Goal: Feedback & Contribution: Contribute content

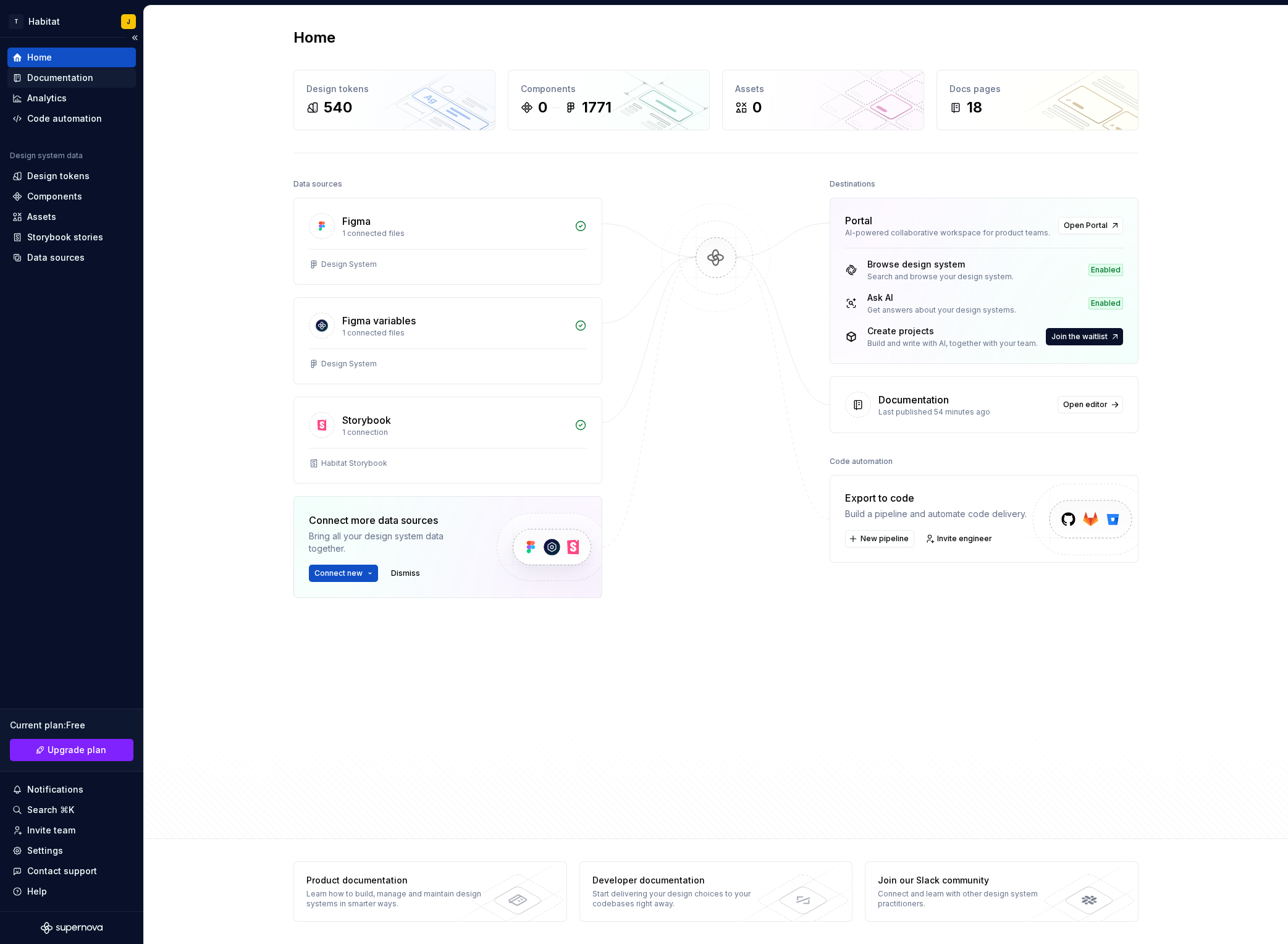
click at [74, 80] on div "Documentation" at bounding box center [60, 77] width 66 height 12
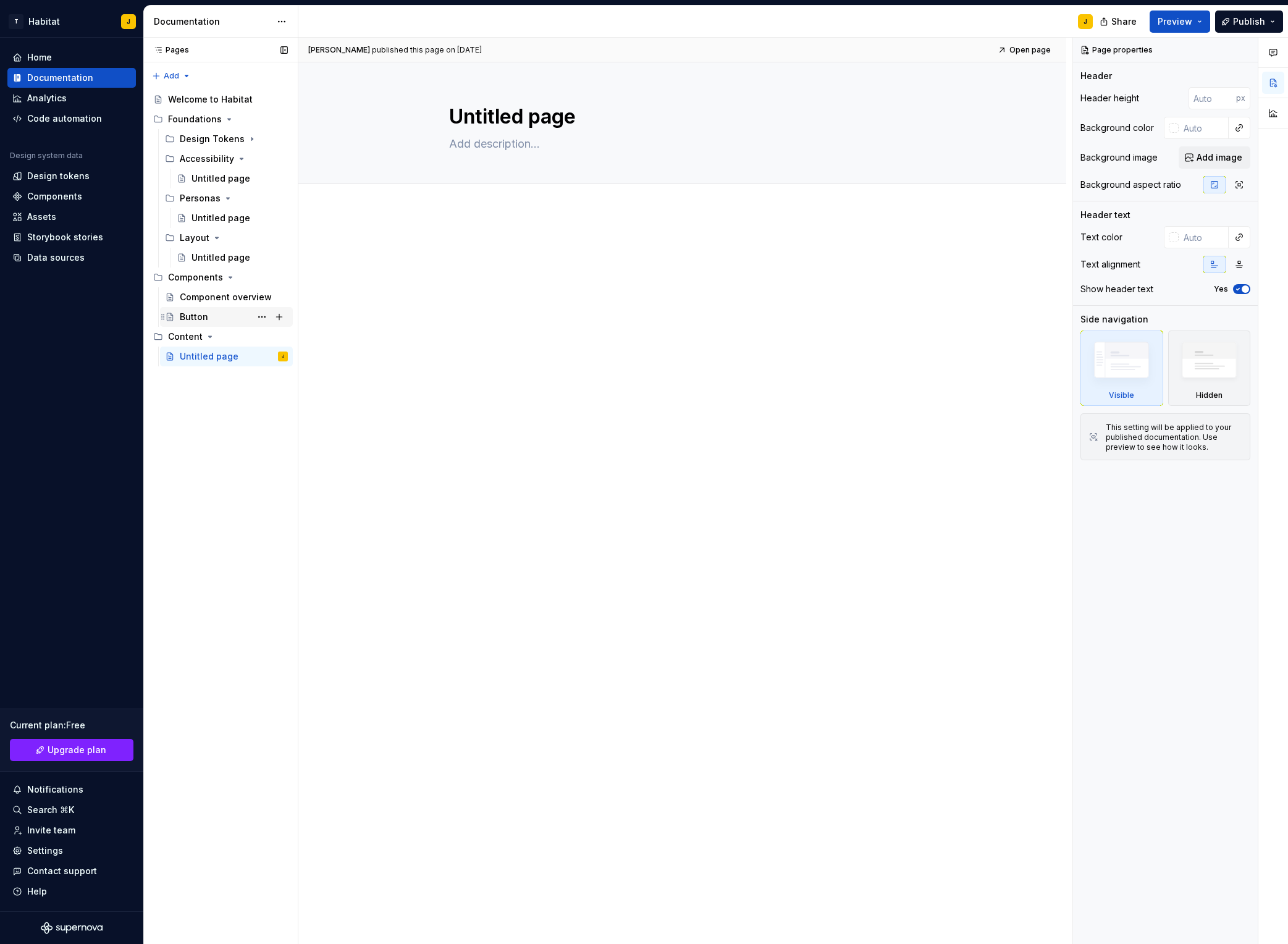
click at [225, 316] on div "Button" at bounding box center [234, 317] width 108 height 18
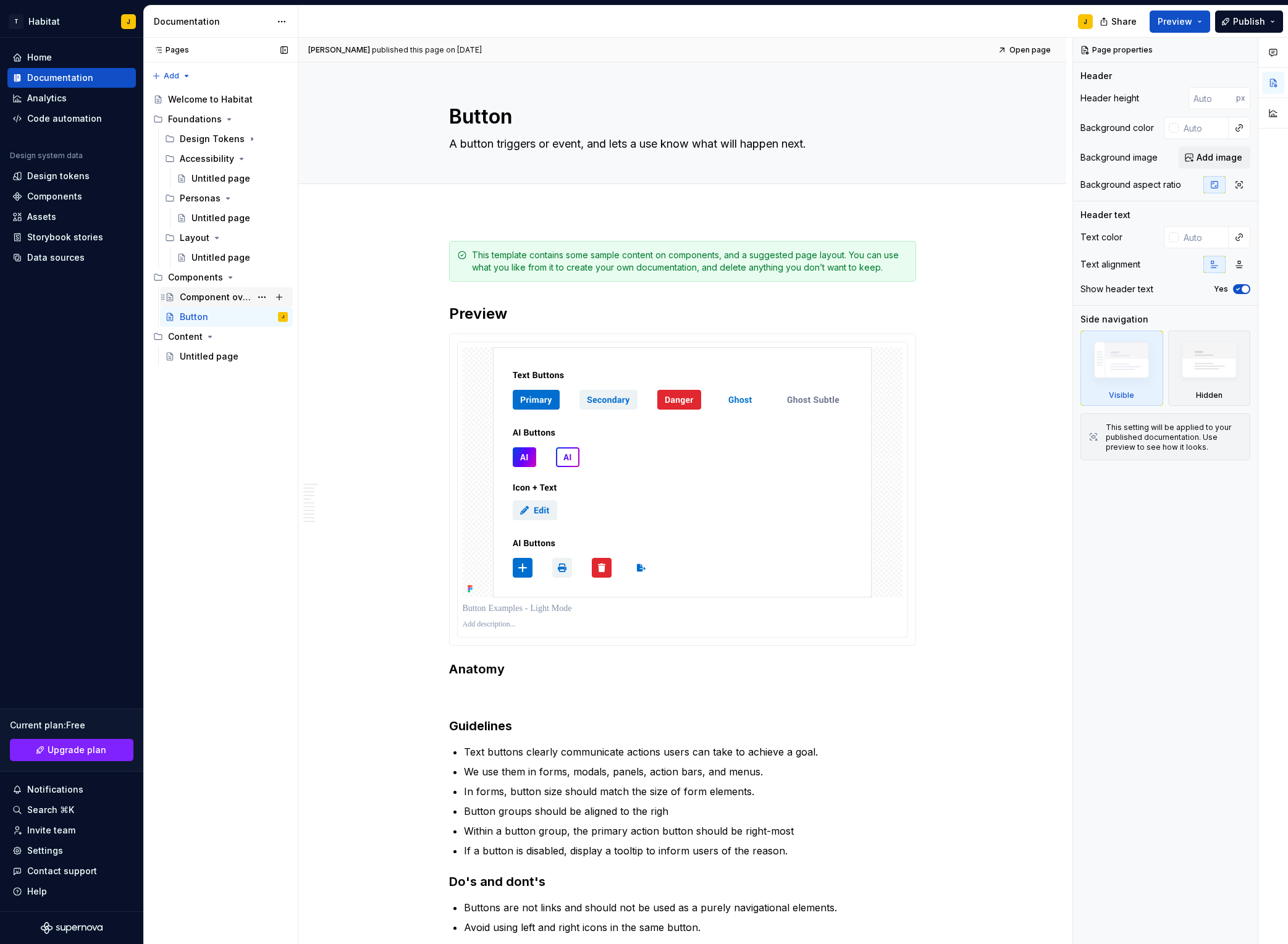
click at [202, 296] on div "Component overview" at bounding box center [215, 297] width 71 height 12
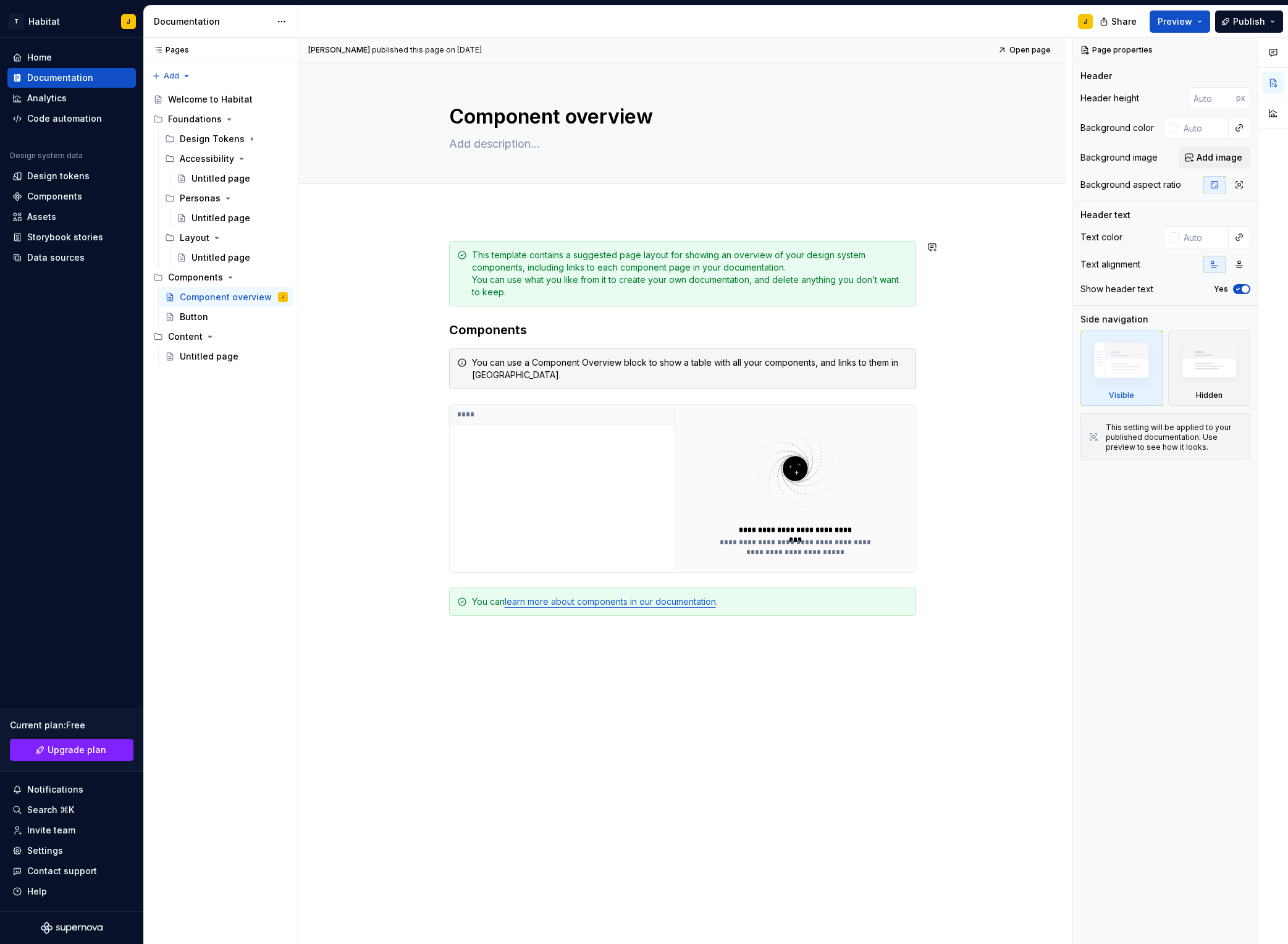
click at [522, 222] on div "**********" at bounding box center [682, 589] width 768 height 754
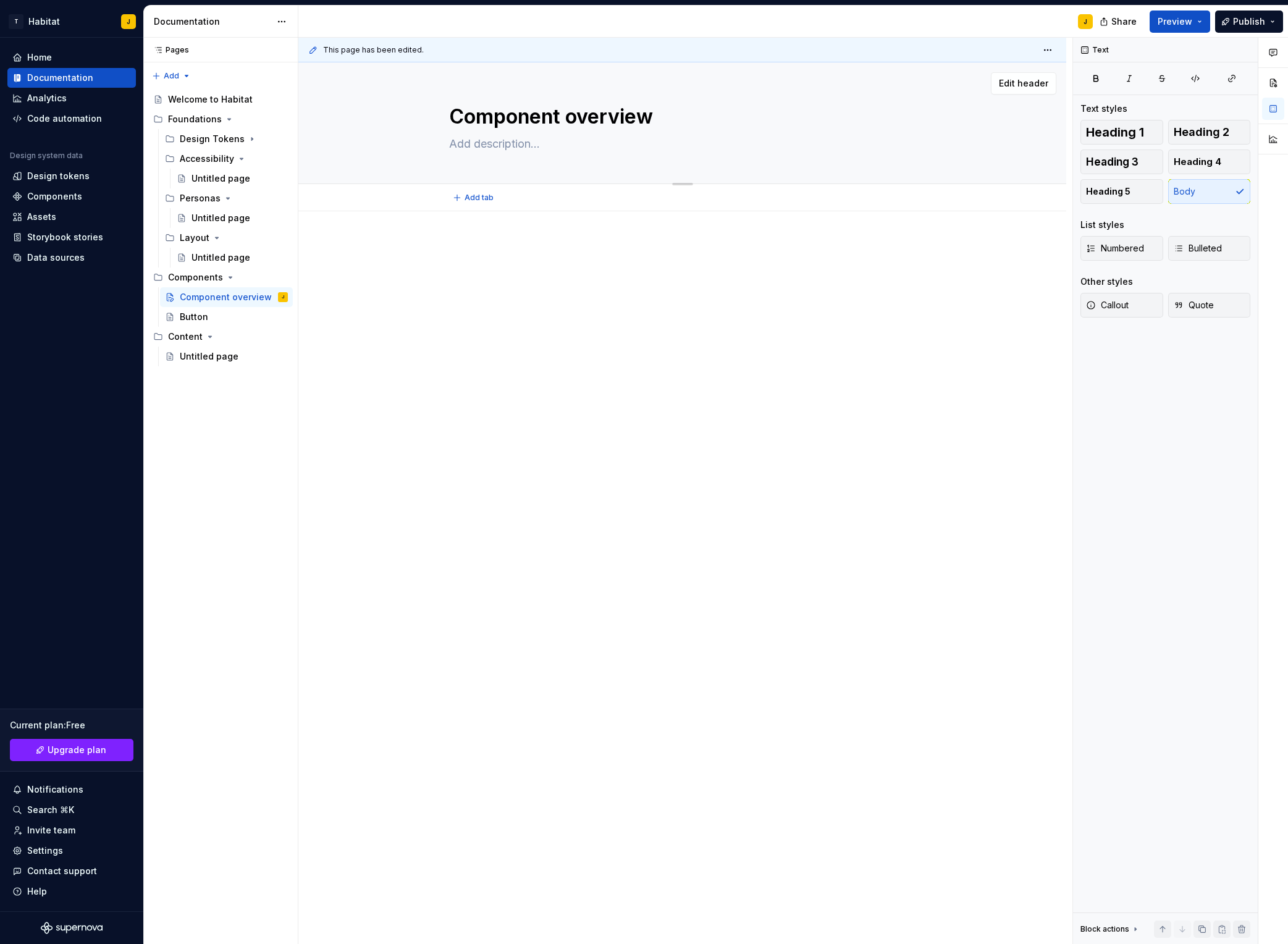
click at [542, 120] on textarea "Component overview" at bounding box center [680, 117] width 467 height 30
type textarea "*"
type textarea "C"
type textarea "*"
type textarea "Co"
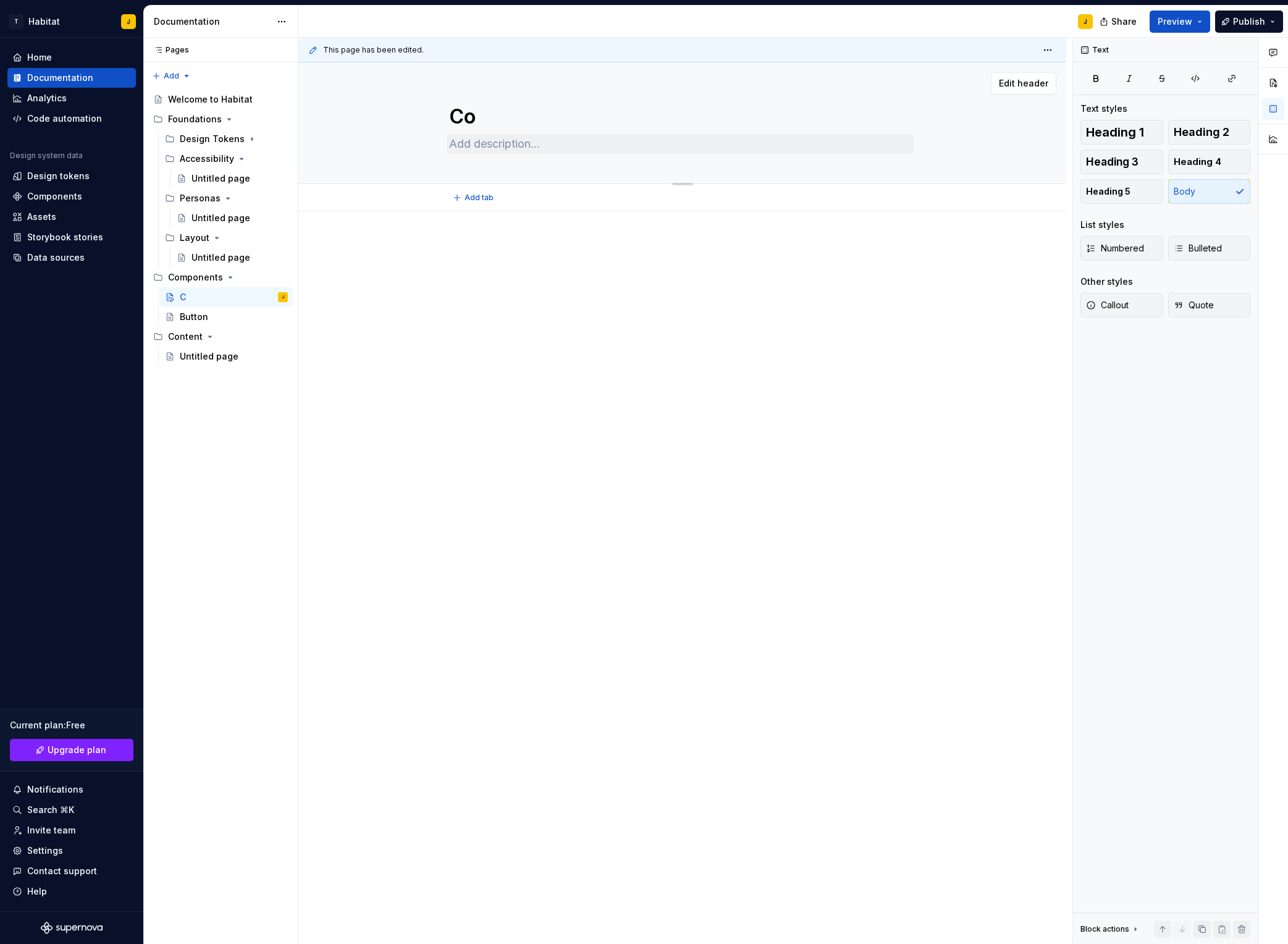
type textarea "*"
type textarea "Com"
type textarea "*"
type textarea "Comn"
type textarea "*"
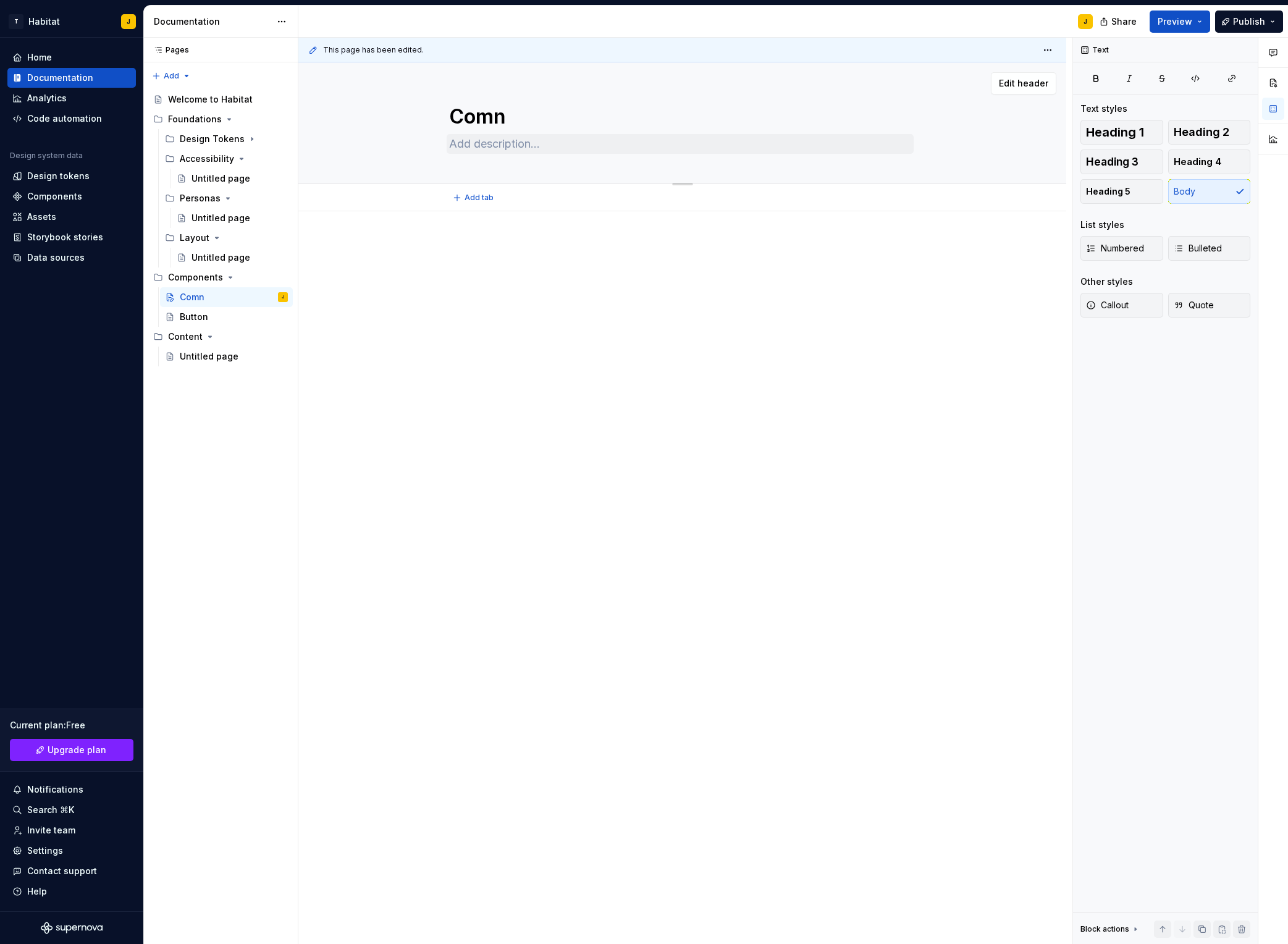
type textarea "Comnp"
type textarea "*"
type textarea "Comnpo"
type textarea "*"
type textarea "Comnpon"
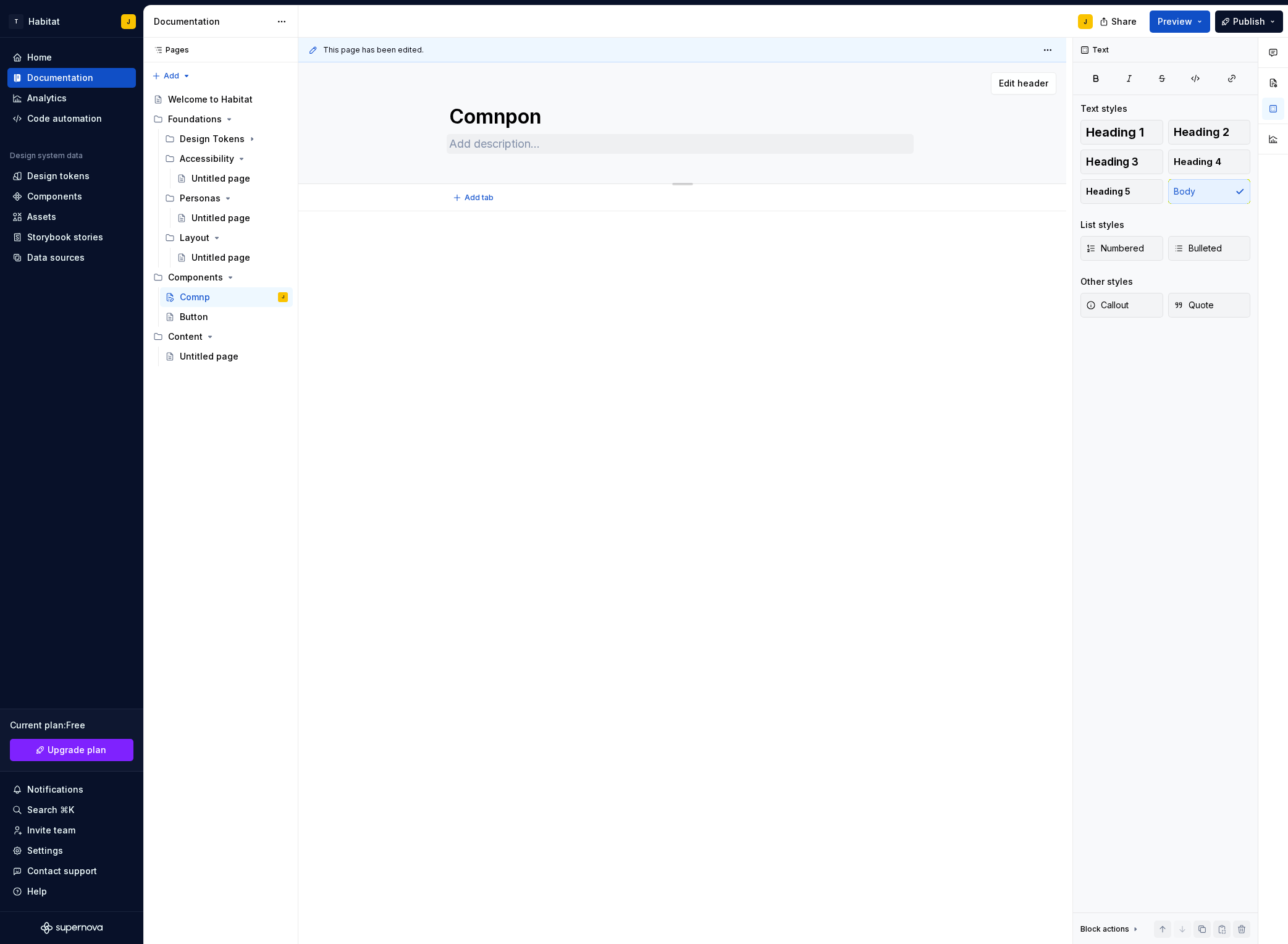
type textarea "*"
type textarea "Comnpone"
type textarea "*"
type textarea "Comnponeb"
type textarea "*"
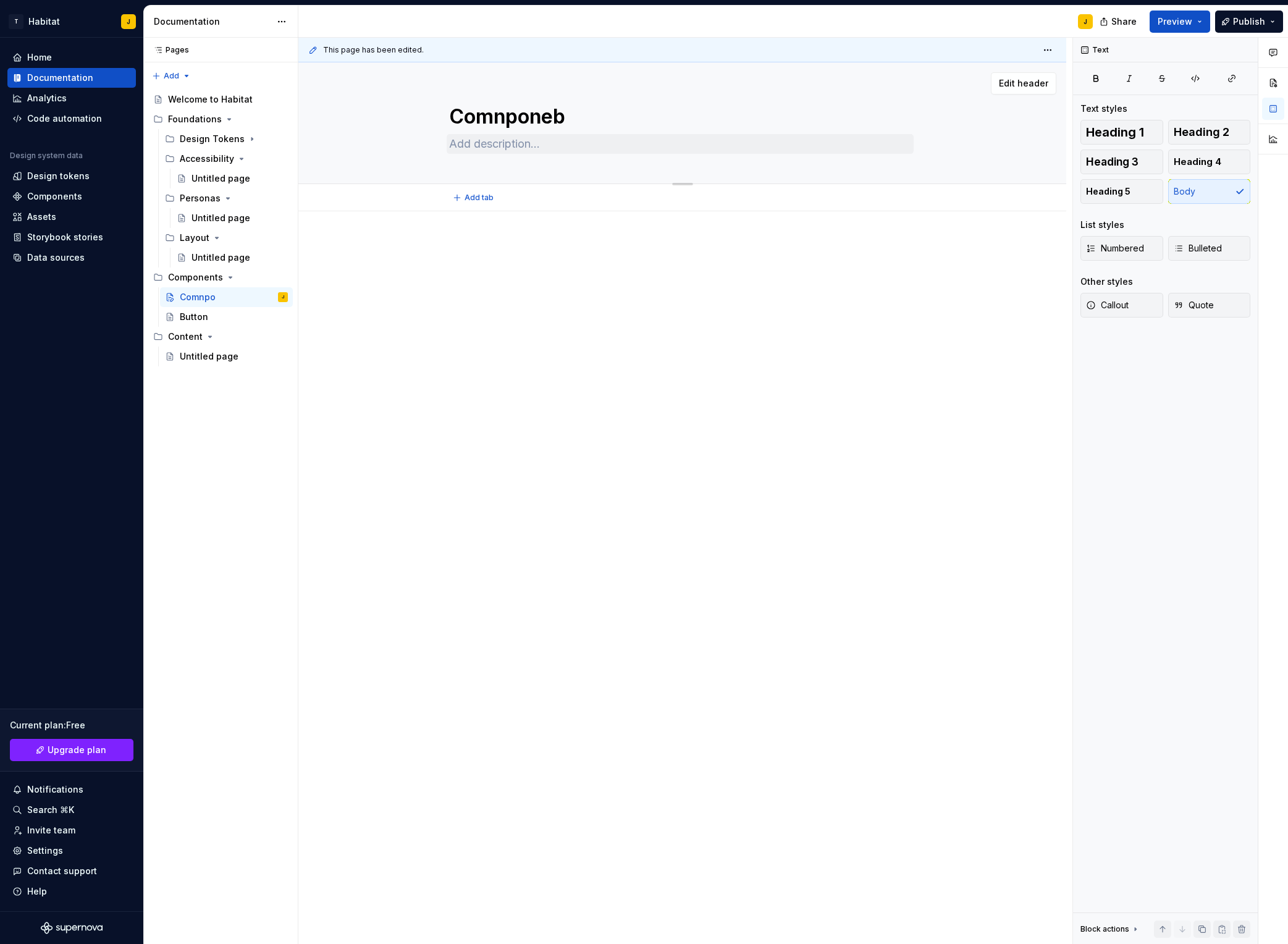
type textarea "Comnponebn"
type textarea "*"
type textarea "Comnponebnt"
type textarea "*"
type textarea "Comnponebnts"
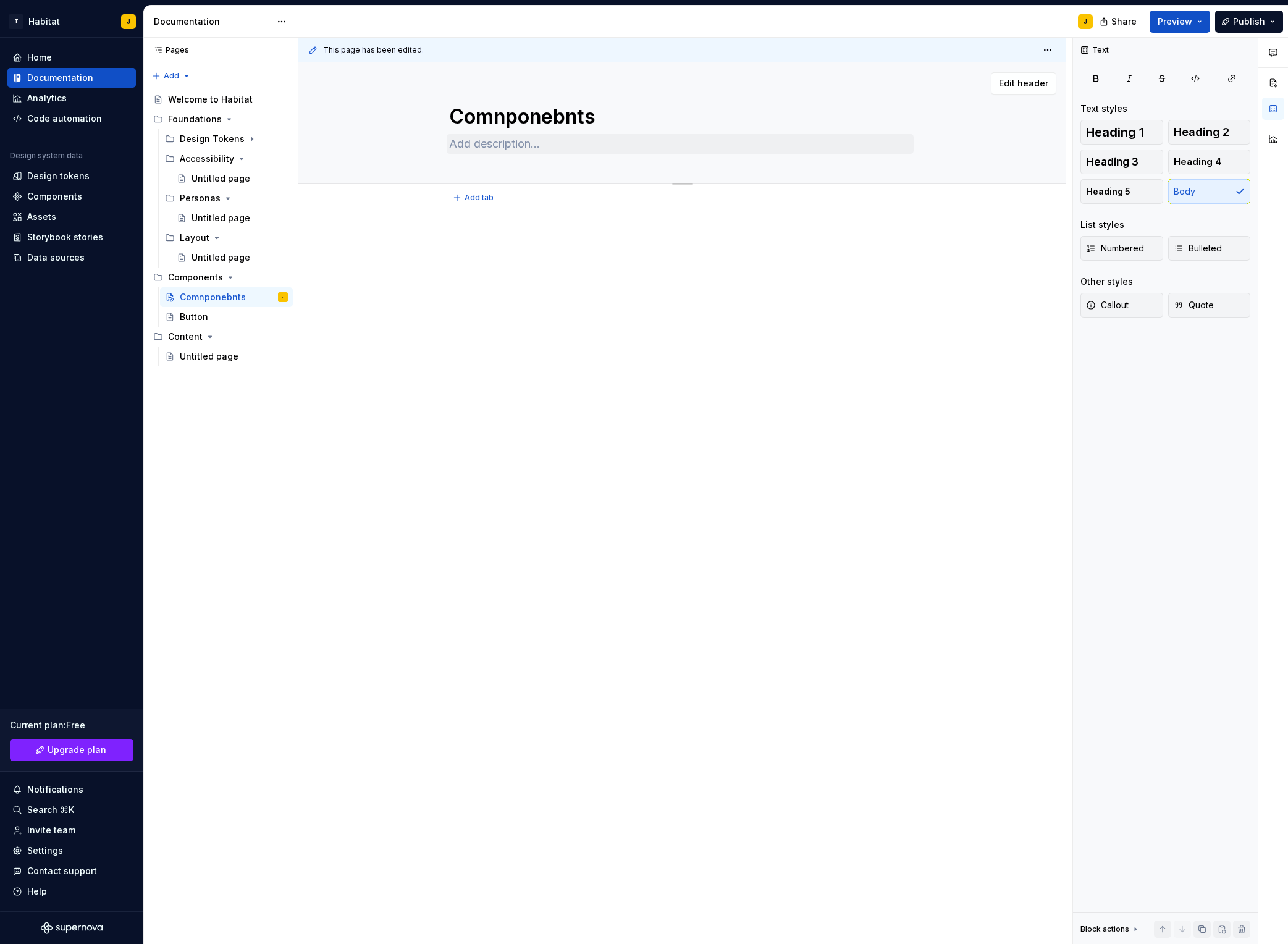
type textarea "*"
type textarea "Comnponebnt"
type textarea "*"
type textarea "Comnponebn"
type textarea "*"
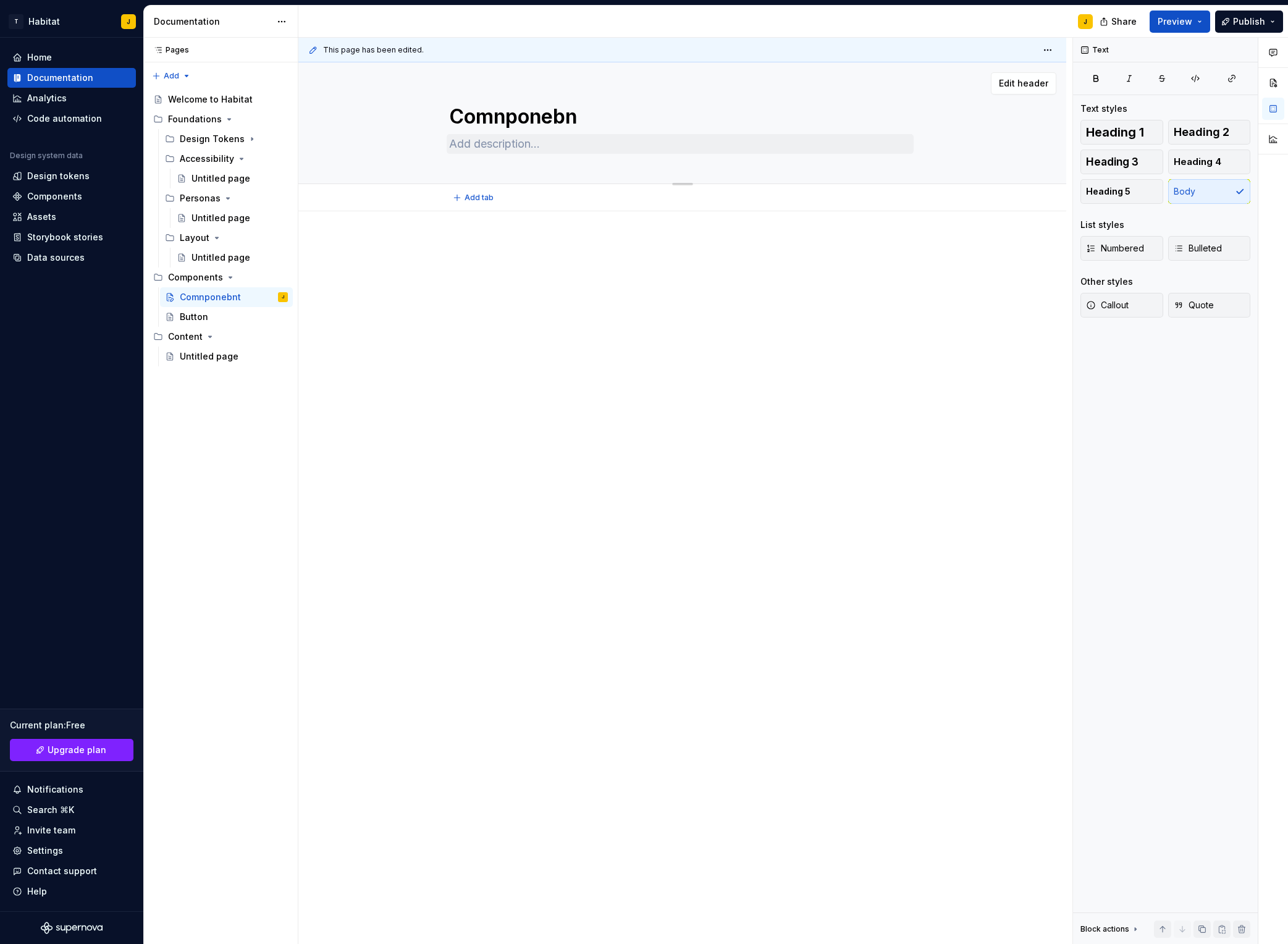
type textarea "Comnponeb"
type textarea "*"
type textarea "Comnpone"
type textarea "*"
type textarea "Comnpon"
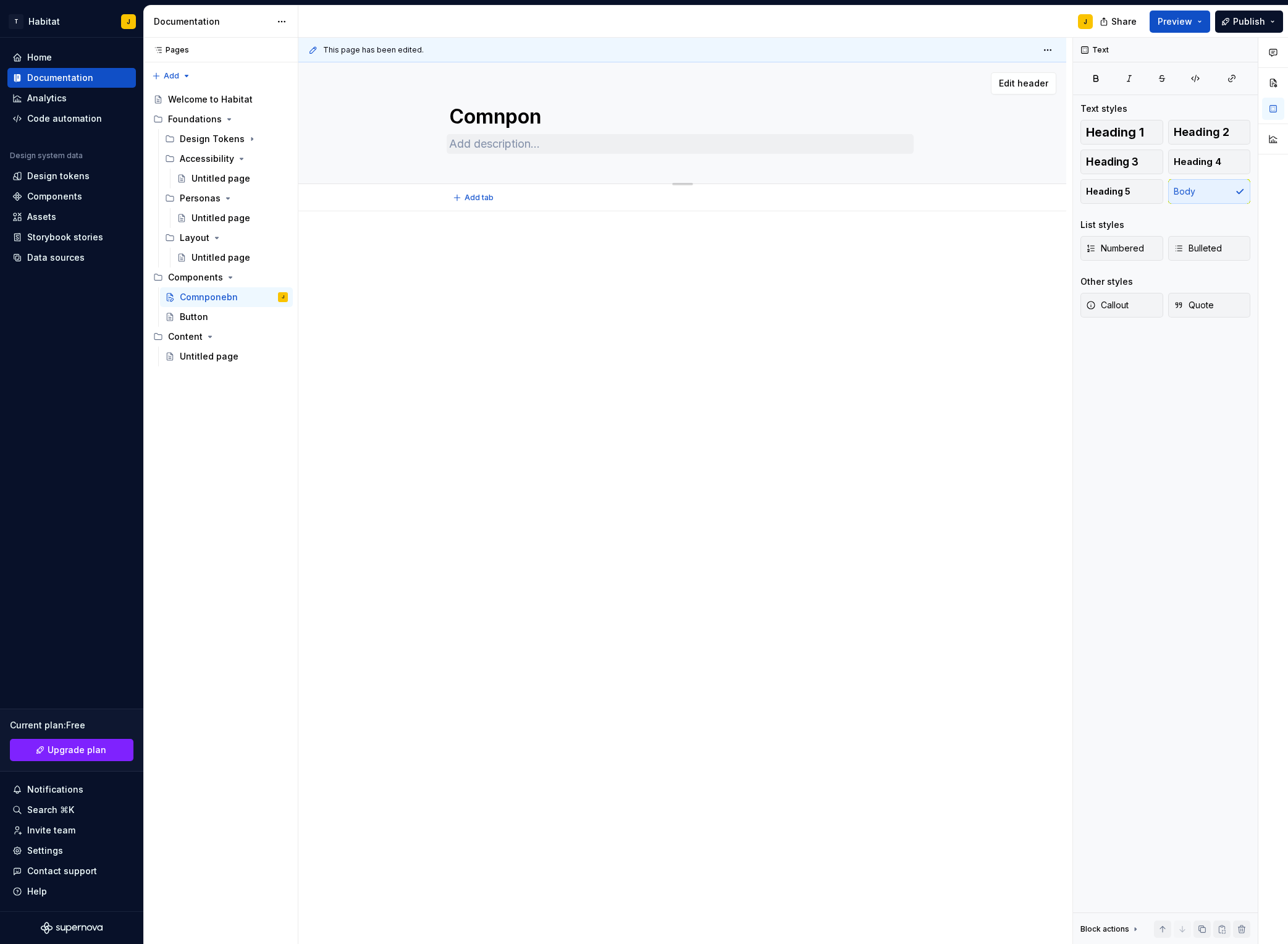
type textarea "*"
type textarea "Comnpo"
type textarea "*"
type textarea "Comnp"
type textarea "*"
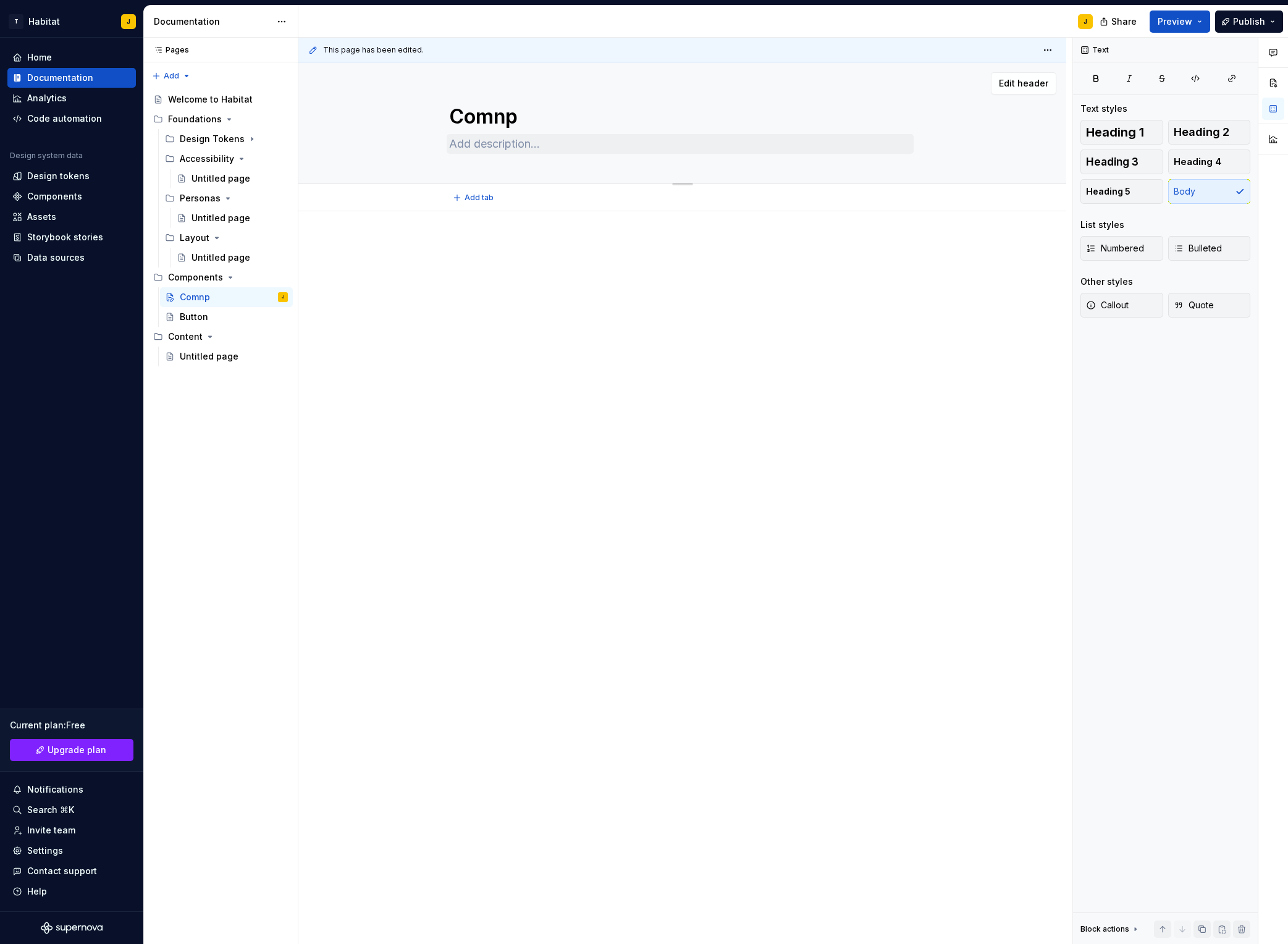
type textarea "Comn"
type textarea "*"
type textarea "Com"
type textarea "*"
type textarea "Comp"
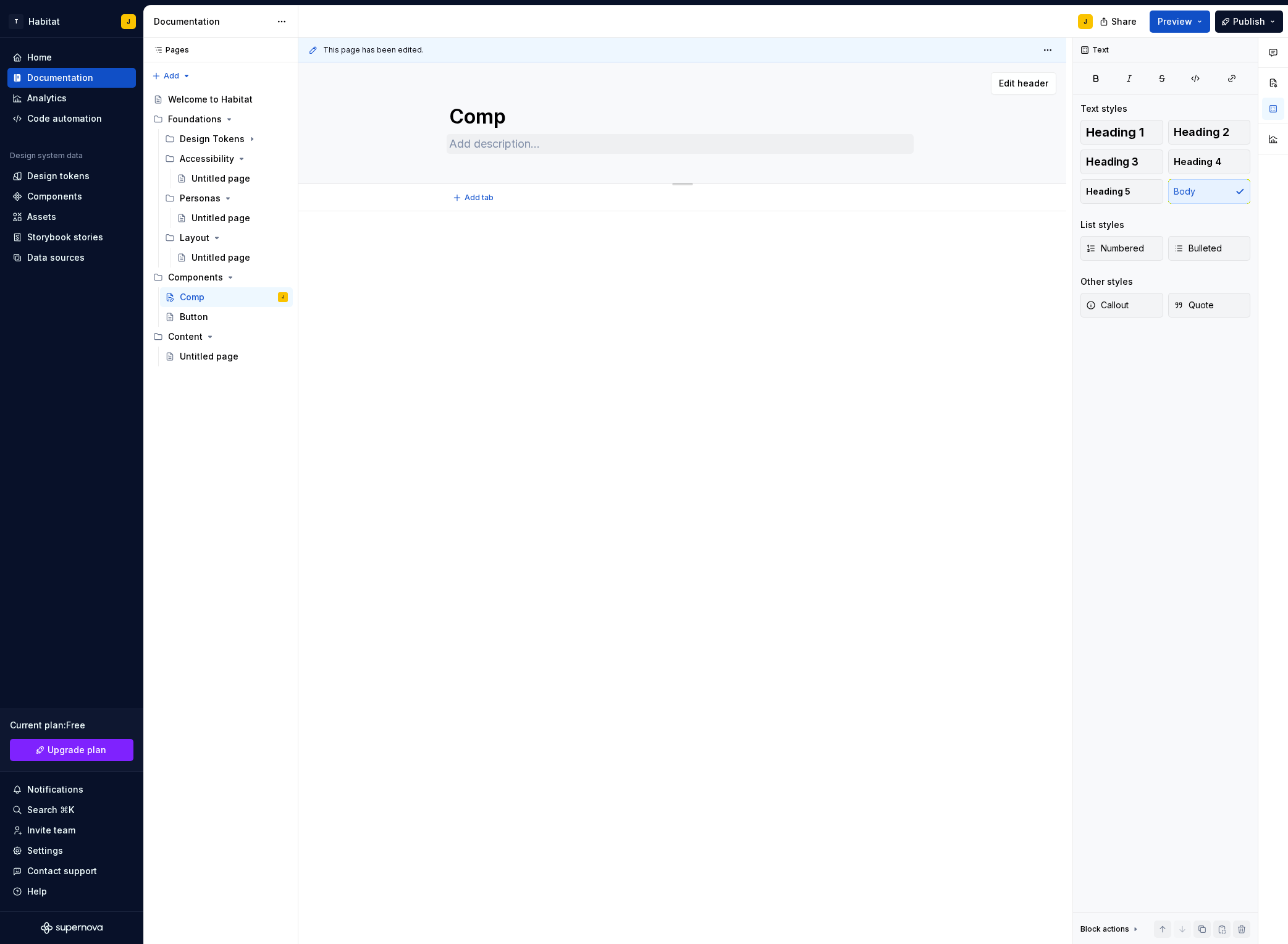
type textarea "*"
type textarea "Compo"
type textarea "*"
type textarea "Compoo"
type textarea "*"
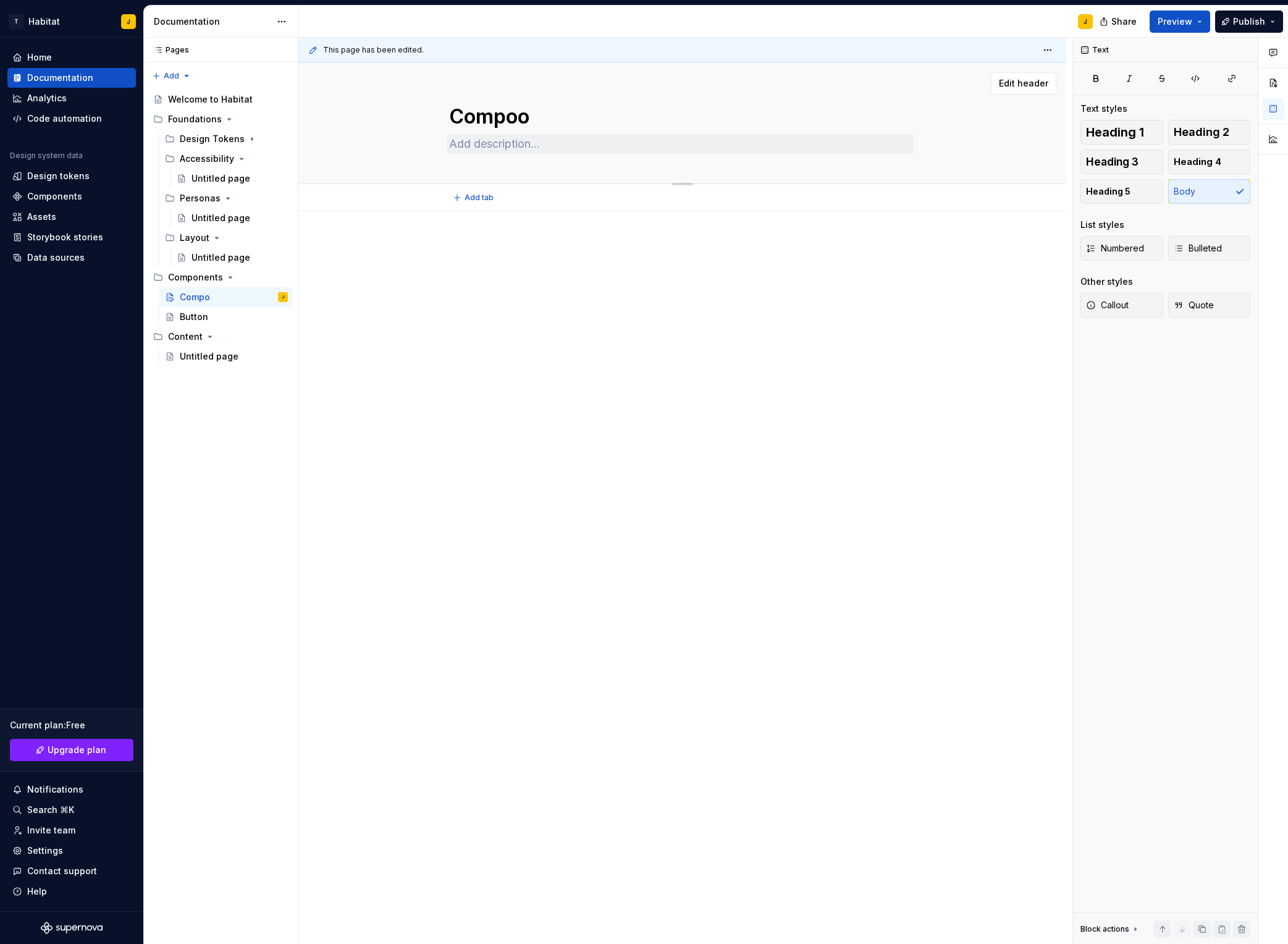
type textarea "Compooi"
type textarea "*"
type textarea "Compooin"
type textarea "*"
type textarea "Compooine"
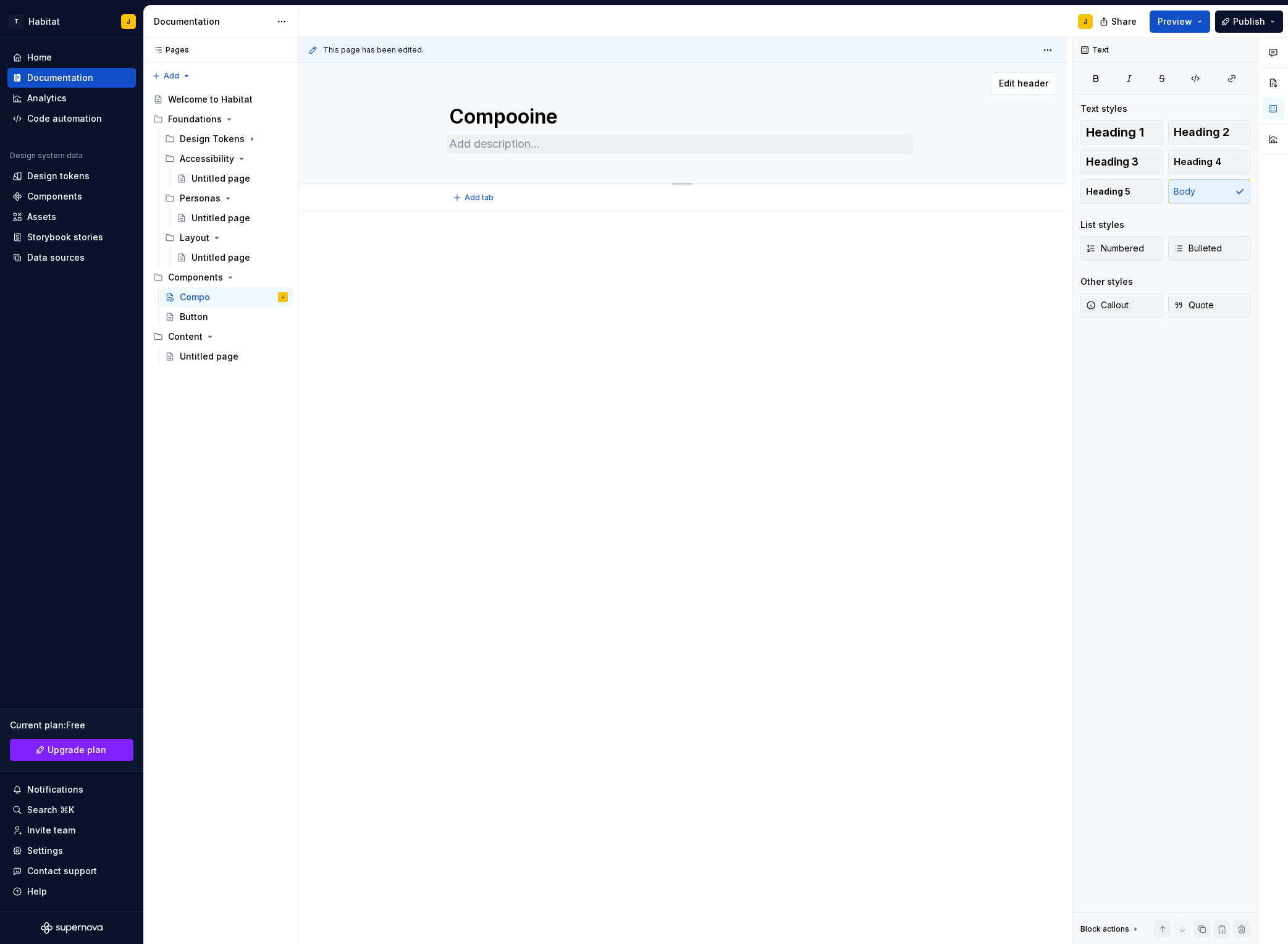
type textarea "*"
type textarea "Compooinen"
type textarea "*"
type textarea "Compooine"
type textarea "*"
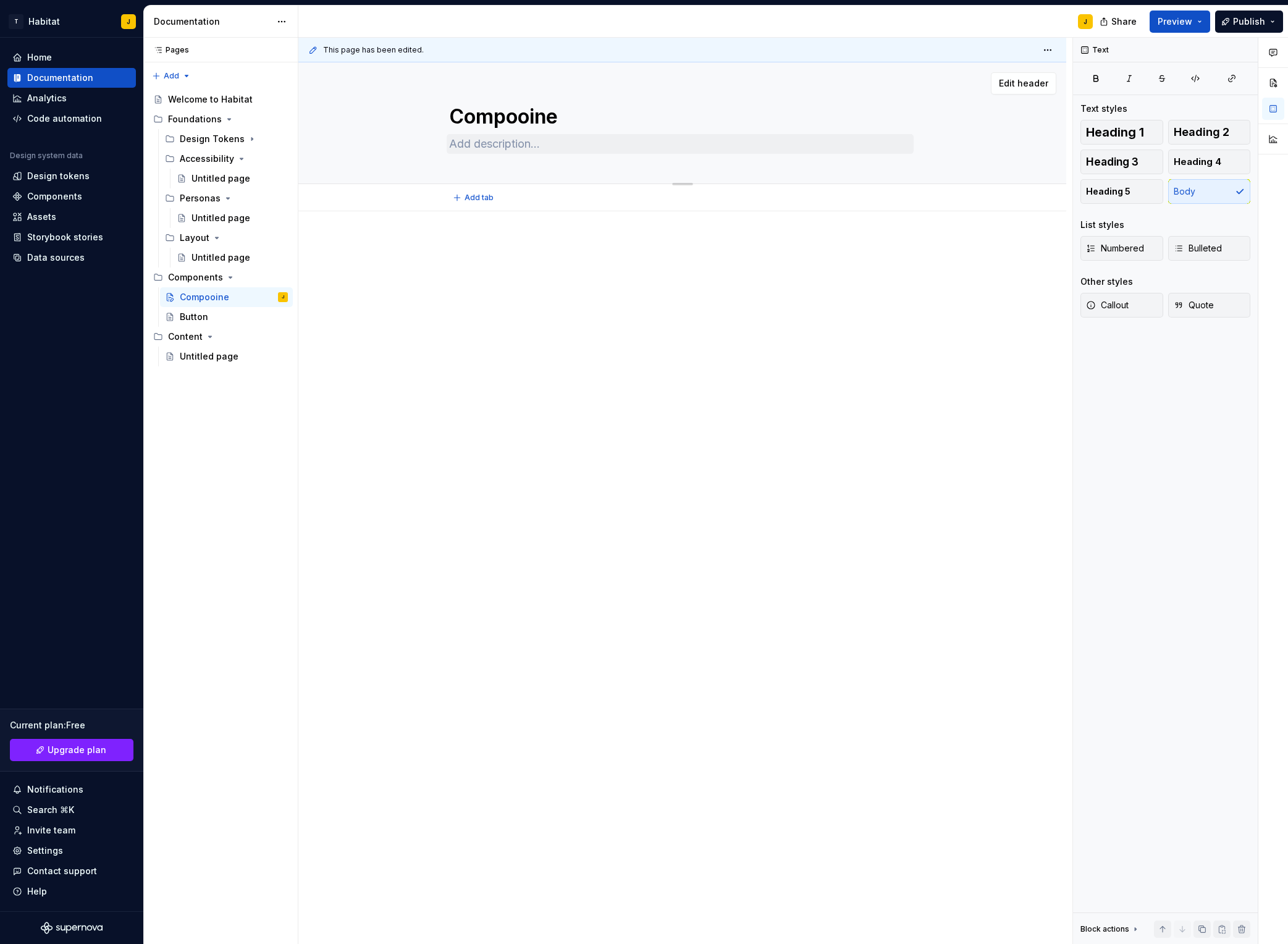
type textarea "Compooin"
type textarea "*"
type textarea "Compooi"
type textarea "*"
type textarea "Compoo"
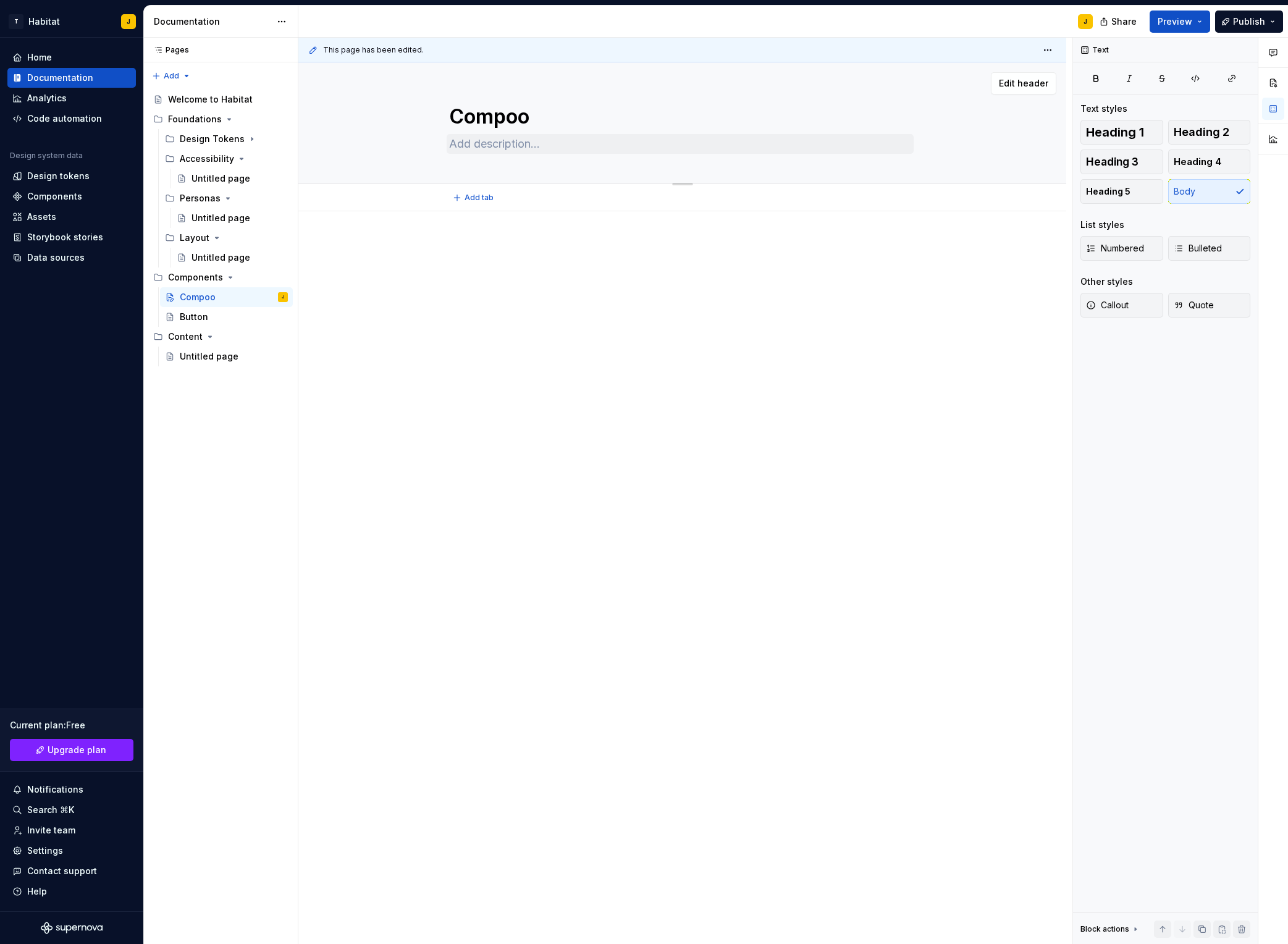
type textarea "*"
type textarea "Compoon"
type textarea "*"
type textarea "Compoo"
type textarea "*"
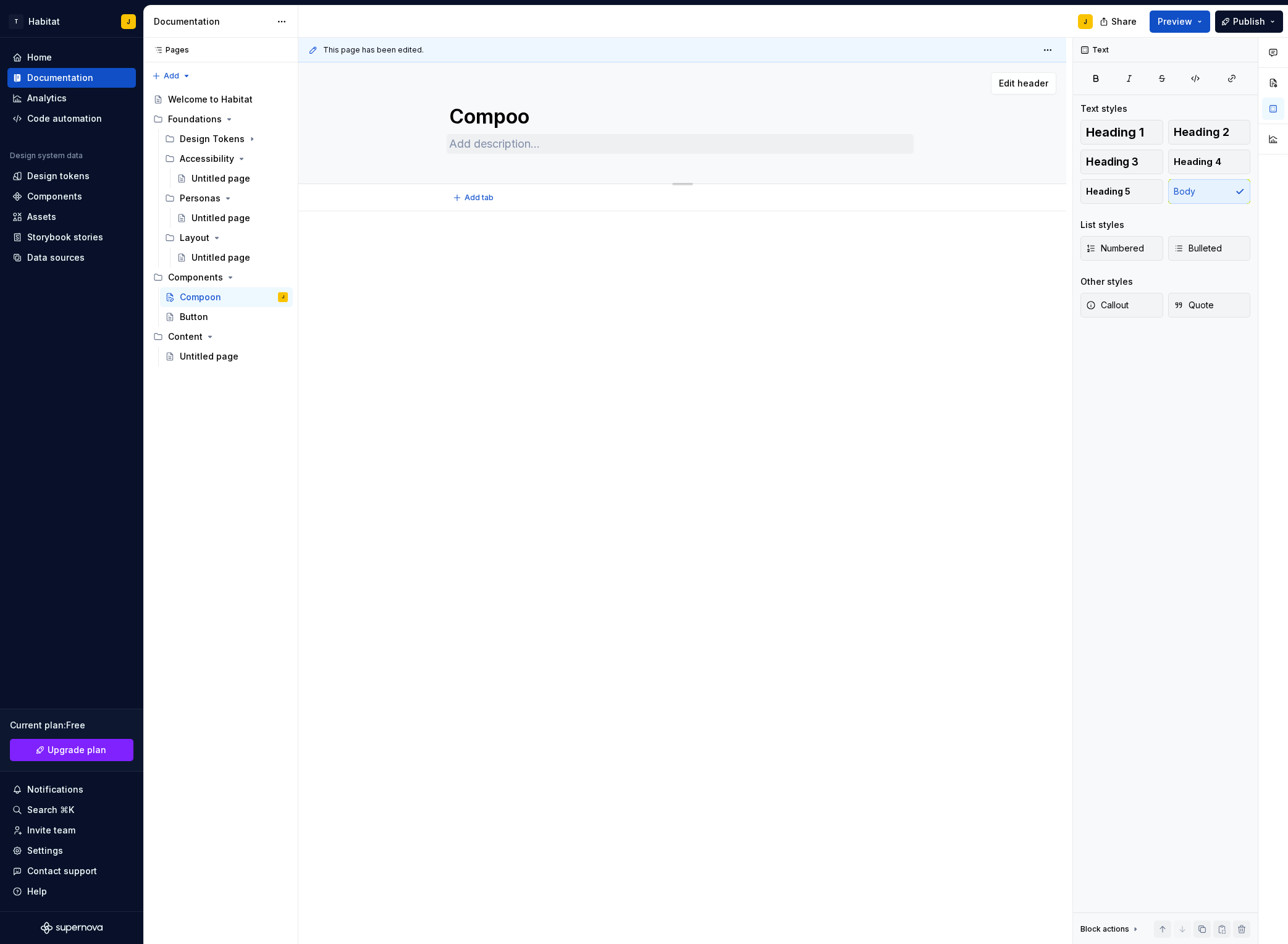
type textarea "Compo"
type textarea "*"
type textarea "Compon"
type textarea "*"
type textarea "Compone"
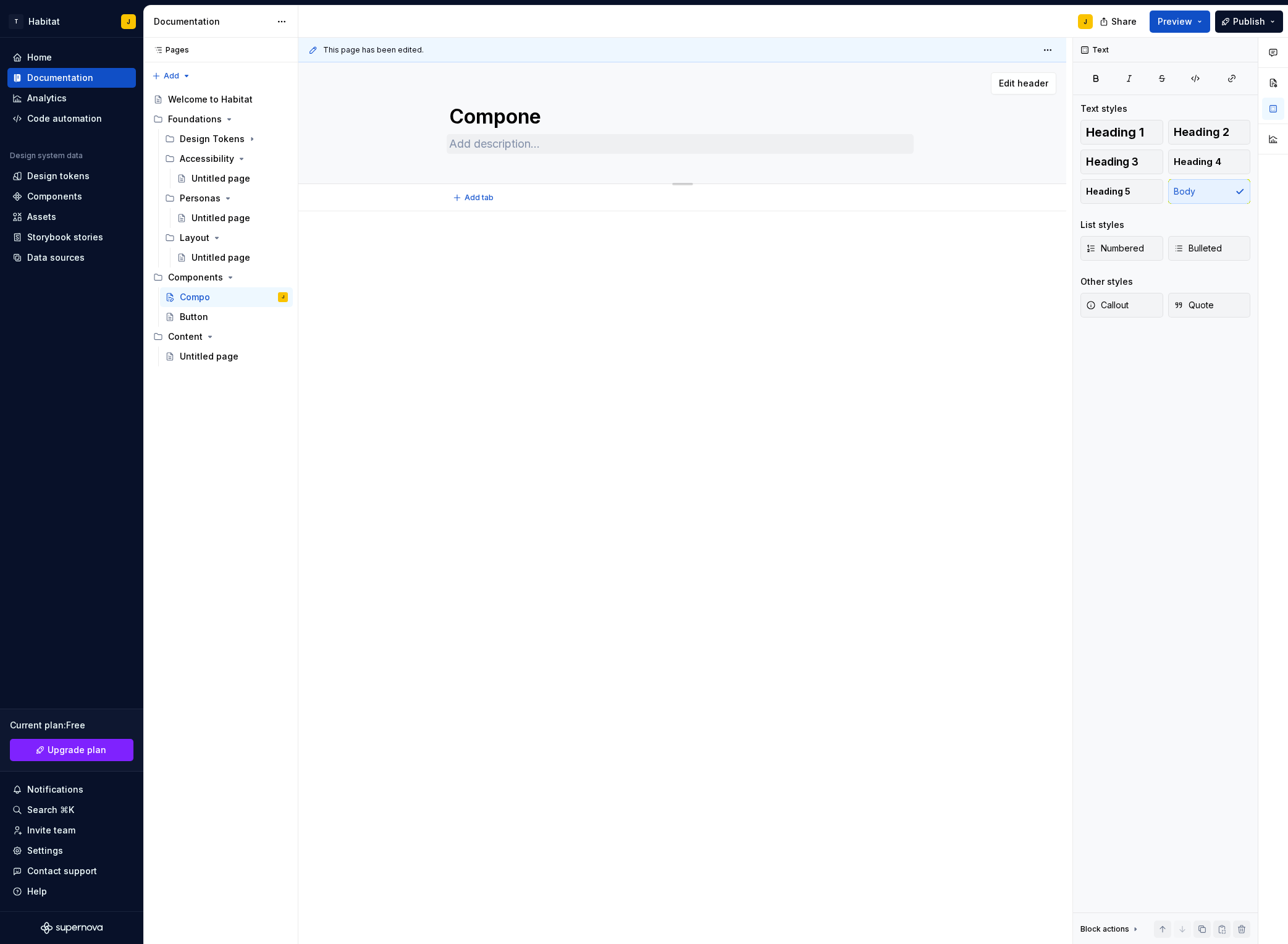
type textarea "*"
type textarea "Componen"
type textarea "*"
type textarea "Component"
type textarea "*"
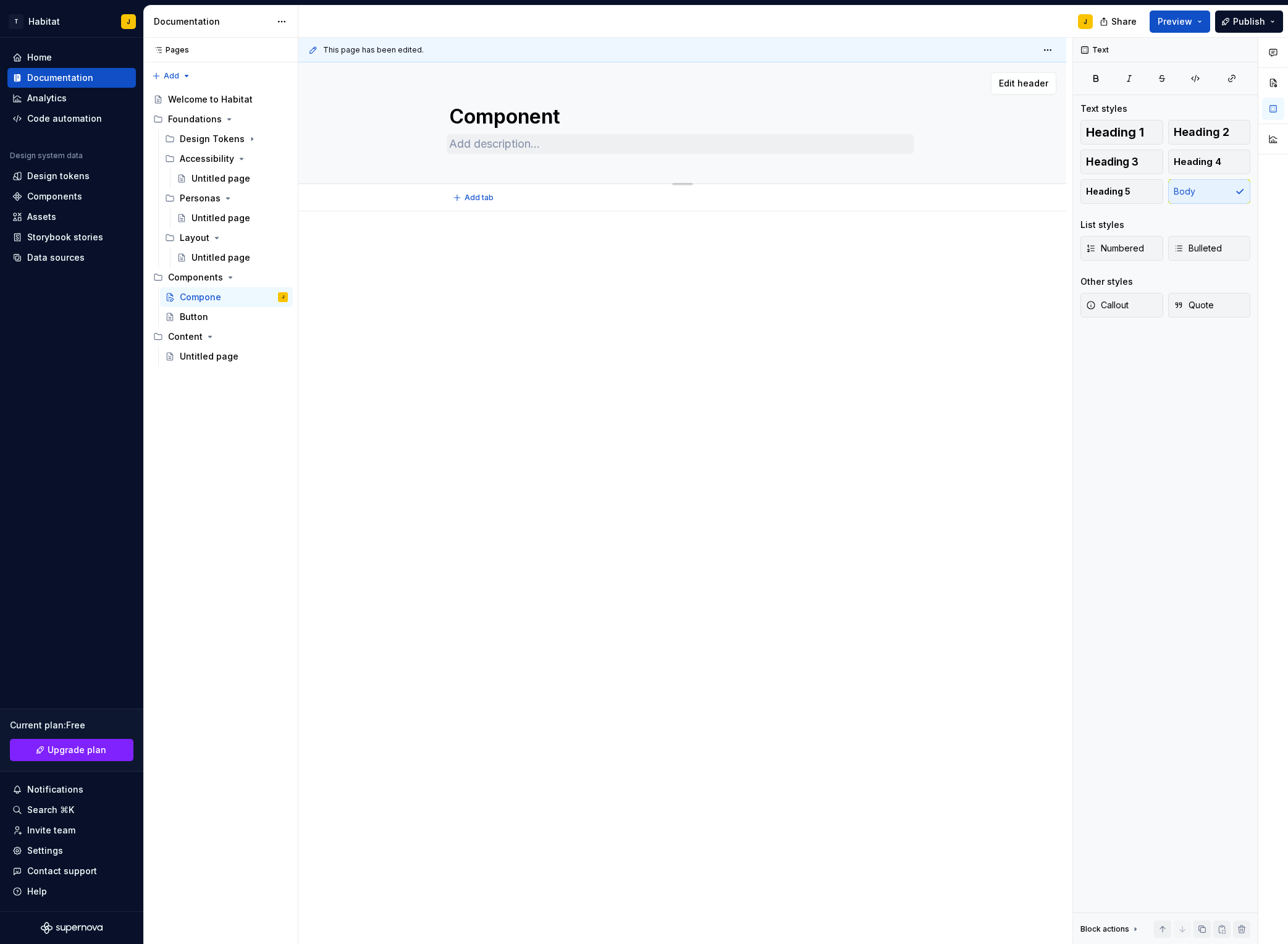
type textarea "Components"
type textarea "*"
type textarea "Components"
drag, startPoint x: 559, startPoint y: 341, endPoint x: 558, endPoint y: 329, distance: 12.0
click at [559, 341] on div "This page has been edited. Components Edit header" at bounding box center [686, 492] width 775 height 908
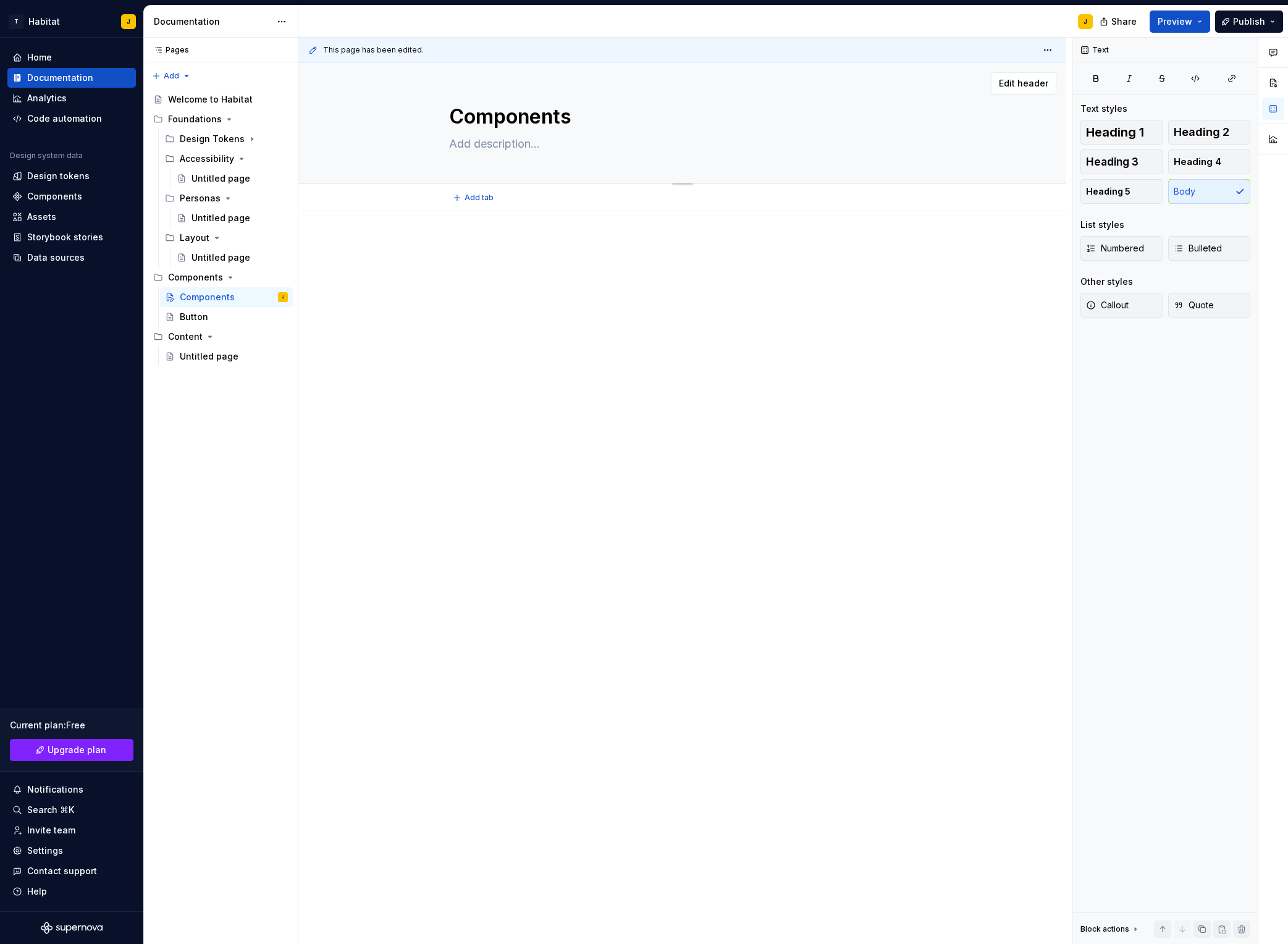
click at [503, 152] on textarea at bounding box center [680, 144] width 467 height 20
paste textarea "Components are reusable building blocks that meet specific interaction needs. T…"
type textarea "*"
type textarea "Components are reusable building blocks that meet specific interaction needs. T…"
type textarea "*"
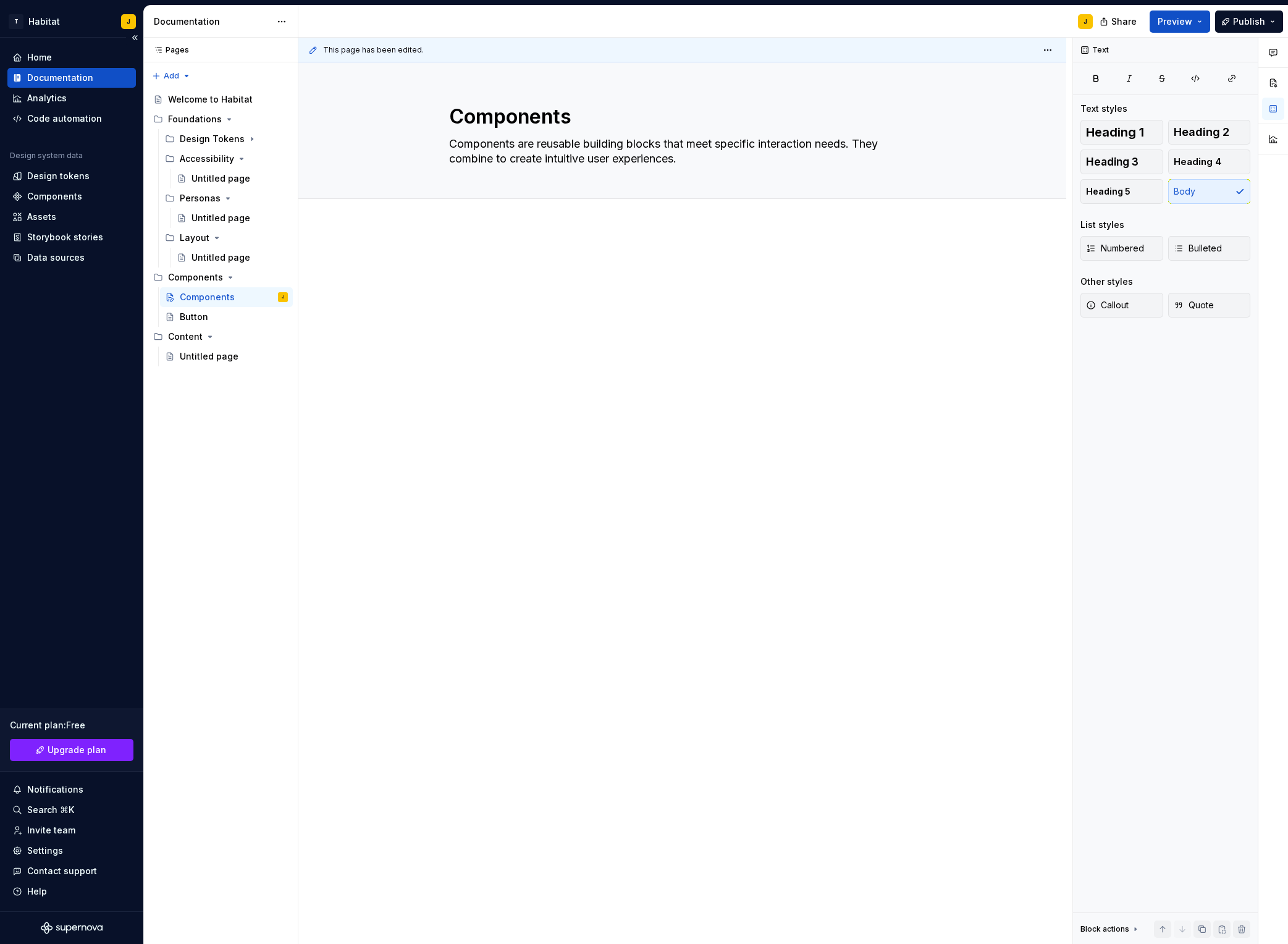
type textarea "Components are reusable building blocks that meet specific interaction needs. T…"
click at [576, 250] on div at bounding box center [682, 413] width 768 height 374
type textarea "*"
click at [1082, 18] on span "Publish" at bounding box center [1249, 21] width 32 height 12
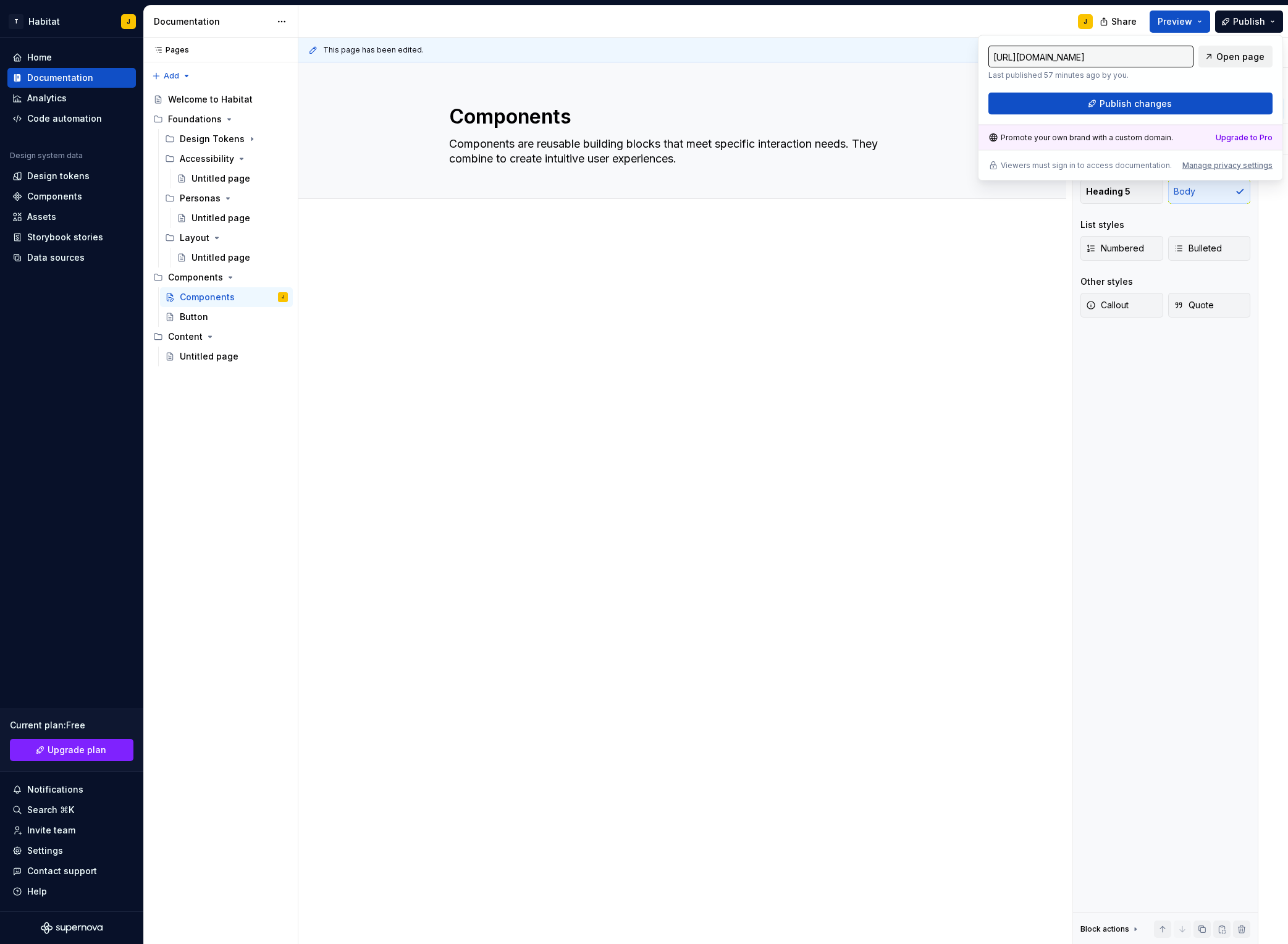
click at [1082, 52] on span "Open page" at bounding box center [1241, 56] width 48 height 12
click at [511, 249] on div at bounding box center [682, 413] width 768 height 374
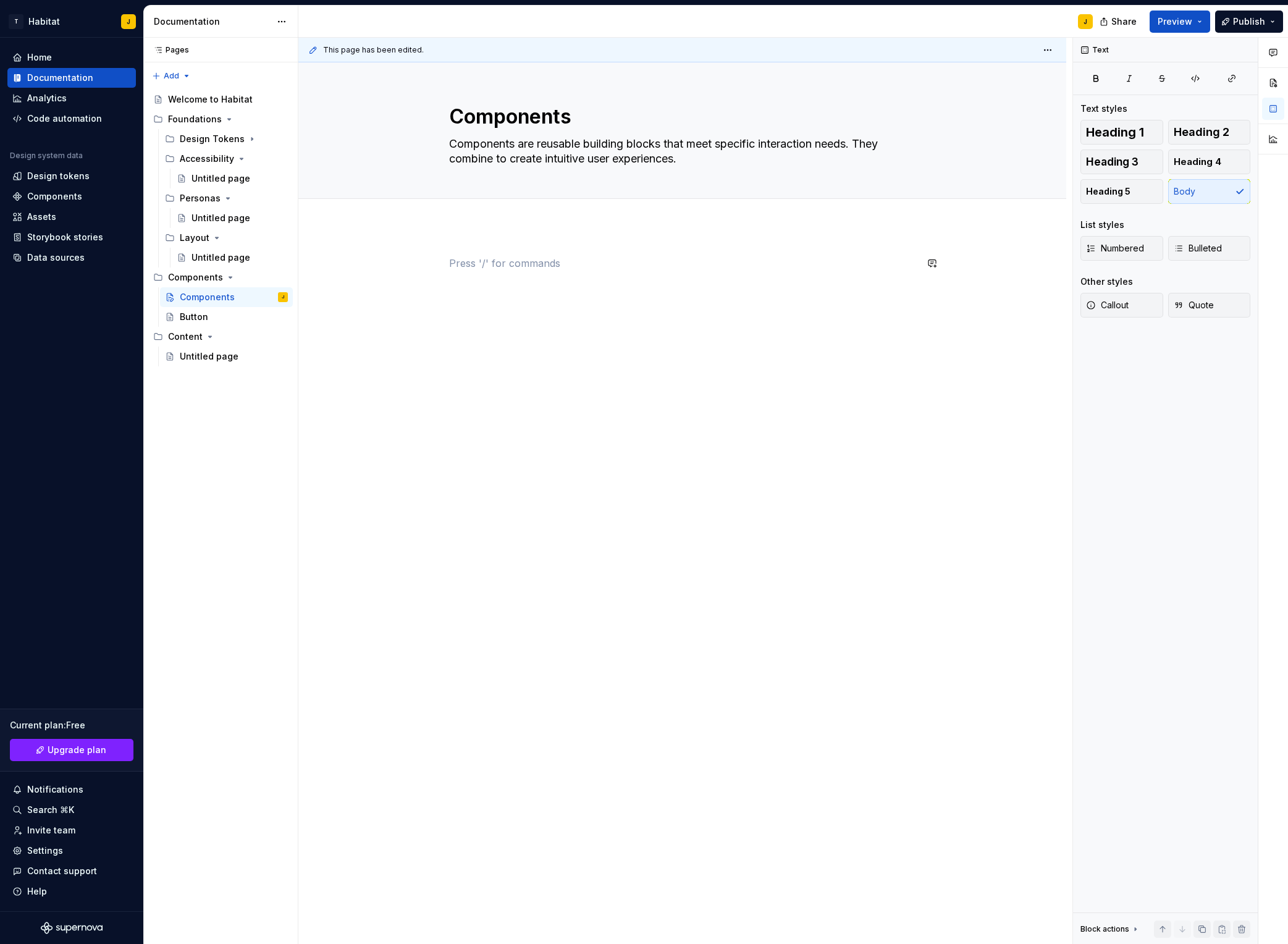
click at [486, 269] on p at bounding box center [683, 263] width 467 height 15
drag, startPoint x: 1136, startPoint y: 159, endPoint x: 1055, endPoint y: 150, distance: 81.5
click at [1082, 159] on span "Heading 3" at bounding box center [1112, 161] width 53 height 12
click at [489, 337] on div "Actions" at bounding box center [682, 413] width 768 height 374
click at [426, 290] on button "button" at bounding box center [423, 290] width 18 height 18
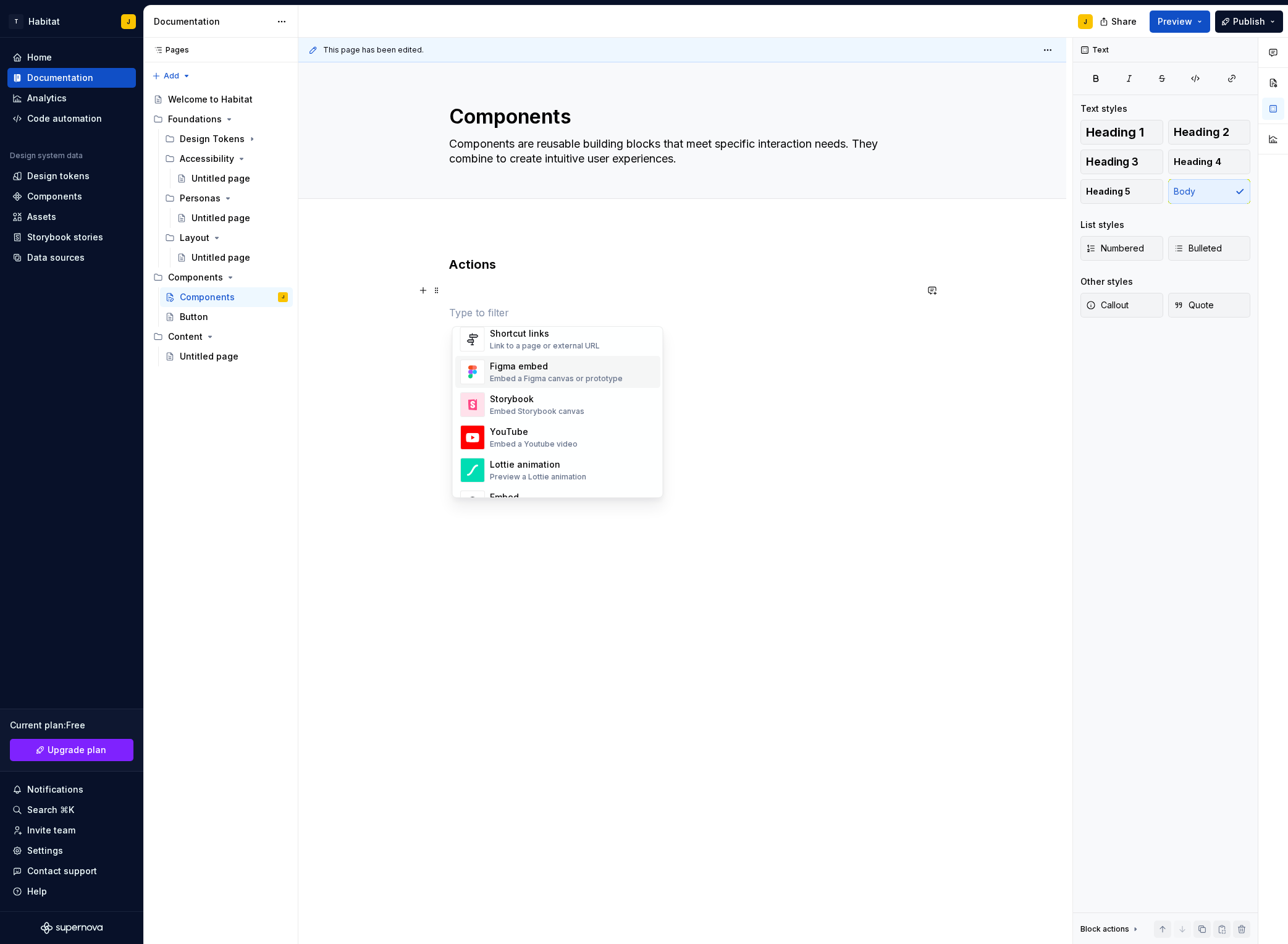
scroll to position [581, 0]
click at [557, 341] on div "Link to a page or external URL" at bounding box center [545, 347] width 110 height 10
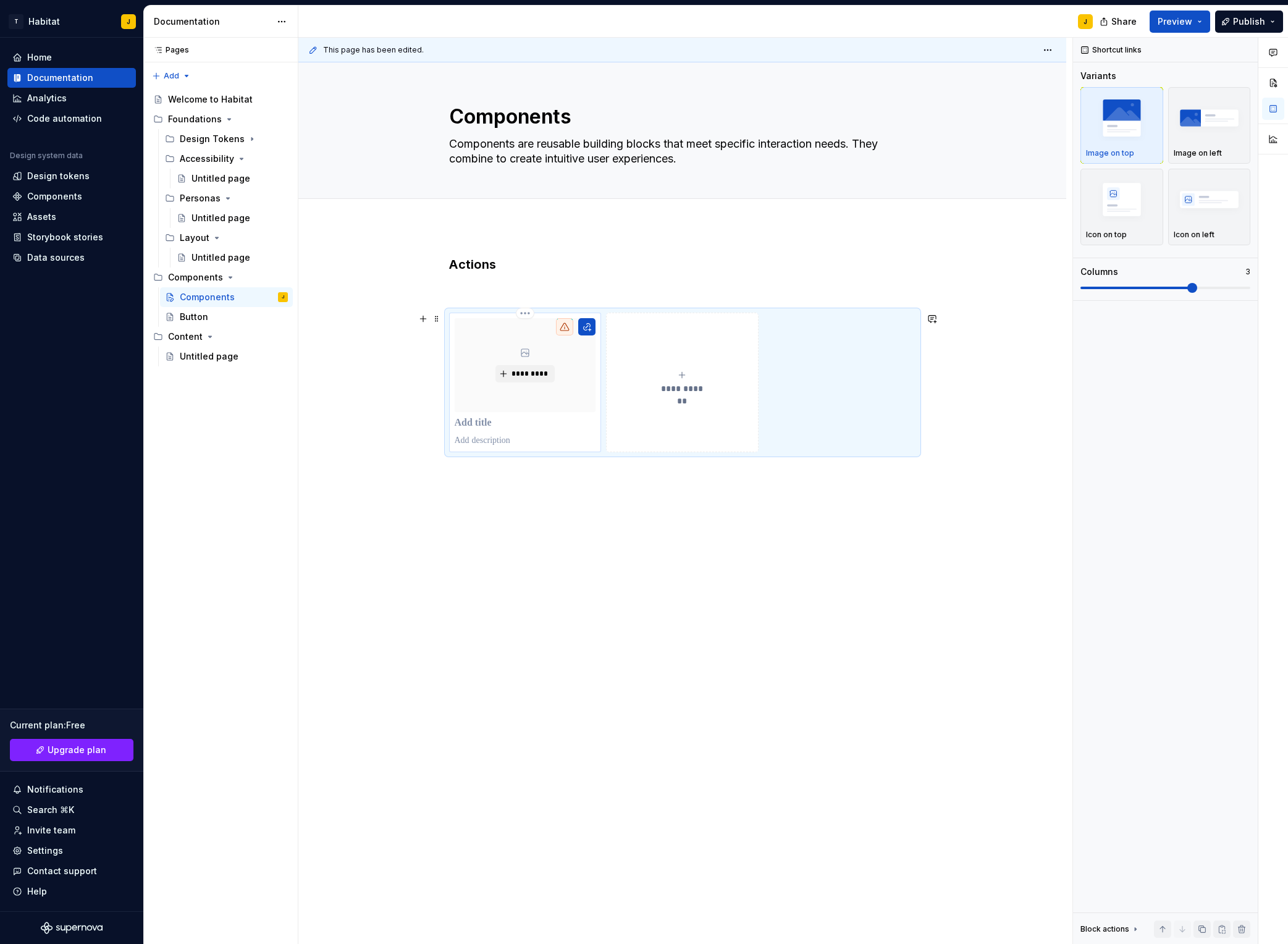
click at [493, 425] on p at bounding box center [526, 423] width 141 height 12
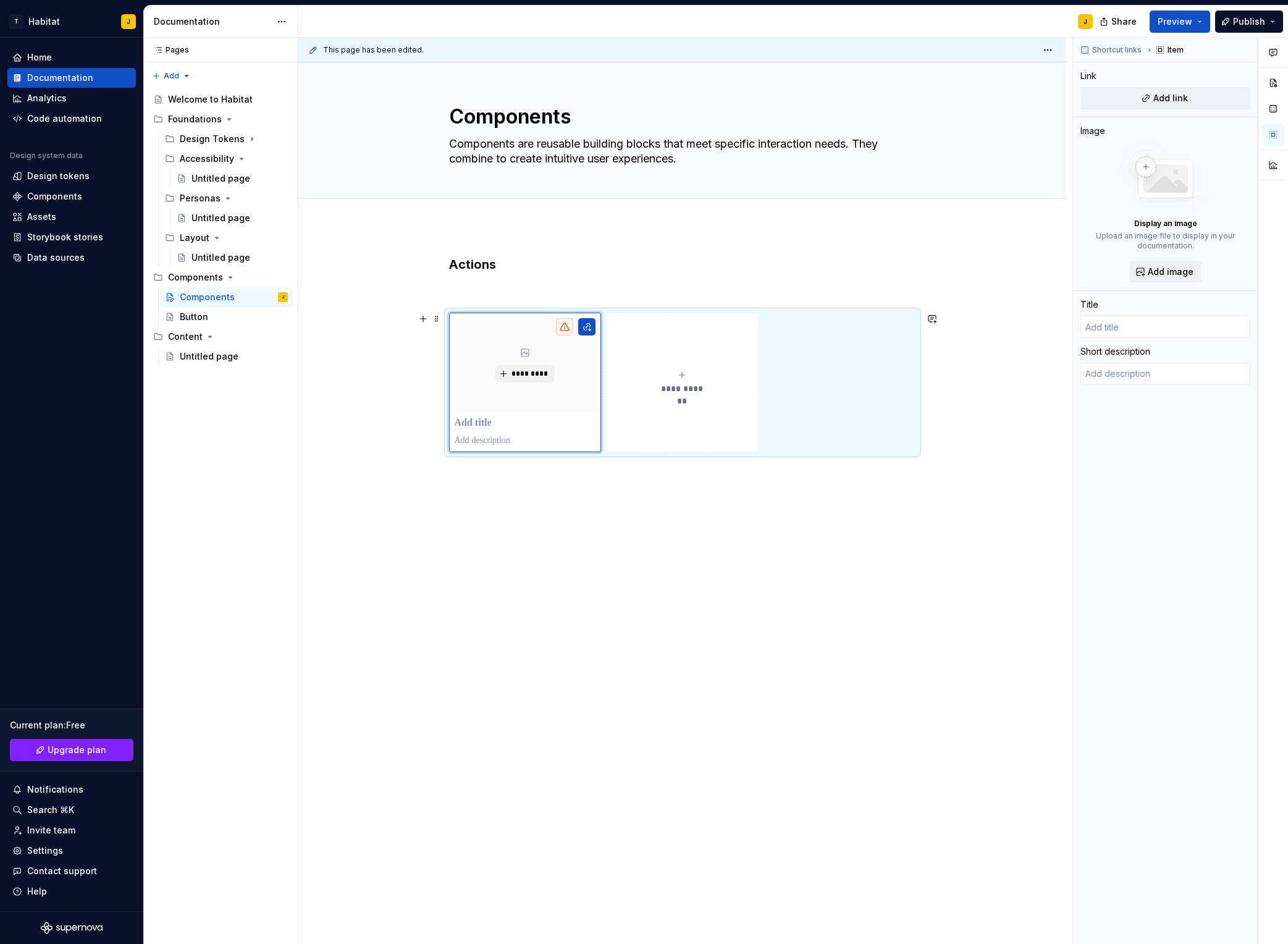
type textarea "*"
type input "B"
type textarea "*"
type input "Bu"
type textarea "*"
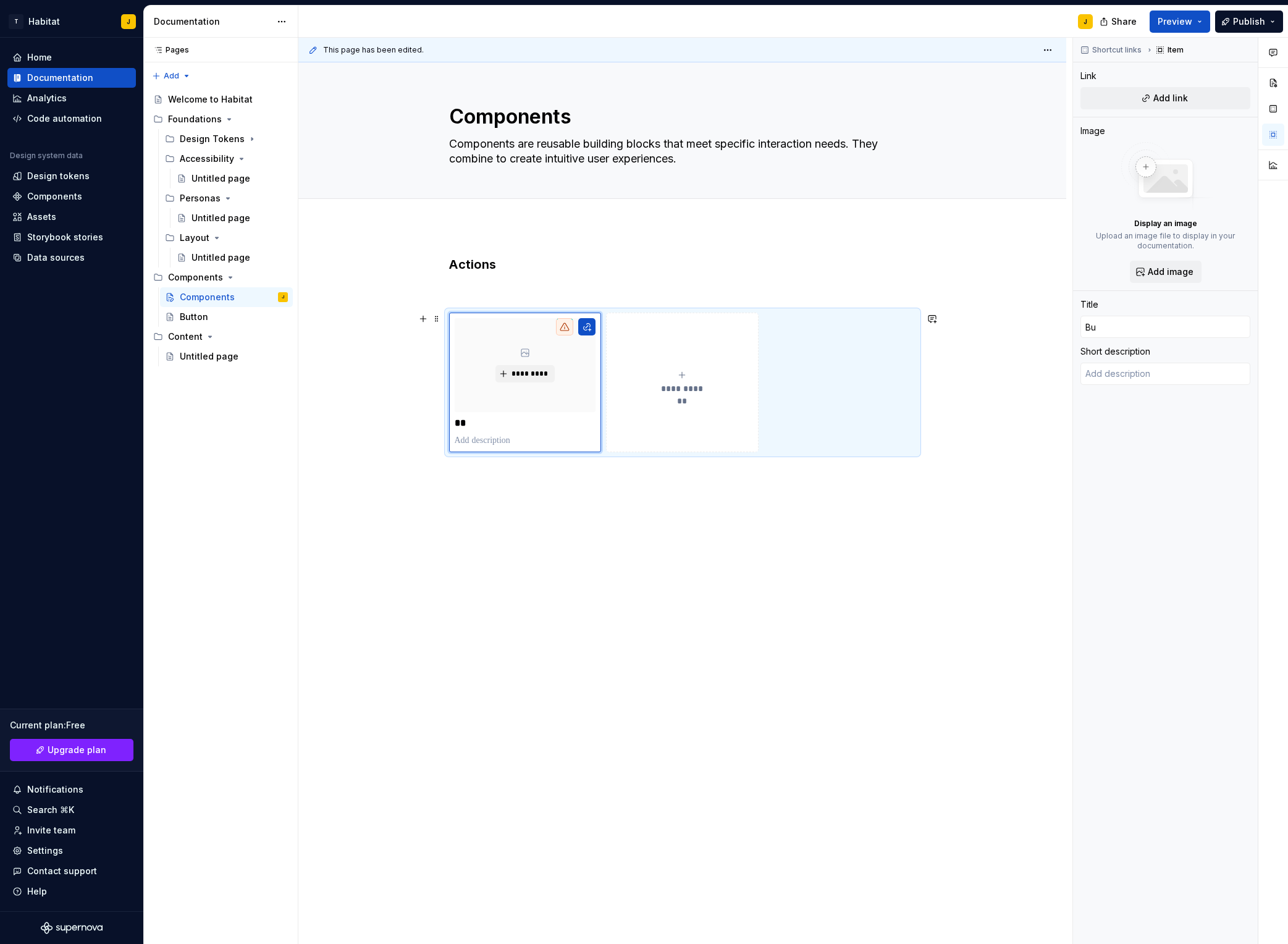
type input "But"
type textarea "*"
type input "Butt"
type textarea "*"
type input "Butto"
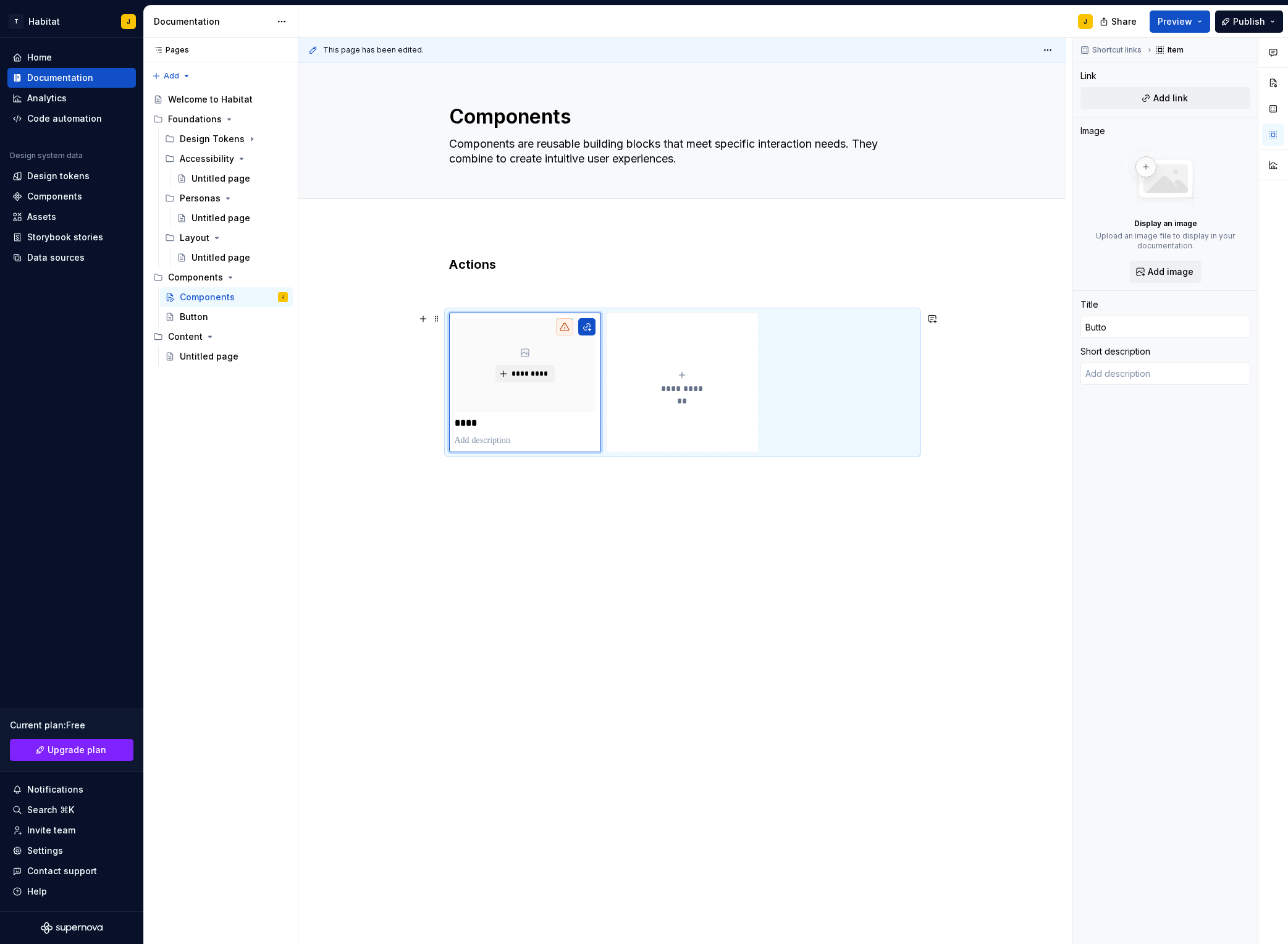
type textarea "*"
type input "Button"
click at [489, 446] on p at bounding box center [526, 441] width 141 height 12
type textarea "*"
type textarea "A button triggers an event or action. They let users know what will happen next."
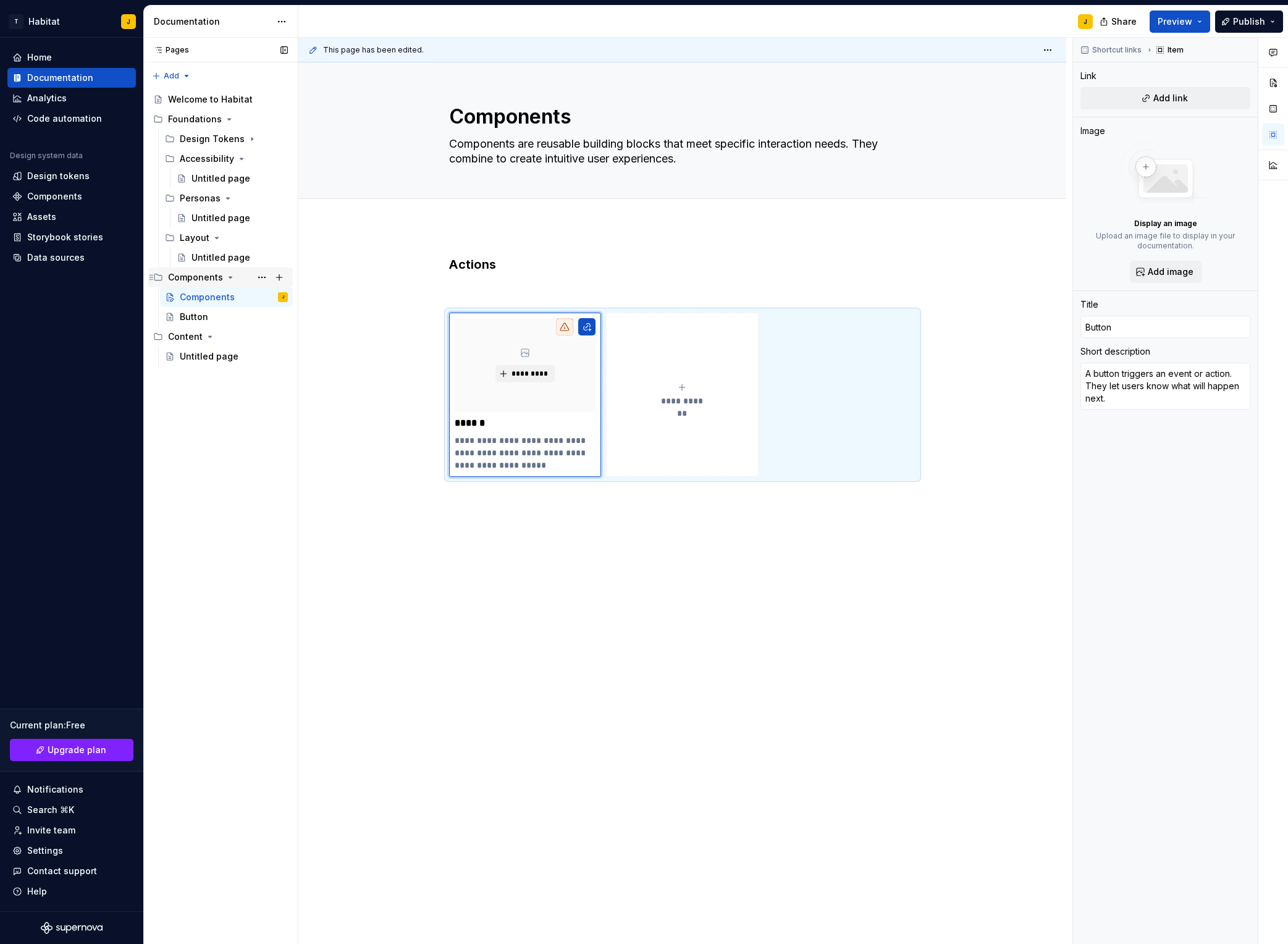
click at [225, 277] on icon "Page tree" at bounding box center [230, 278] width 10 height 10
click at [260, 275] on button "Page tree" at bounding box center [262, 278] width 18 height 18
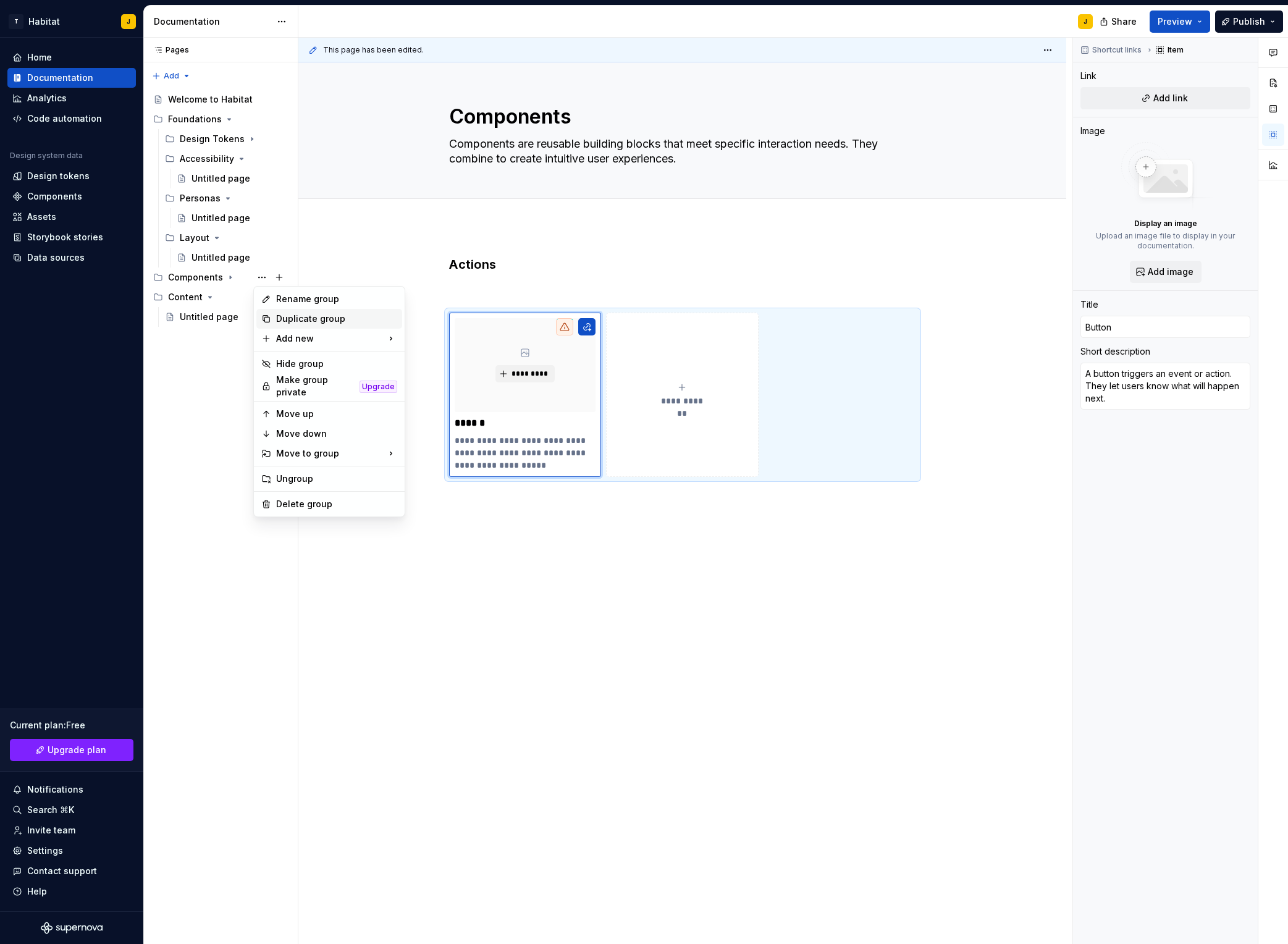
type textarea "*"
click at [438, 360] on div "New group" at bounding box center [465, 363] width 80 height 12
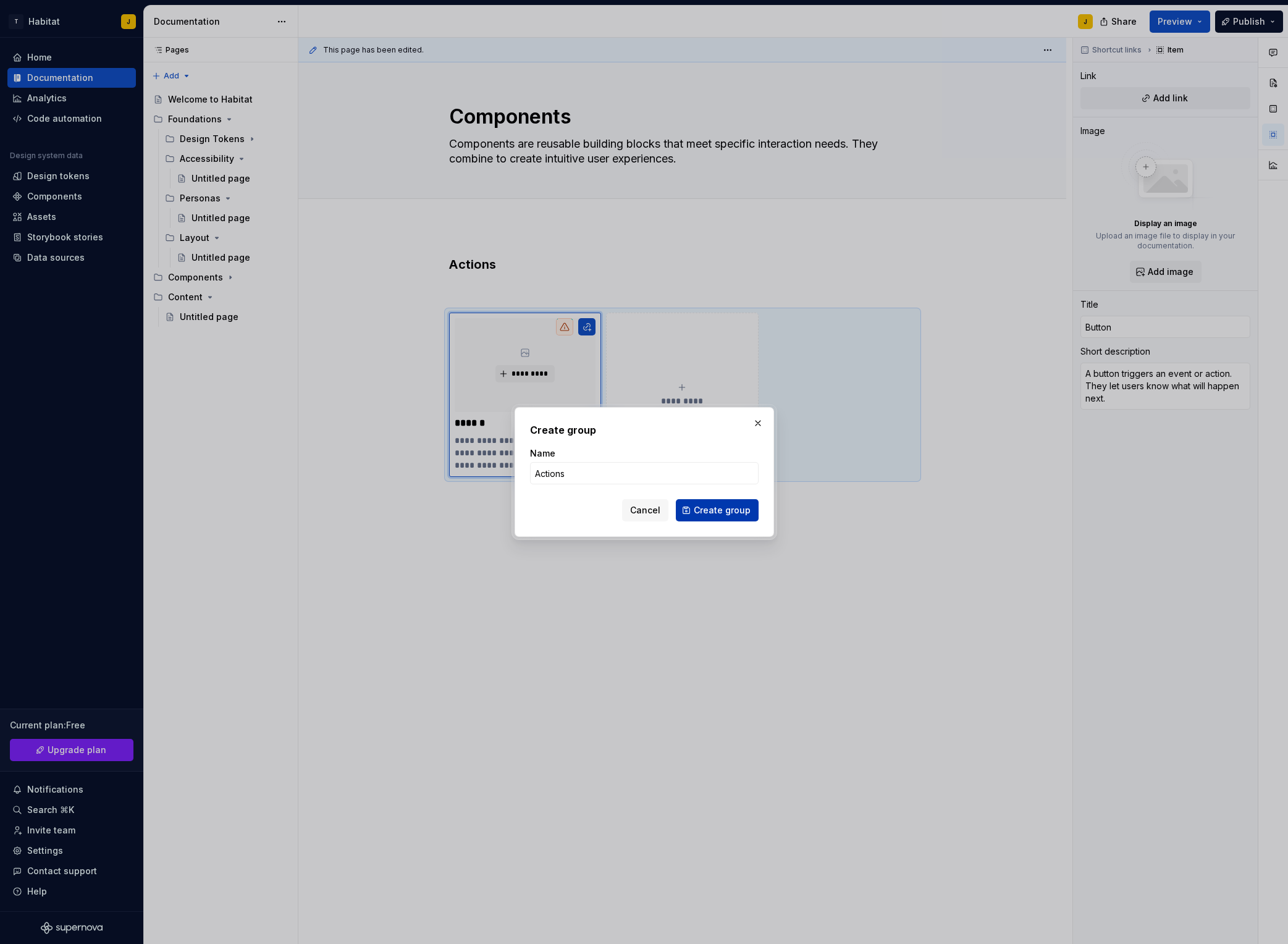
type input "Actions"
click at [721, 519] on button "Create group" at bounding box center [718, 511] width 83 height 22
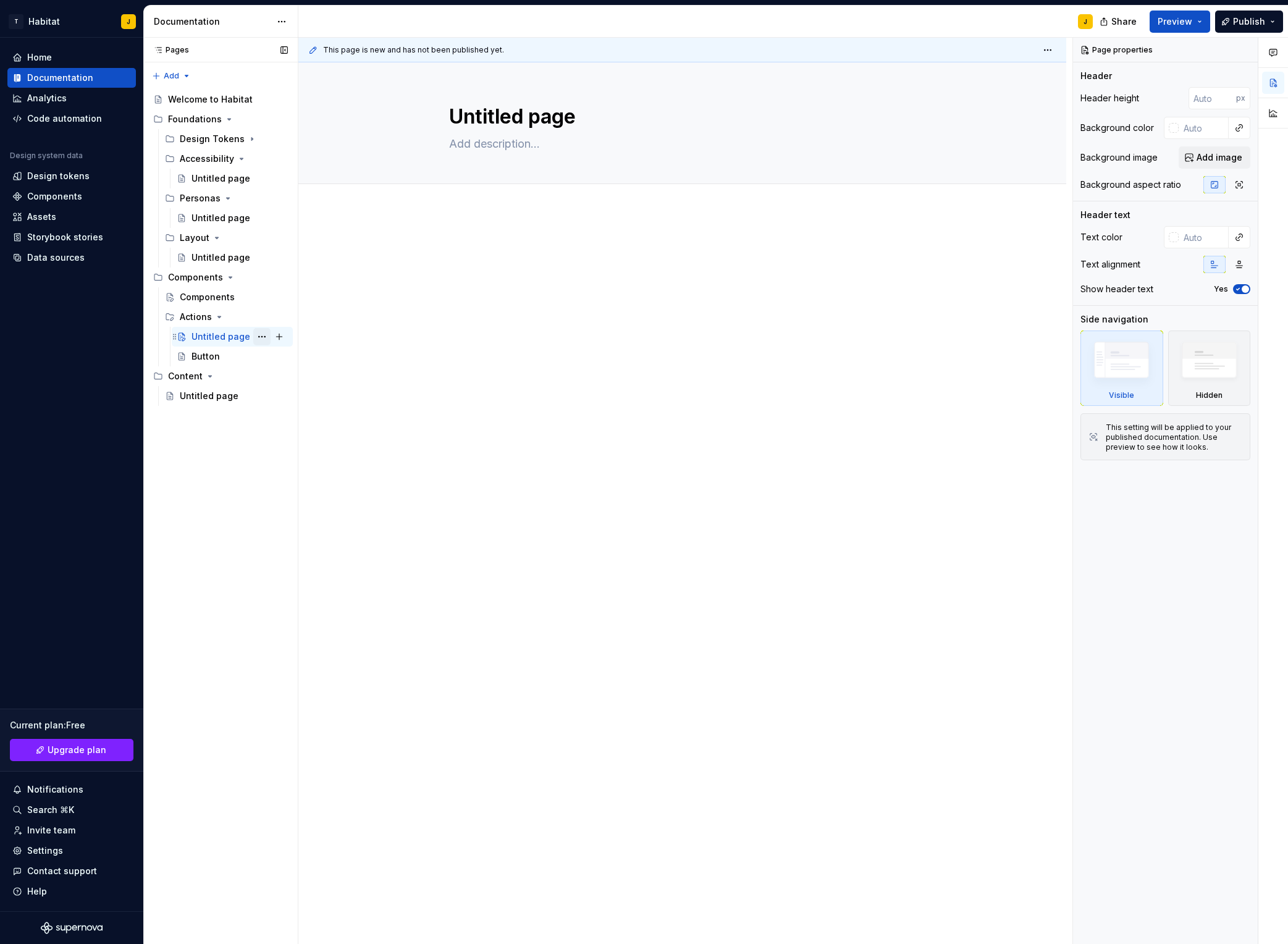
click at [262, 340] on button "Page tree" at bounding box center [262, 337] width 18 height 18
click at [326, 512] on div "Delete page" at bounding box center [337, 518] width 121 height 12
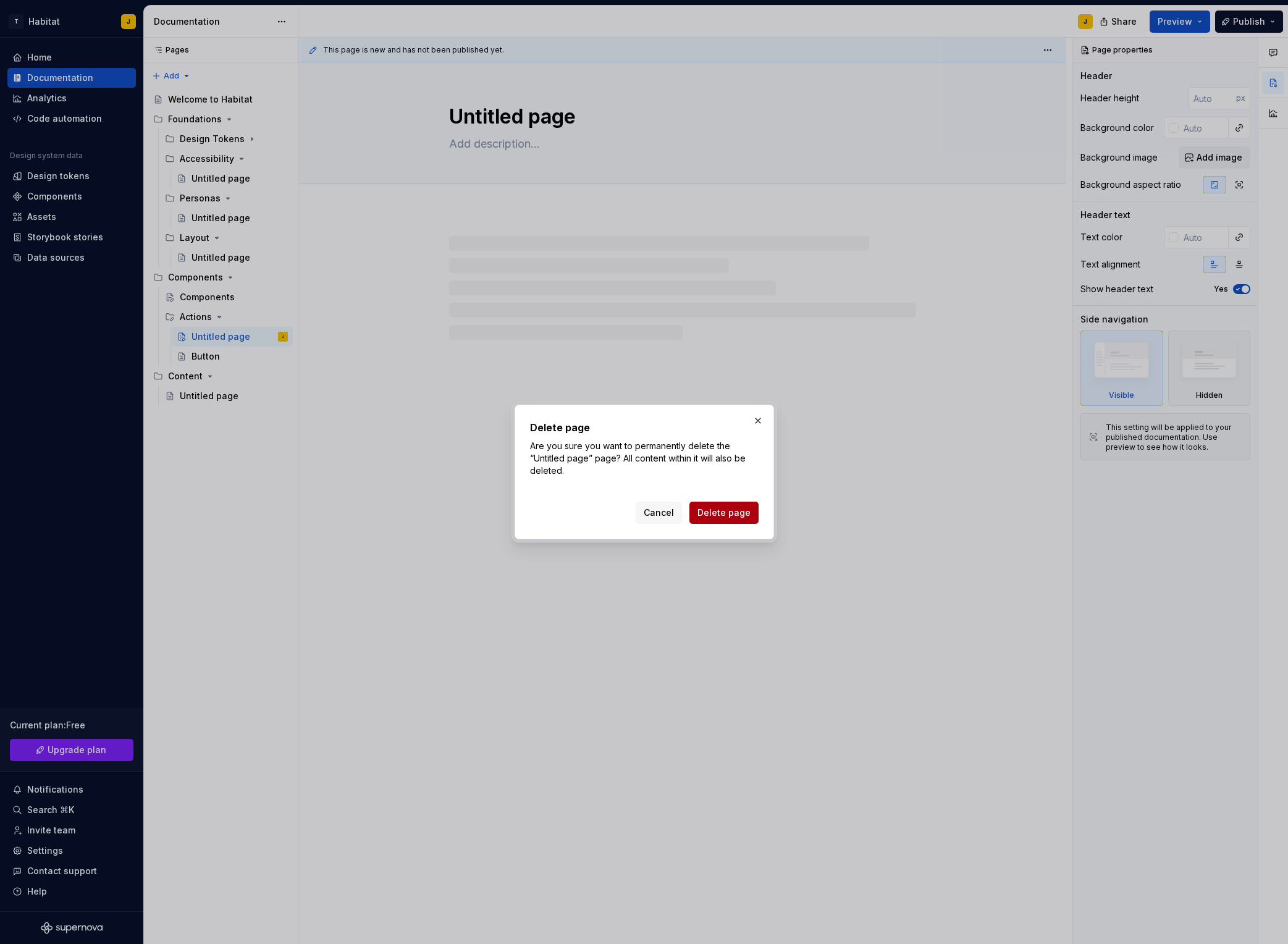
click at [720, 517] on span "Delete page" at bounding box center [723, 513] width 53 height 12
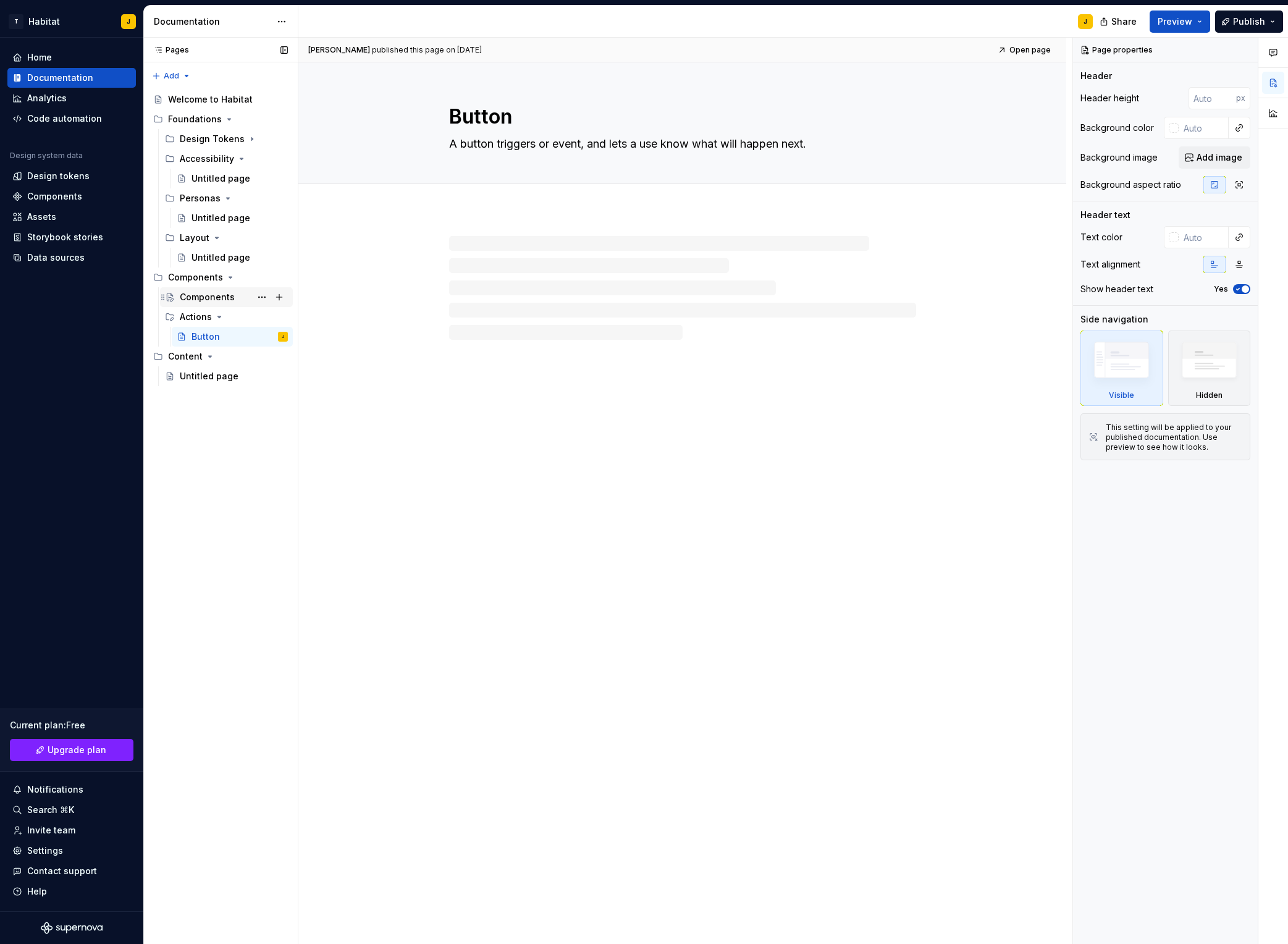
click at [209, 301] on div "Components" at bounding box center [207, 297] width 55 height 12
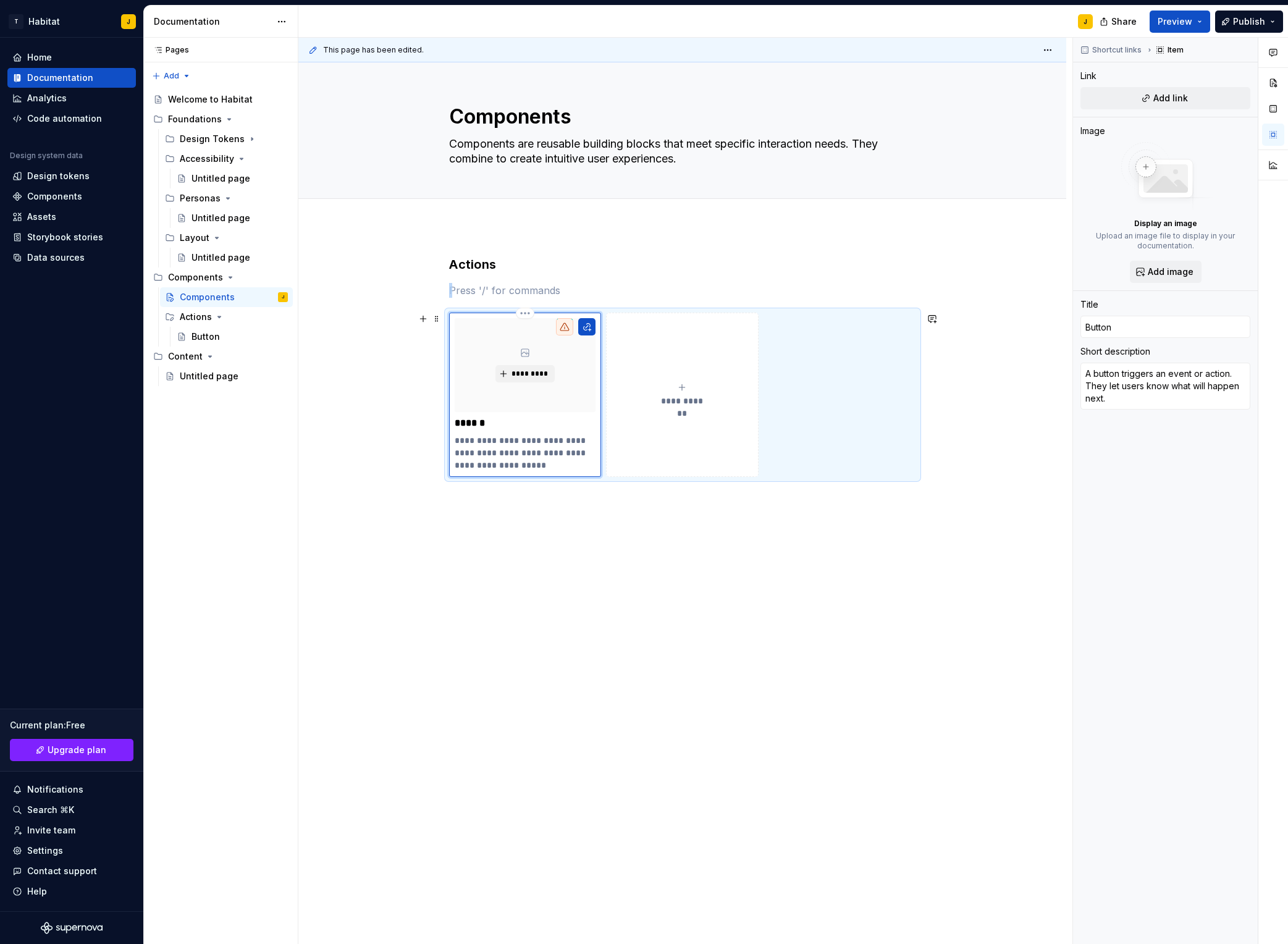
click at [564, 329] on icon at bounding box center [565, 327] width 9 height 7
click at [1082, 97] on span "Add link" at bounding box center [1171, 98] width 34 height 12
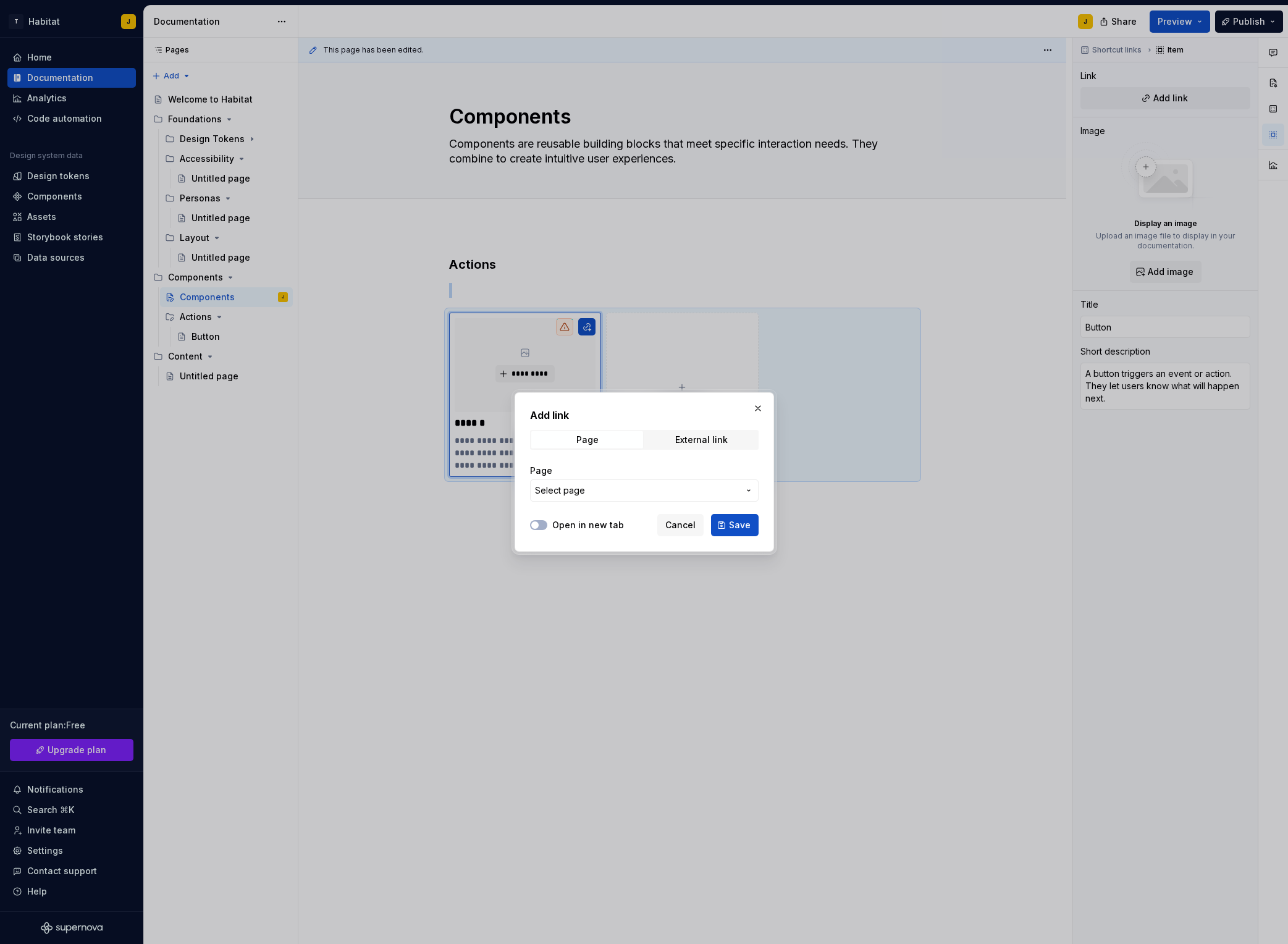
click at [681, 493] on span "Select page" at bounding box center [637, 490] width 204 height 12
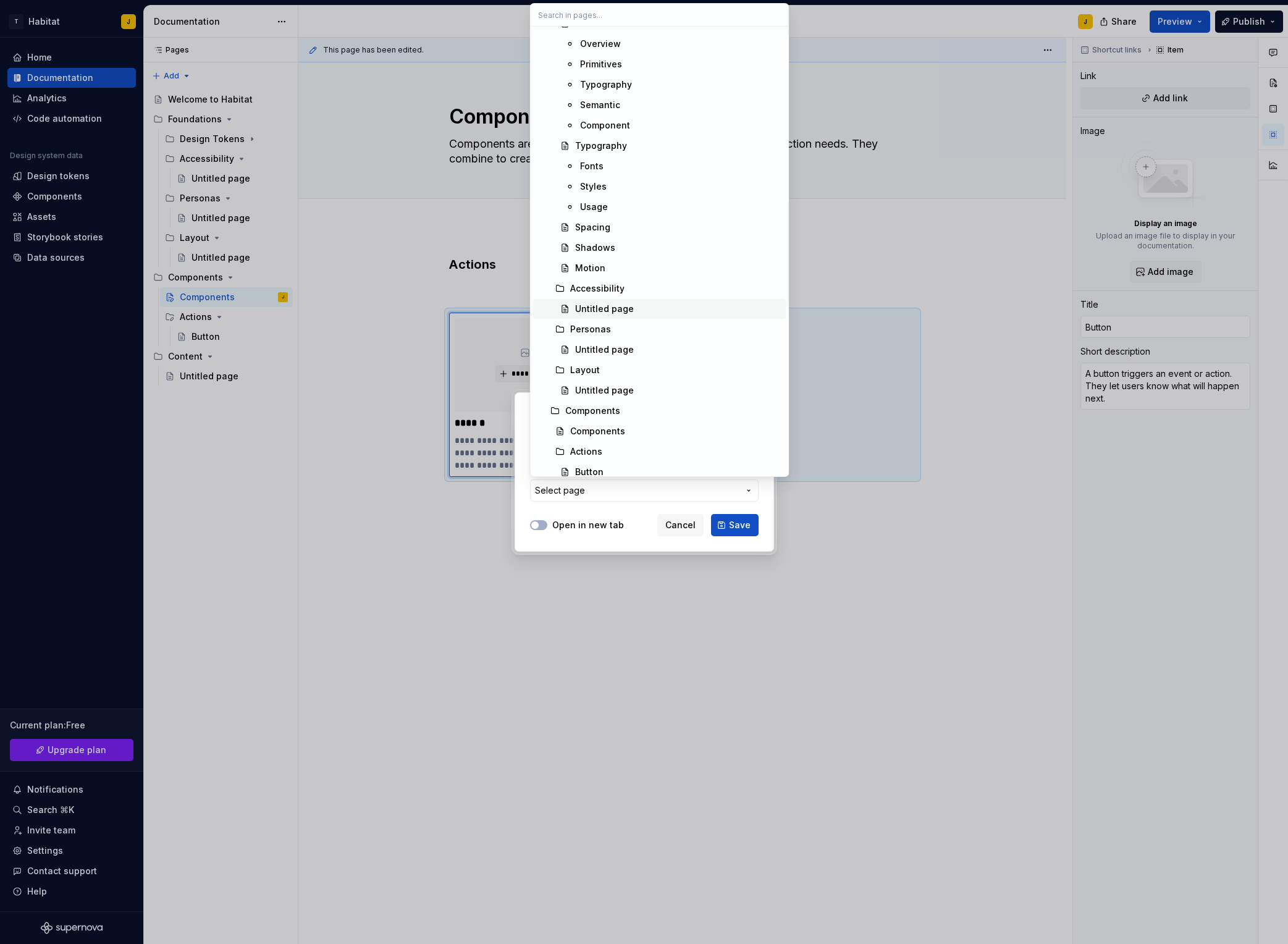
scroll to position [146, 0]
click at [653, 422] on div "Button" at bounding box center [678, 423] width 206 height 12
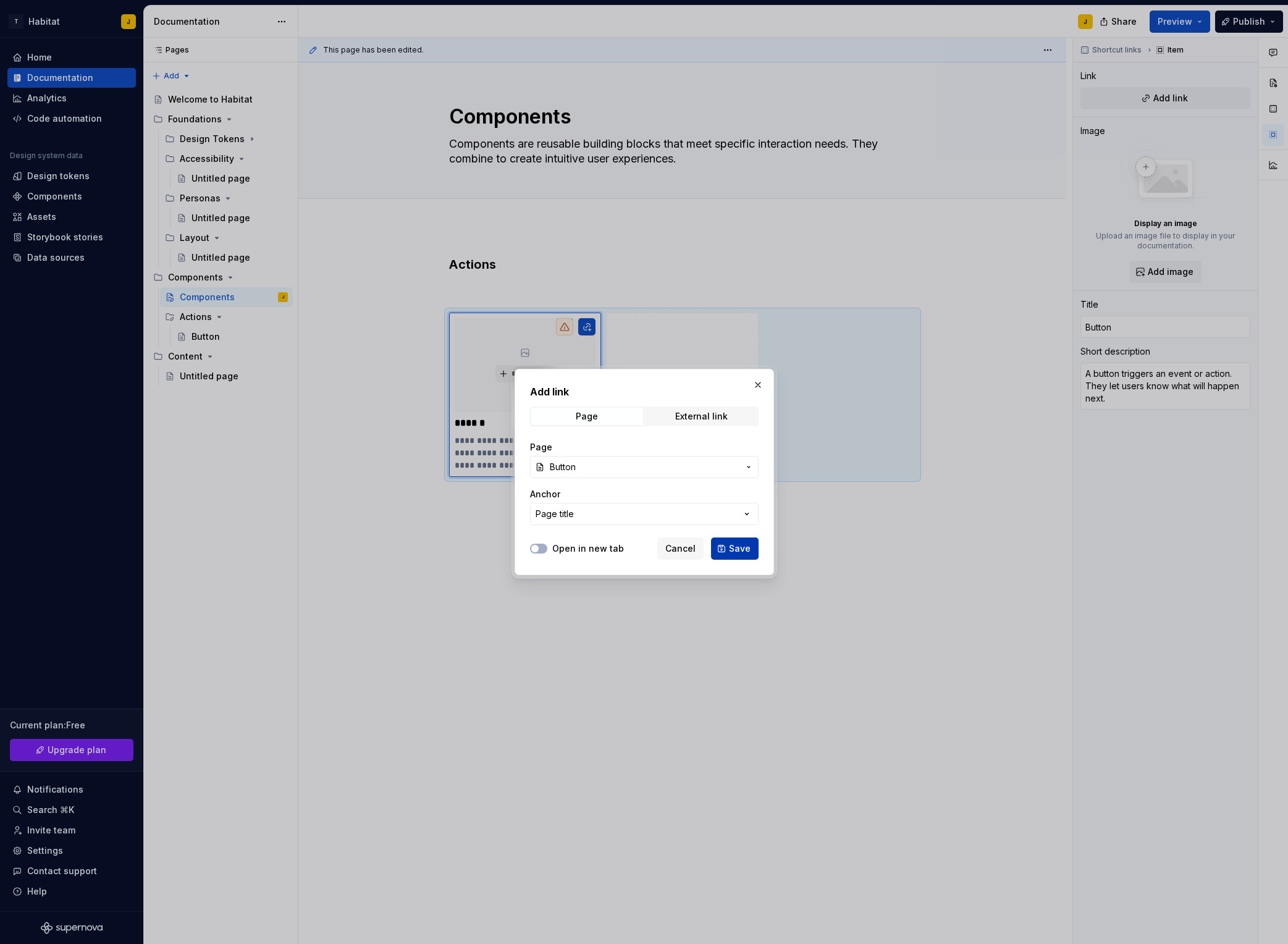
click at [742, 552] on span "Save" at bounding box center [740, 549] width 22 height 12
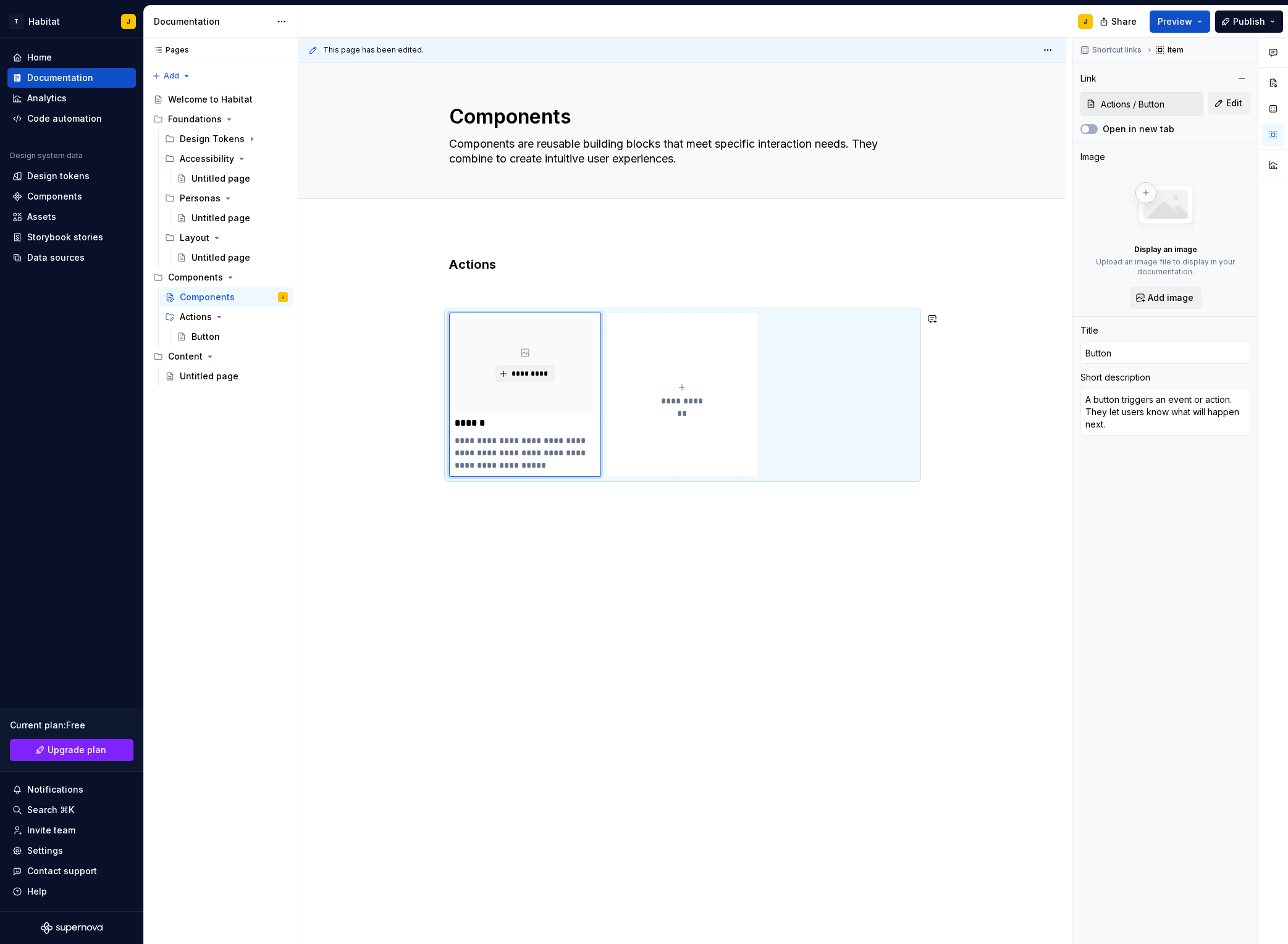
drag, startPoint x: 581, startPoint y: 517, endPoint x: 663, endPoint y: 472, distance: 93.5
click at [581, 517] on div "**********" at bounding box center [686, 492] width 775 height 908
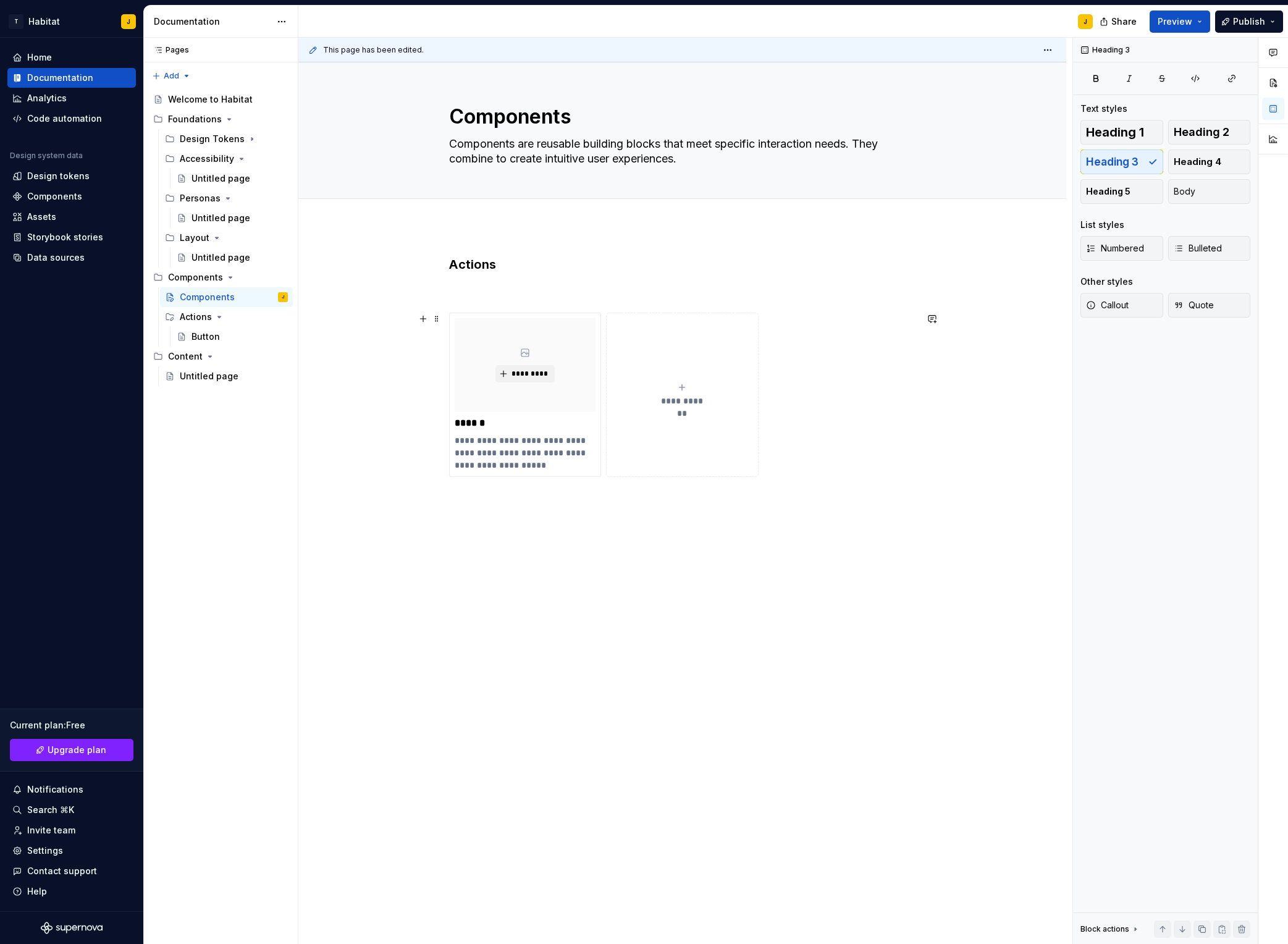
click at [407, 464] on div "**********" at bounding box center [682, 500] width 768 height 549
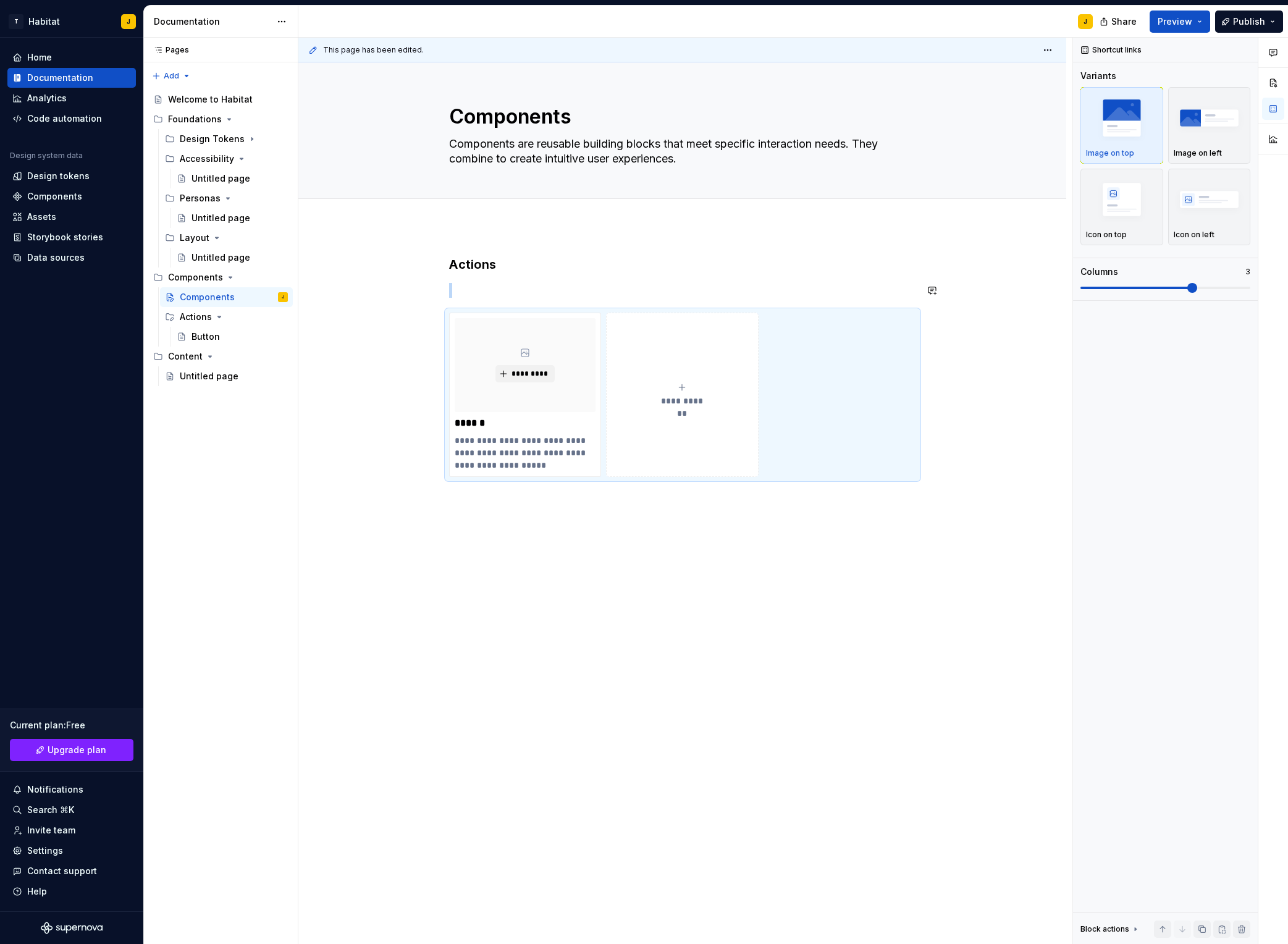
click at [372, 303] on div "**********" at bounding box center [682, 500] width 768 height 549
click at [465, 285] on p at bounding box center [683, 290] width 467 height 15
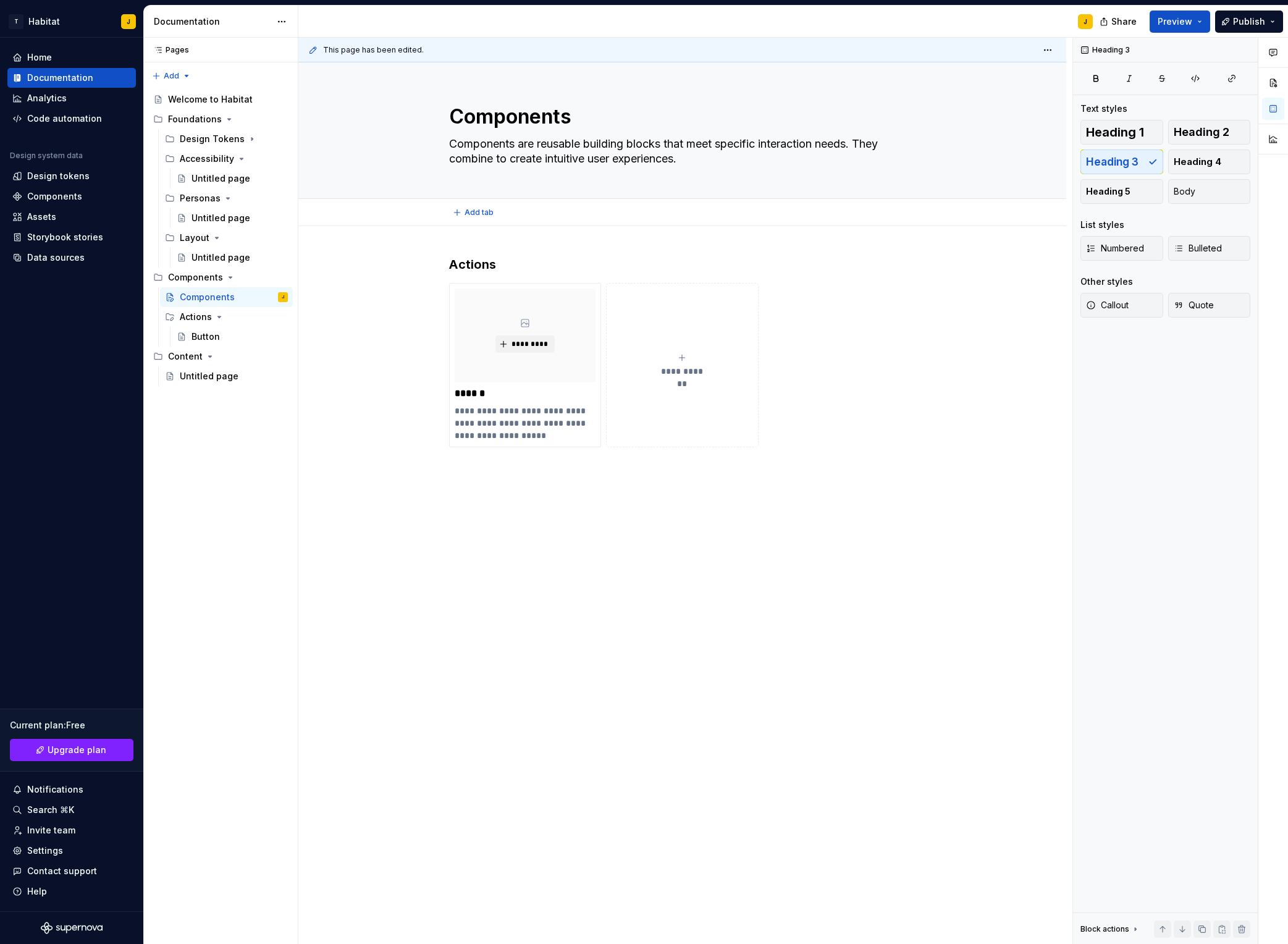
type textarea "*"
click at [489, 490] on div "**********" at bounding box center [682, 486] width 768 height 519
click at [486, 265] on h3 "Actions" at bounding box center [683, 265] width 467 height 18
copy h3 "Actions"
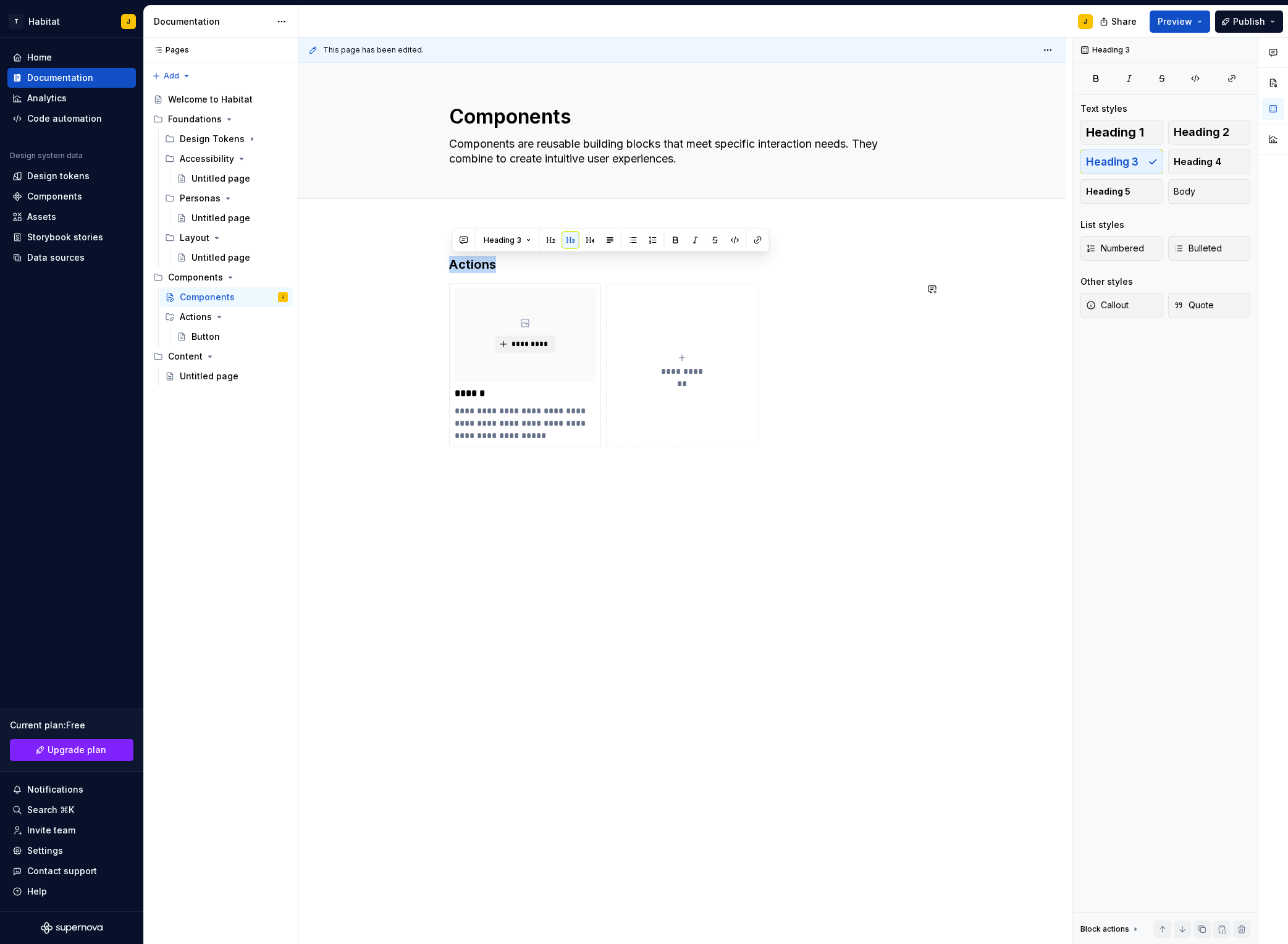
click at [521, 518] on div "**********" at bounding box center [682, 500] width 768 height 549
click at [483, 476] on p "Actions" at bounding box center [683, 470] width 467 height 15
click at [481, 516] on p "Controls" at bounding box center [683, 514] width 467 height 15
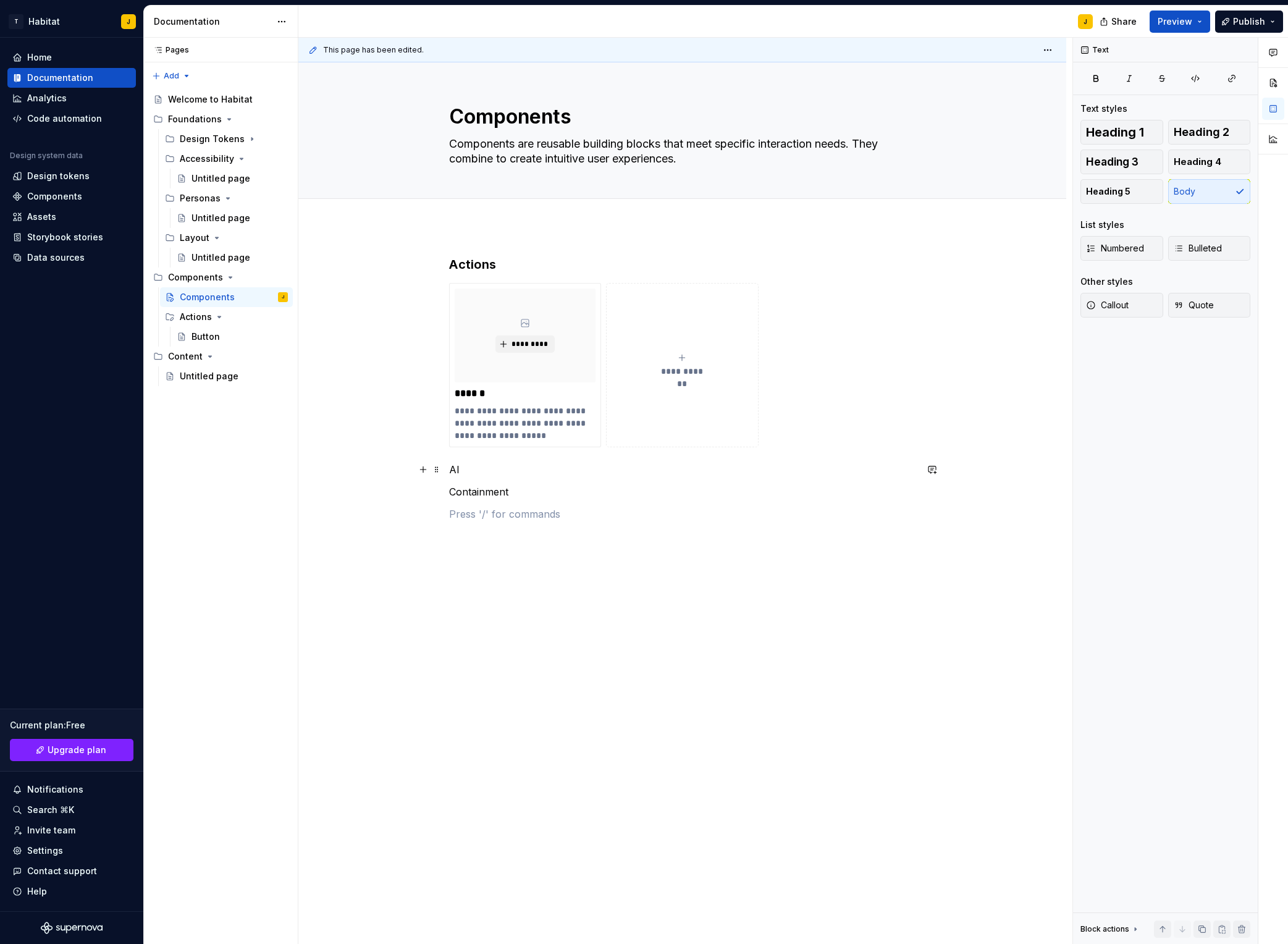
drag, startPoint x: 452, startPoint y: 468, endPoint x: 474, endPoint y: 481, distance: 25.6
click at [453, 468] on p "AI" at bounding box center [683, 470] width 467 height 15
click at [490, 516] on p "Containment" at bounding box center [683, 514] width 467 height 15
click at [455, 470] on p "Controls" at bounding box center [683, 470] width 467 height 15
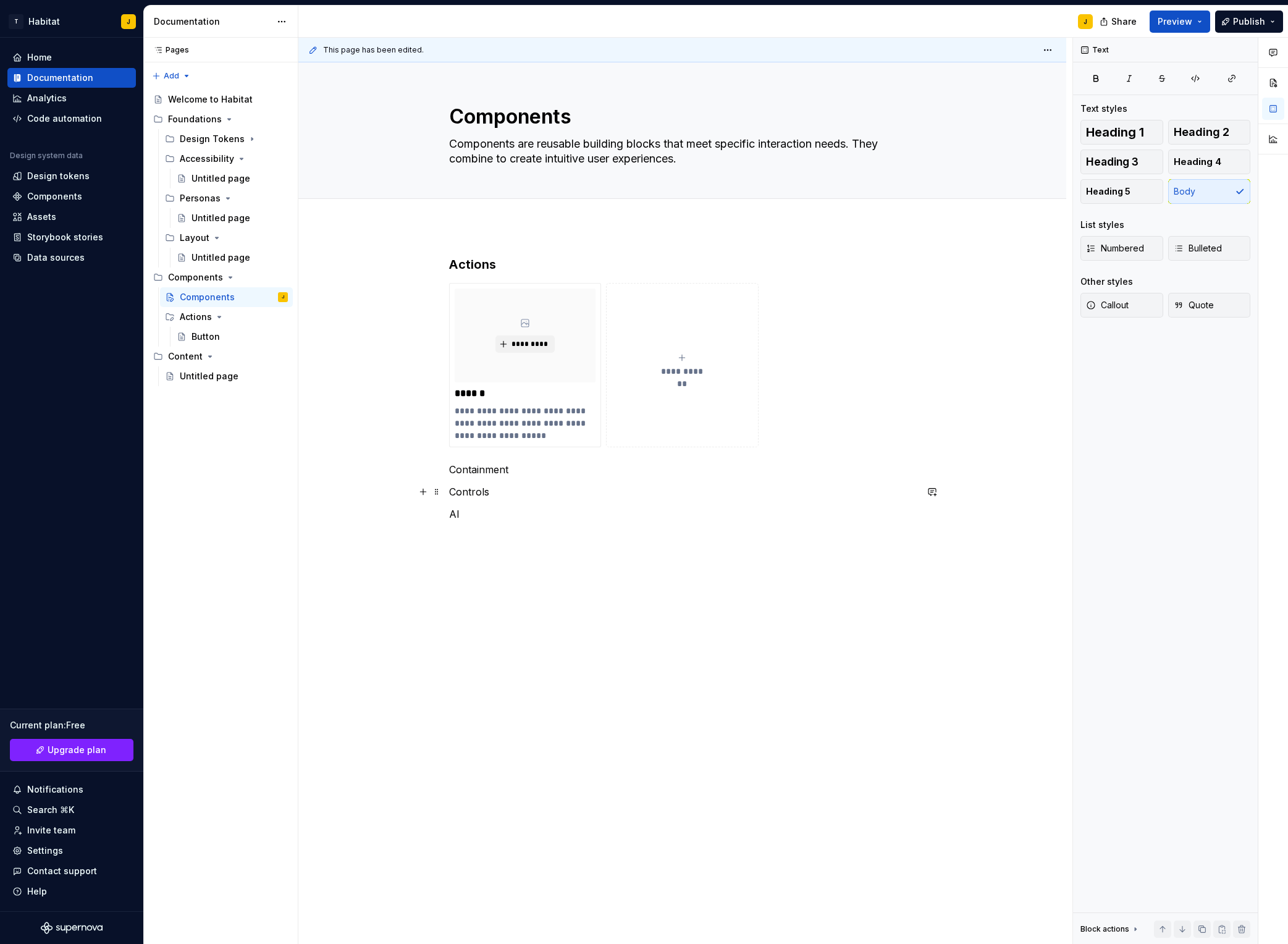
click at [507, 495] on p "Controls" at bounding box center [683, 492] width 467 height 15
click at [542, 495] on p "Controls" at bounding box center [683, 492] width 467 height 15
drag, startPoint x: 531, startPoint y: 563, endPoint x: 494, endPoint y: 564, distance: 37.0
click at [529, 564] on p "Navagation" at bounding box center [683, 559] width 467 height 15
click at [487, 581] on p "AI" at bounding box center [683, 581] width 467 height 15
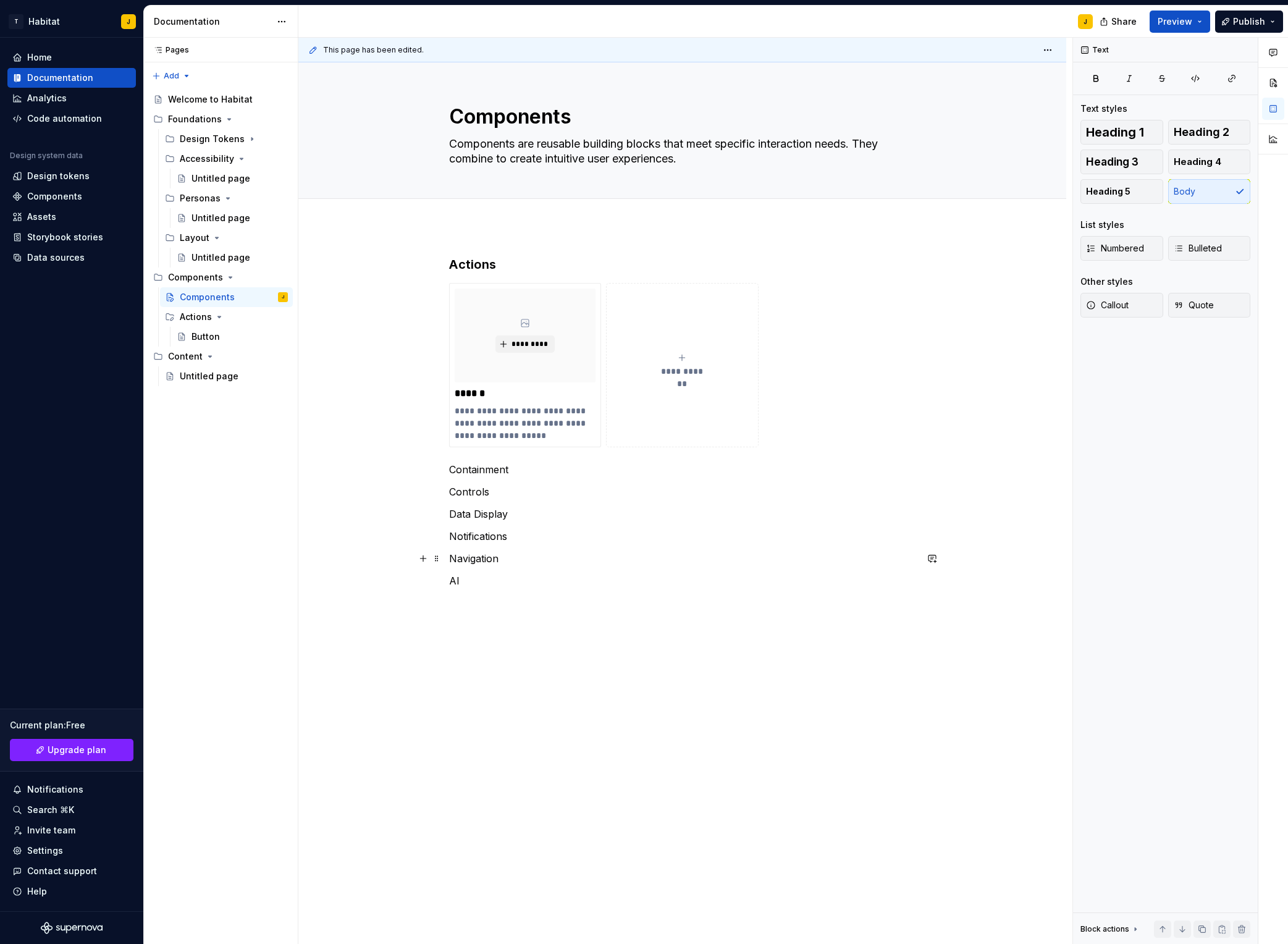
click at [516, 559] on p "Navigation" at bounding box center [683, 559] width 467 height 15
click at [602, 523] on div "**********" at bounding box center [683, 455] width 467 height 399
click at [473, 268] on h3 "Actions" at bounding box center [683, 265] width 467 height 18
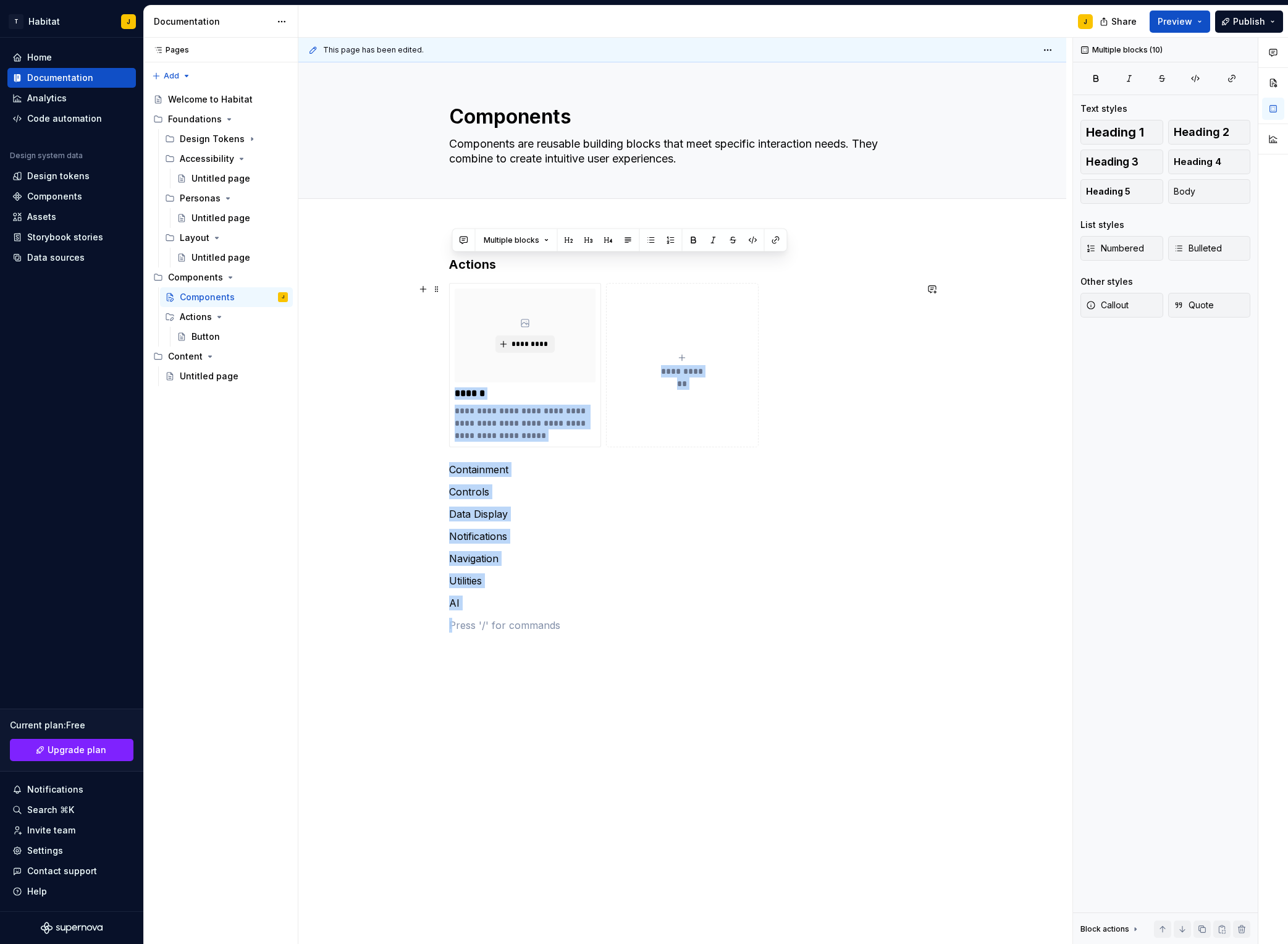
drag, startPoint x: 488, startPoint y: 621, endPoint x: 419, endPoint y: 444, distance: 190.0
click at [419, 444] on div "**********" at bounding box center [682, 589] width 768 height 727
click at [670, 653] on div "**********" at bounding box center [683, 463] width 467 height 414
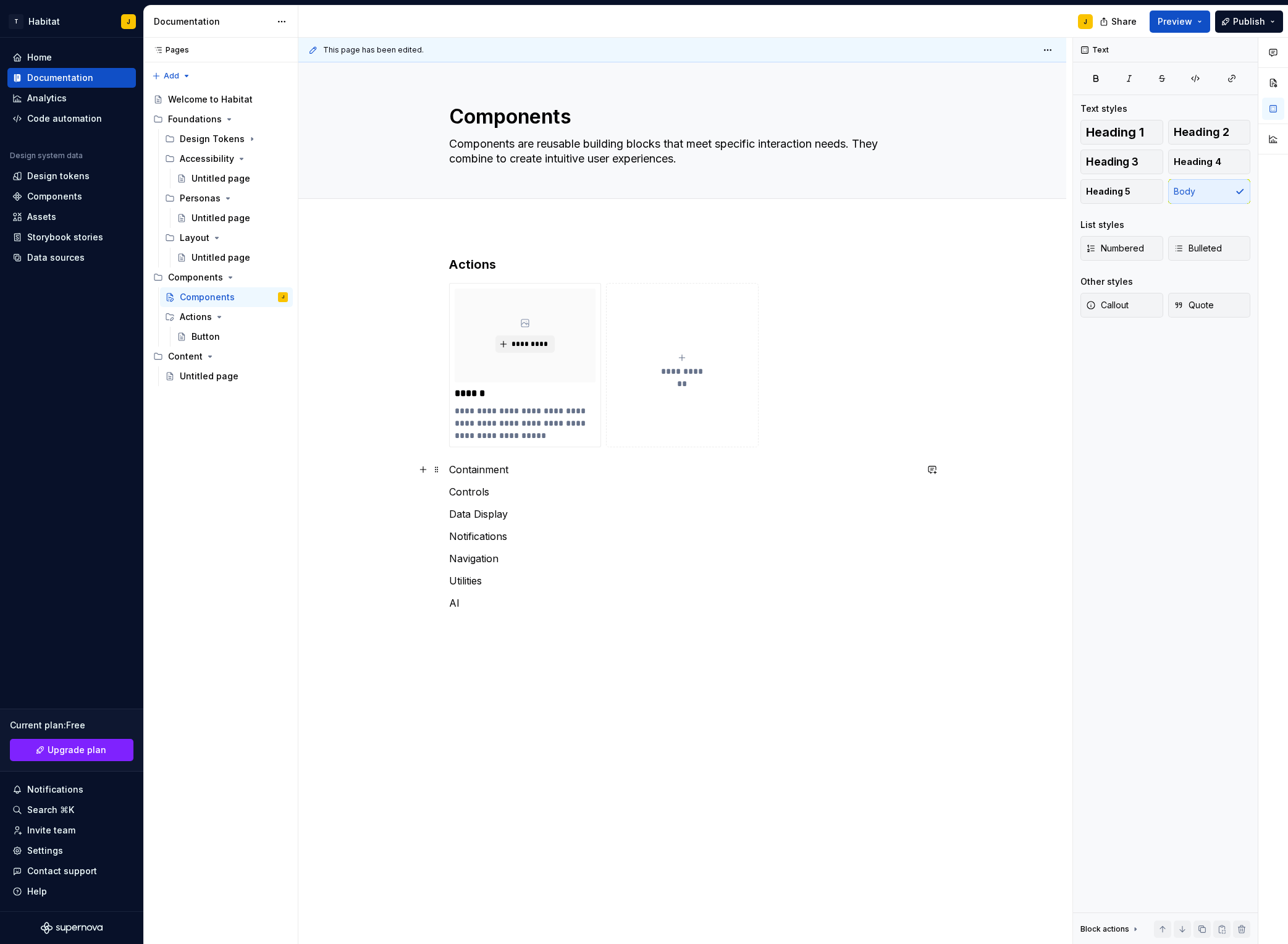
click at [463, 473] on p "Containment" at bounding box center [683, 470] width 467 height 15
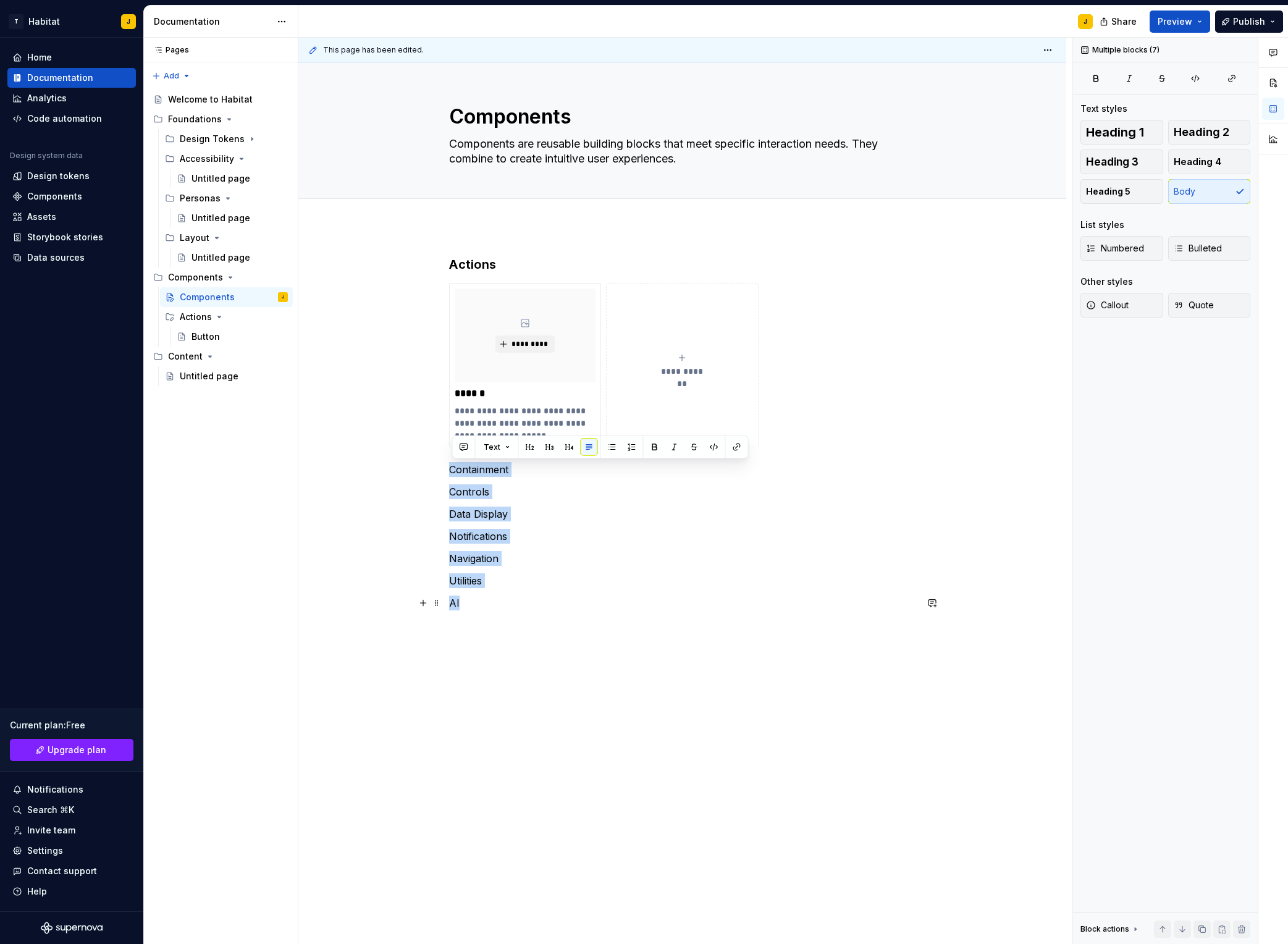
drag, startPoint x: 454, startPoint y: 468, endPoint x: 539, endPoint y: 605, distance: 161.2
click at [539, 605] on div "**********" at bounding box center [683, 455] width 467 height 399
drag, startPoint x: 1136, startPoint y: 157, endPoint x: 1122, endPoint y: 161, distance: 14.6
click at [1082, 157] on span "Heading 3" at bounding box center [1112, 161] width 53 height 12
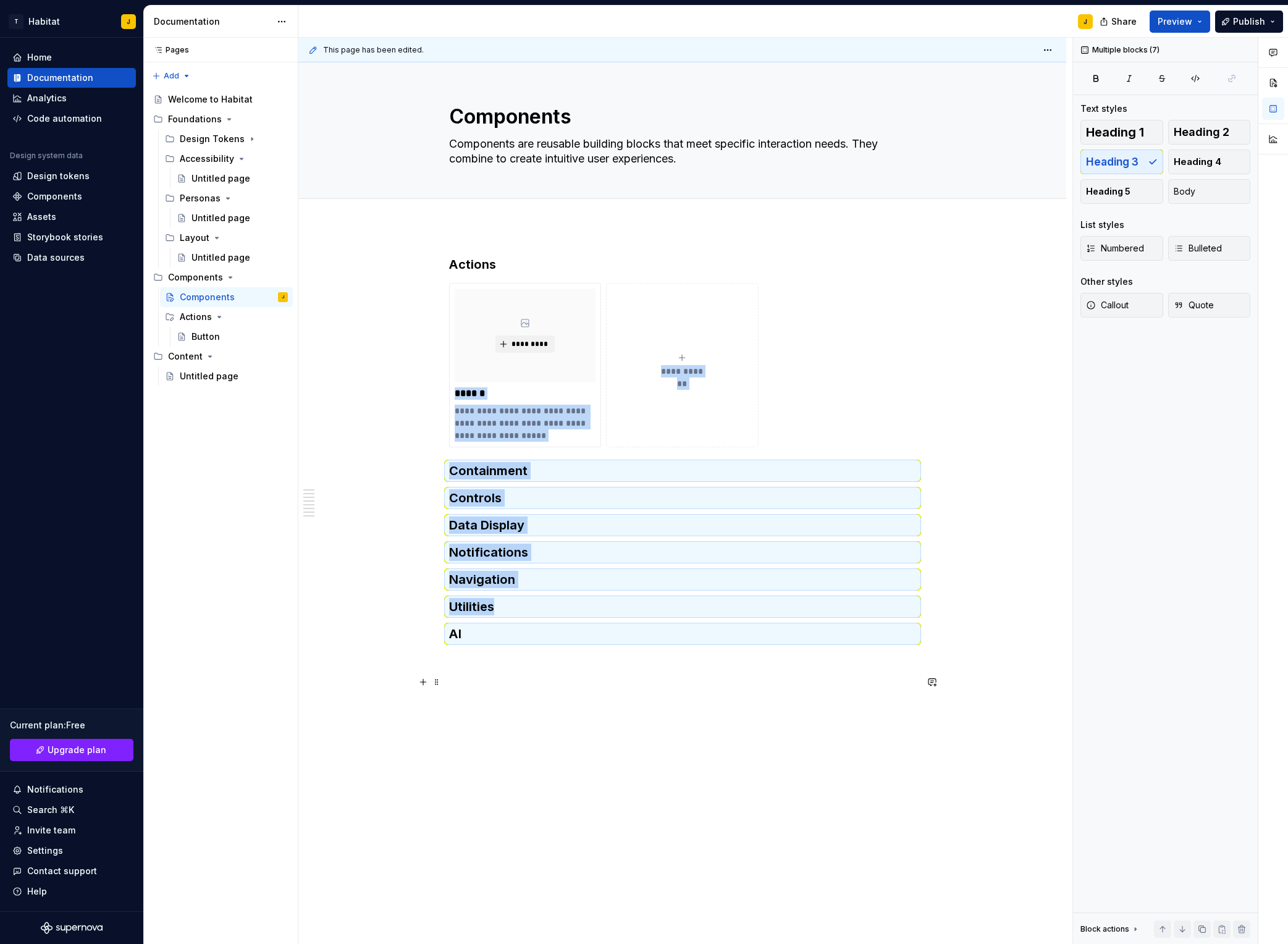
click at [645, 721] on div "**********" at bounding box center [686, 492] width 775 height 908
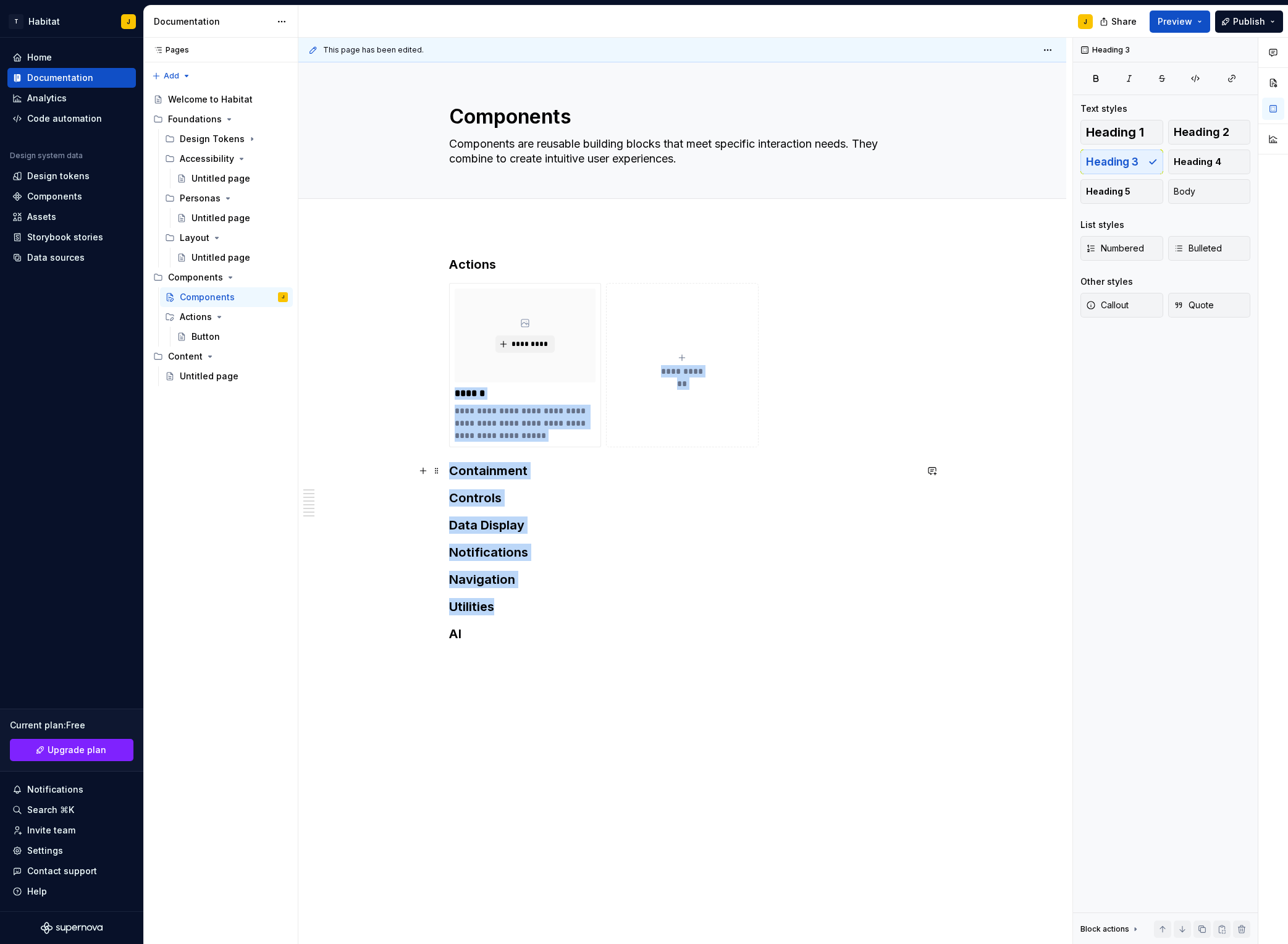
drag, startPoint x: 552, startPoint y: 473, endPoint x: 568, endPoint y: 468, distance: 16.8
click at [552, 473] on h3 "Containment" at bounding box center [683, 471] width 467 height 18
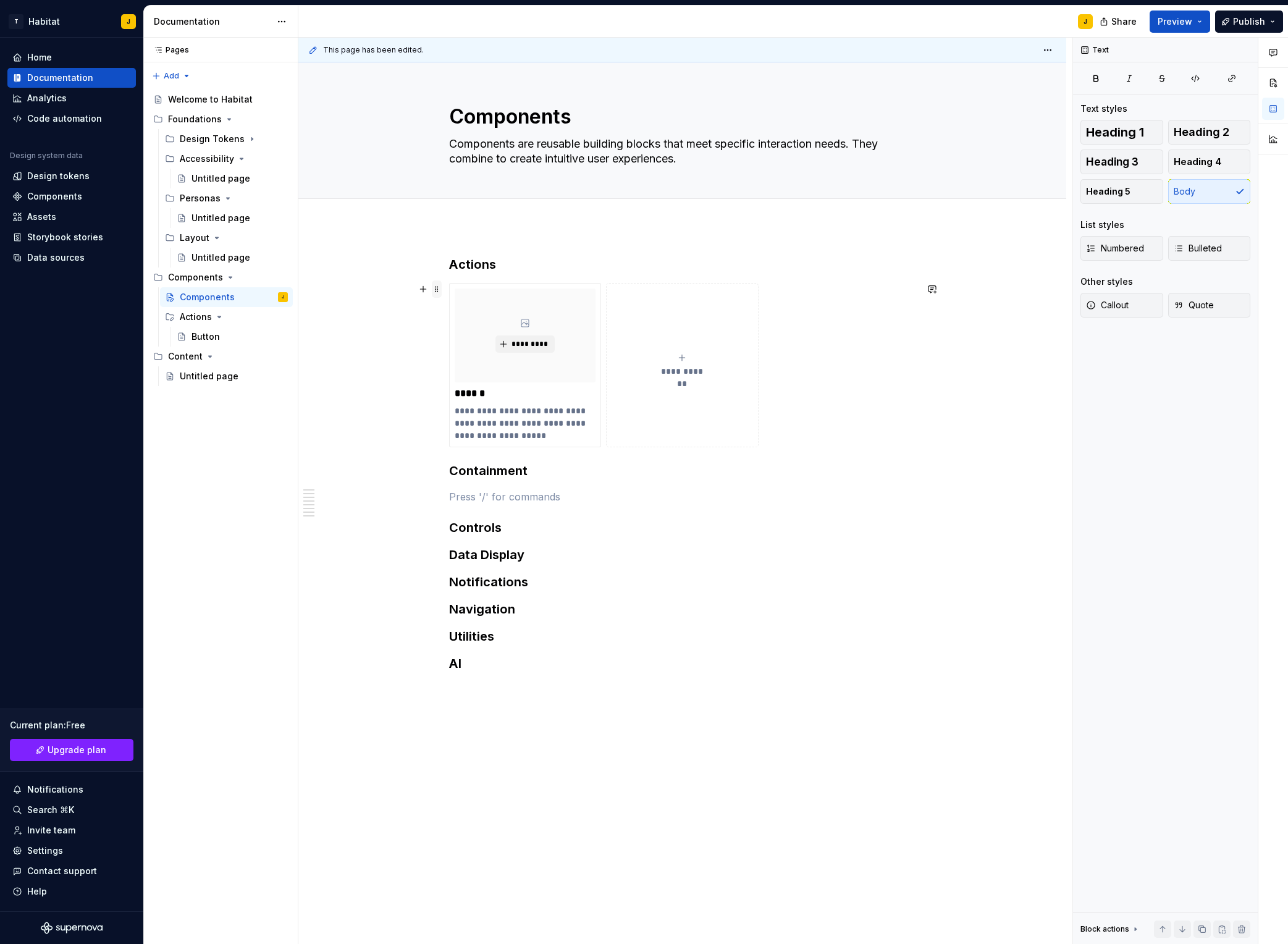
click at [441, 290] on span at bounding box center [437, 290] width 10 height 18
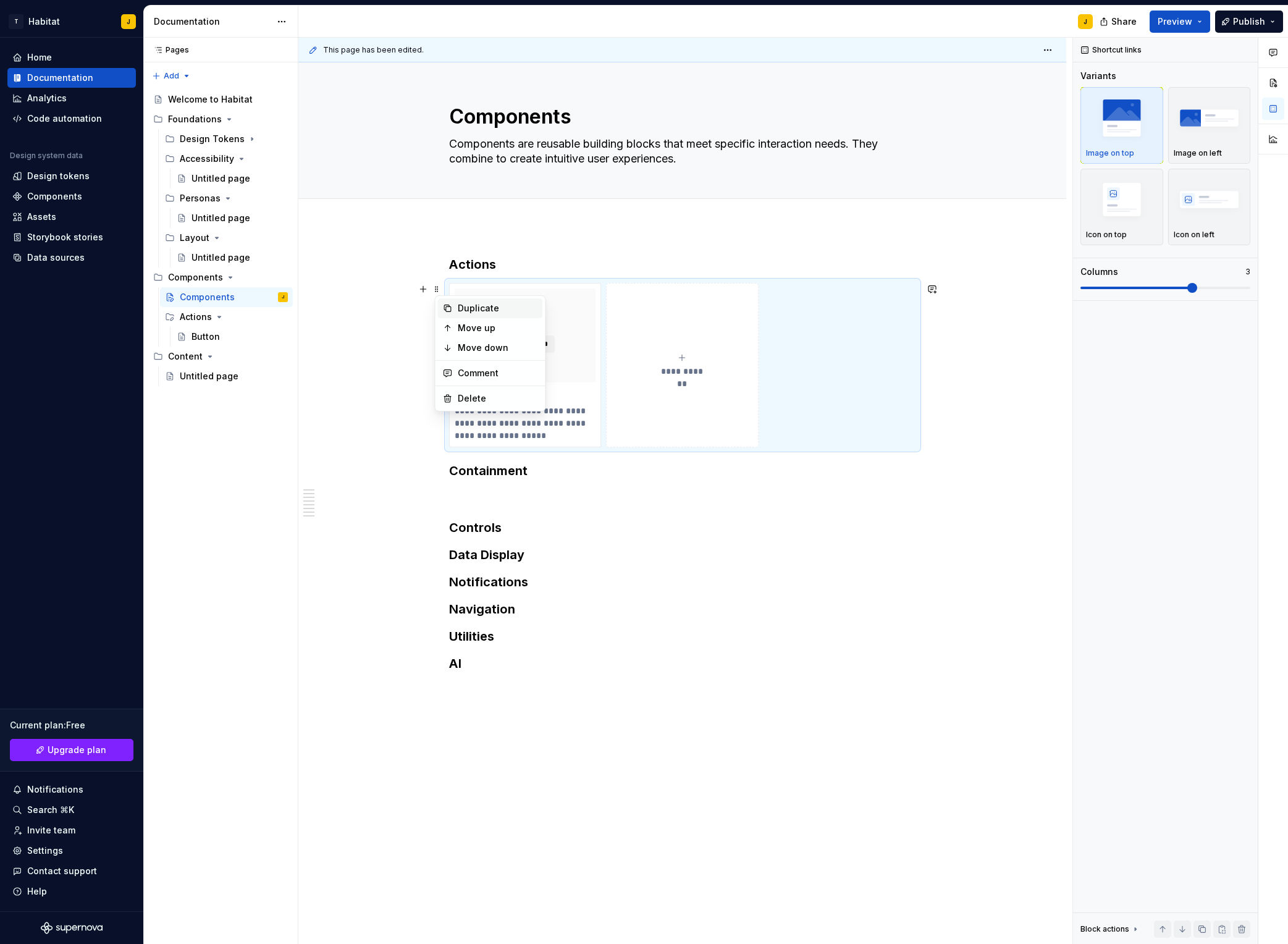
click at [487, 309] on div "Duplicate" at bounding box center [498, 308] width 80 height 12
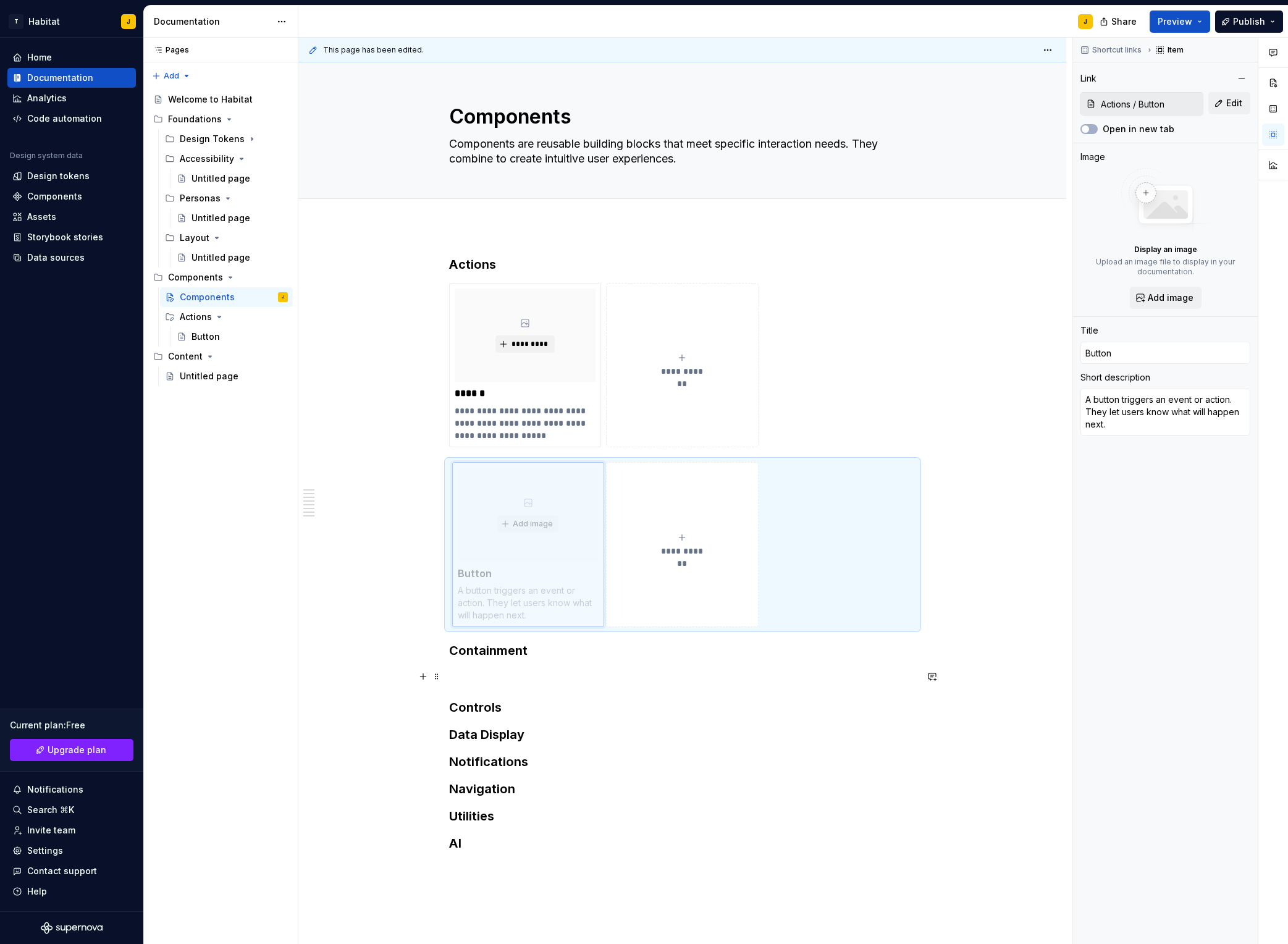
drag, startPoint x: 513, startPoint y: 552, endPoint x: 511, endPoint y: 680, distance: 128.0
click at [511, 680] on body "T Habitat J Home Documentation Analytics Code automation Design system data Des…" at bounding box center [644, 472] width 1288 height 944
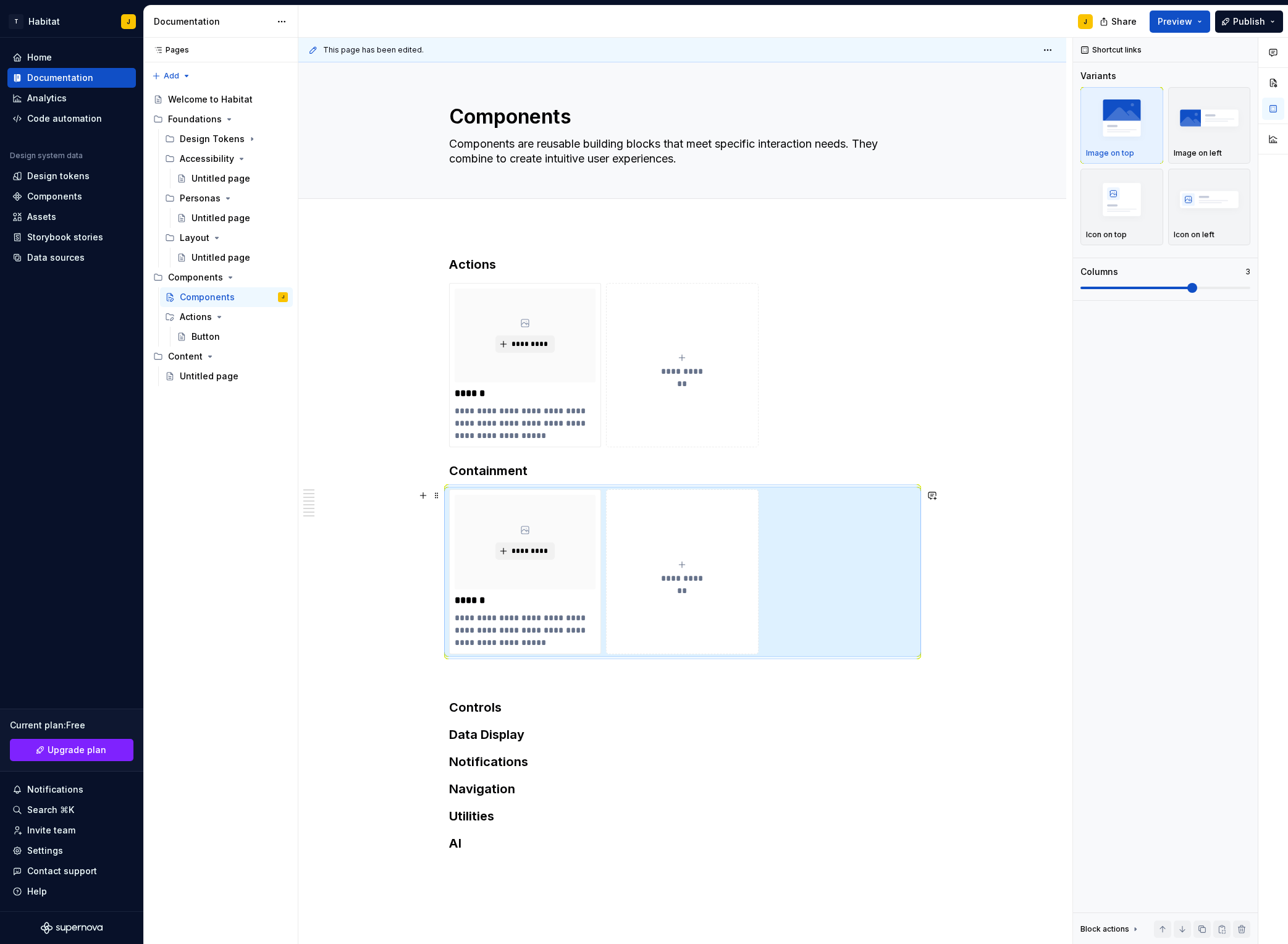
scroll to position [29, 0]
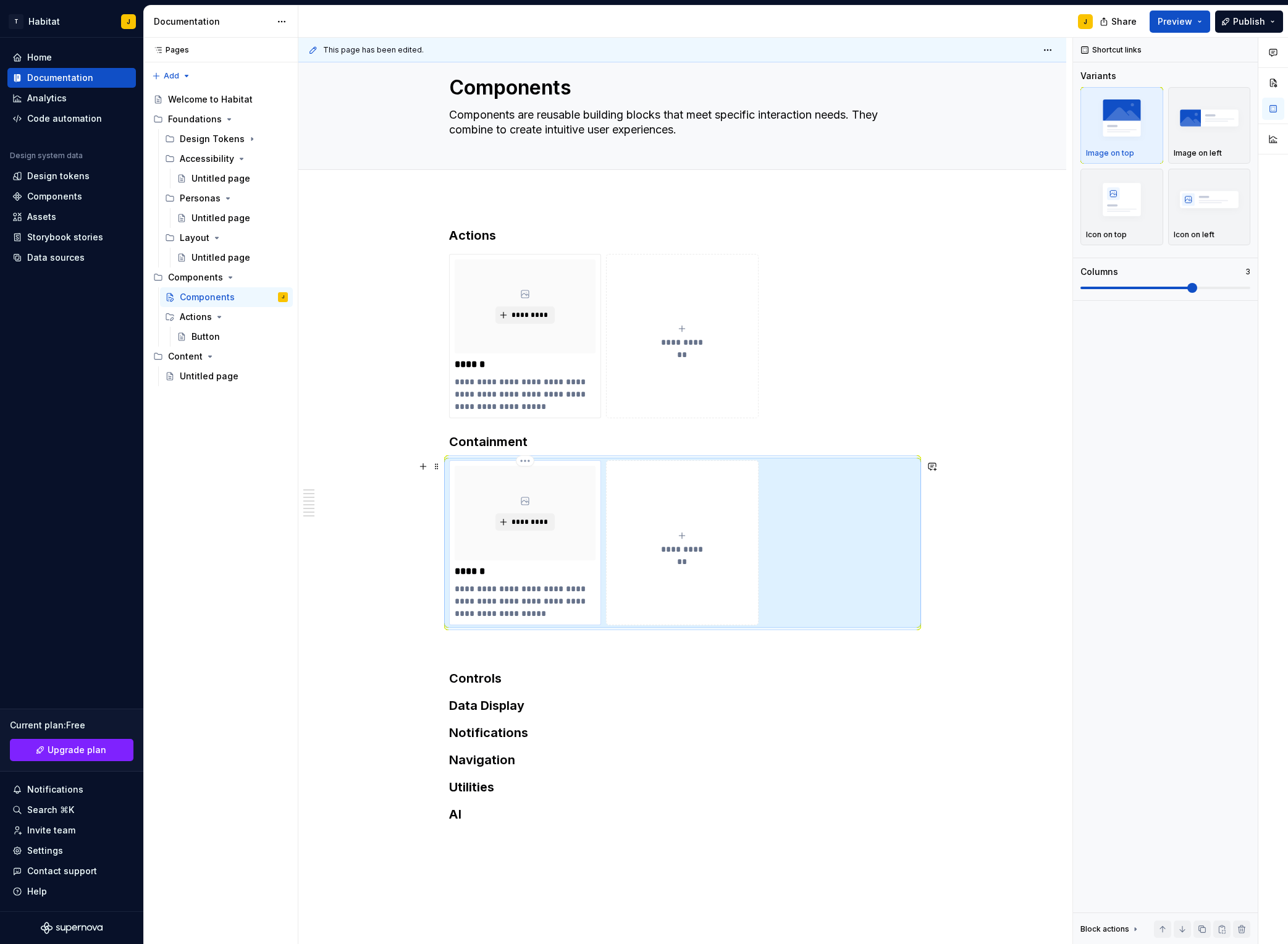
click at [534, 591] on p "**********" at bounding box center [526, 601] width 141 height 37
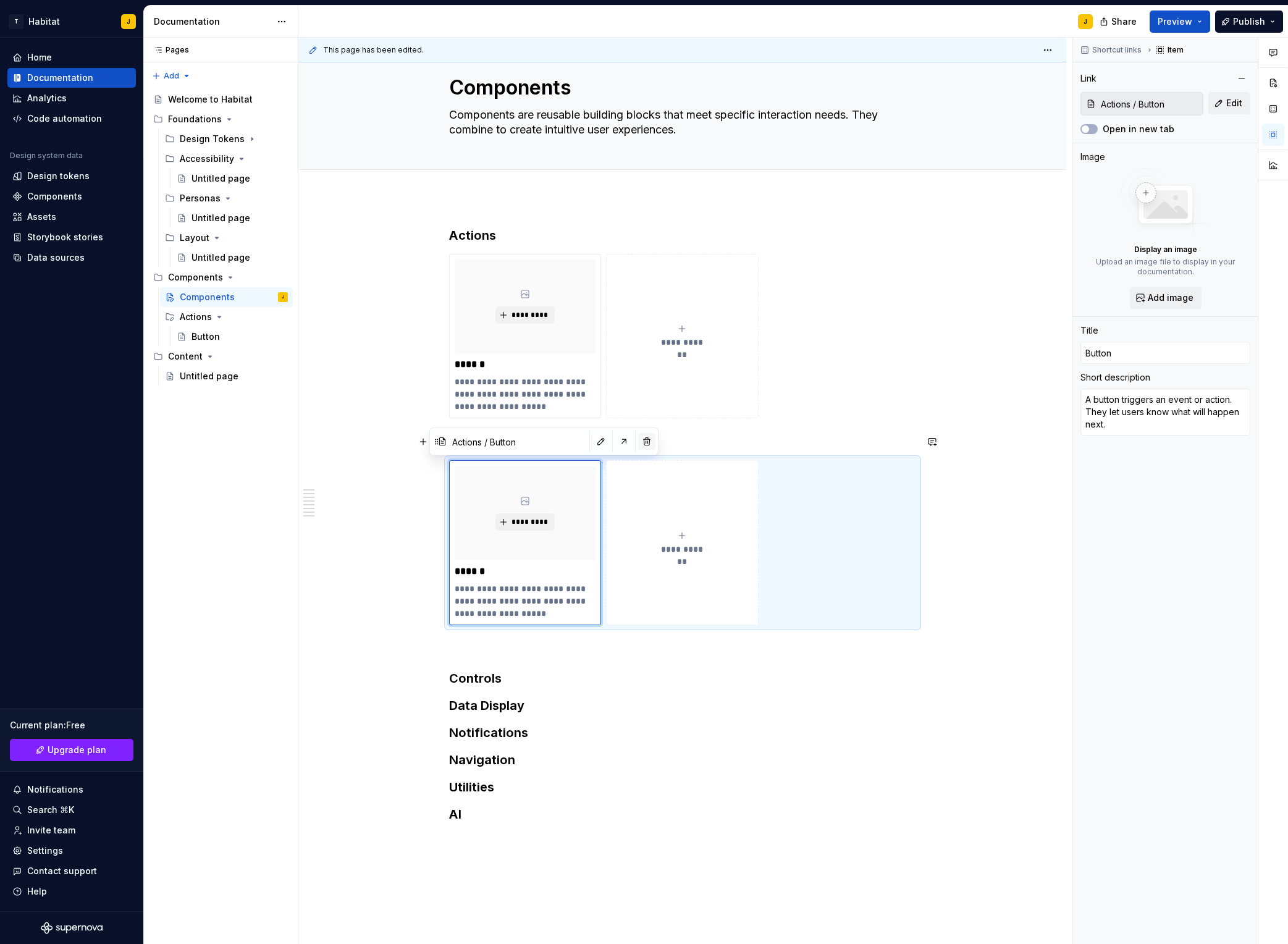
click at [638, 444] on button "button" at bounding box center [647, 442] width 18 height 18
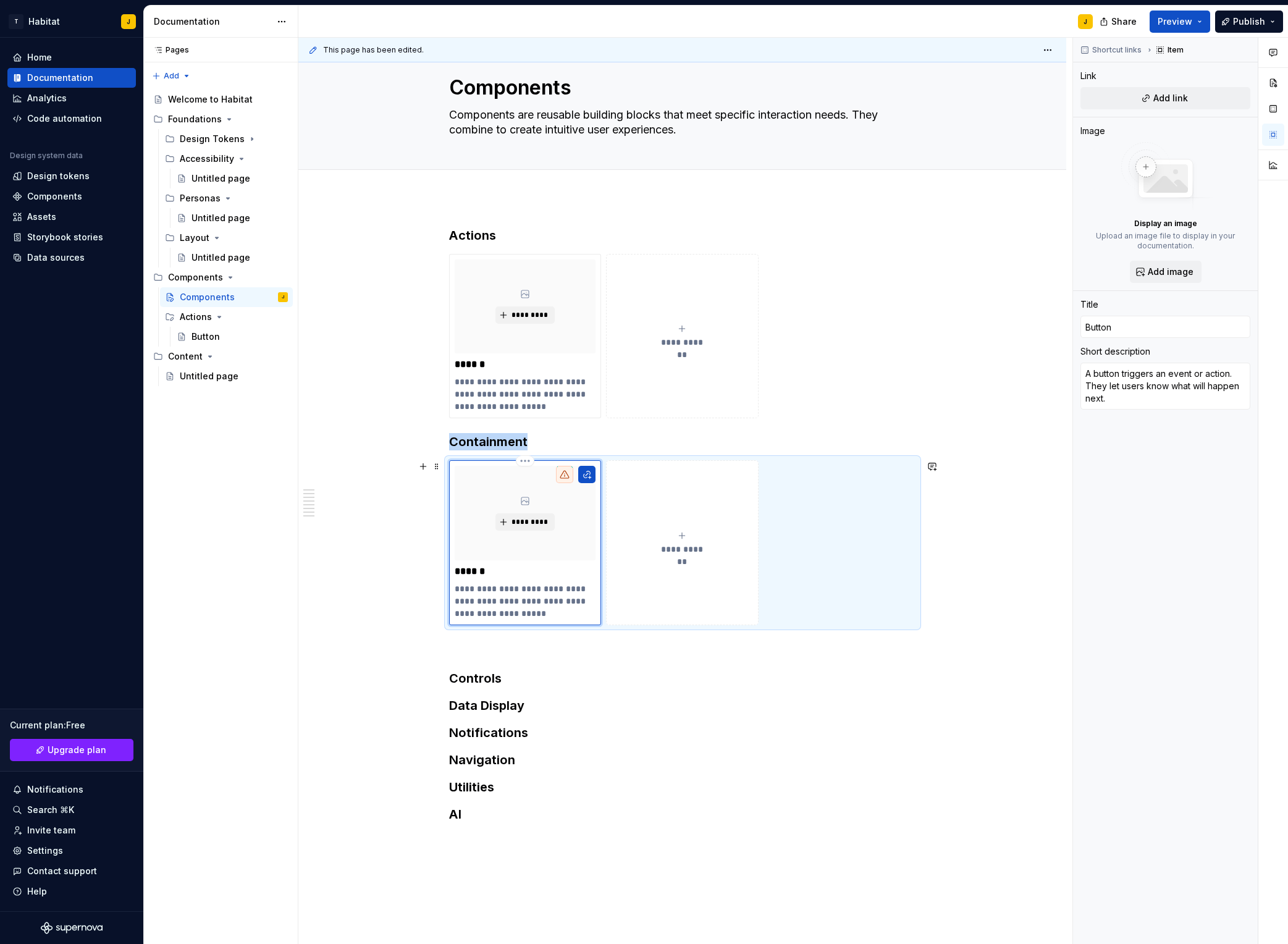
click at [548, 560] on div "*********" at bounding box center [526, 513] width 141 height 94
click at [532, 462] on html "T Habitat J Home Documentation Analytics Code automation Design system data Des…" at bounding box center [644, 472] width 1288 height 944
click at [560, 482] on div "Delete item" at bounding box center [582, 482] width 80 height 12
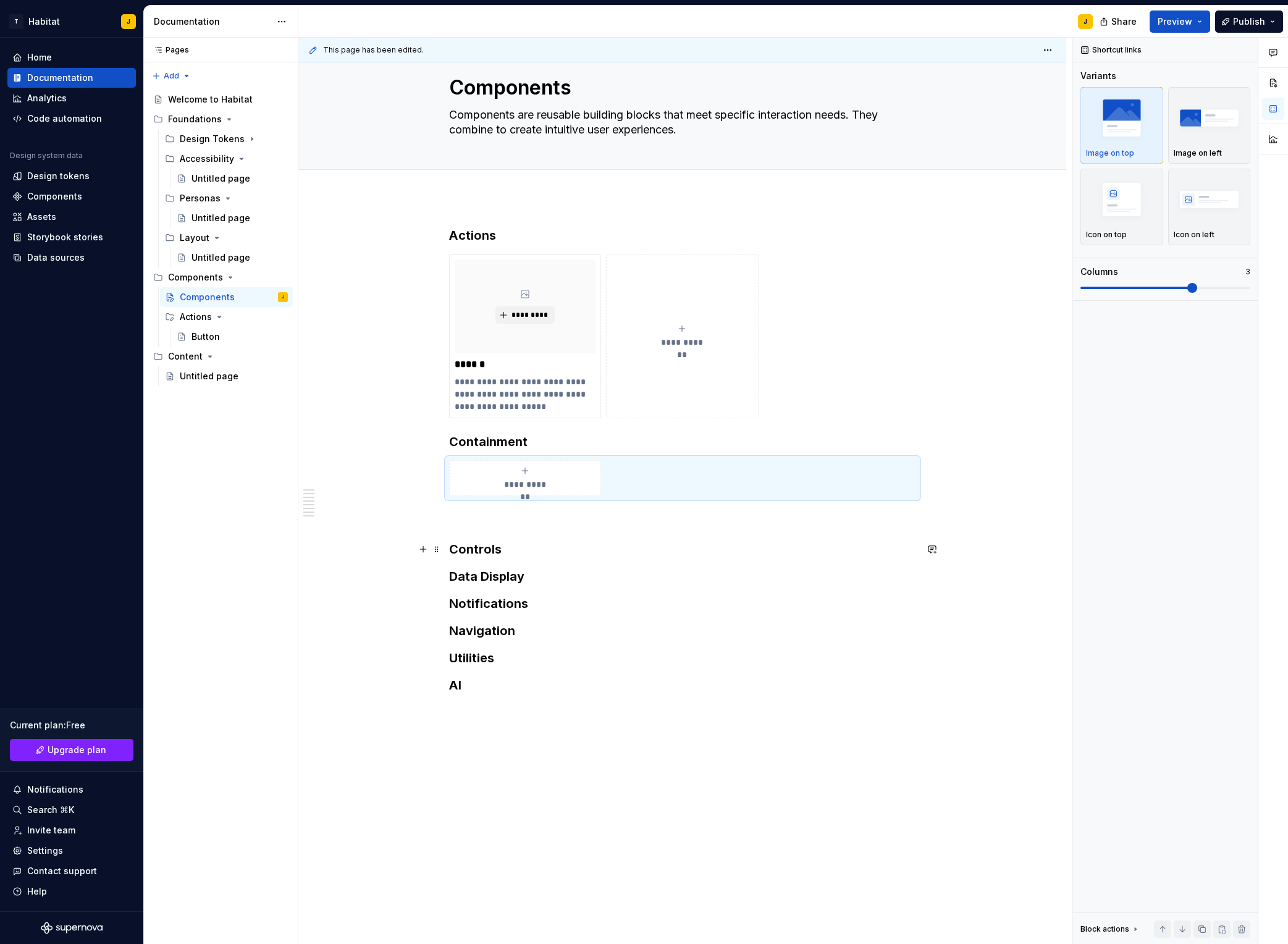
click at [608, 570] on h3 "Data Display" at bounding box center [683, 577] width 467 height 18
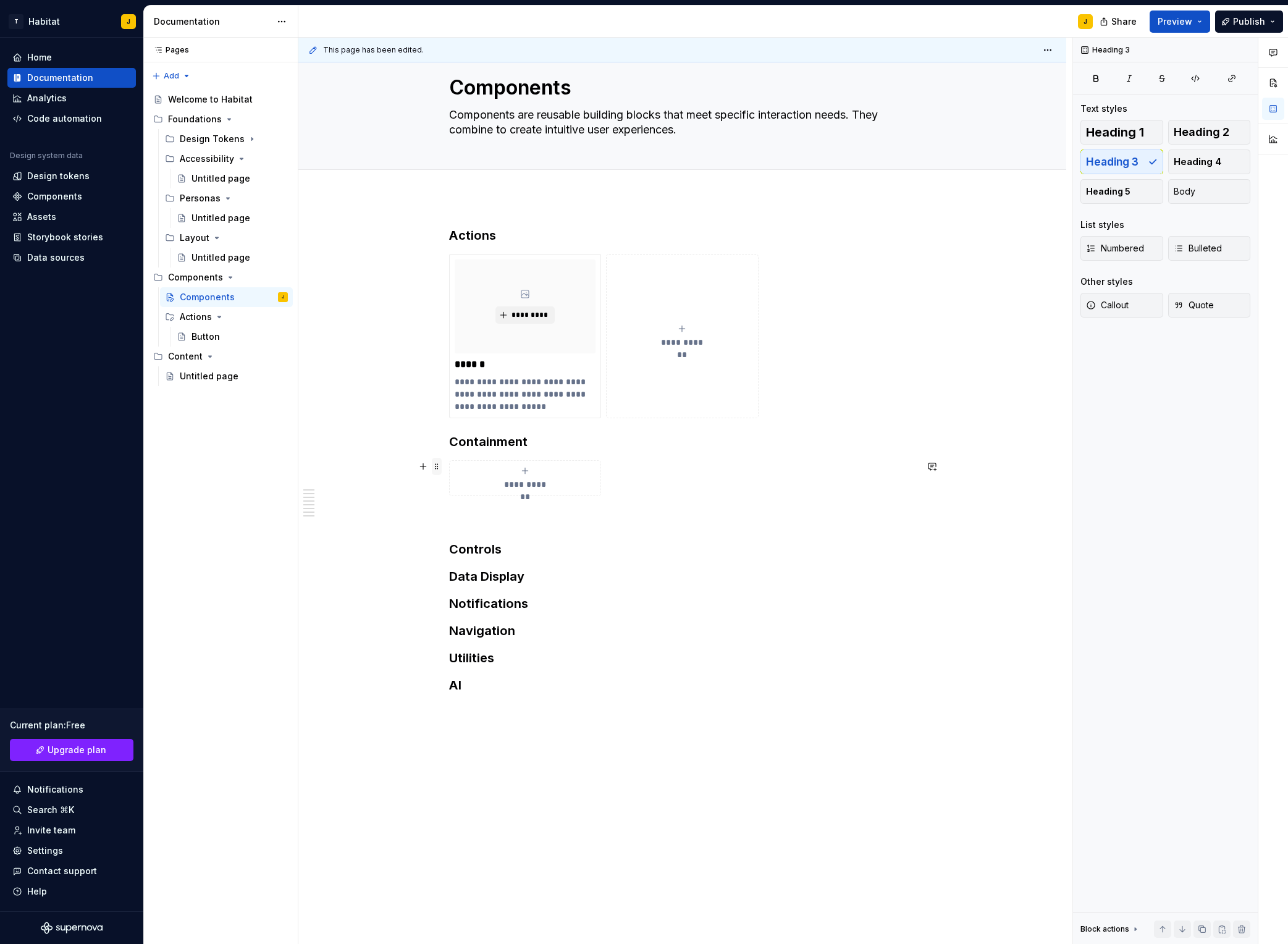
click at [438, 465] on span at bounding box center [437, 467] width 10 height 18
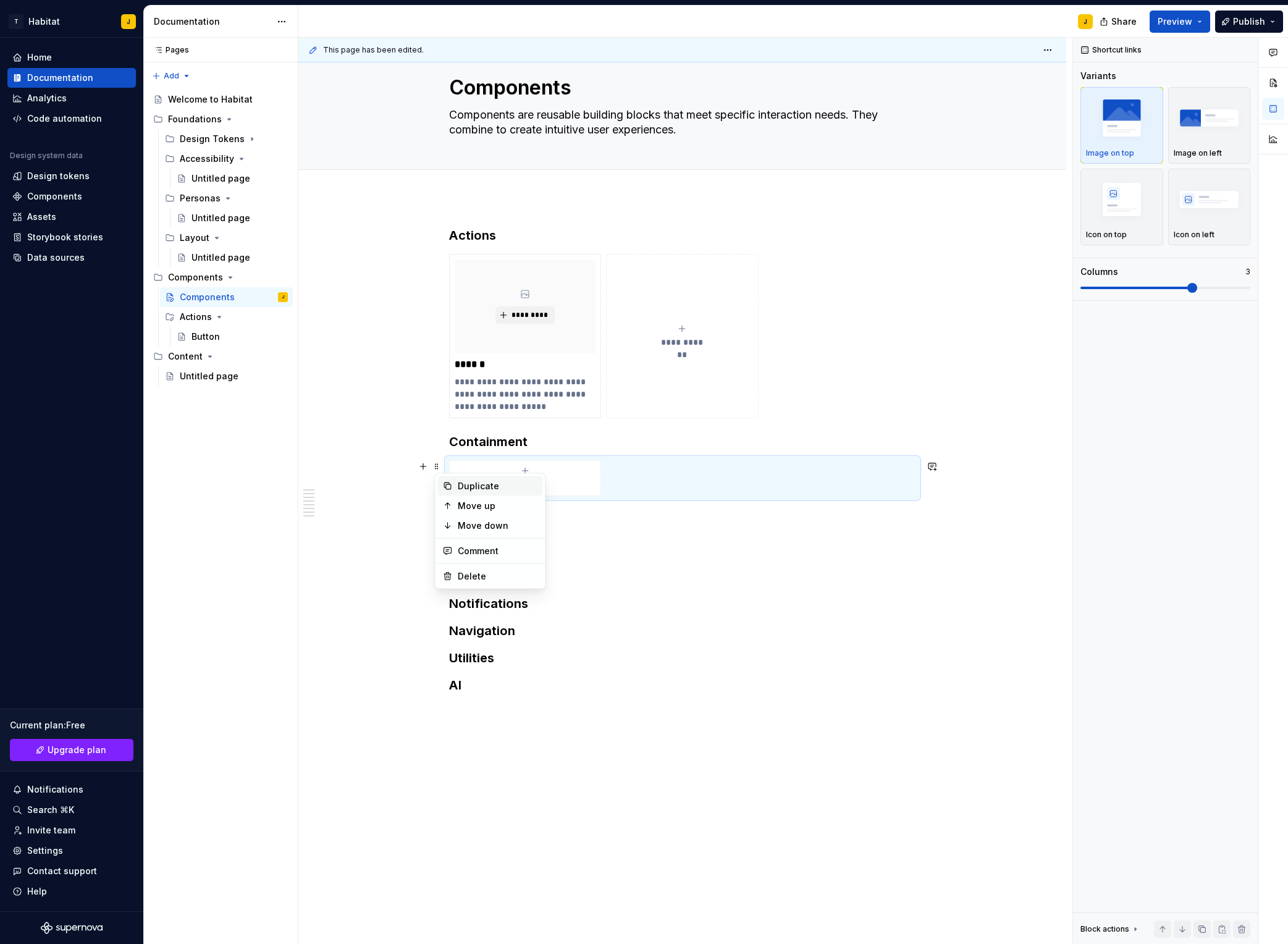
click at [489, 485] on div "Duplicate" at bounding box center [498, 486] width 80 height 12
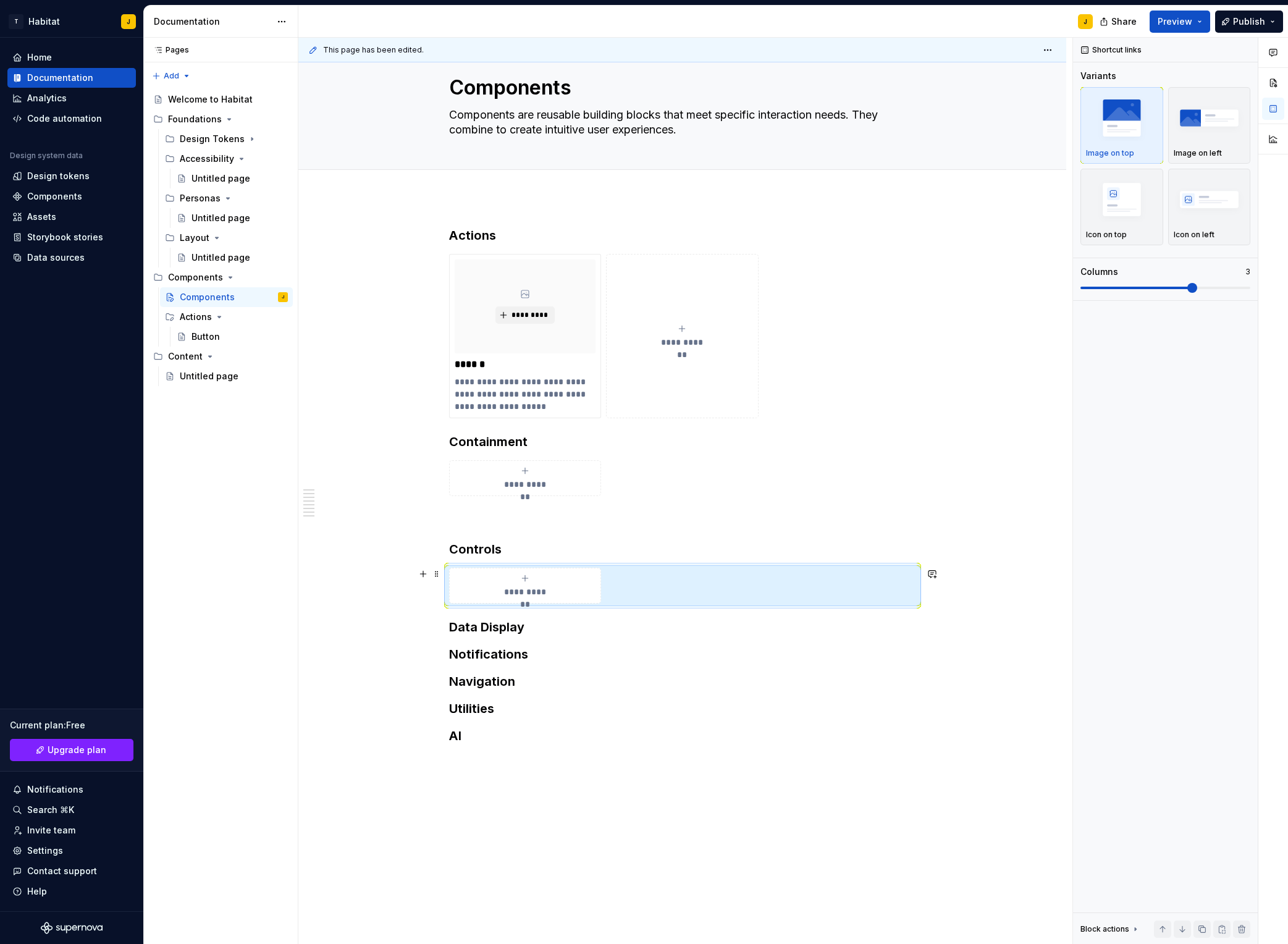
drag, startPoint x: 436, startPoint y: 575, endPoint x: 447, endPoint y: 575, distance: 11.0
click at [436, 575] on span at bounding box center [437, 574] width 10 height 18
click at [478, 597] on div "Duplicate" at bounding box center [498, 594] width 80 height 12
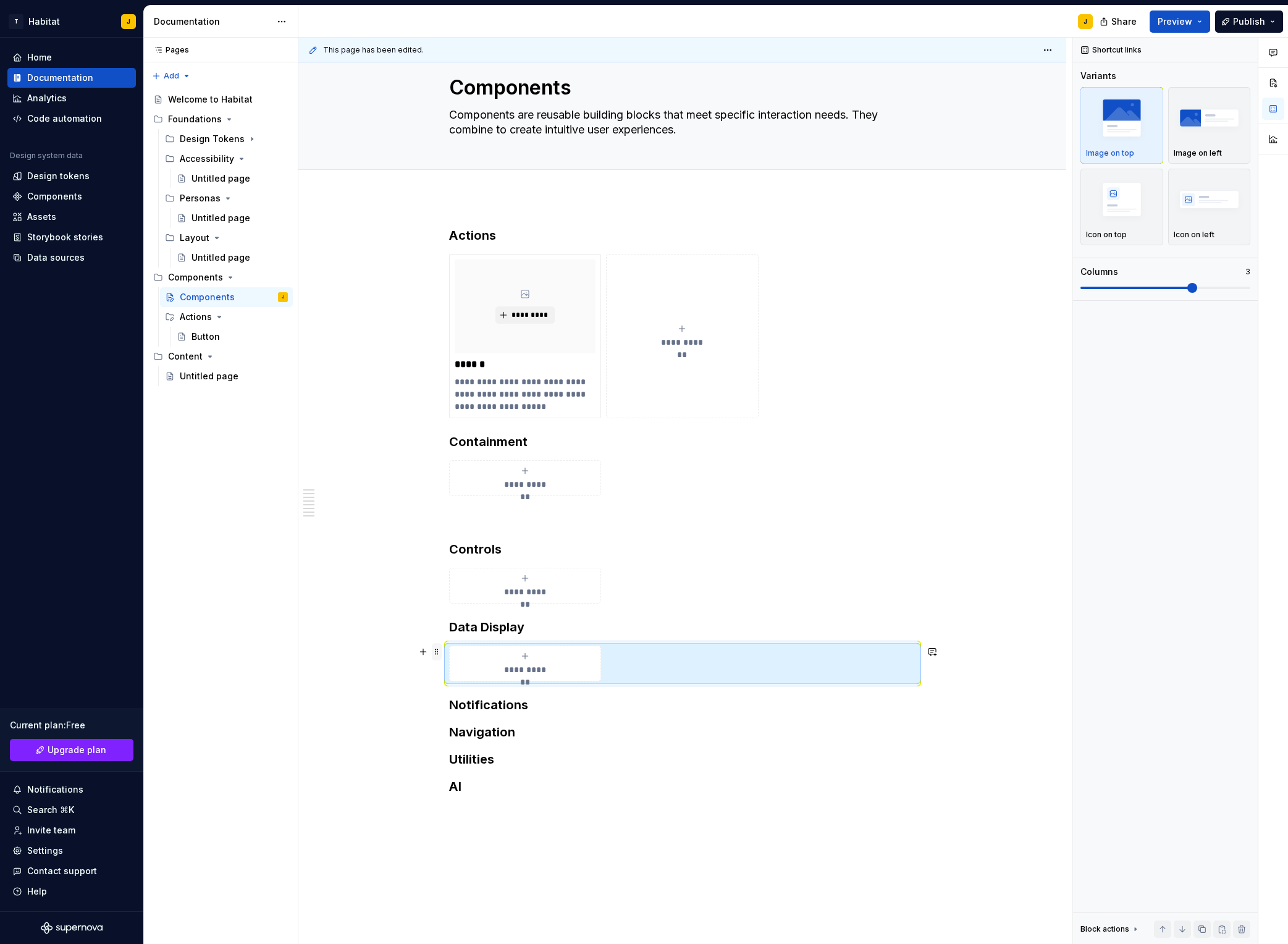
click at [441, 650] on span at bounding box center [437, 652] width 10 height 18
click at [487, 671] on div "Duplicate" at bounding box center [498, 671] width 80 height 12
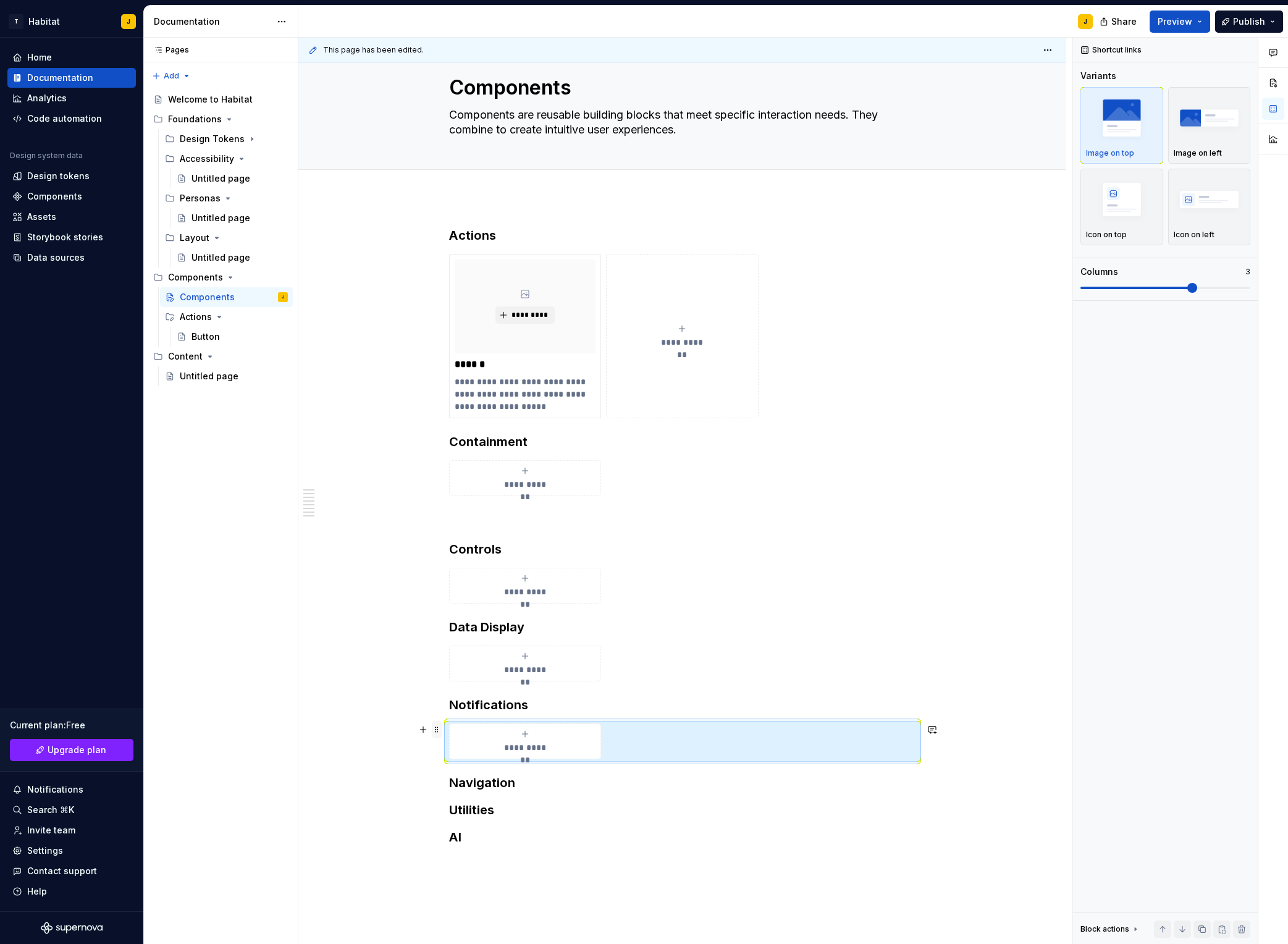
click at [438, 721] on span at bounding box center [437, 730] width 10 height 18
click at [486, 721] on div "Duplicate" at bounding box center [498, 749] width 80 height 12
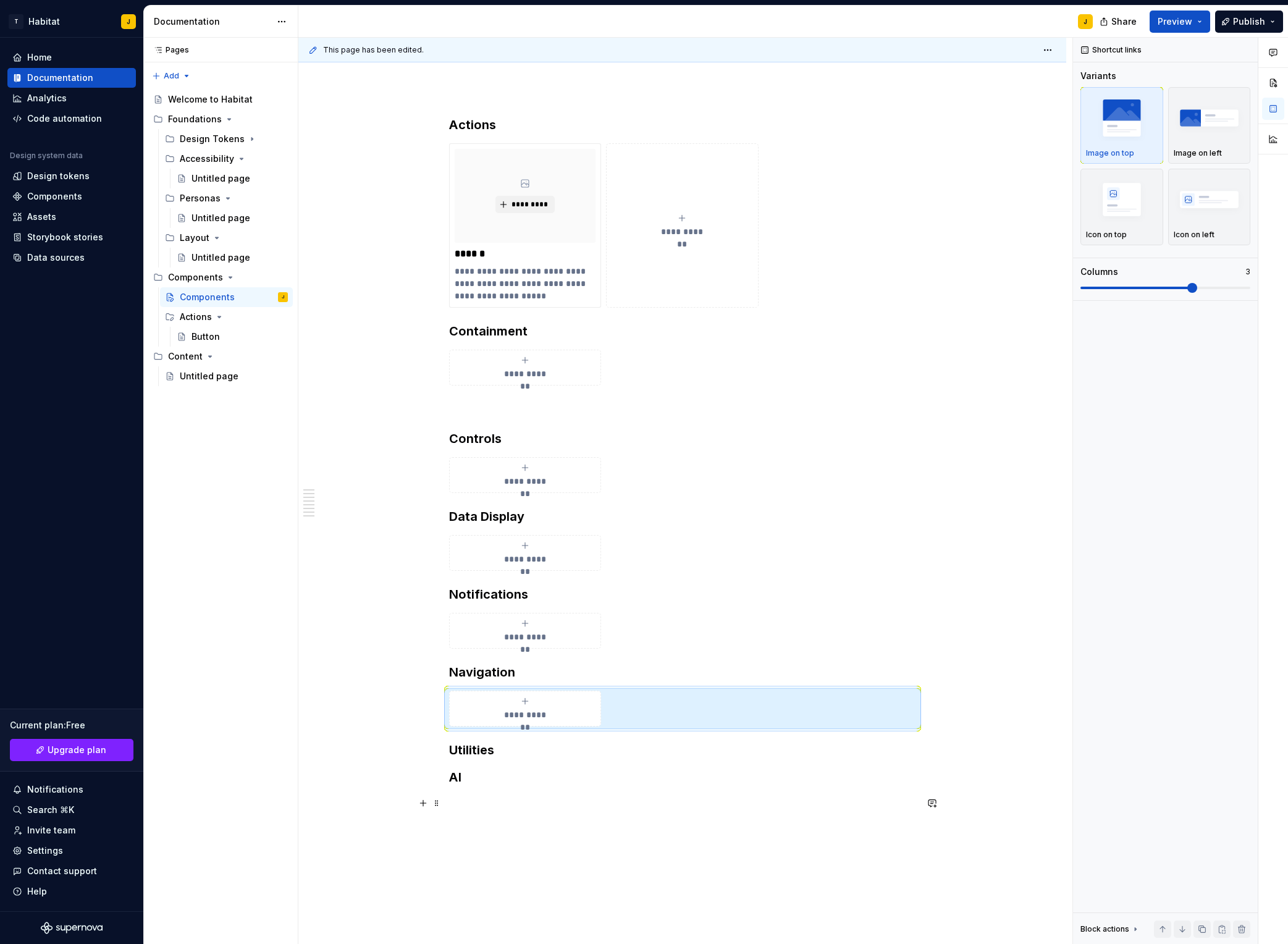
scroll to position [152, 0]
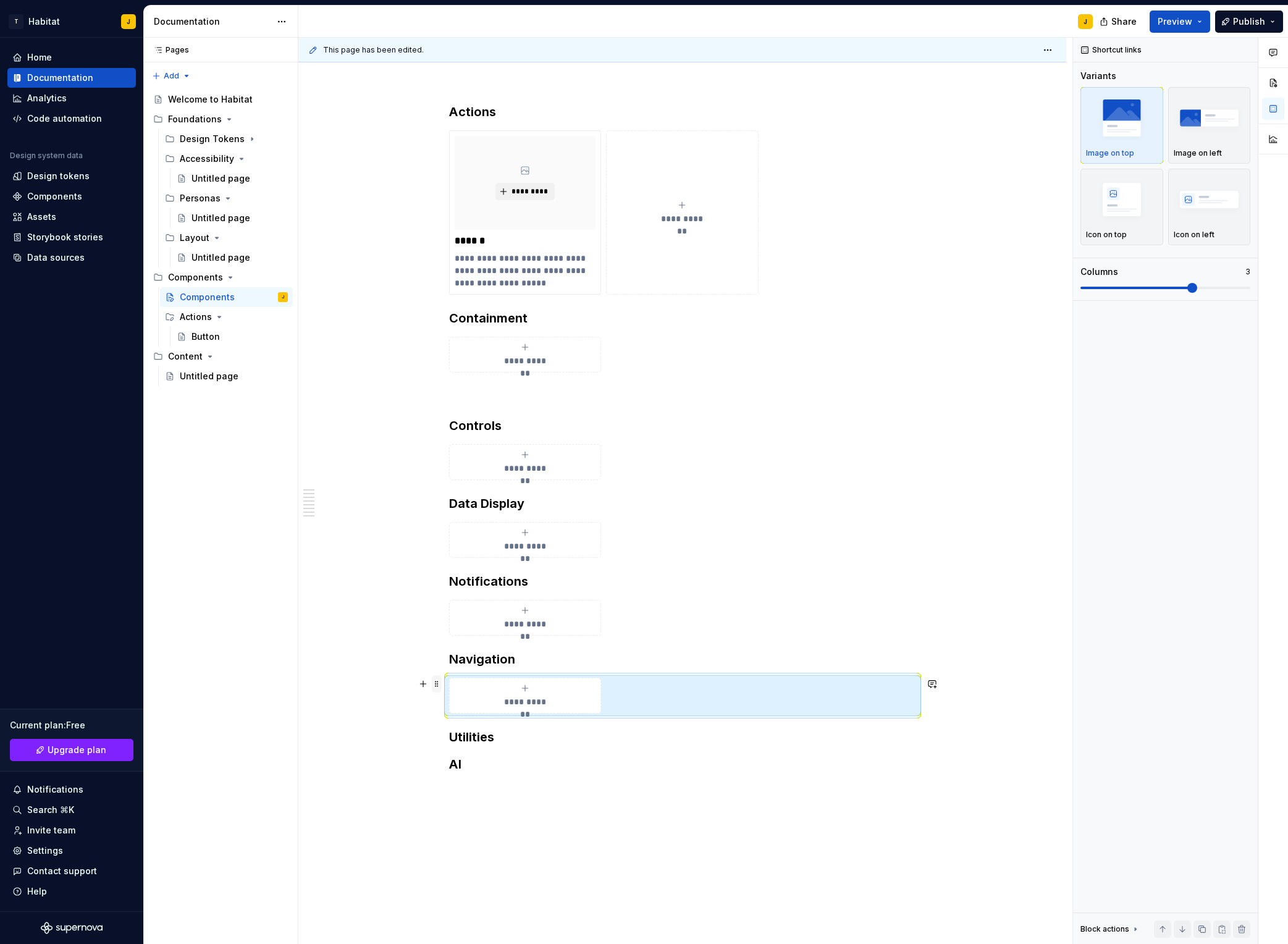
click at [438, 685] on span at bounding box center [437, 684] width 10 height 18
click at [470, 705] on div "Duplicate" at bounding box center [498, 703] width 80 height 12
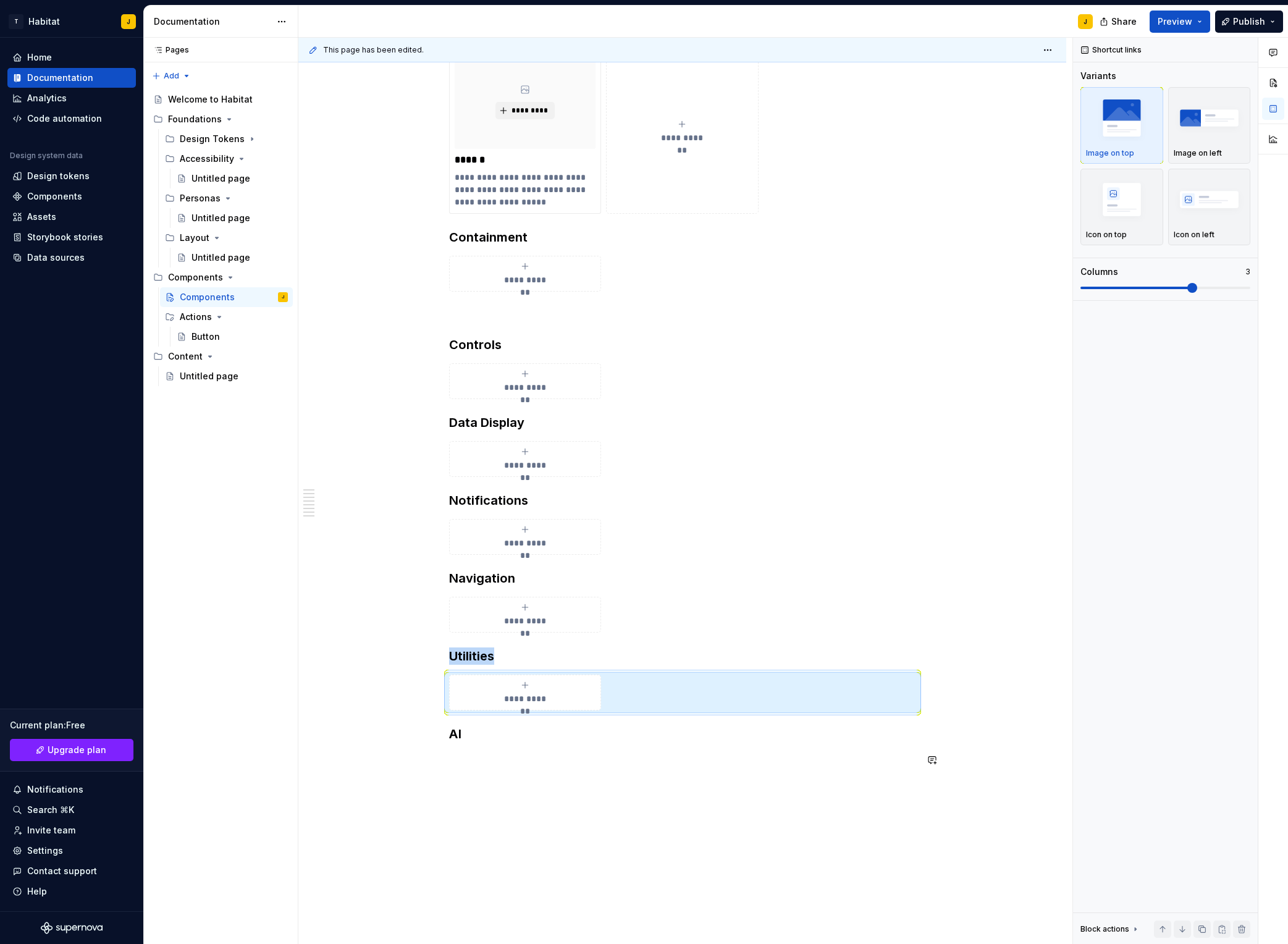
scroll to position [244, 0]
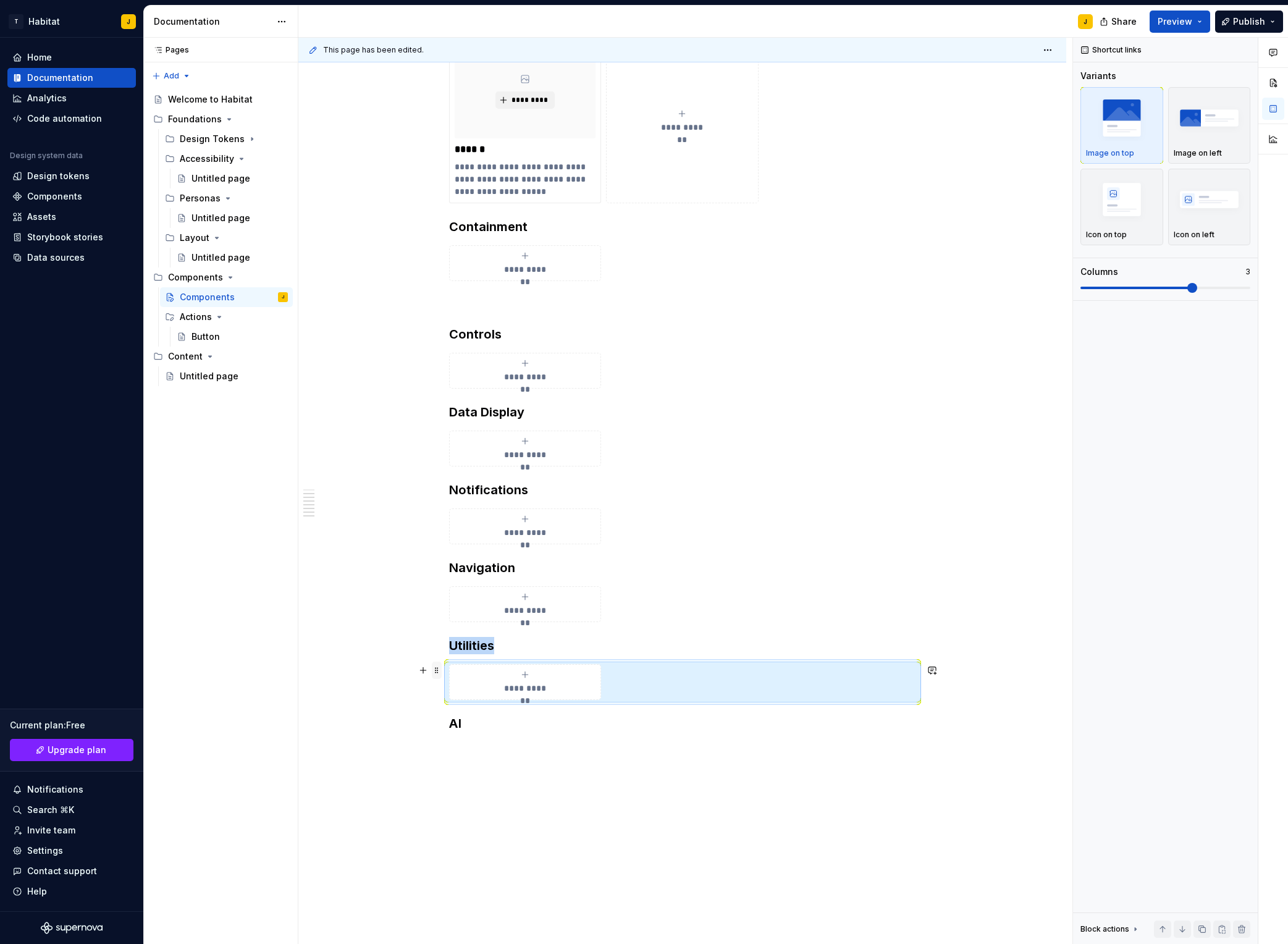
click at [441, 670] on span at bounding box center [437, 670] width 10 height 18
click at [486, 691] on div "Duplicate" at bounding box center [498, 690] width 80 height 12
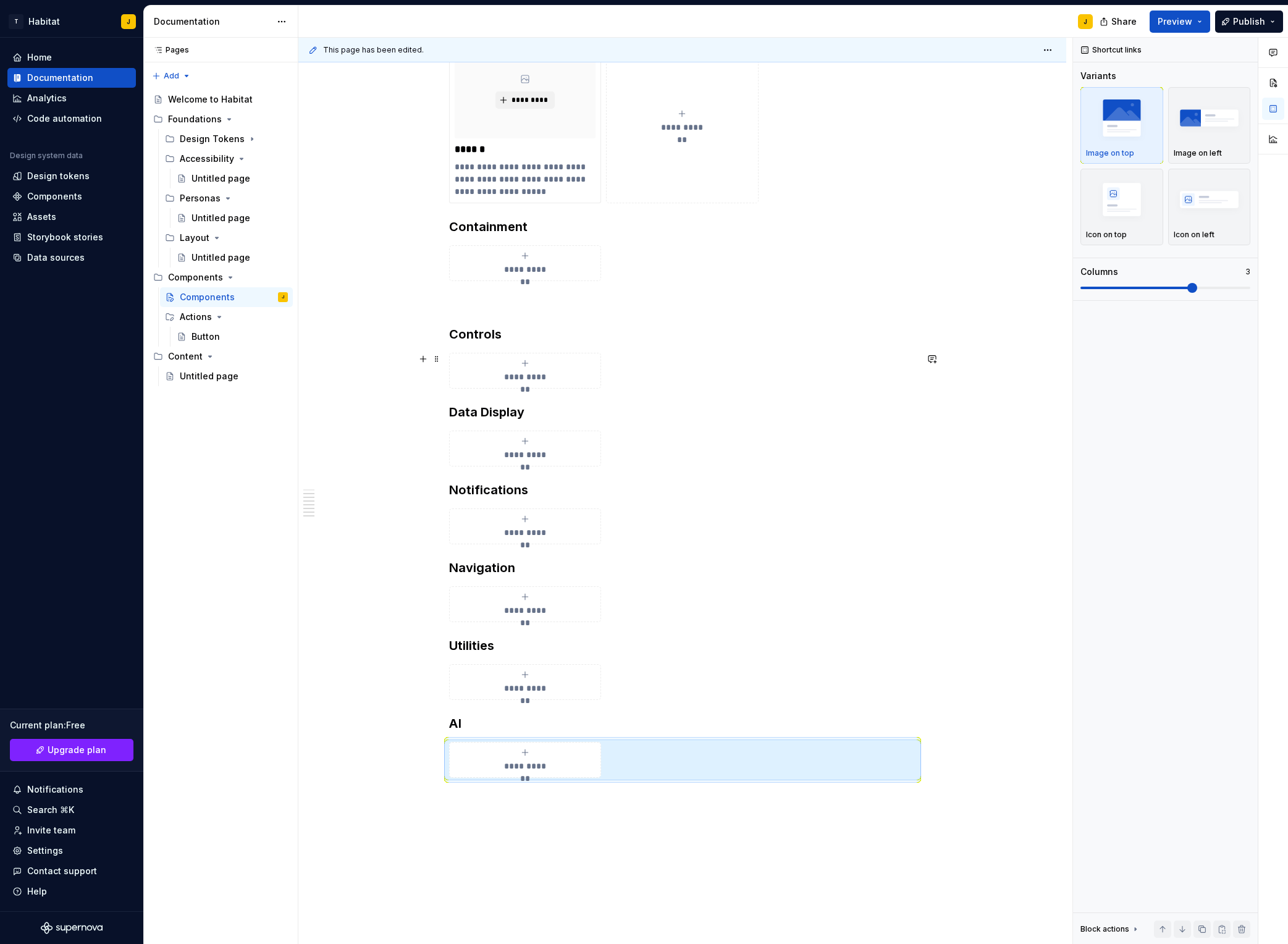
click at [403, 387] on div "**********" at bounding box center [686, 492] width 775 height 908
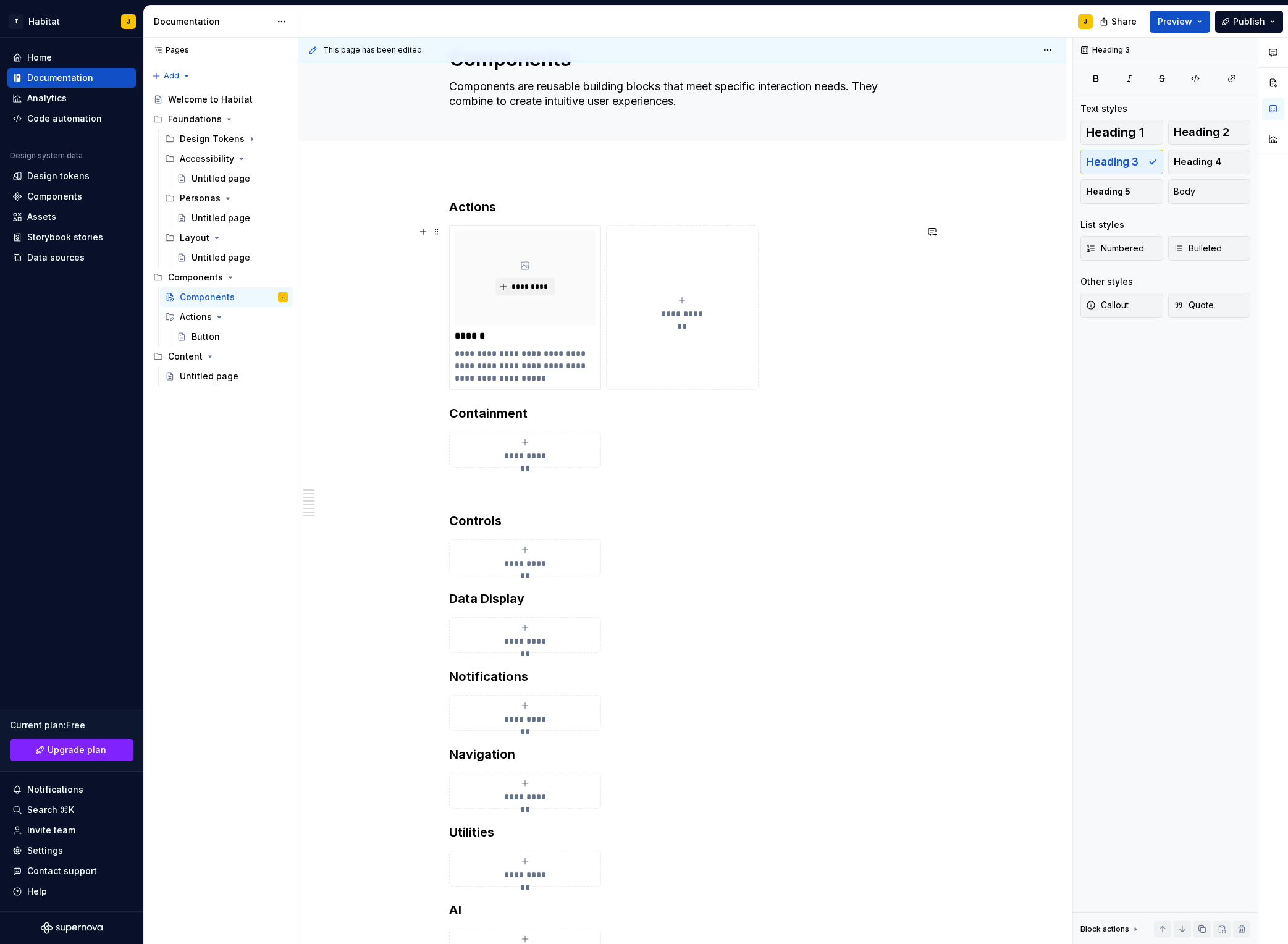
scroll to position [39, 0]
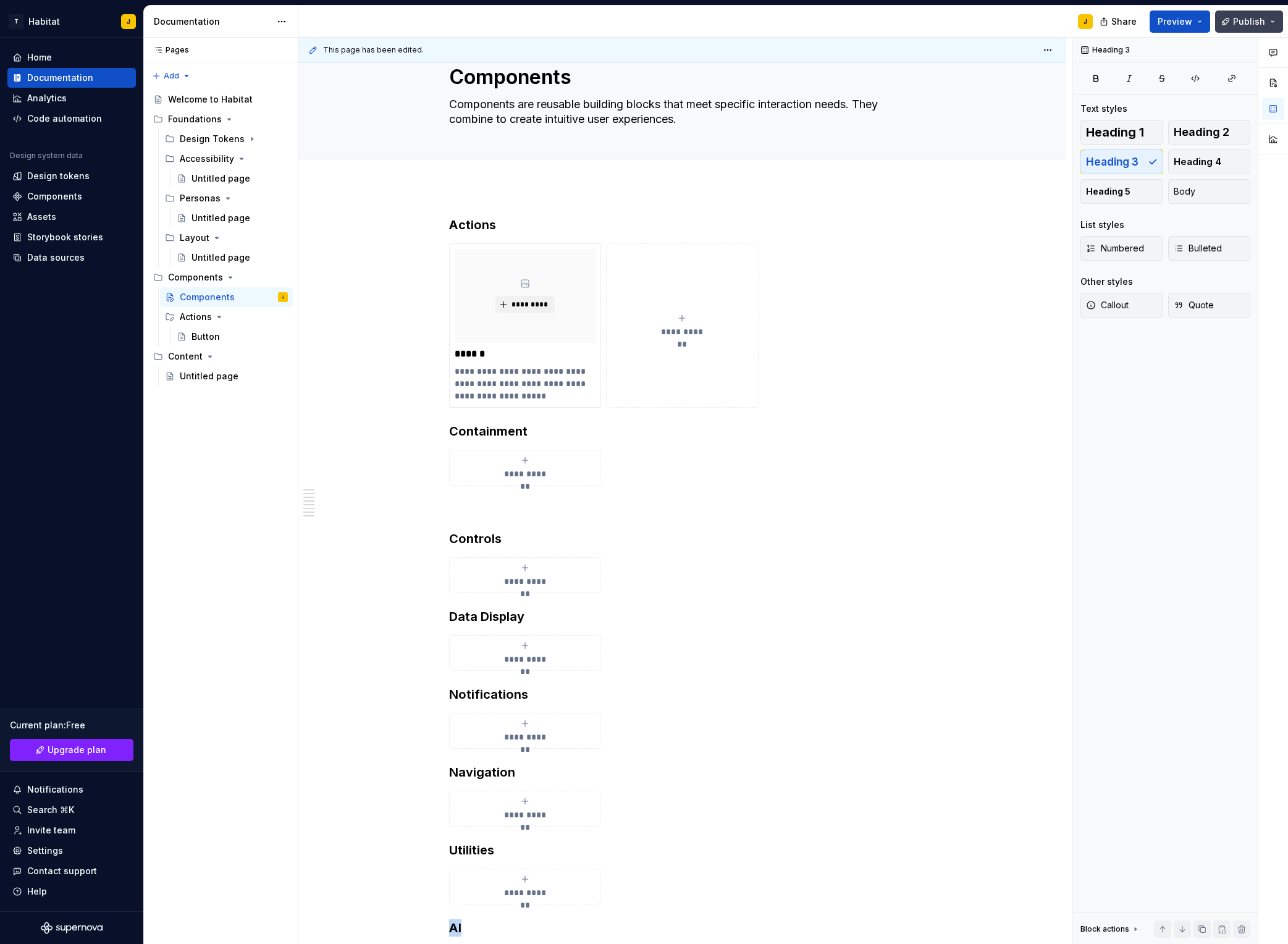
click at [1082, 20] on span "Publish" at bounding box center [1249, 21] width 32 height 12
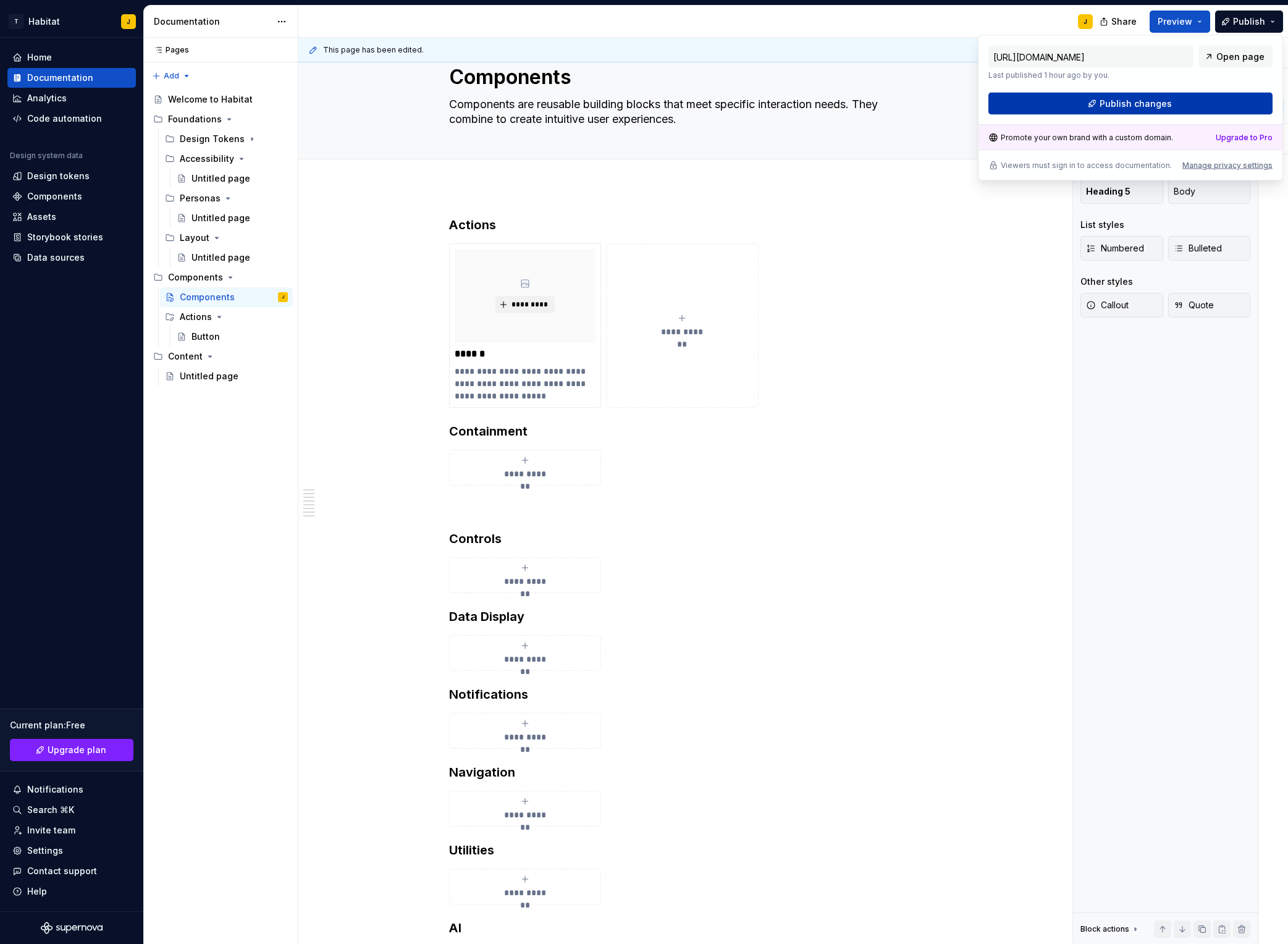
click at [1082, 107] on span "Publish changes" at bounding box center [1136, 104] width 72 height 12
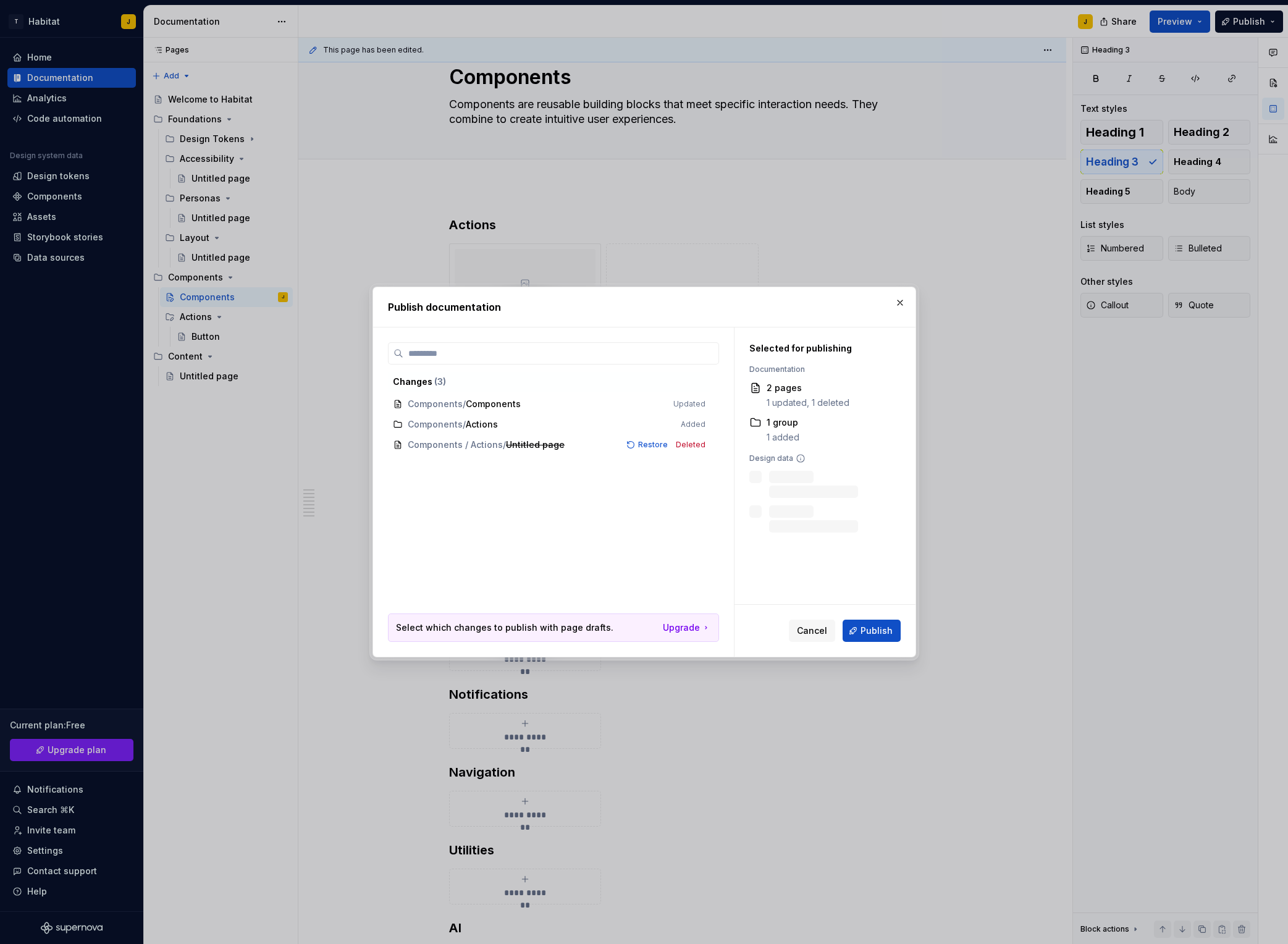
click at [903, 632] on div "Cancel Publish" at bounding box center [825, 630] width 181 height 52
drag, startPoint x: 888, startPoint y: 627, endPoint x: 880, endPoint y: 617, distance: 12.8
click at [888, 627] on span "Publish" at bounding box center [877, 630] width 32 height 12
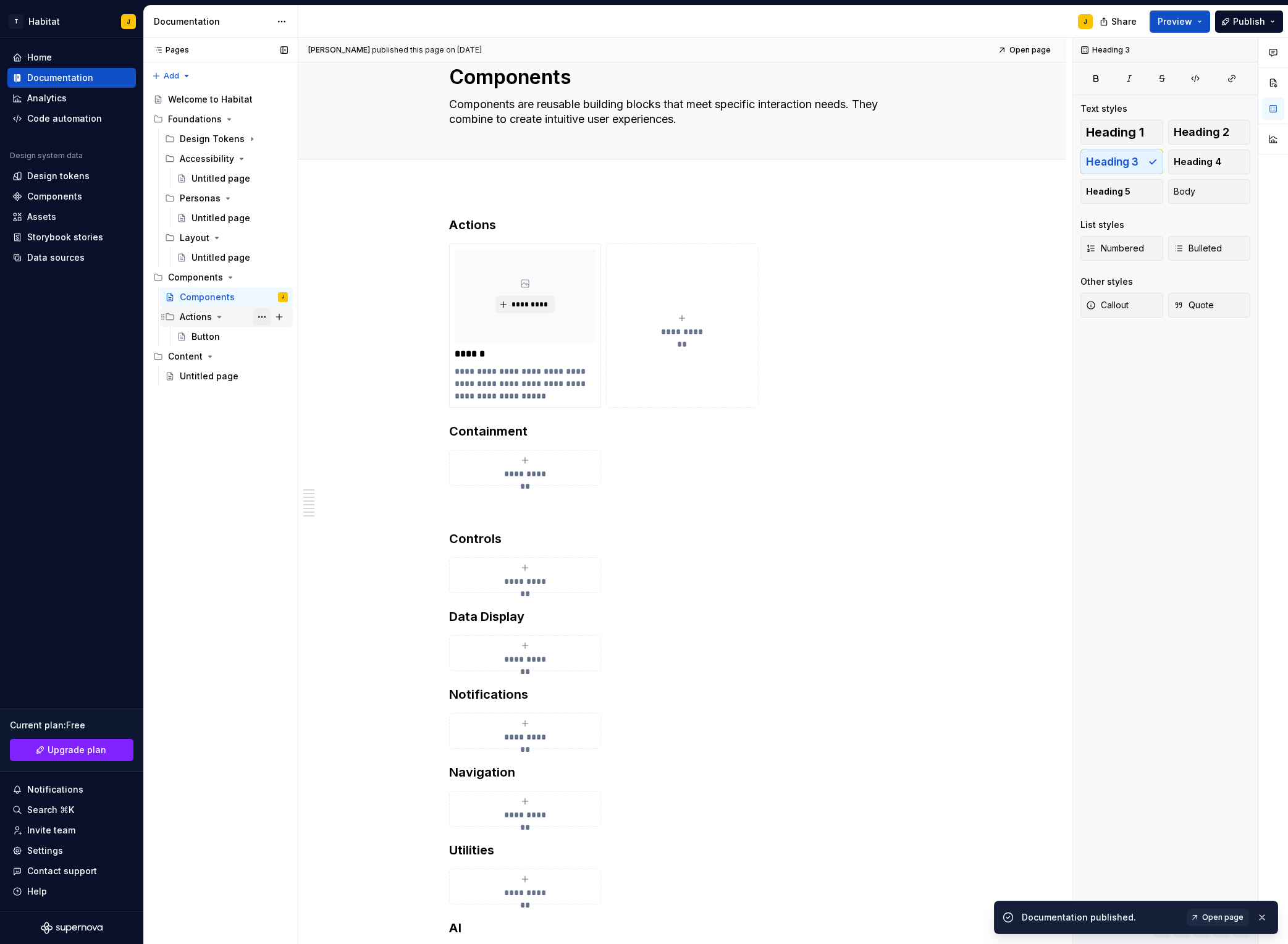
click at [260, 317] on button "Page tree" at bounding box center [262, 317] width 18 height 18
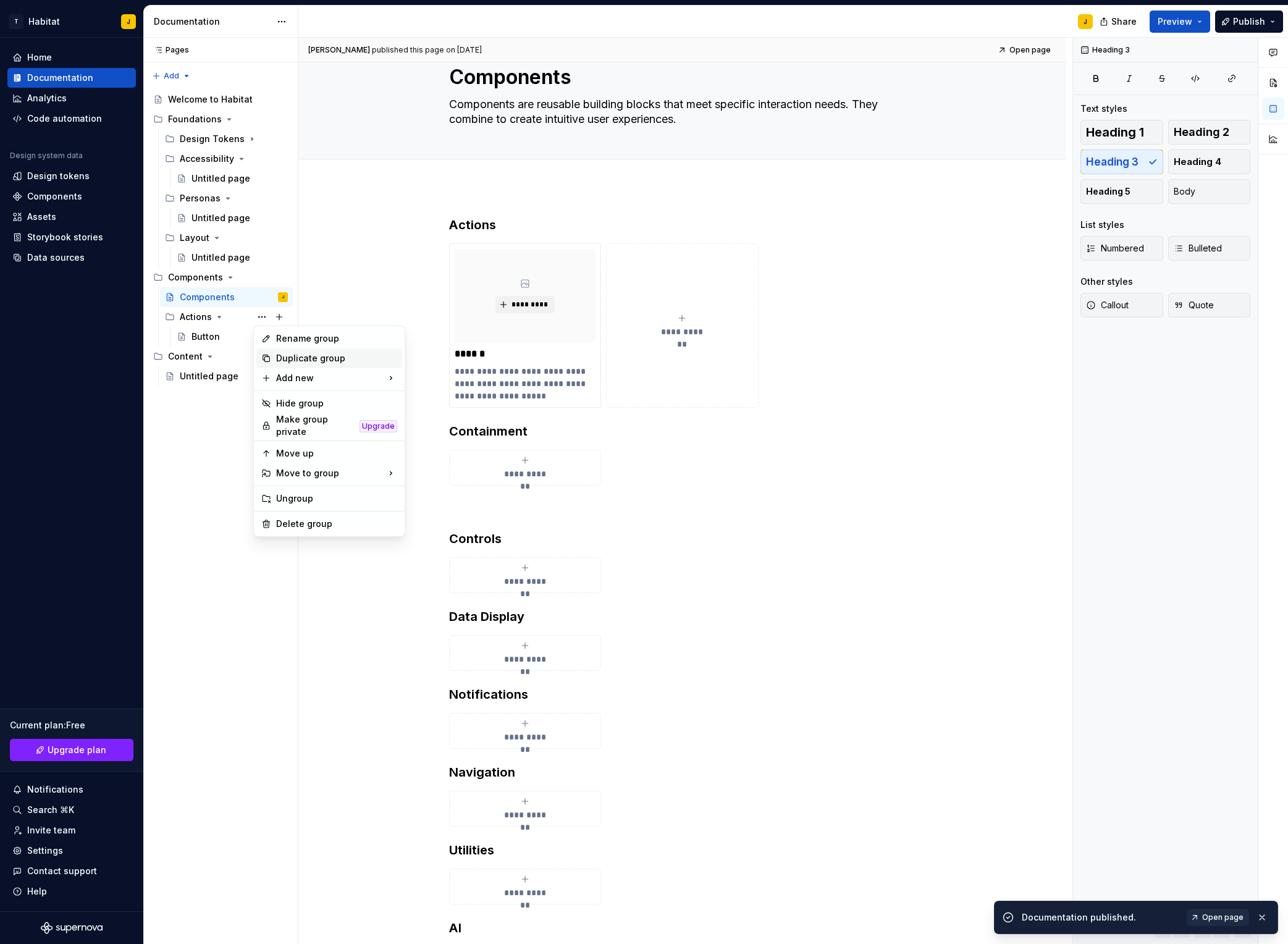
click at [314, 363] on div "Duplicate group" at bounding box center [337, 358] width 121 height 12
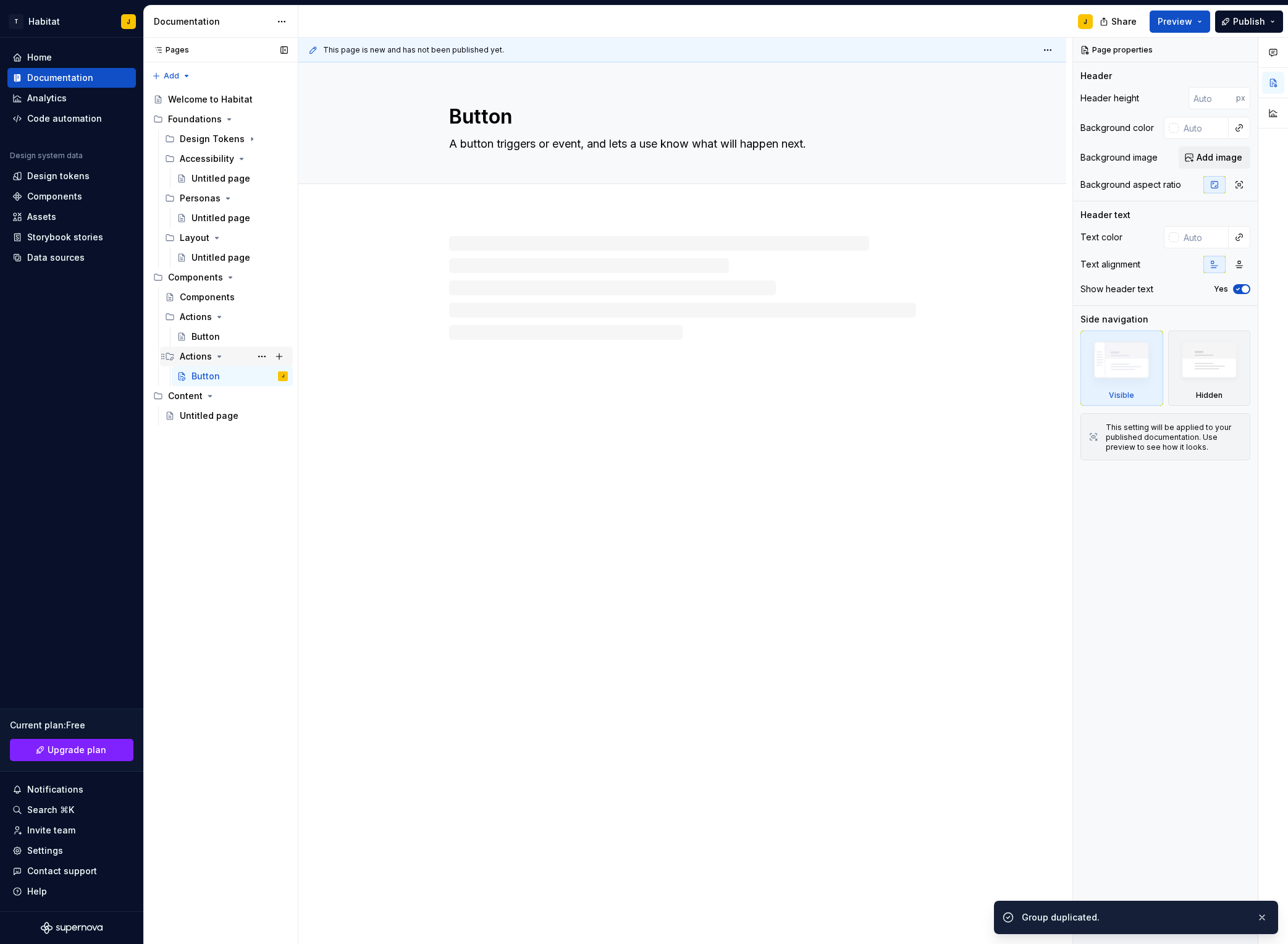
click at [190, 357] on div "Actions" at bounding box center [196, 356] width 32 height 12
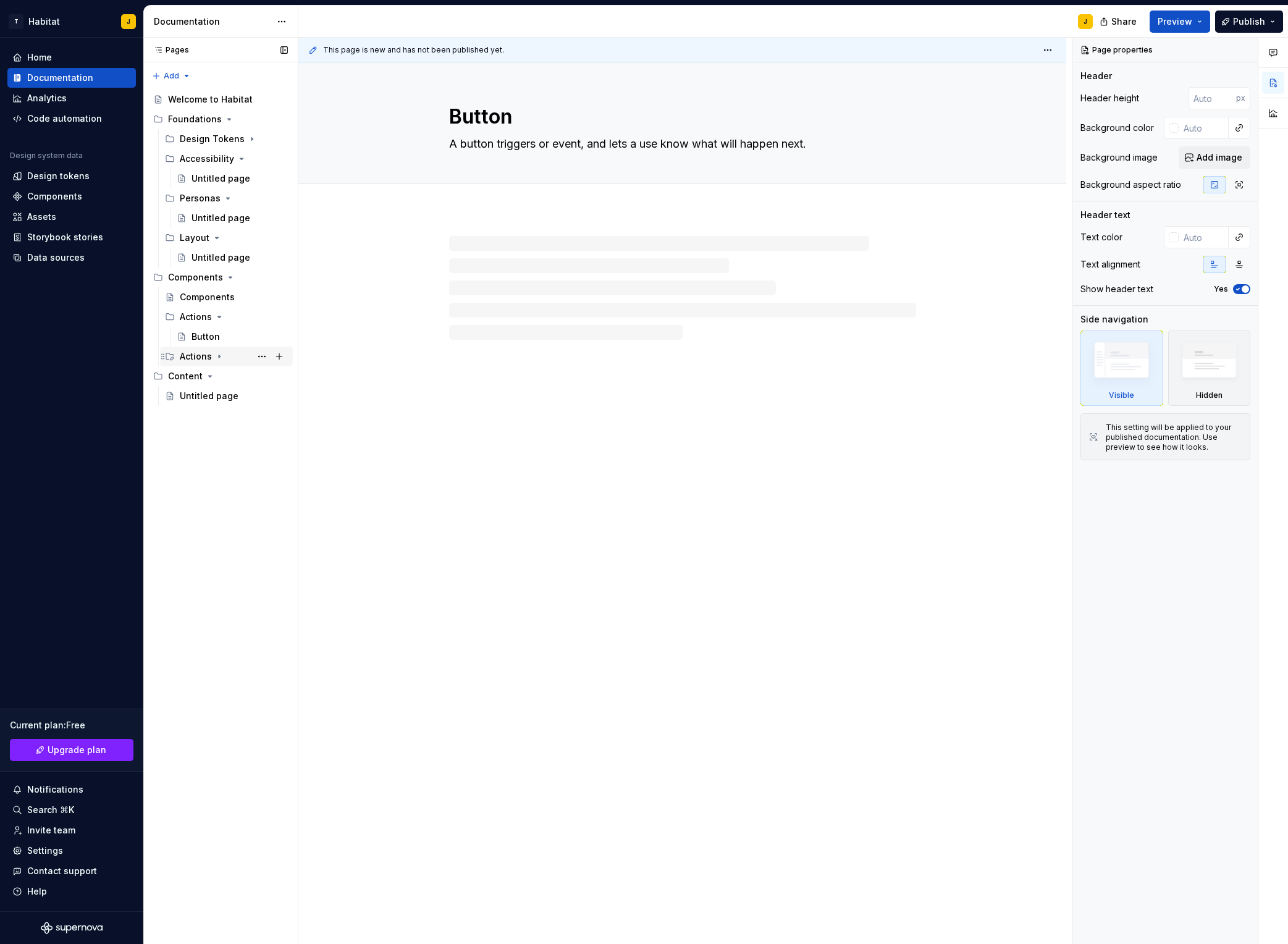
click at [214, 356] on icon "Page tree" at bounding box center [220, 357] width 10 height 10
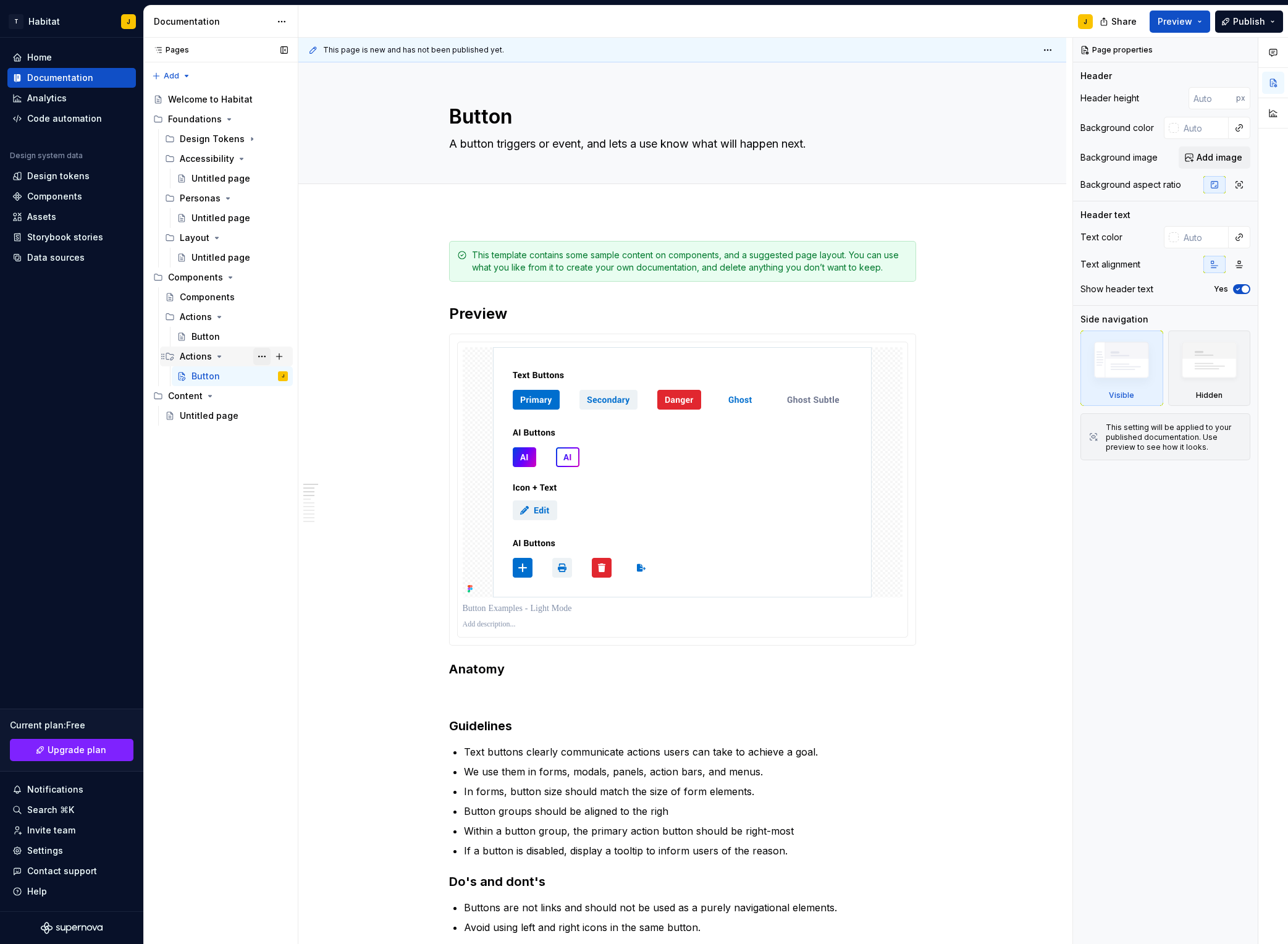
click at [253, 358] on button "Page tree" at bounding box center [262, 357] width 18 height 18
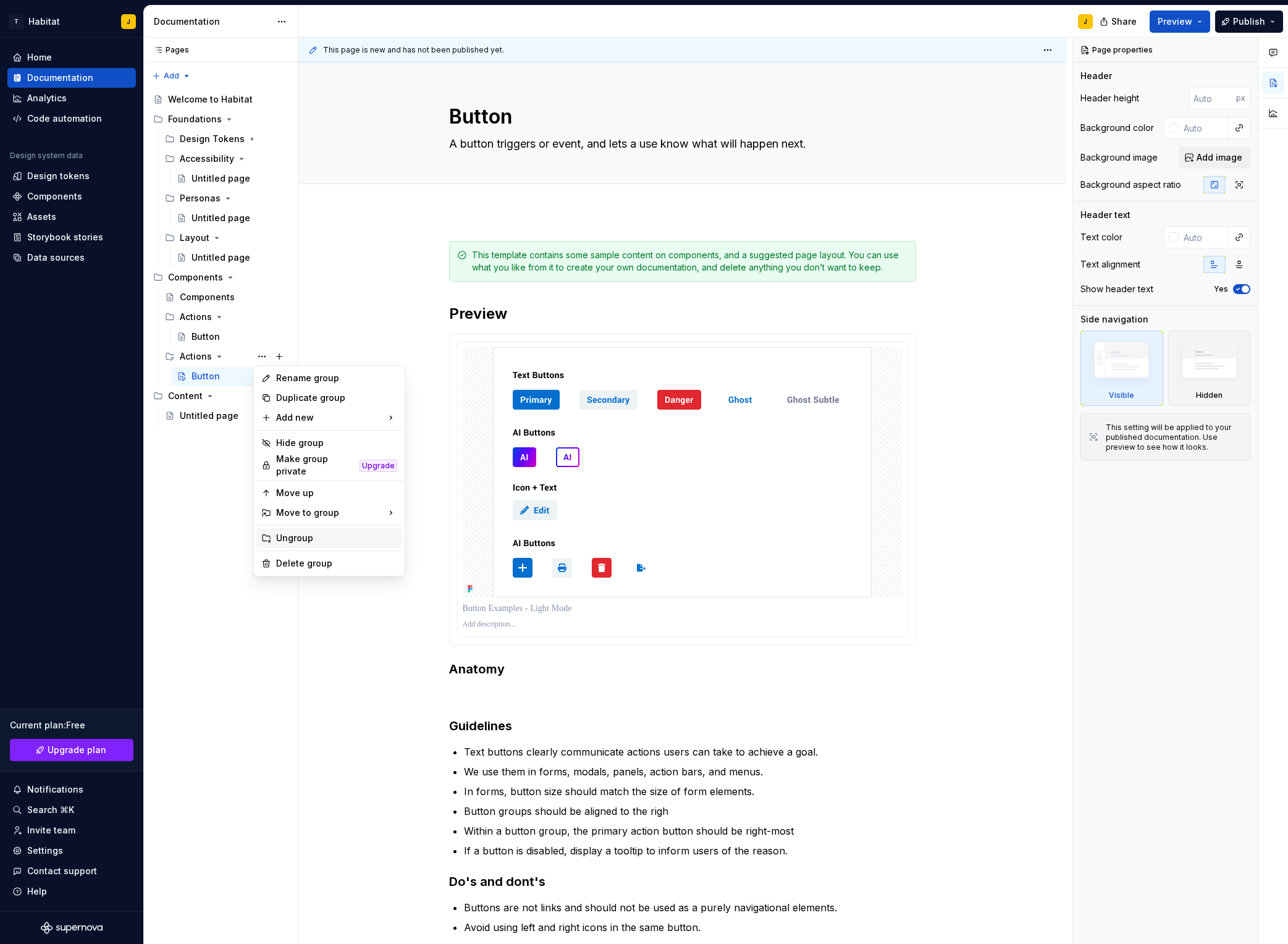
type textarea "*"
click at [301, 379] on div "Rename group" at bounding box center [337, 378] width 121 height 12
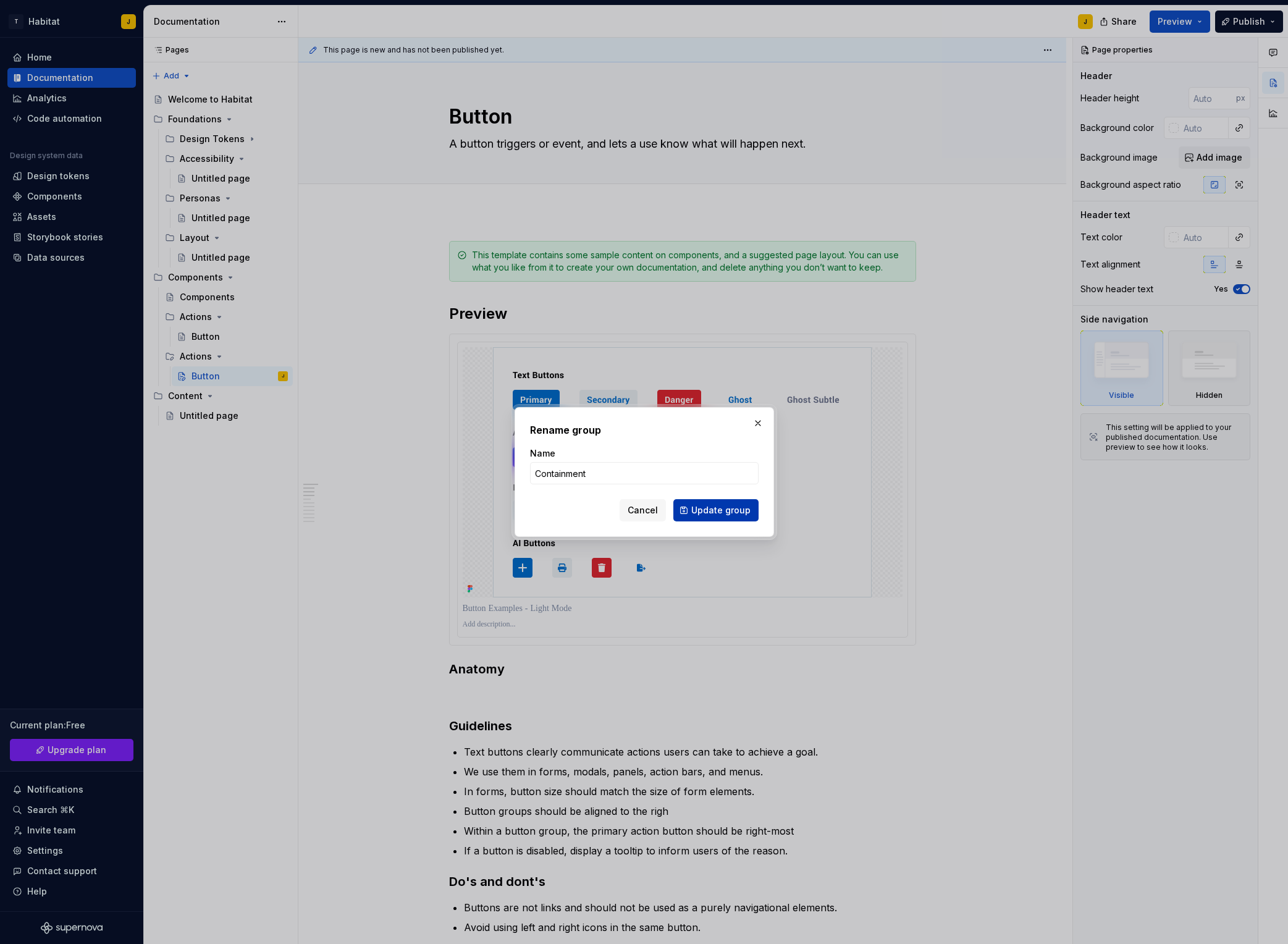
type input "Containment"
click at [733, 511] on span "Update group" at bounding box center [721, 510] width 59 height 12
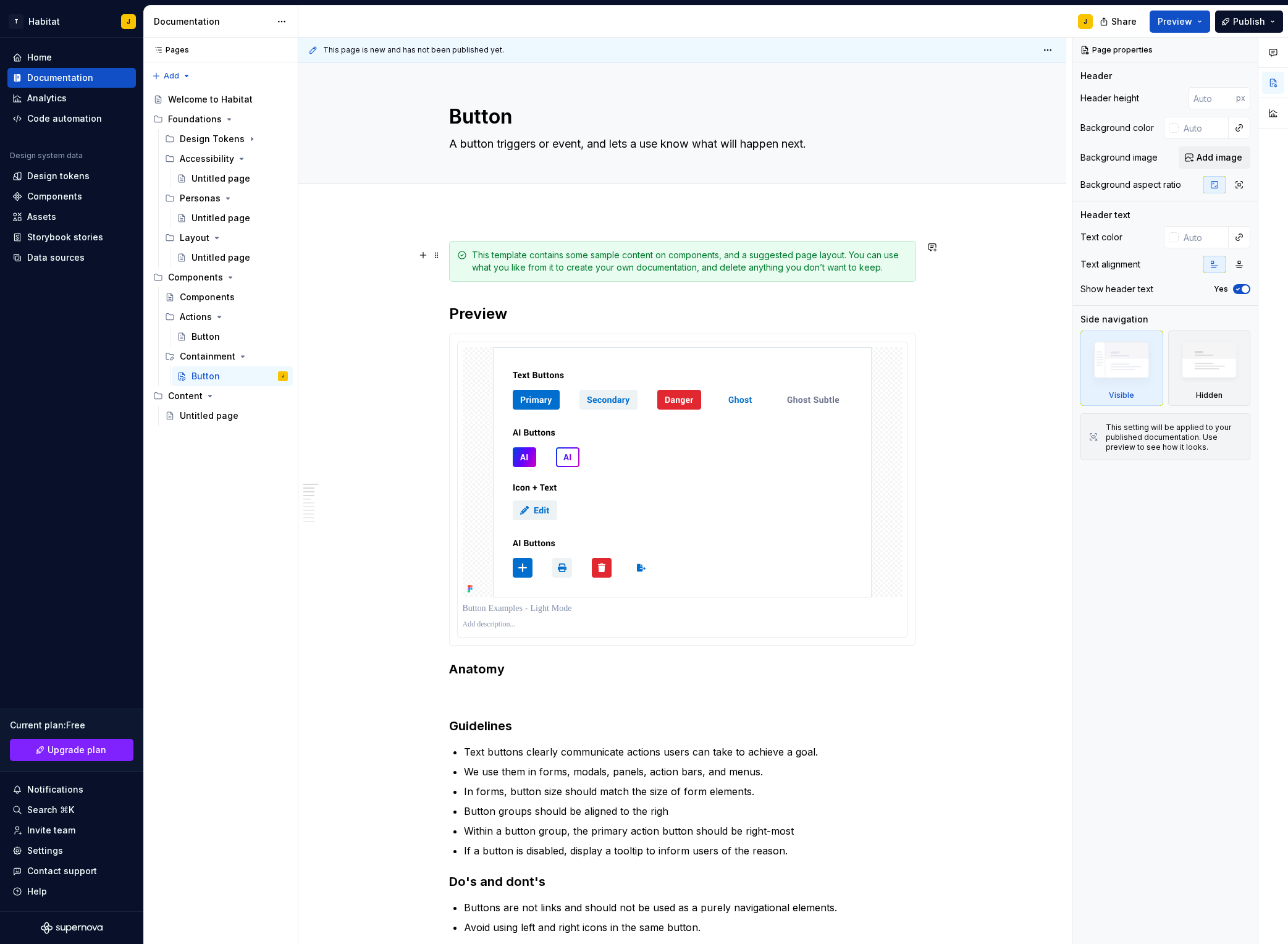
click at [471, 260] on div "This template contains some sample content on components, and a suggested page …" at bounding box center [683, 261] width 467 height 41
click at [491, 206] on button "Add tab" at bounding box center [474, 198] width 50 height 18
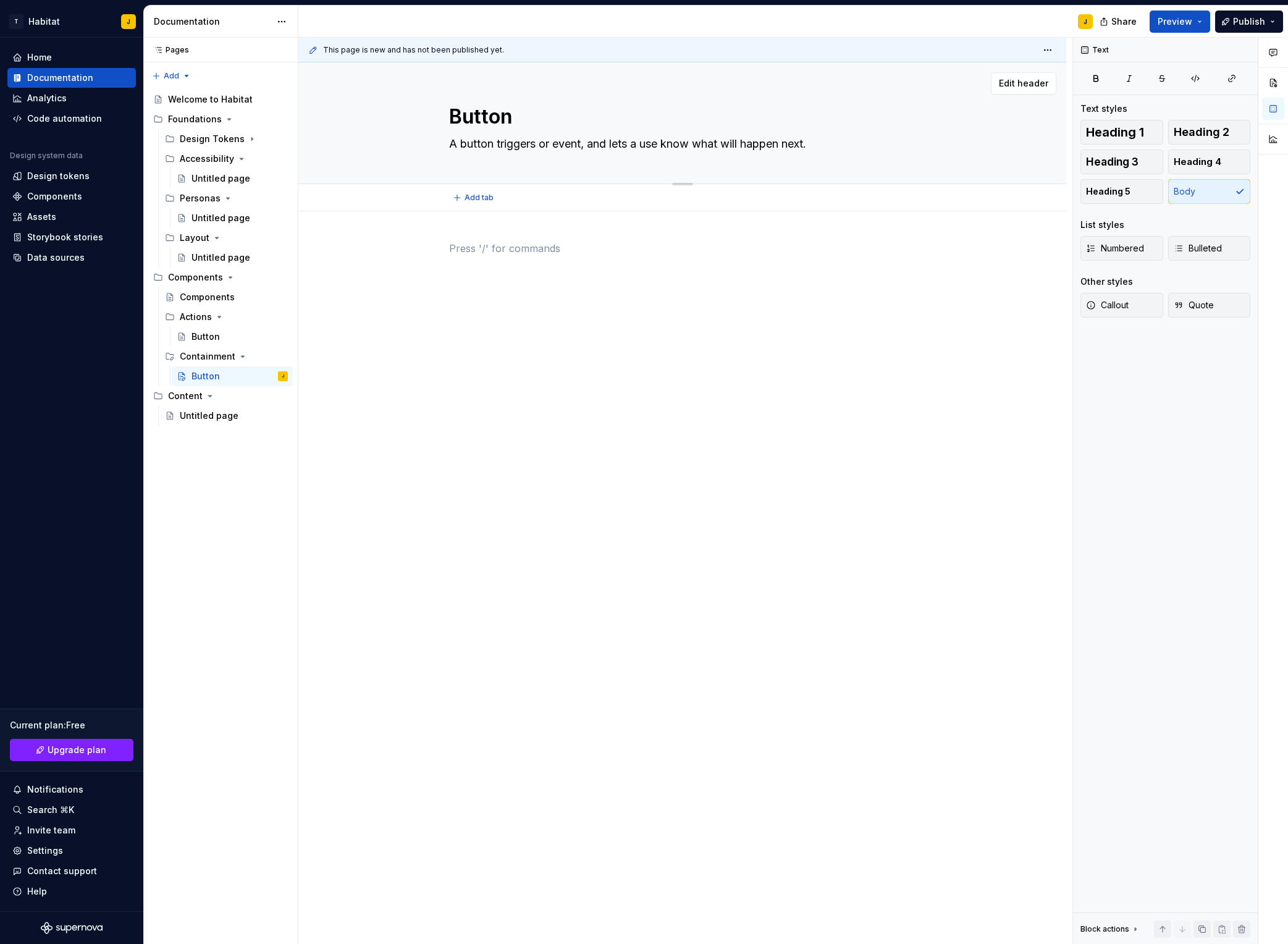
click at [478, 119] on textarea "Button" at bounding box center [680, 117] width 467 height 30
click at [0, 0] on button "Page tree" at bounding box center [0, 0] width 0 height 0
click at [306, 377] on div "Duplicate page" at bounding box center [337, 378] width 121 height 12
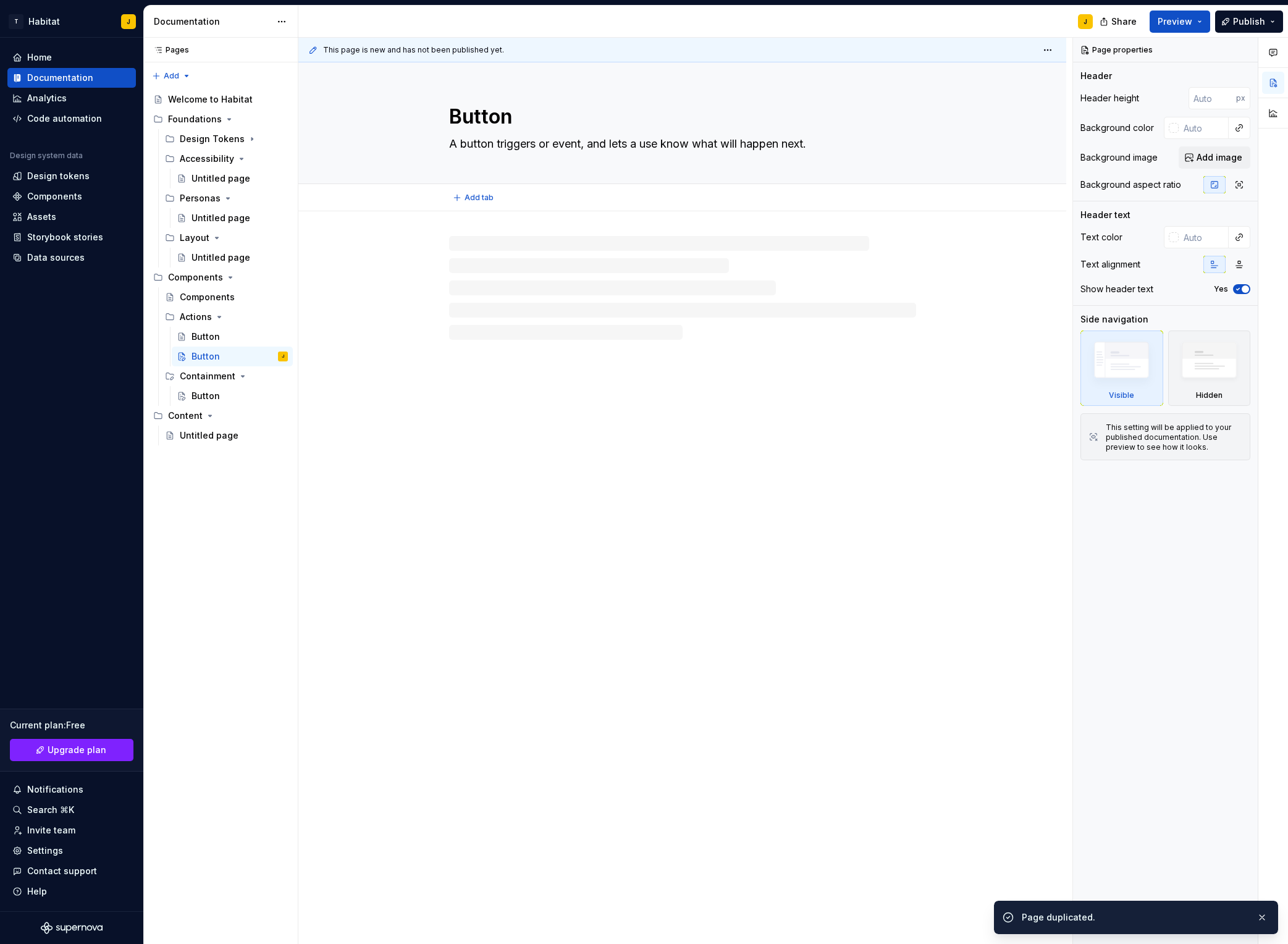
click at [455, 120] on textarea "Button" at bounding box center [680, 117] width 467 height 30
drag, startPoint x: 249, startPoint y: 355, endPoint x: 257, endPoint y: 348, distance: 10.6
click at [249, 355] on div "Button J" at bounding box center [240, 357] width 96 height 18
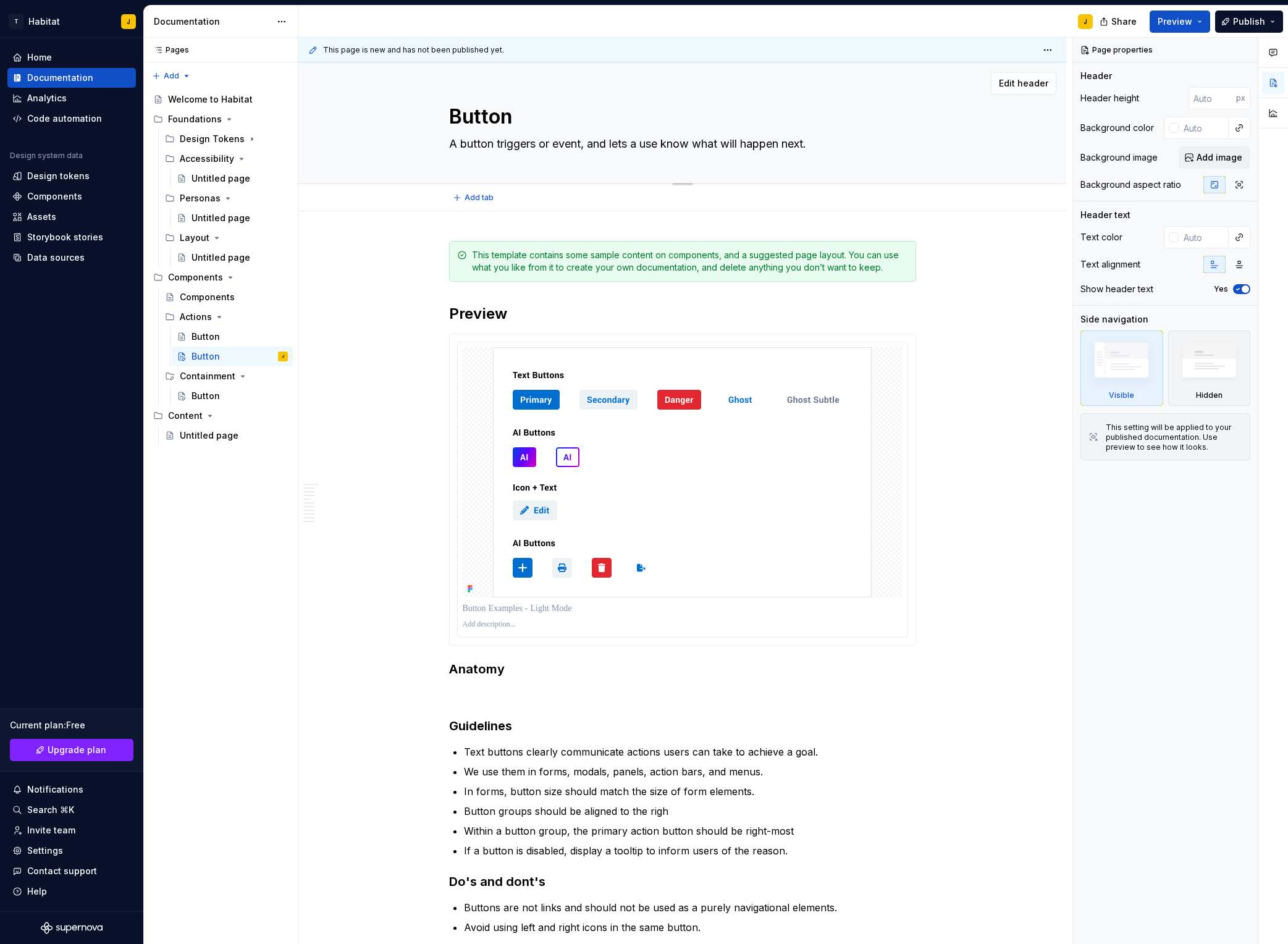
click at [457, 115] on textarea "Button" at bounding box center [680, 117] width 467 height 30
type textarea "*"
type textarea "MButton"
type textarea "*"
type textarea "MeButton"
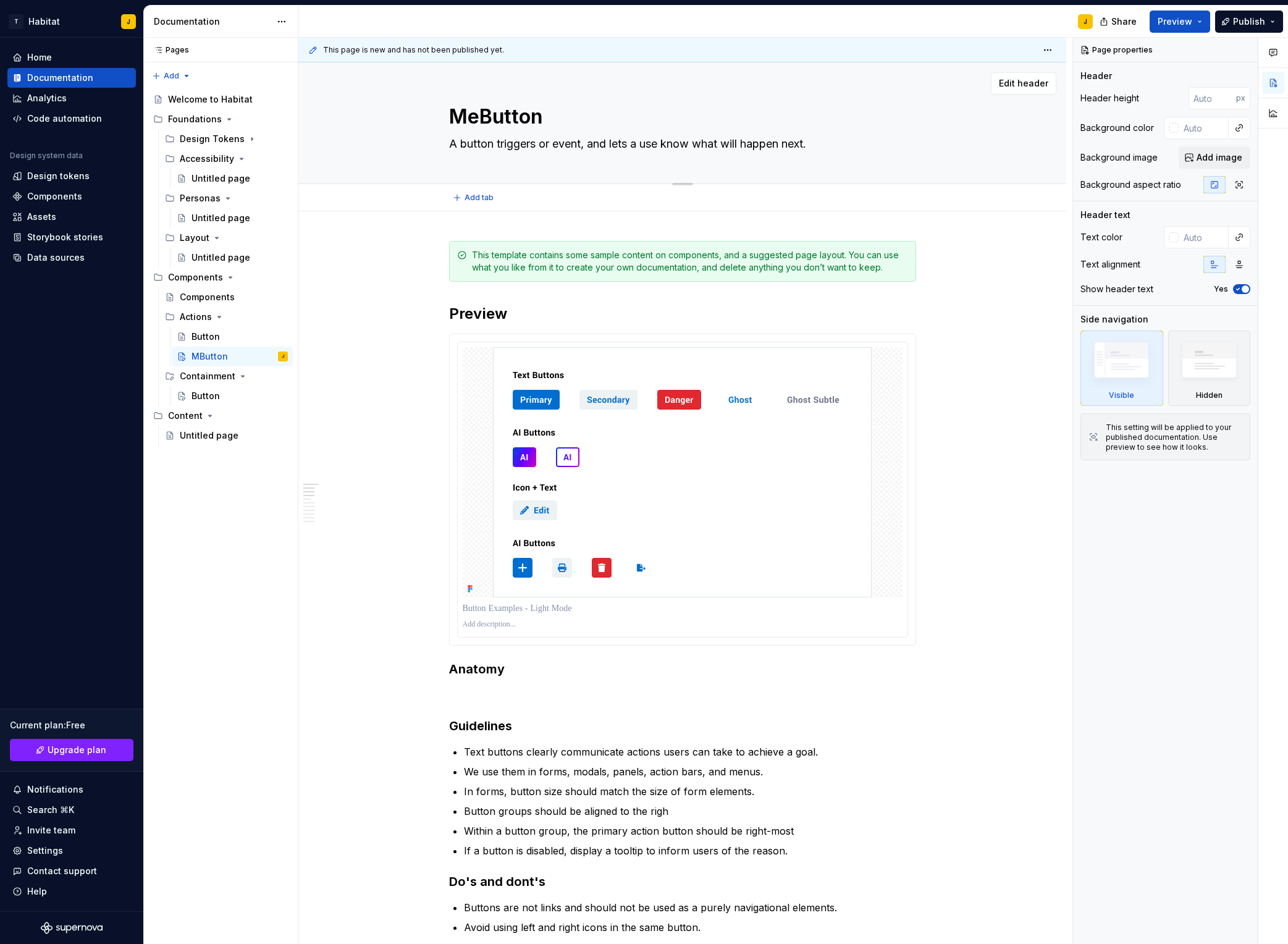
type textarea "*"
type textarea "MenButton"
type textarea "*"
type textarea "MenuButton"
type textarea "*"
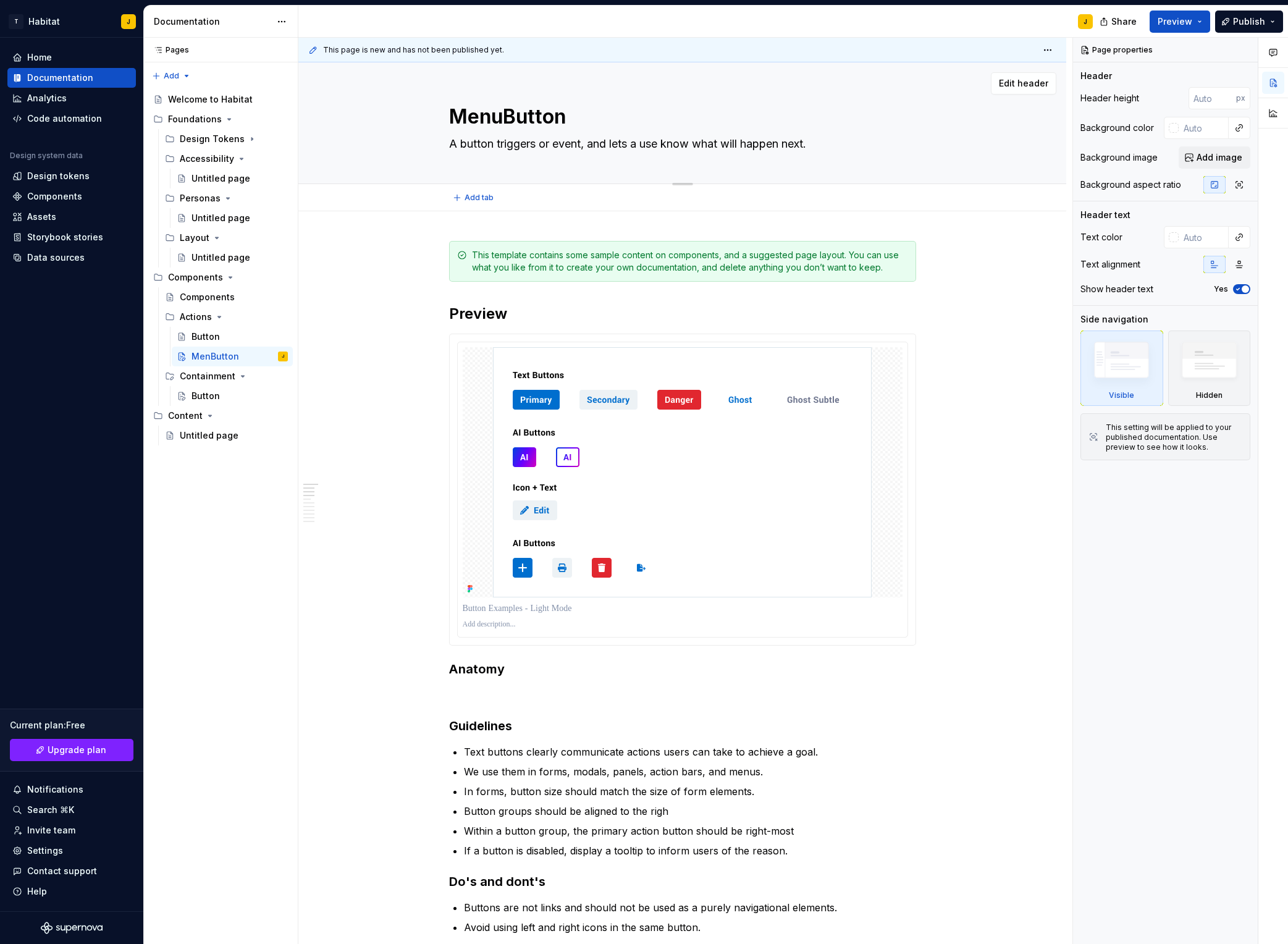
type textarea "Menu Button"
type textarea "*"
type textarea "Menu Button"
click at [560, 144] on textarea "A button triggers or event, and lets a use know what will happen next." at bounding box center [680, 144] width 467 height 20
paste textarea "dropdown menu provide a number of options"
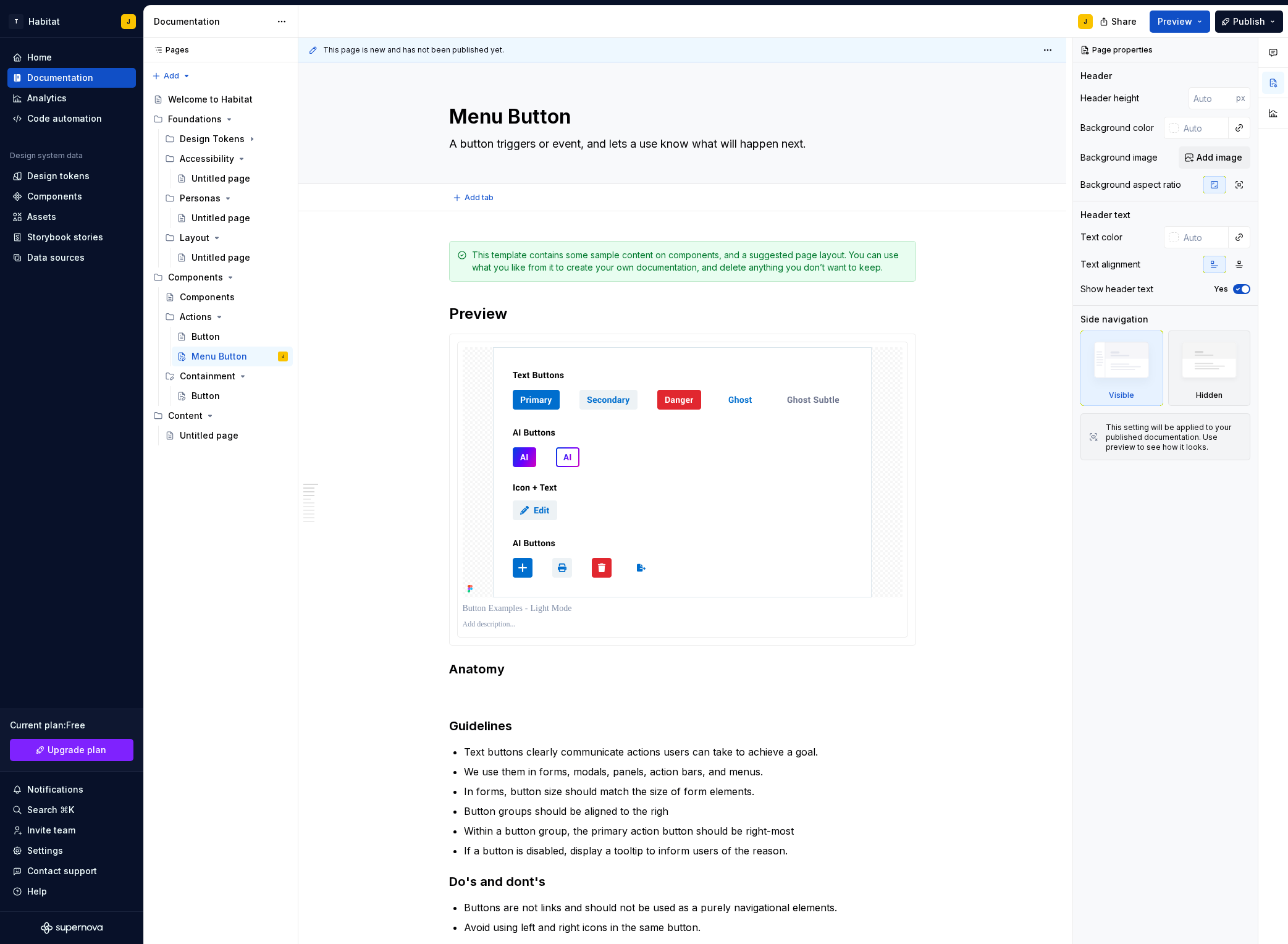
type textarea "*"
type textarea "A dropdown menu provide a number of options"
type textarea "*"
type textarea "A dropdown menu provide a number of options"
drag, startPoint x: 373, startPoint y: 298, endPoint x: 413, endPoint y: 279, distance: 44.3
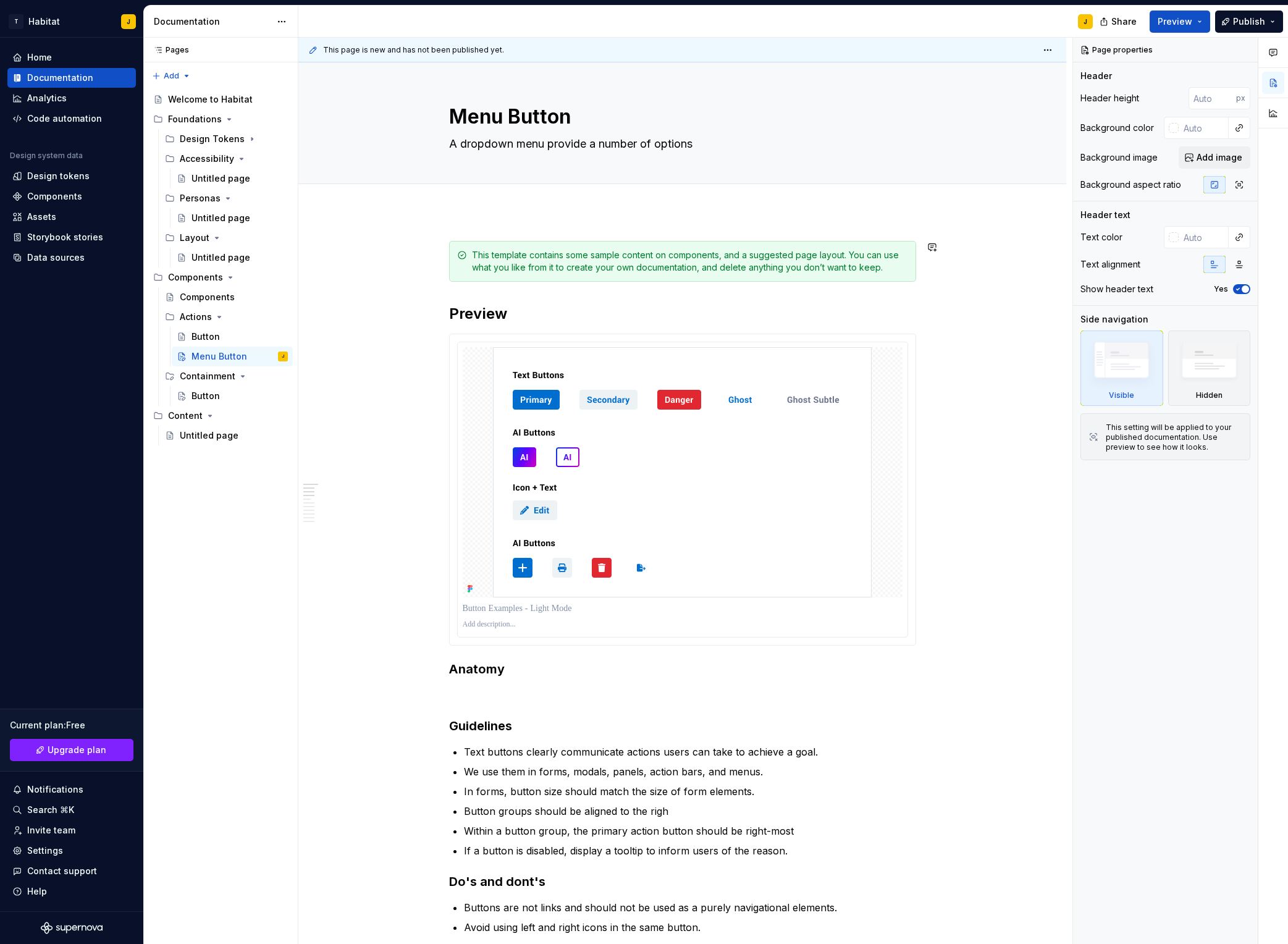
click at [375, 297] on div "This page is new and has not been published yet. Menu Button A dropdown menu pr…" at bounding box center [686, 492] width 775 height 908
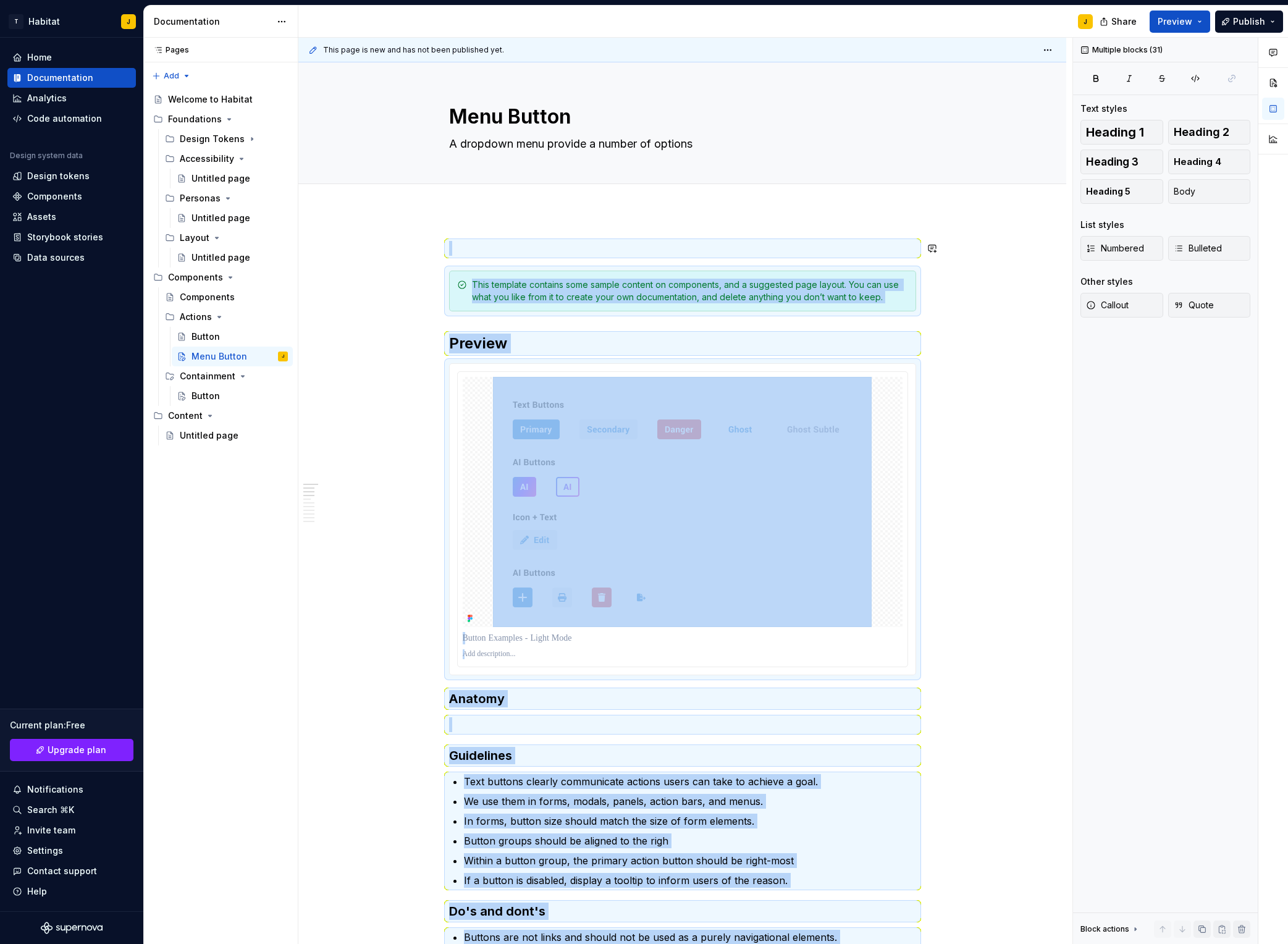
type textarea "*"
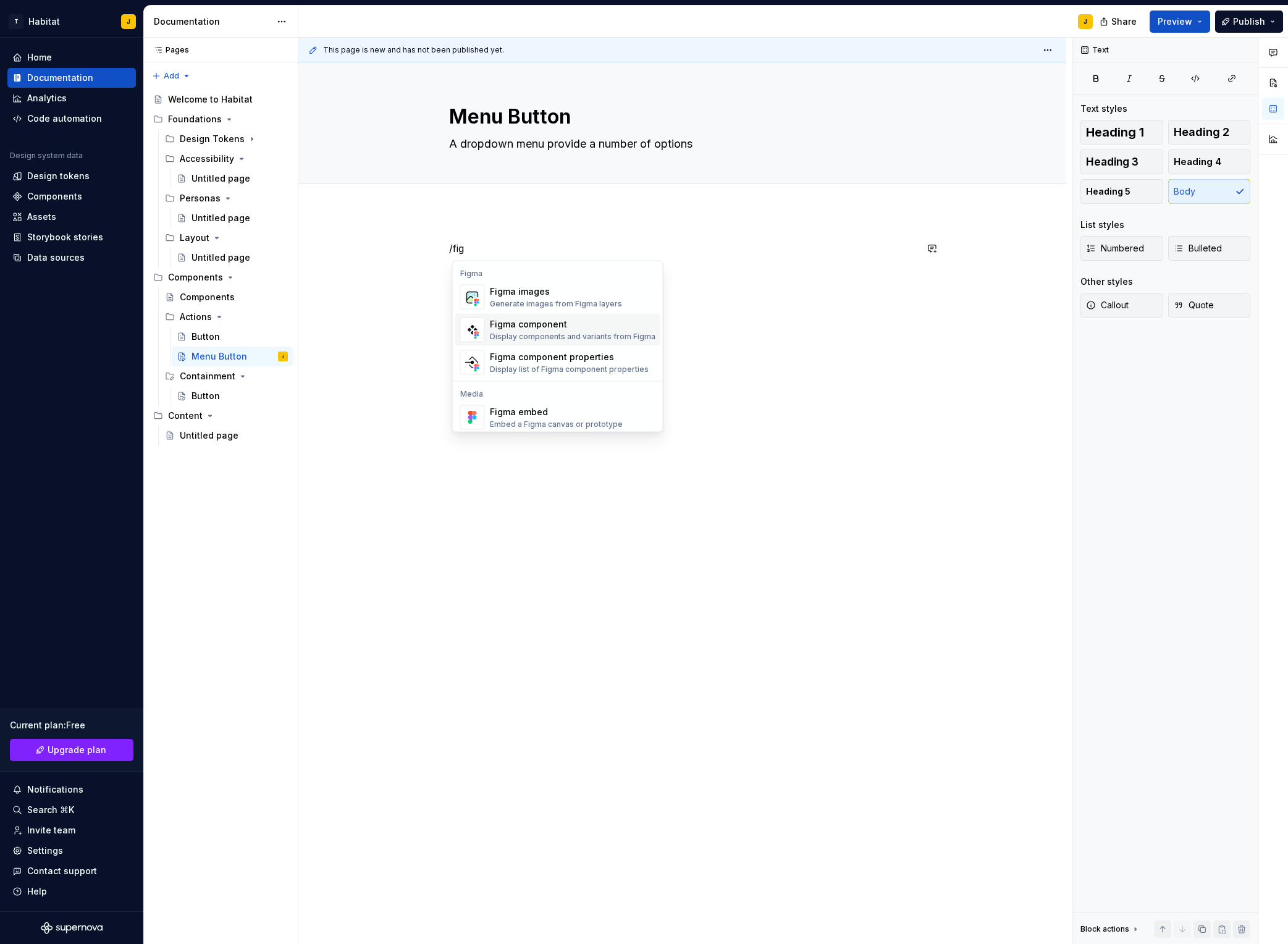
click at [575, 325] on div "Figma component" at bounding box center [573, 324] width 166 height 12
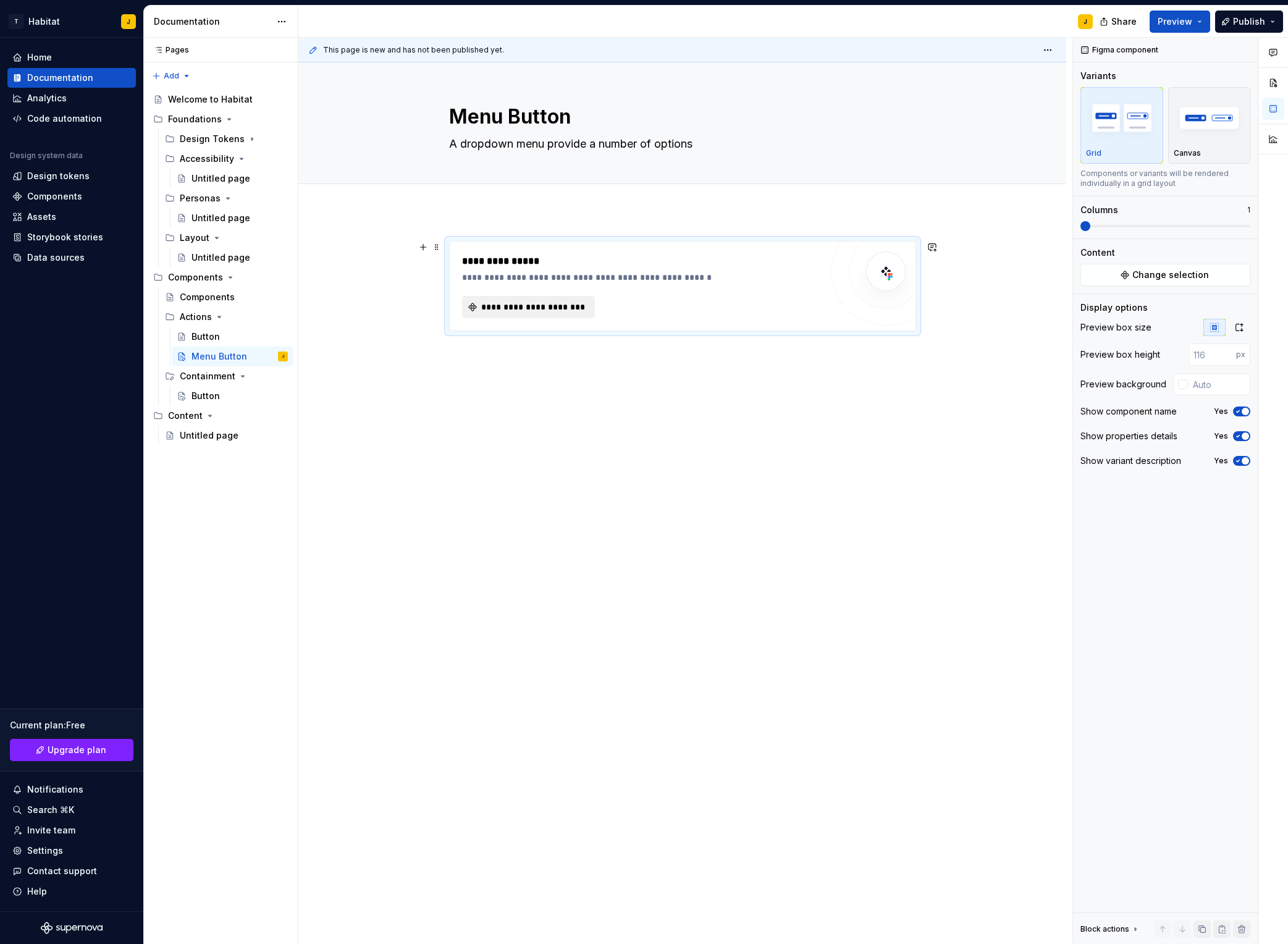
click at [554, 308] on span "**********" at bounding box center [533, 307] width 107 height 12
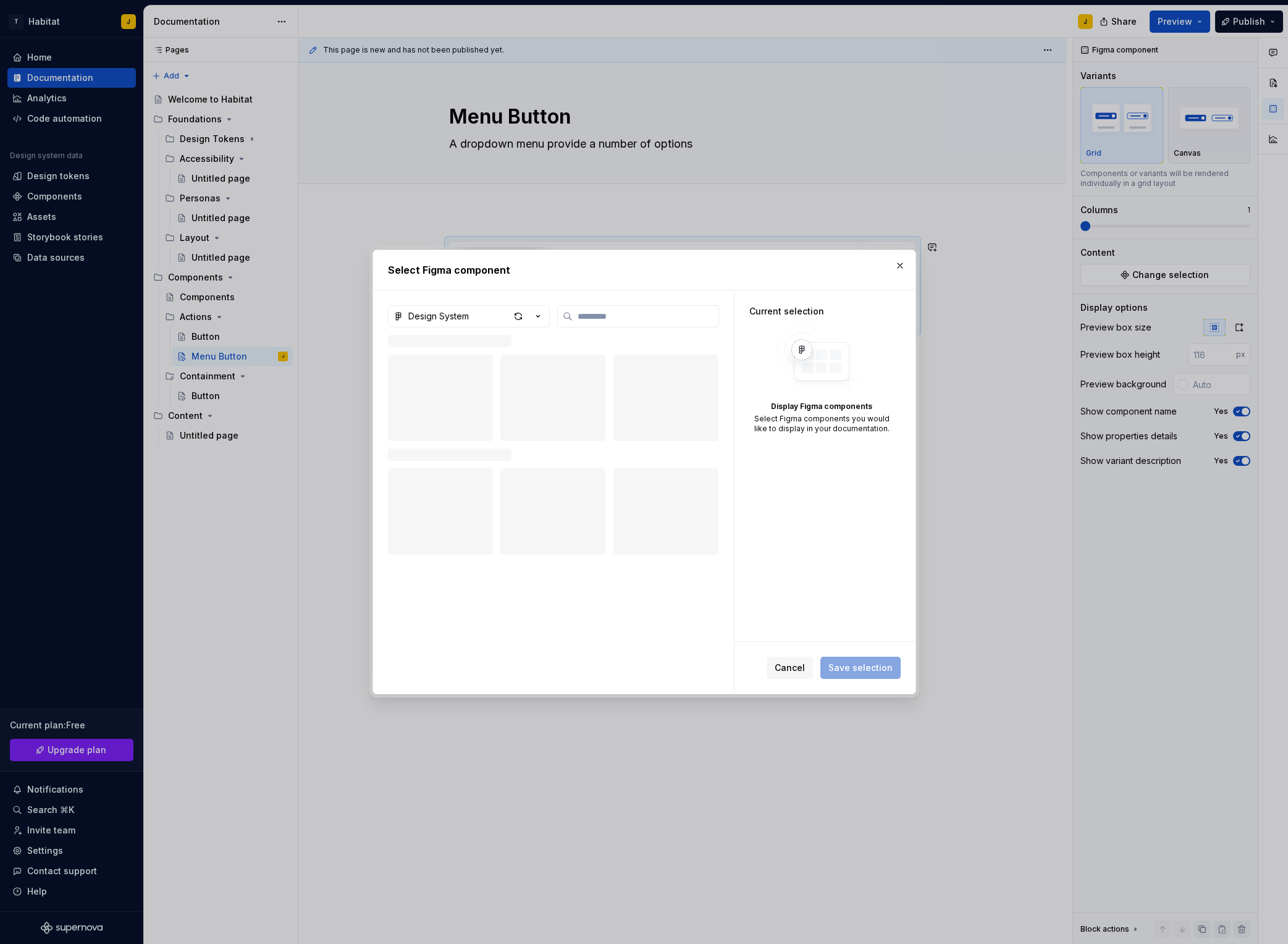
type textarea "*"
type input "****"
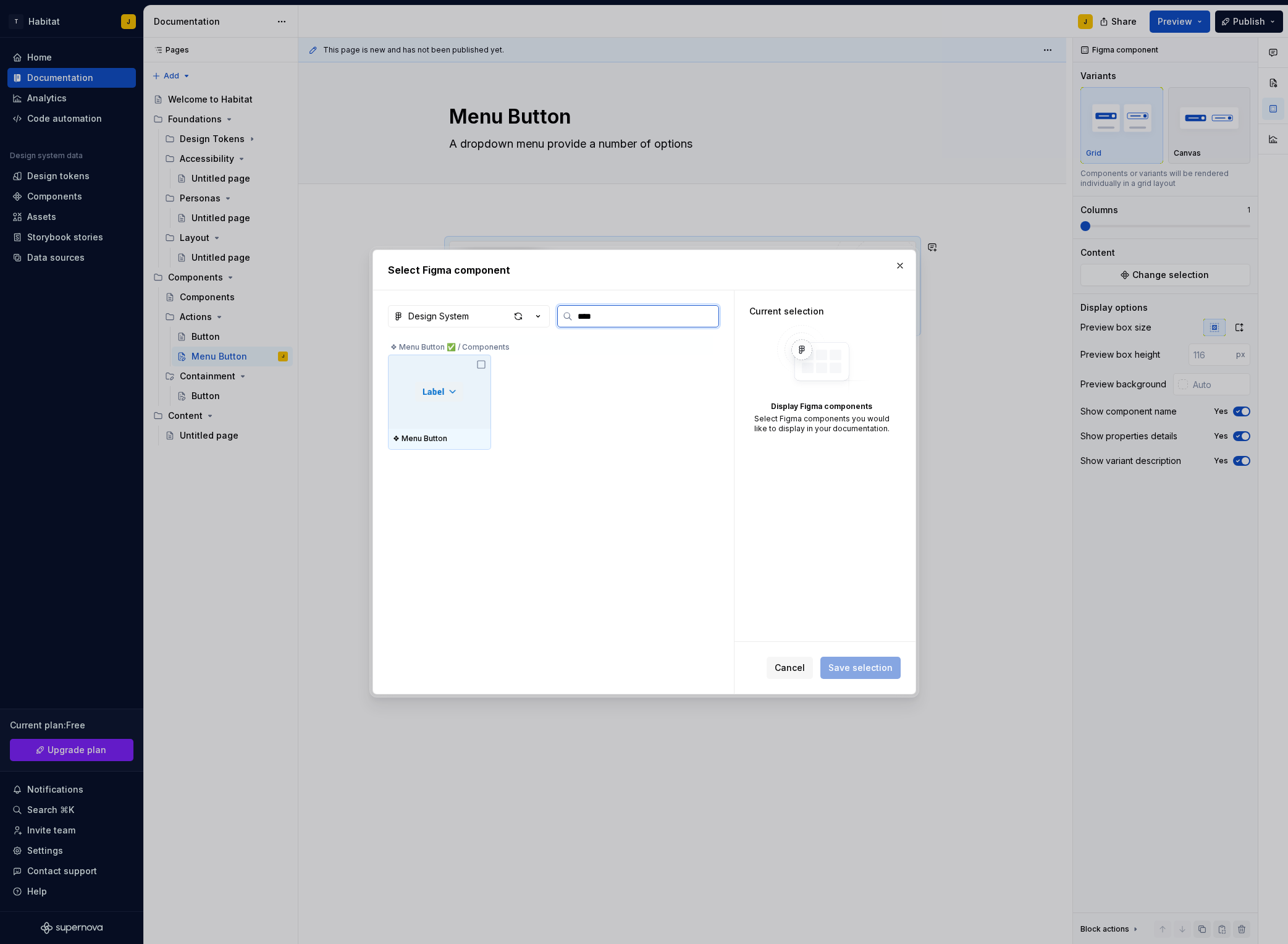
click at [470, 380] on div at bounding box center [439, 392] width 103 height 74
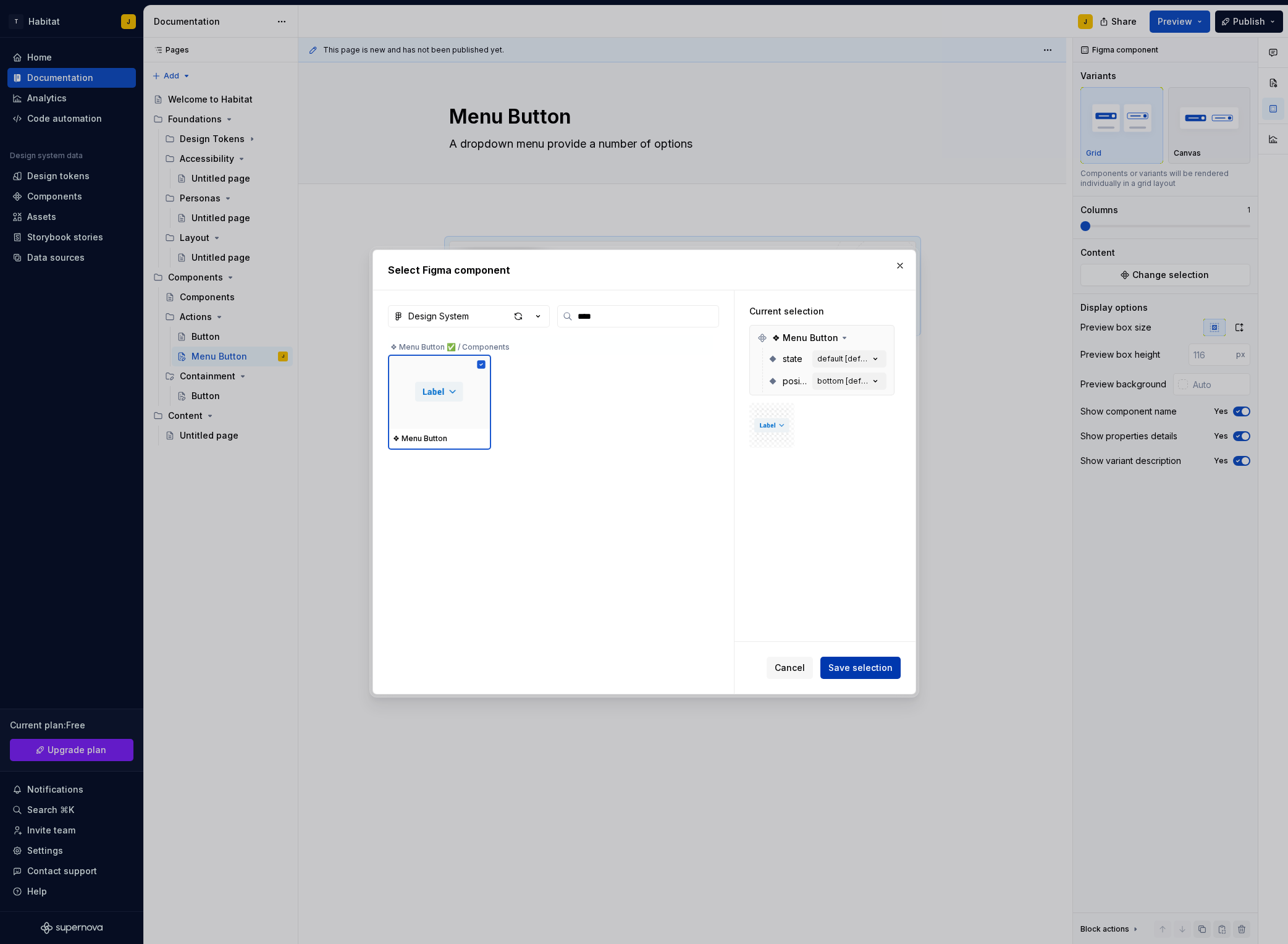
click at [882, 671] on span "Save selection" at bounding box center [861, 668] width 64 height 12
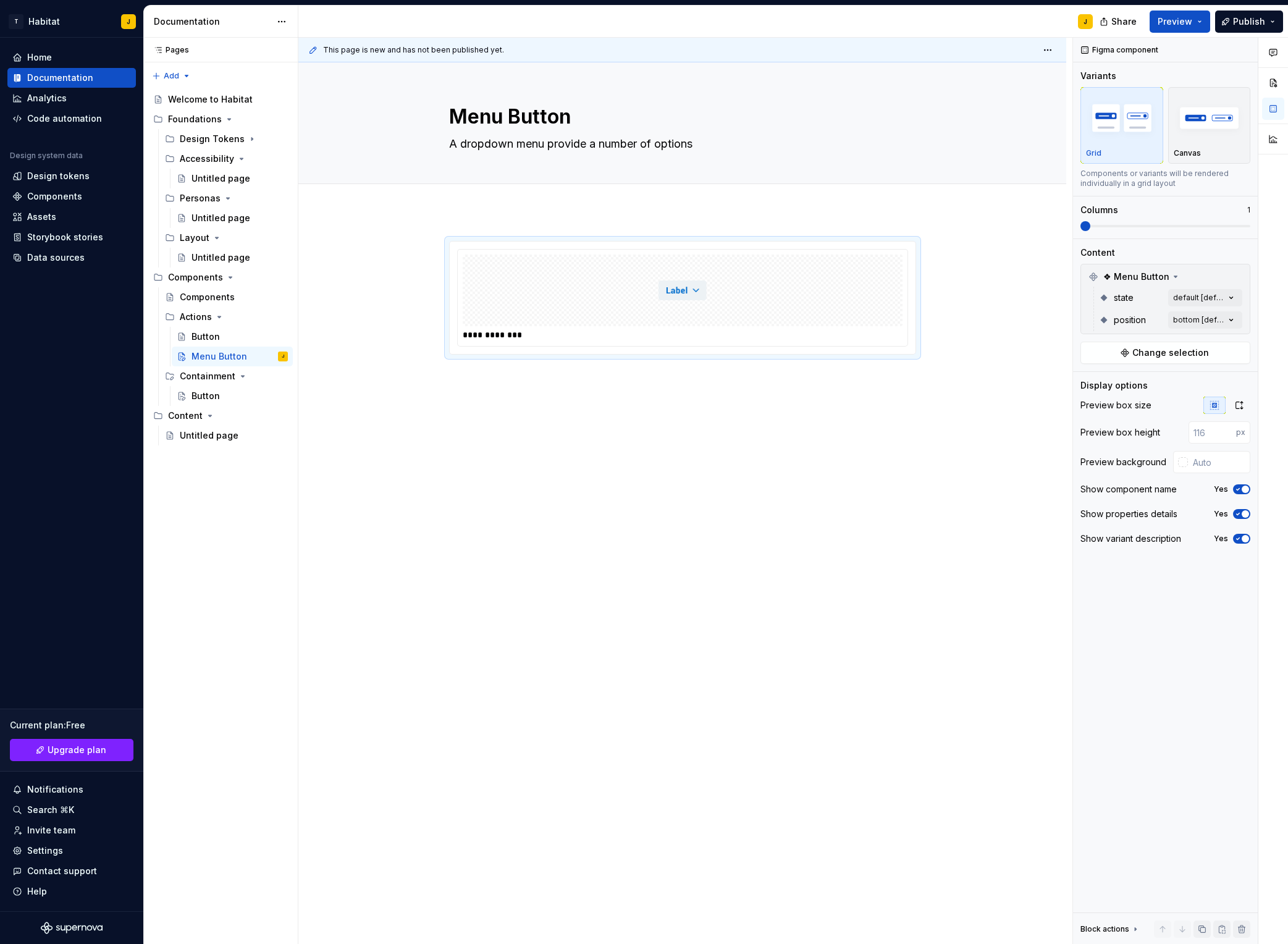
click at [727, 474] on div "**********" at bounding box center [682, 432] width 768 height 441
click at [576, 288] on div at bounding box center [683, 290] width 440 height 71
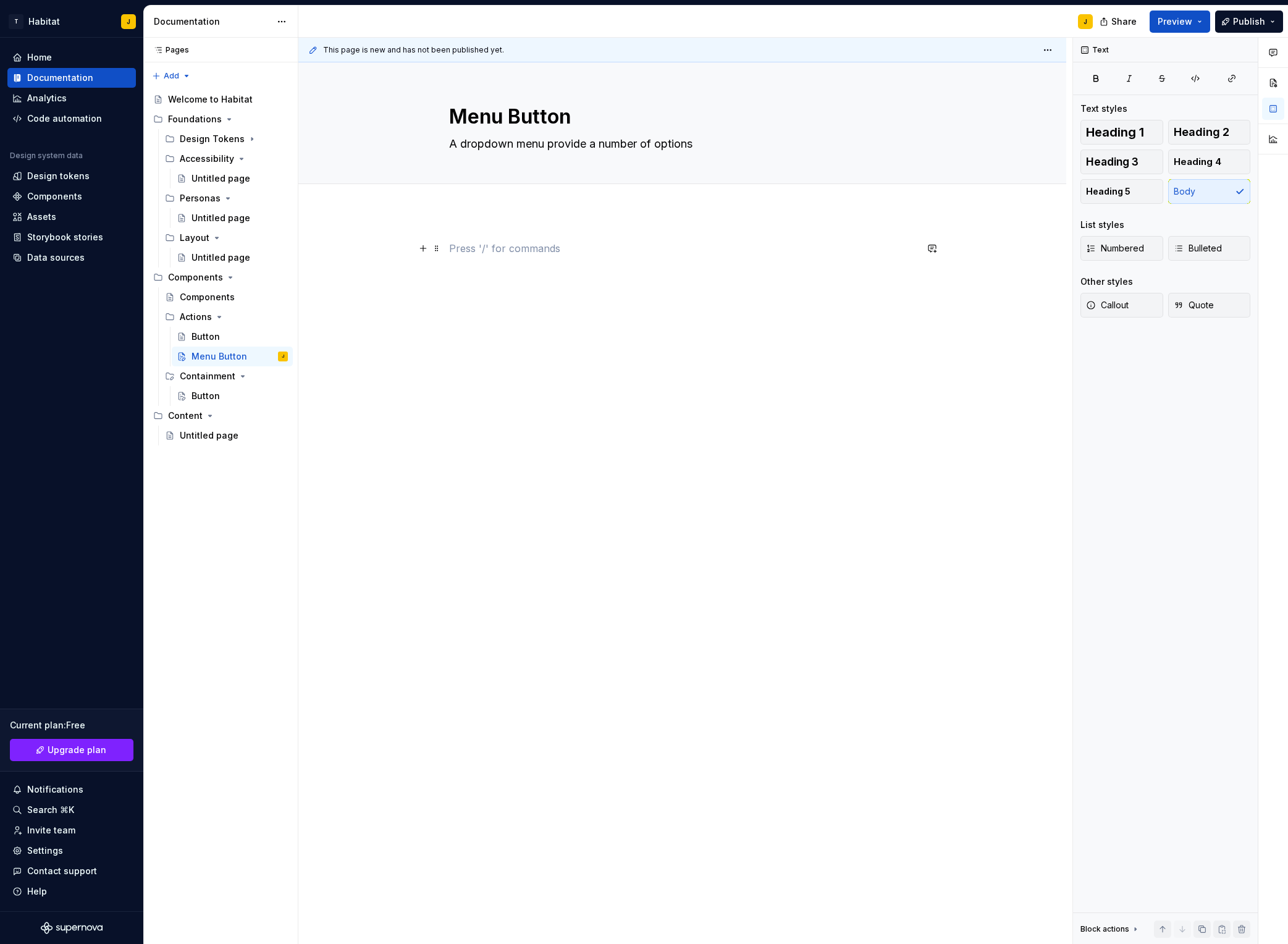
click at [503, 244] on p at bounding box center [683, 248] width 467 height 15
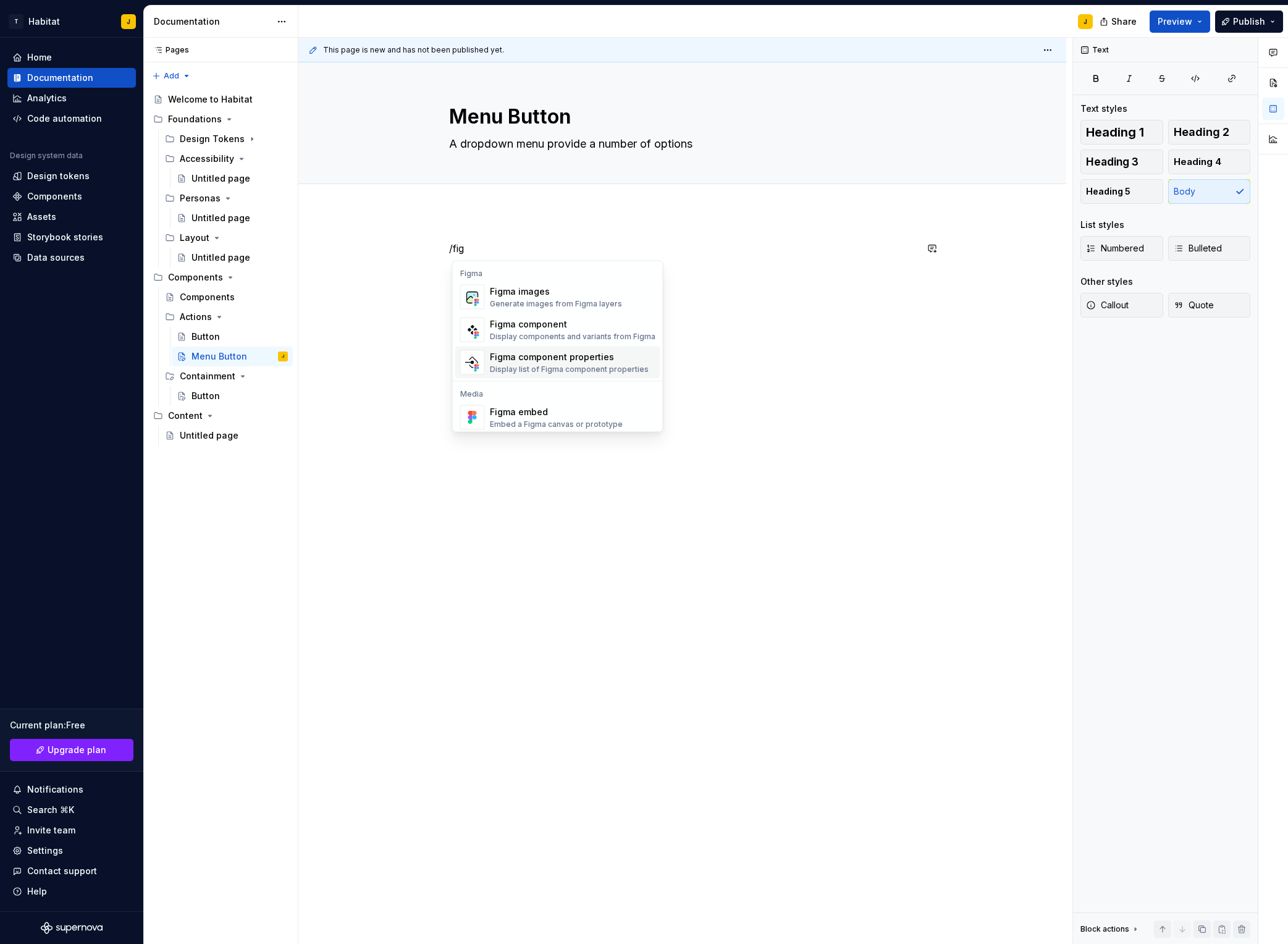
click at [547, 359] on div "Figma component properties" at bounding box center [570, 357] width 159 height 12
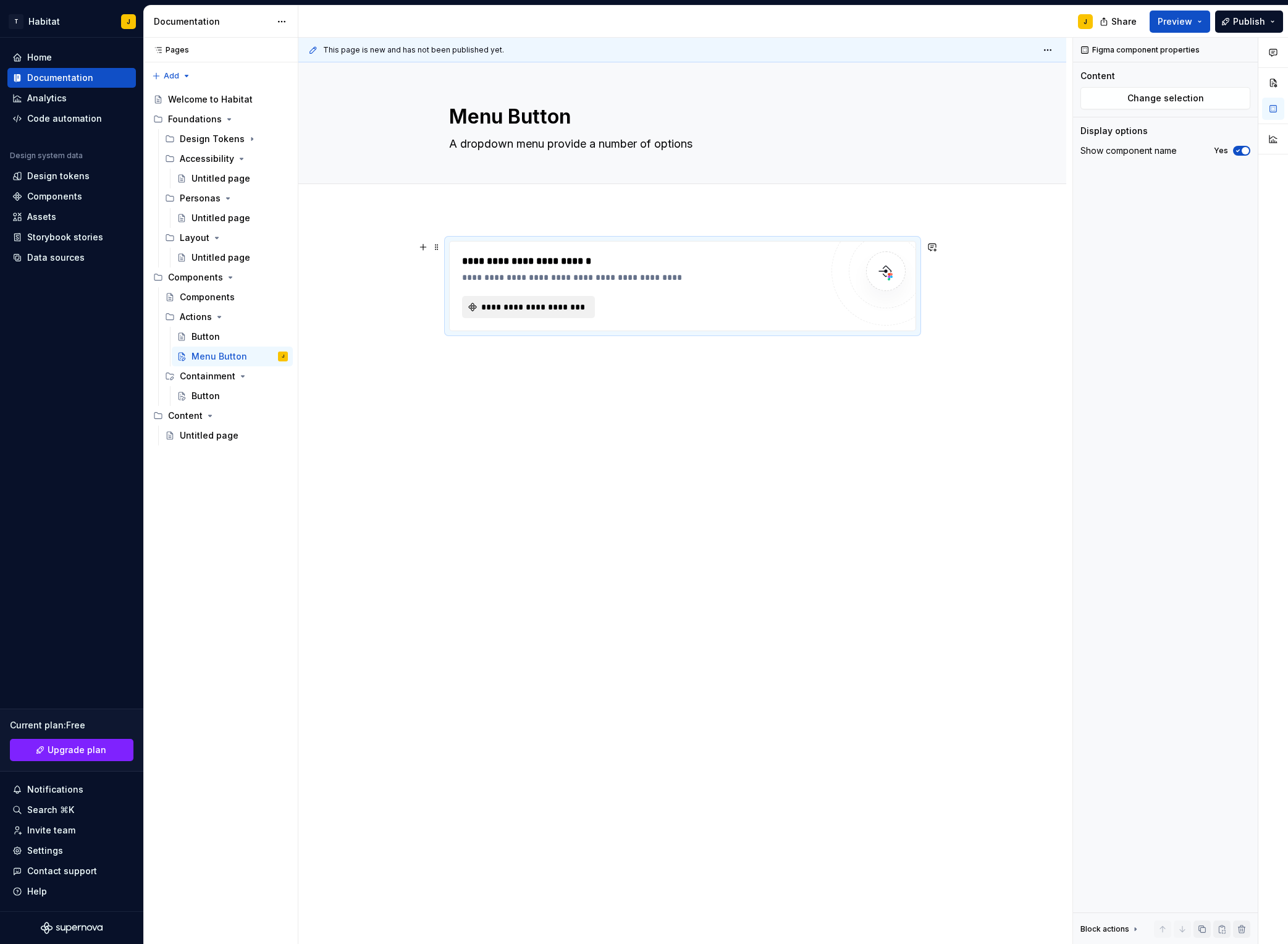
click at [553, 309] on span "**********" at bounding box center [533, 307] width 107 height 12
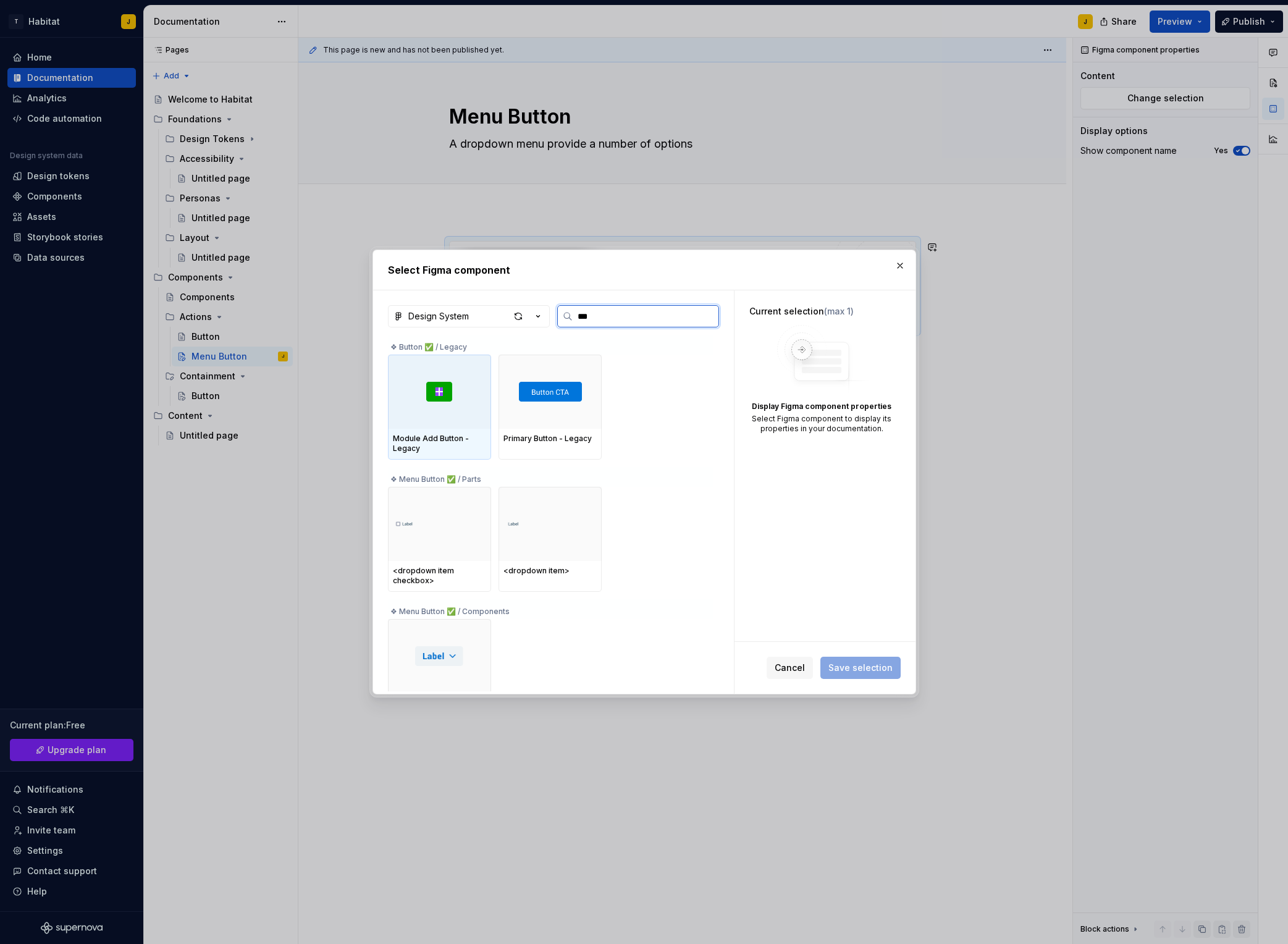
type input "****"
click at [462, 415] on div at bounding box center [439, 392] width 103 height 74
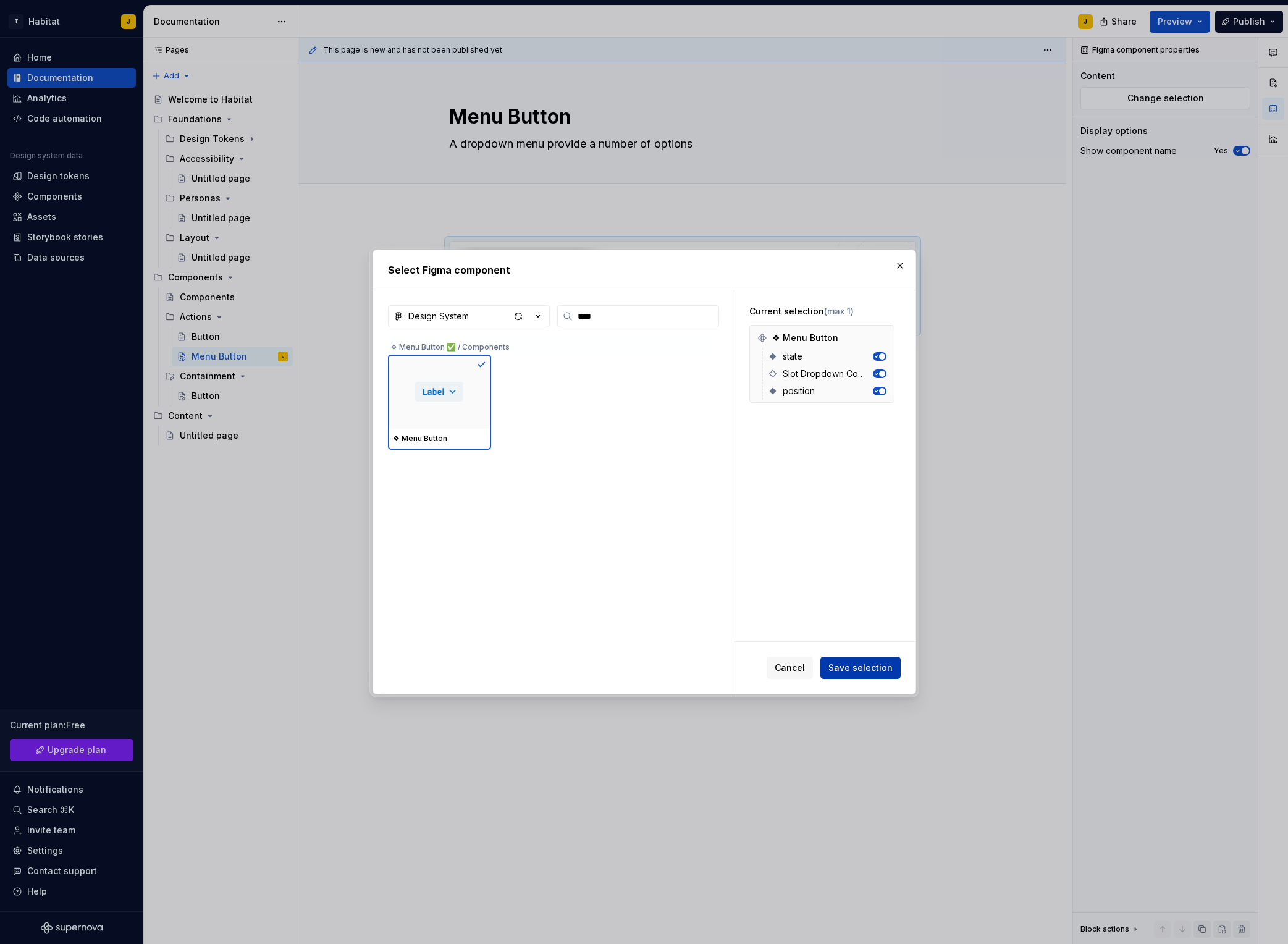
click at [870, 673] on span "Save selection" at bounding box center [861, 668] width 64 height 12
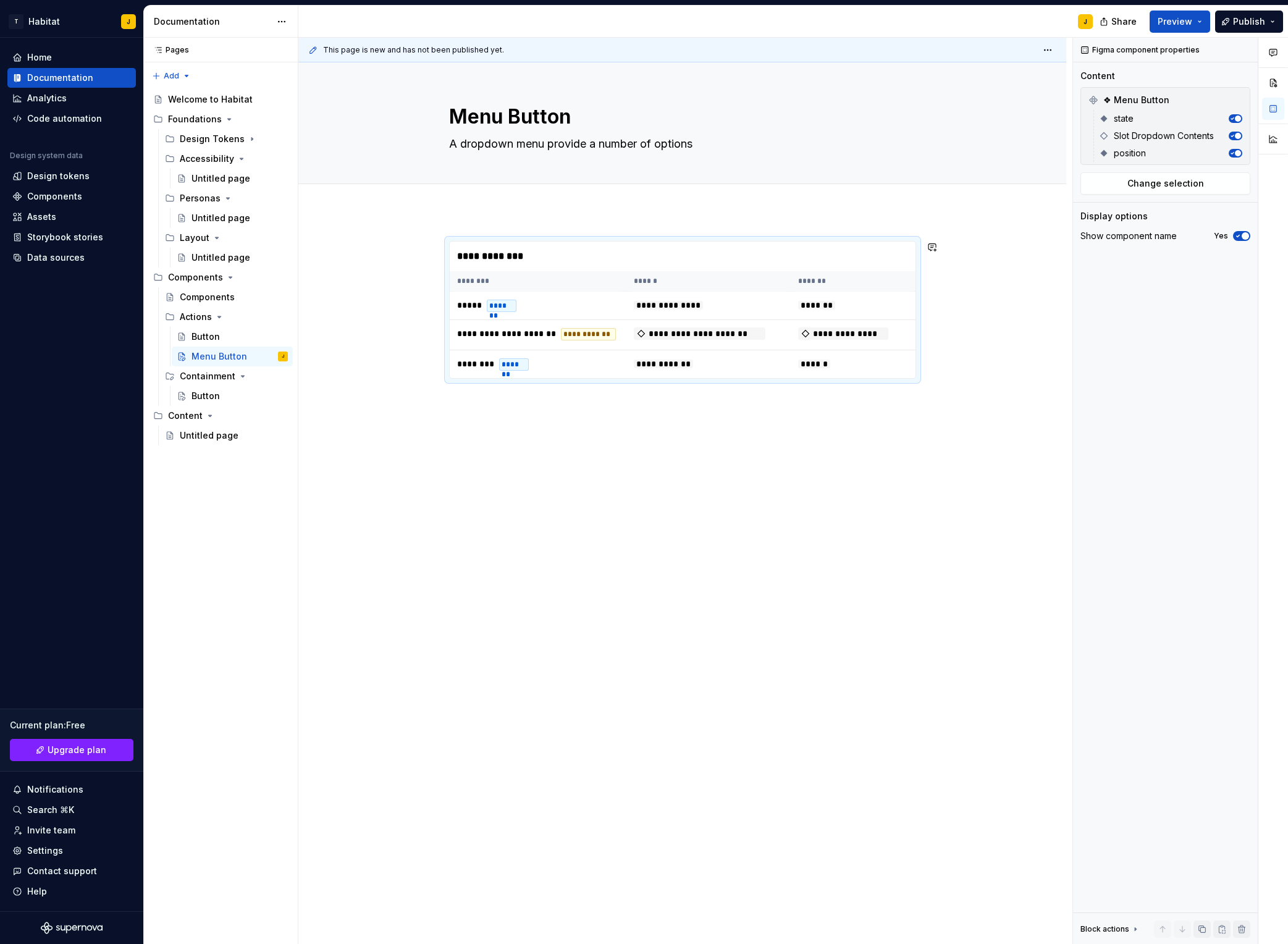
click at [484, 231] on div "**********" at bounding box center [682, 444] width 768 height 465
click at [469, 217] on div "**********" at bounding box center [682, 444] width 768 height 465
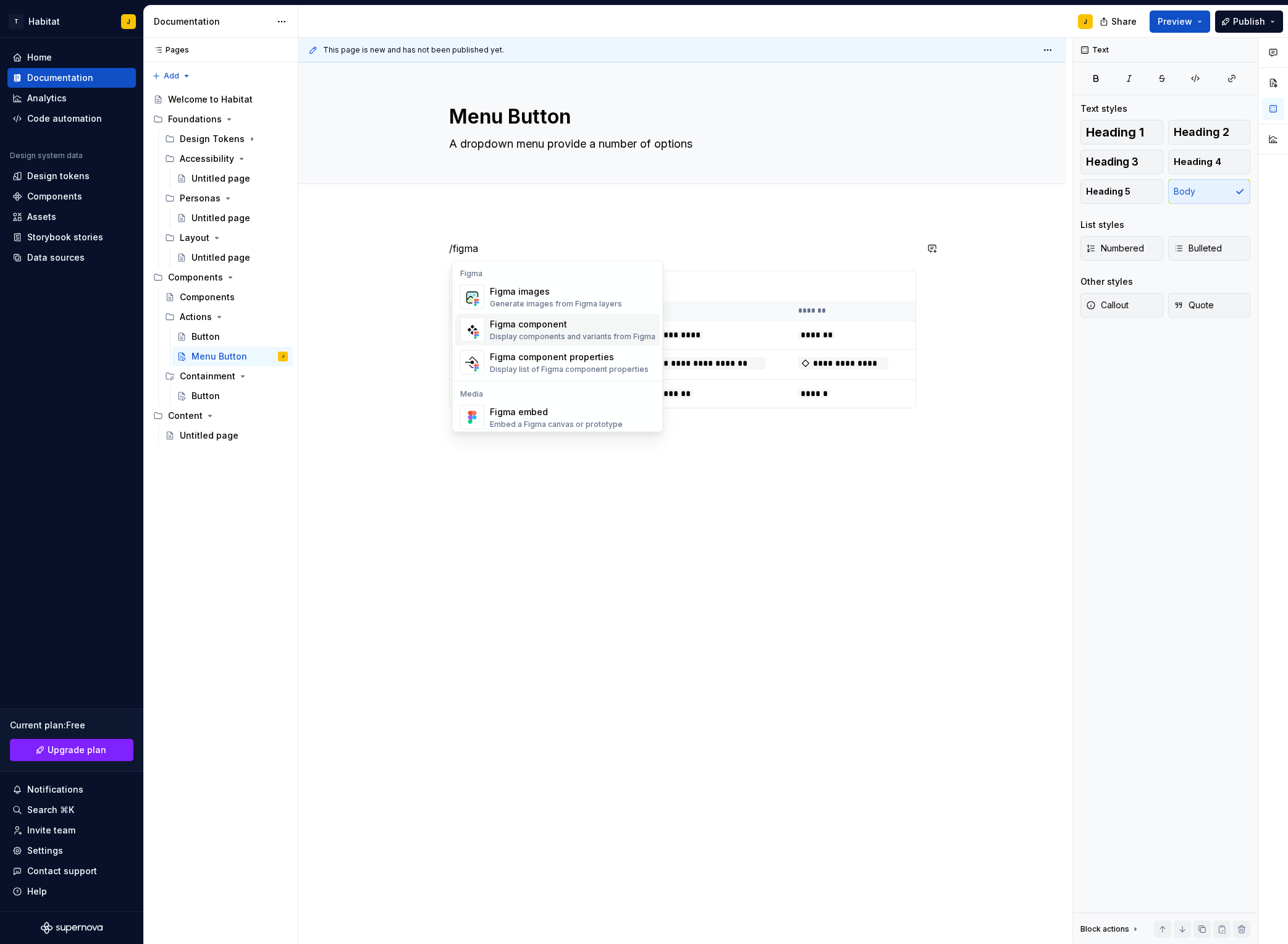
type textarea "*"
click at [568, 328] on div "Display components and variants from Figma" at bounding box center [573, 330] width 166 height 10
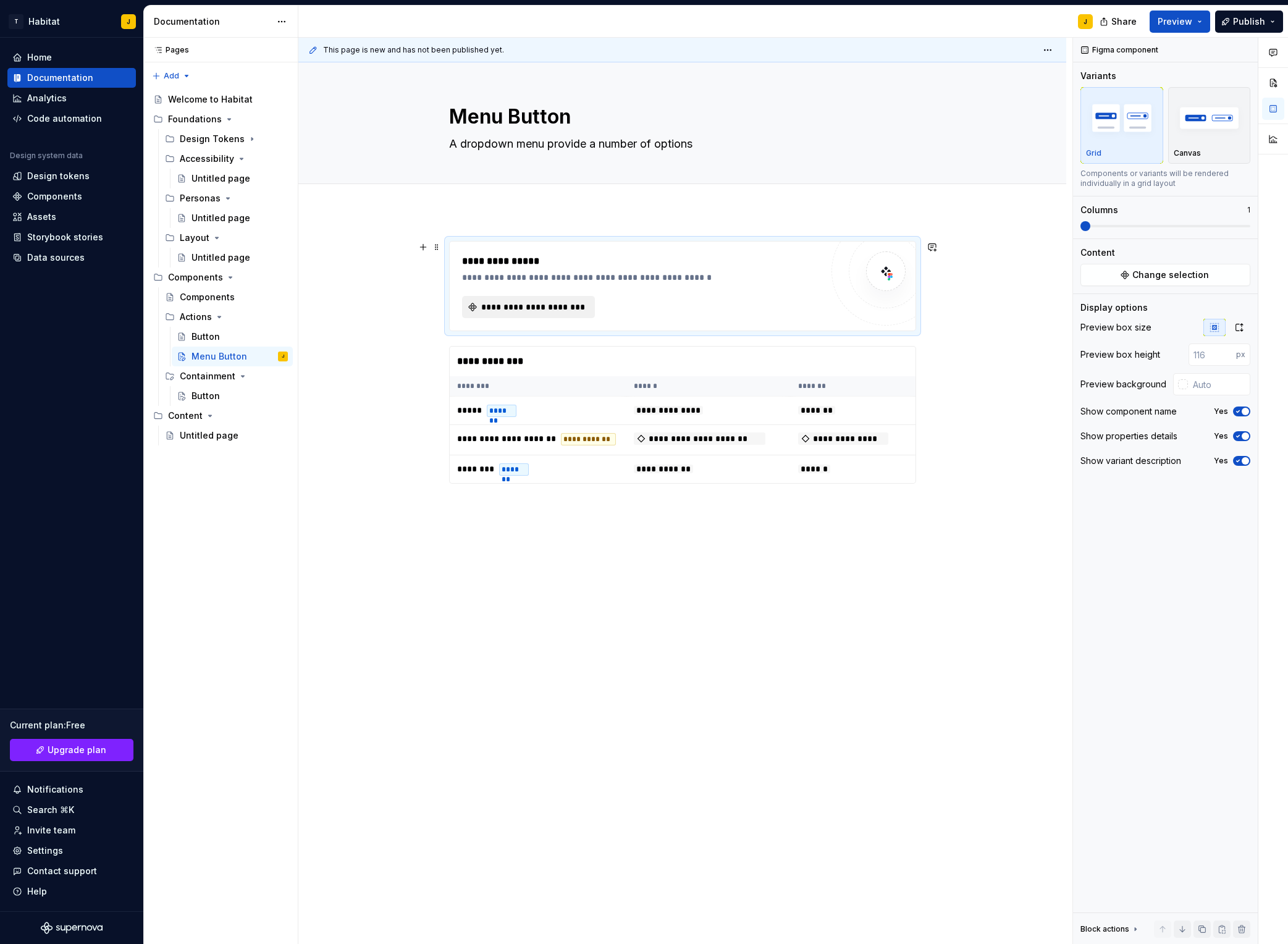
click at [555, 303] on span "**********" at bounding box center [533, 307] width 107 height 12
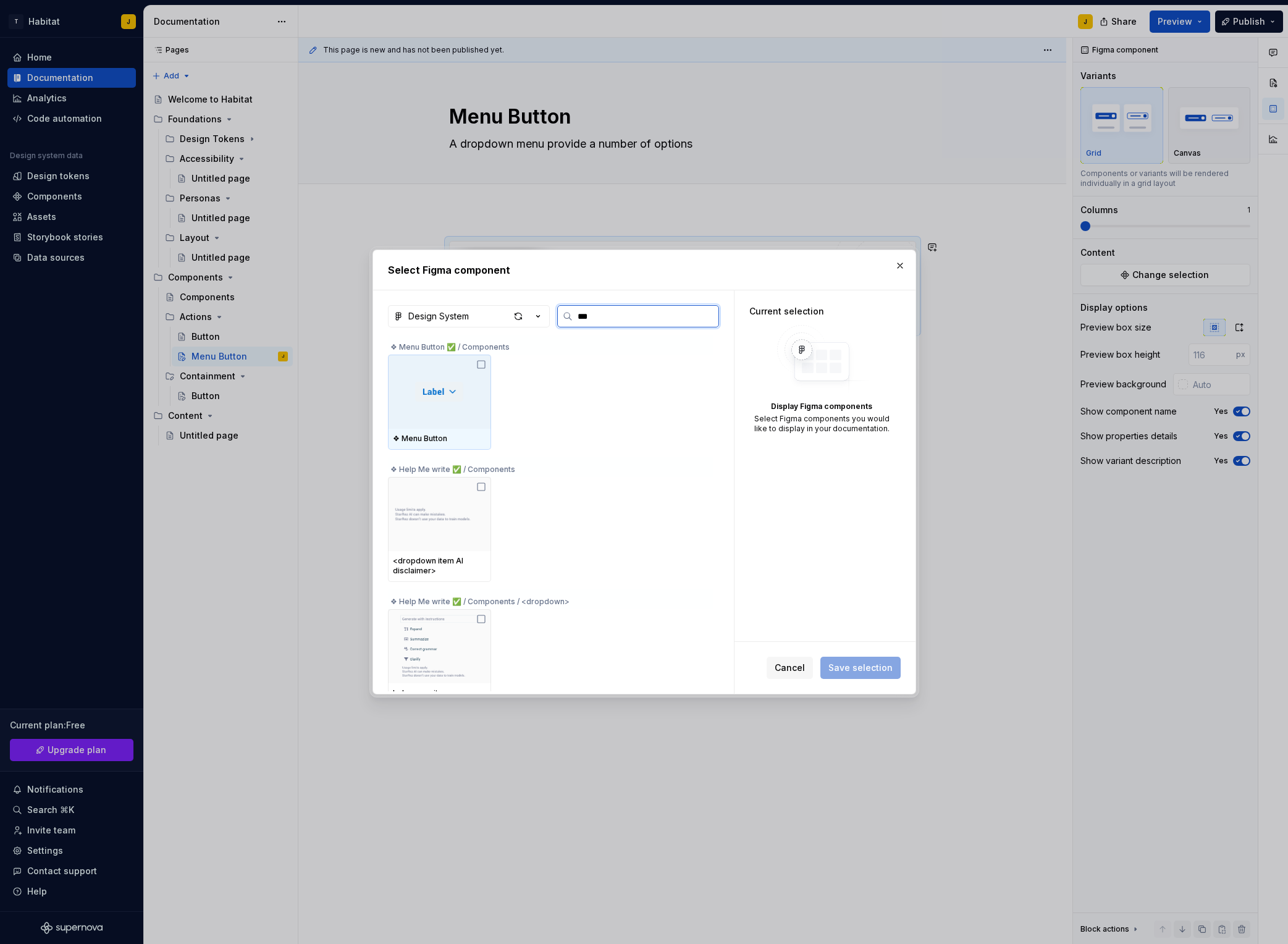
type input "****"
click at [465, 395] on div at bounding box center [439, 392] width 103 height 74
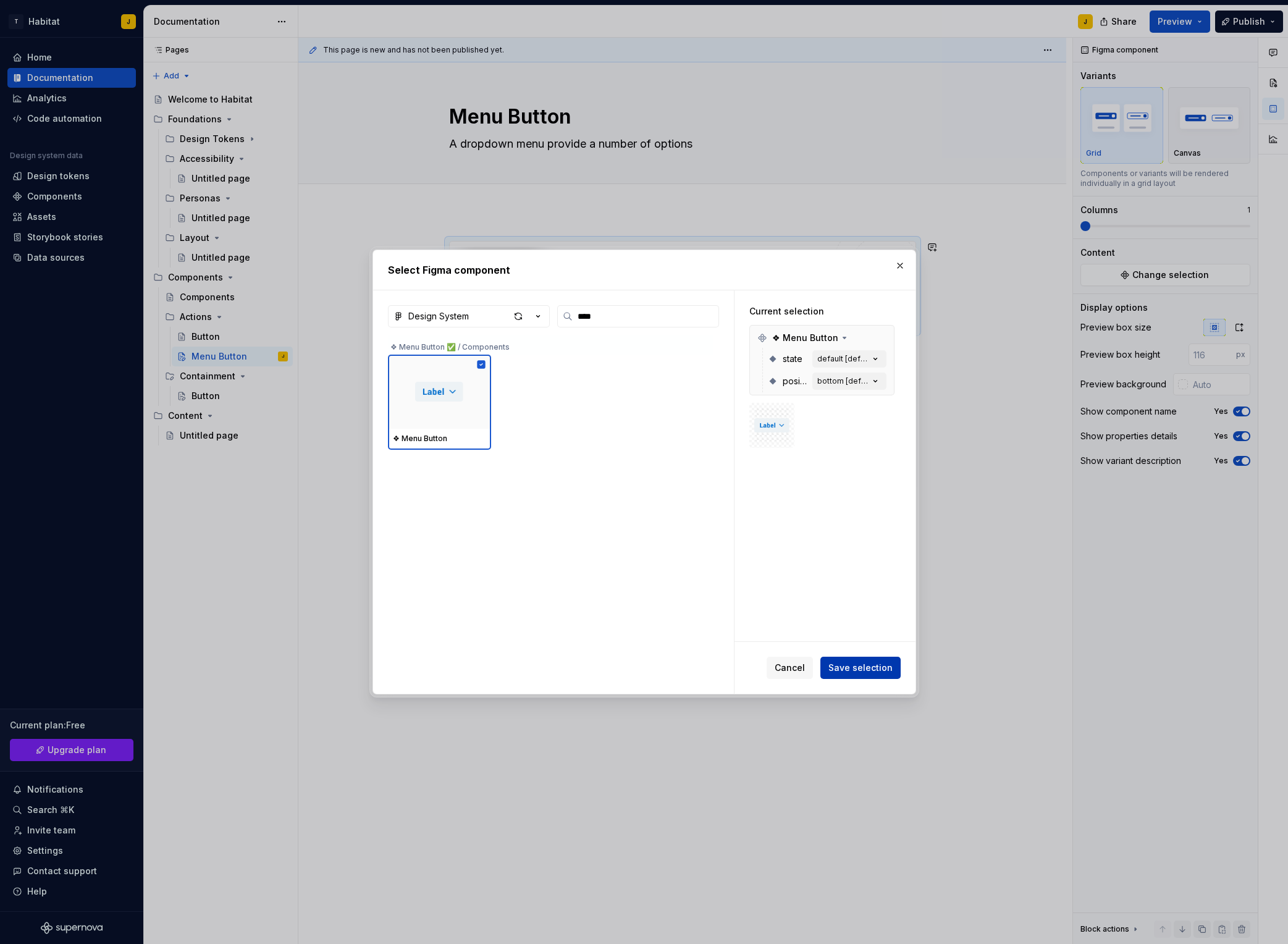
click at [855, 670] on span "Save selection" at bounding box center [861, 668] width 64 height 12
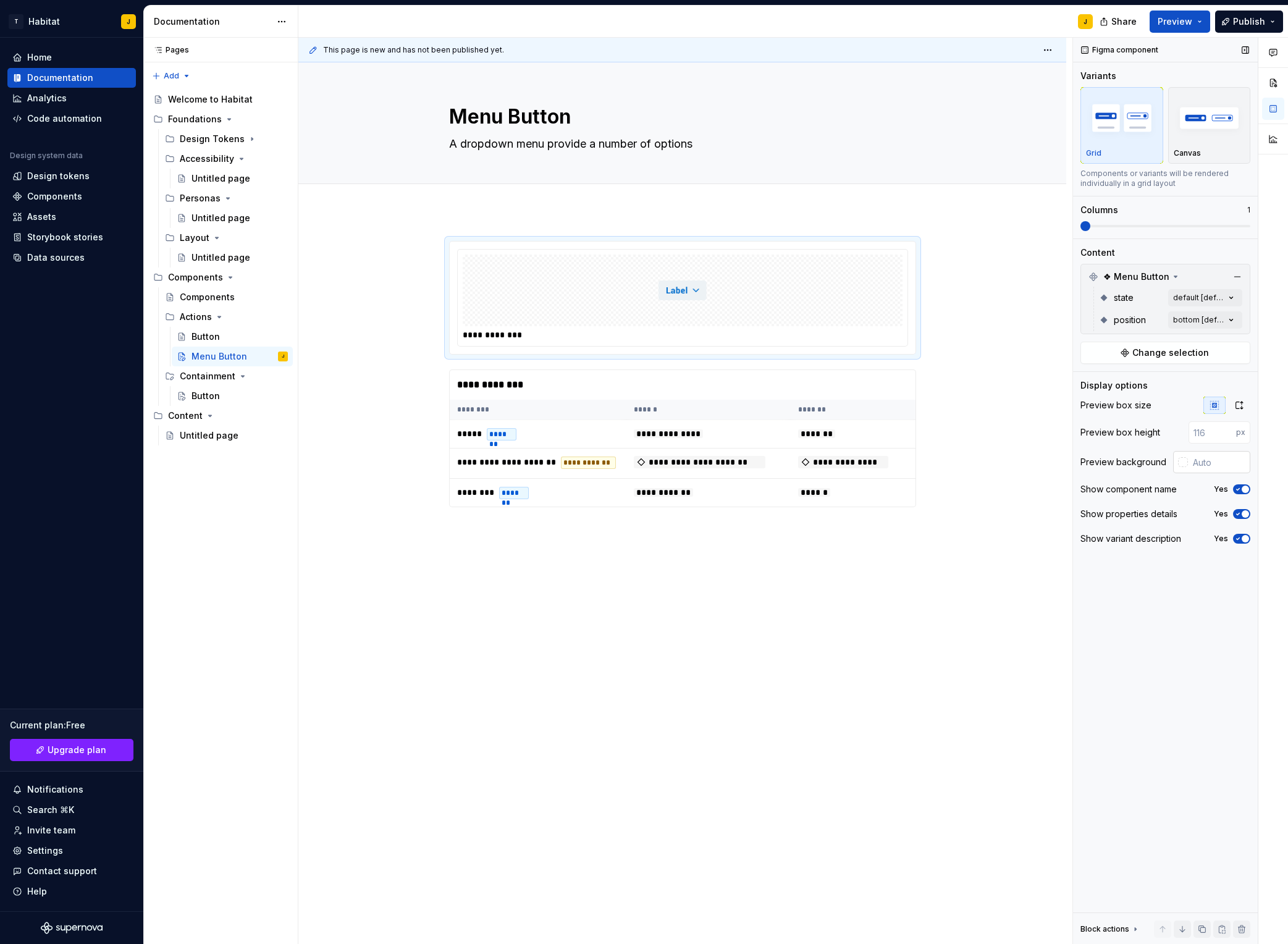
click at [1082, 465] on div at bounding box center [1184, 463] width 10 height 10
type input "#392929"
type input "*******"
type input "#554242"
type input "*******"
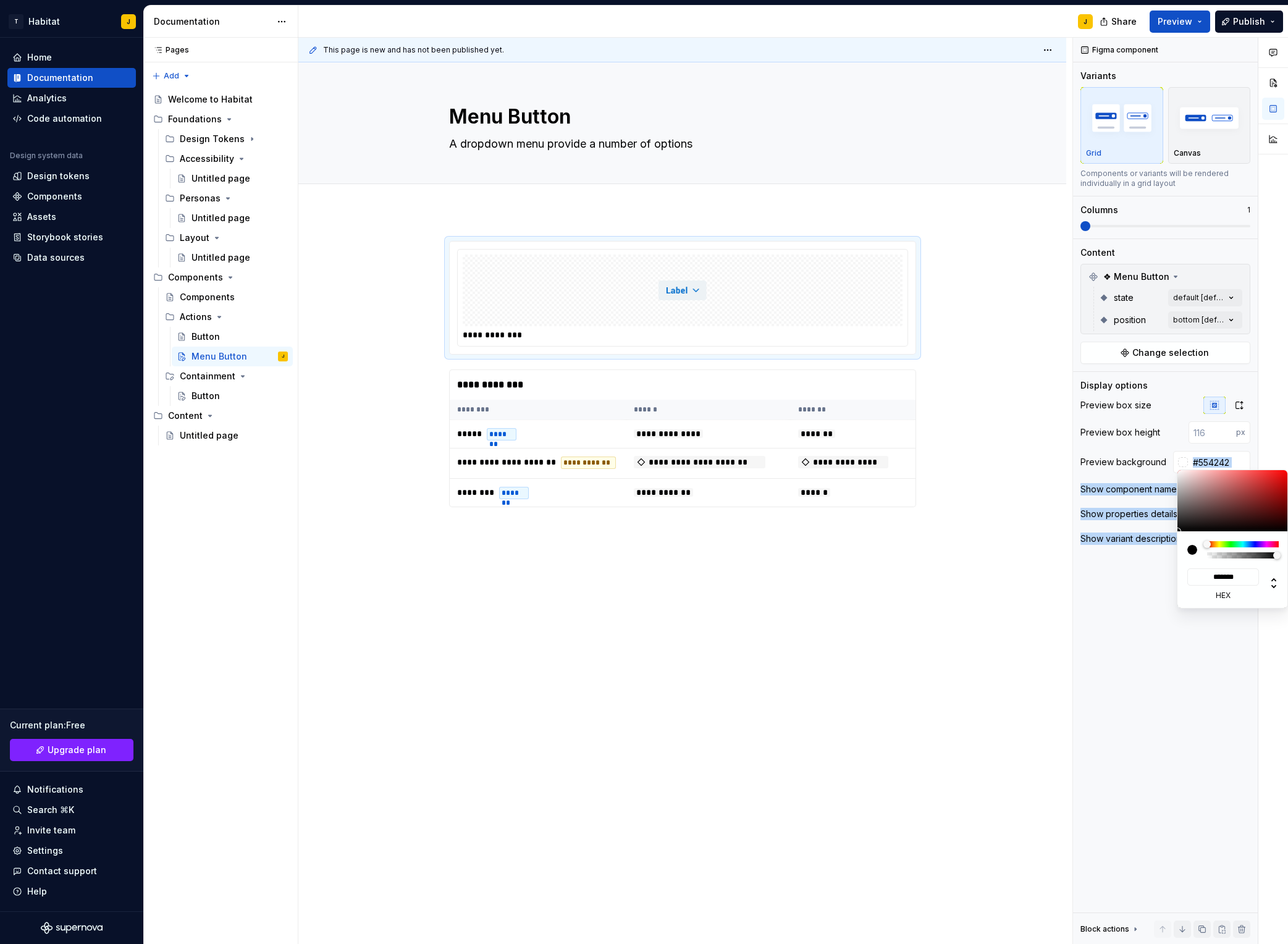
type input "#FFFFFF"
type input "*******"
drag, startPoint x: 1209, startPoint y: 518, endPoint x: 1144, endPoint y: 441, distance: 100.8
click at [1082, 441] on body "T Habitat J Home Documentation Analytics Code automation Design system data Des…" at bounding box center [644, 472] width 1288 height 944
click at [1082, 394] on div "Comments Open comments No comments yet Select ‘Comment’ from the block context …" at bounding box center [1181, 492] width 215 height 908
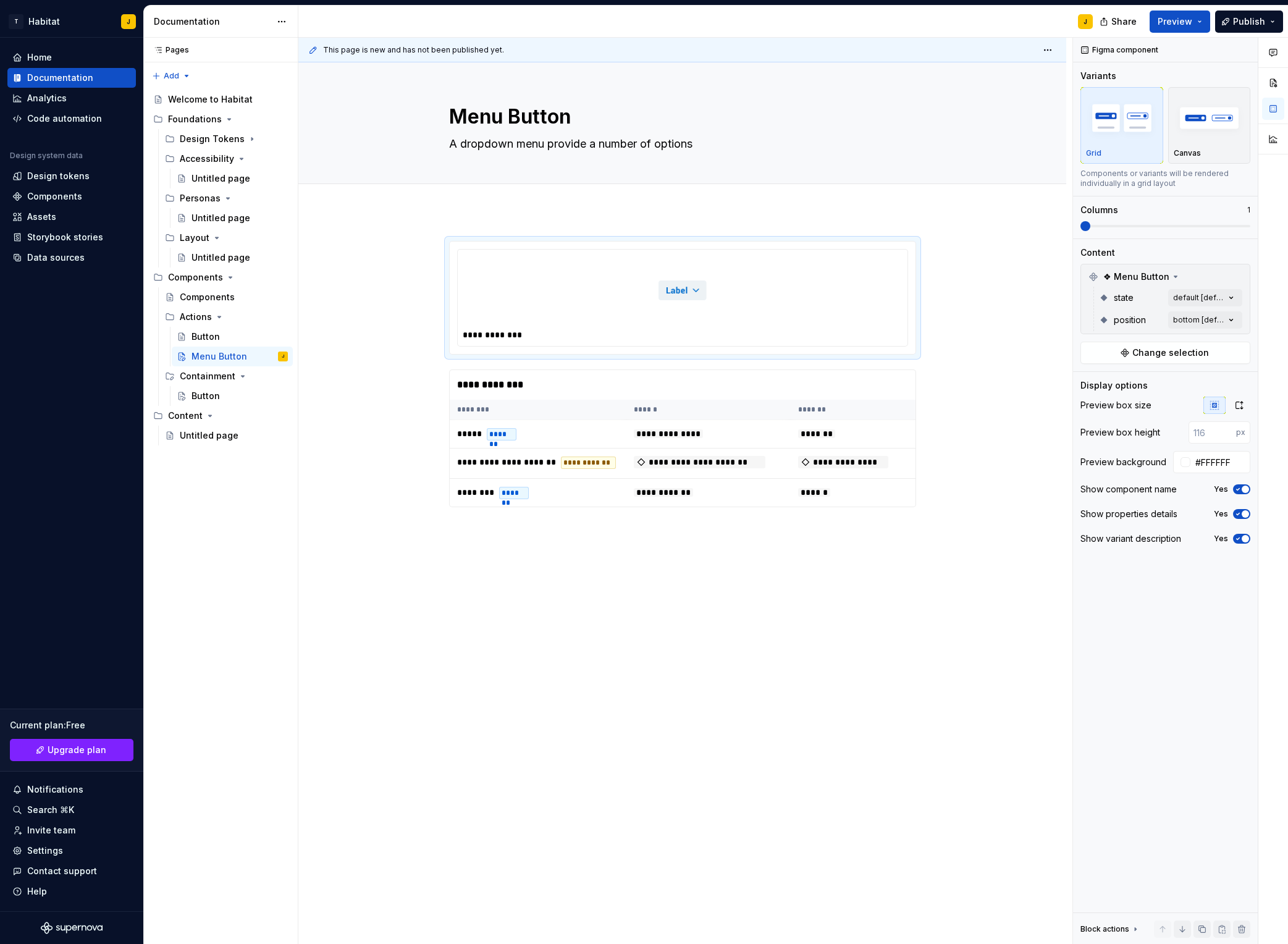
click at [1082, 459] on div "Comments Open comments No comments yet Select ‘Comment’ from the block context …" at bounding box center [1181, 492] width 215 height 908
click at [1082, 462] on div at bounding box center [1186, 463] width 10 height 10
click at [1082, 609] on div "Comments Open comments No comments yet Select ‘Comment’ from the block context …" at bounding box center [1181, 492] width 215 height 908
click at [1082, 460] on div at bounding box center [1186, 463] width 10 height 10
type input "#FFFFFFF2"
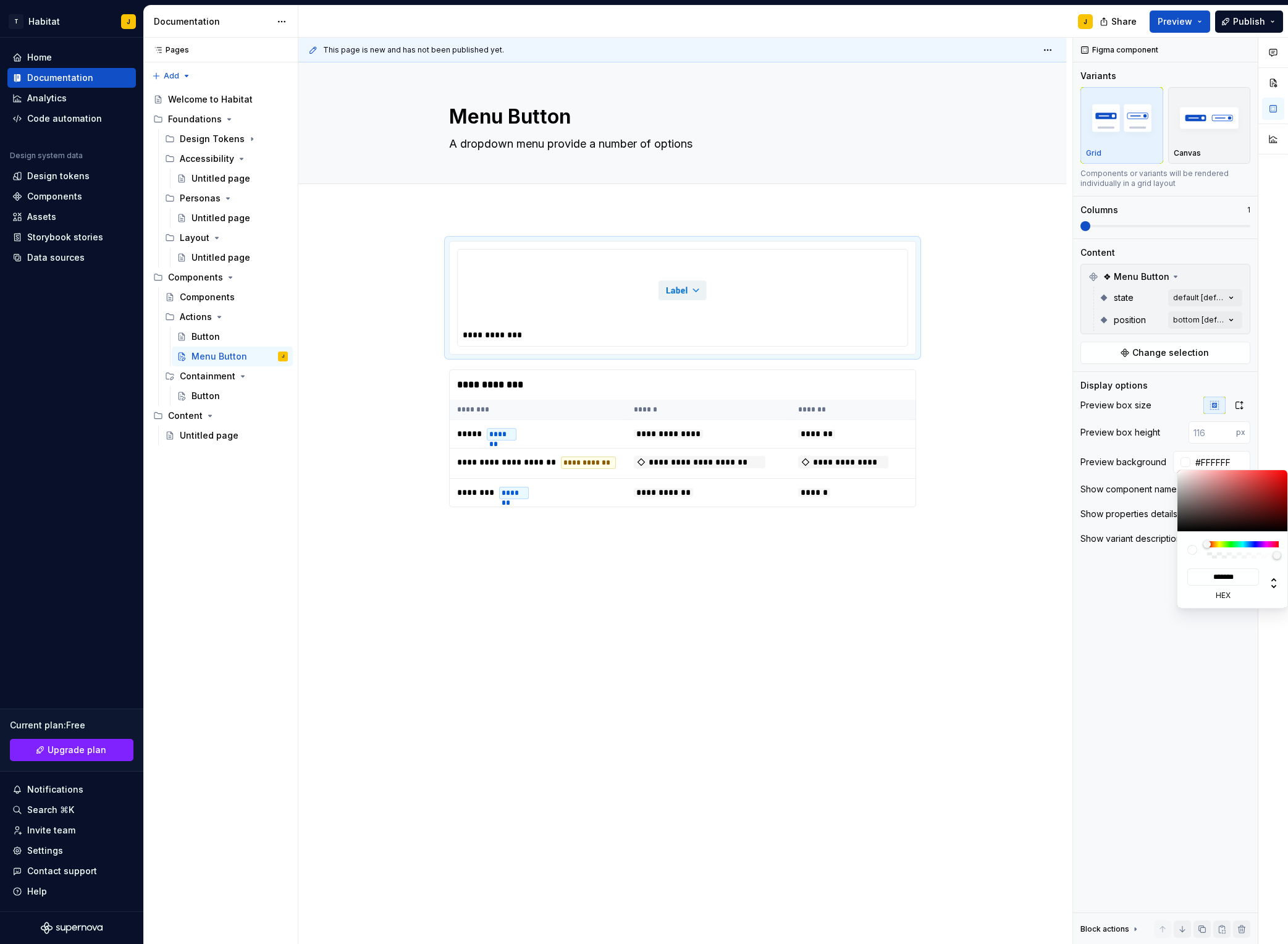
type input "***"
type input "#FFFFFF00"
drag, startPoint x: 1273, startPoint y: 556, endPoint x: 1150, endPoint y: 552, distance: 123.1
click at [1082, 552] on body "T Habitat J Home Documentation Analytics Code automation Design system data Des…" at bounding box center [644, 472] width 1288 height 944
click at [1082, 565] on div "Comments Open comments No comments yet Select ‘Comment’ from the block context …" at bounding box center [1181, 492] width 215 height 908
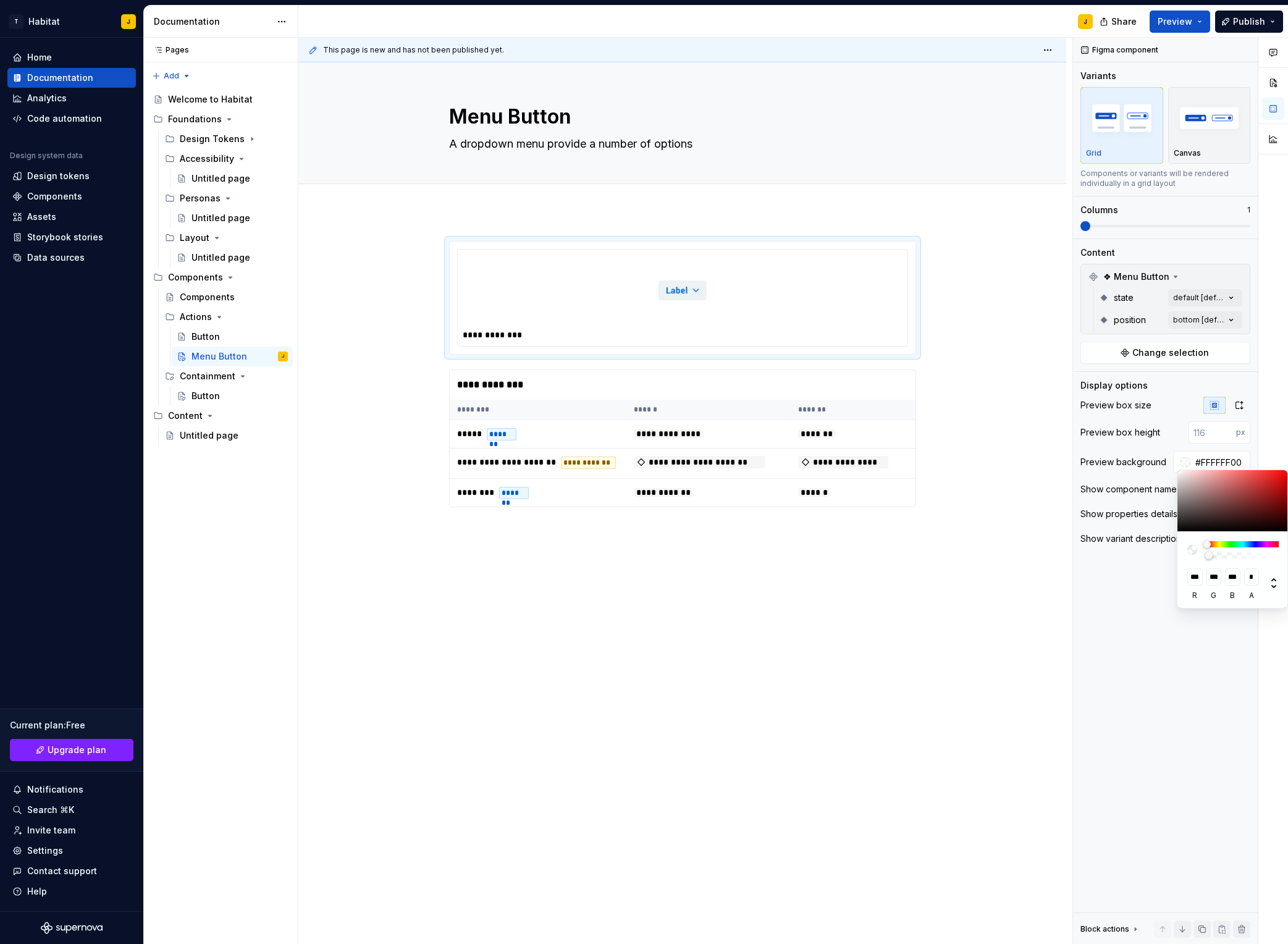
click at [953, 514] on html "T Habitat J Home Documentation Analytics Code automation Design system data Des…" at bounding box center [644, 472] width 1288 height 944
click at [1082, 409] on button "button" at bounding box center [1239, 406] width 22 height 18
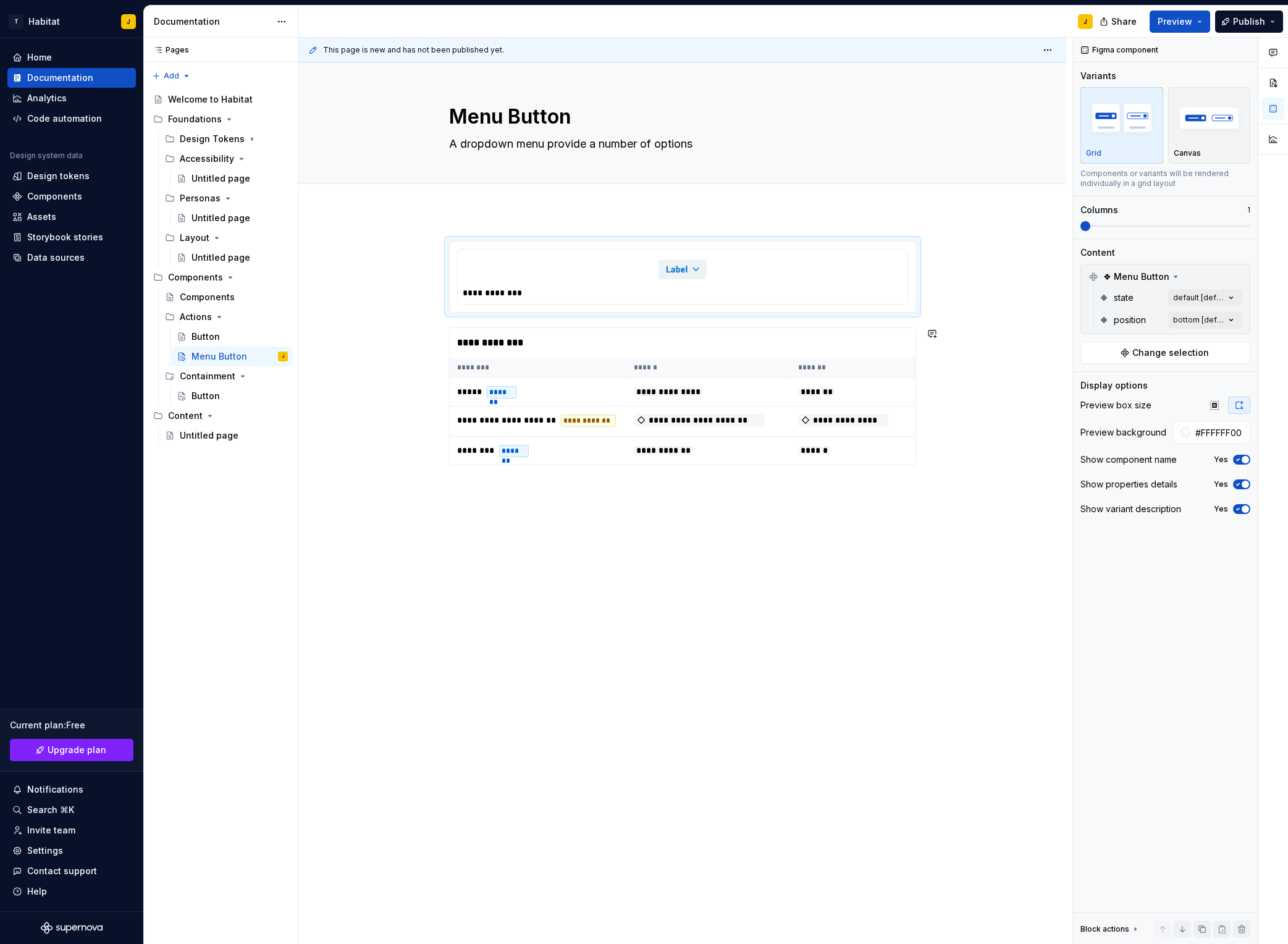
click at [687, 521] on div "**********" at bounding box center [682, 487] width 768 height 552
drag, startPoint x: 382, startPoint y: 540, endPoint x: 317, endPoint y: 479, distance: 89.1
click at [382, 540] on div "**********" at bounding box center [682, 487] width 768 height 552
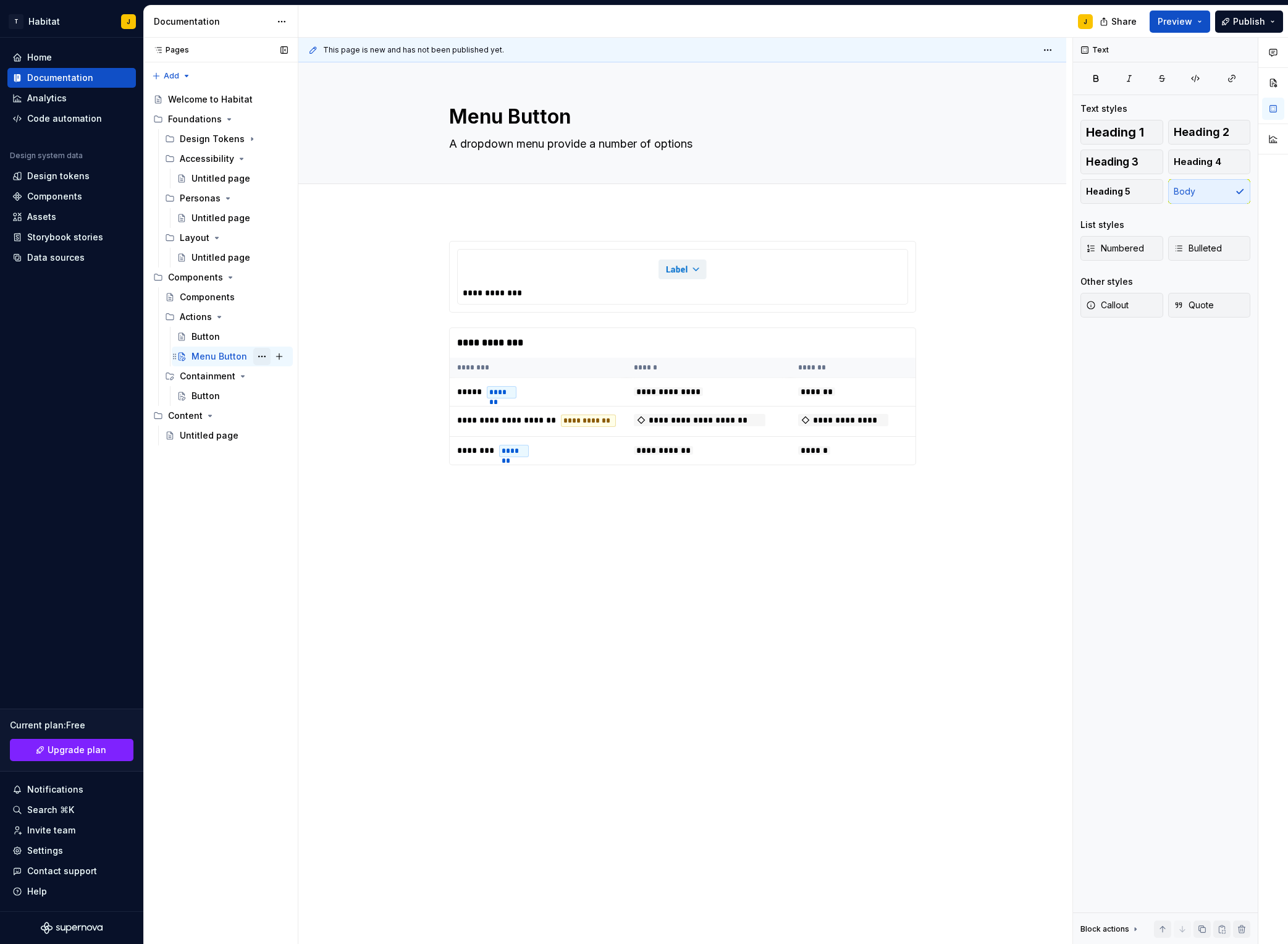
click at [260, 358] on button "Page tree" at bounding box center [262, 357] width 18 height 18
click at [322, 401] on div "Duplicate page" at bounding box center [337, 398] width 121 height 12
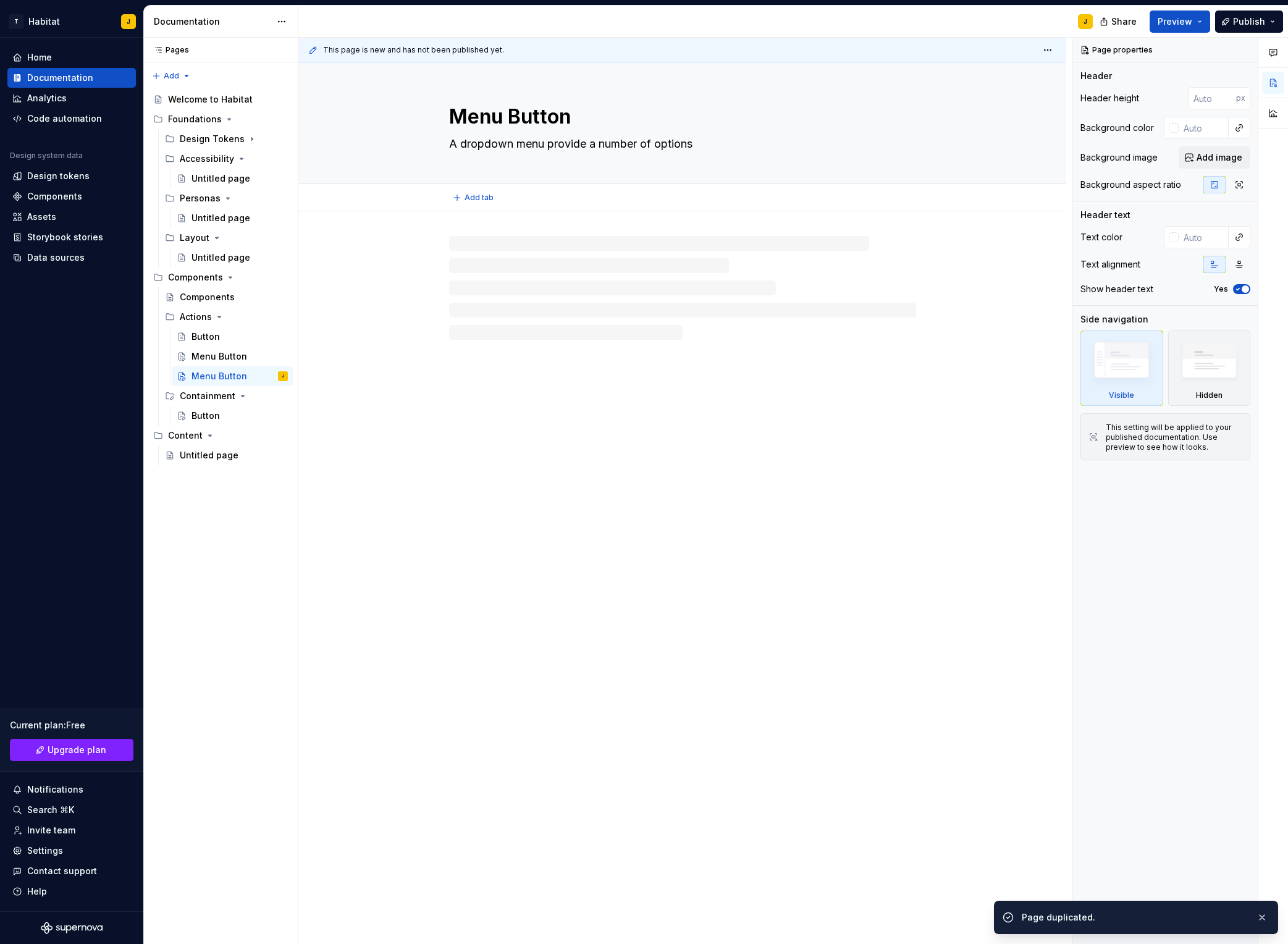
click at [493, 120] on textarea "Menu Button" at bounding box center [680, 117] width 467 height 30
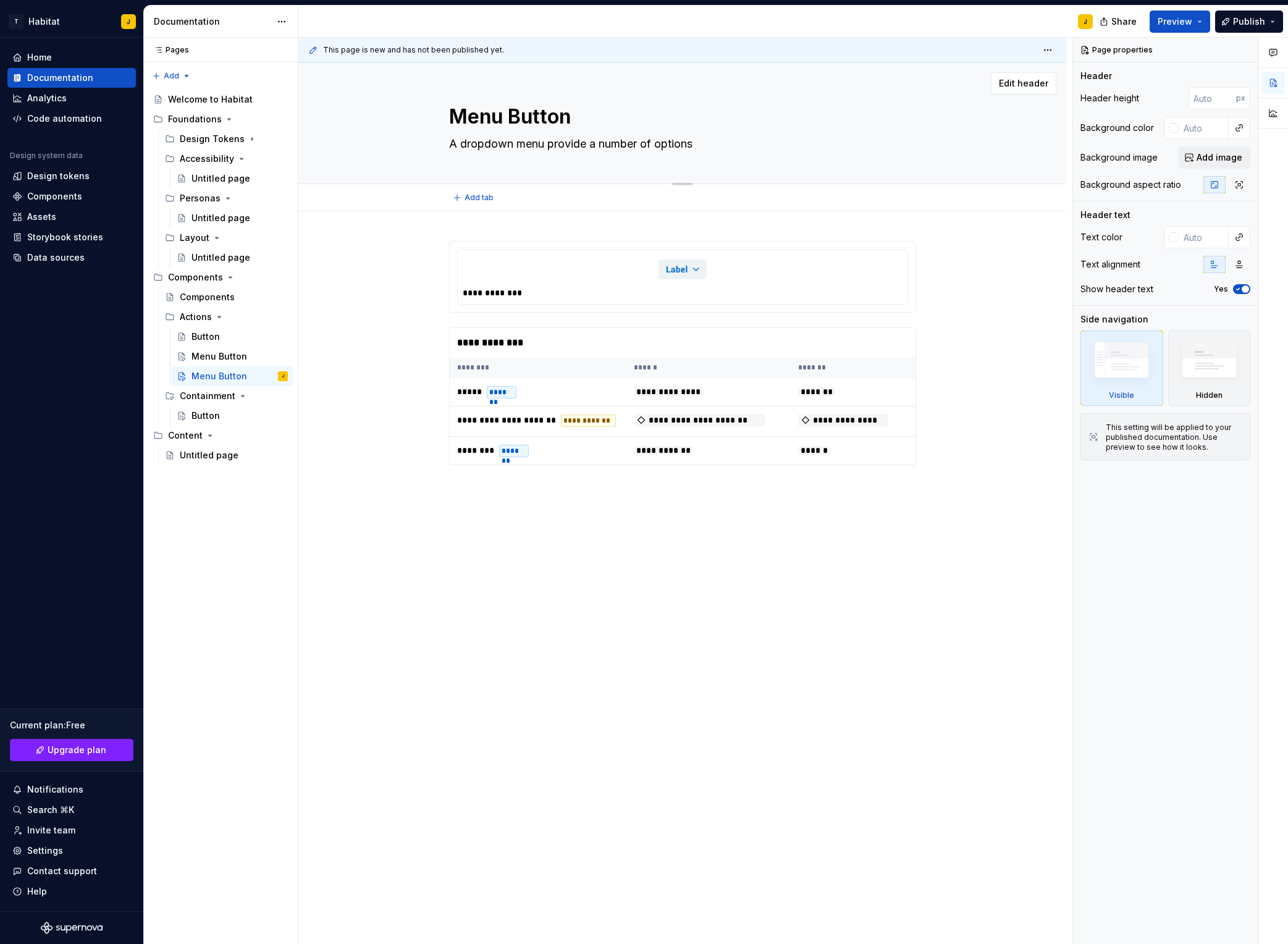
click at [484, 117] on textarea "Menu Button" at bounding box center [680, 117] width 467 height 30
click at [487, 120] on textarea "Menu Button" at bounding box center [680, 117] width 467 height 30
type textarea "*"
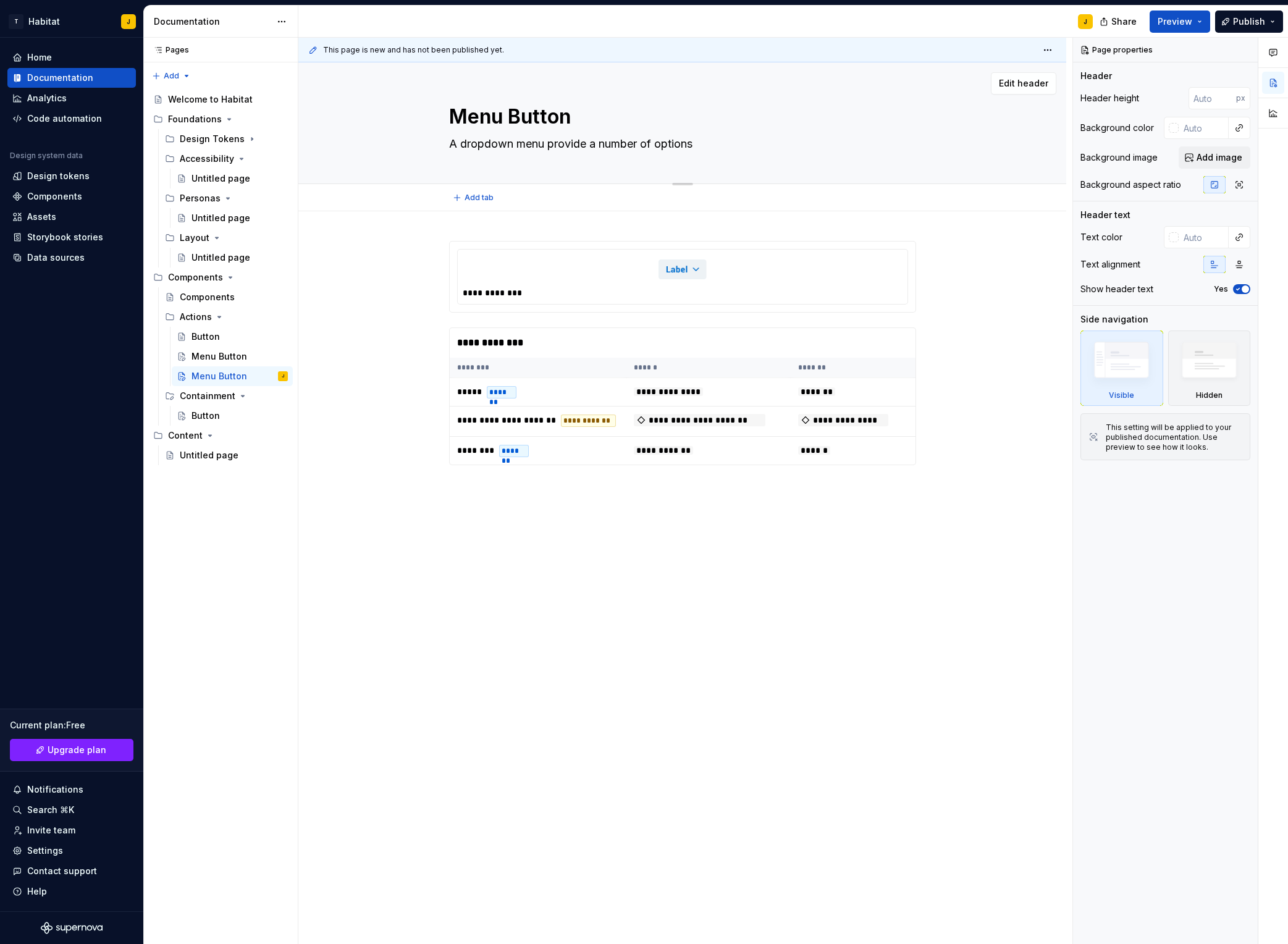
type textarea "S Button"
type textarea "*"
type textarea "Sp Button"
type textarea "*"
type textarea "Spl Button"
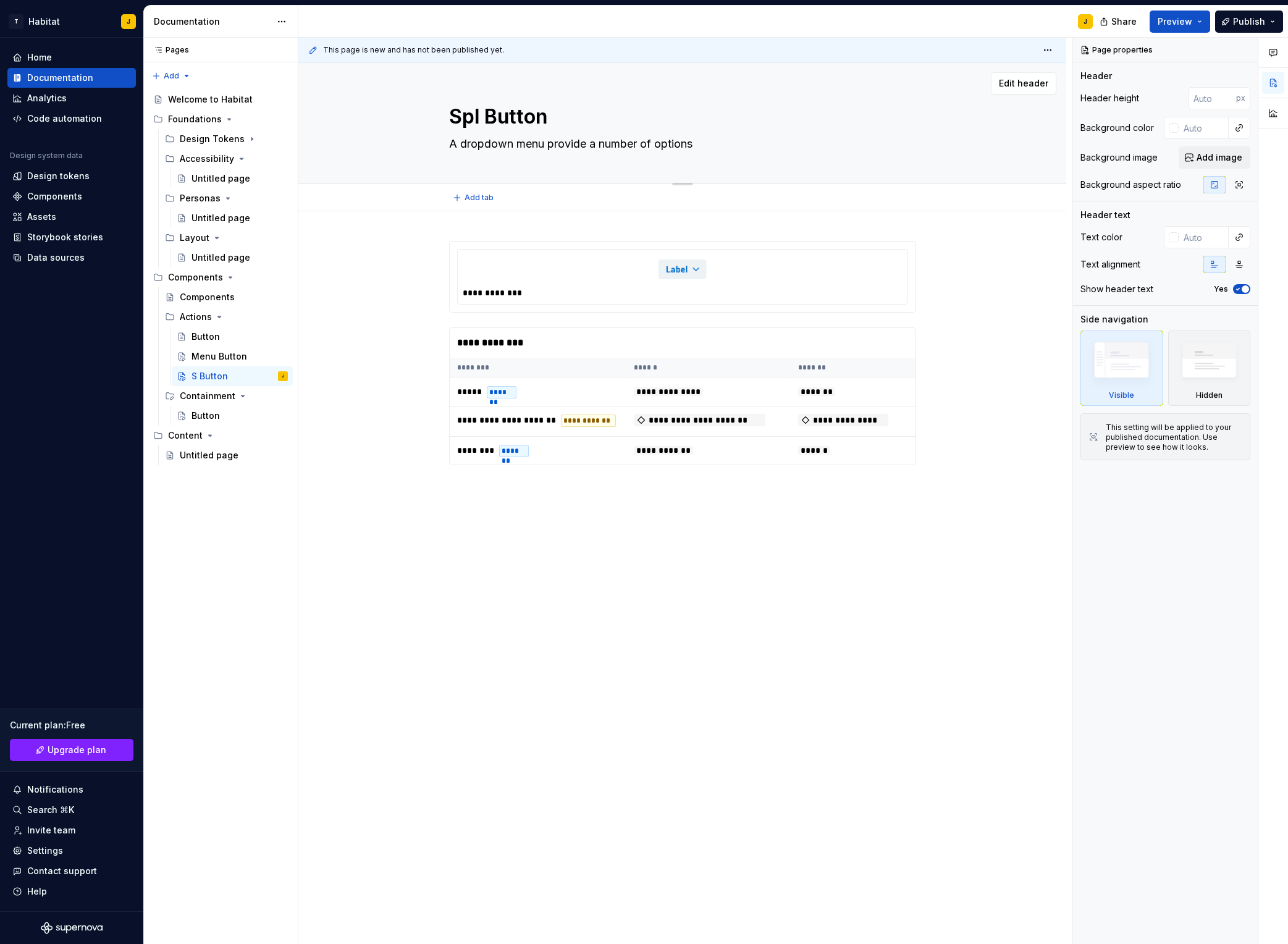
type textarea "*"
type textarea "Spli Button"
type textarea "*"
type textarea "Split Button"
type textarea "*"
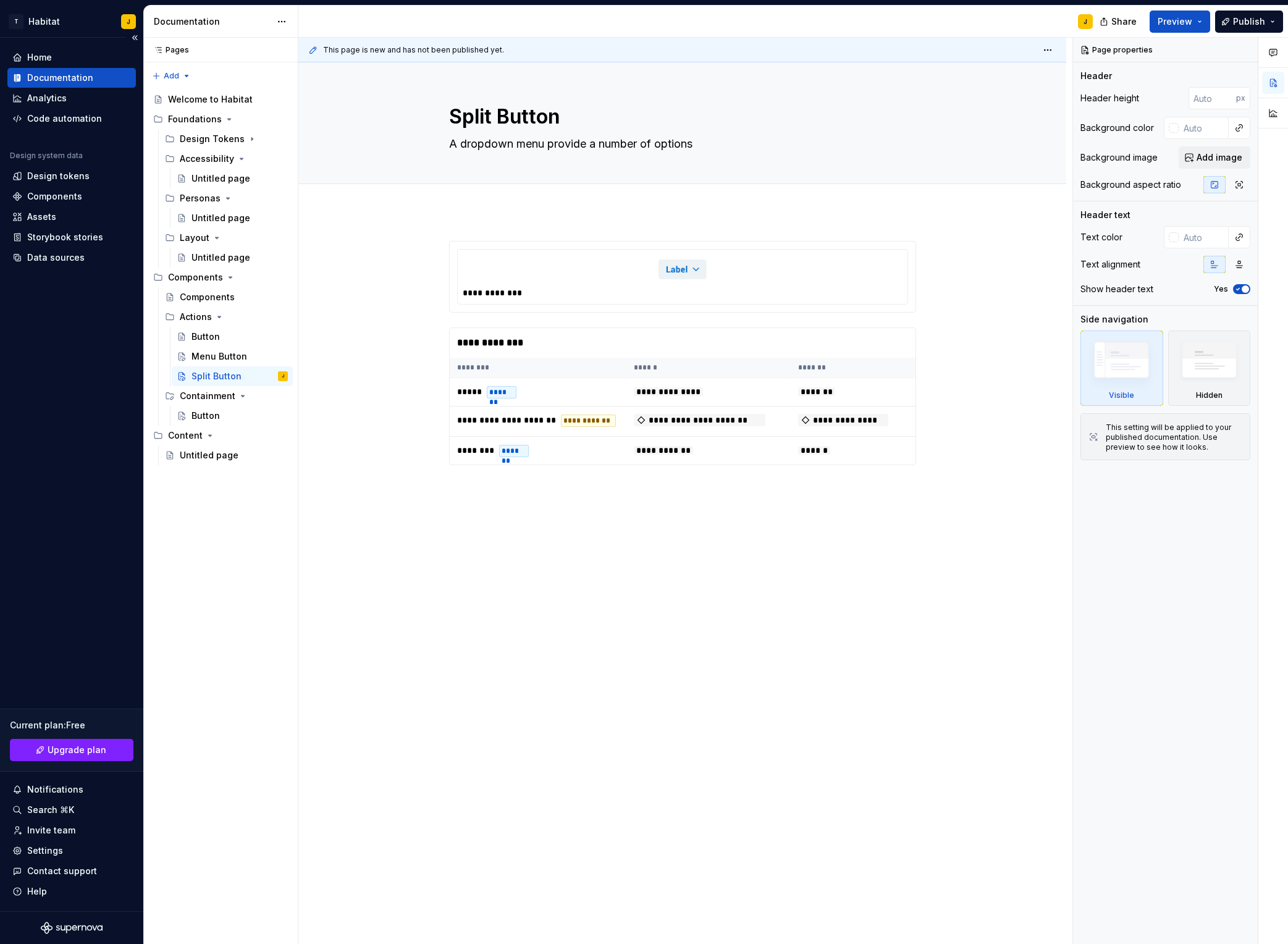
type textarea "Split Button"
click at [508, 142] on textarea "A dropdown menu provide a number of options" at bounding box center [680, 144] width 467 height 20
type textarea "*"
click at [430, 273] on div "**********" at bounding box center [682, 502] width 768 height 581
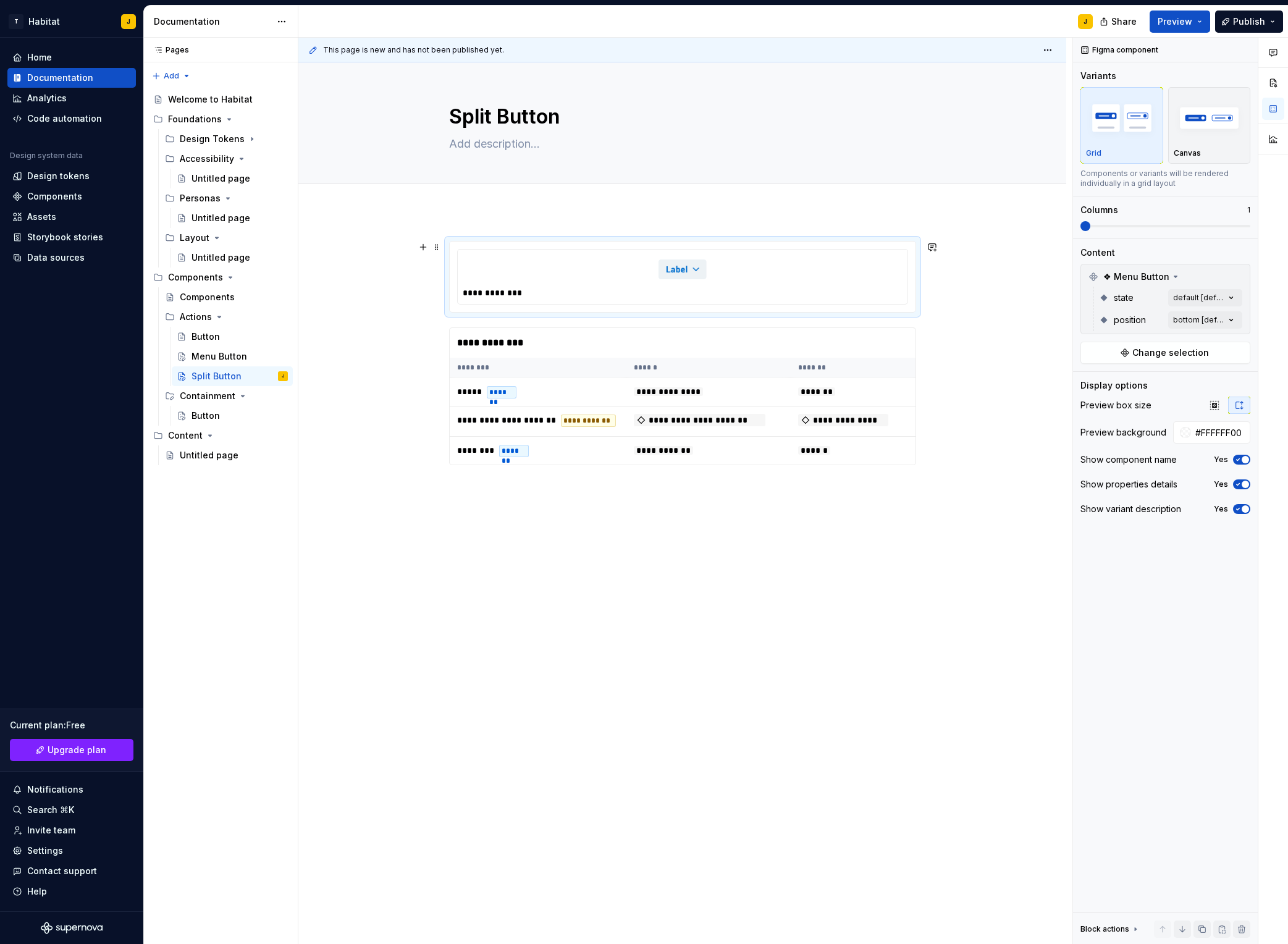
click at [687, 280] on div at bounding box center [683, 269] width 440 height 30
type textarea "*"
click at [1082, 356] on span "Change selection" at bounding box center [1171, 352] width 77 height 12
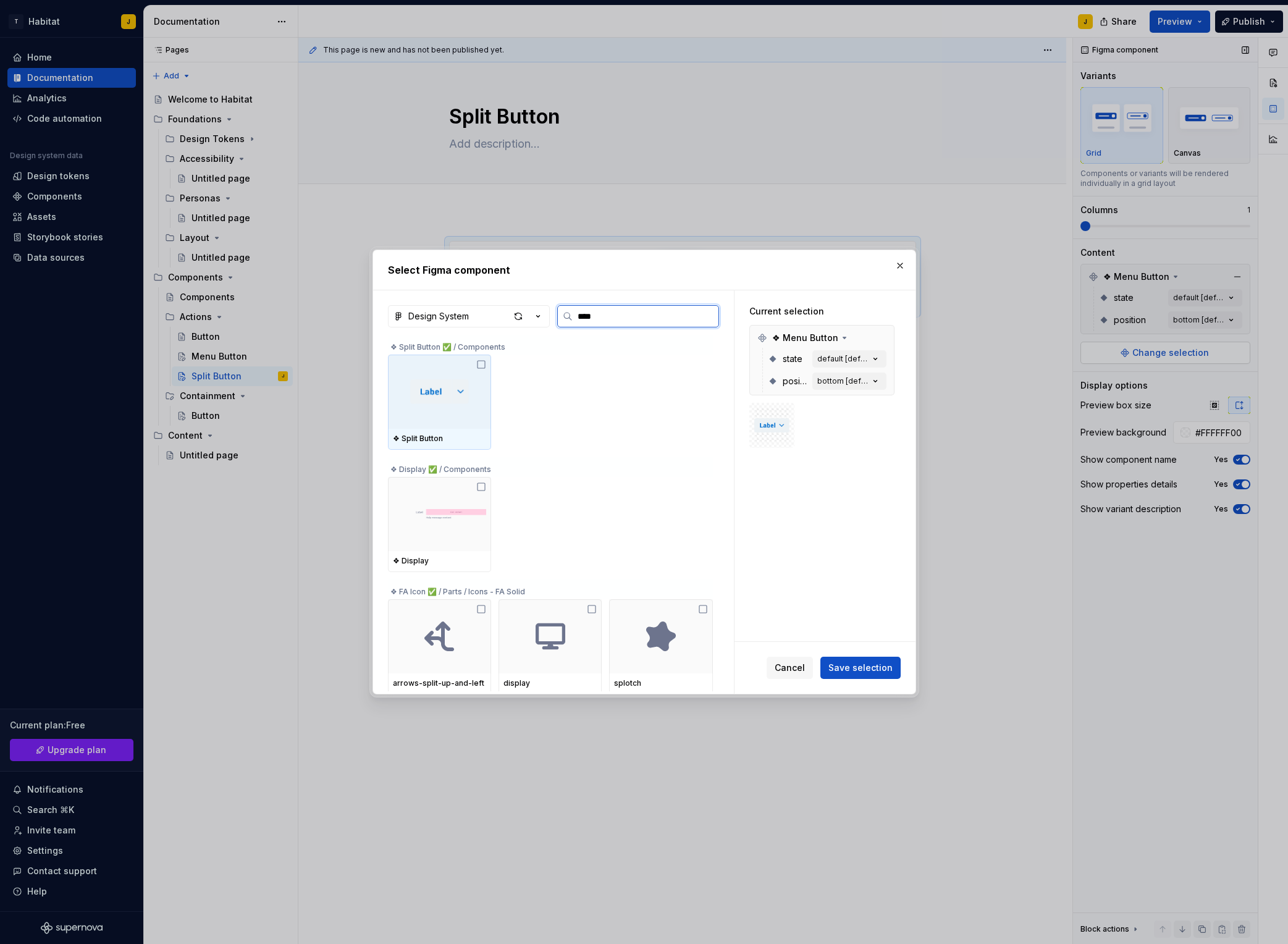
type input "*****"
click at [484, 363] on icon at bounding box center [481, 365] width 10 height 10
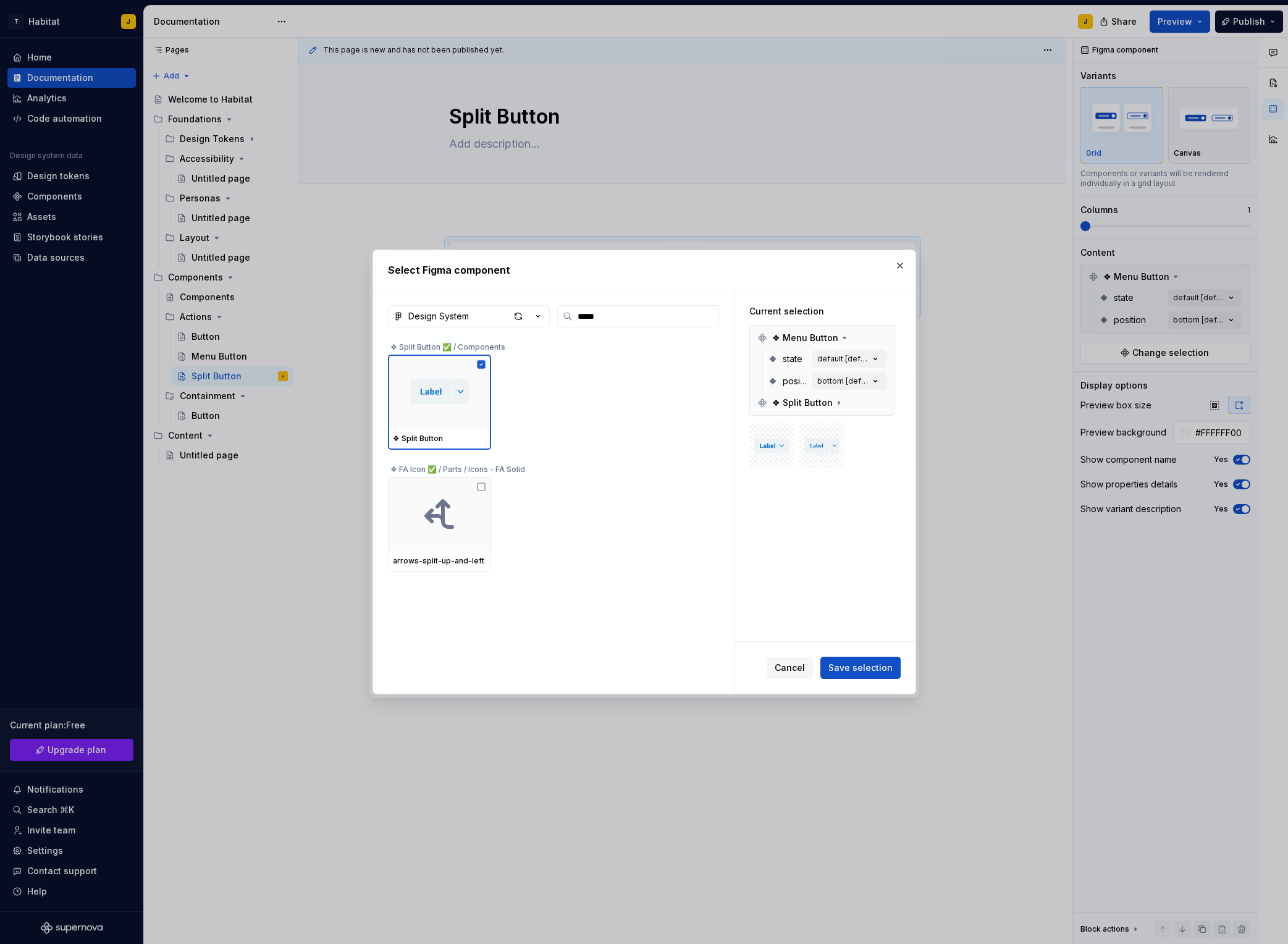
click at [869, 669] on span "Save selection" at bounding box center [861, 668] width 64 height 12
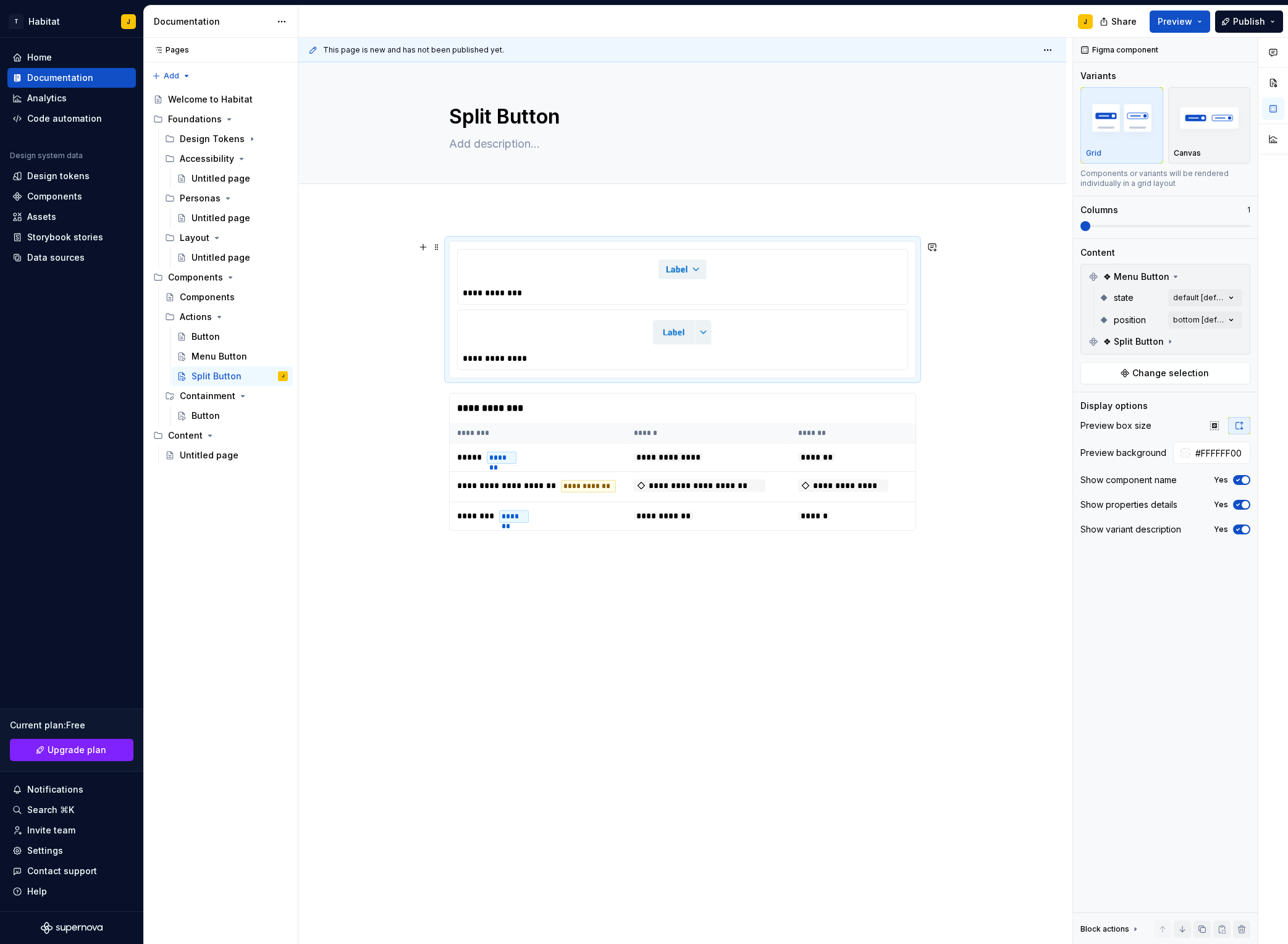
click at [764, 282] on div at bounding box center [683, 269] width 440 height 30
click at [1082, 279] on button "button" at bounding box center [1238, 277] width 18 height 18
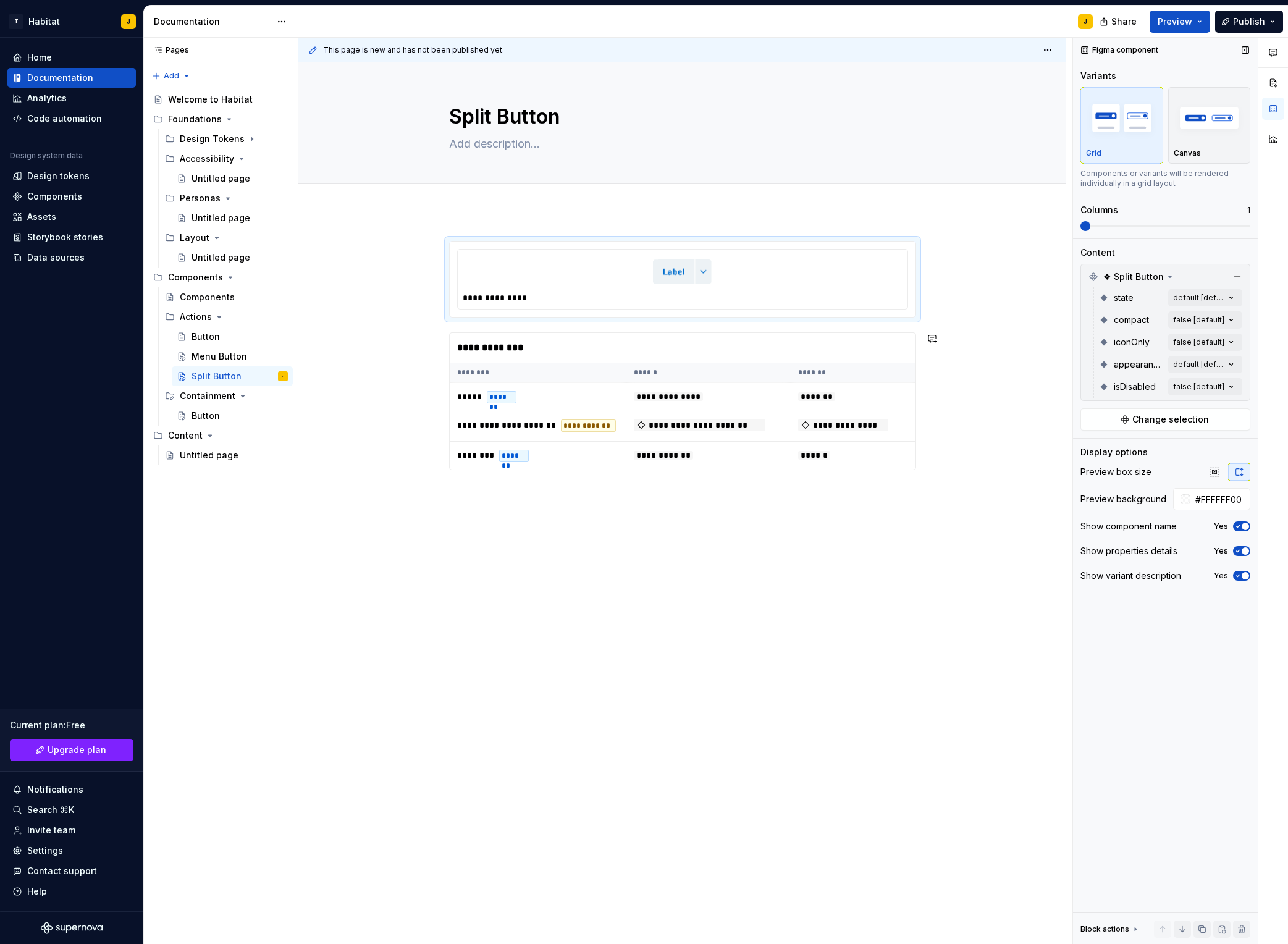
click at [804, 570] on div "**********" at bounding box center [682, 505] width 768 height 587
click at [610, 381] on th "********" at bounding box center [538, 373] width 176 height 20
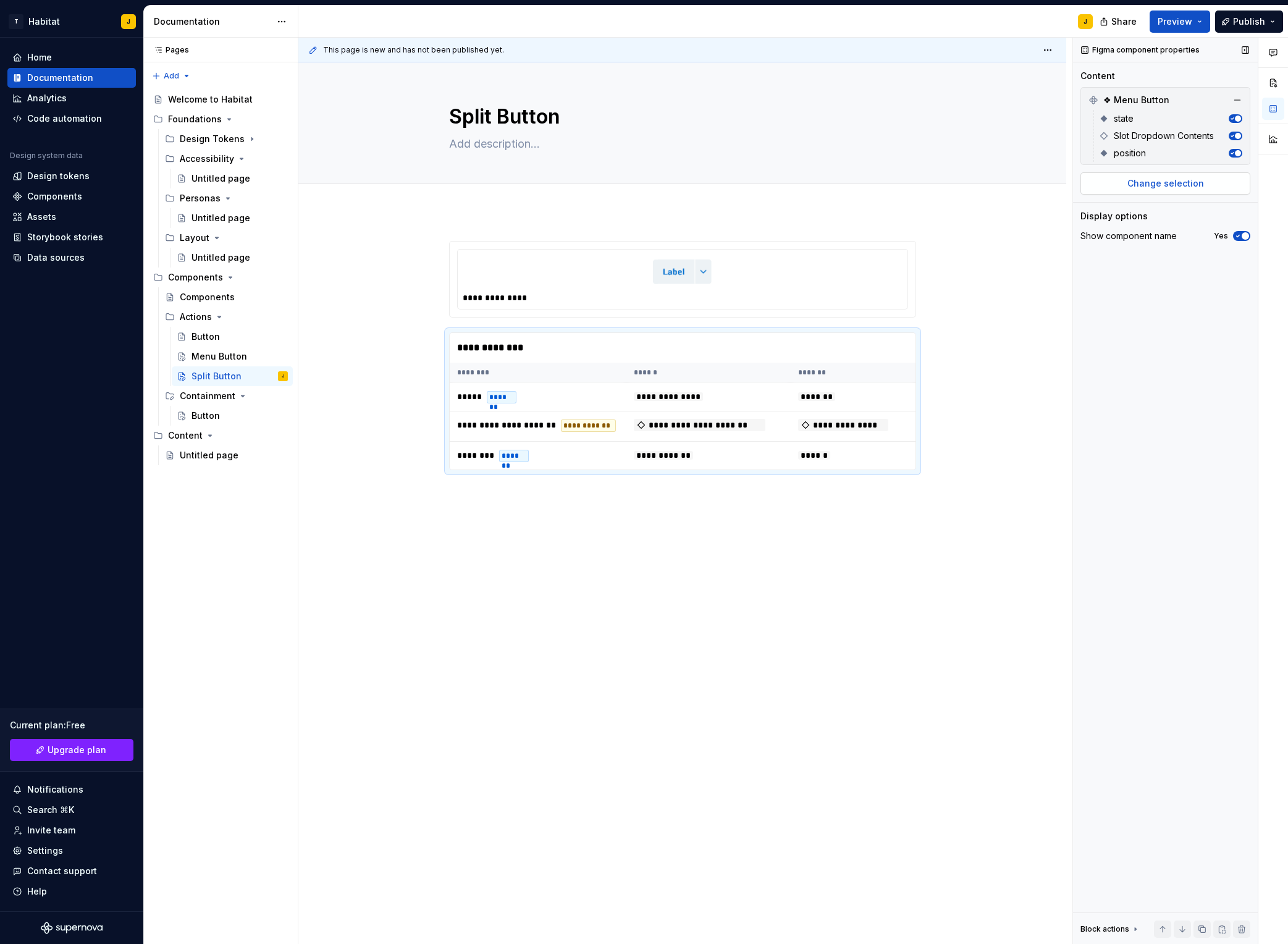
click at [1082, 180] on span "Change selection" at bounding box center [1165, 183] width 77 height 12
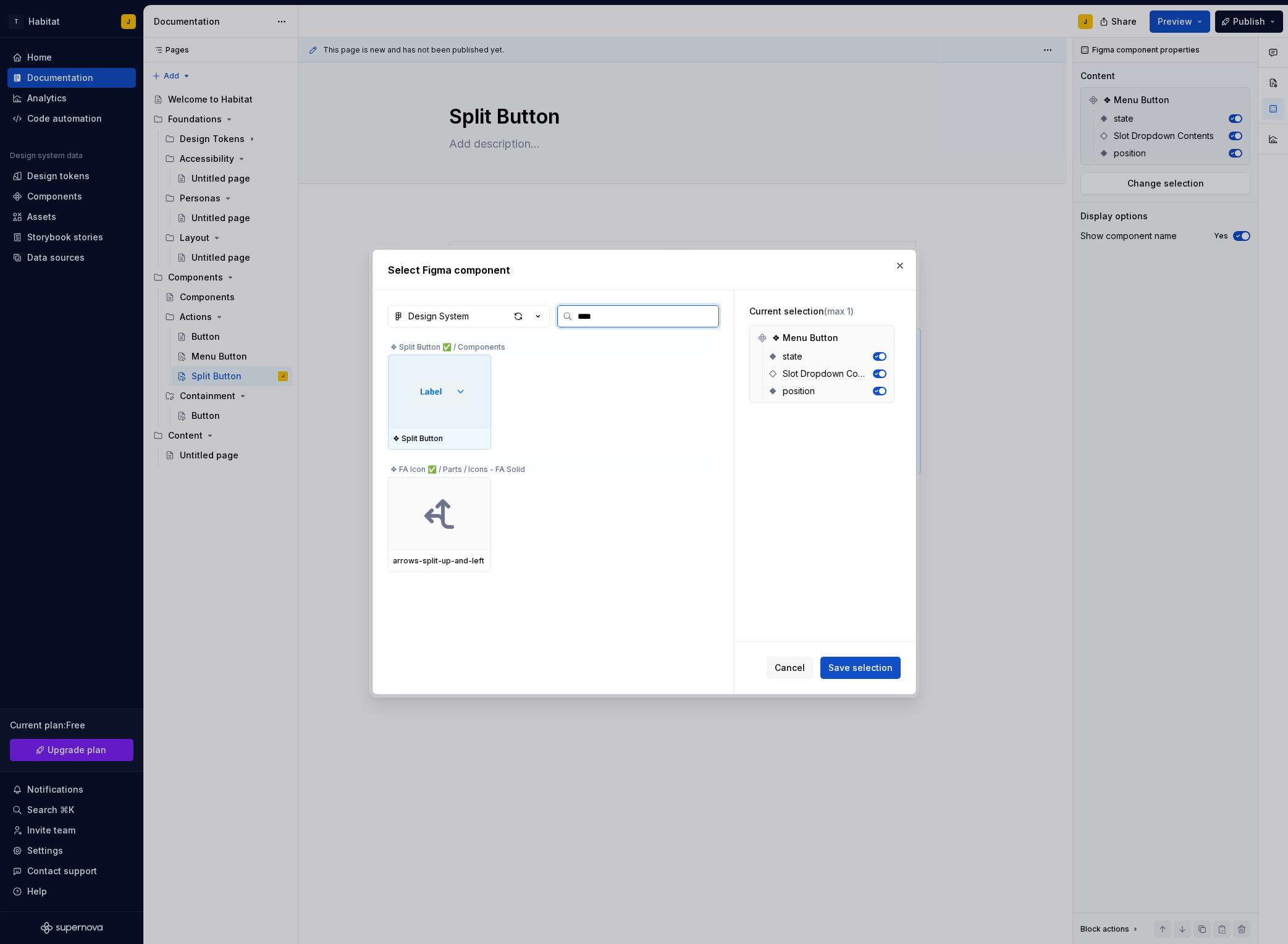
type input "*****"
click at [469, 395] on img at bounding box center [440, 392] width 58 height 25
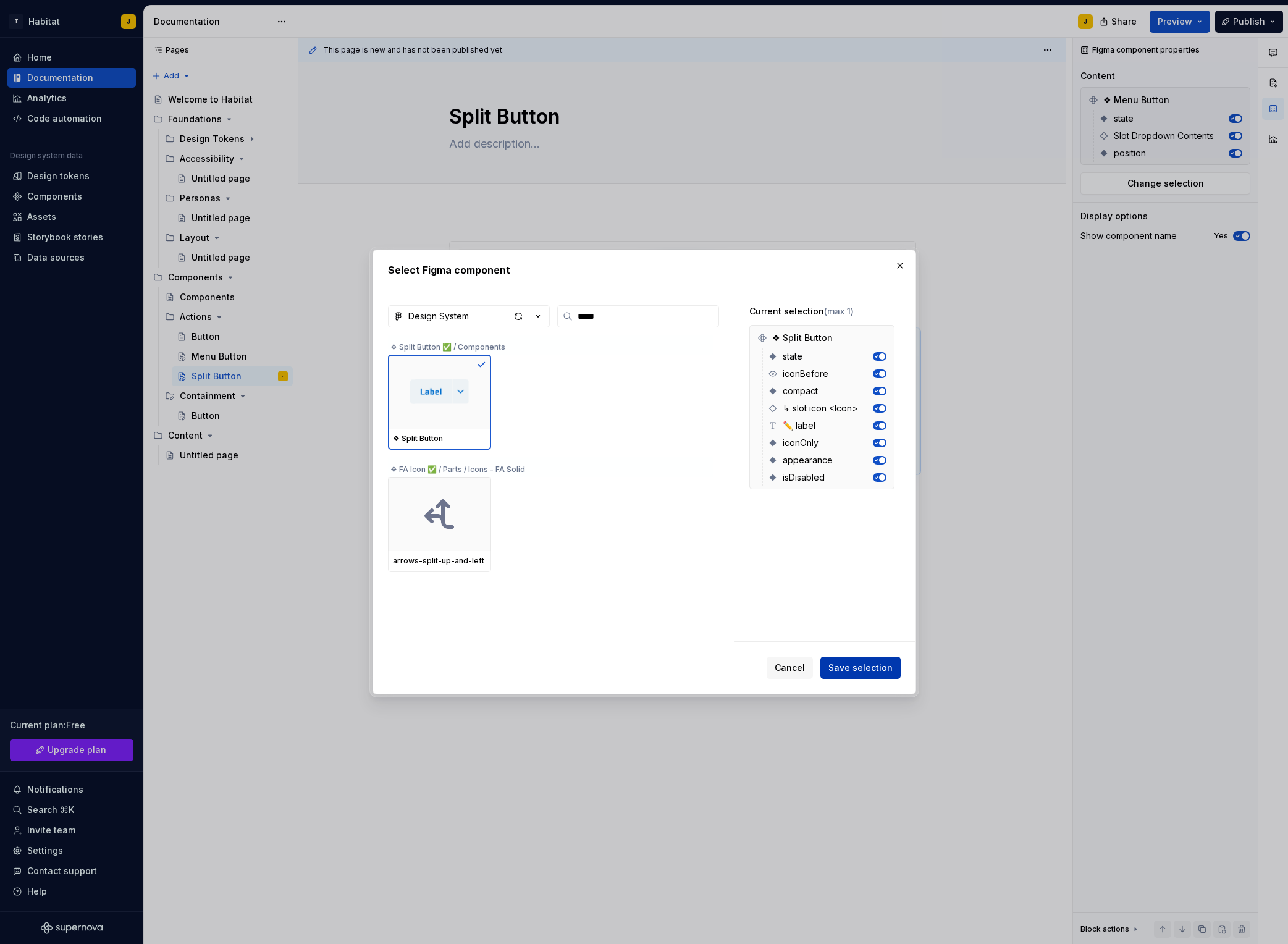
click at [879, 667] on span "Save selection" at bounding box center [861, 668] width 64 height 12
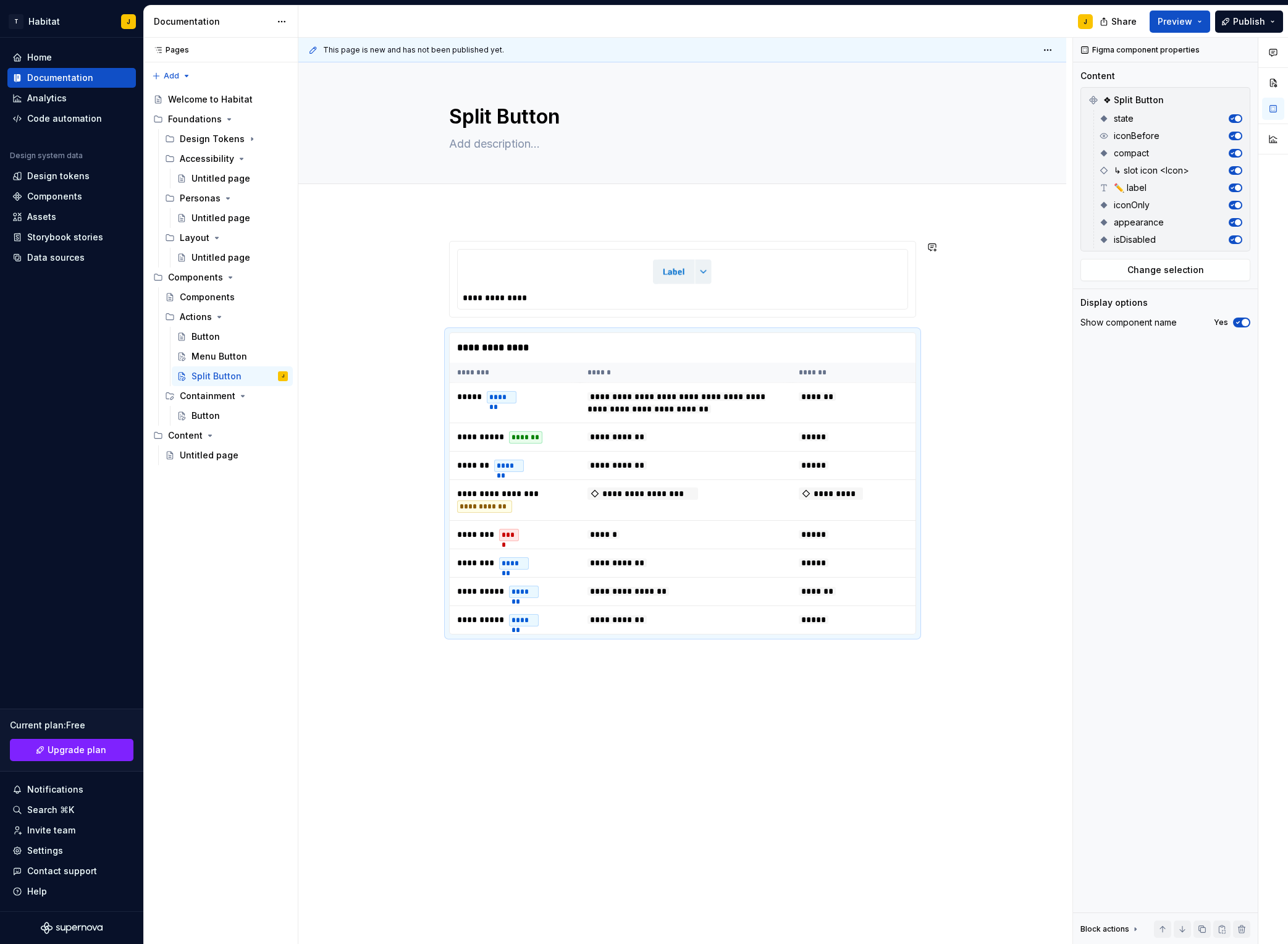
click at [519, 220] on div "**********" at bounding box center [682, 587] width 768 height 751
click at [264, 376] on button "Page tree" at bounding box center [262, 376] width 18 height 18
click at [309, 420] on div "Duplicate page" at bounding box center [337, 417] width 121 height 12
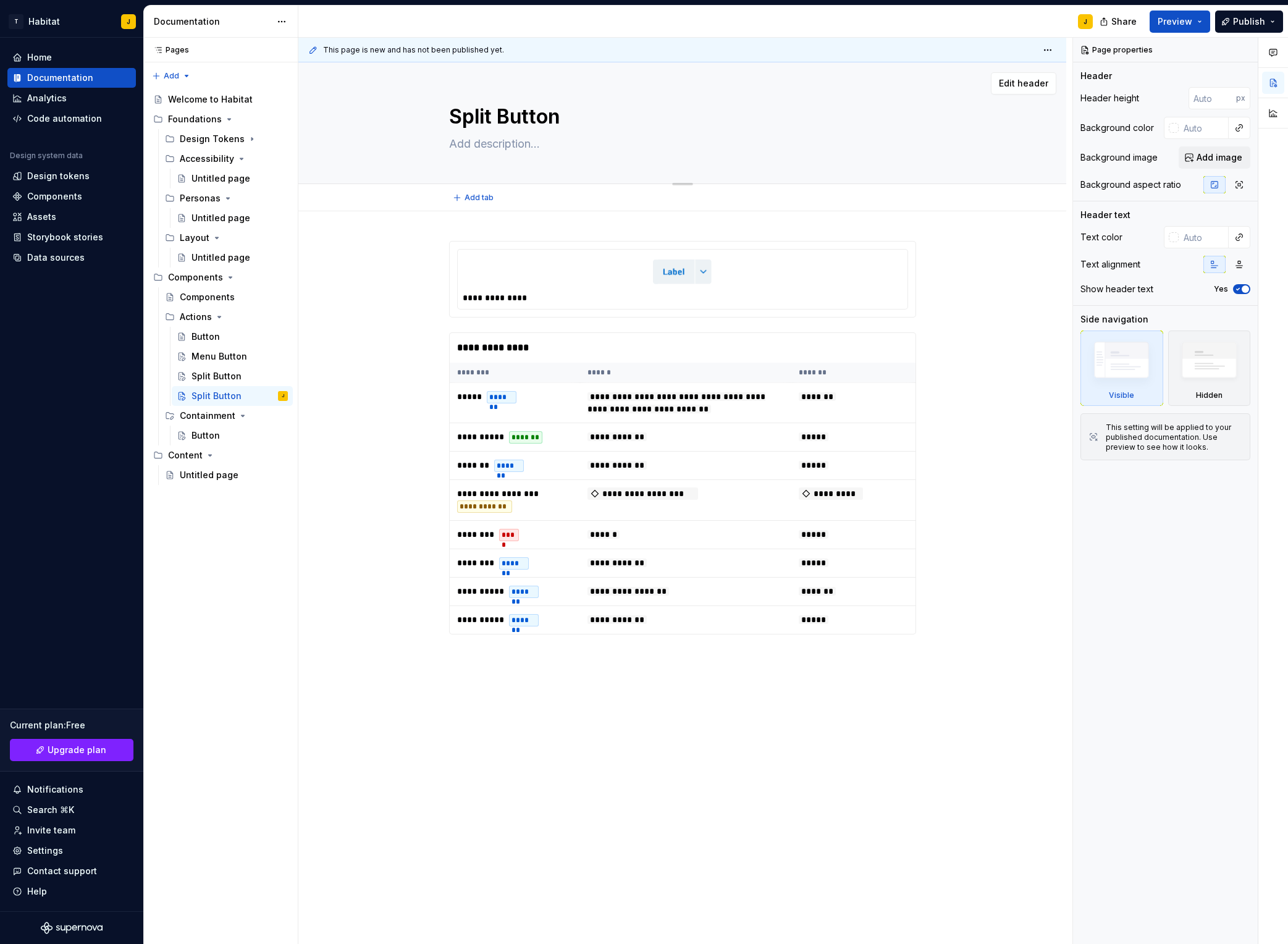
click at [481, 120] on textarea "Split Button" at bounding box center [680, 117] width 467 height 30
click at [541, 109] on textarea "Split Button" at bounding box center [680, 117] width 467 height 30
click at [459, 115] on textarea "Split Button" at bounding box center [680, 117] width 467 height 30
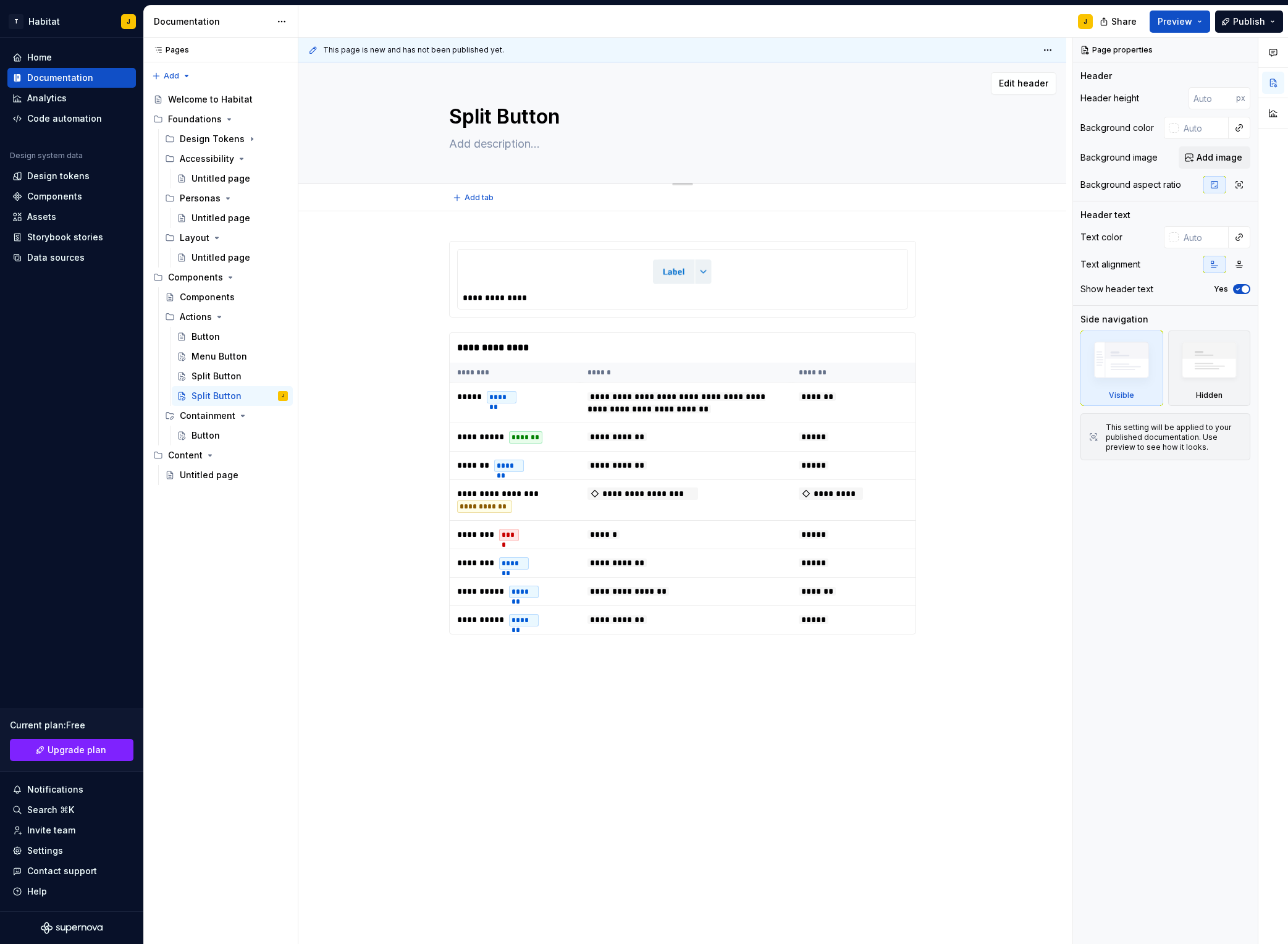
type textarea "*"
type textarea "L Button"
type textarea "*"
type textarea "[PERSON_NAME]"
type textarea "*"
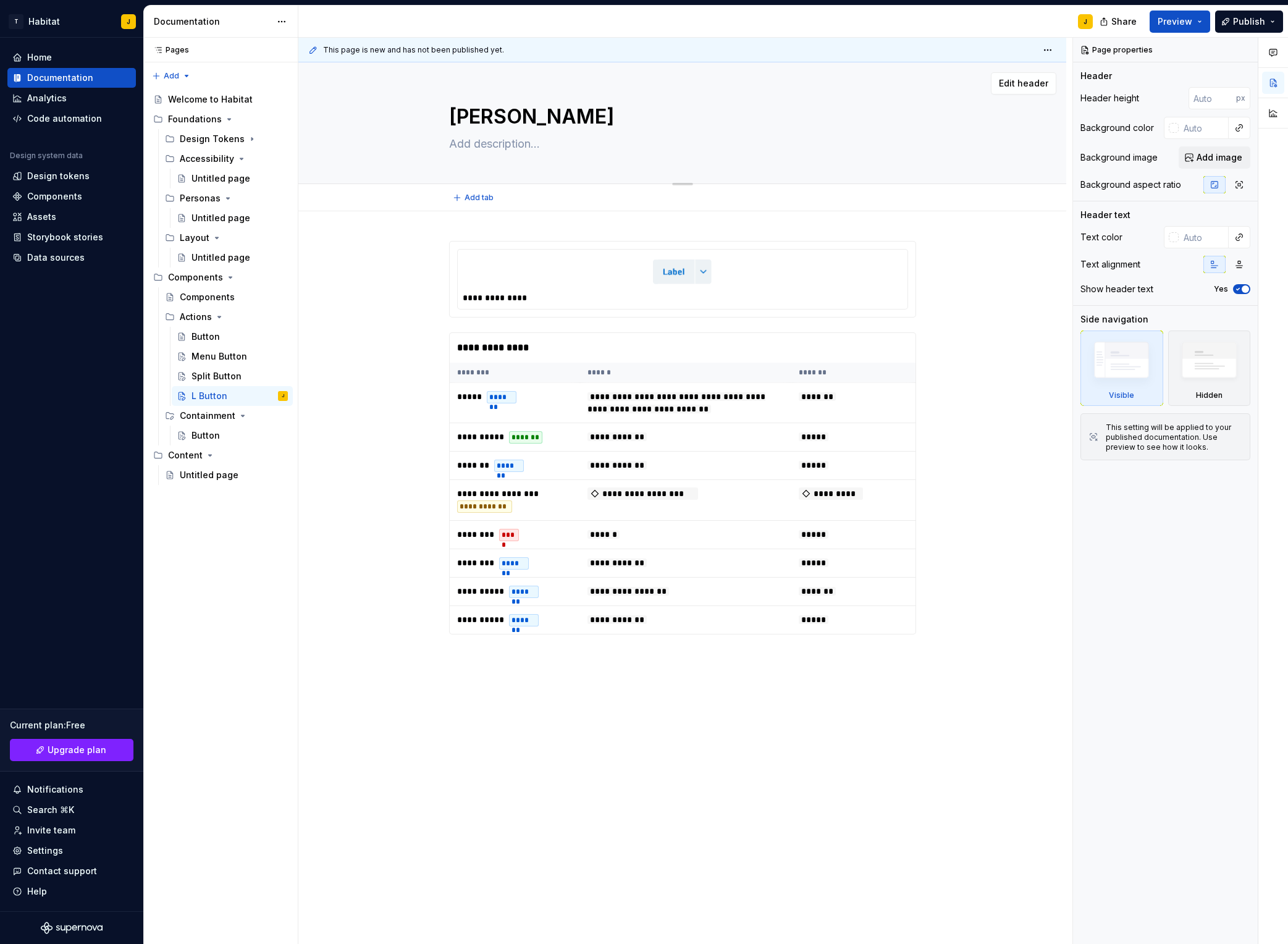
type textarea "[PERSON_NAME]"
type textarea "*"
type textarea "Link Button"
type textarea "*"
type textarea "Link Button"
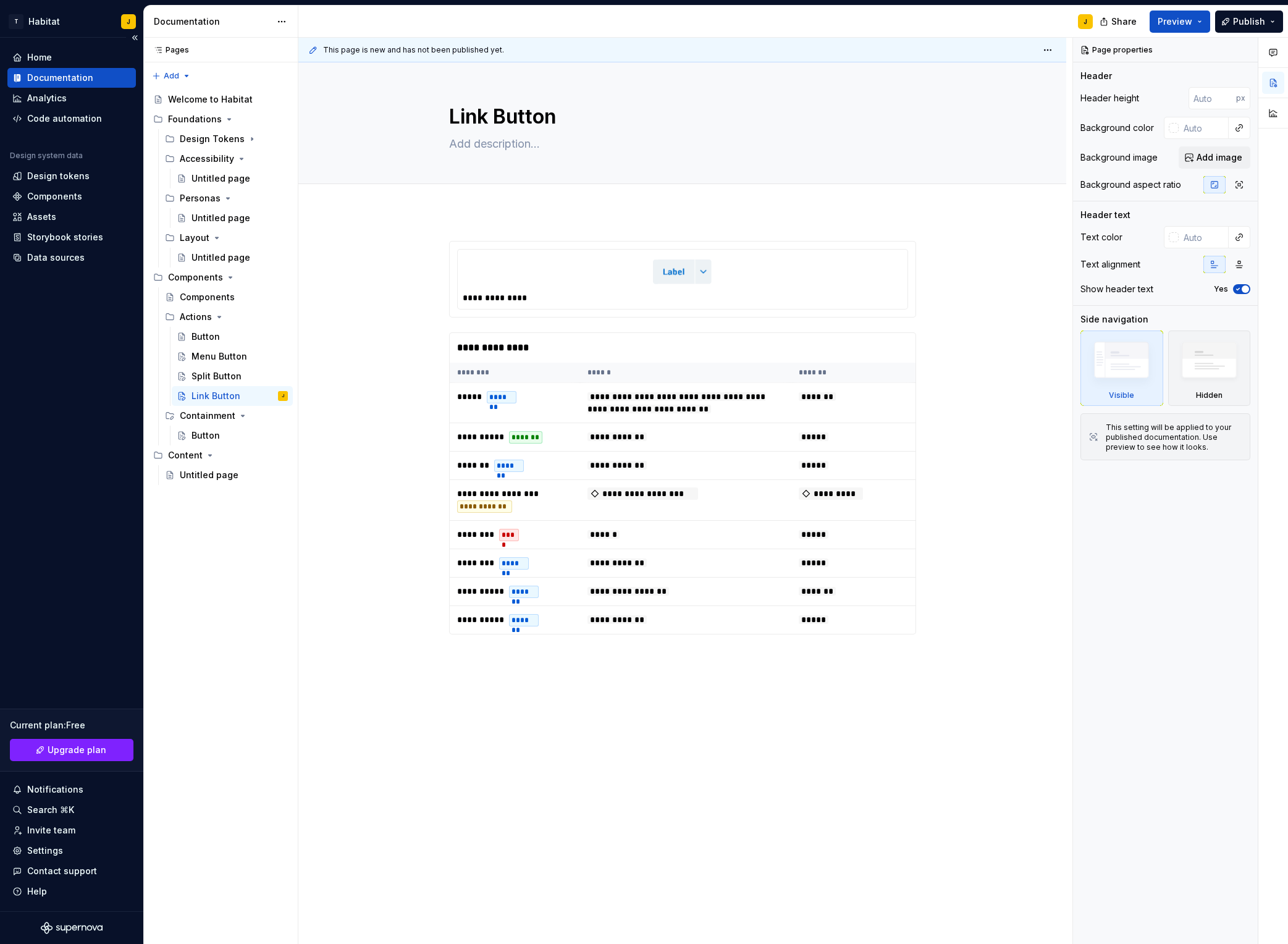
type textarea "*"
click at [683, 276] on img at bounding box center [682, 272] width 58 height 25
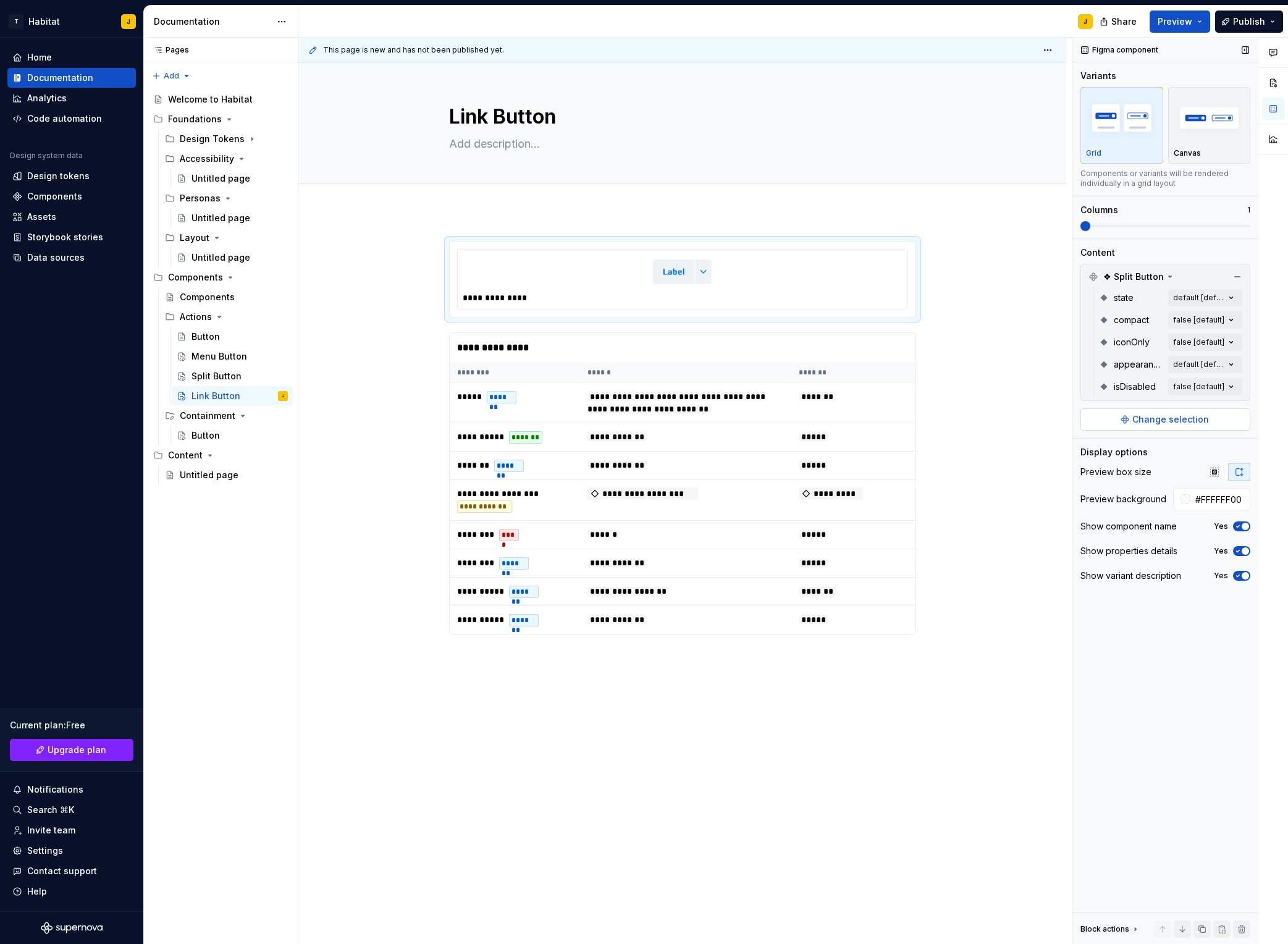
click at [1082, 420] on span "Change selection" at bounding box center [1171, 419] width 77 height 12
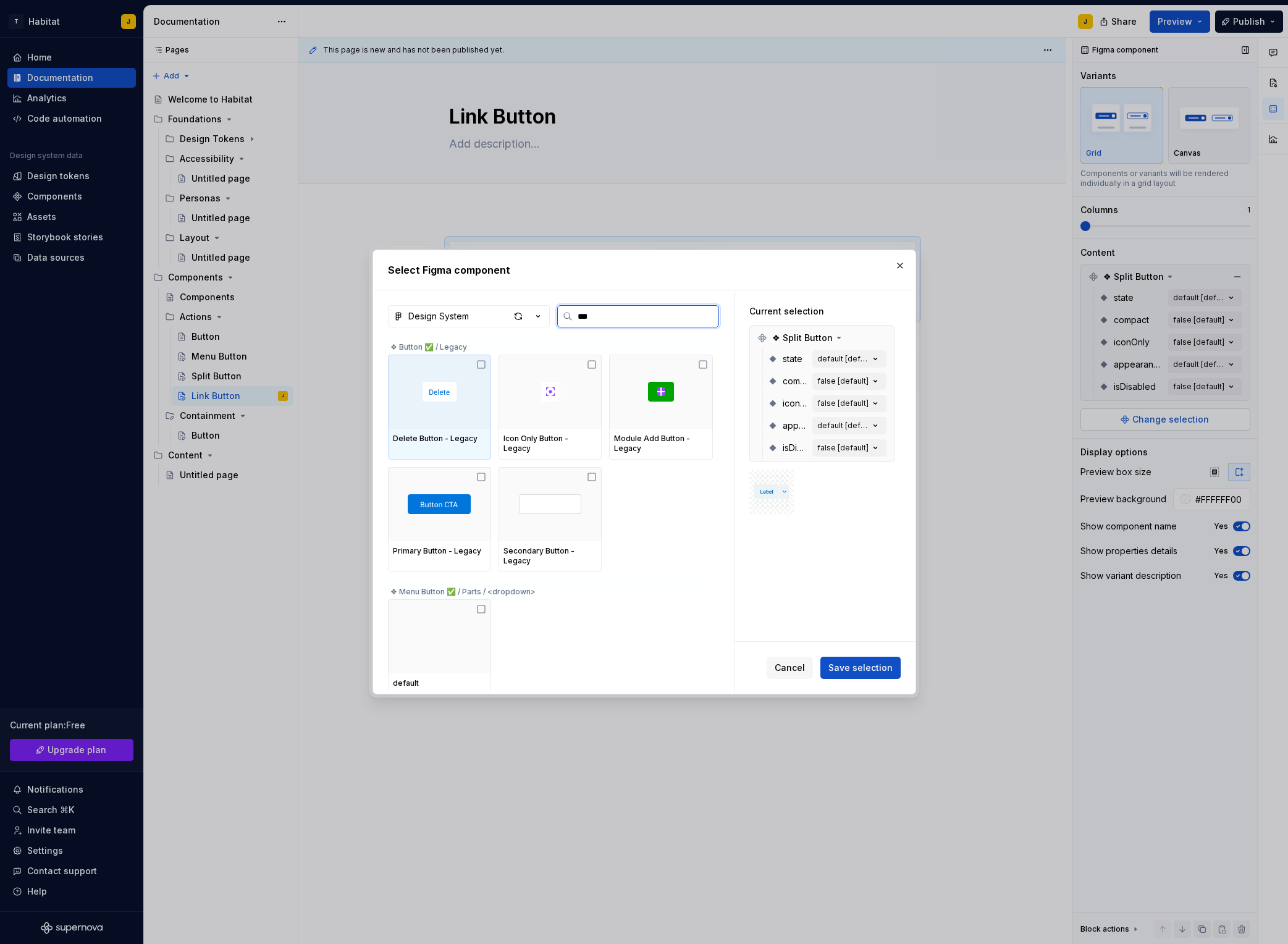
type input "****"
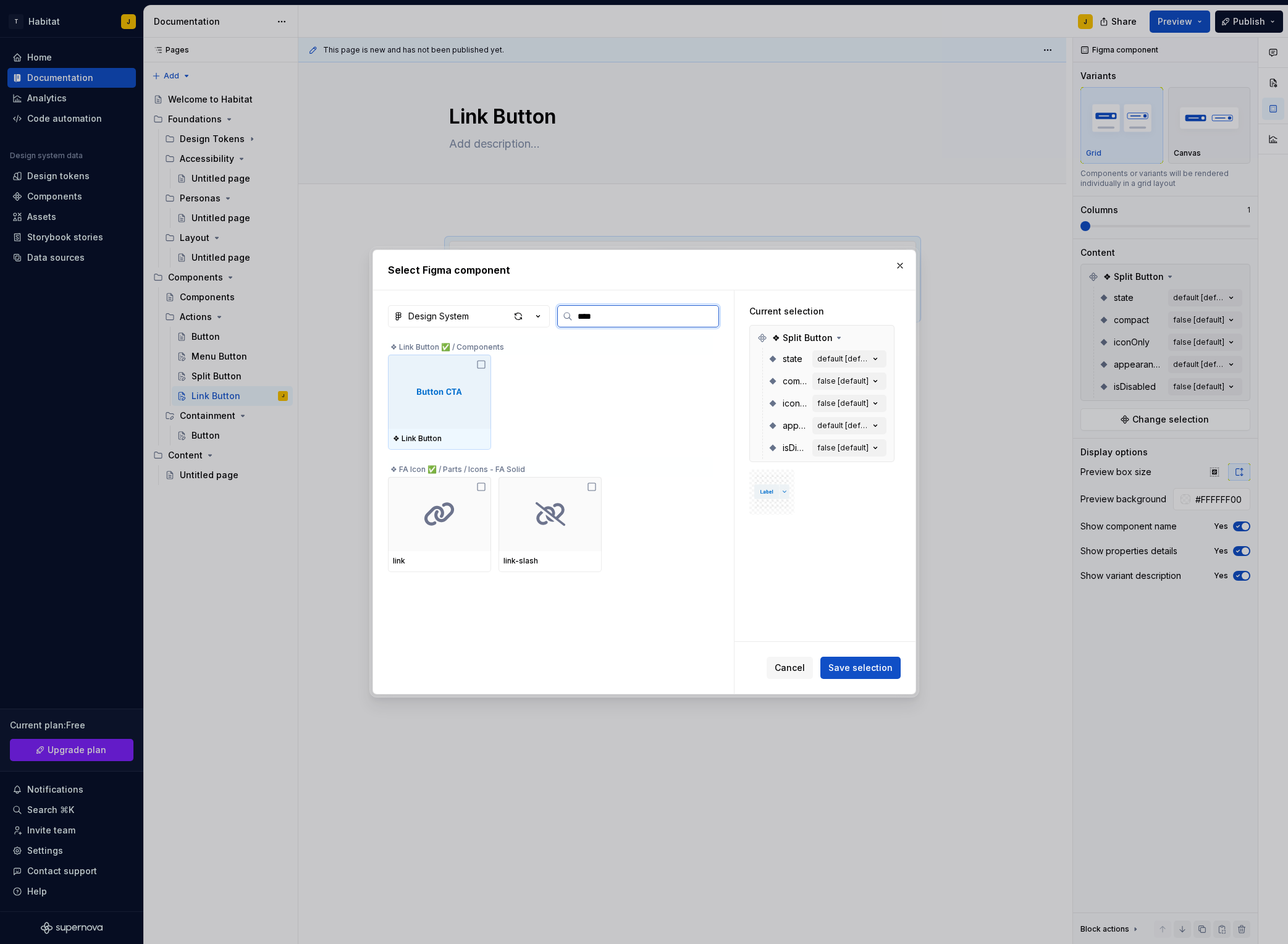
click at [486, 366] on icon at bounding box center [481, 365] width 10 height 10
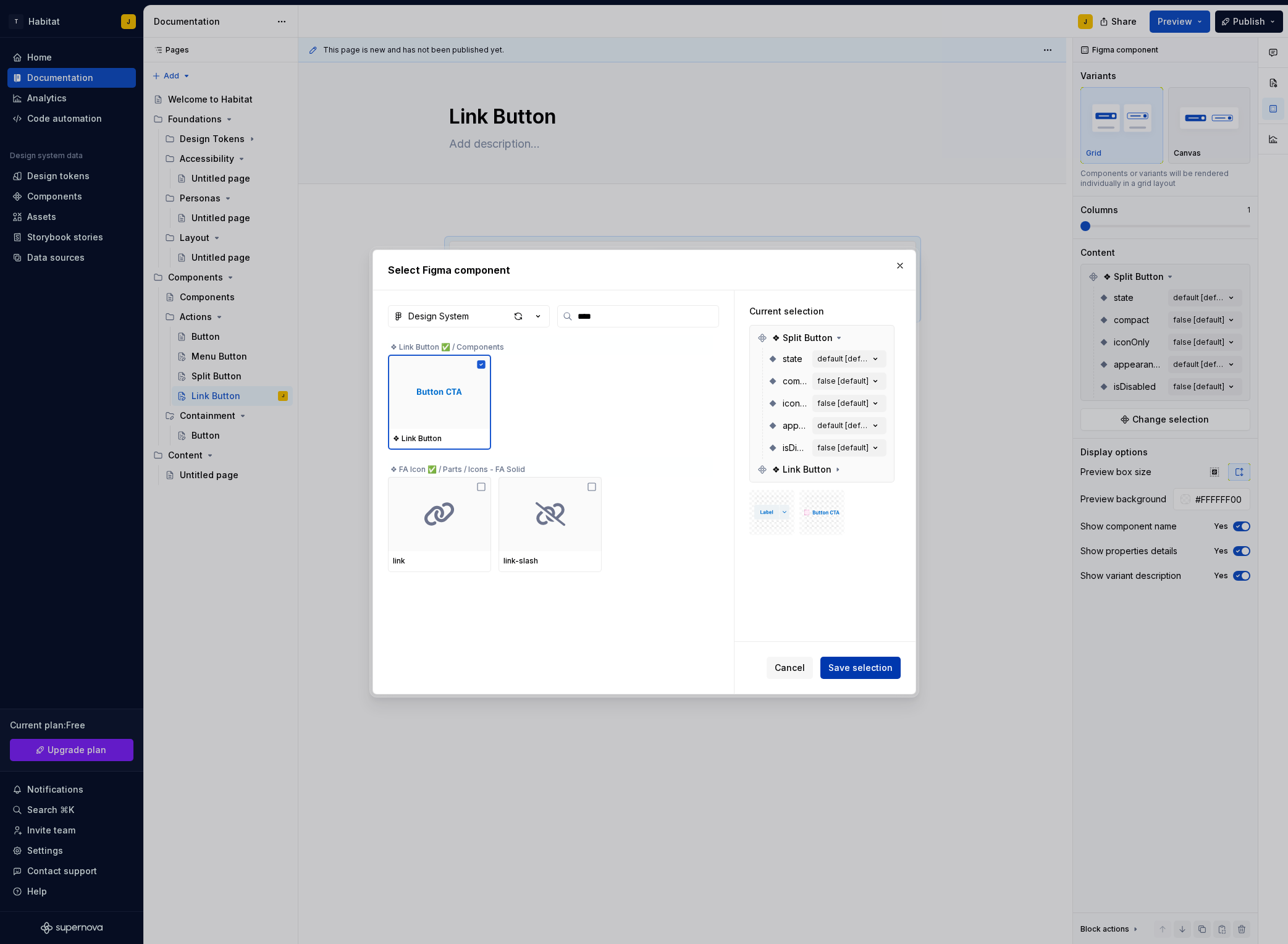
click at [861, 662] on span "Save selection" at bounding box center [861, 668] width 64 height 12
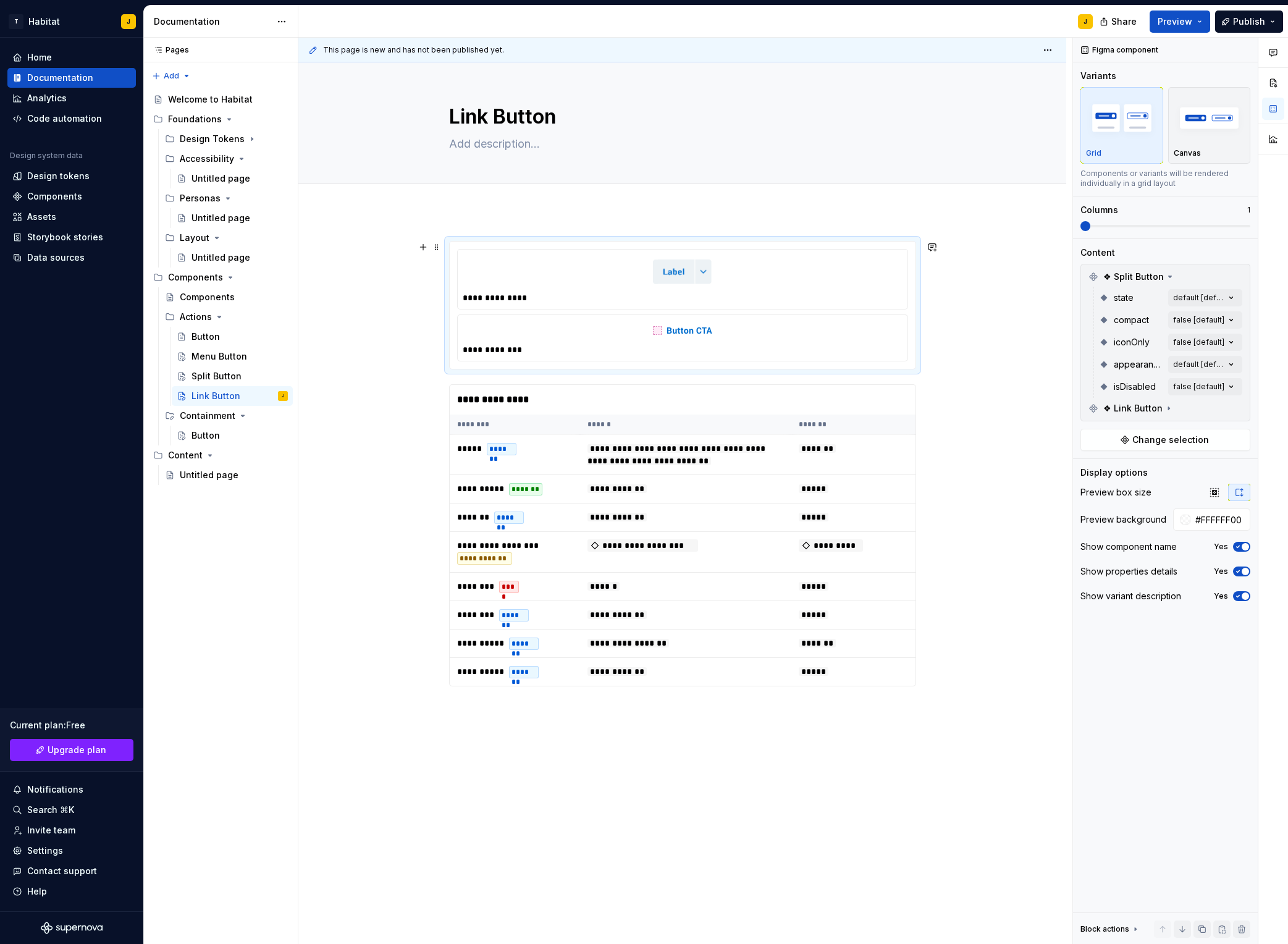
click at [710, 351] on div "**********" at bounding box center [683, 349] width 440 height 12
drag, startPoint x: 1236, startPoint y: 274, endPoint x: 1184, endPoint y: 285, distance: 53.2
click at [1082, 274] on button "button" at bounding box center [1238, 277] width 18 height 18
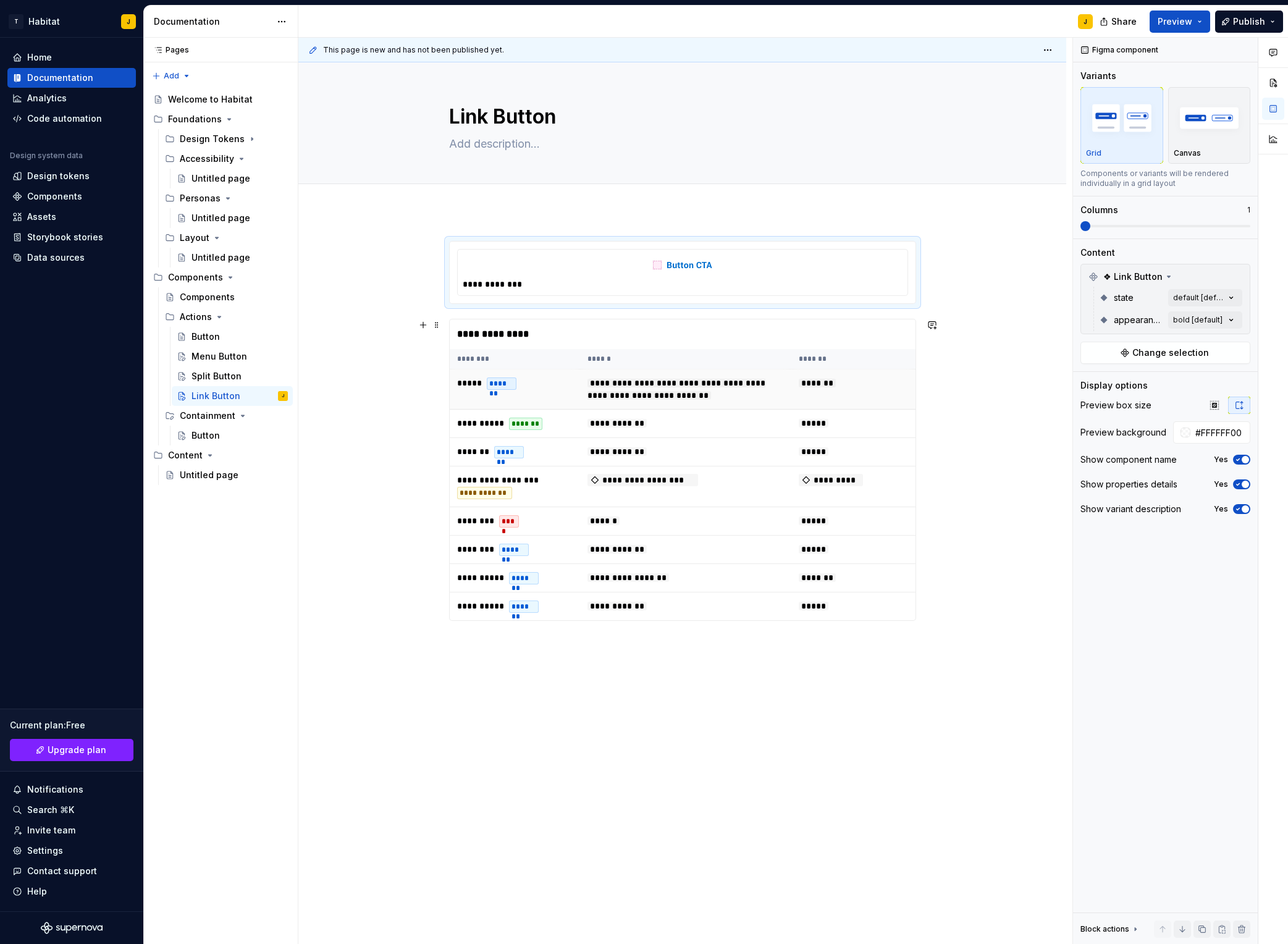
click at [690, 380] on span "**********" at bounding box center [677, 389] width 178 height 21
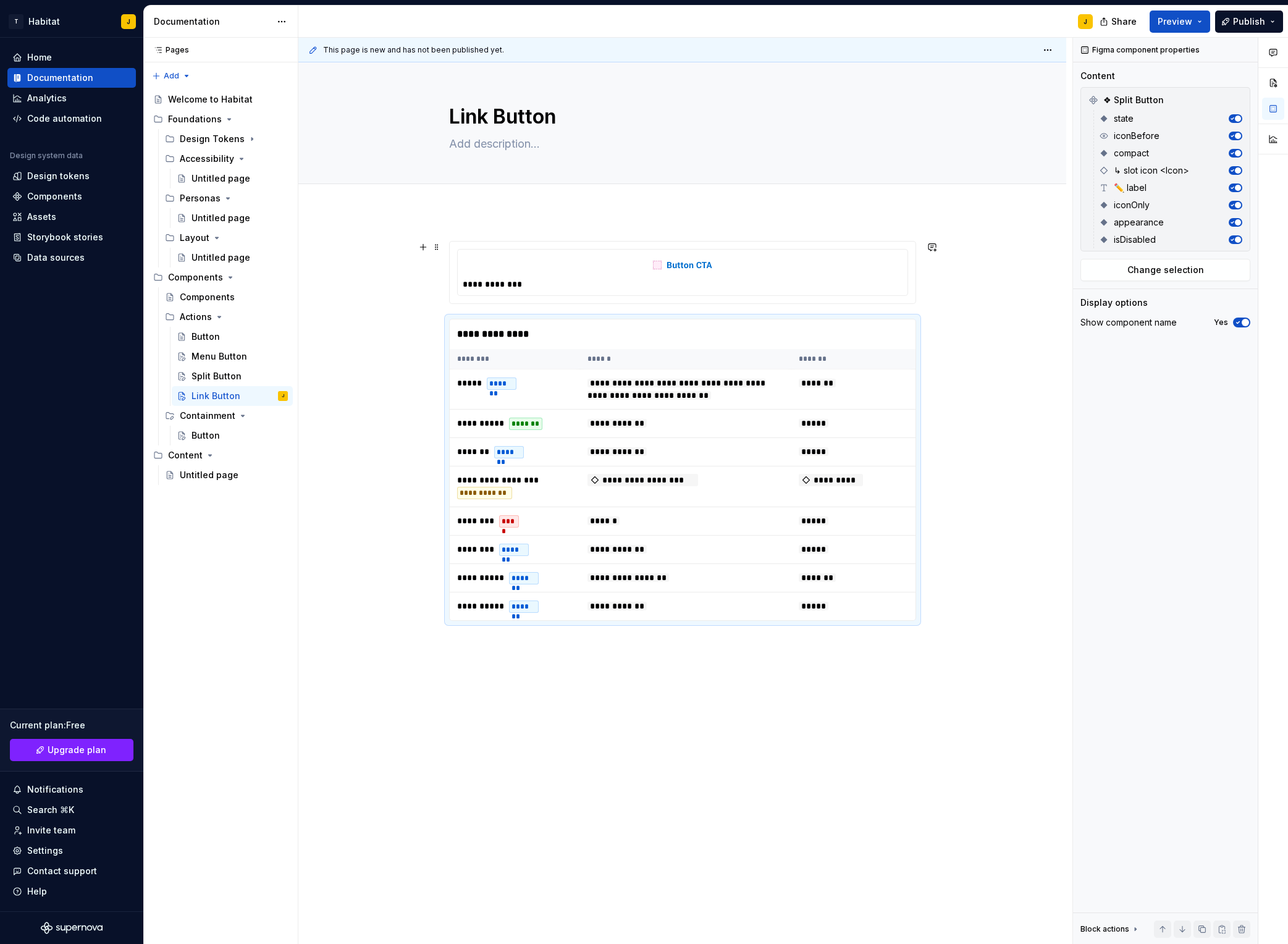
click at [745, 292] on div "**********" at bounding box center [683, 272] width 450 height 46
click at [723, 353] on th "******" at bounding box center [686, 360] width 212 height 20
click at [1082, 273] on span "Change selection" at bounding box center [1165, 270] width 77 height 12
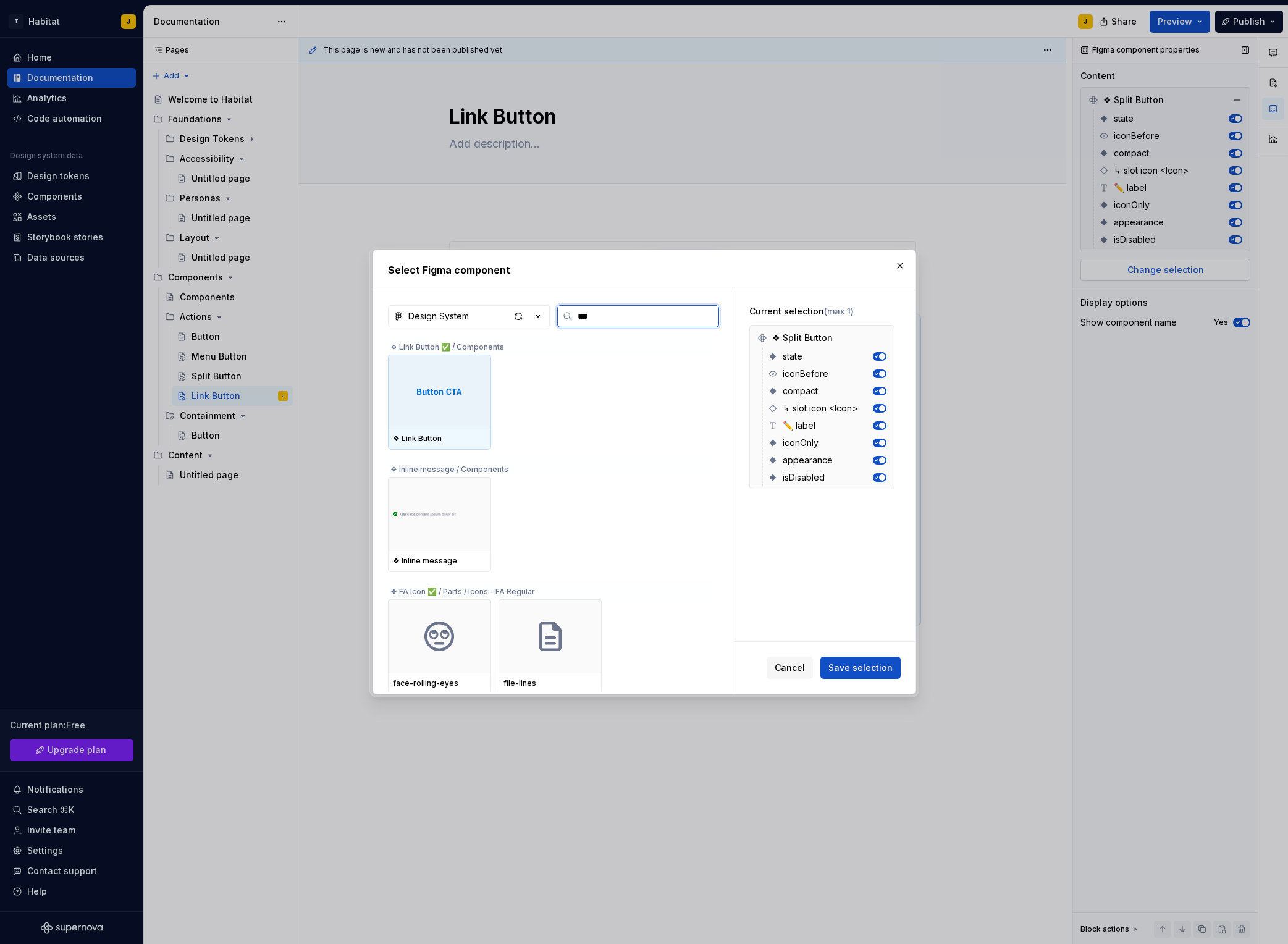
type input "****"
click at [424, 396] on img at bounding box center [439, 391] width 59 height 11
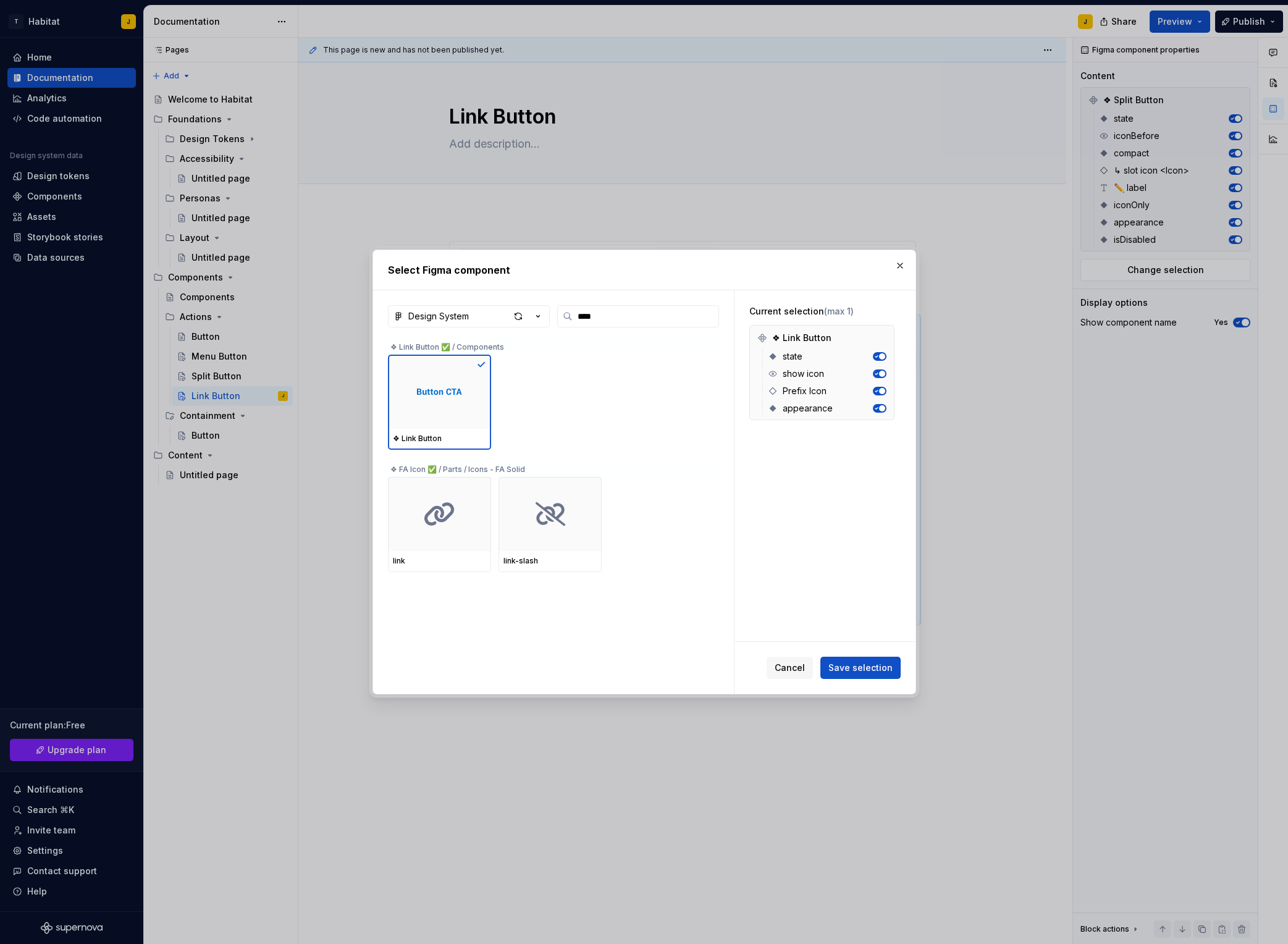
drag, startPoint x: 859, startPoint y: 665, endPoint x: 882, endPoint y: 661, distance: 23.3
click at [859, 665] on span "Save selection" at bounding box center [861, 668] width 64 height 12
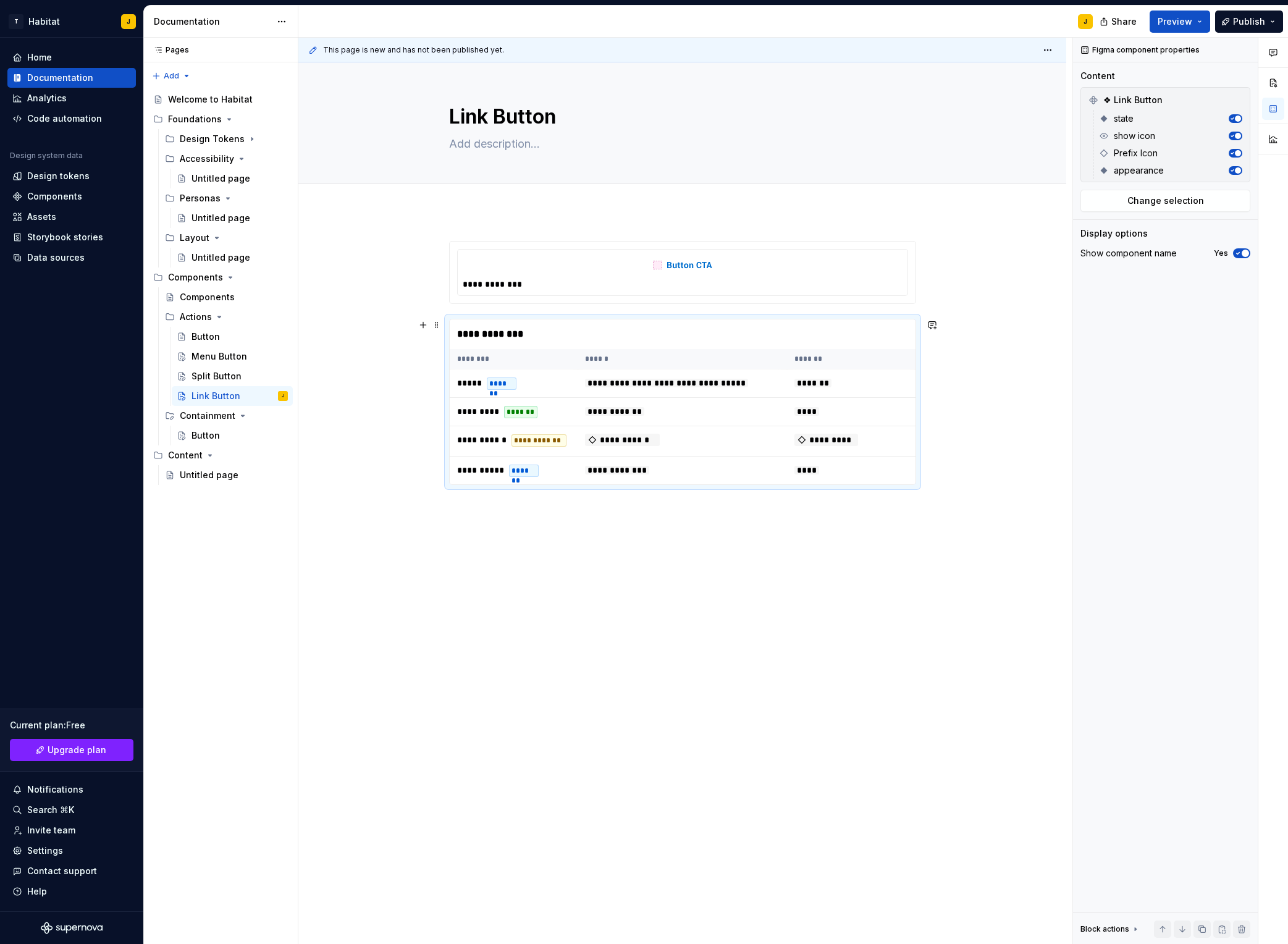
click at [996, 450] on div "**********" at bounding box center [682, 512] width 768 height 601
click at [261, 395] on button "Page tree" at bounding box center [262, 396] width 18 height 18
click at [317, 437] on div "Duplicate page" at bounding box center [337, 437] width 121 height 12
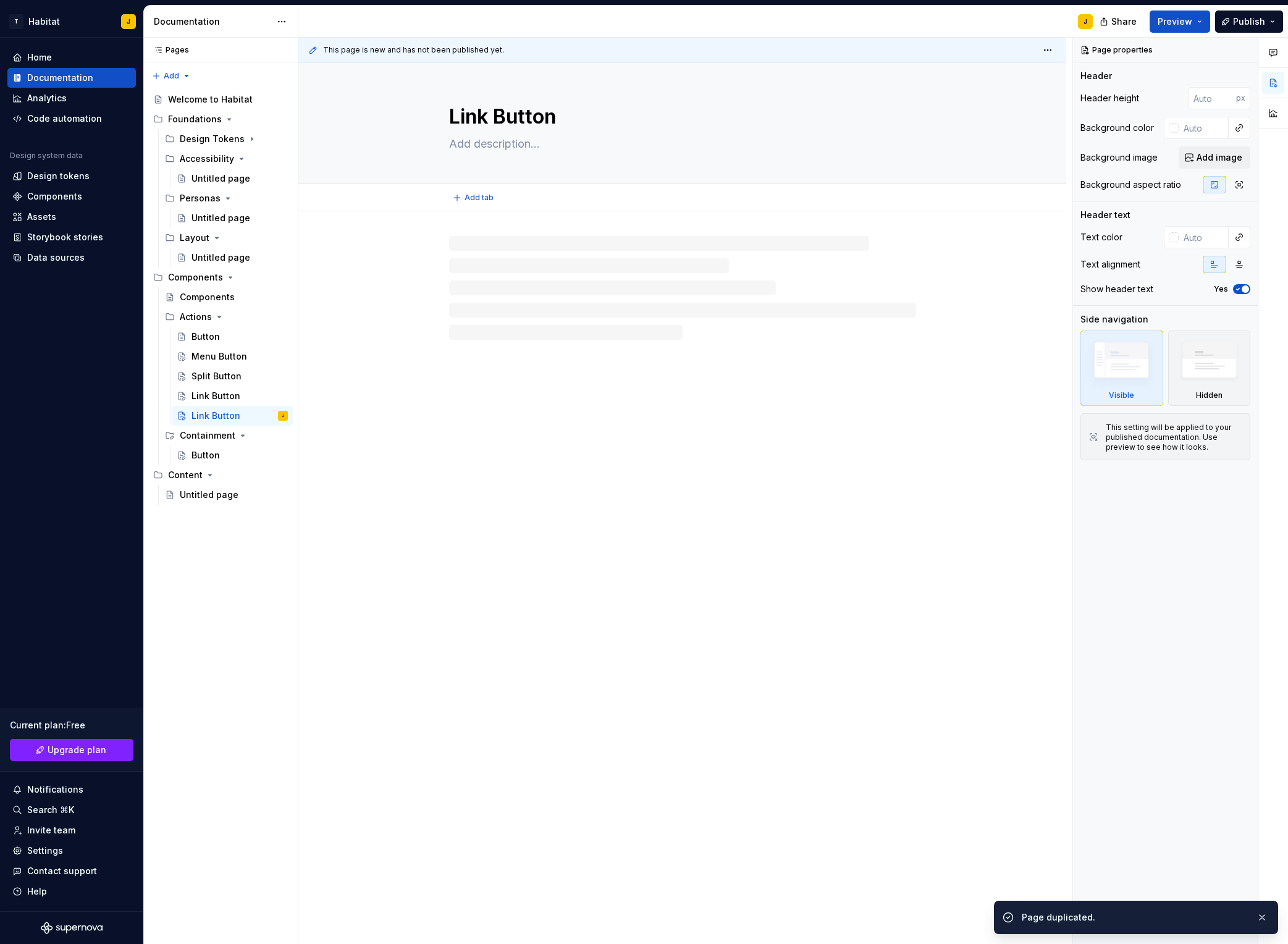
click at [476, 115] on textarea "Link Button" at bounding box center [680, 117] width 467 height 30
click at [480, 144] on textarea at bounding box center [680, 144] width 467 height 20
click at [471, 119] on textarea "Link Button" at bounding box center [680, 117] width 467 height 30
drag, startPoint x: 471, startPoint y: 119, endPoint x: 482, endPoint y: 119, distance: 11.0
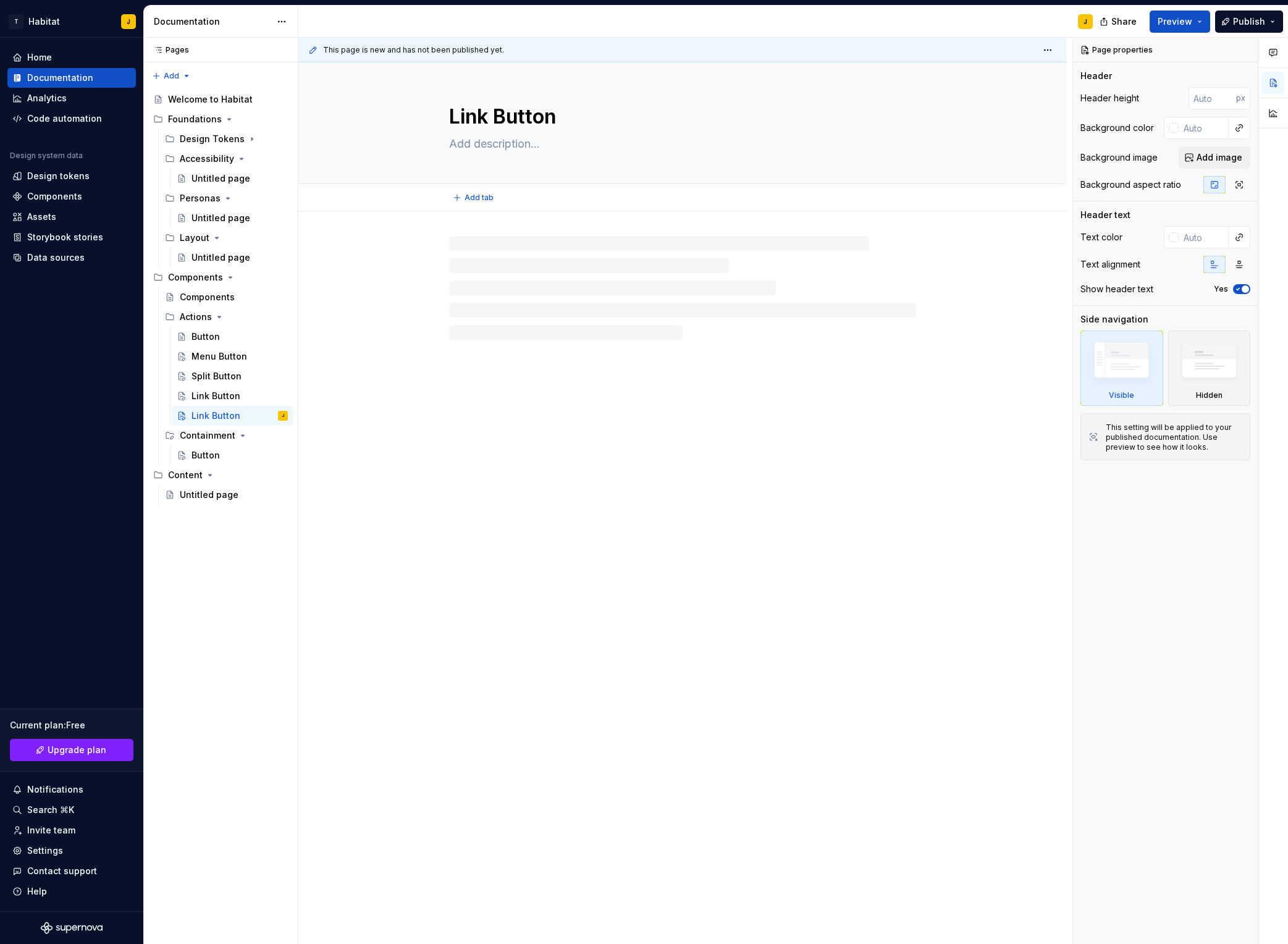
click at [471, 119] on textarea "Link Button" at bounding box center [680, 117] width 467 height 30
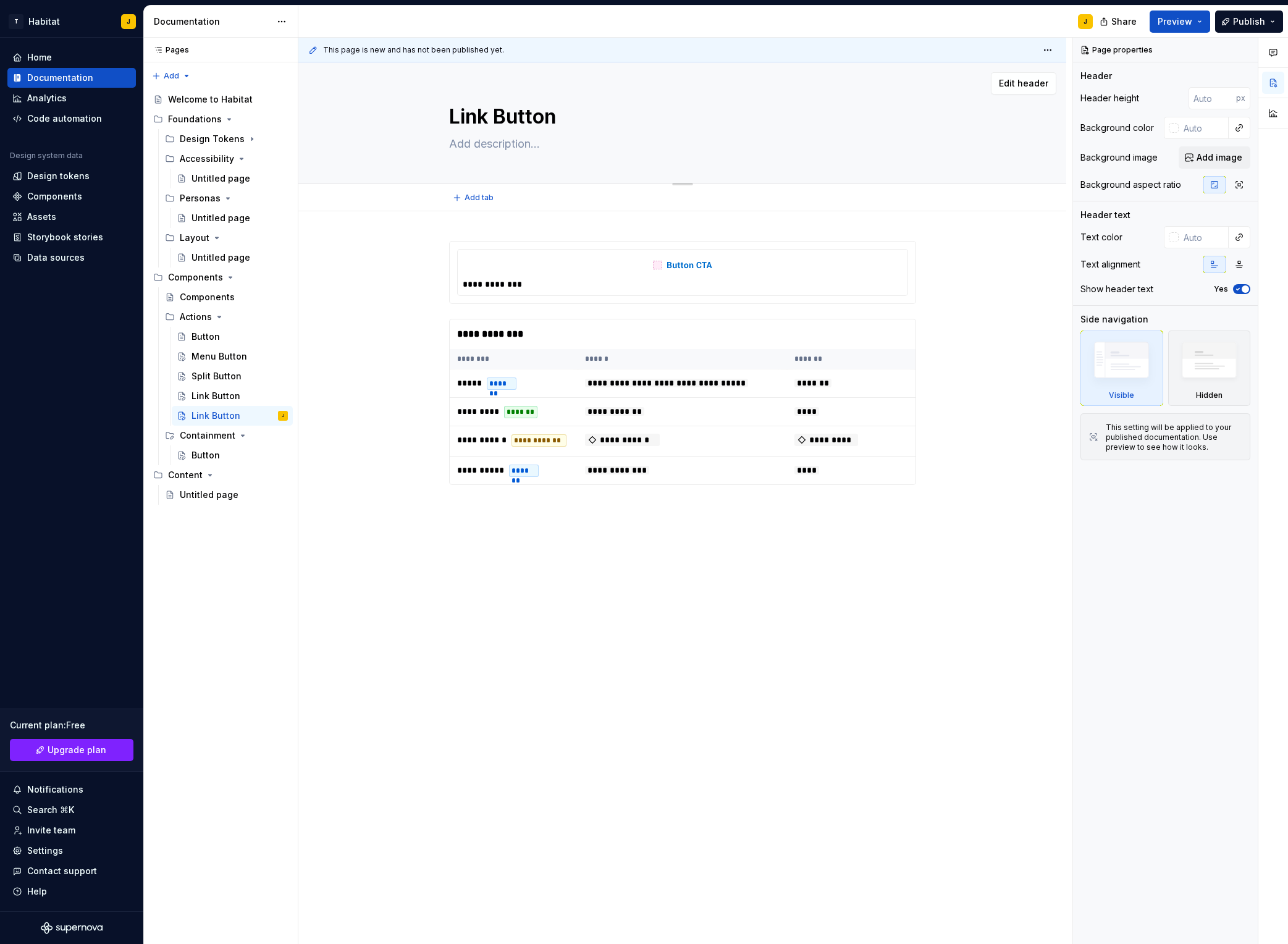
type textarea "*"
type textarea "T Button"
type textarea "*"
type textarea "To Button"
type textarea "*"
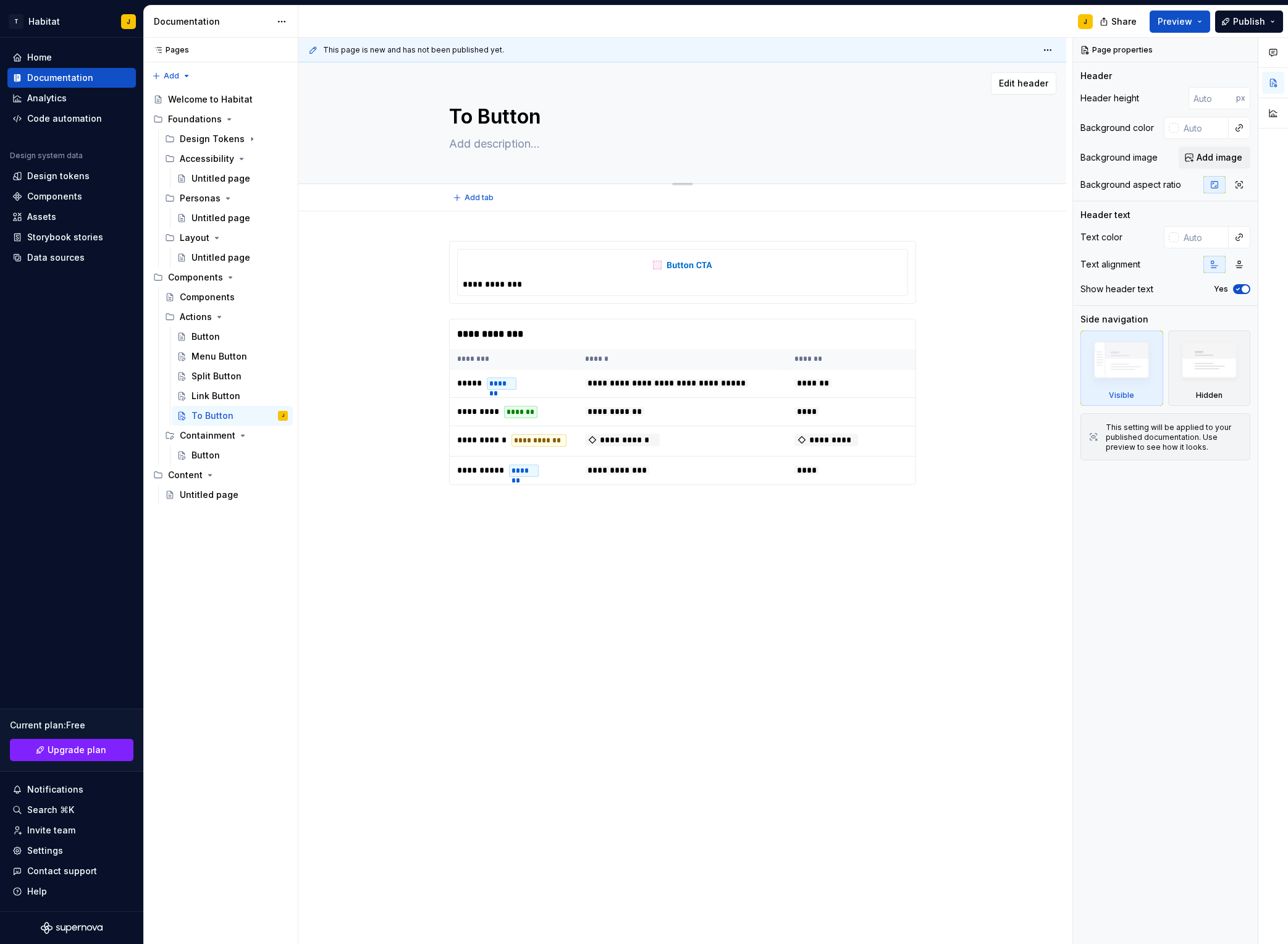
type textarea "Tog Button"
type textarea "*"
type textarea "Togg Button"
type textarea "*"
type textarea "Toggl Button"
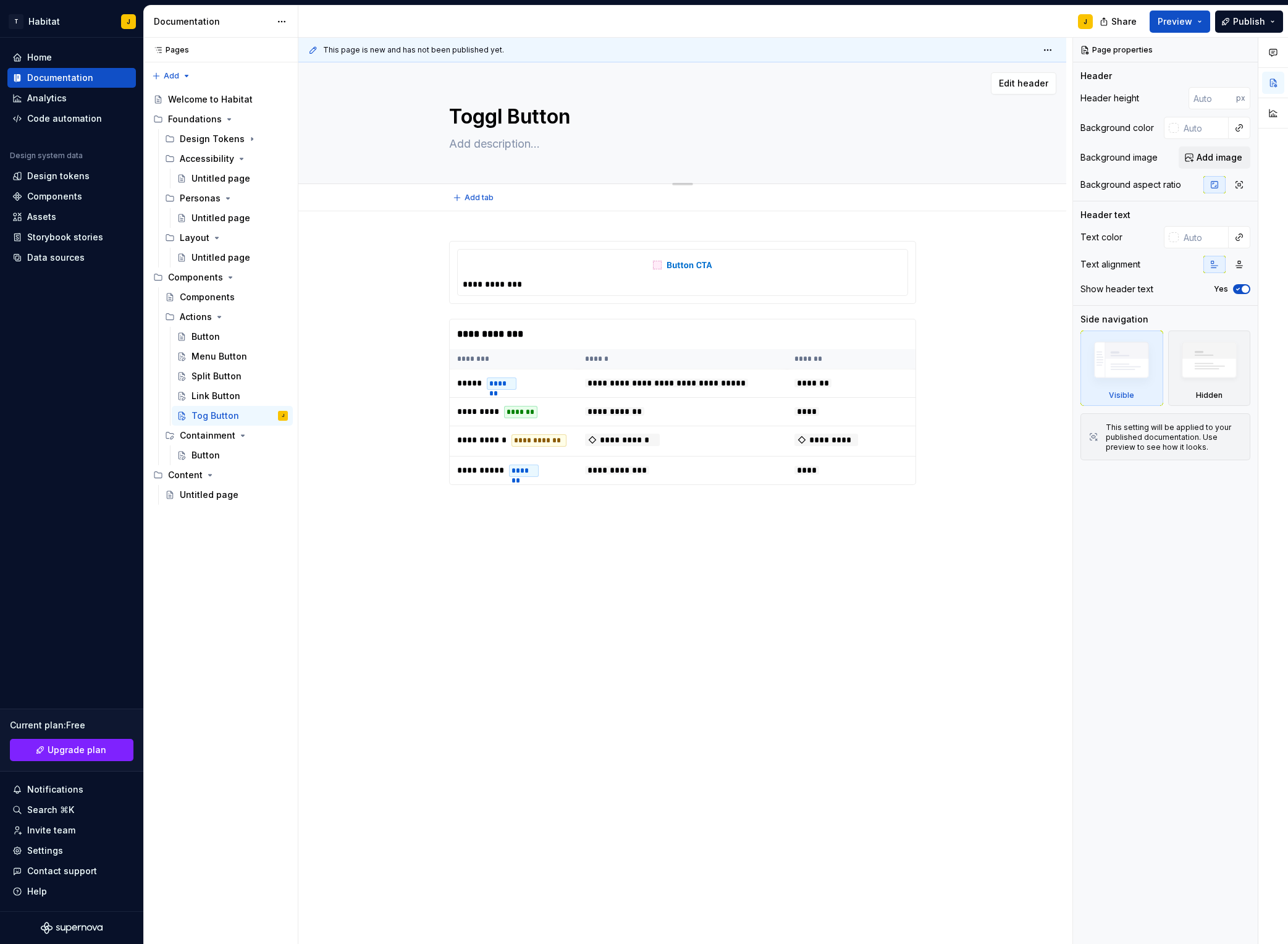
type textarea "*"
type textarea "Toggle Button"
type textarea "*"
type textarea "Toggle Button"
click at [470, 146] on textarea at bounding box center [680, 144] width 467 height 20
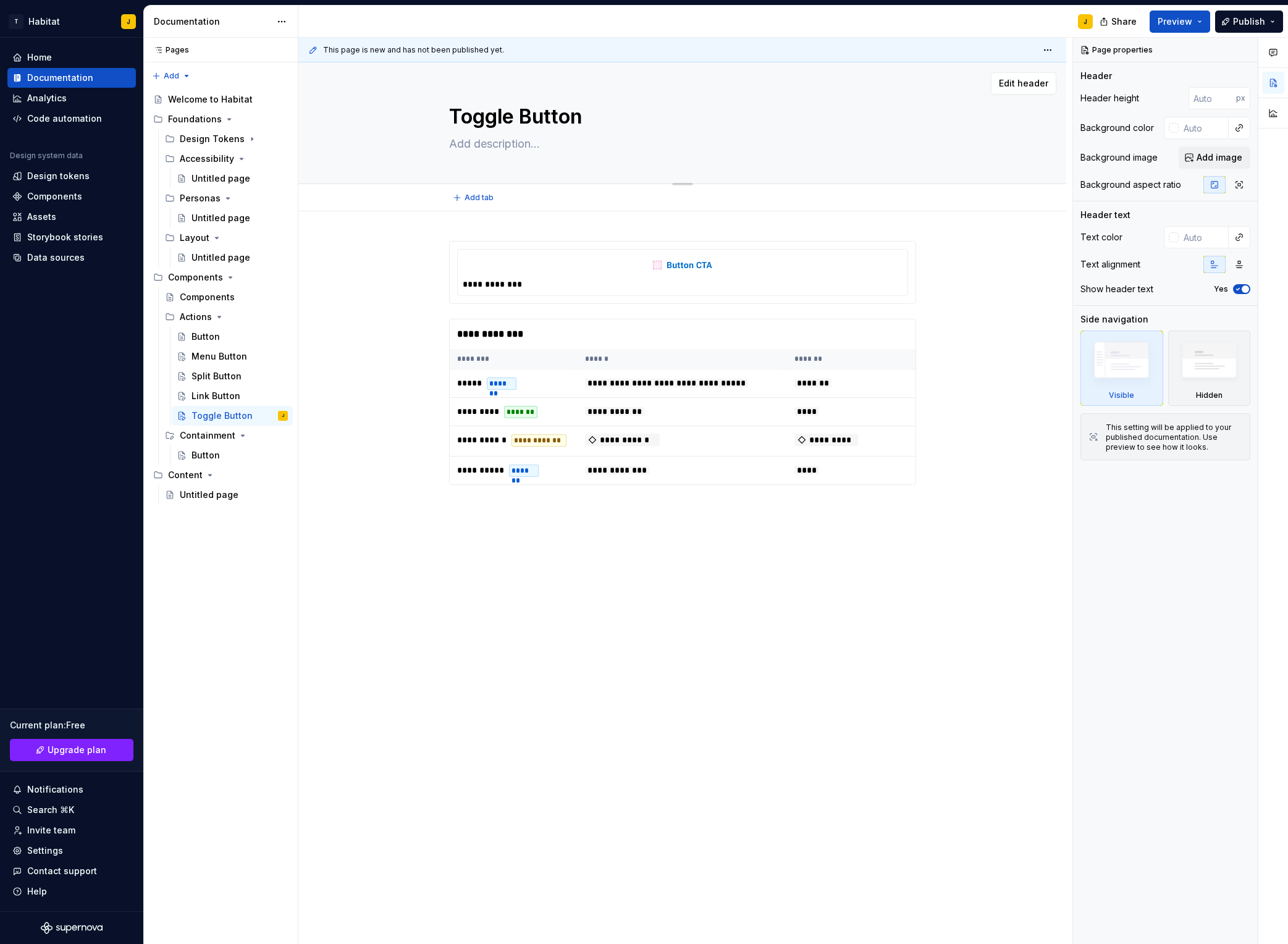
click at [469, 142] on textarea at bounding box center [680, 144] width 467 height 20
paste textarea "Toggle buttons swap between 2 states"
type textarea "*"
type textarea "Toggle buttons swap between 2 states"
type textarea "*"
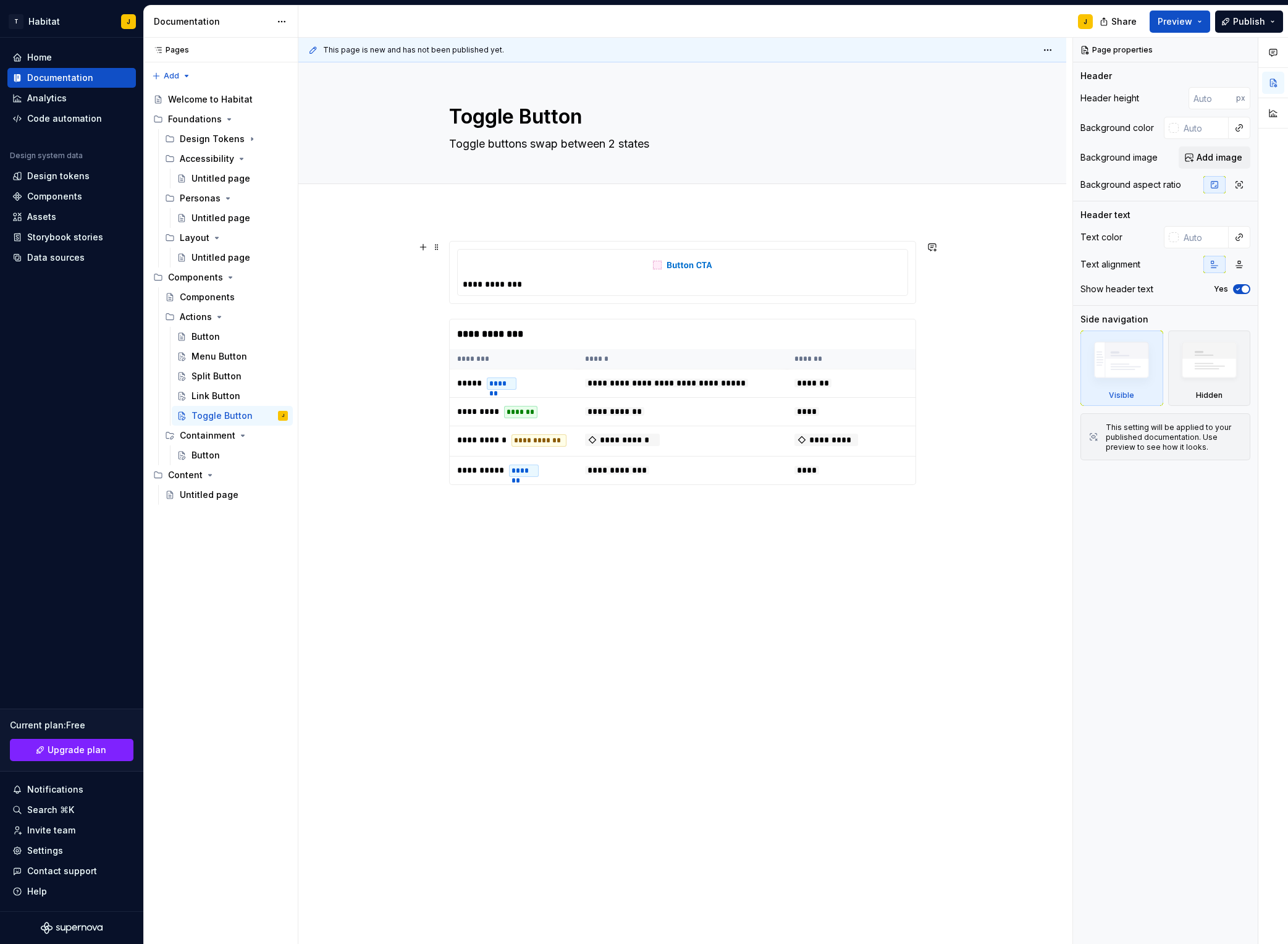
type textarea "Toggle buttons swap between 2 states"
click at [715, 279] on div "**********" at bounding box center [683, 284] width 440 height 12
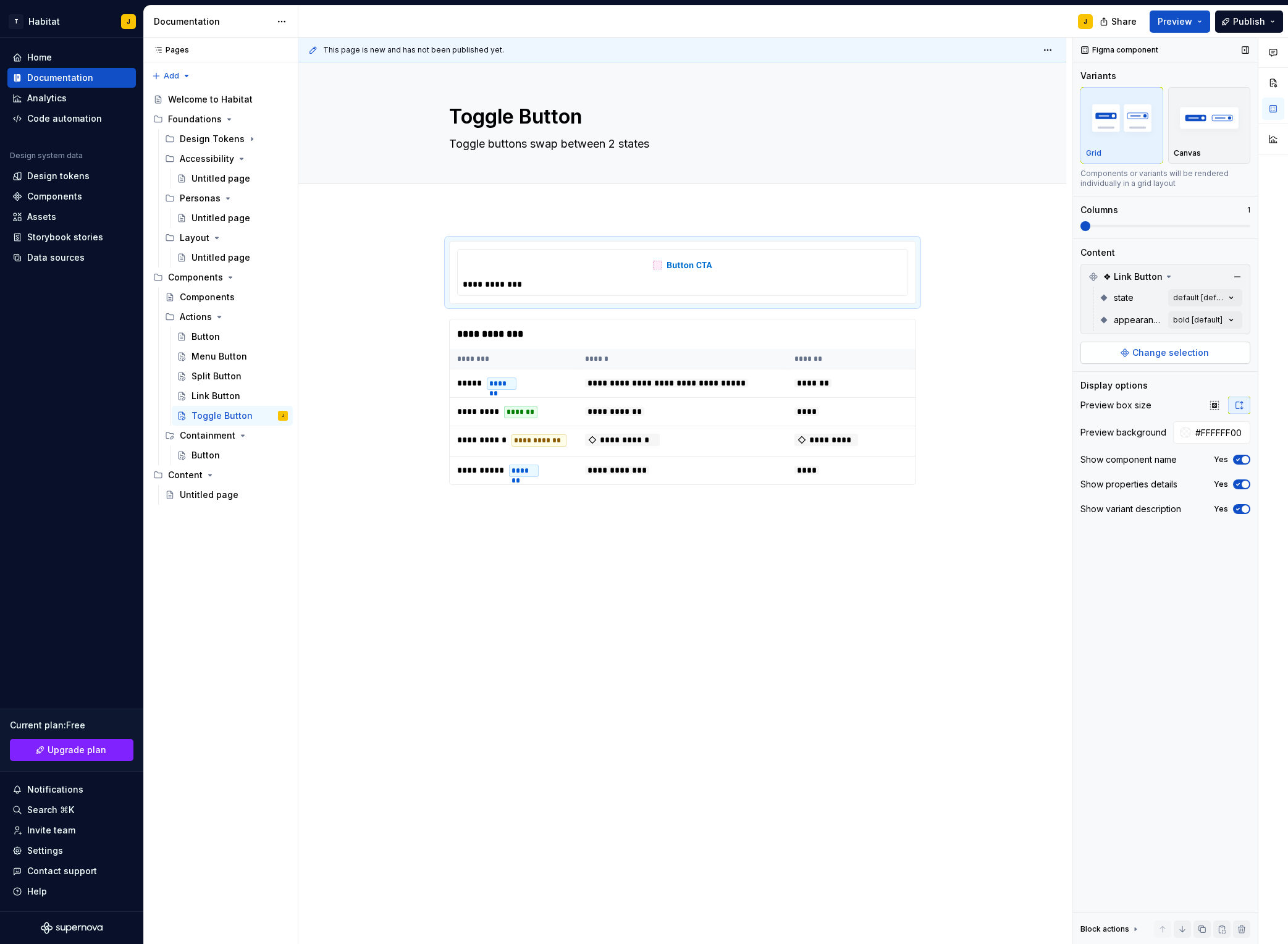
type textarea "*"
click at [1082, 349] on span "Change selection" at bounding box center [1171, 352] width 77 height 12
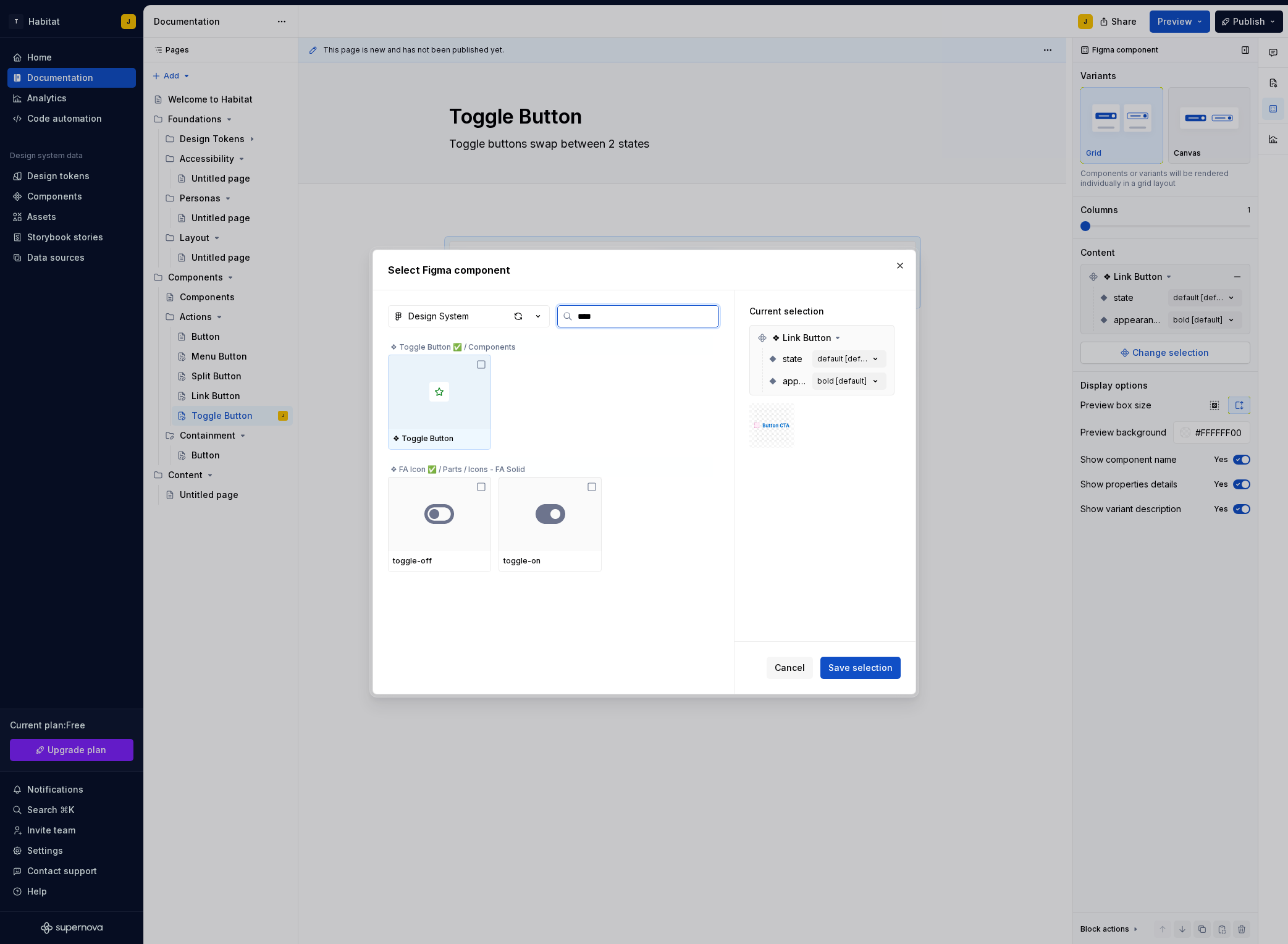
type input "*****"
click at [481, 365] on icon at bounding box center [481, 365] width 10 height 10
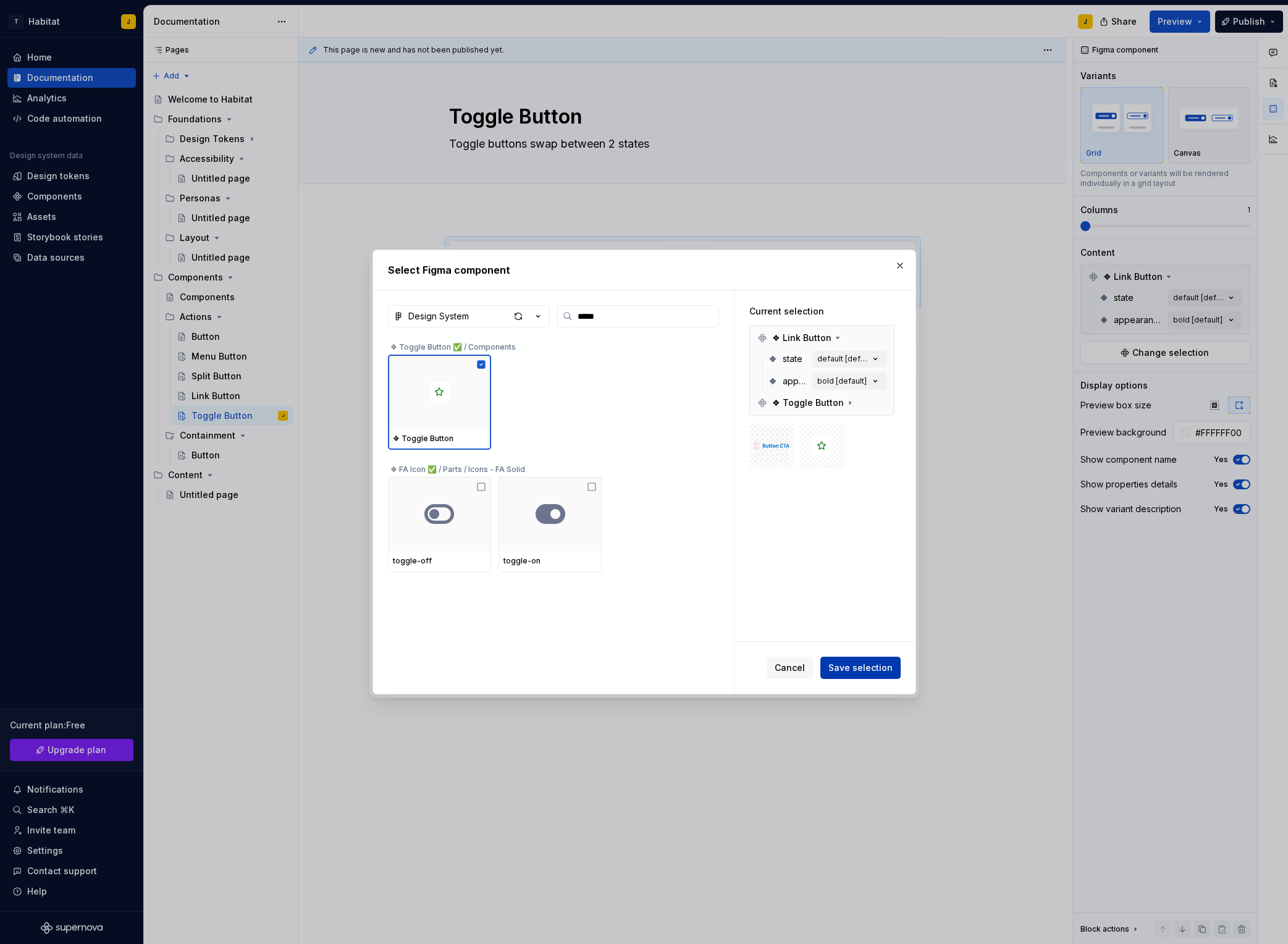
click at [869, 673] on span "Save selection" at bounding box center [861, 668] width 64 height 12
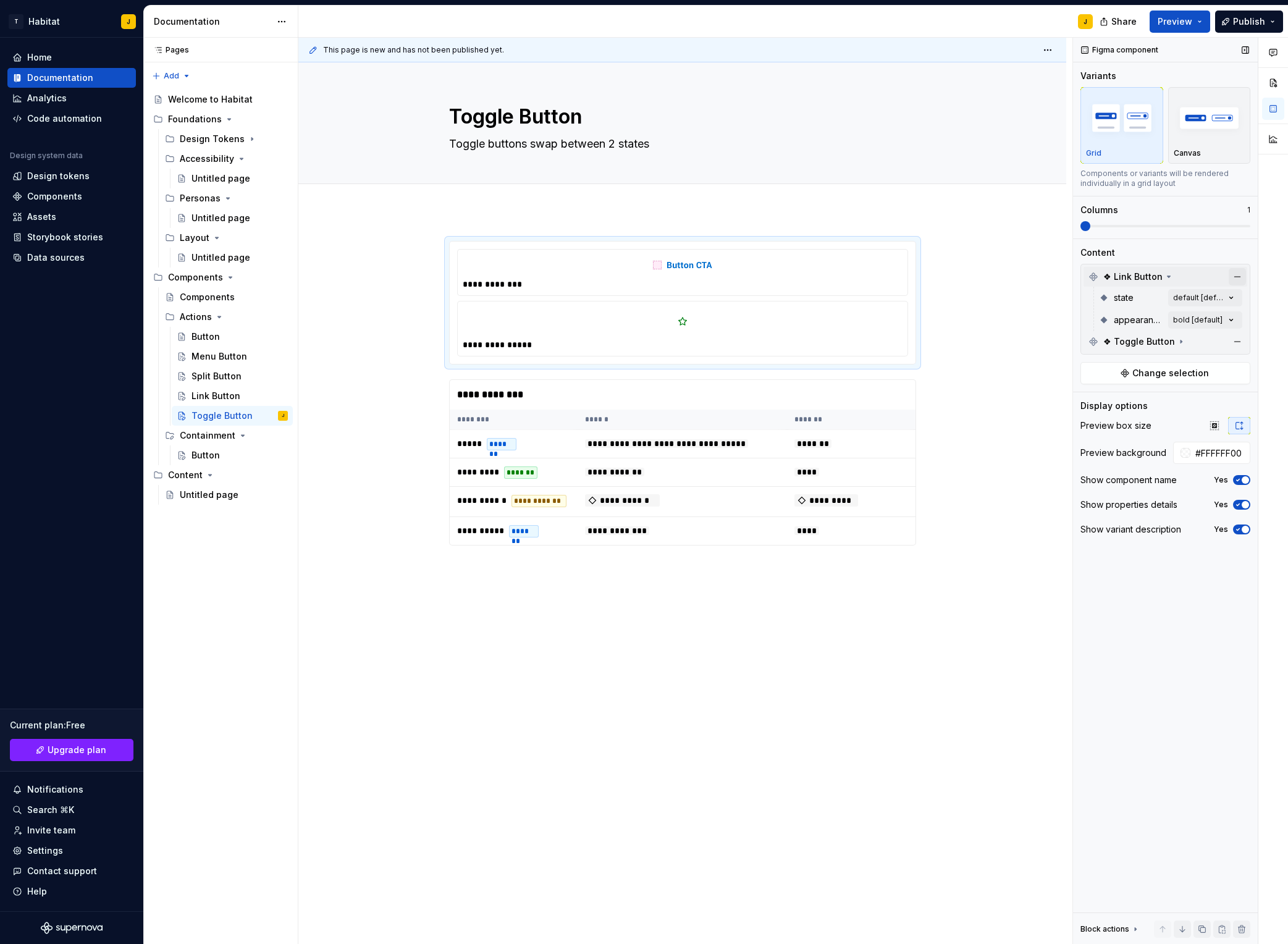
click at [1082, 279] on button "button" at bounding box center [1238, 277] width 18 height 18
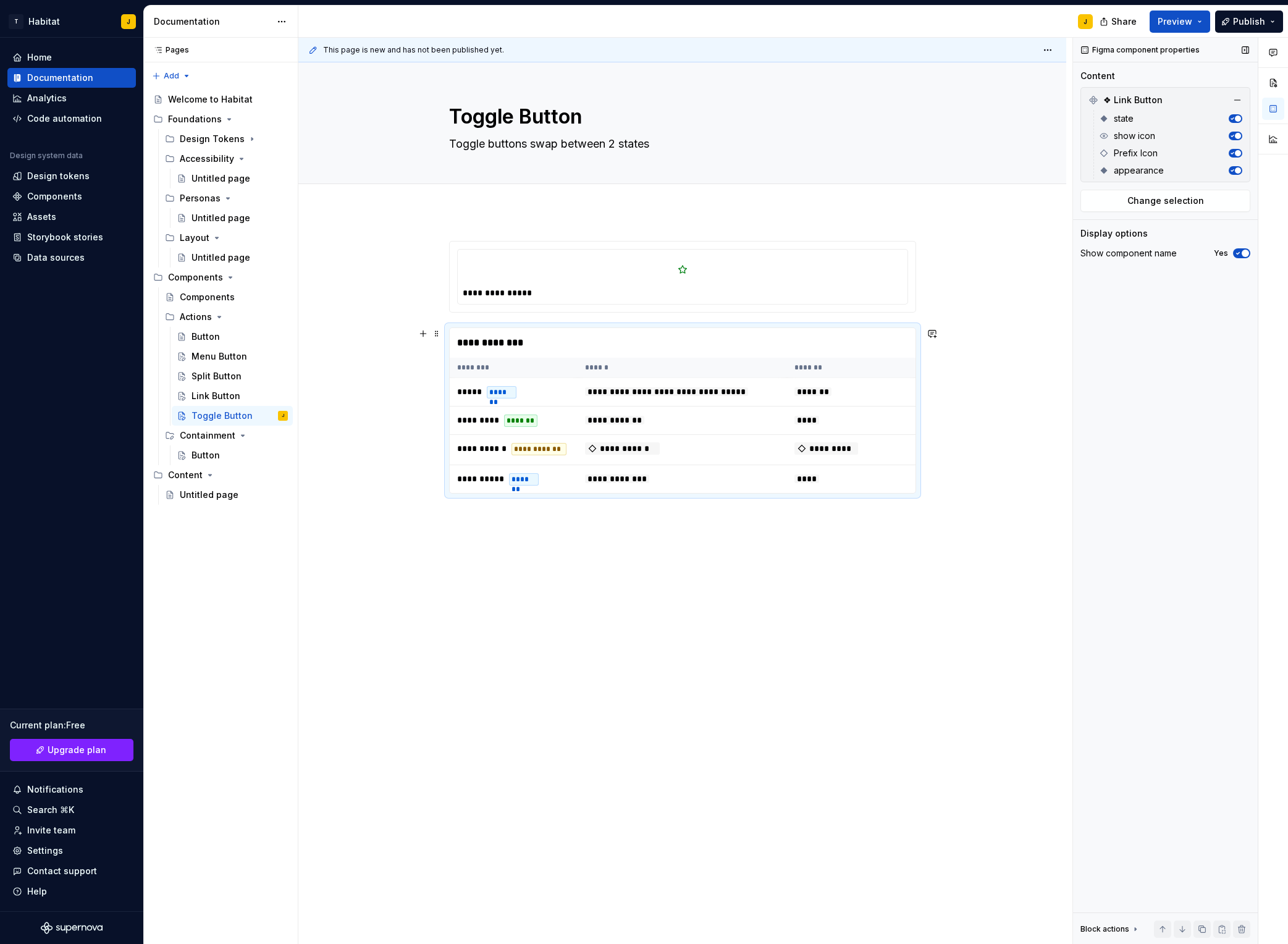
click at [708, 354] on div "**********" at bounding box center [683, 343] width 466 height 30
click at [1082, 201] on span "Change selection" at bounding box center [1165, 201] width 77 height 12
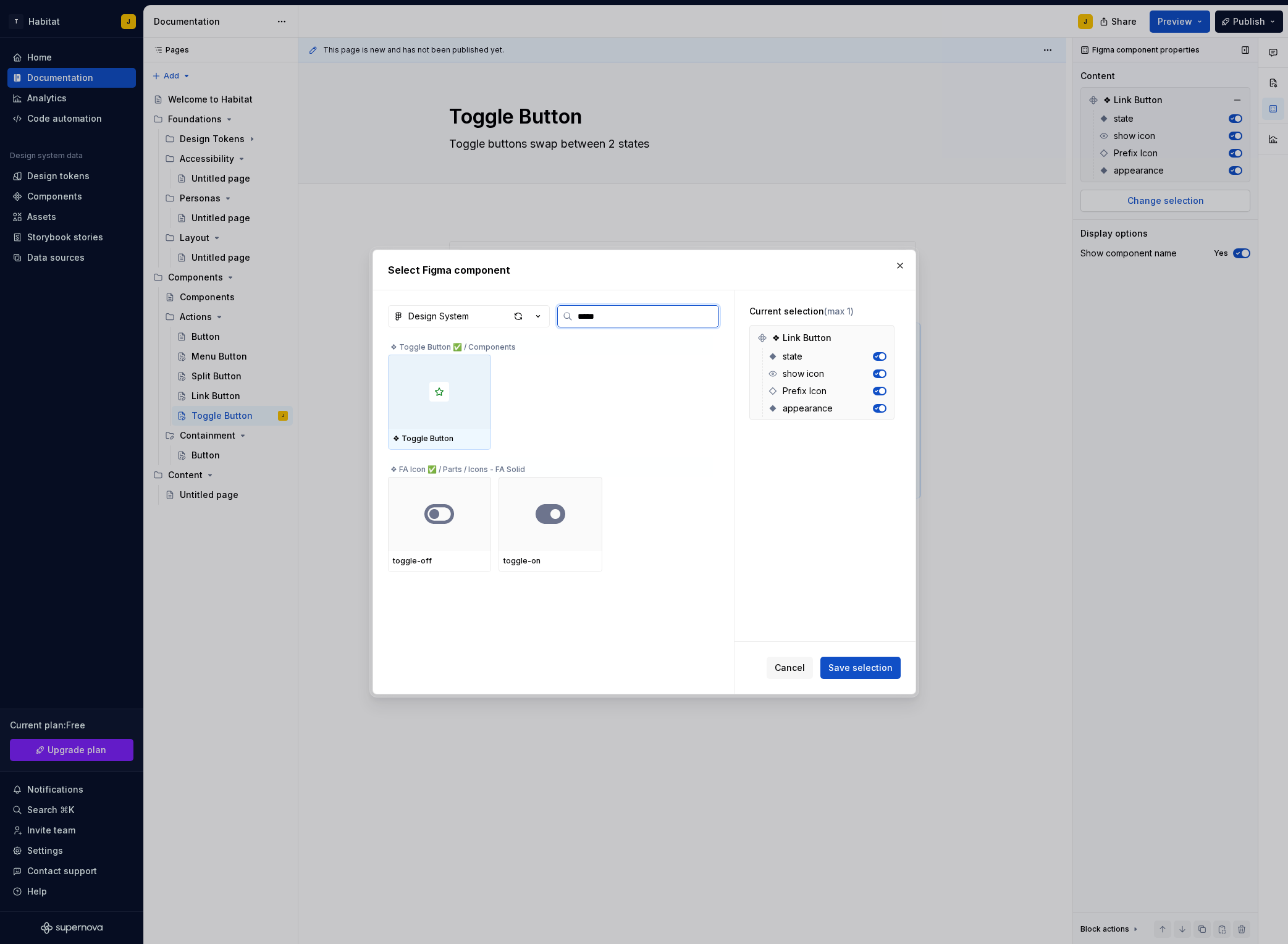
type input "******"
click at [467, 388] on div at bounding box center [439, 392] width 103 height 74
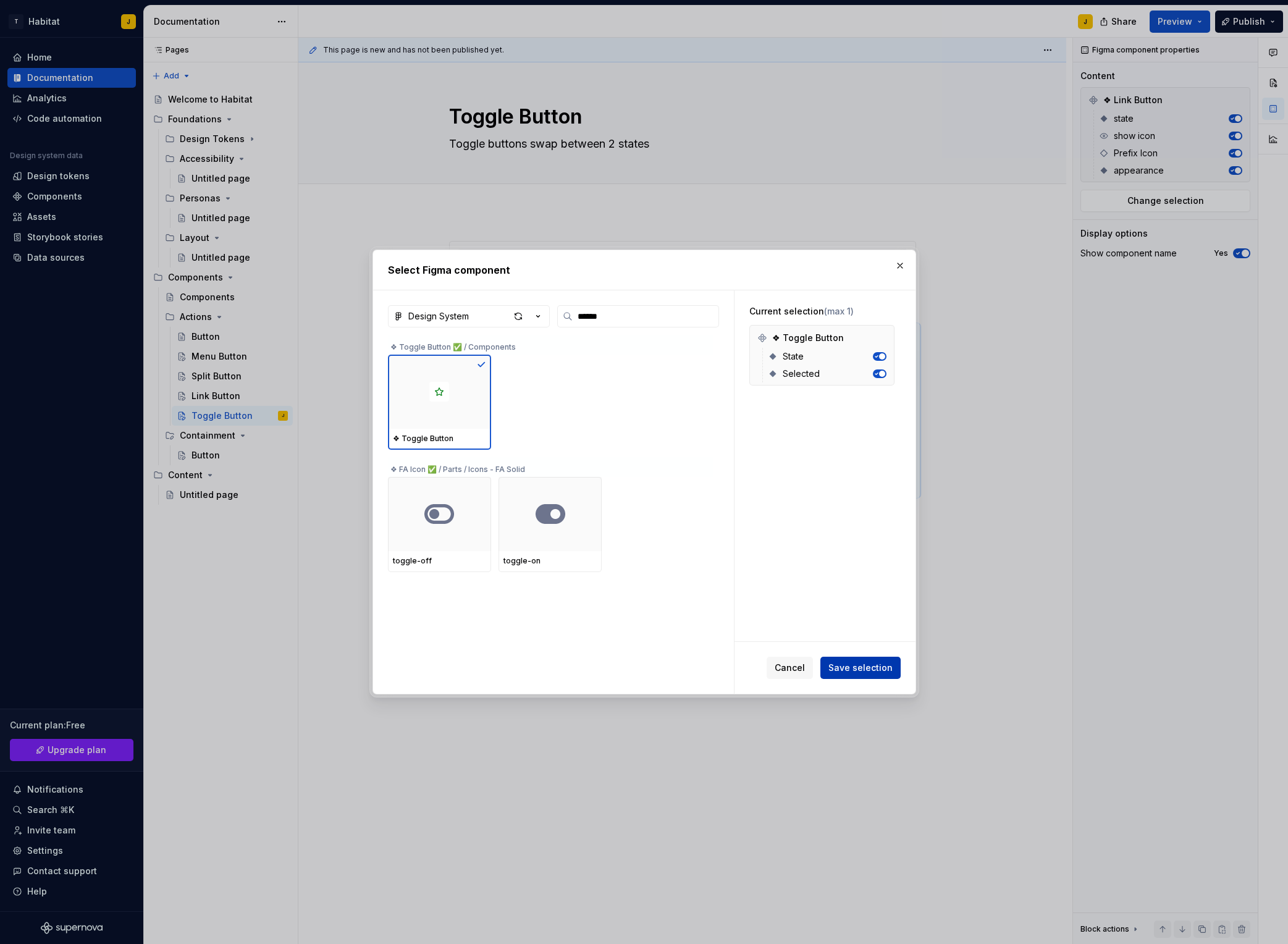
click at [872, 674] on button "Save selection" at bounding box center [861, 668] width 80 height 22
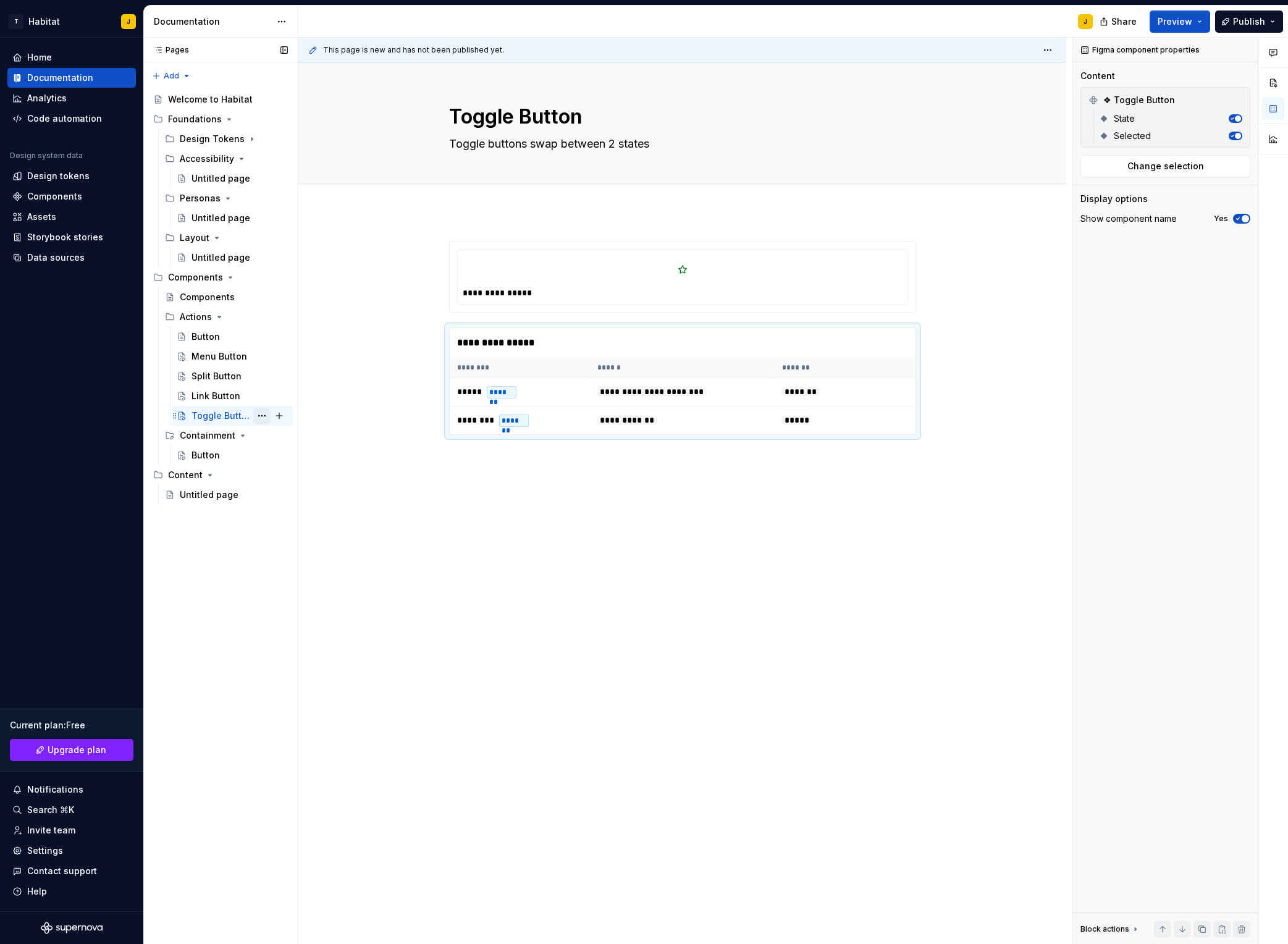
click at [265, 416] on button "Page tree" at bounding box center [262, 416] width 18 height 18
click at [330, 463] on div "Duplicate page" at bounding box center [337, 457] width 121 height 12
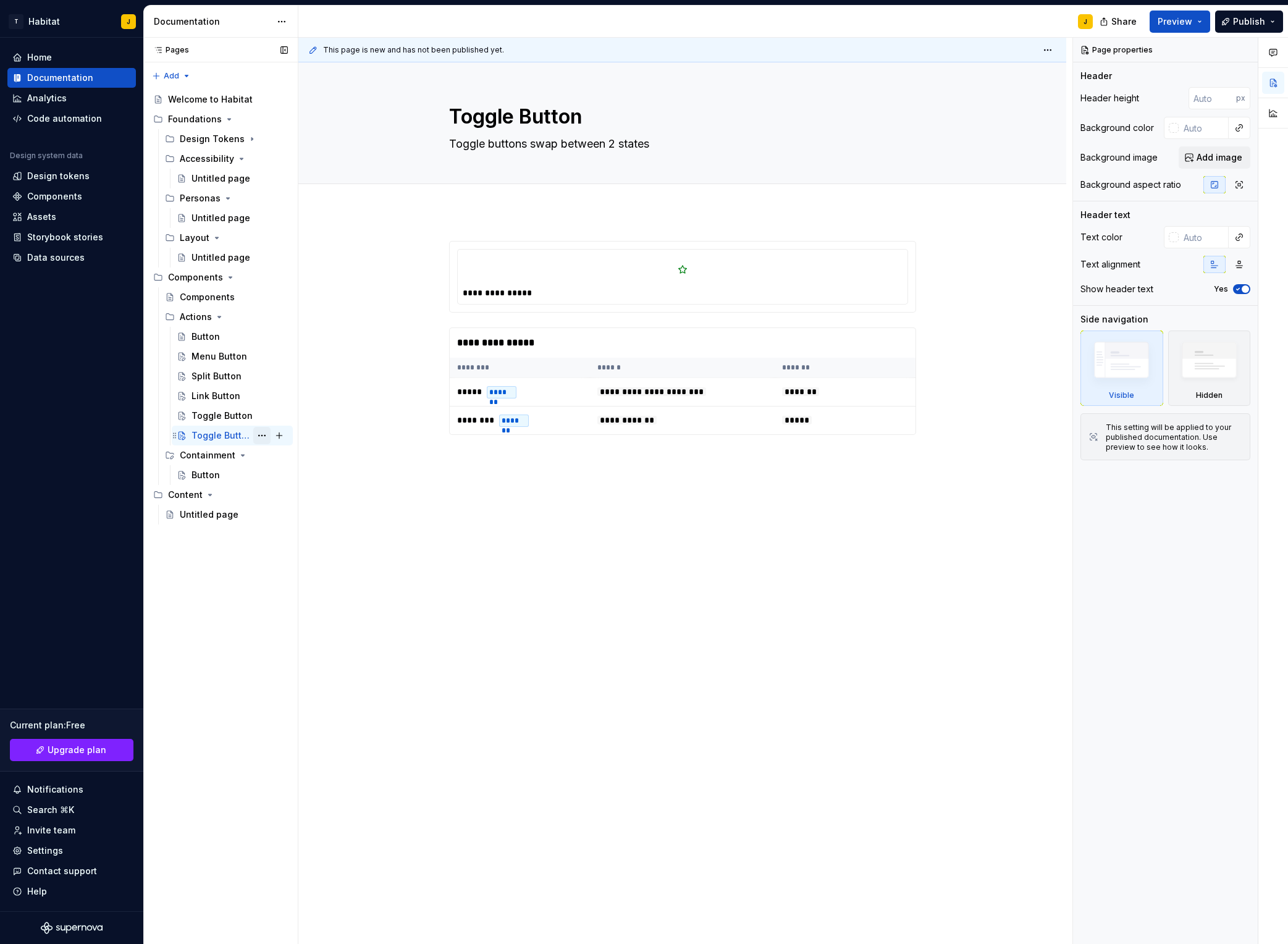
click at [261, 436] on button "Page tree" at bounding box center [262, 436] width 18 height 18
click at [312, 614] on div "Delete page" at bounding box center [337, 617] width 121 height 12
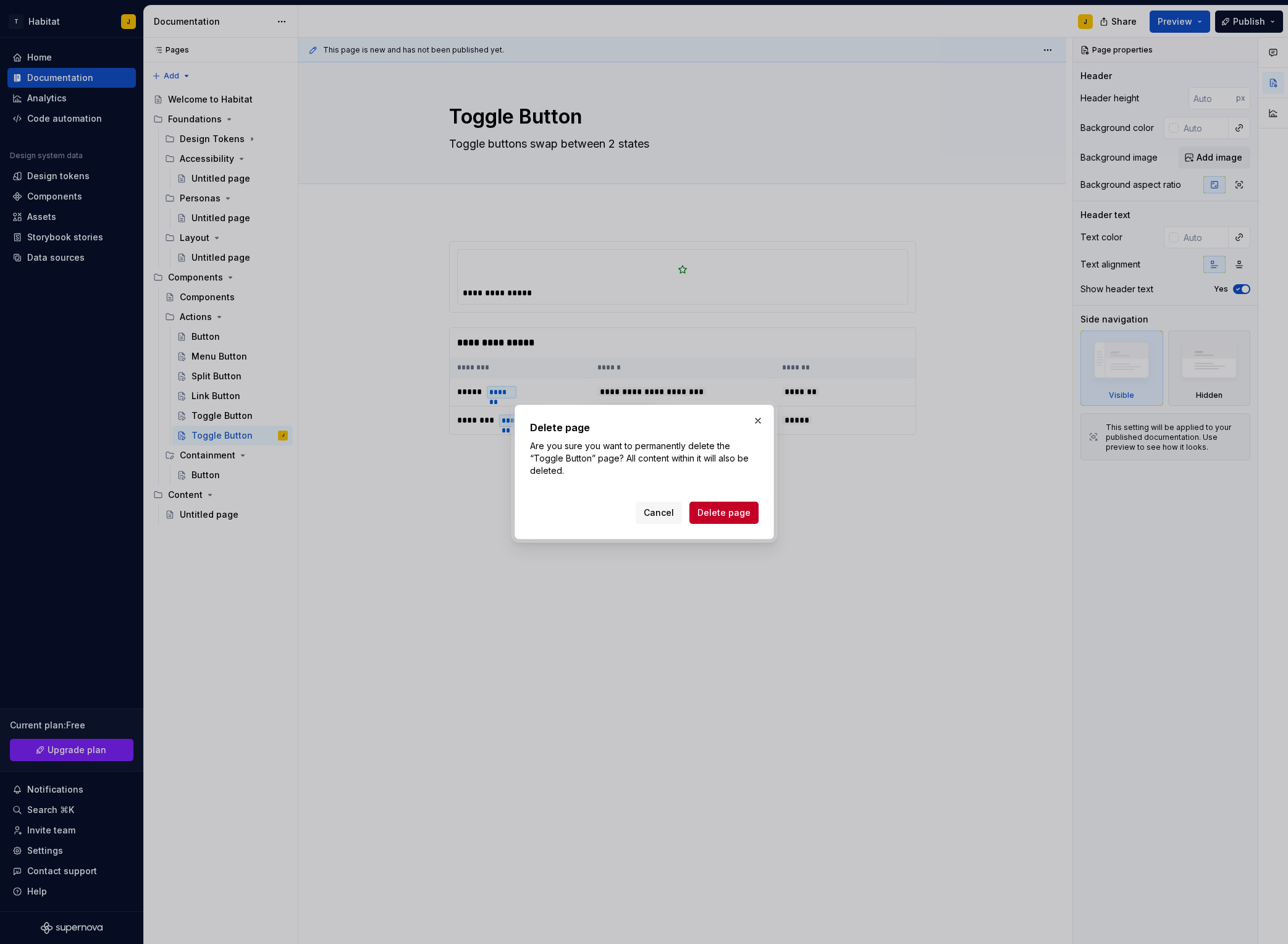
drag, startPoint x: 742, startPoint y: 517, endPoint x: 667, endPoint y: 519, distance: 75.0
click at [742, 517] on span "Delete page" at bounding box center [723, 513] width 53 height 12
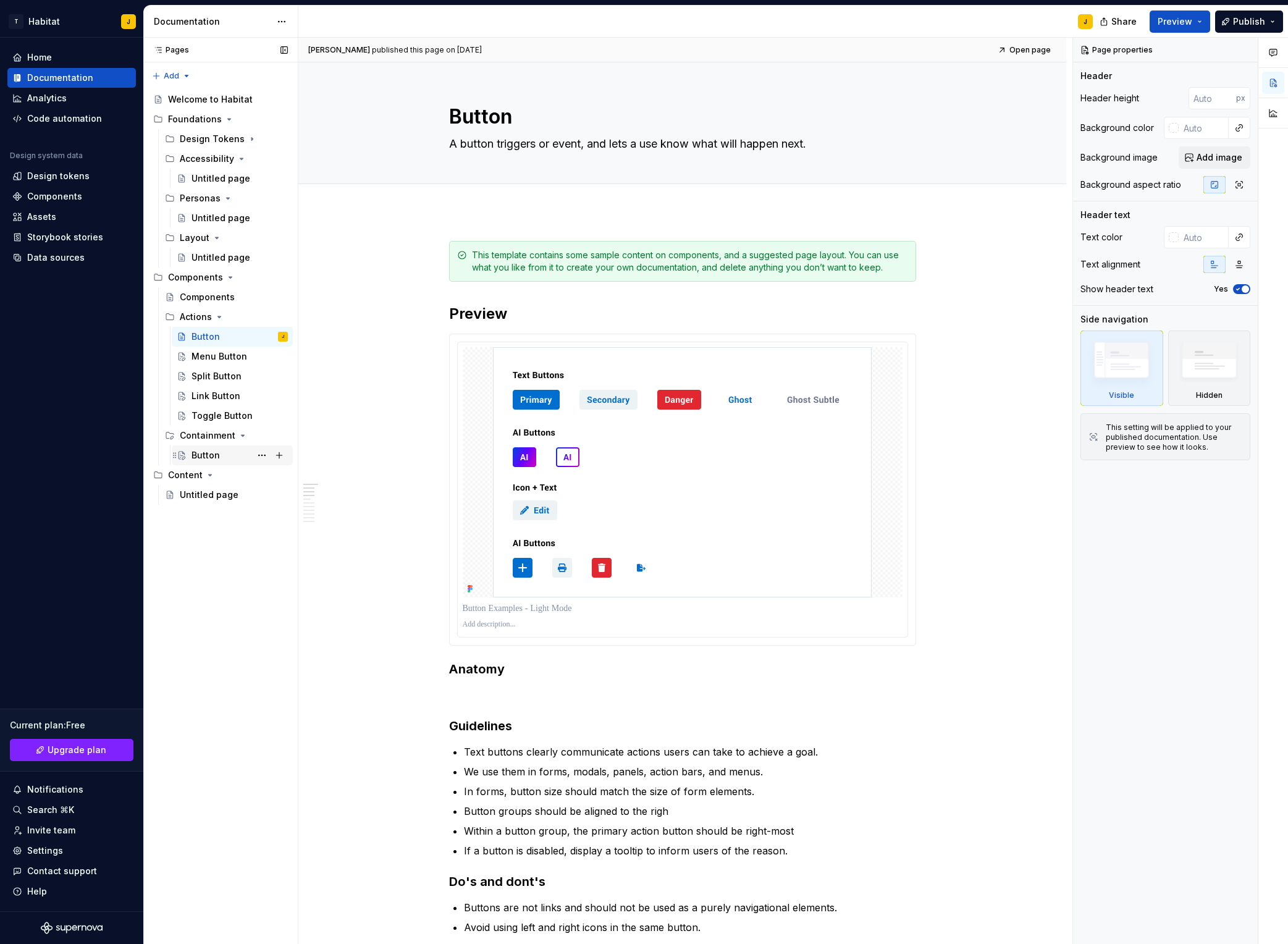
click at [212, 454] on div "Button" at bounding box center [206, 455] width 28 height 12
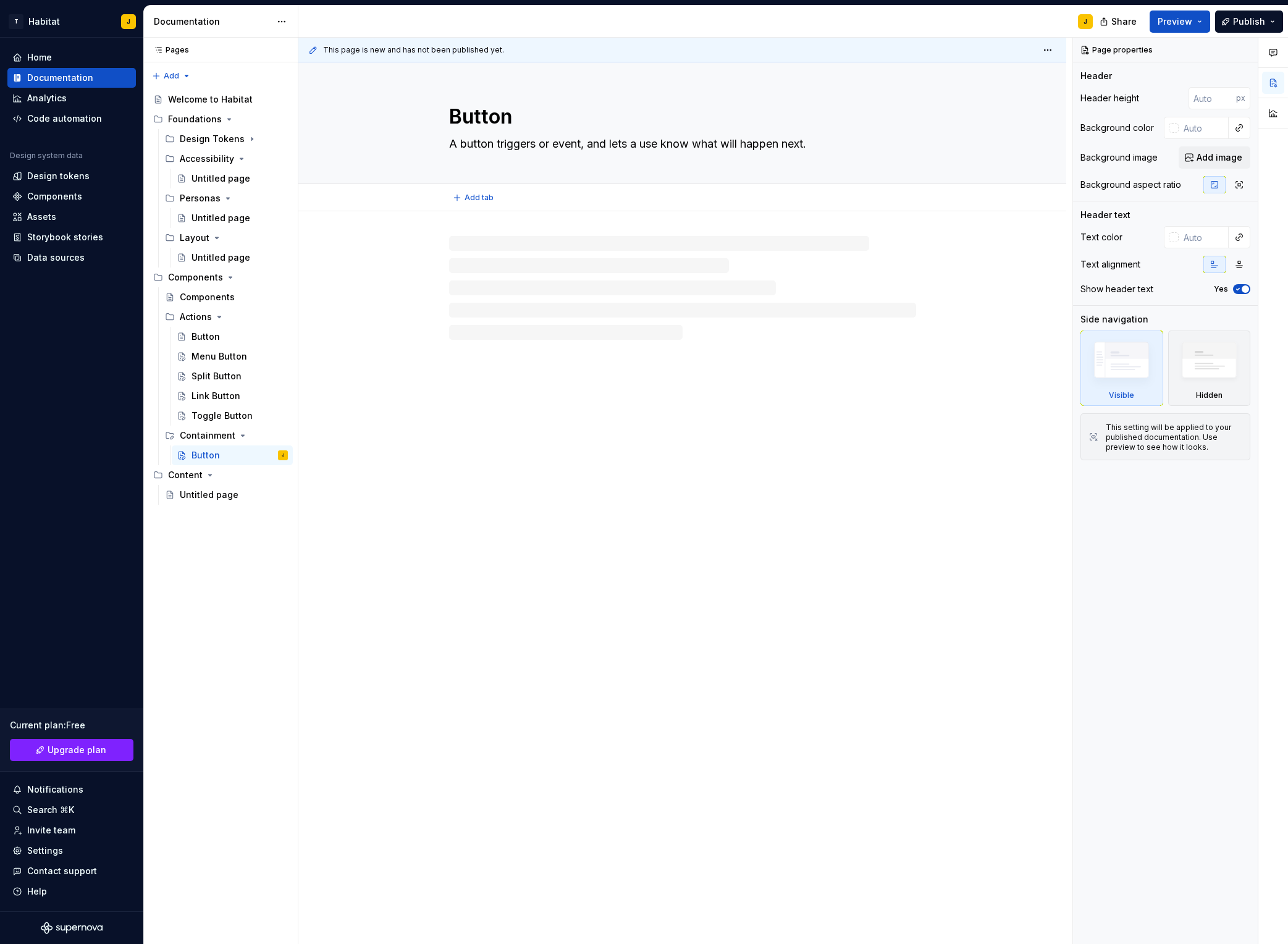
click at [476, 114] on textarea "Button" at bounding box center [680, 117] width 467 height 30
click at [492, 121] on textarea "Button" at bounding box center [680, 117] width 467 height 30
click at [263, 414] on button "Page tree" at bounding box center [262, 416] width 18 height 18
click at [309, 455] on div "Duplicate page" at bounding box center [337, 457] width 121 height 12
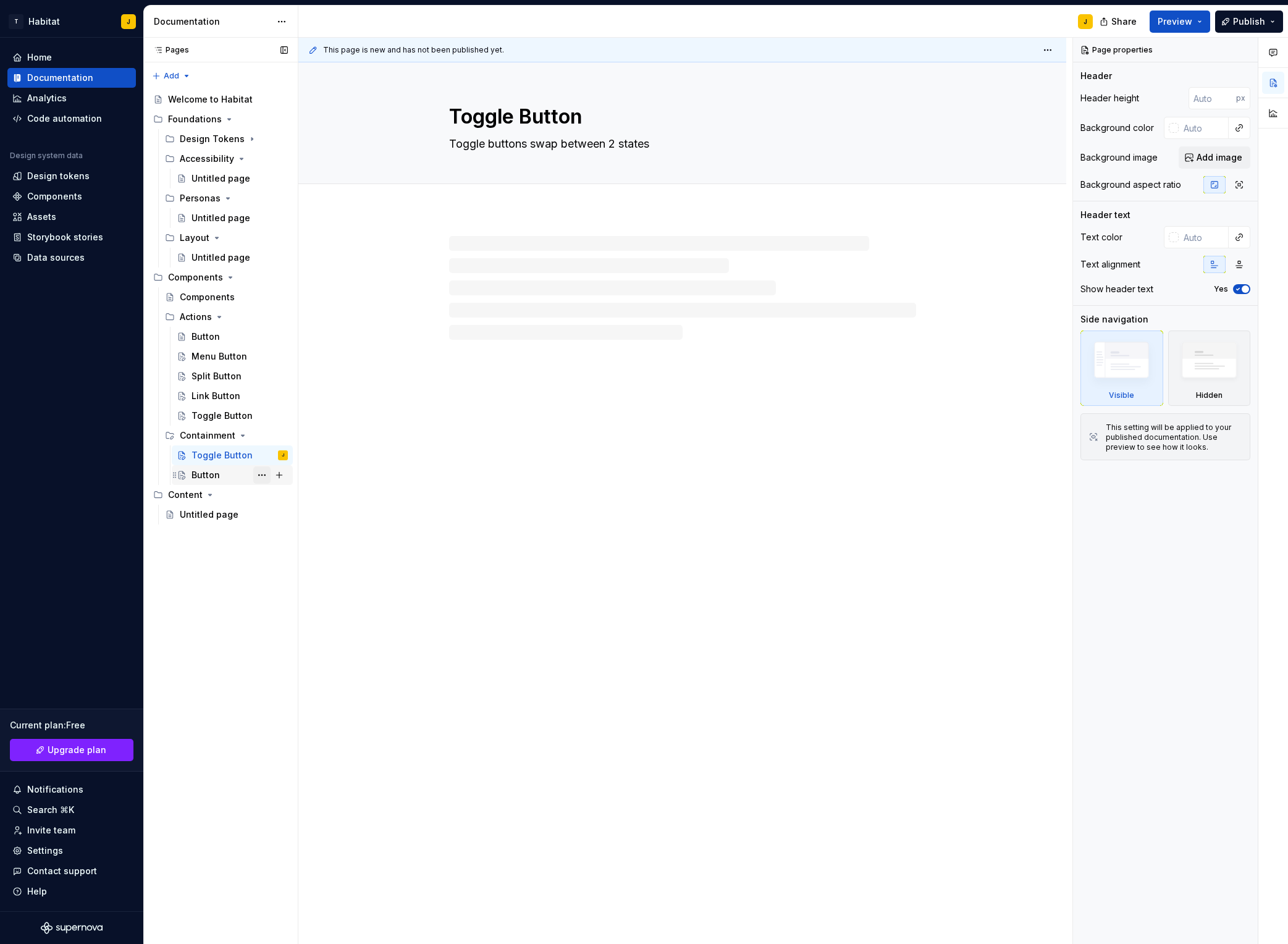
drag, startPoint x: 263, startPoint y: 475, endPoint x: 279, endPoint y: 480, distance: 16.8
click at [263, 475] on button "Page tree" at bounding box center [262, 476] width 18 height 18
click at [310, 657] on div "Delete page" at bounding box center [337, 657] width 121 height 12
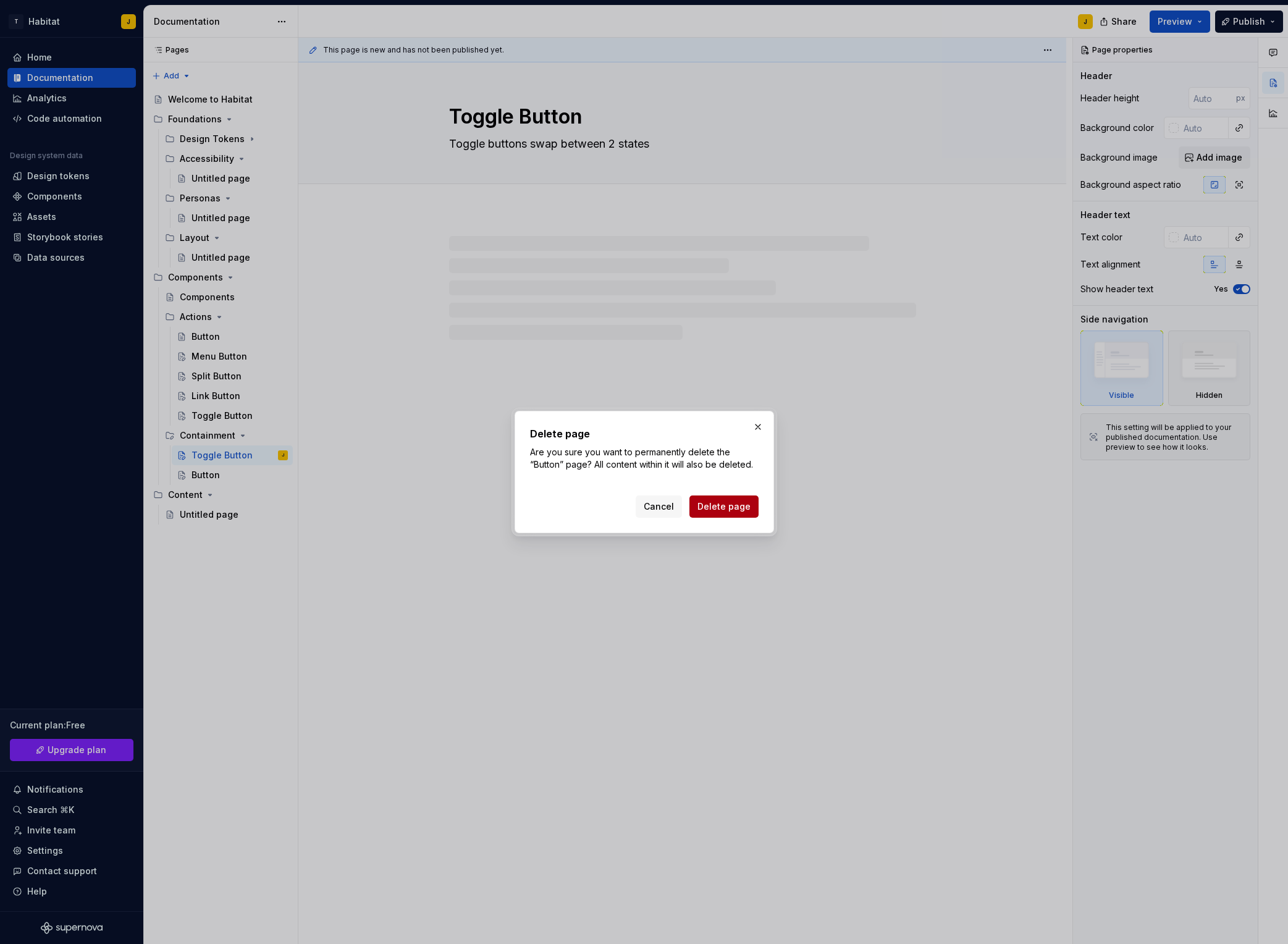
click at [729, 500] on span "Delete page" at bounding box center [723, 506] width 53 height 12
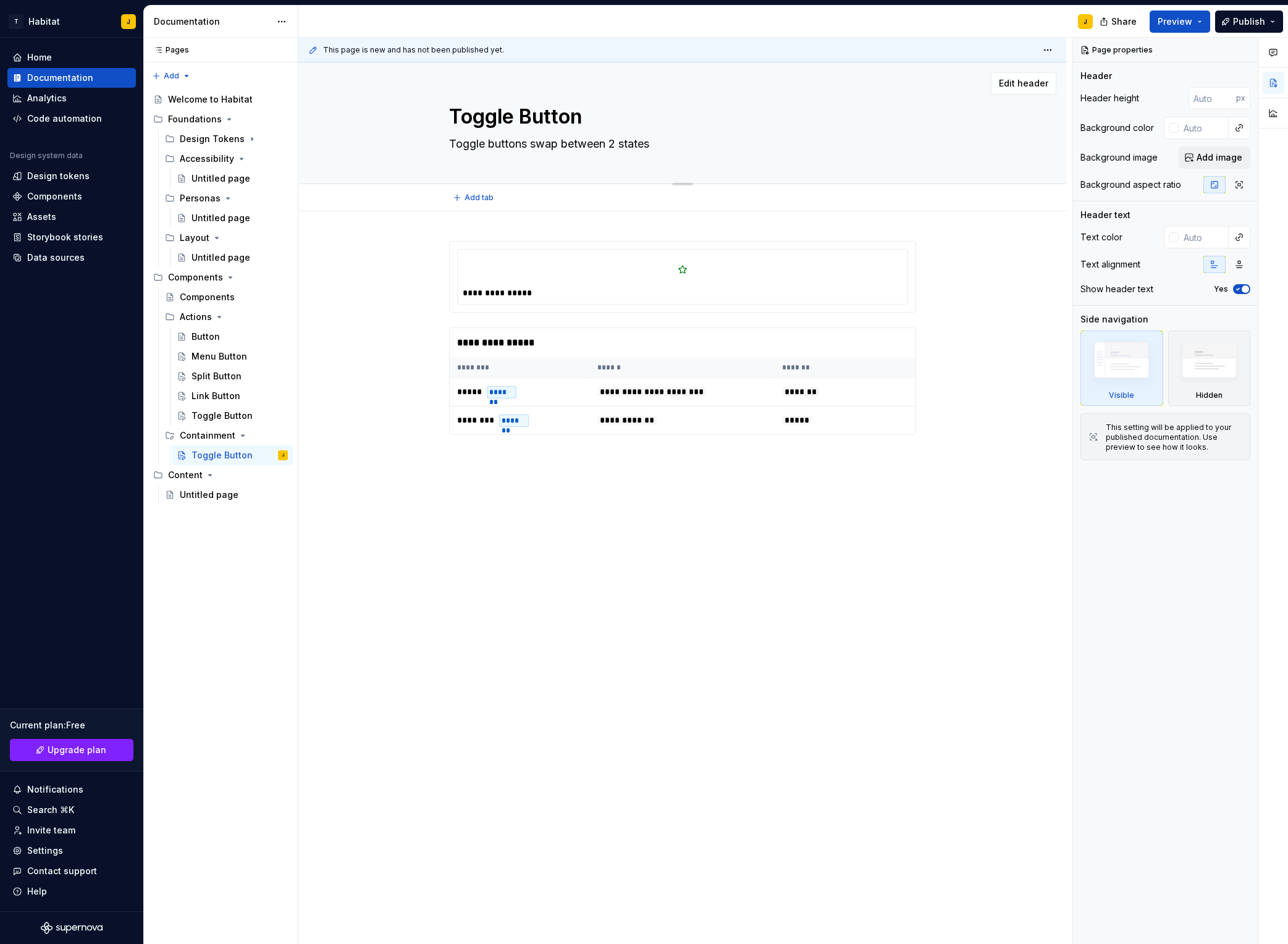
click at [516, 118] on textarea "Toggle Button" at bounding box center [680, 117] width 467 height 30
type textarea "*"
type textarea "A"
type textarea "*"
type textarea "Ac"
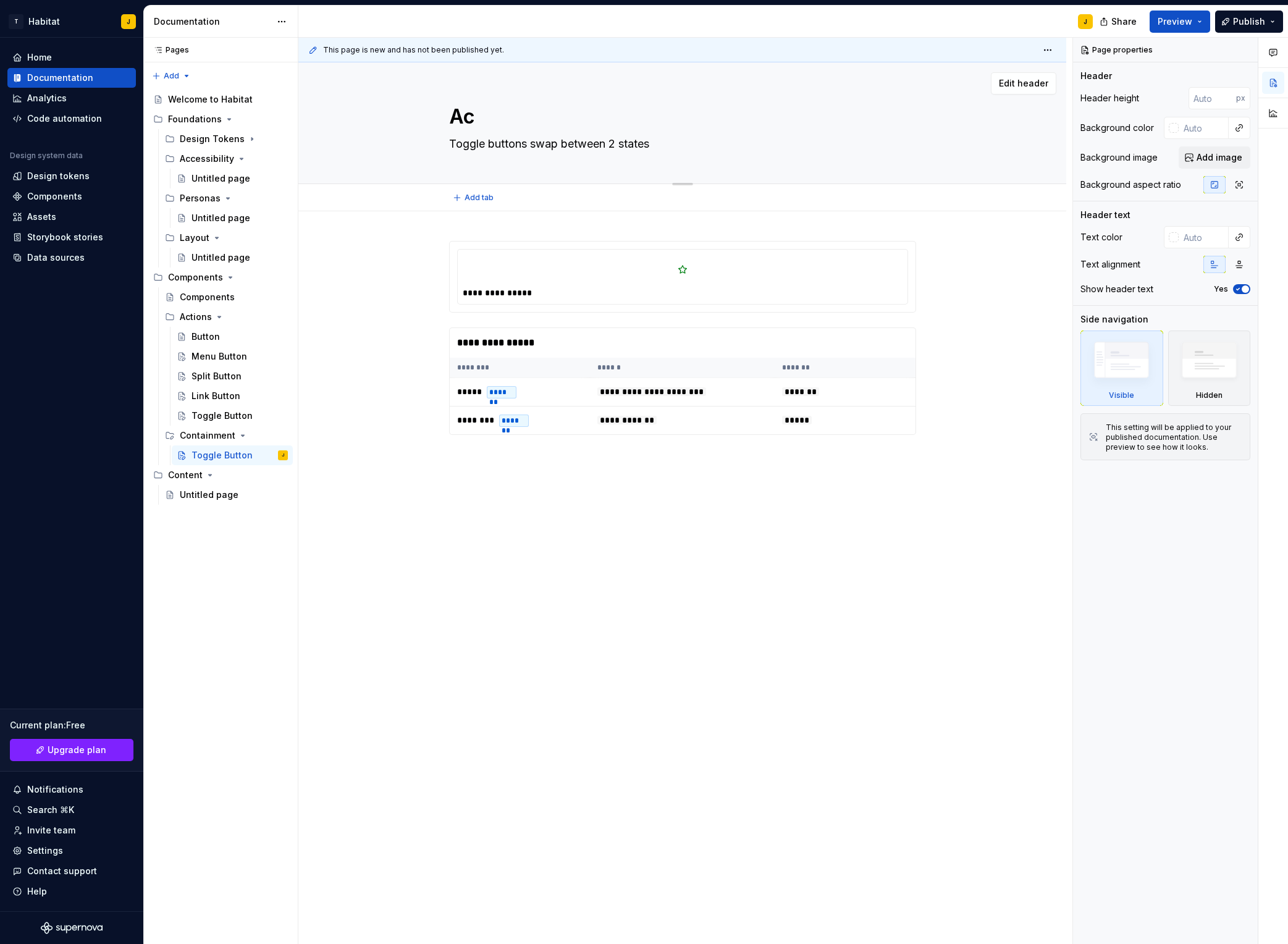
type textarea "*"
type textarea "Acc"
click at [516, 146] on textarea "Toggle buttons swap between 2 states" at bounding box center [680, 144] width 467 height 20
click at [503, 144] on textarea "Toggle buttons swap between 2 states" at bounding box center [680, 144] width 467 height 20
paste textarea "An accordion is a vertically stacked list of headers that reveal or hide associ…"
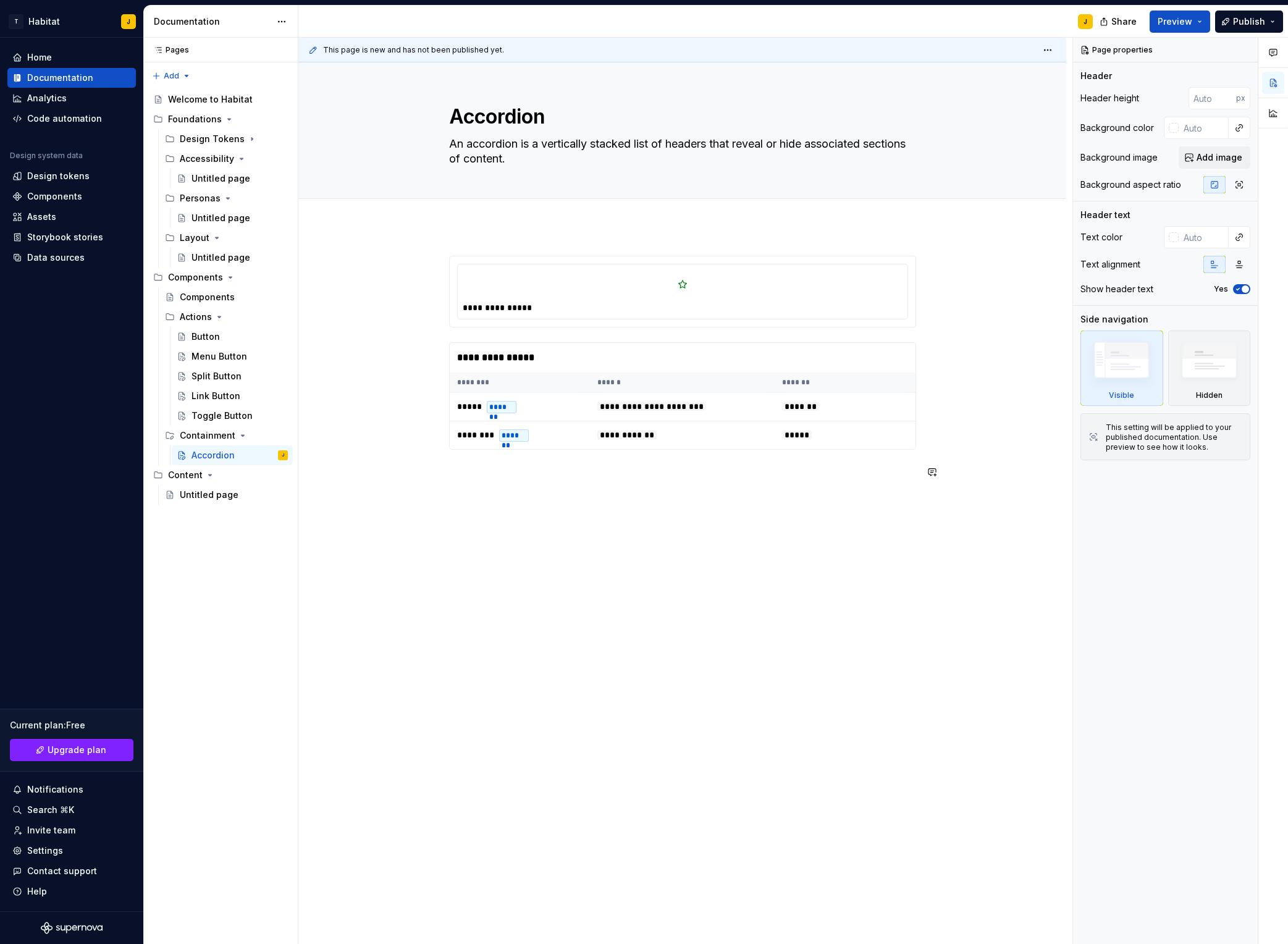
click at [633, 633] on div "**********" at bounding box center [682, 502] width 768 height 552
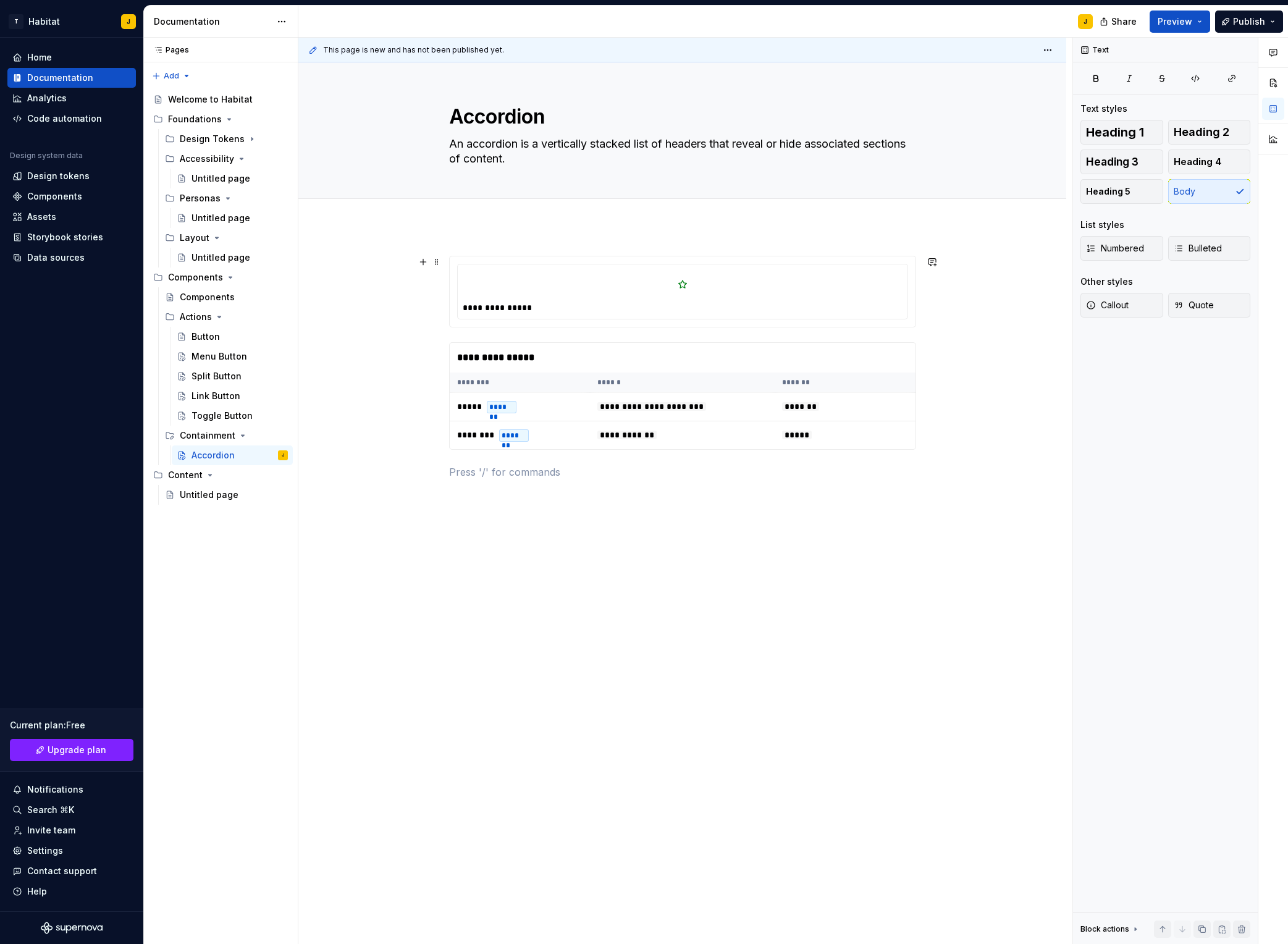
click at [681, 279] on img at bounding box center [683, 284] width 20 height 20
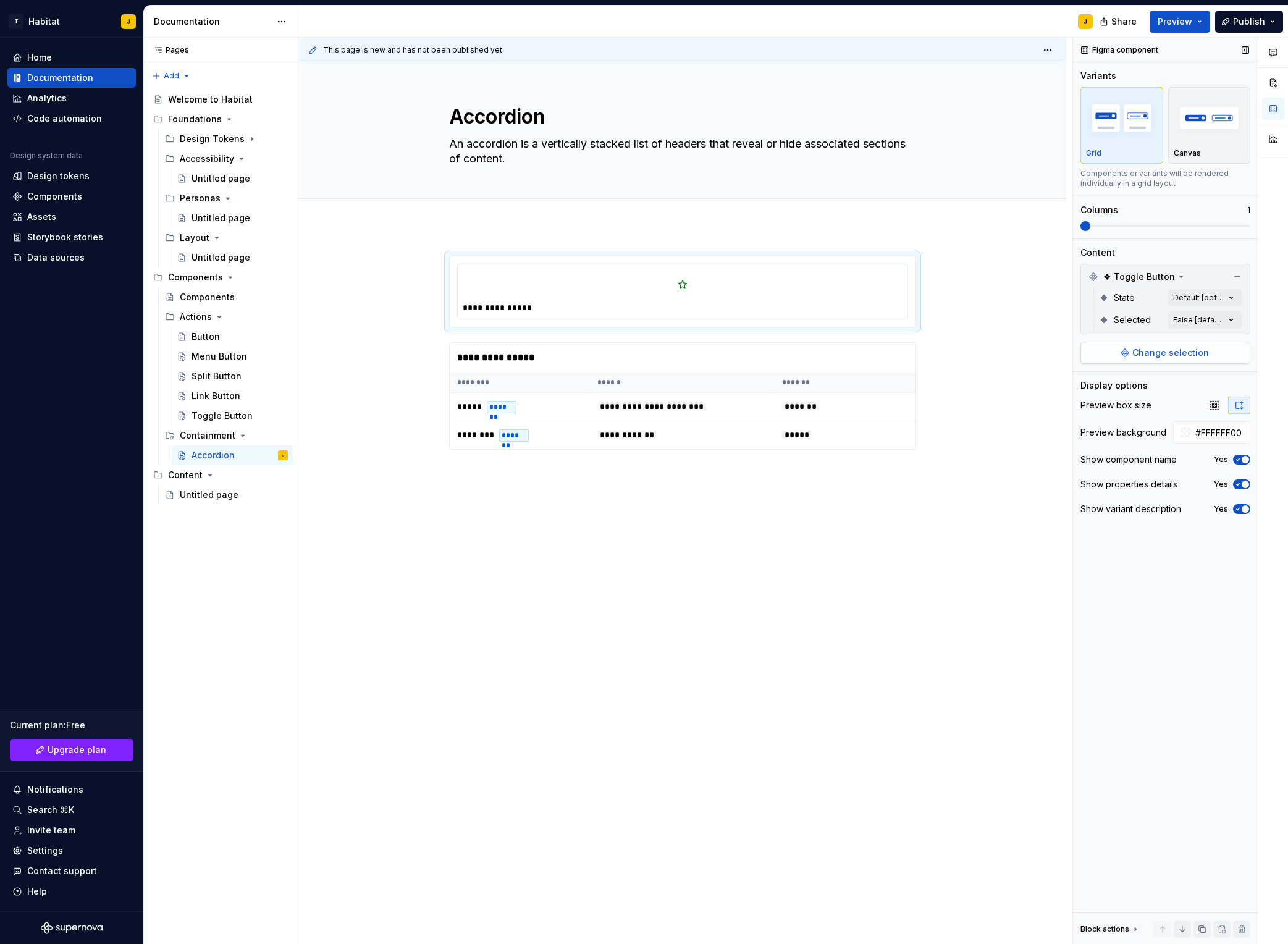
click at [1082, 351] on span "Change selection" at bounding box center [1171, 352] width 77 height 12
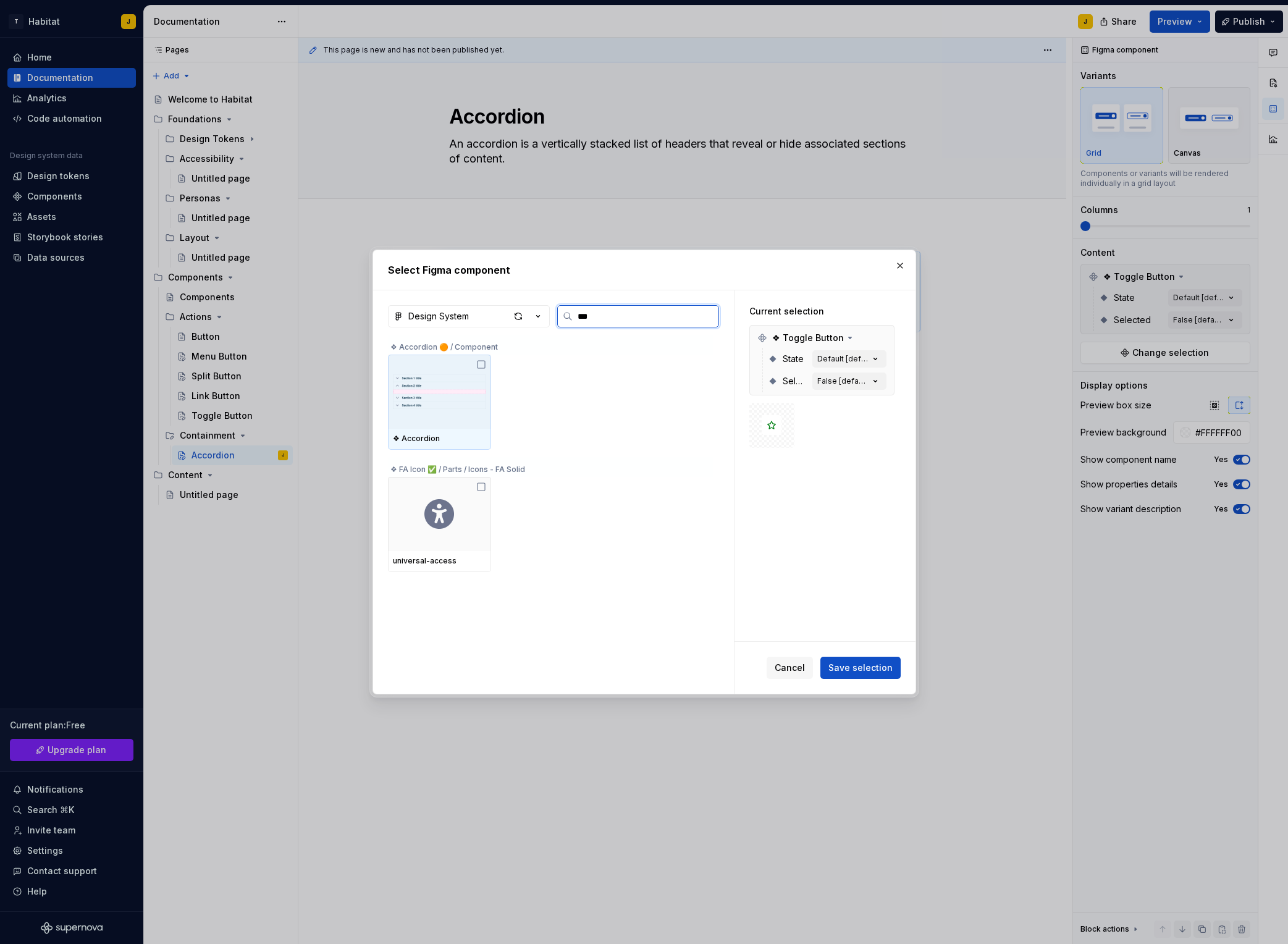
click at [482, 363] on icon at bounding box center [481, 365] width 10 height 10
drag, startPoint x: 861, startPoint y: 662, endPoint x: 970, endPoint y: 624, distance: 115.4
click at [863, 662] on span "Save selection" at bounding box center [861, 668] width 64 height 12
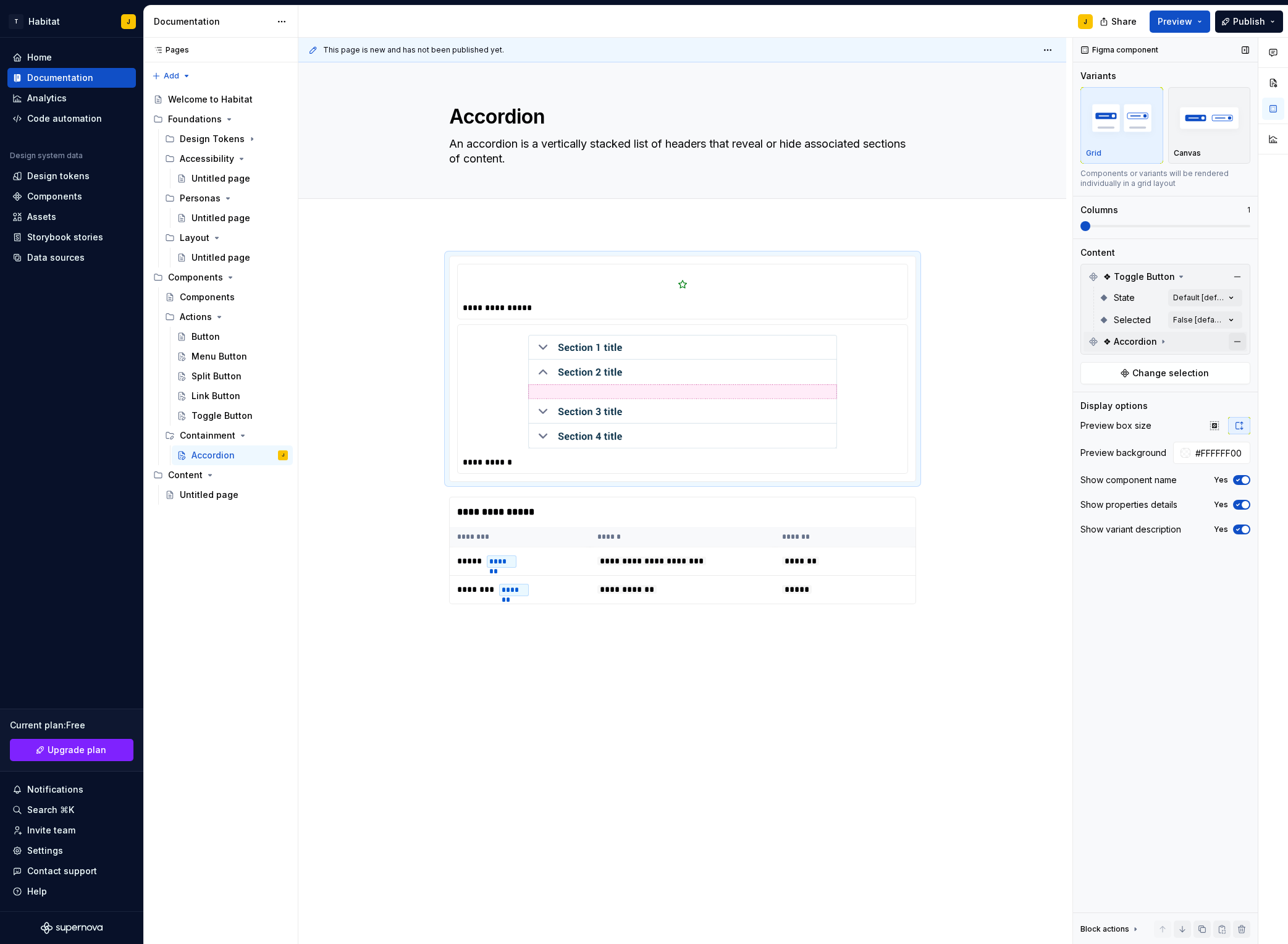
click at [1082, 276] on button "button" at bounding box center [1238, 277] width 18 height 18
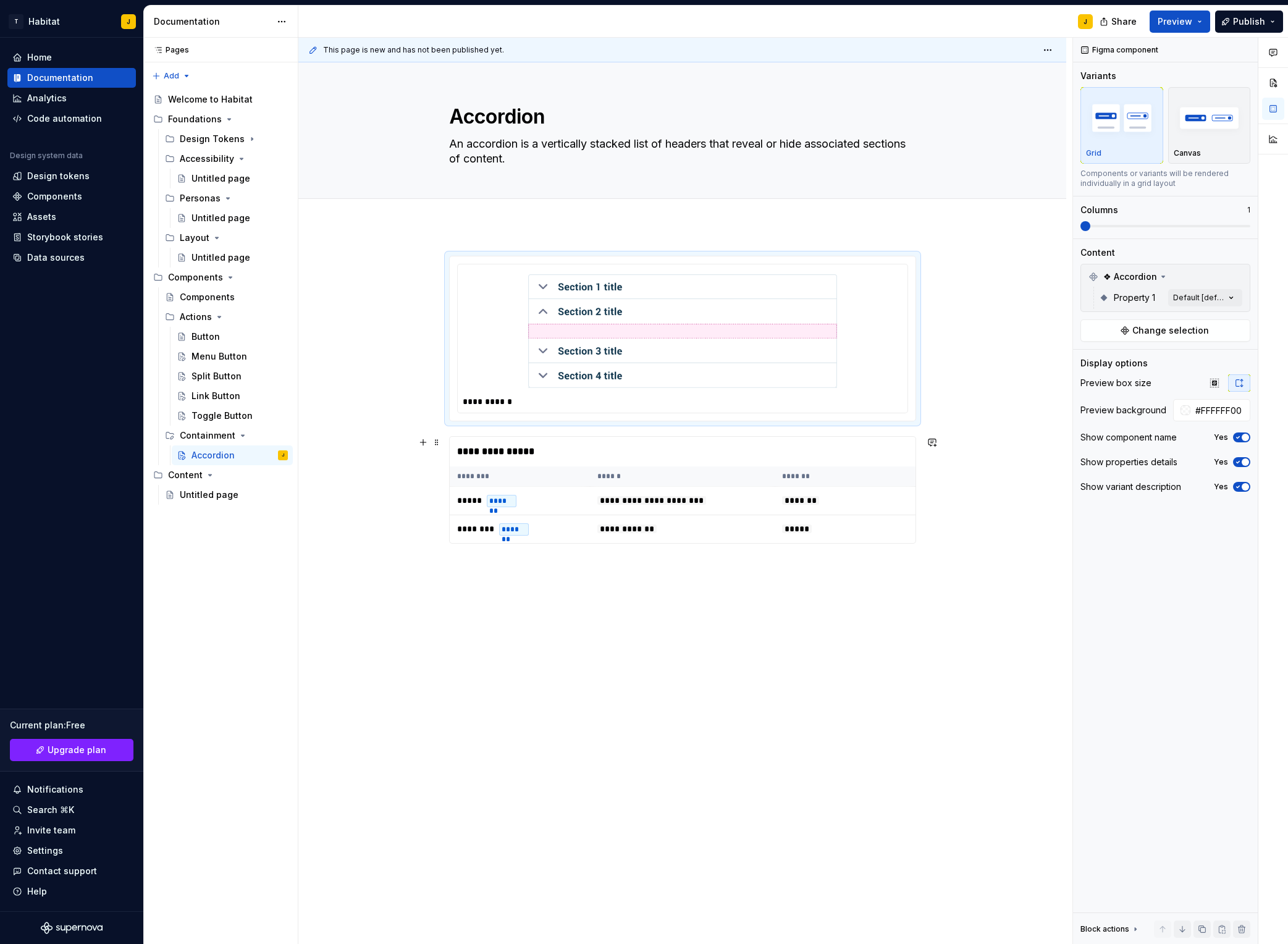
click at [771, 457] on div "**********" at bounding box center [683, 452] width 466 height 30
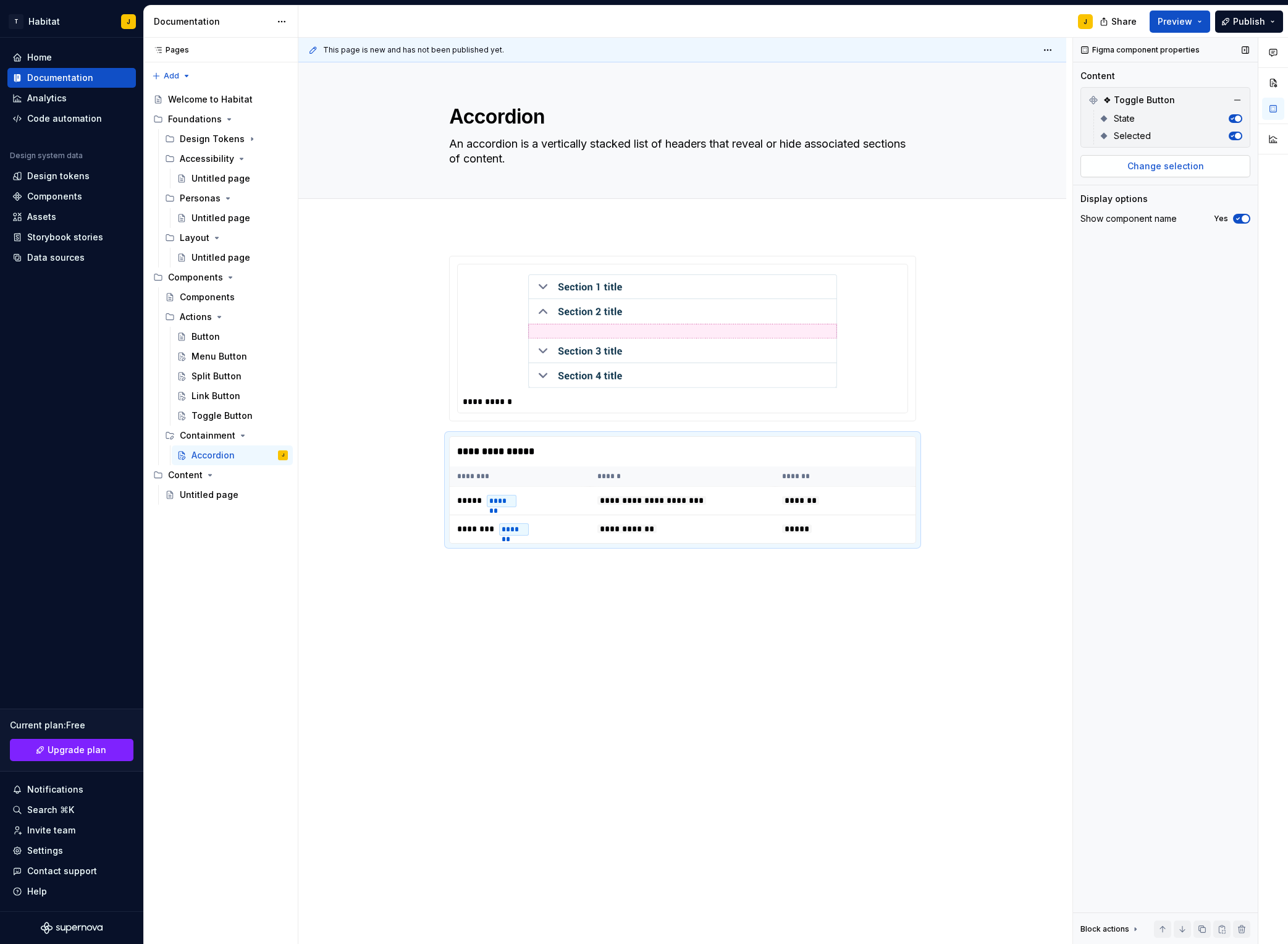
click at [1082, 168] on span "Change selection" at bounding box center [1165, 166] width 77 height 12
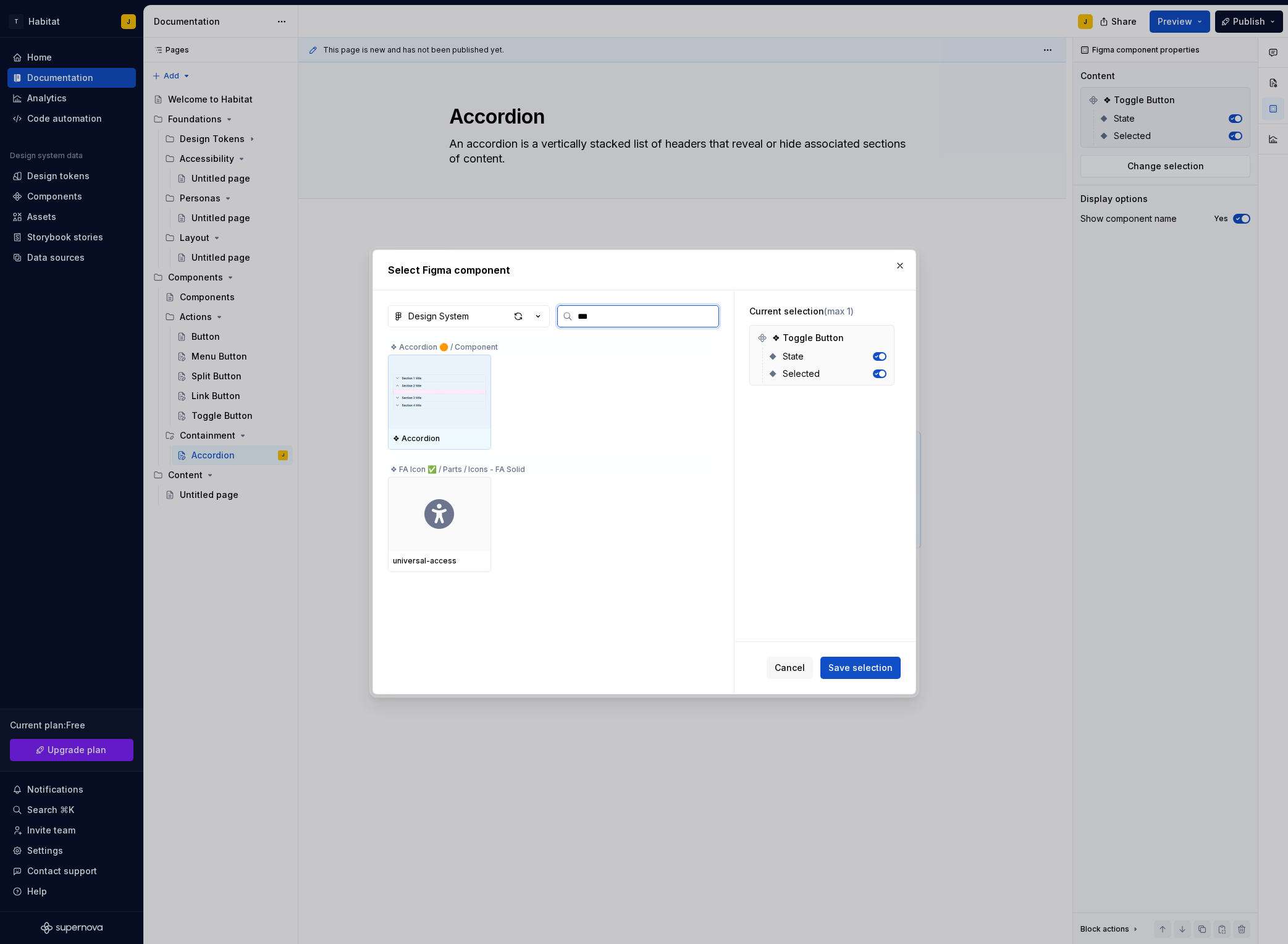
click at [430, 390] on img at bounding box center [440, 392] width 93 height 64
click at [854, 662] on span "Save selection" at bounding box center [861, 668] width 64 height 12
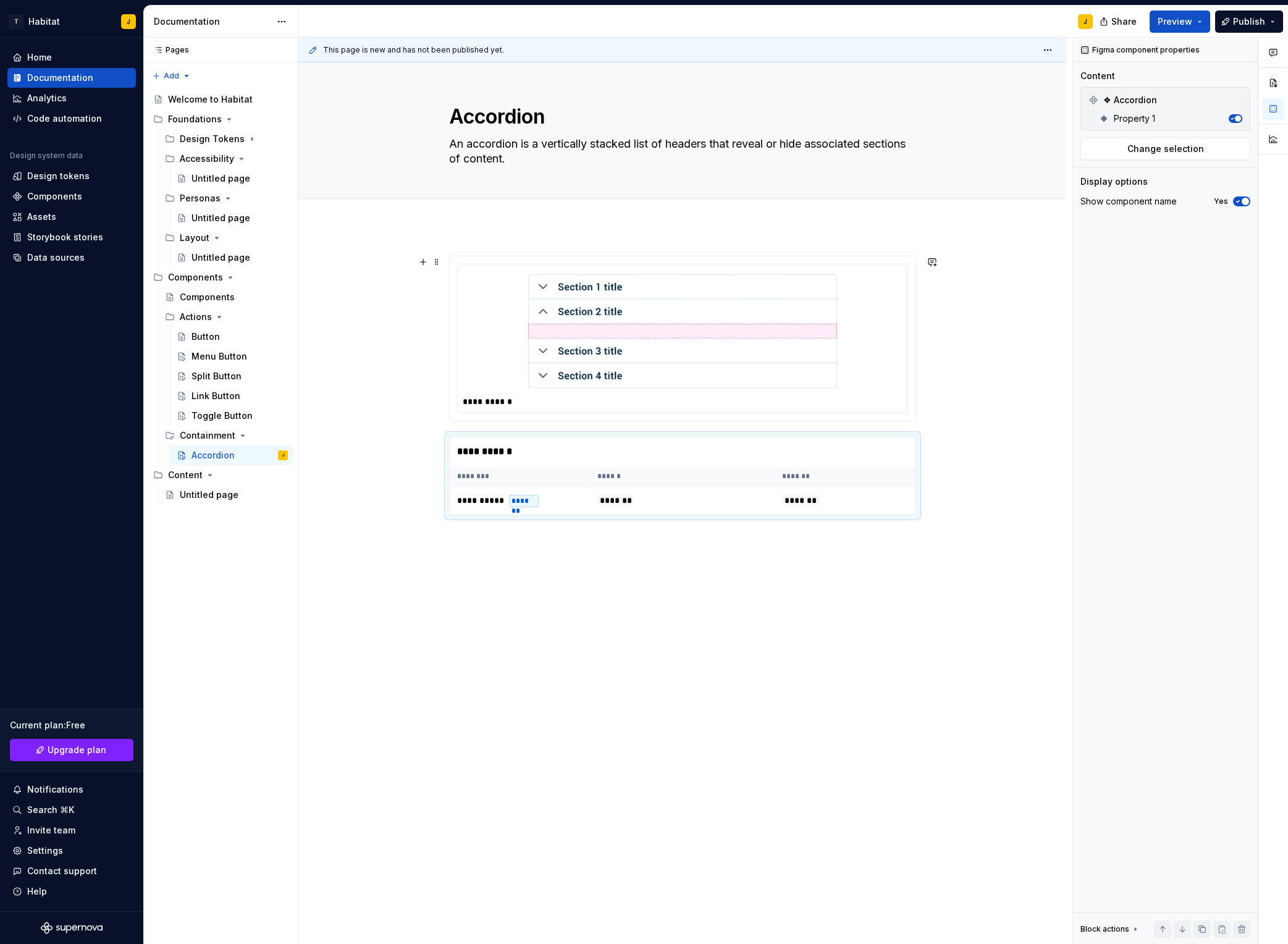
click at [406, 366] on div "**********" at bounding box center [682, 535] width 768 height 617
click at [257, 458] on button "Page tree" at bounding box center [262, 456] width 18 height 18
click at [306, 502] on div "Duplicate page" at bounding box center [337, 497] width 121 height 12
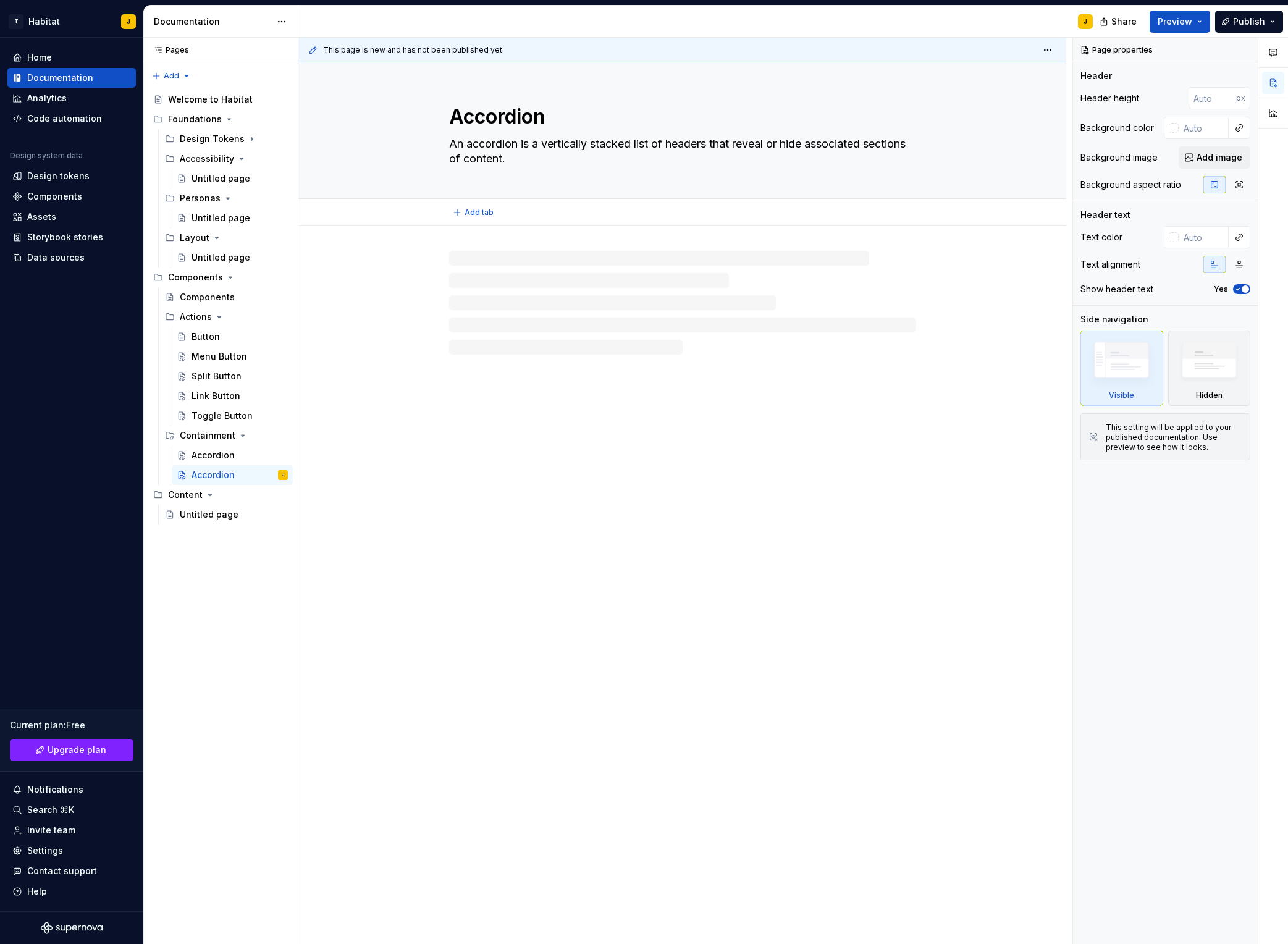
click at [499, 126] on textarea "Accordion" at bounding box center [680, 117] width 467 height 30
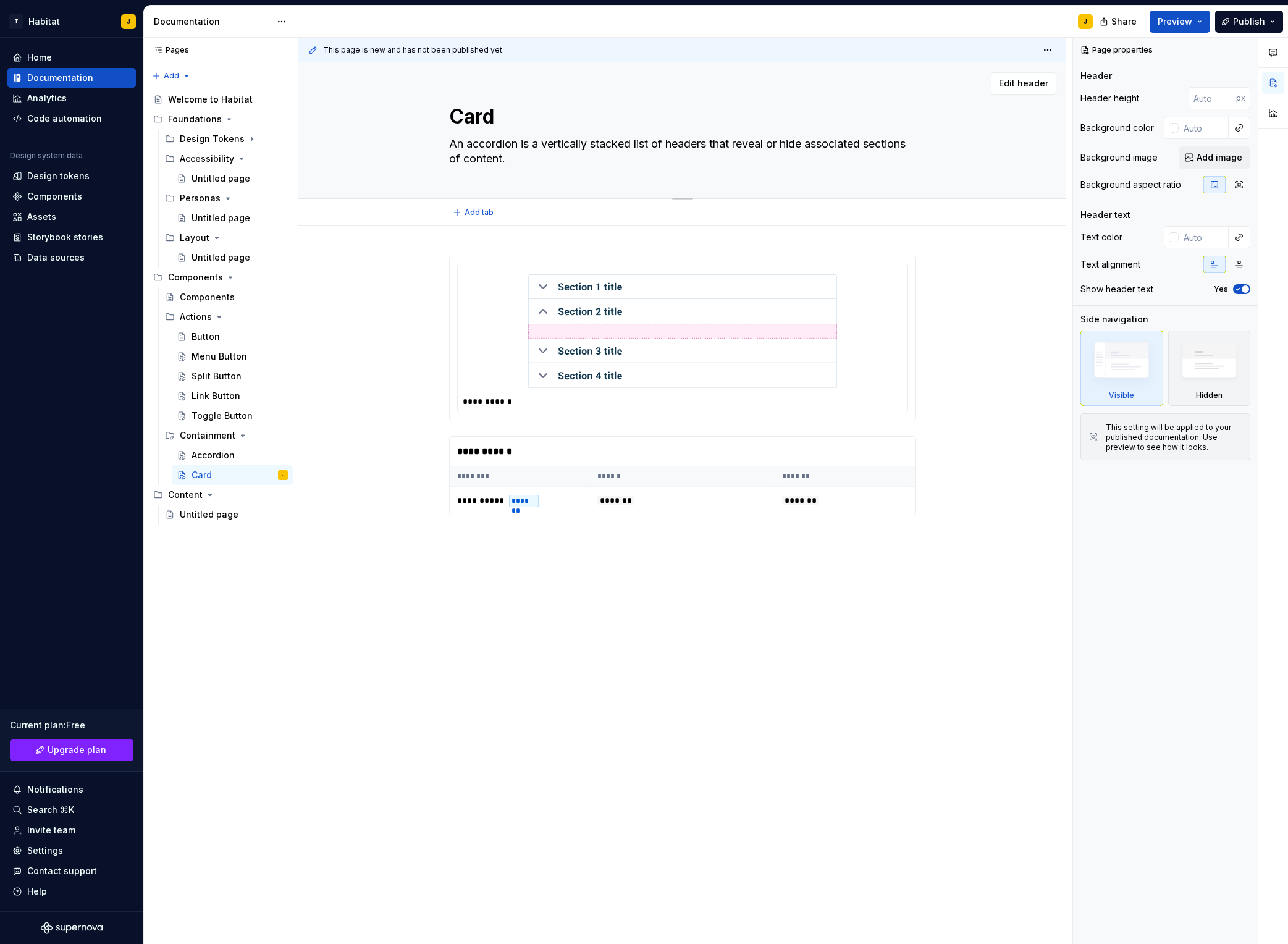
click at [509, 158] on textarea "An accordion is a vertically stacked list of headers that reveal or hide associ…" at bounding box center [680, 151] width 467 height 34
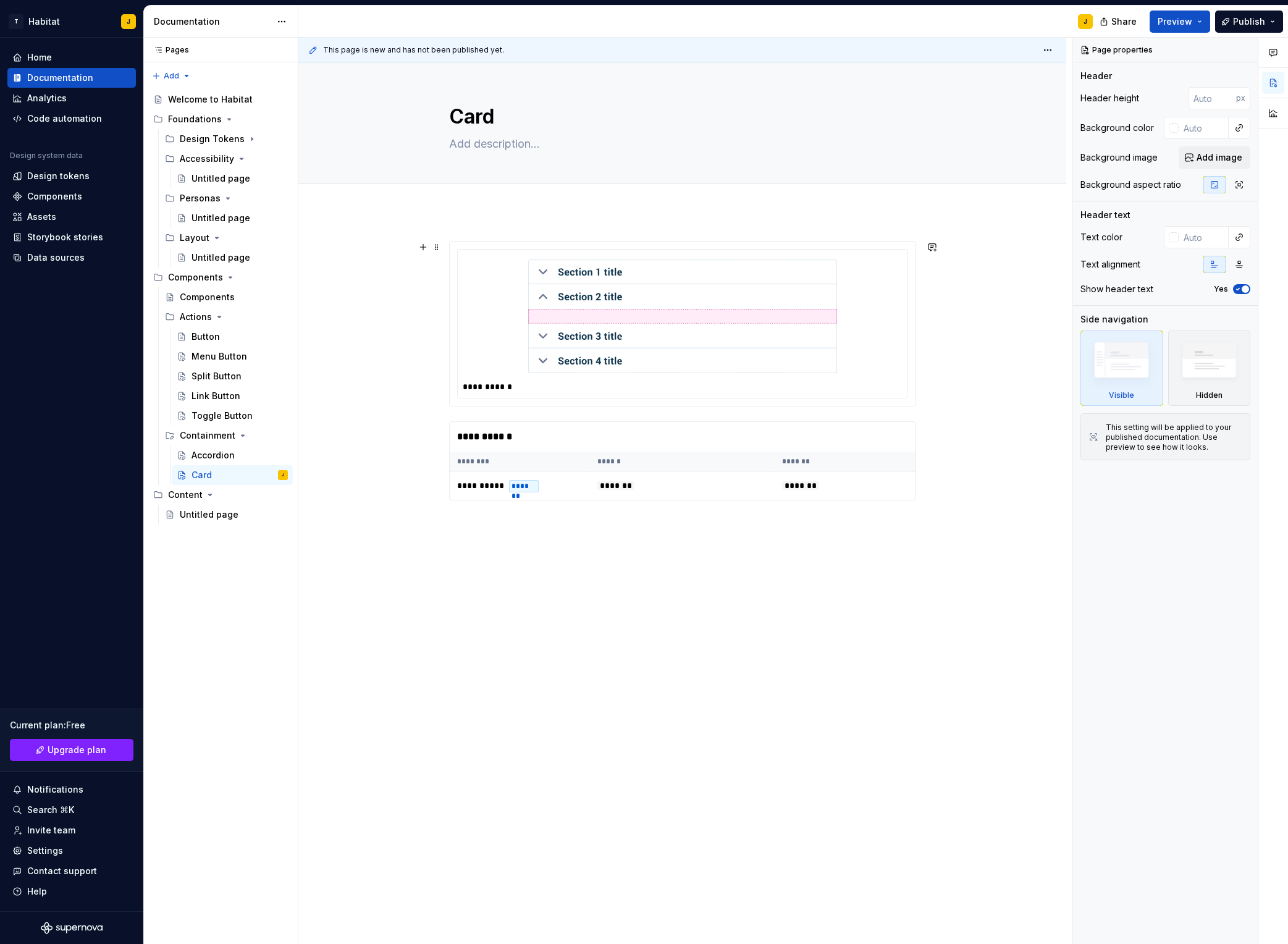
click at [363, 392] on div "**********" at bounding box center [682, 520] width 768 height 617
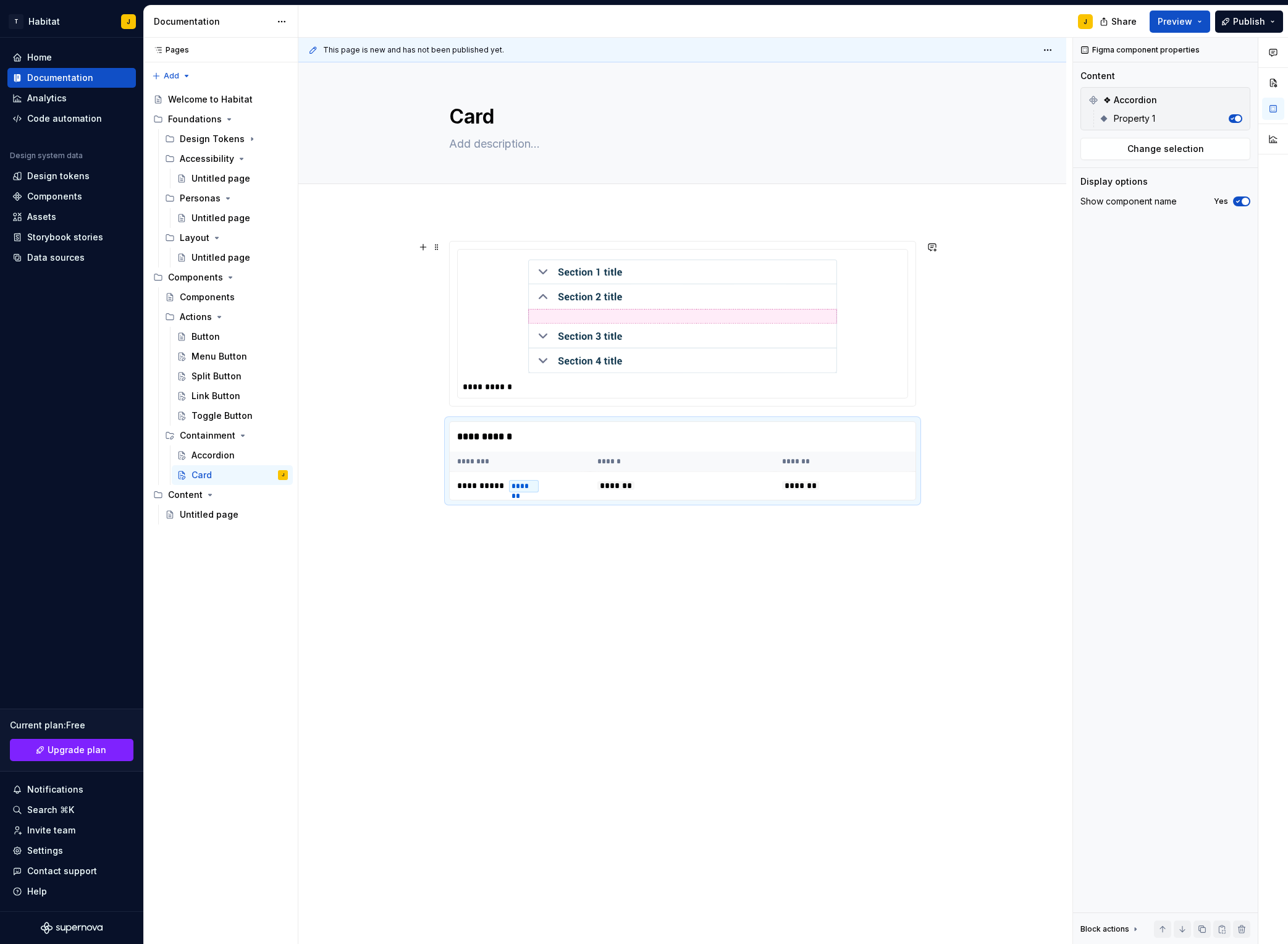
click at [616, 284] on img at bounding box center [683, 317] width 309 height 114
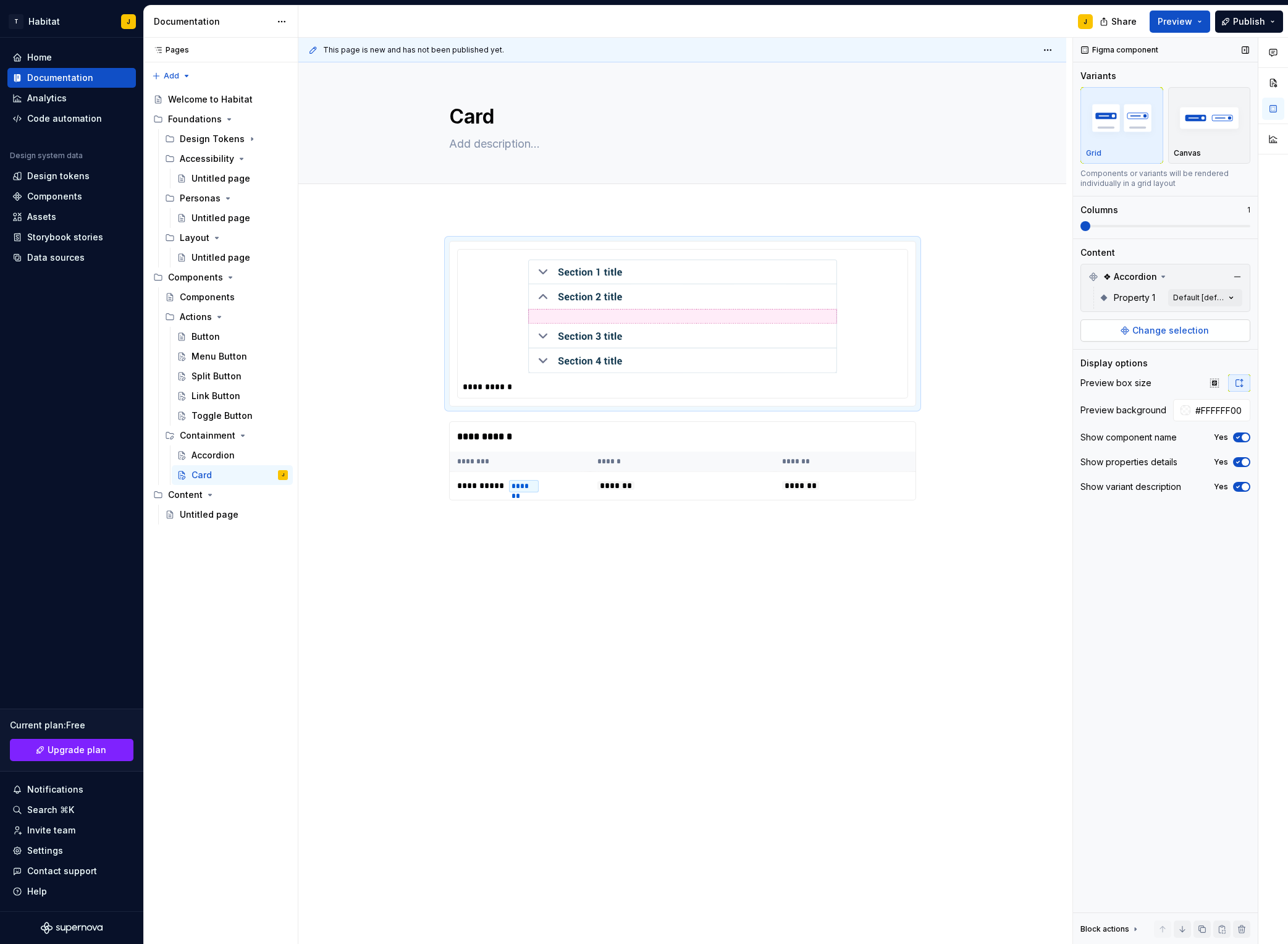
click at [1082, 338] on button "Change selection" at bounding box center [1165, 330] width 170 height 22
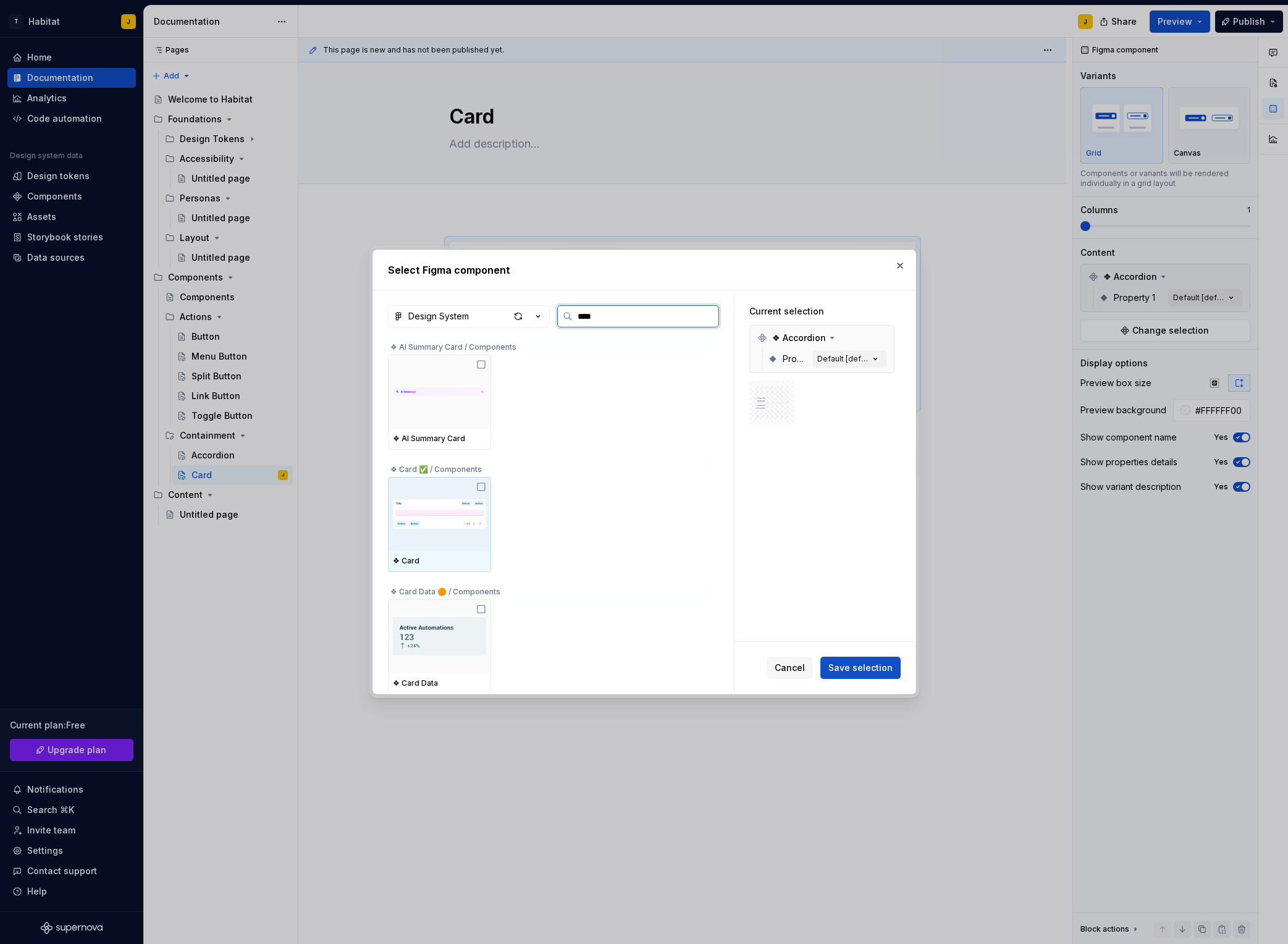
click at [443, 537] on img at bounding box center [440, 514] width 93 height 64
click at [850, 668] on span "Save selection" at bounding box center [861, 668] width 64 height 12
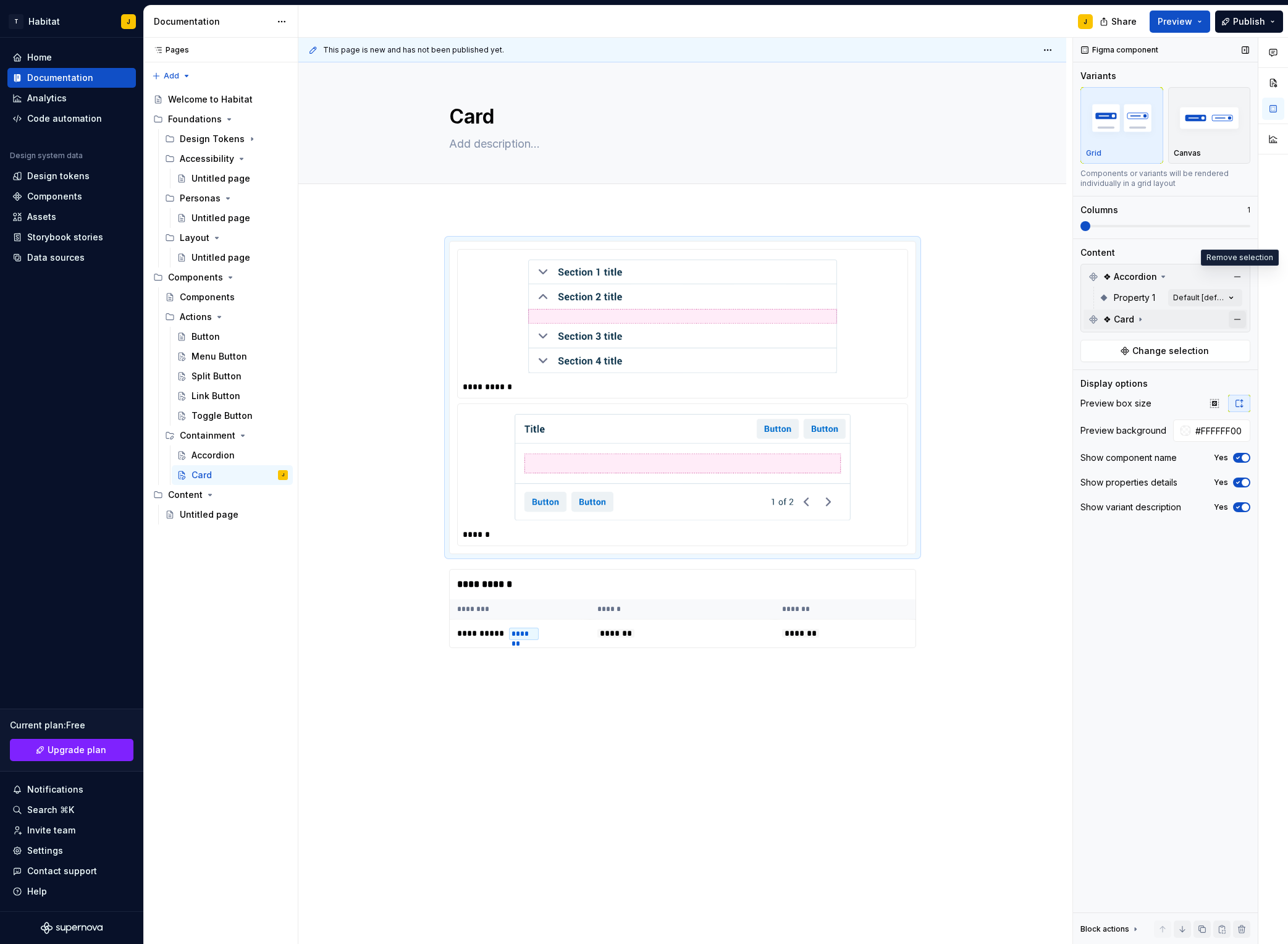
click at [1082, 277] on button "button" at bounding box center [1238, 277] width 18 height 18
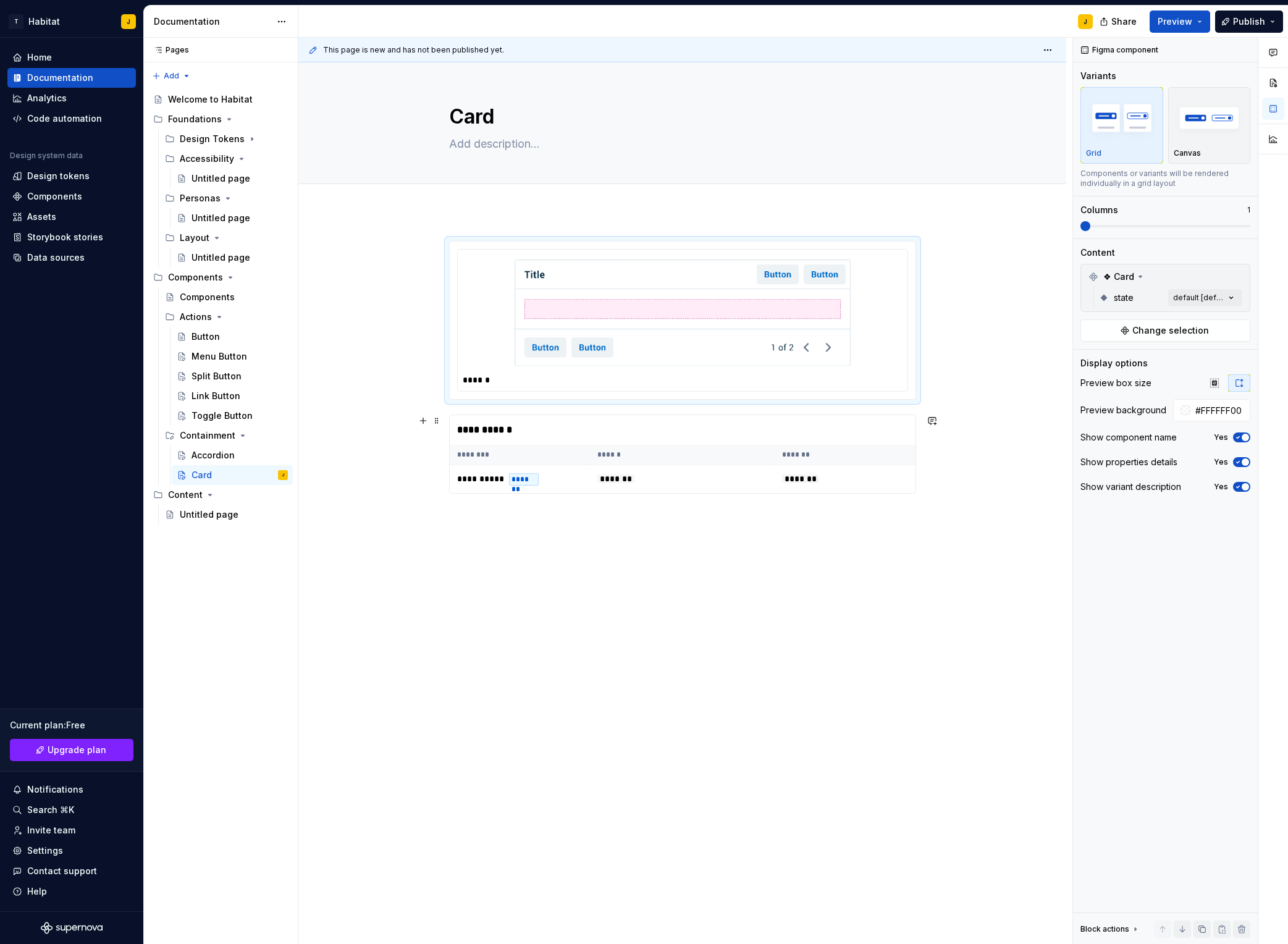
click at [783, 439] on div "**********" at bounding box center [683, 430] width 466 height 30
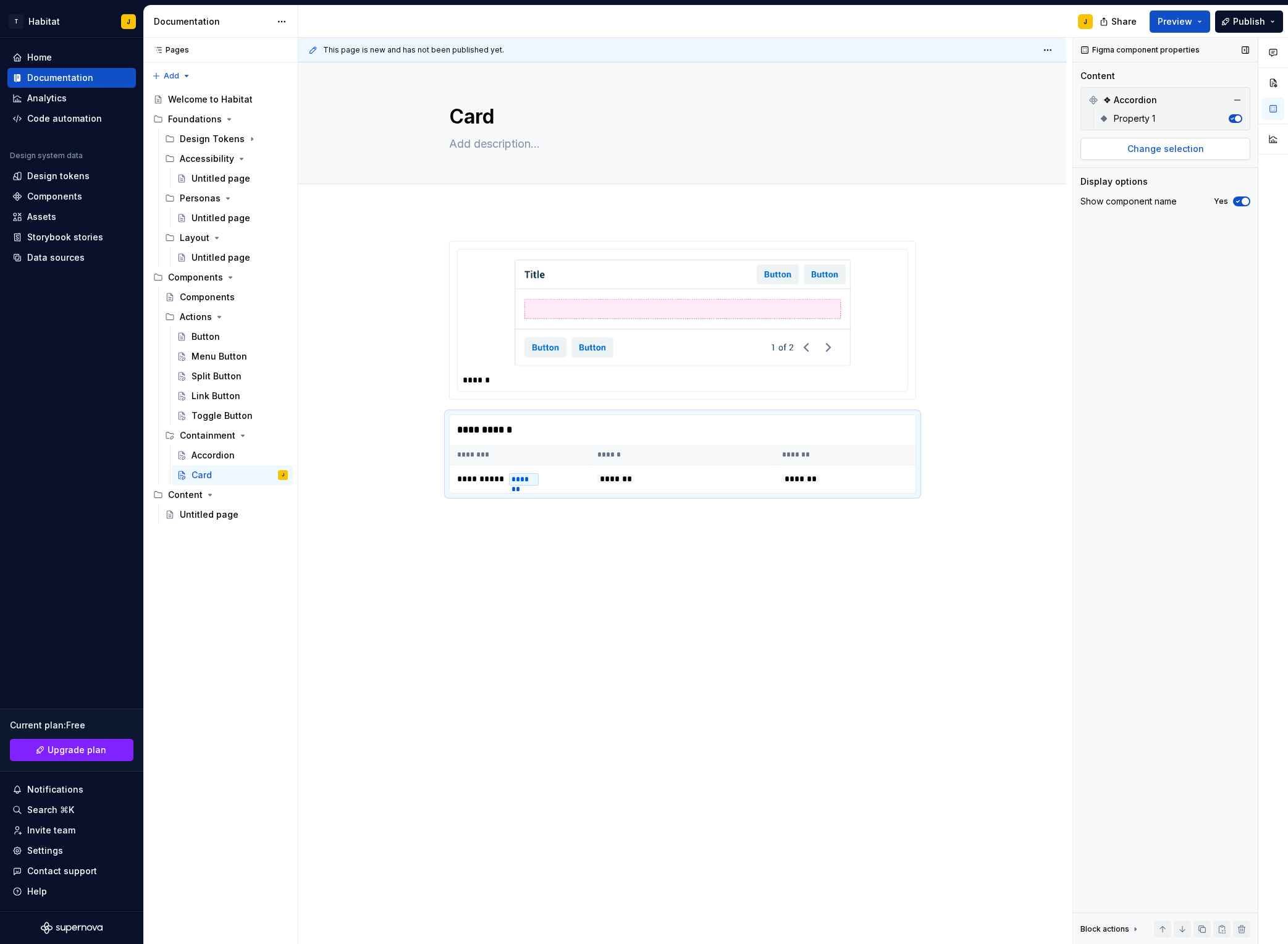
click at [1082, 152] on span "Change selection" at bounding box center [1165, 149] width 77 height 12
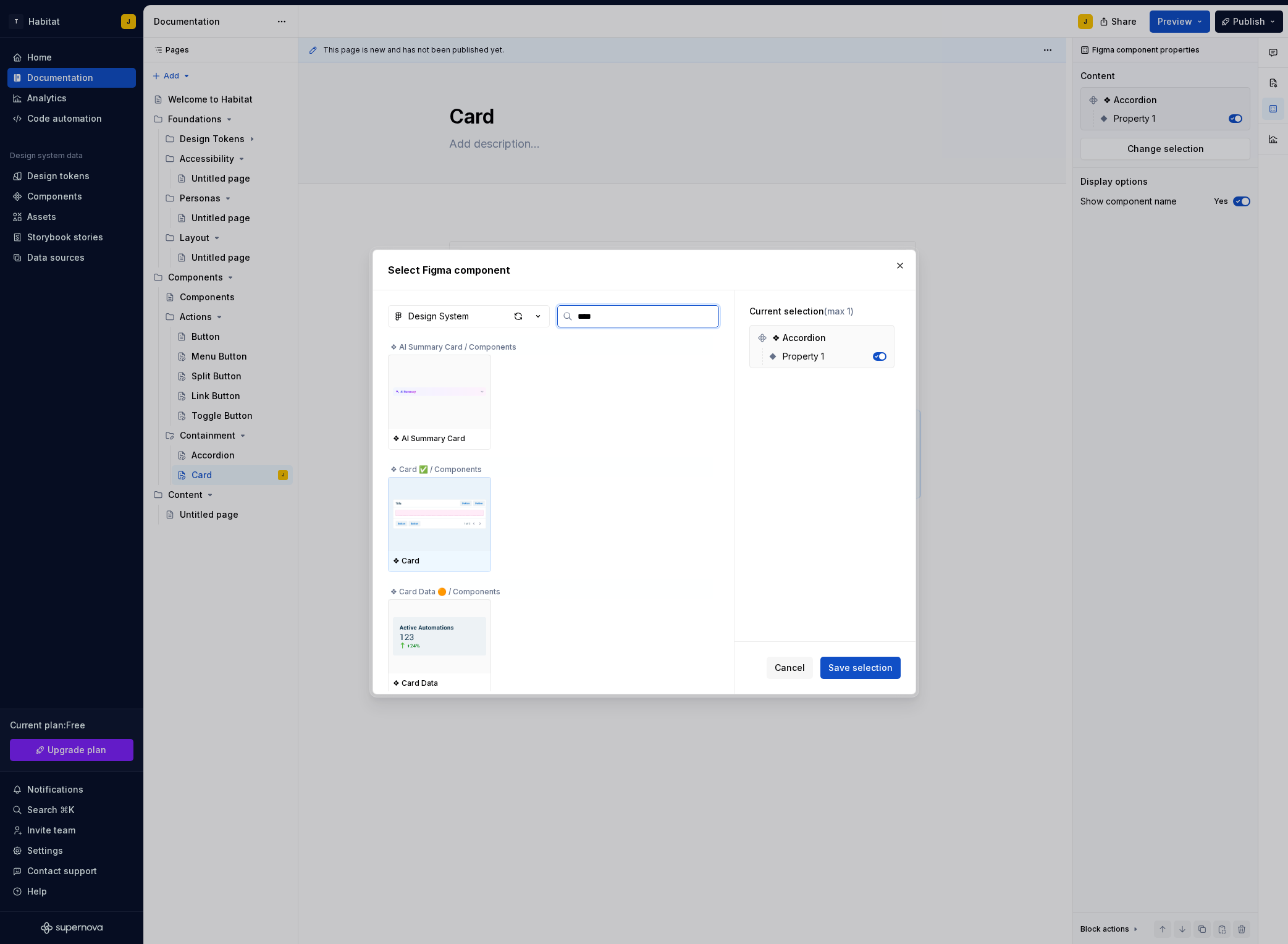
click at [438, 504] on img at bounding box center [440, 514] width 93 height 64
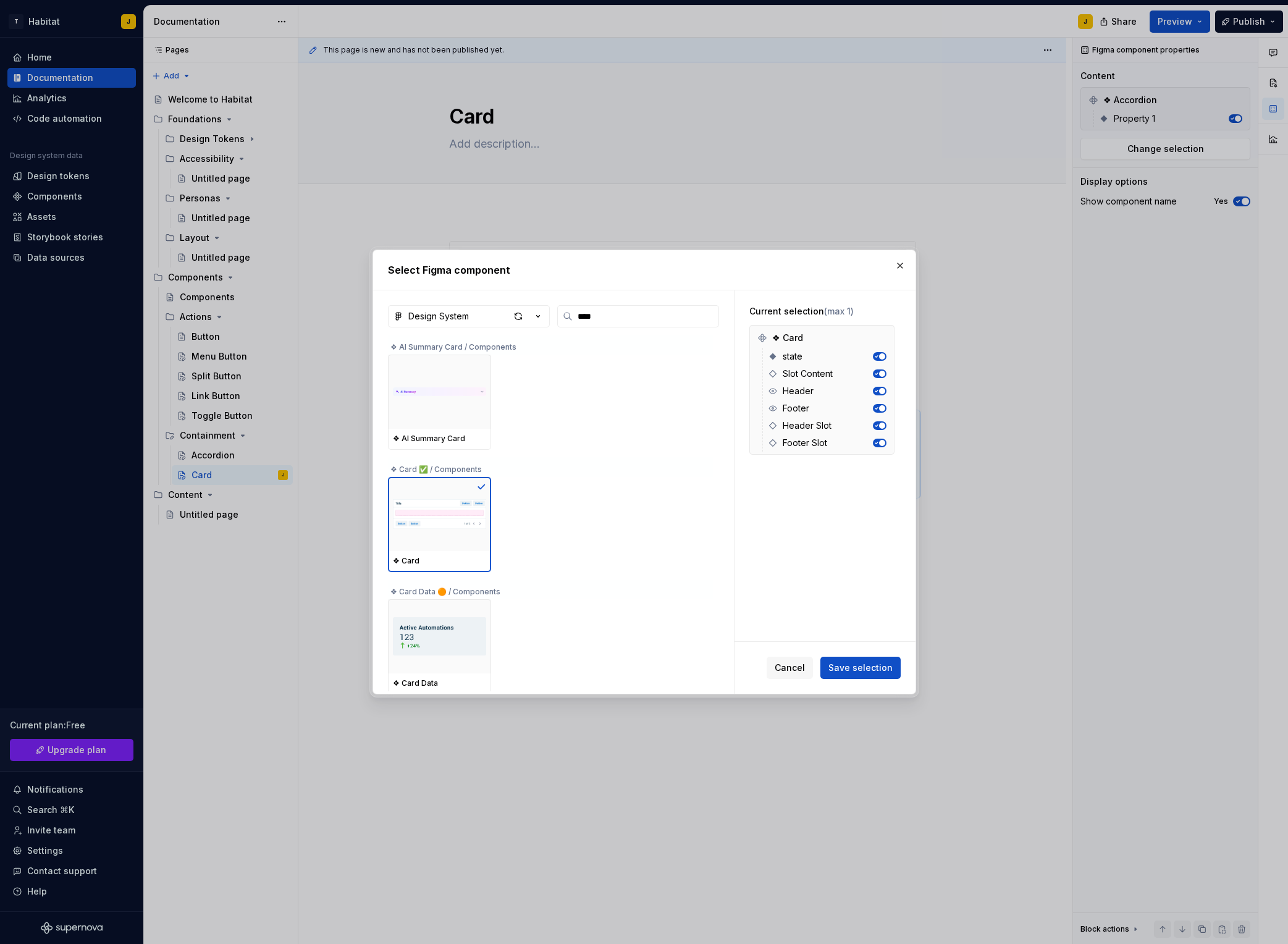
click at [864, 673] on span "Save selection" at bounding box center [861, 668] width 64 height 12
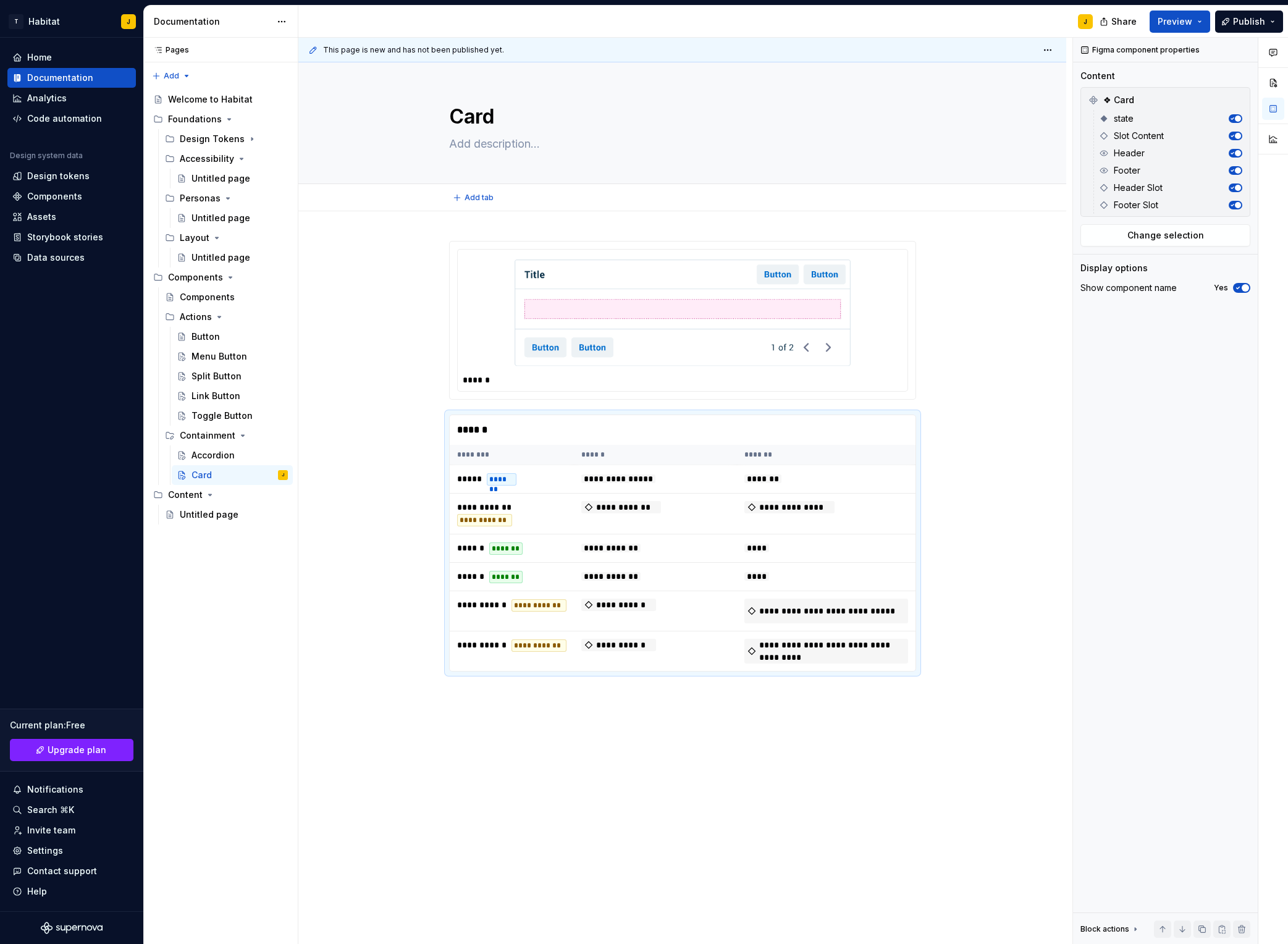
drag, startPoint x: 379, startPoint y: 204, endPoint x: 336, endPoint y: 185, distance: 47.0
click at [378, 204] on div "Add tab" at bounding box center [682, 198] width 669 height 18
click at [260, 479] on button "Page tree" at bounding box center [262, 476] width 18 height 18
click at [308, 520] on div "Duplicate page" at bounding box center [337, 517] width 121 height 12
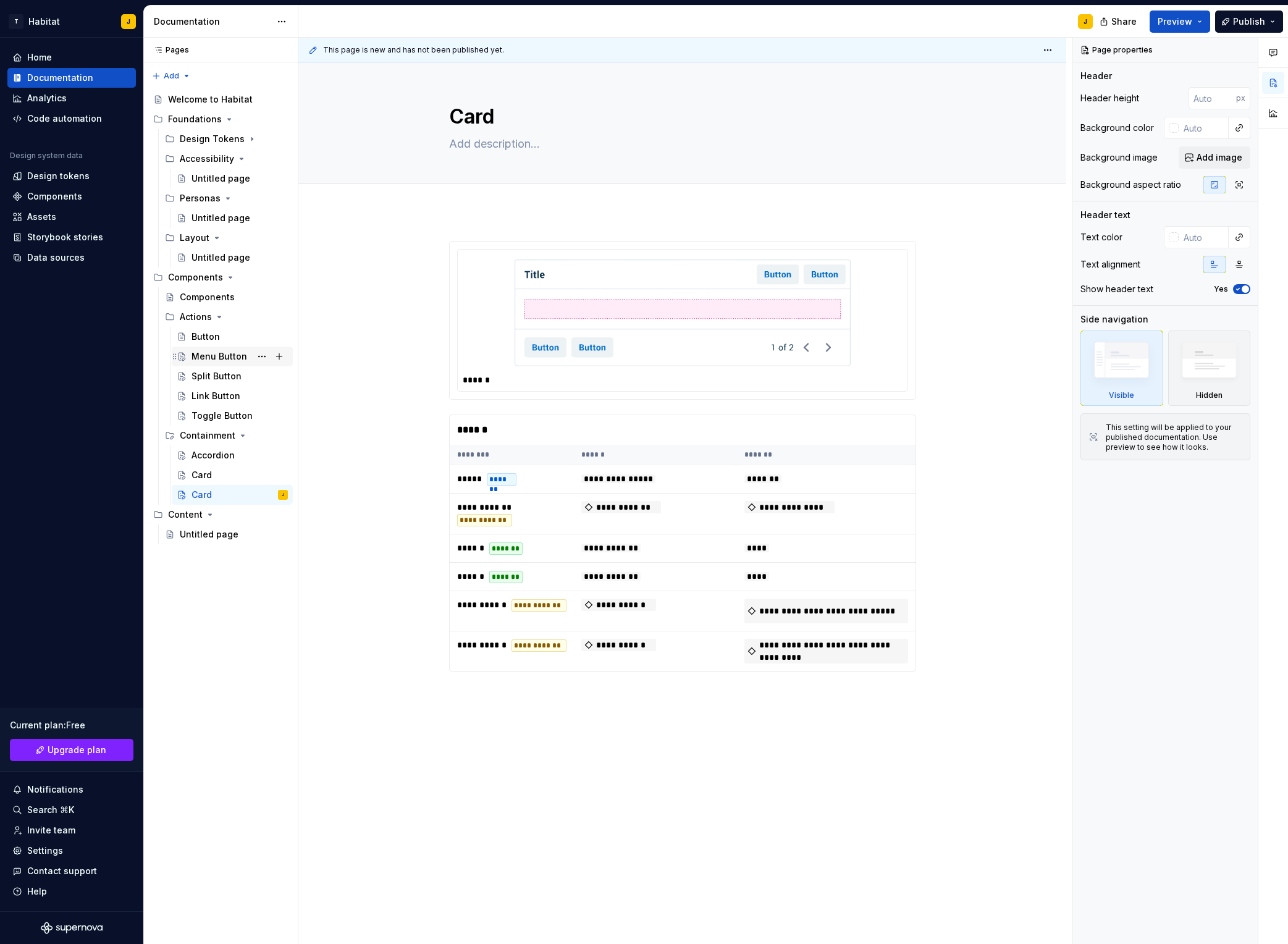
click at [216, 357] on div "Menu Button" at bounding box center [220, 356] width 55 height 12
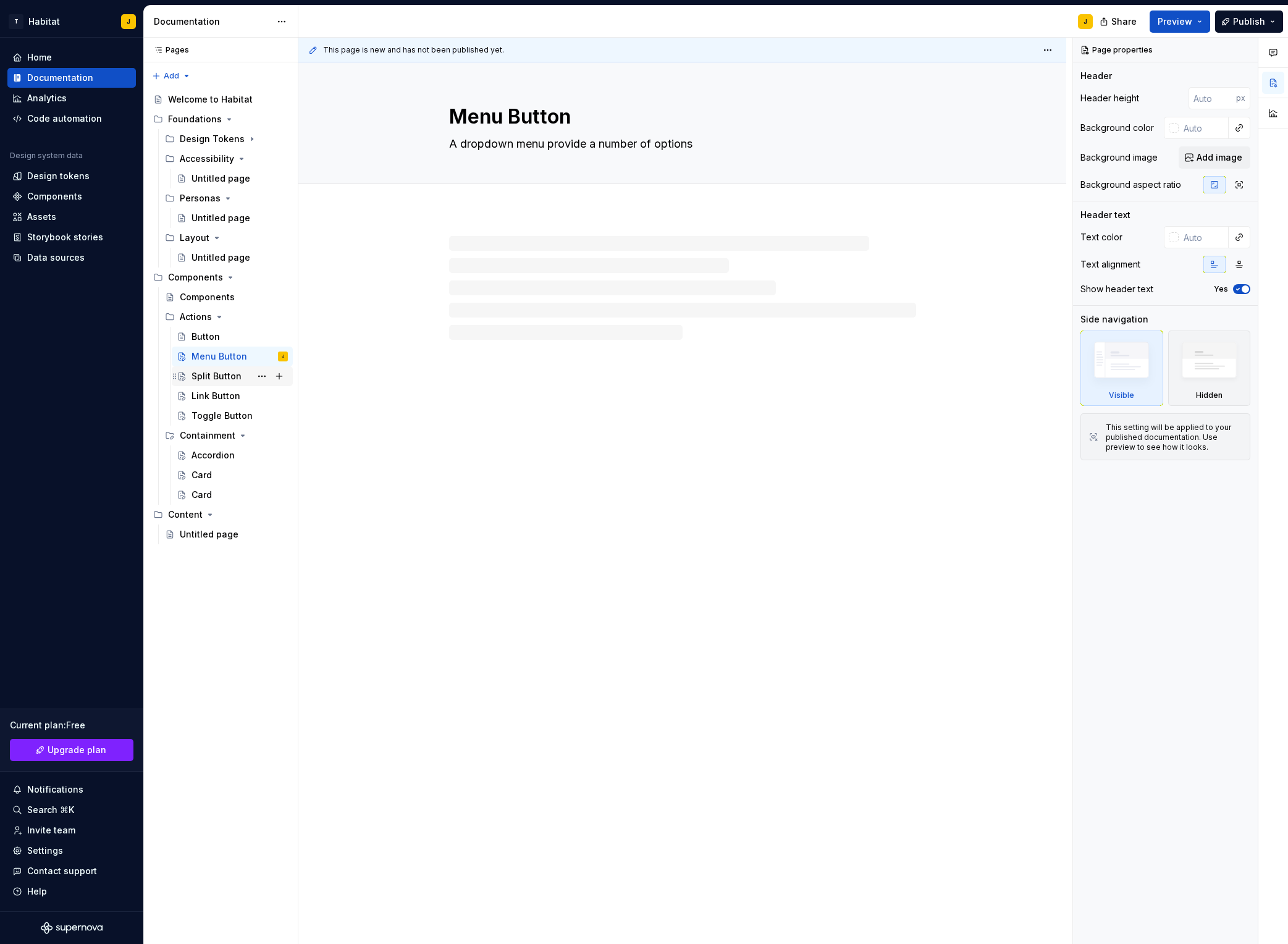
click at [219, 377] on div "Split Button" at bounding box center [217, 376] width 50 height 12
click at [1082, 21] on span "Publish" at bounding box center [1249, 21] width 32 height 12
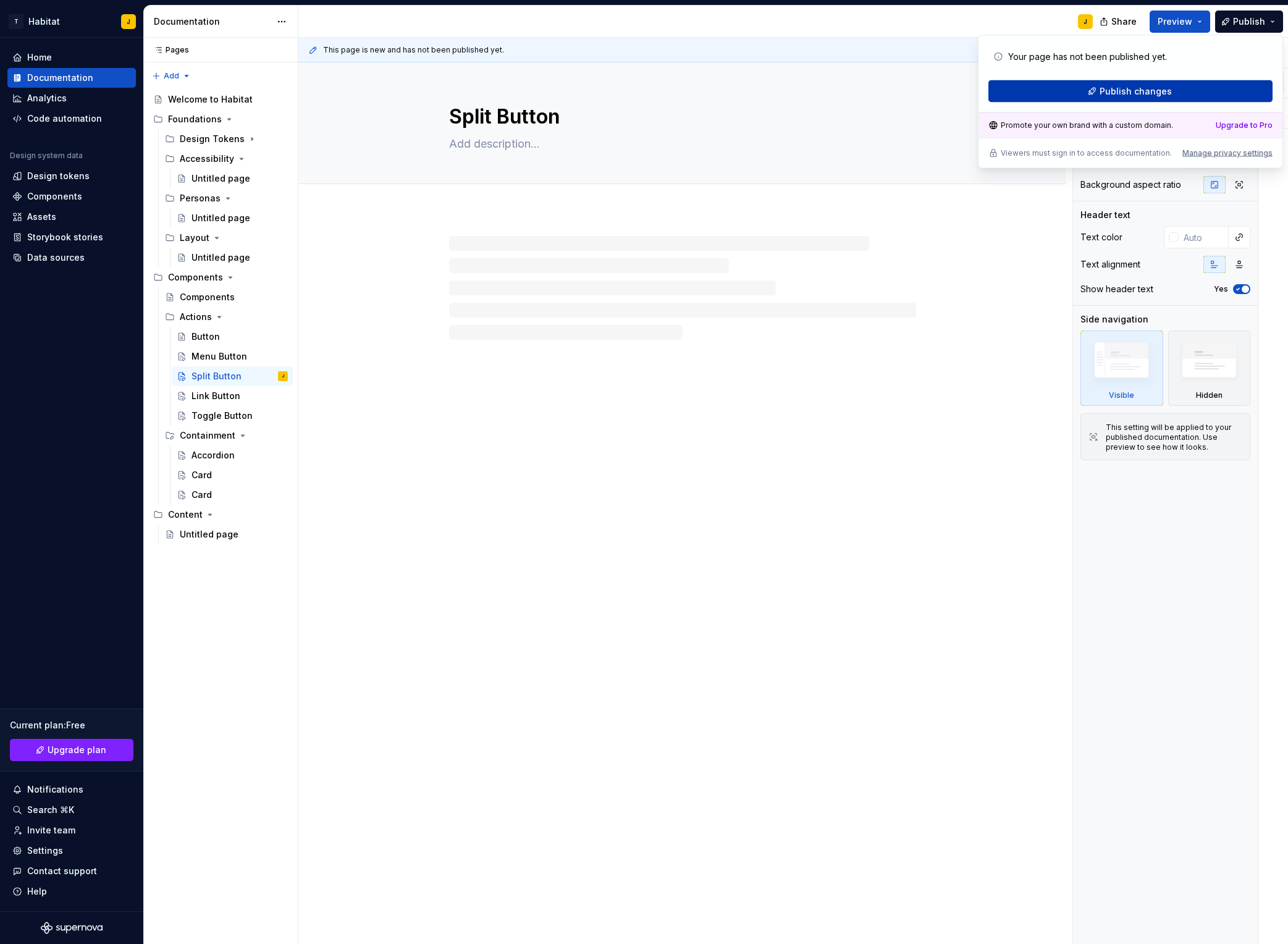
click at [1082, 95] on span "Publish changes" at bounding box center [1136, 91] width 72 height 12
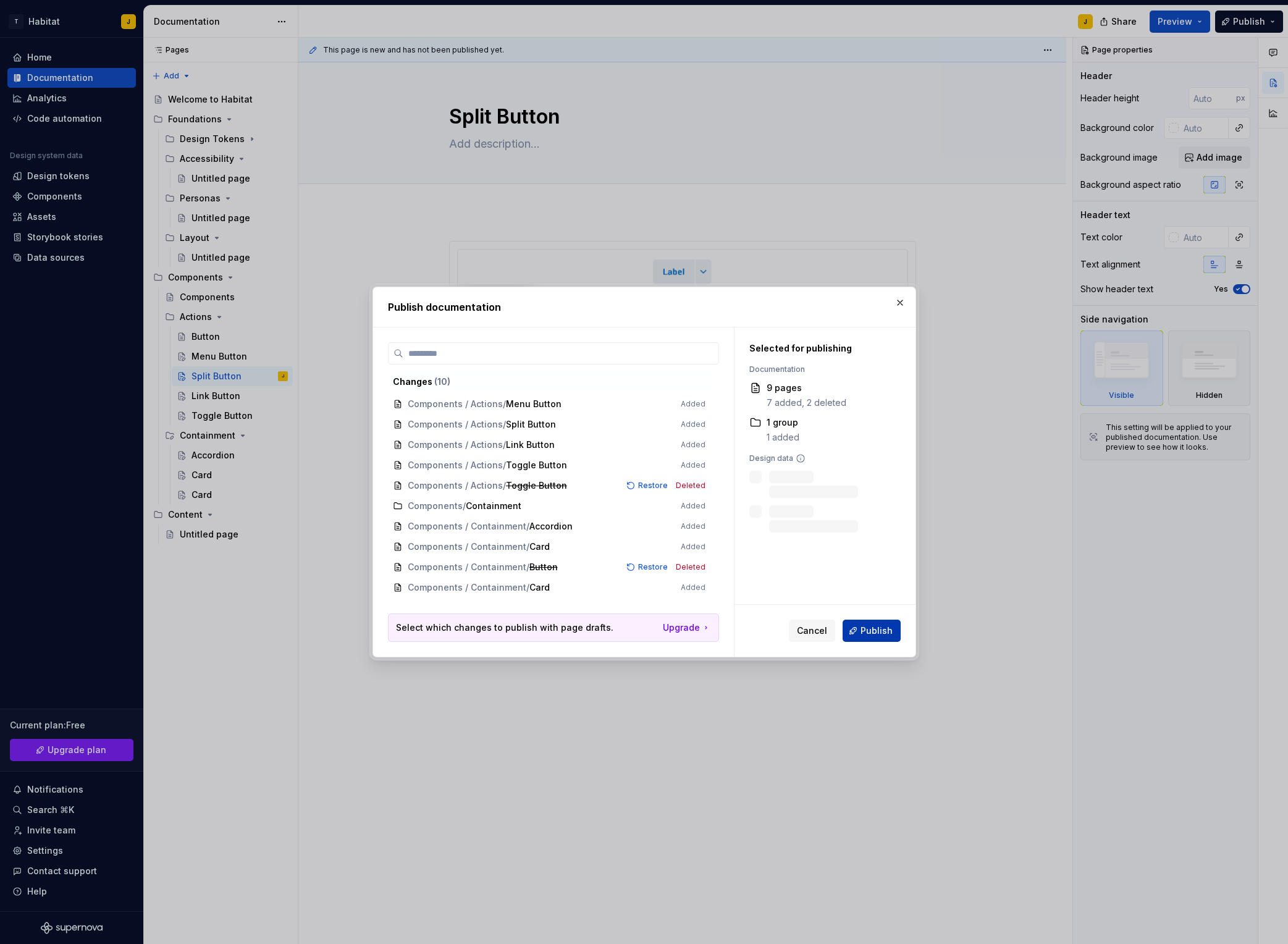
click at [871, 624] on span "Publish" at bounding box center [877, 630] width 32 height 12
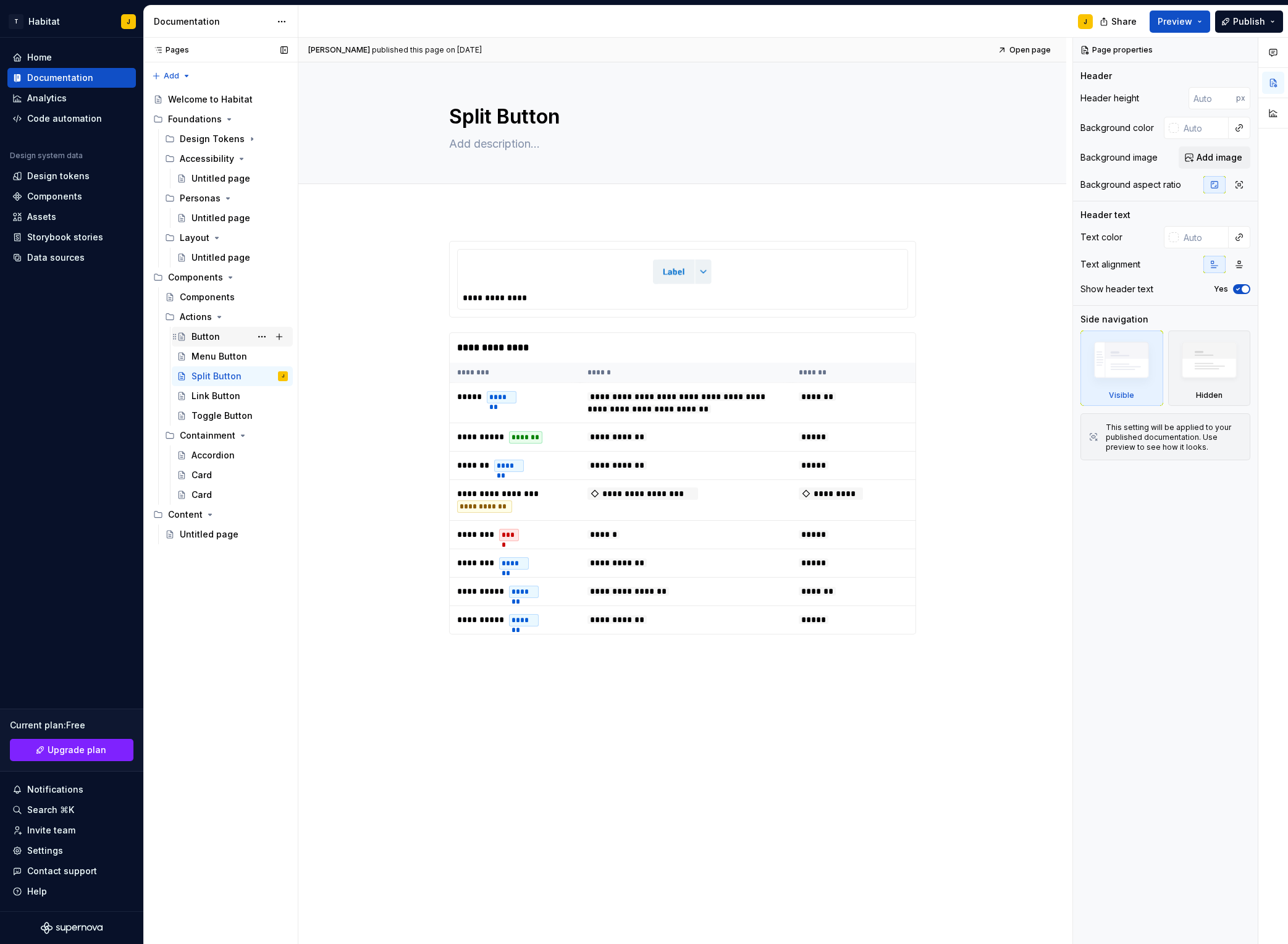
click at [201, 331] on div "Button" at bounding box center [206, 336] width 28 height 12
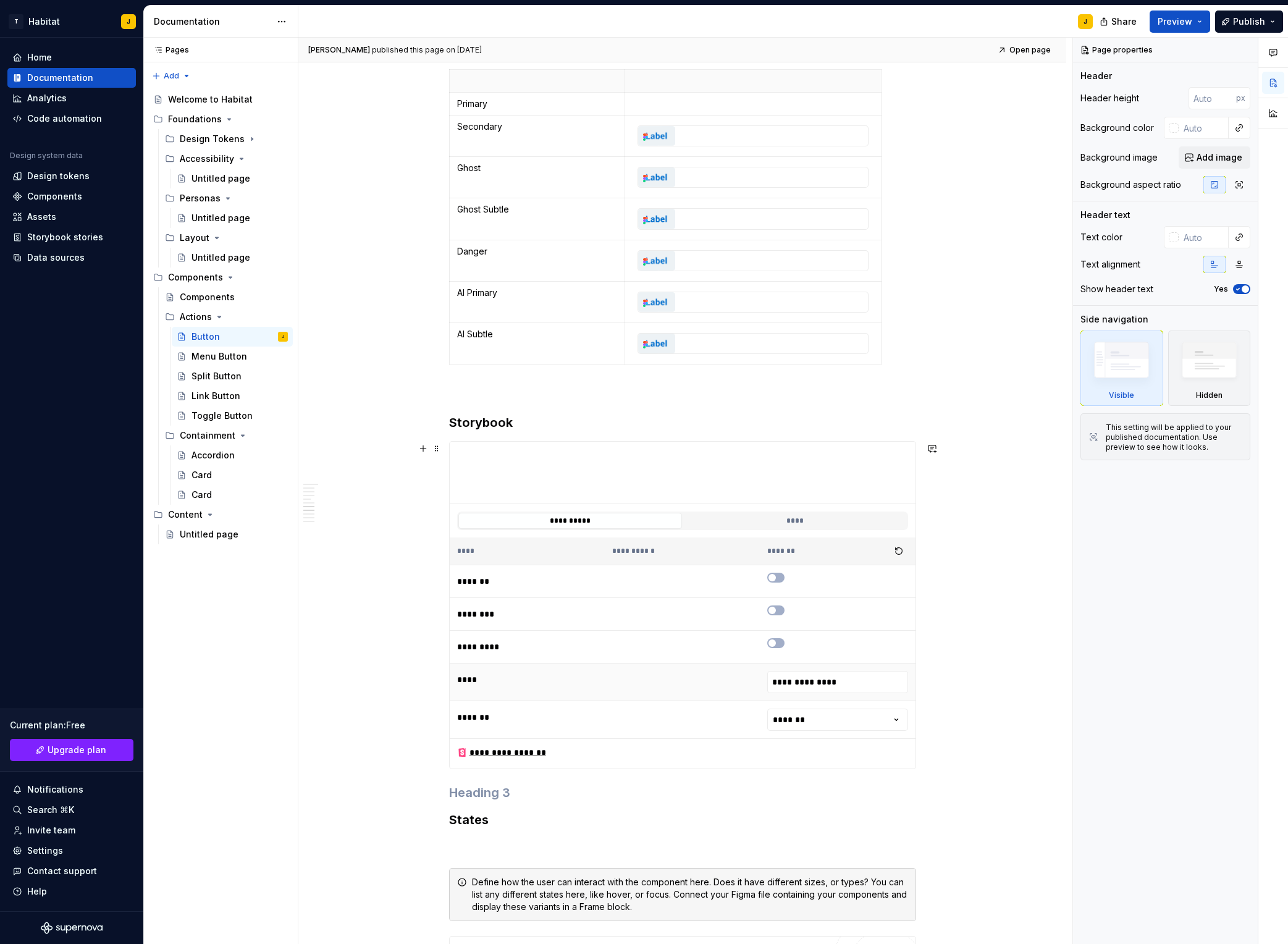
scroll to position [1504, 0]
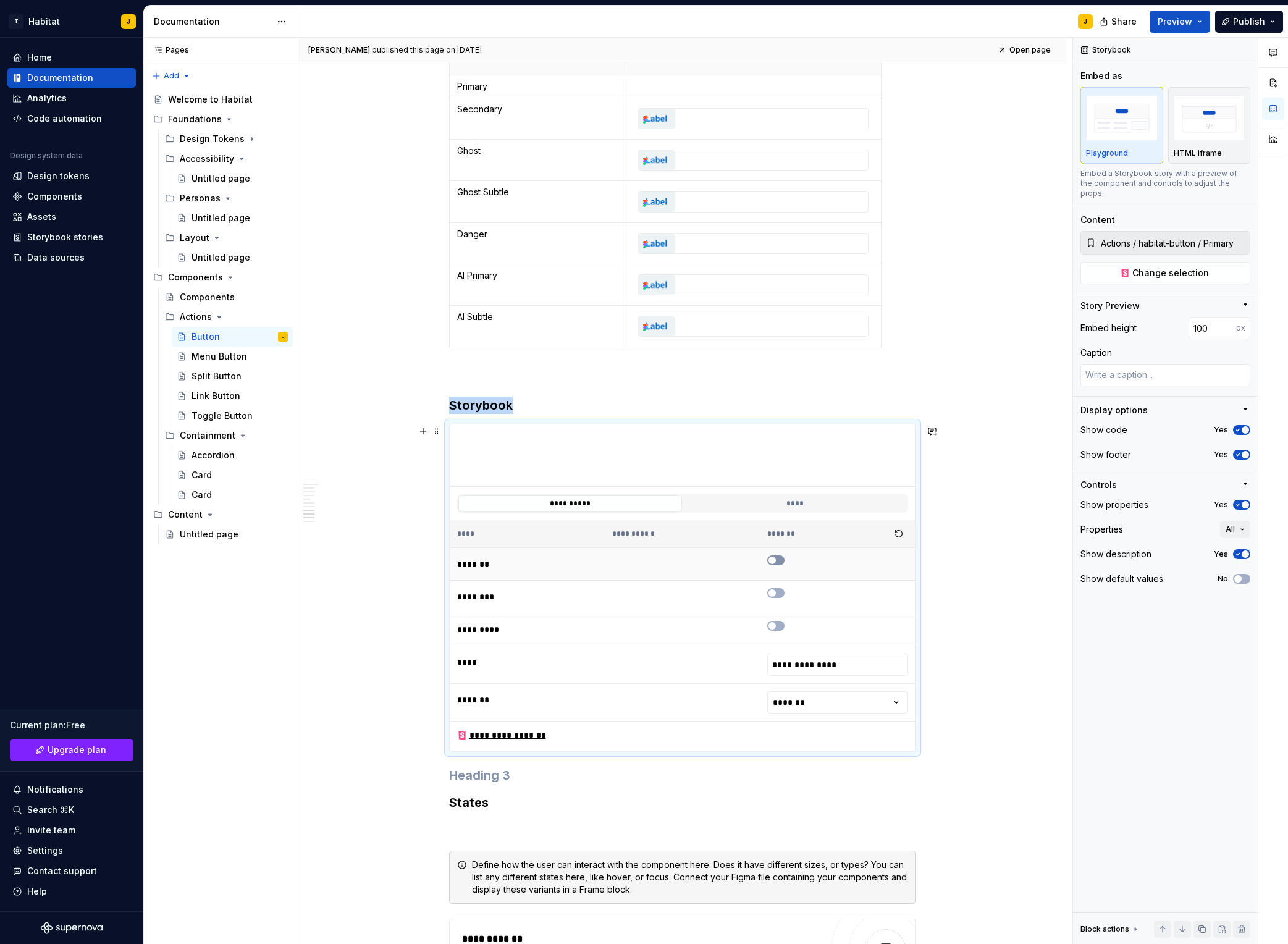
click at [776, 562] on span "button" at bounding box center [772, 560] width 7 height 7
click at [777, 562] on icon "button" at bounding box center [772, 560] width 10 height 7
click at [776, 595] on span "button" at bounding box center [772, 593] width 7 height 7
click at [779, 595] on span "button" at bounding box center [780, 593] width 7 height 7
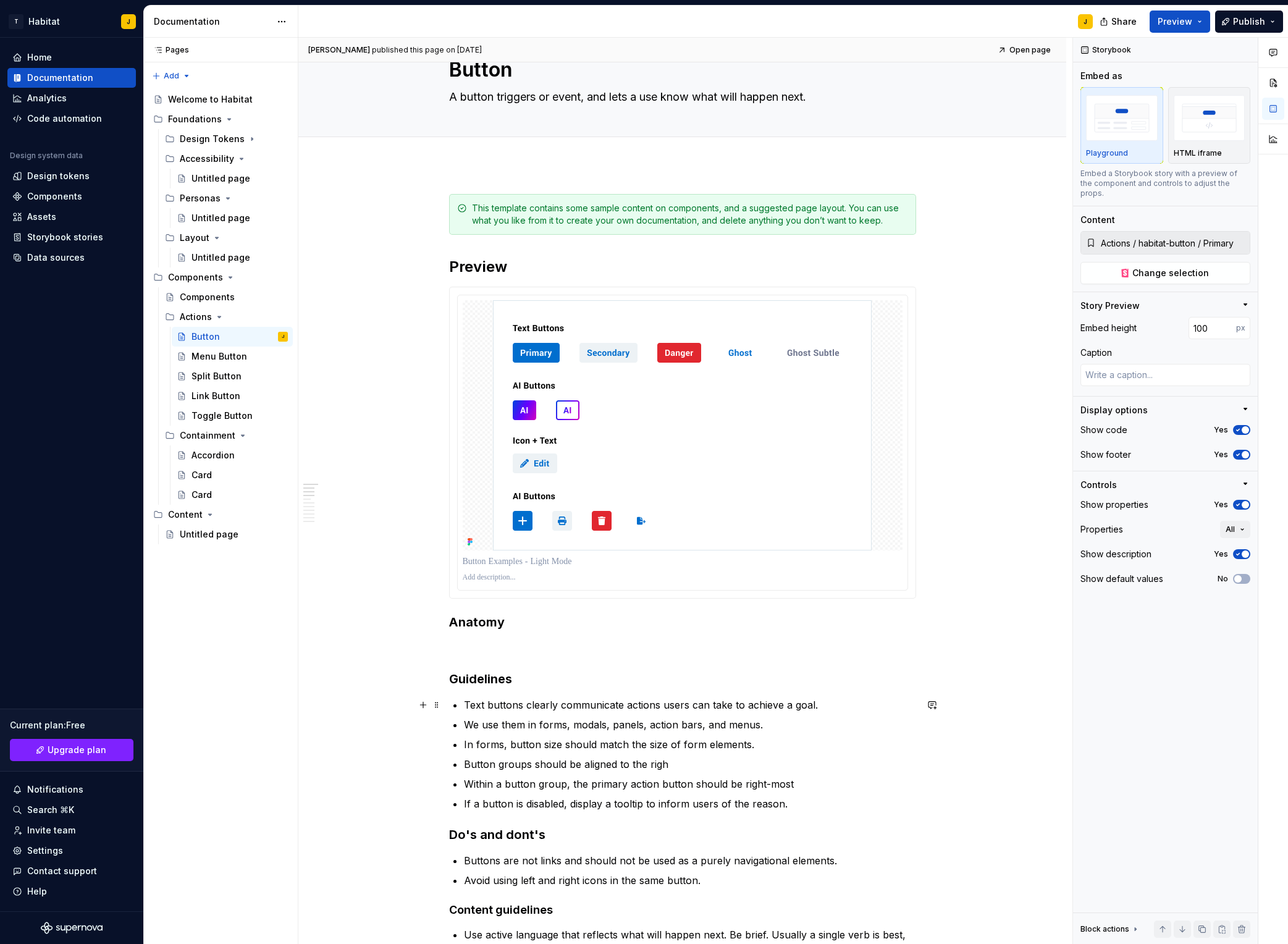
scroll to position [0, 0]
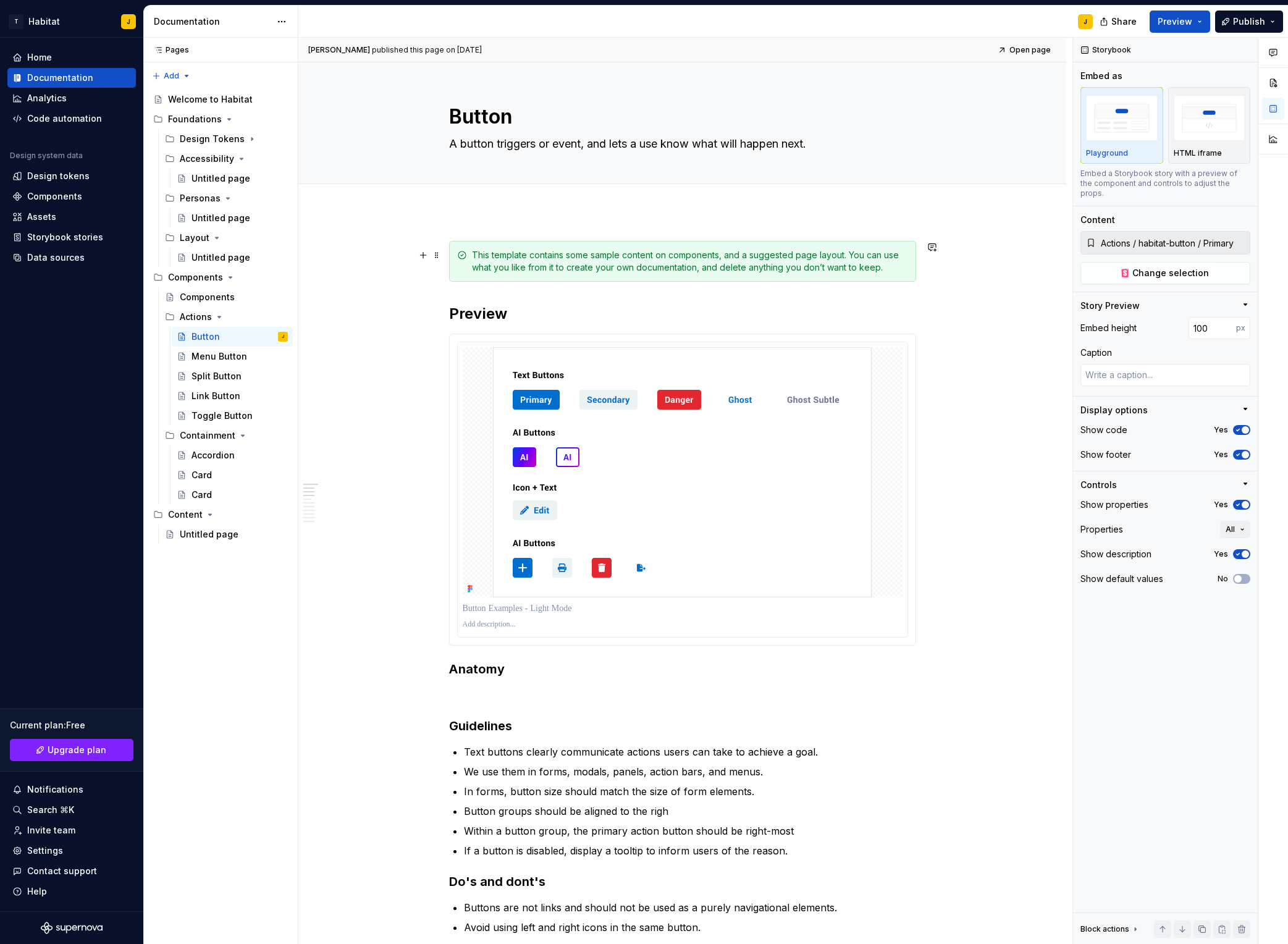
click at [508, 274] on div "This template contains some sample content on components, and a suggested page …" at bounding box center [683, 261] width 467 height 41
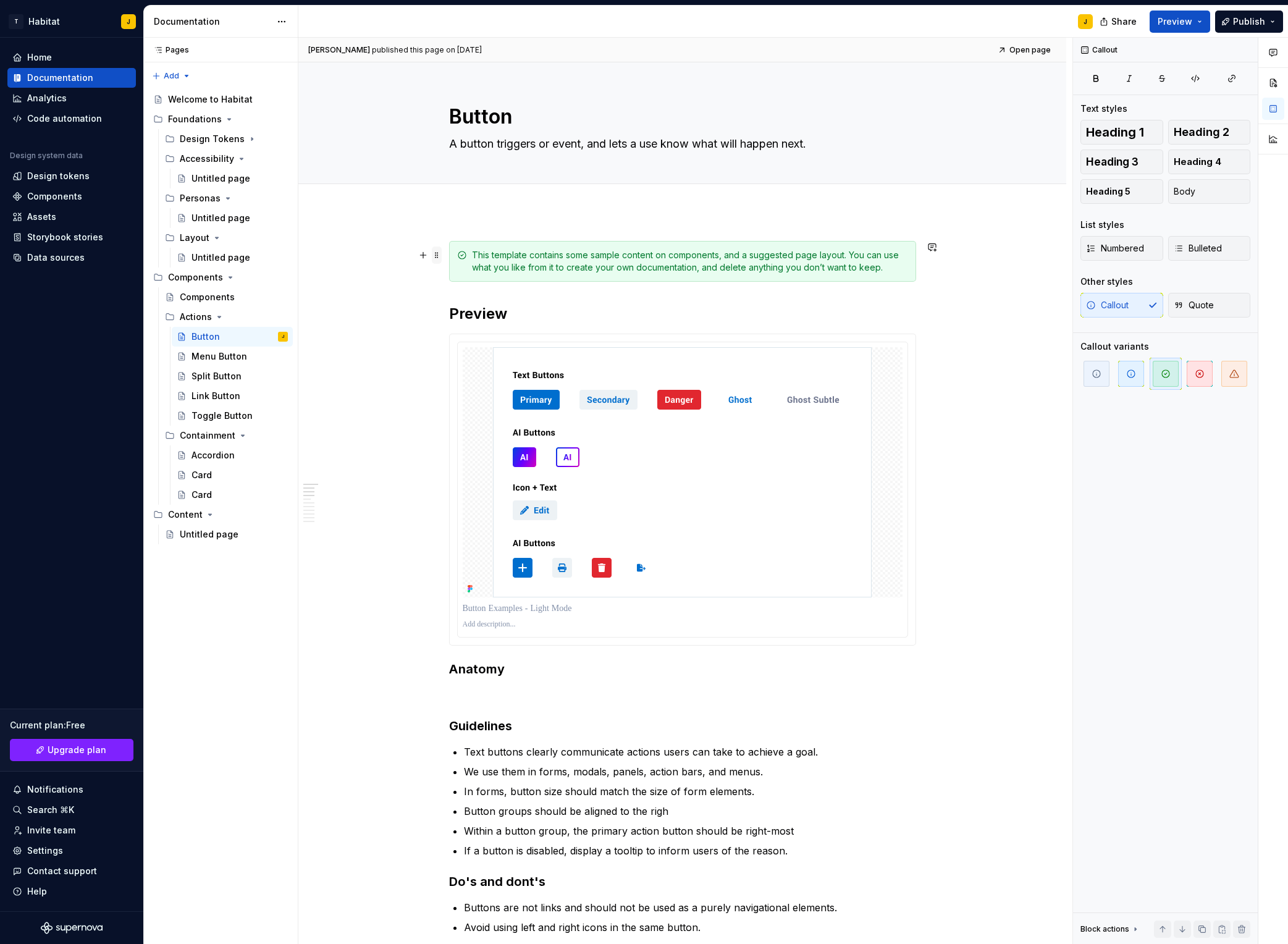
click at [438, 259] on span at bounding box center [437, 255] width 10 height 18
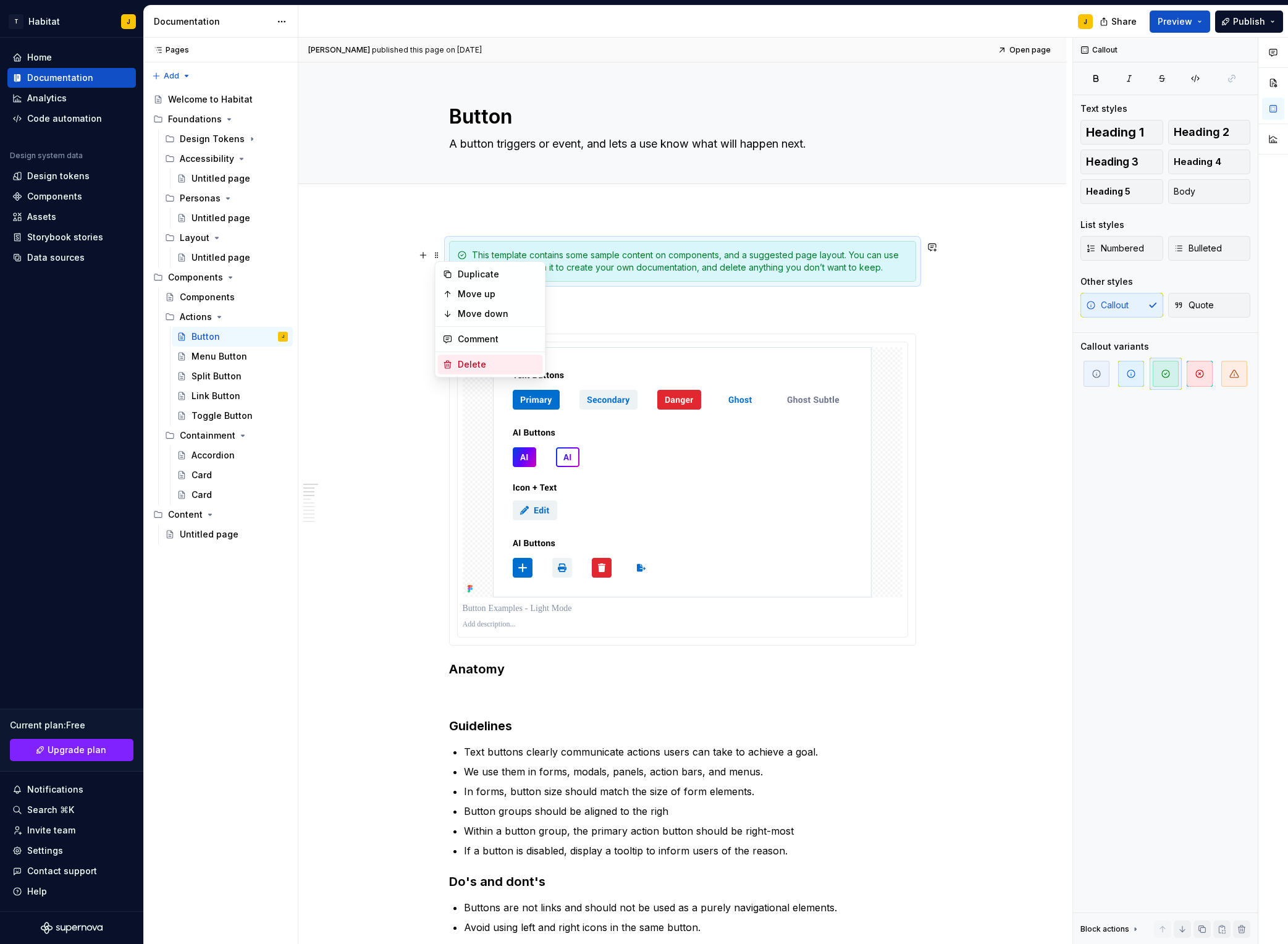
click at [509, 366] on div "Delete" at bounding box center [498, 364] width 80 height 12
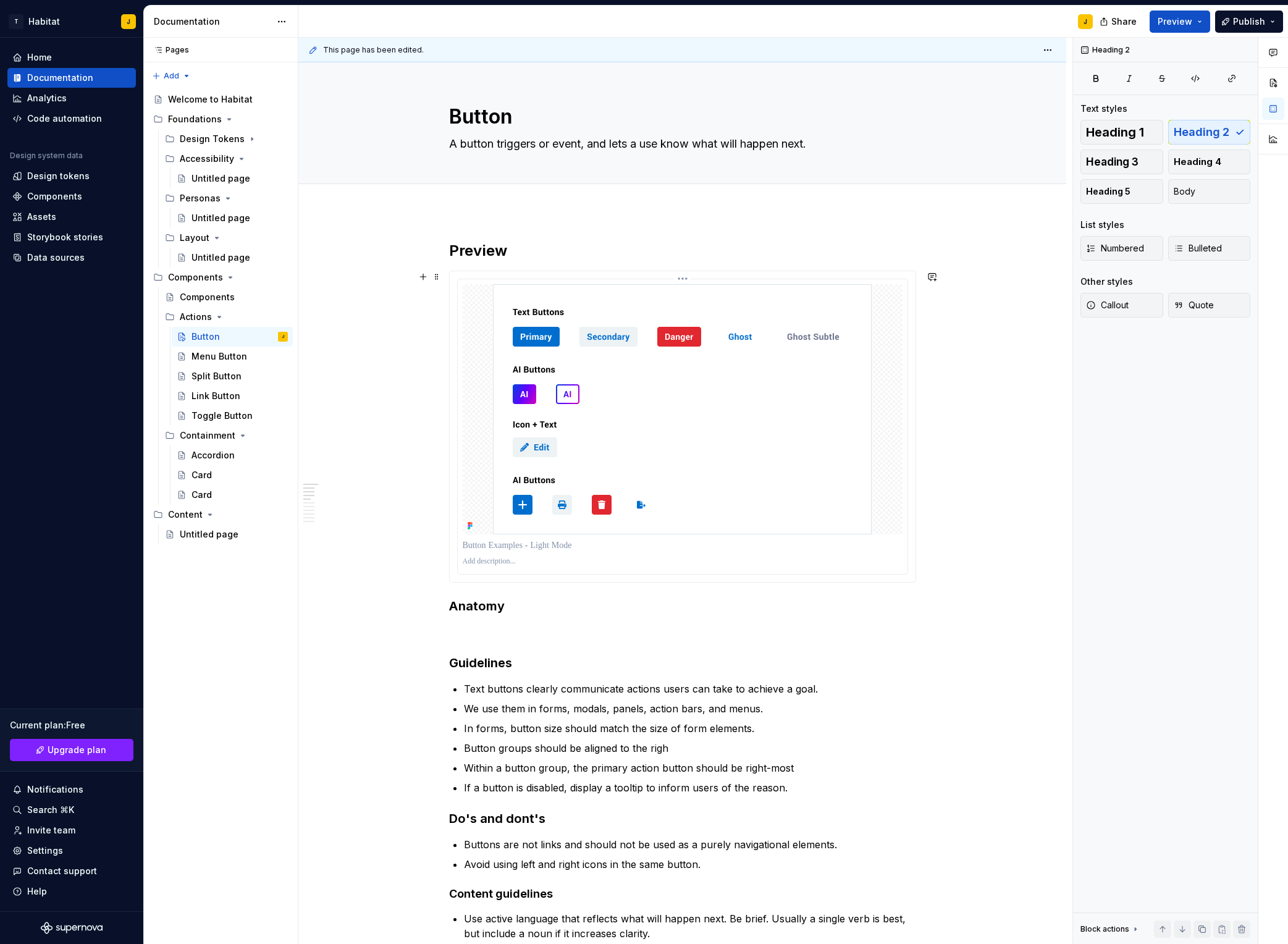
scroll to position [2, 0]
click at [207, 489] on div "Card" at bounding box center [202, 495] width 20 height 12
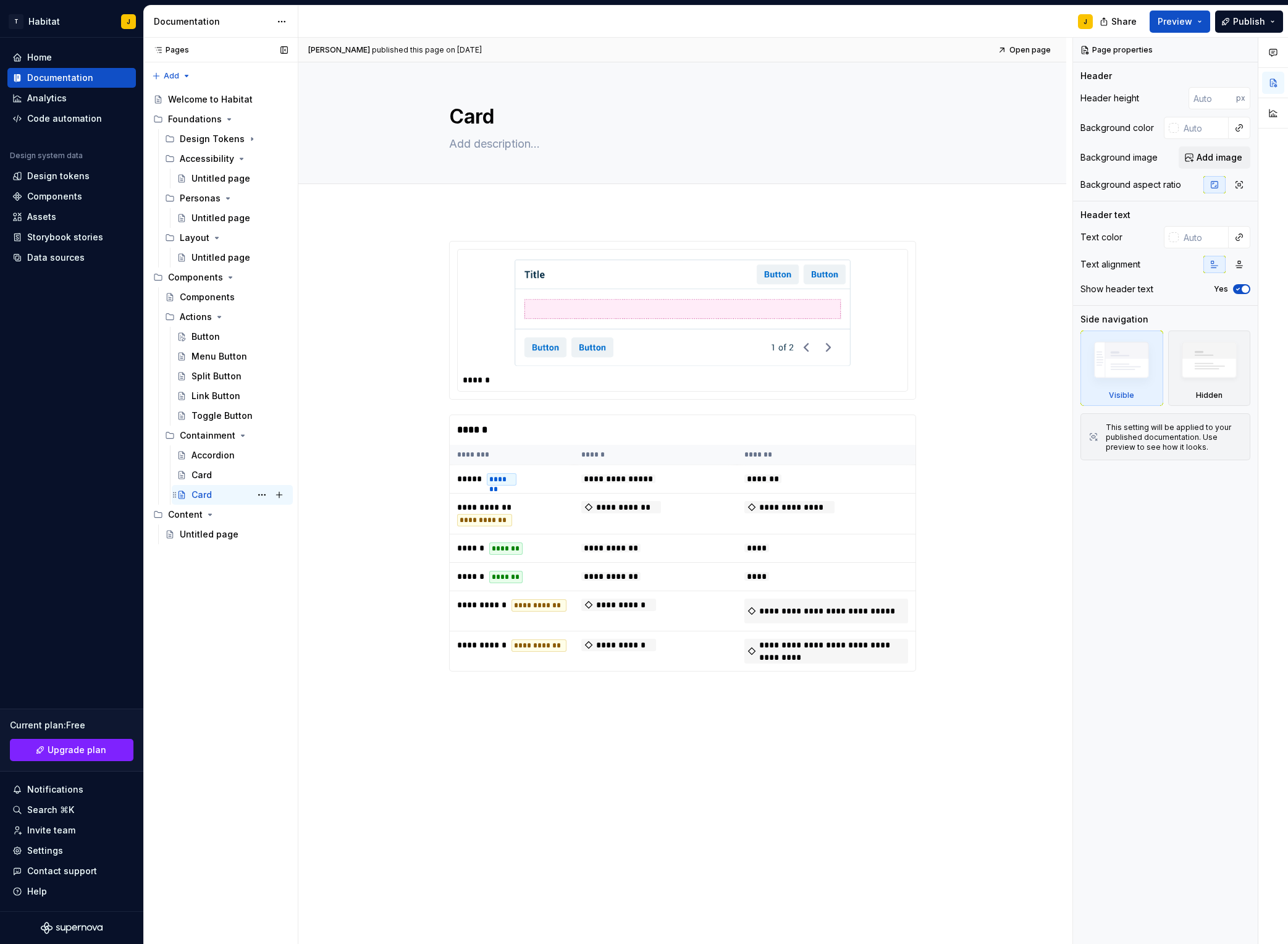
click at [206, 495] on div "Card" at bounding box center [202, 495] width 20 height 12
click at [484, 116] on textarea "Card" at bounding box center [680, 117] width 467 height 30
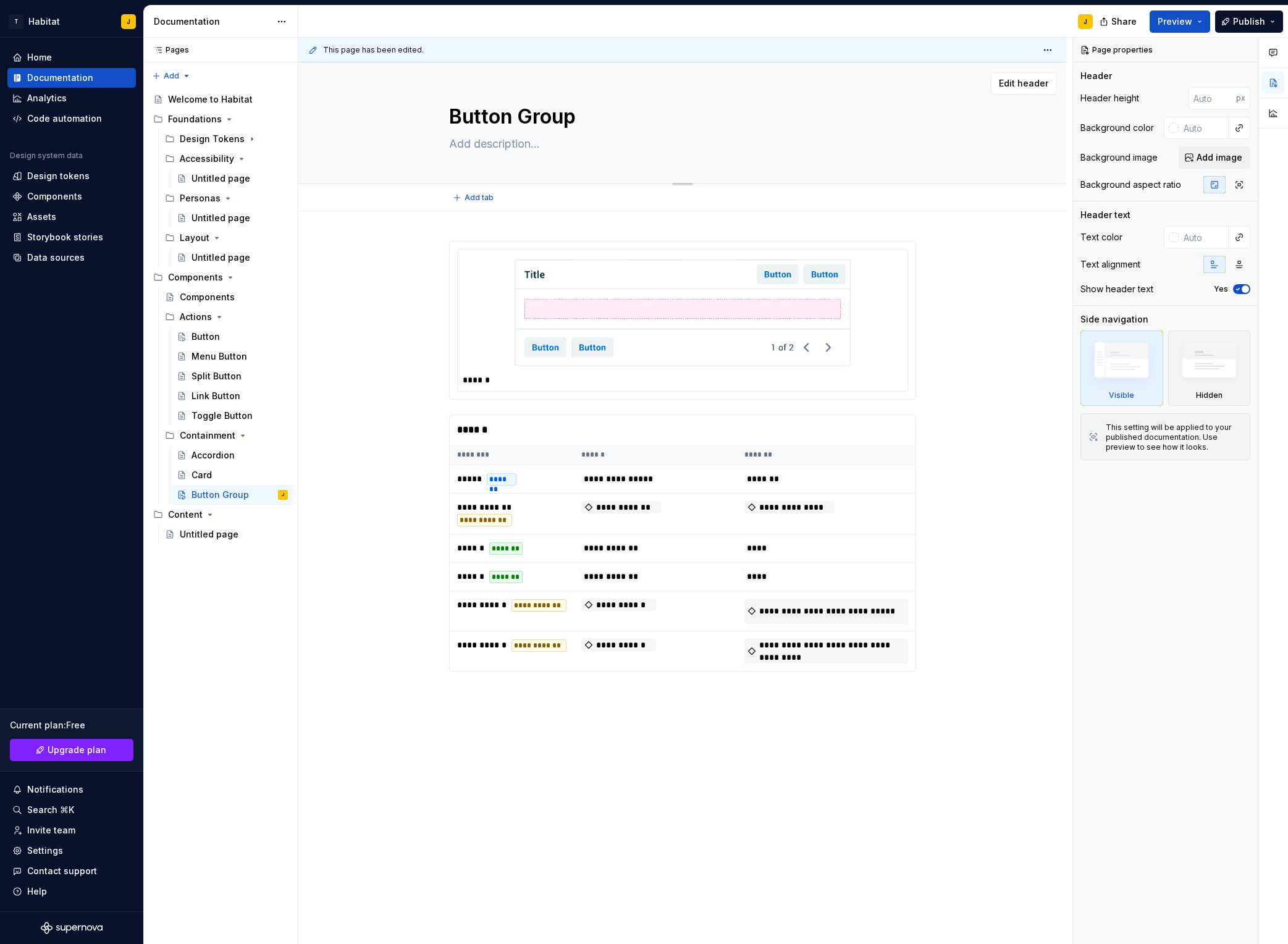
click at [513, 126] on textarea "Button Group" at bounding box center [680, 117] width 467 height 30
click at [664, 128] on textarea "Dashboard Panel" at bounding box center [680, 117] width 467 height 30
click at [593, 122] on textarea "Dashboard Panel" at bounding box center [680, 117] width 467 height 30
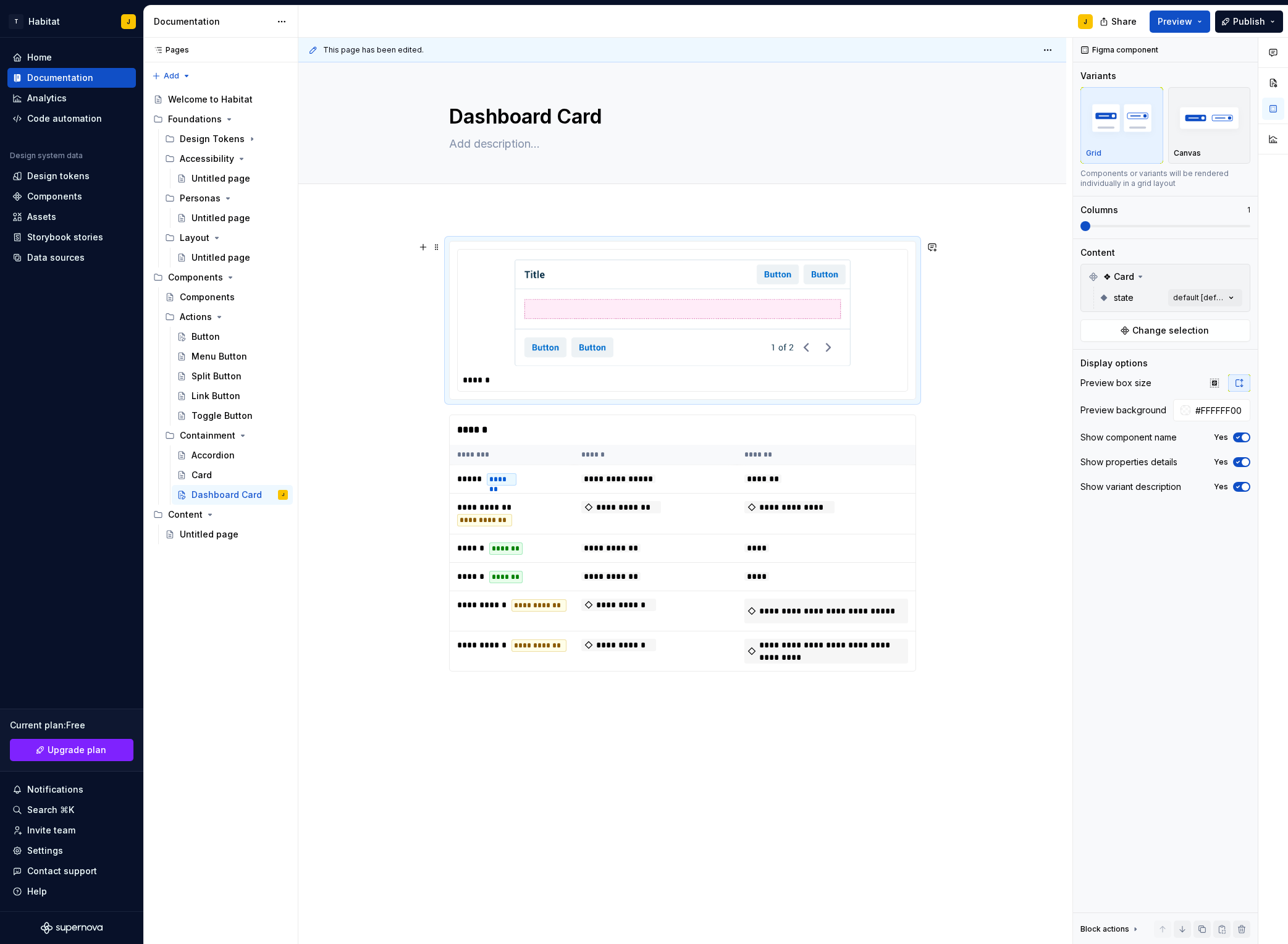
click at [807, 304] on img at bounding box center [683, 313] width 336 height 107
click at [1082, 330] on span "Change selection" at bounding box center [1171, 330] width 77 height 12
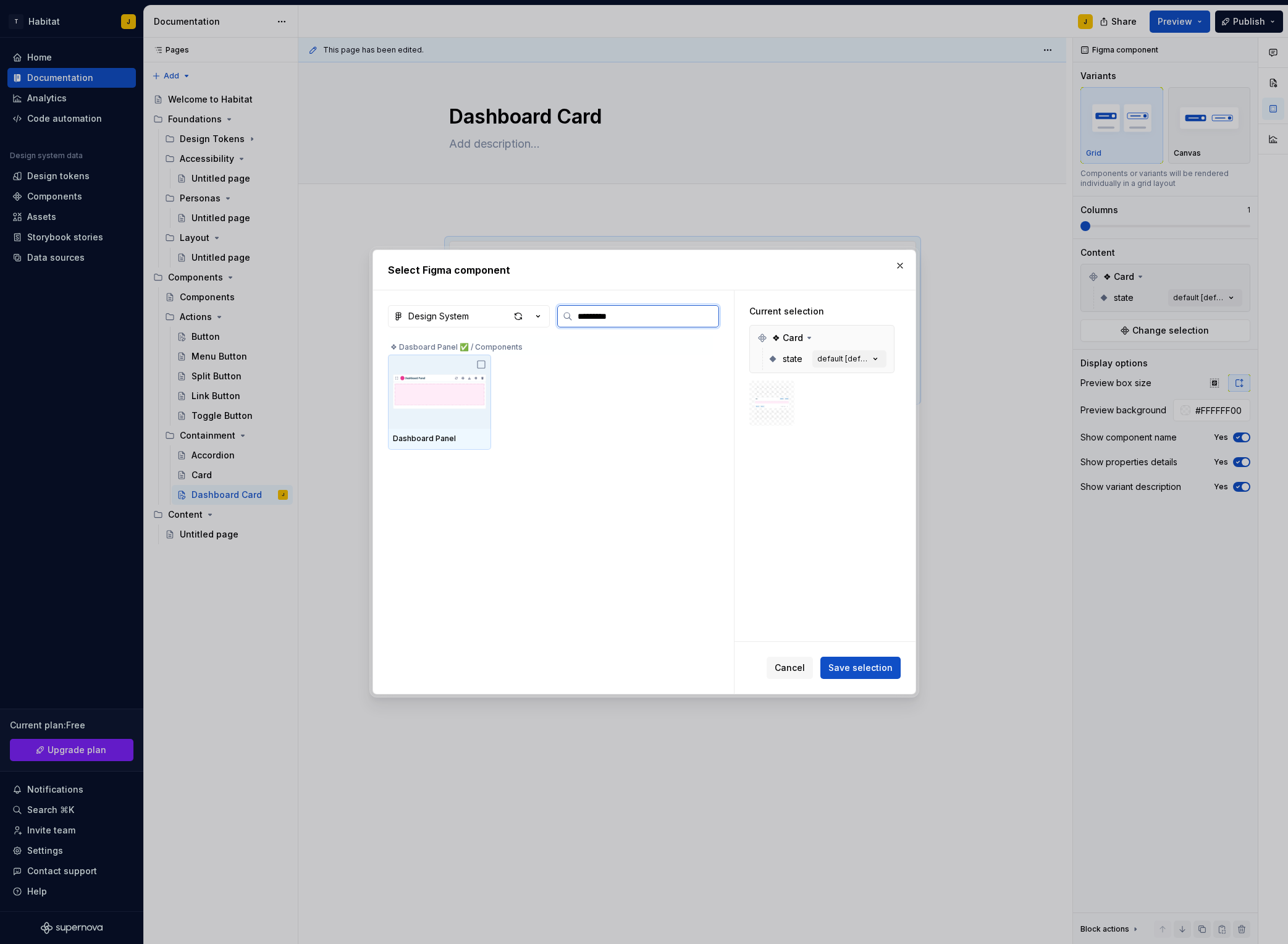
click at [486, 366] on icon at bounding box center [481, 365] width 10 height 10
click at [858, 669] on span "Save selection" at bounding box center [861, 668] width 64 height 12
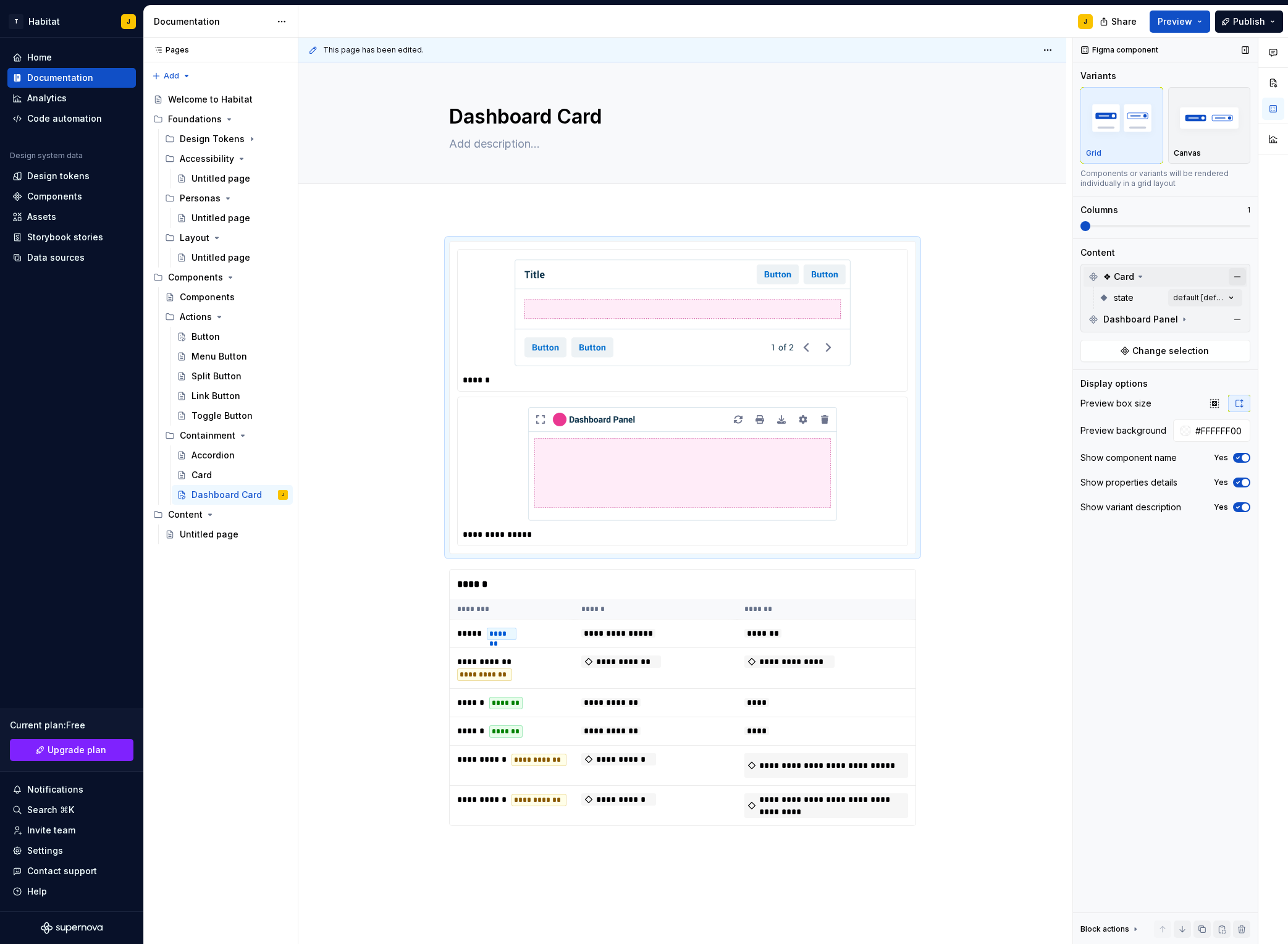
click at [1082, 278] on button "button" at bounding box center [1238, 277] width 18 height 18
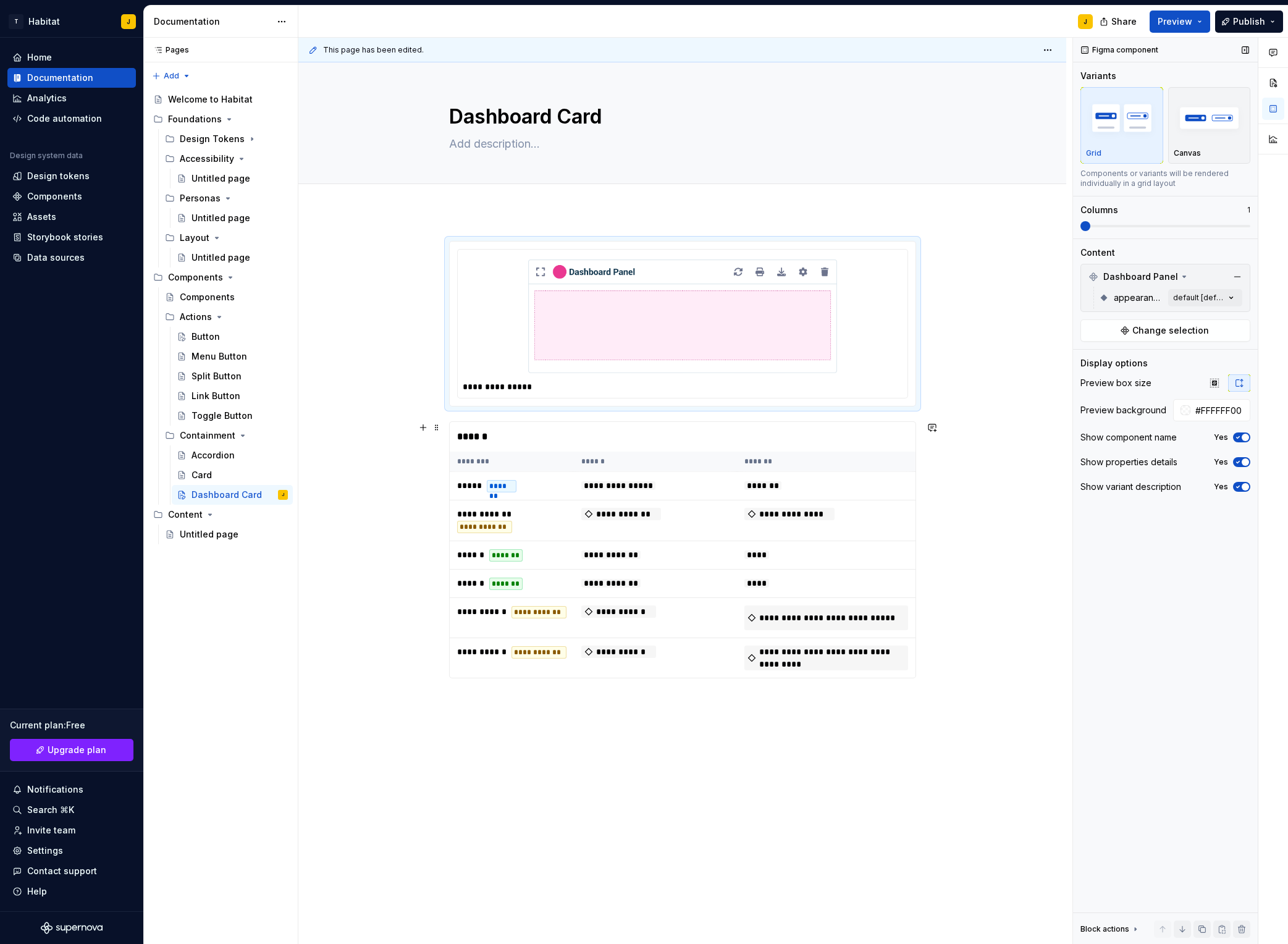
click at [541, 444] on div "******" at bounding box center [683, 437] width 466 height 30
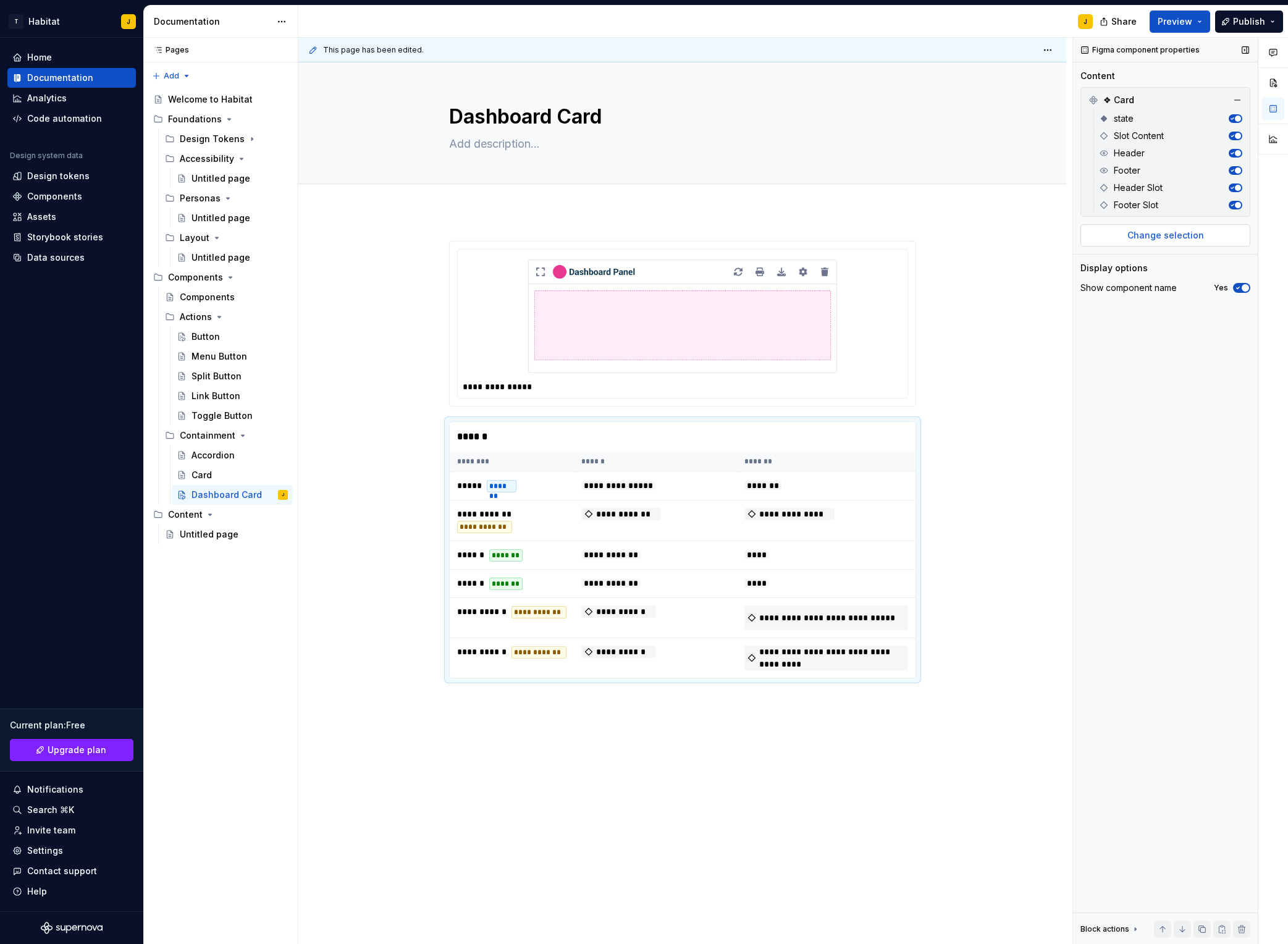
click at [1082, 238] on span "Change selection" at bounding box center [1165, 235] width 77 height 12
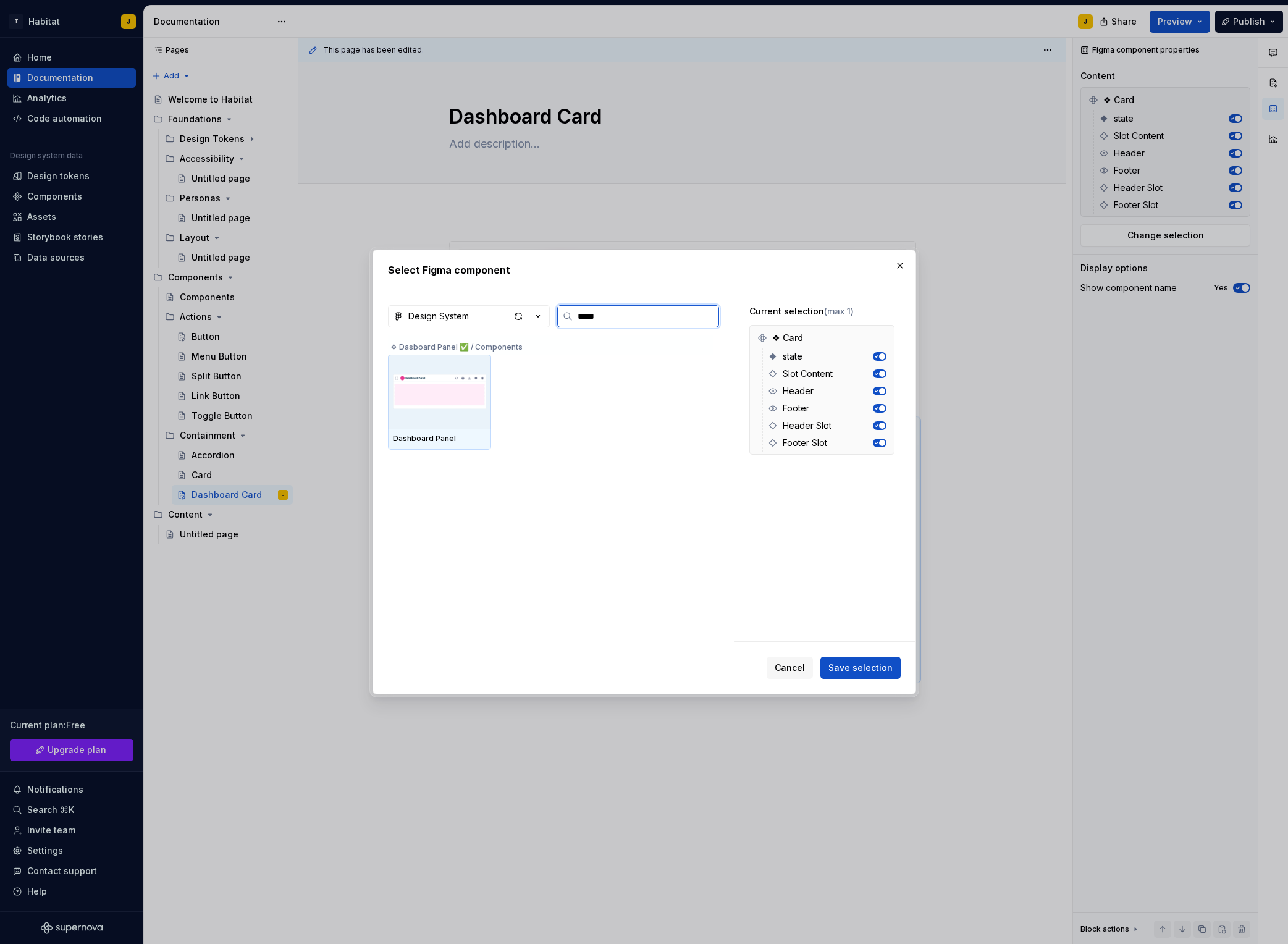
click at [438, 398] on img at bounding box center [440, 392] width 93 height 64
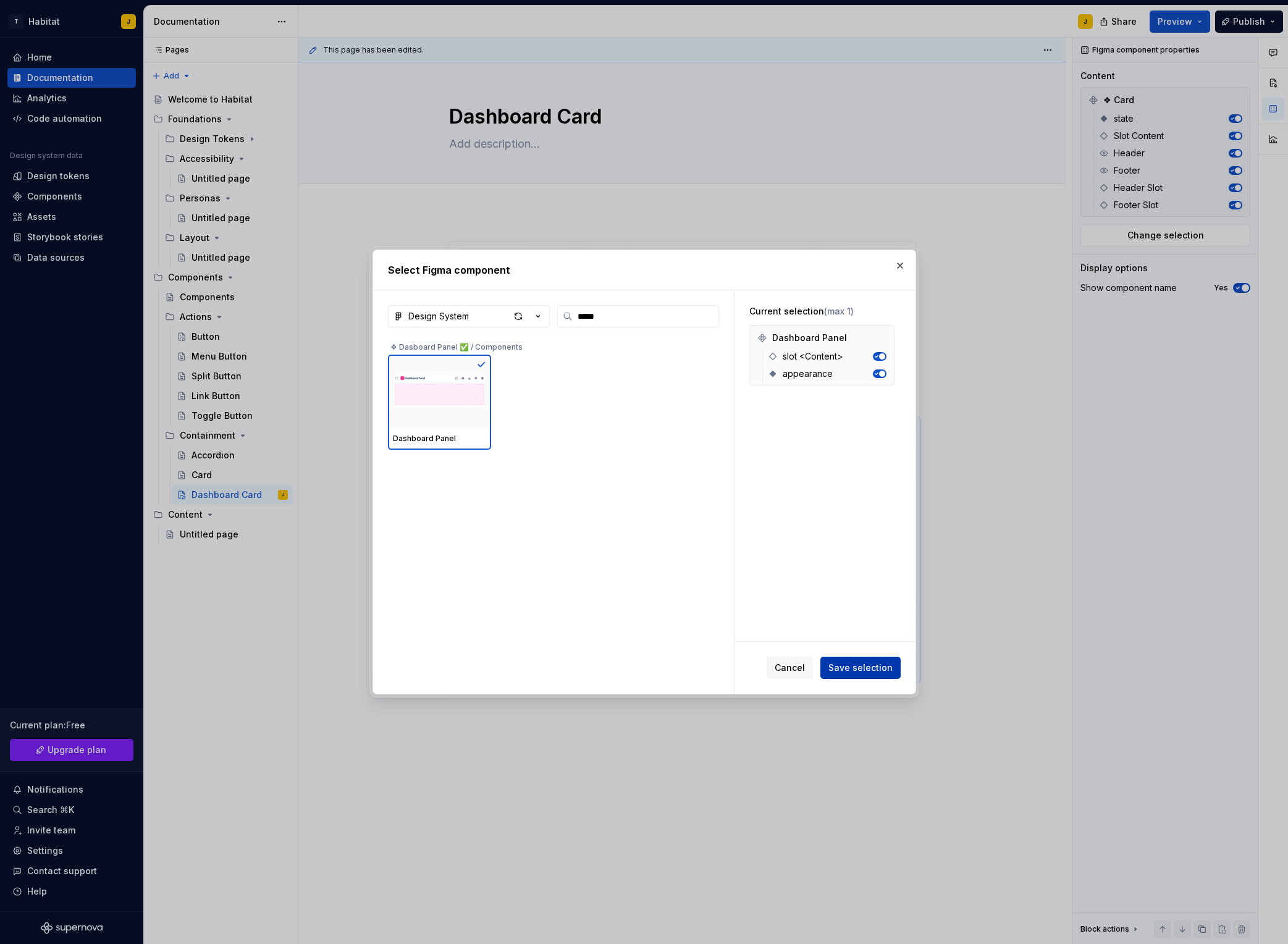
click at [877, 669] on span "Save selection" at bounding box center [861, 668] width 64 height 12
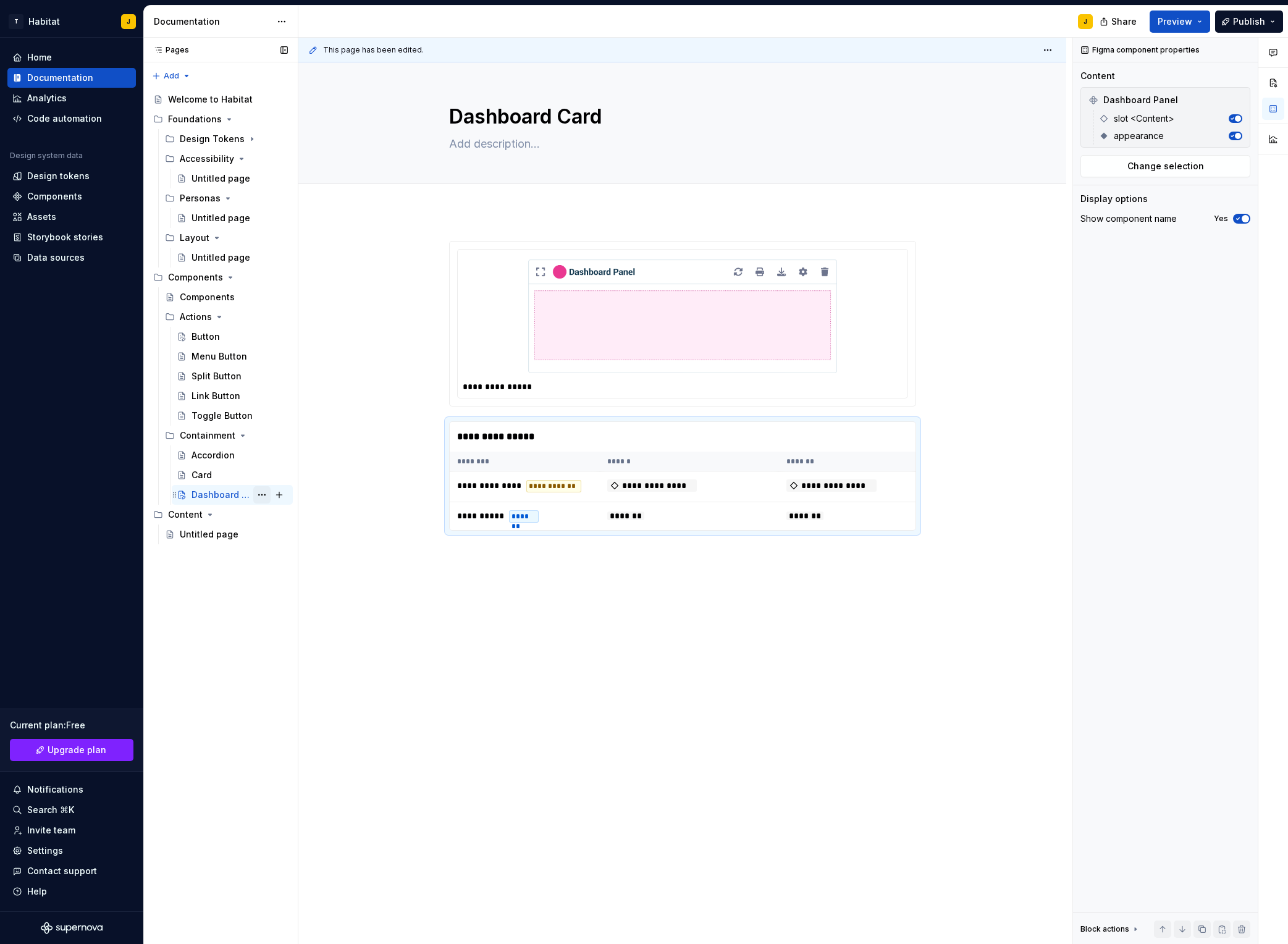
click at [264, 495] on button "Page tree" at bounding box center [262, 495] width 18 height 18
click at [319, 538] on div "Duplicate page" at bounding box center [337, 536] width 121 height 12
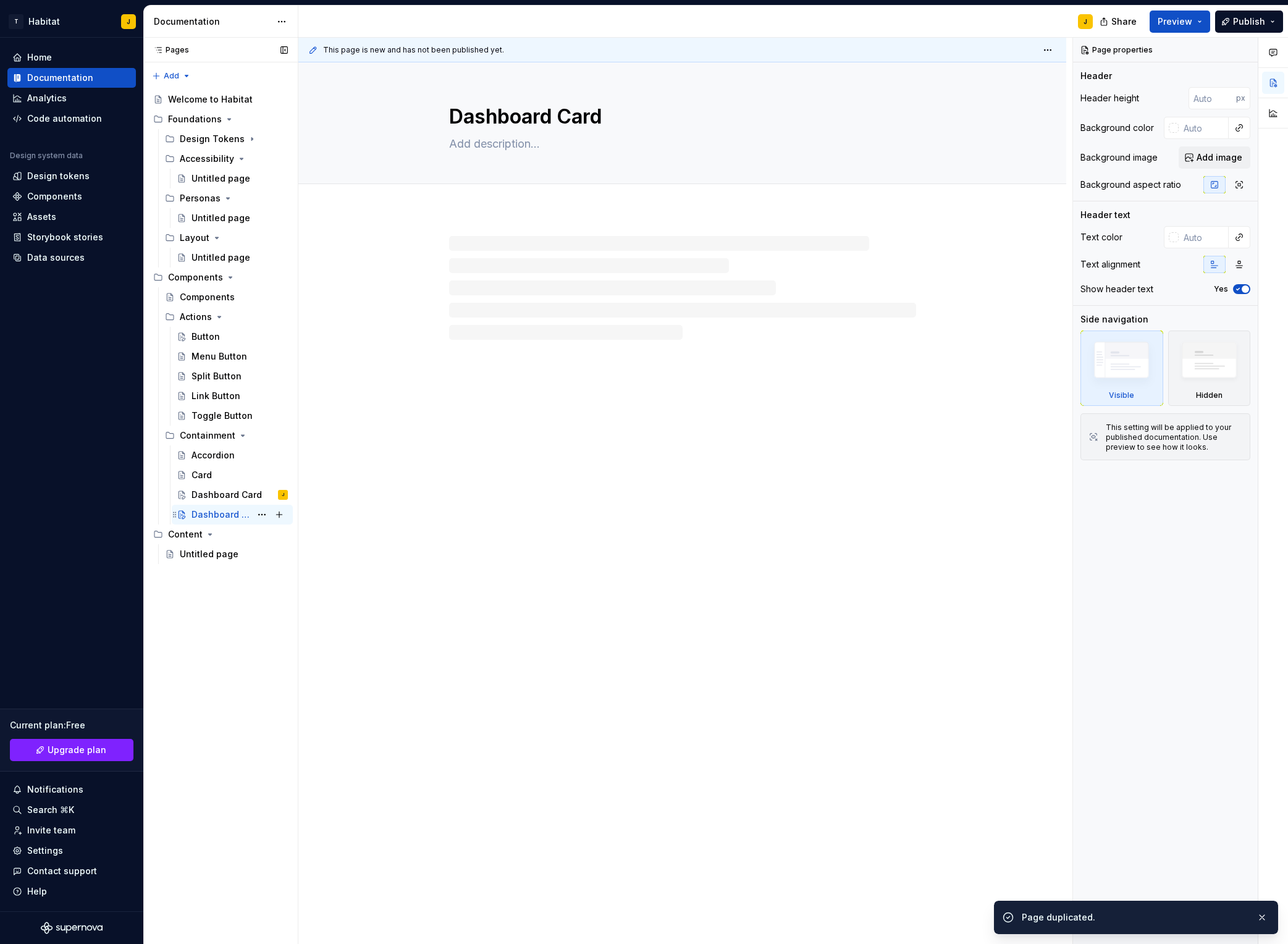
click at [226, 516] on div "Dashboard Card" at bounding box center [221, 514] width 59 height 12
click at [560, 117] on textarea "Dashboard Card" at bounding box center [680, 117] width 467 height 30
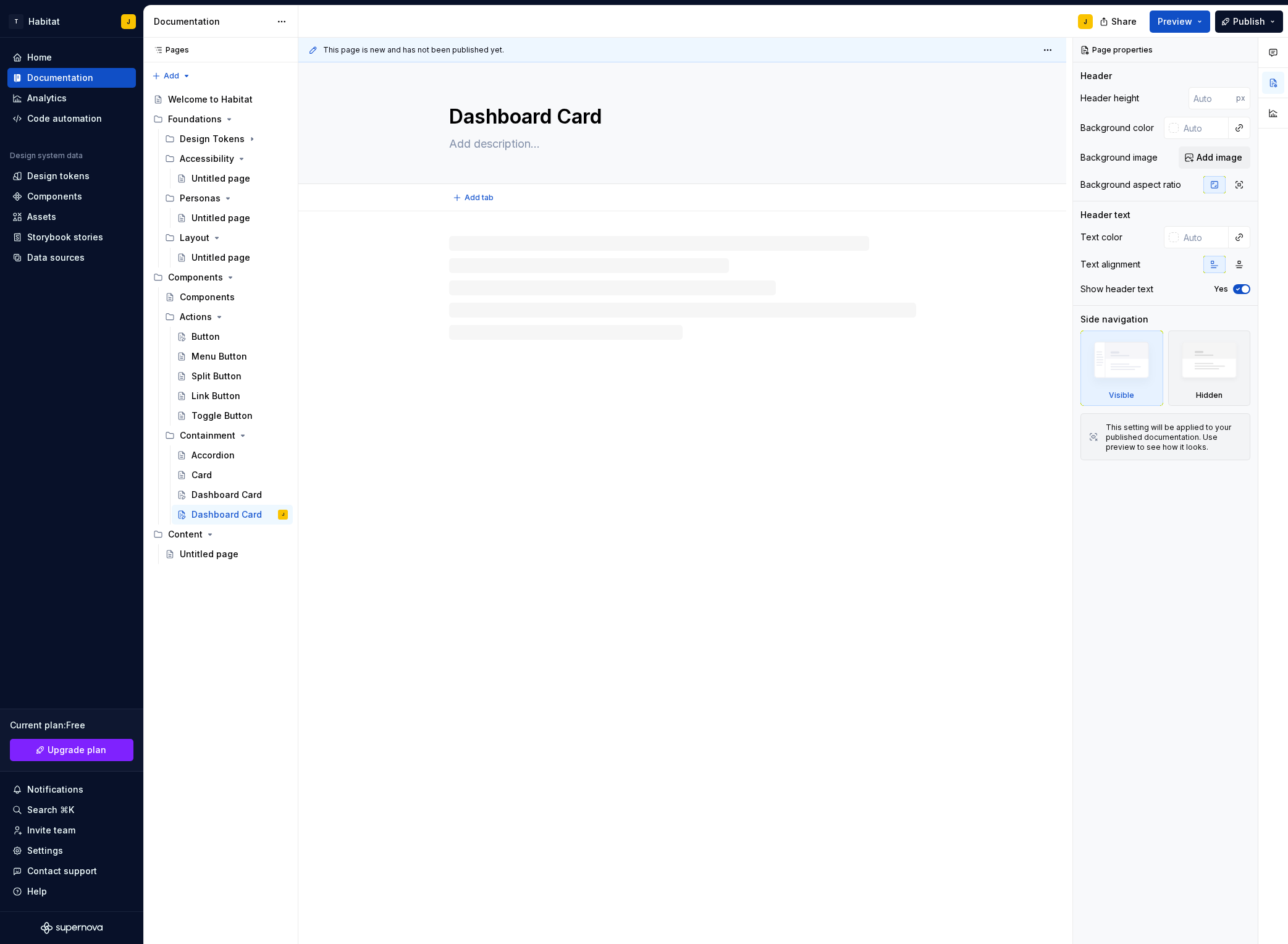
drag, startPoint x: 620, startPoint y: 120, endPoint x: 438, endPoint y: 111, distance: 182.2
click at [438, 111] on div "Dashboard Card" at bounding box center [682, 123] width 669 height 121
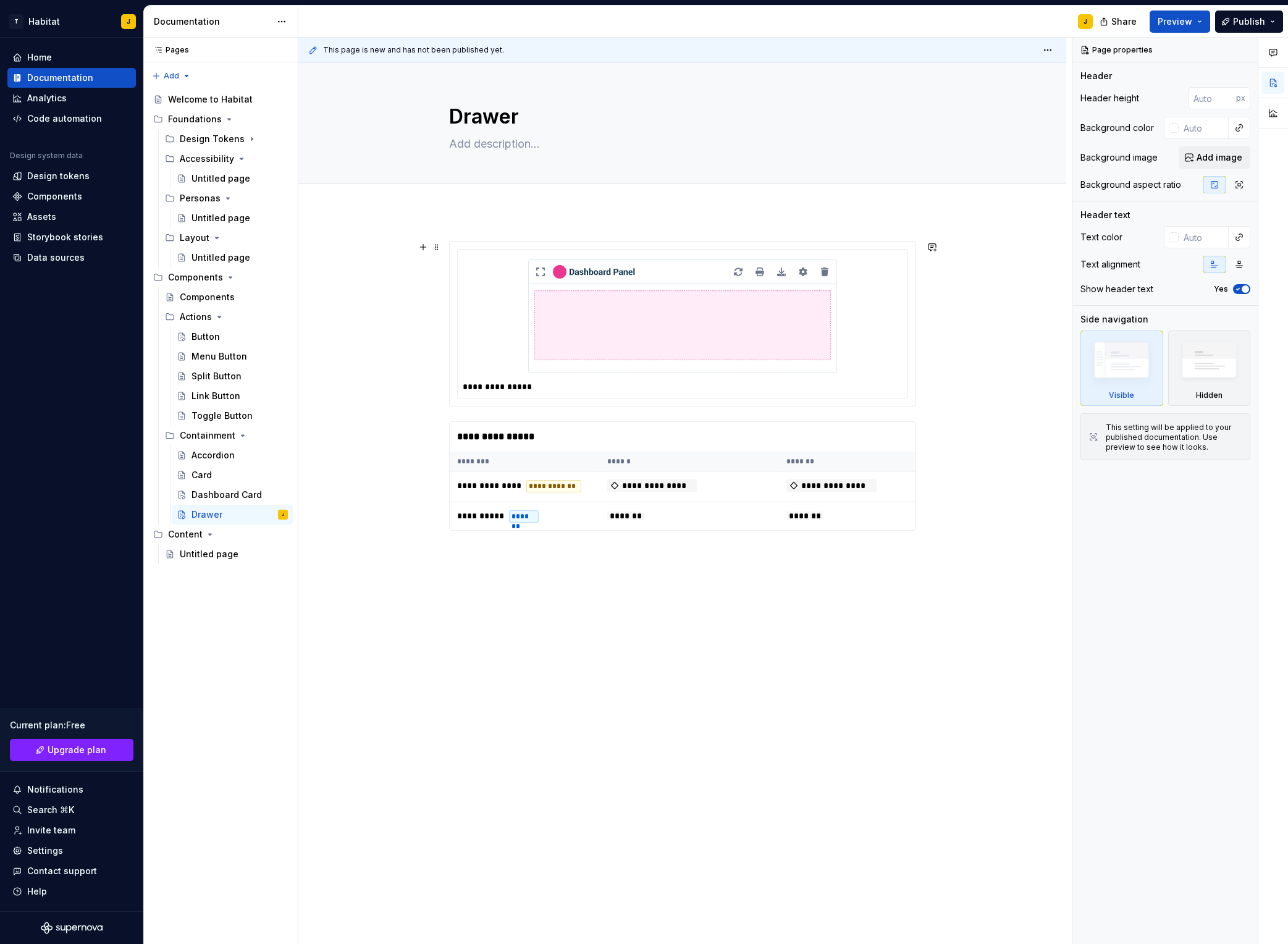
drag, startPoint x: 444, startPoint y: 271, endPoint x: 647, endPoint y: 294, distance: 204.3
click at [444, 271] on div "**********" at bounding box center [682, 535] width 768 height 648
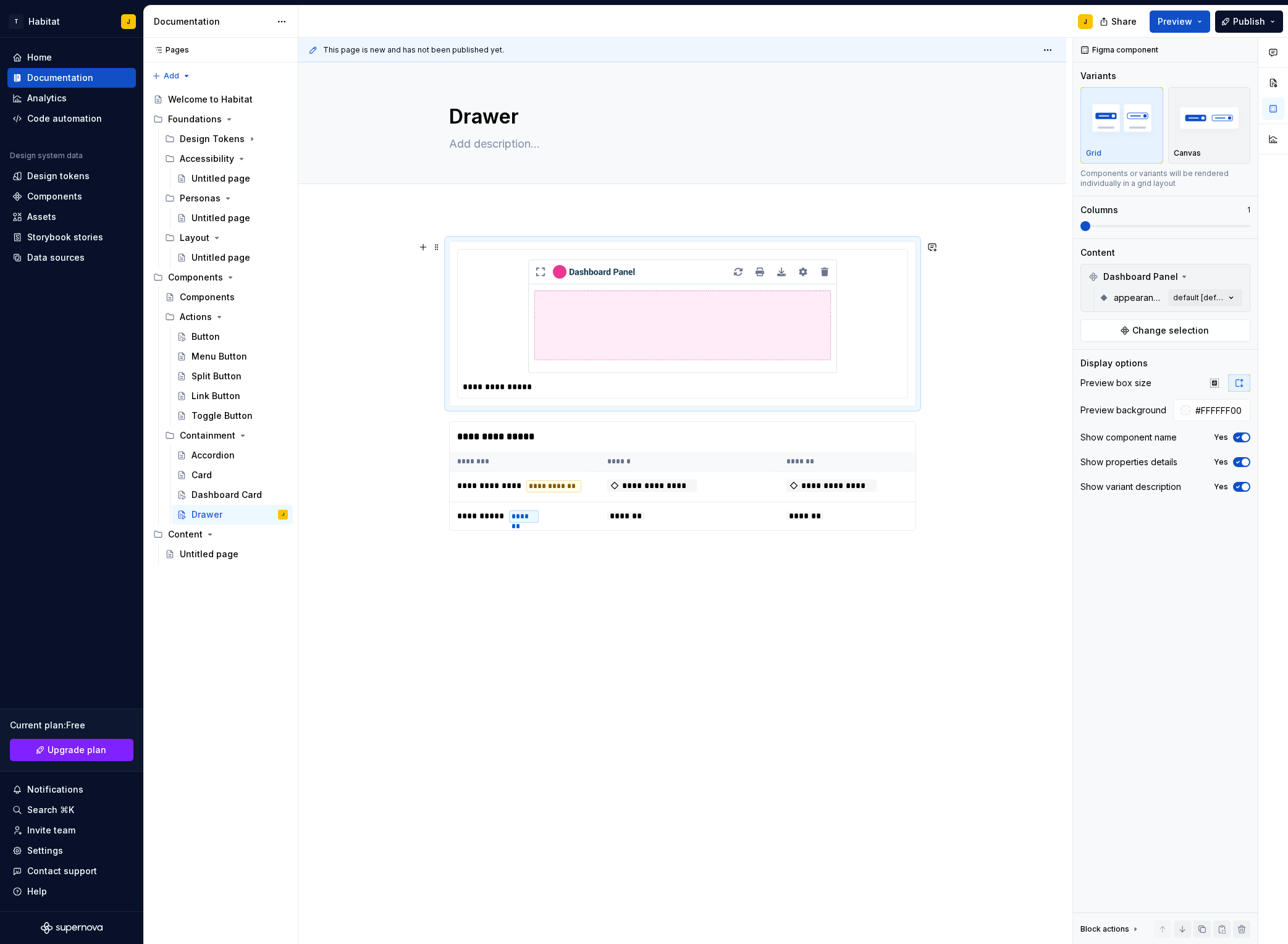
click at [681, 297] on img at bounding box center [683, 317] width 309 height 114
click at [1082, 331] on span "Change selection" at bounding box center [1171, 330] width 77 height 12
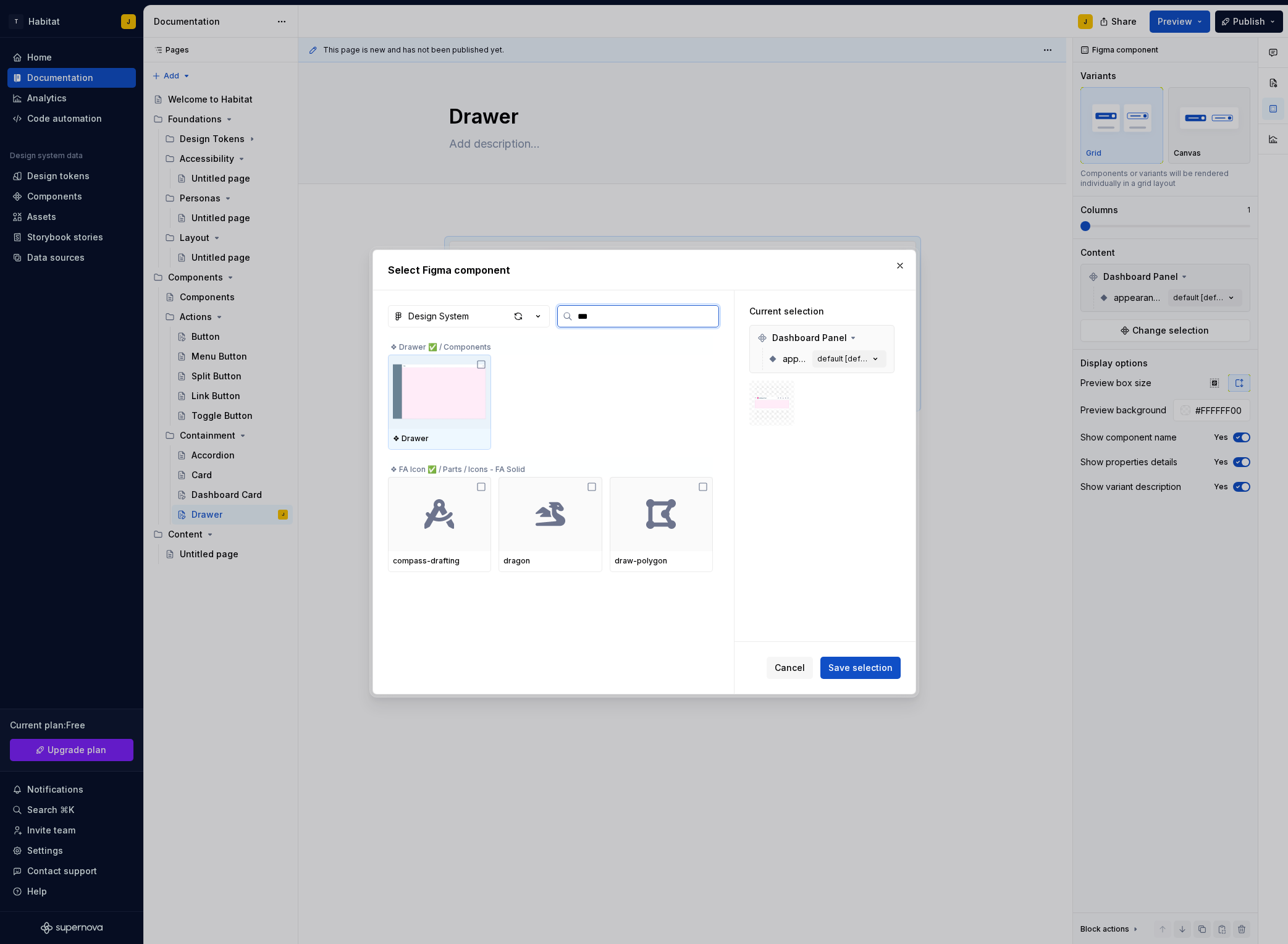
click at [439, 397] on img at bounding box center [440, 392] width 93 height 64
drag, startPoint x: 875, startPoint y: 672, endPoint x: 914, endPoint y: 669, distance: 39.1
click at [876, 672] on span "Save selection" at bounding box center [861, 668] width 64 height 12
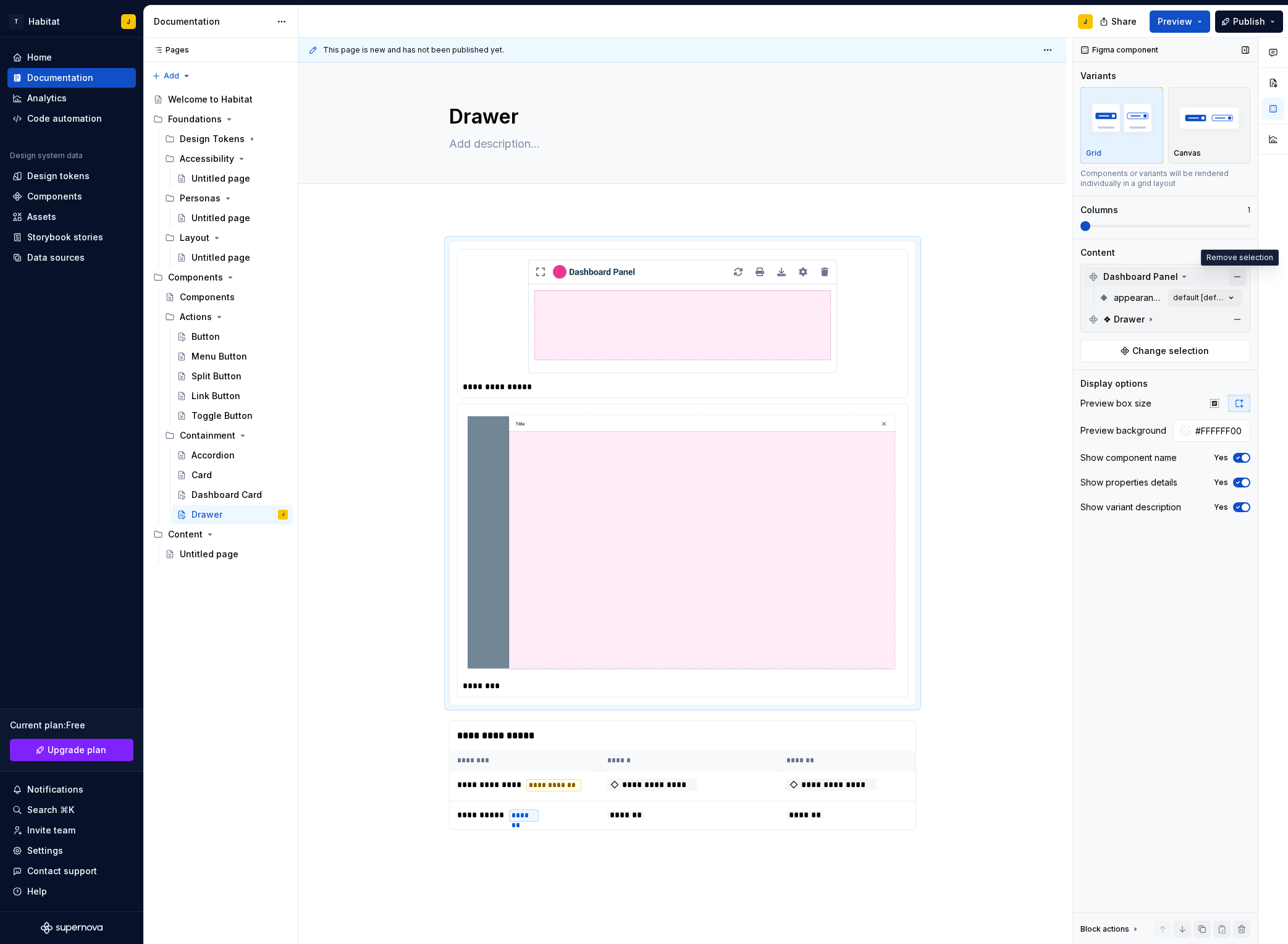
click at [1082, 281] on button "button" at bounding box center [1238, 277] width 18 height 18
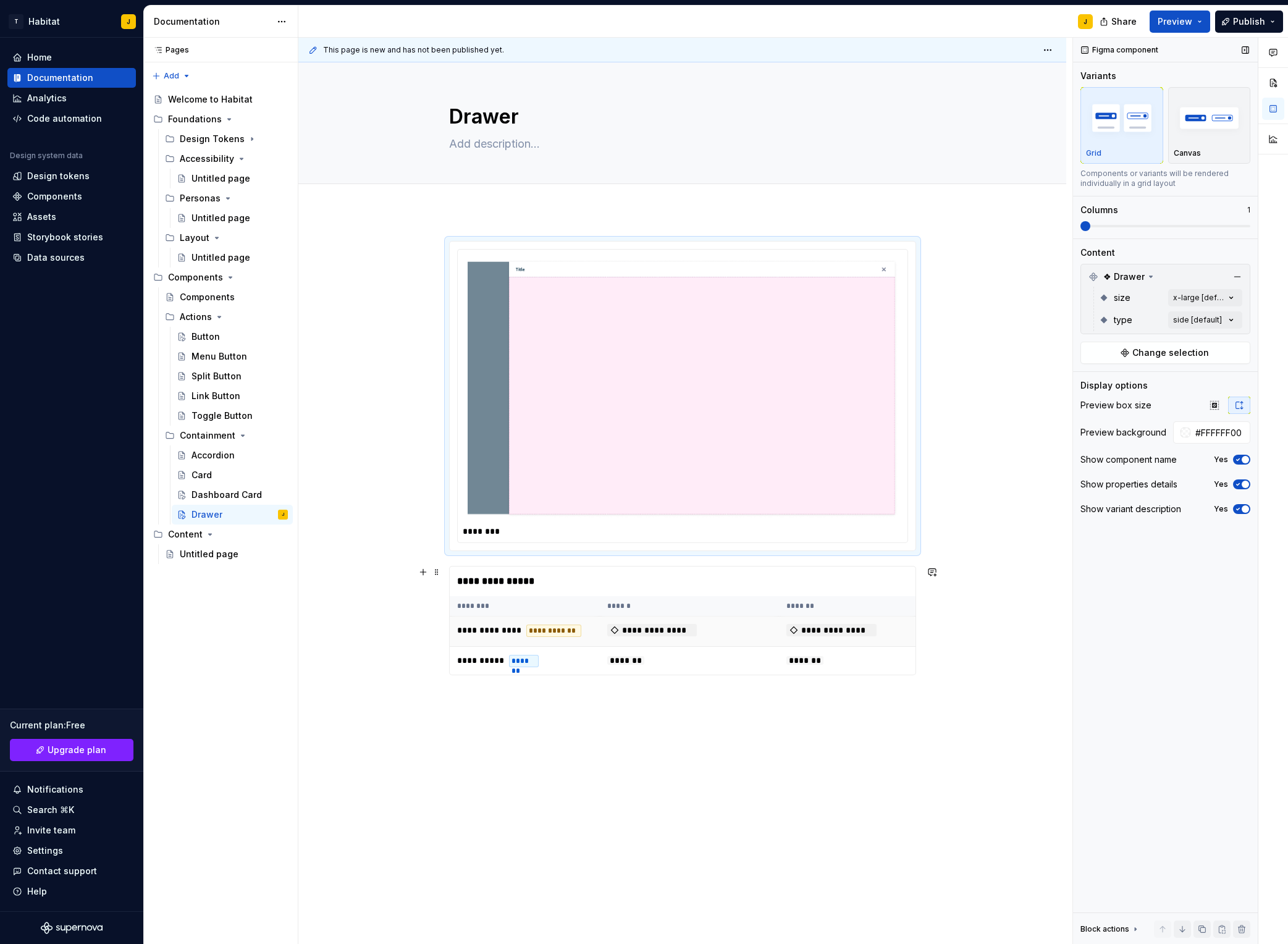
click at [650, 628] on span "**********" at bounding box center [653, 630] width 90 height 12
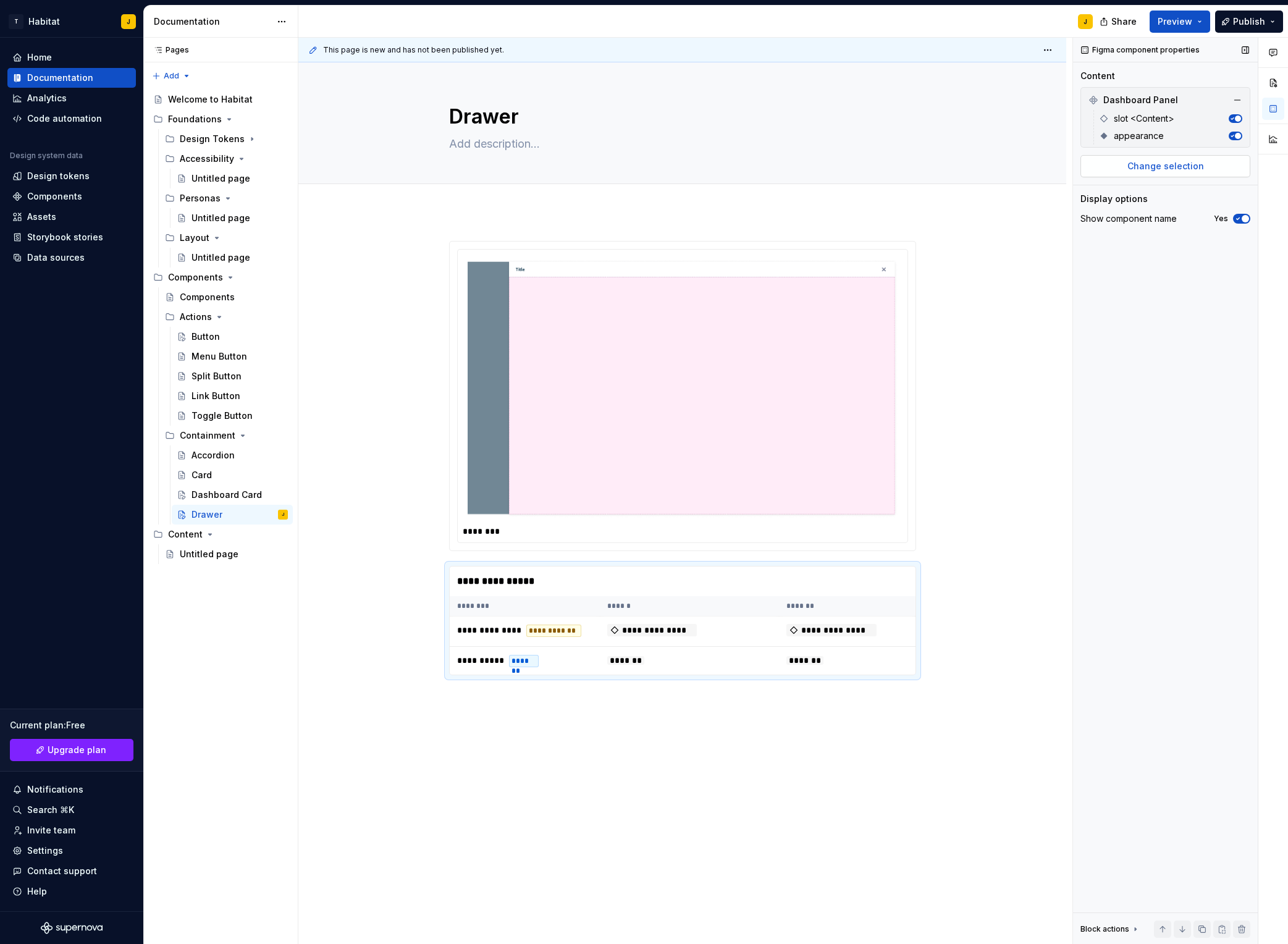
click at [1082, 163] on span "Change selection" at bounding box center [1165, 166] width 77 height 12
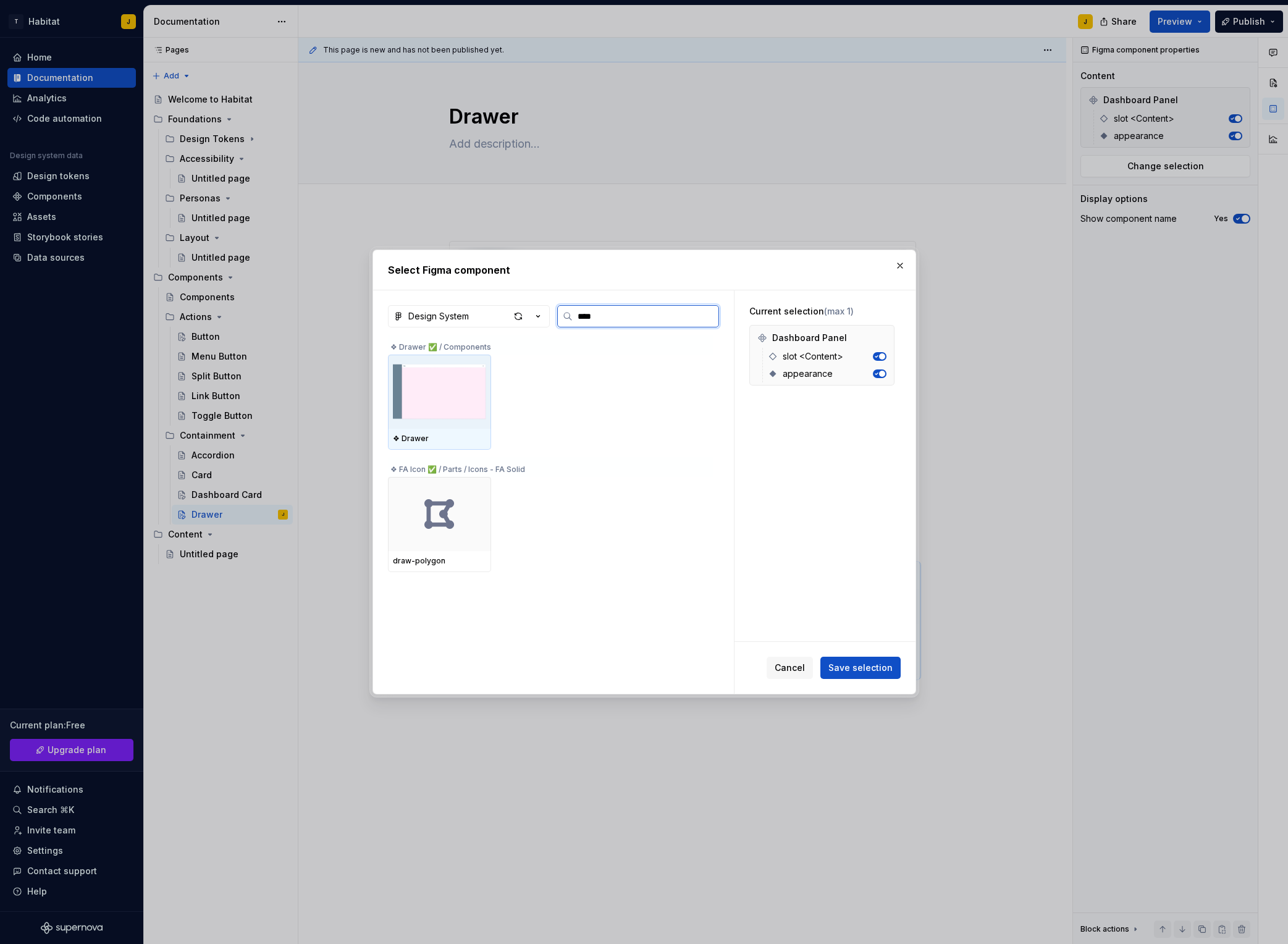
click at [466, 402] on img at bounding box center [440, 392] width 93 height 64
click at [856, 671] on span "Save selection" at bounding box center [861, 668] width 64 height 12
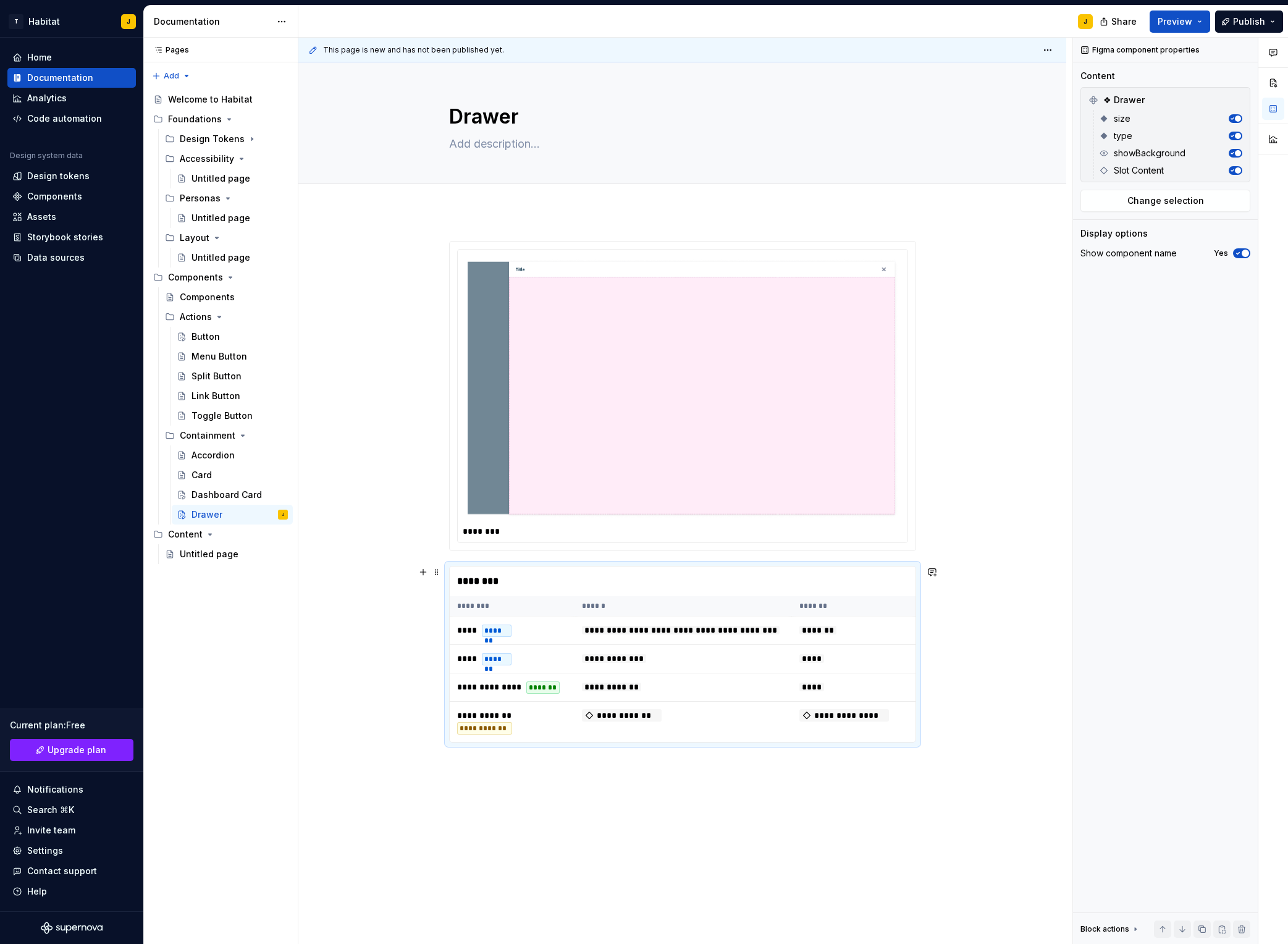
click at [993, 605] on div "**********" at bounding box center [682, 641] width 768 height 859
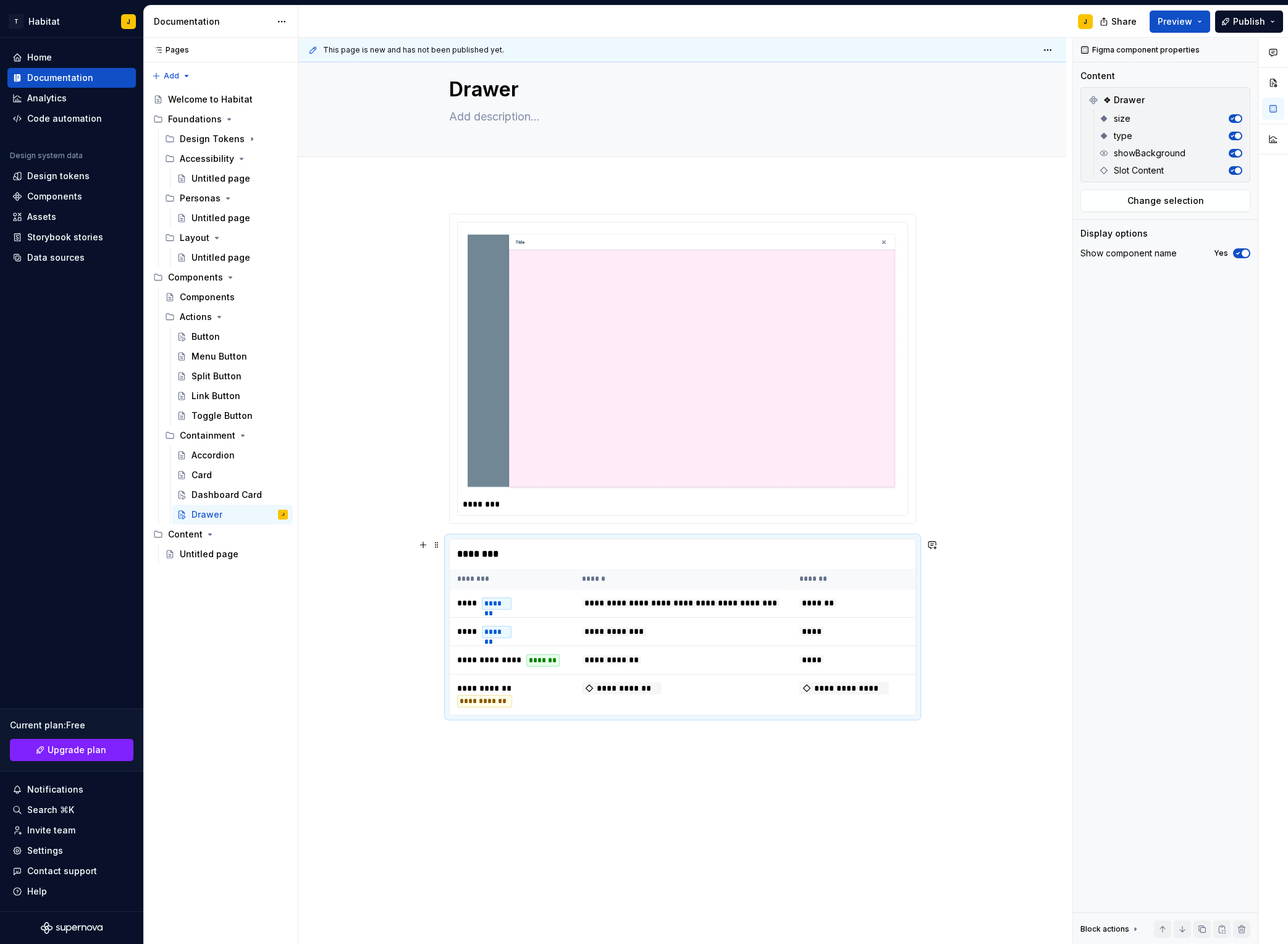
scroll to position [28, 0]
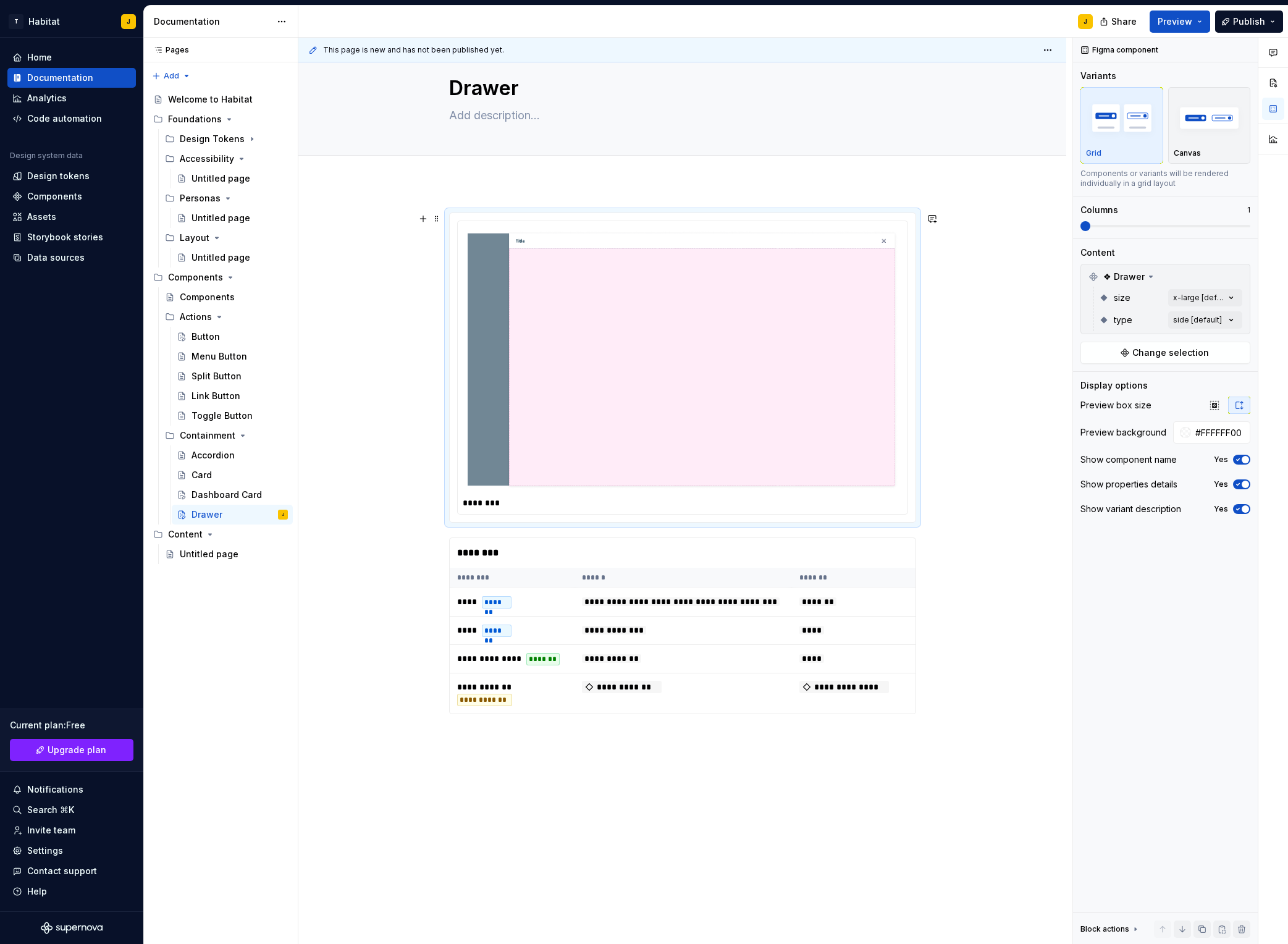
click at [786, 392] on img at bounding box center [683, 360] width 430 height 258
click at [1082, 296] on div "Comments Open comments No comments yet Select ‘Comment’ from the block context …" at bounding box center [1181, 492] width 215 height 908
click at [1082, 360] on span "default" at bounding box center [1114, 357] width 31 height 12
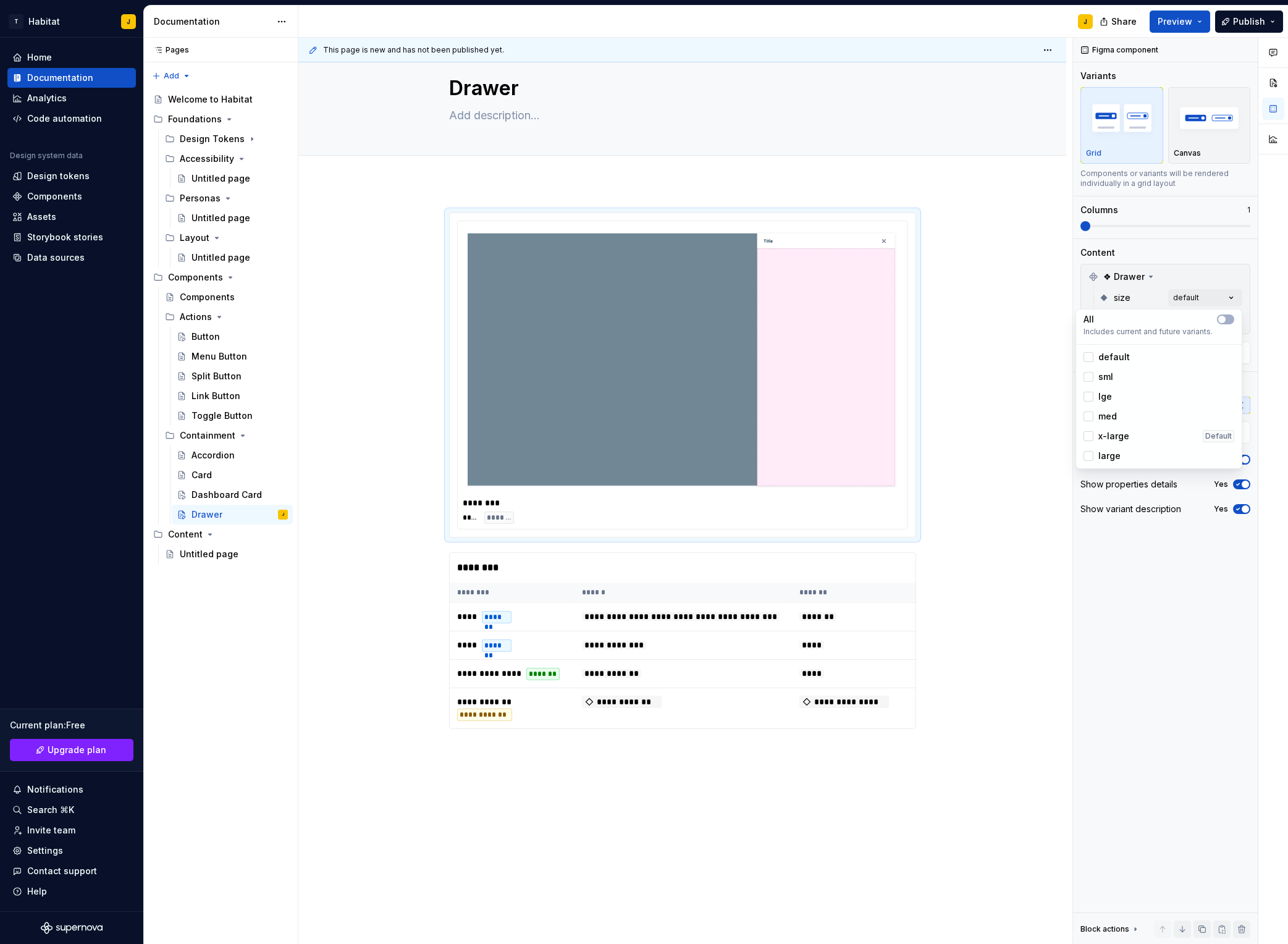
click at [985, 346] on html "T Habitat J Home Documentation Analytics Code automation Design system data Des…" at bounding box center [644, 472] width 1288 height 944
click at [0, 0] on button "Page tree" at bounding box center [0, 0] width 0 height 0
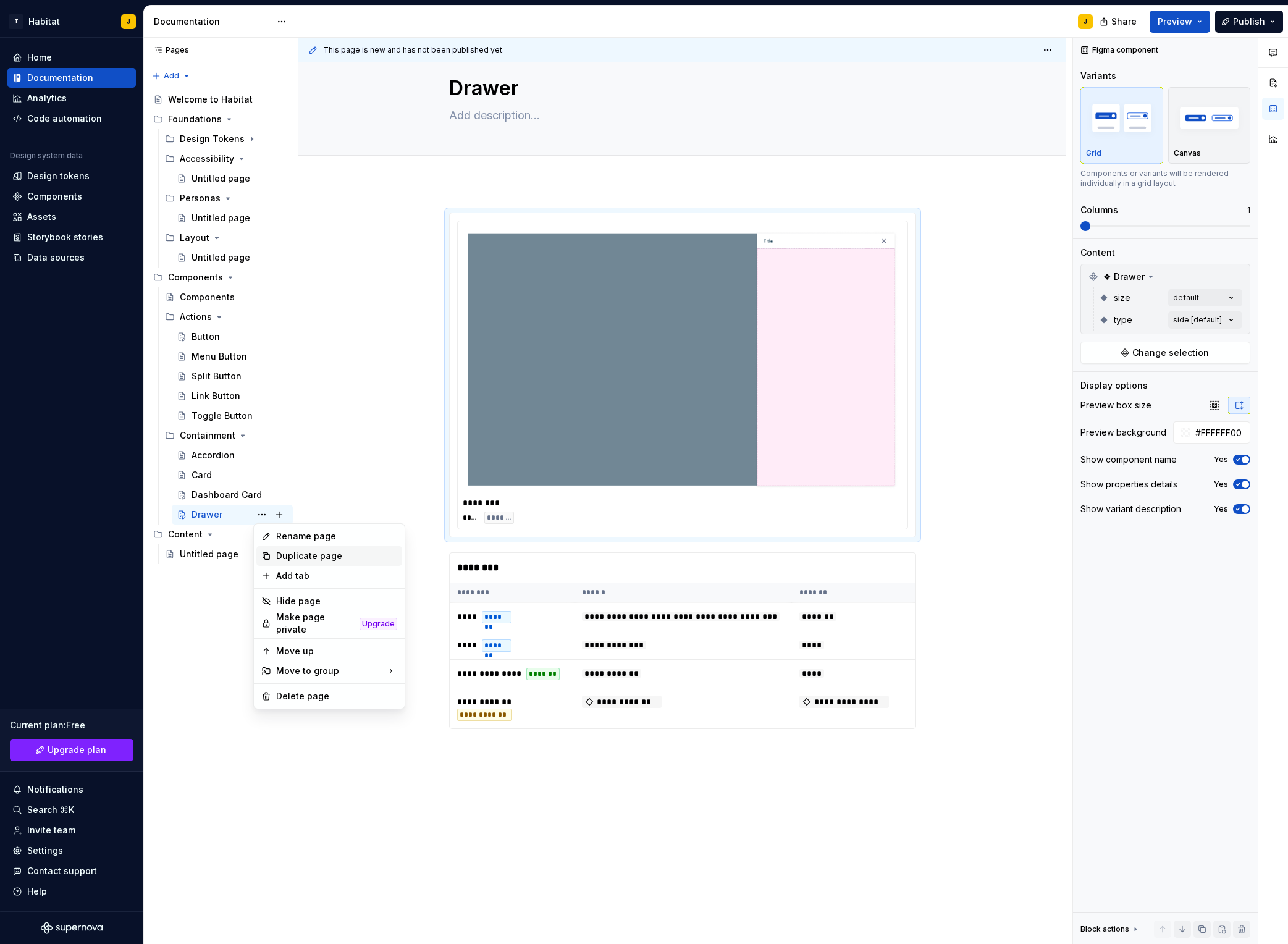
click at [310, 560] on div "Duplicate page" at bounding box center [337, 556] width 121 height 12
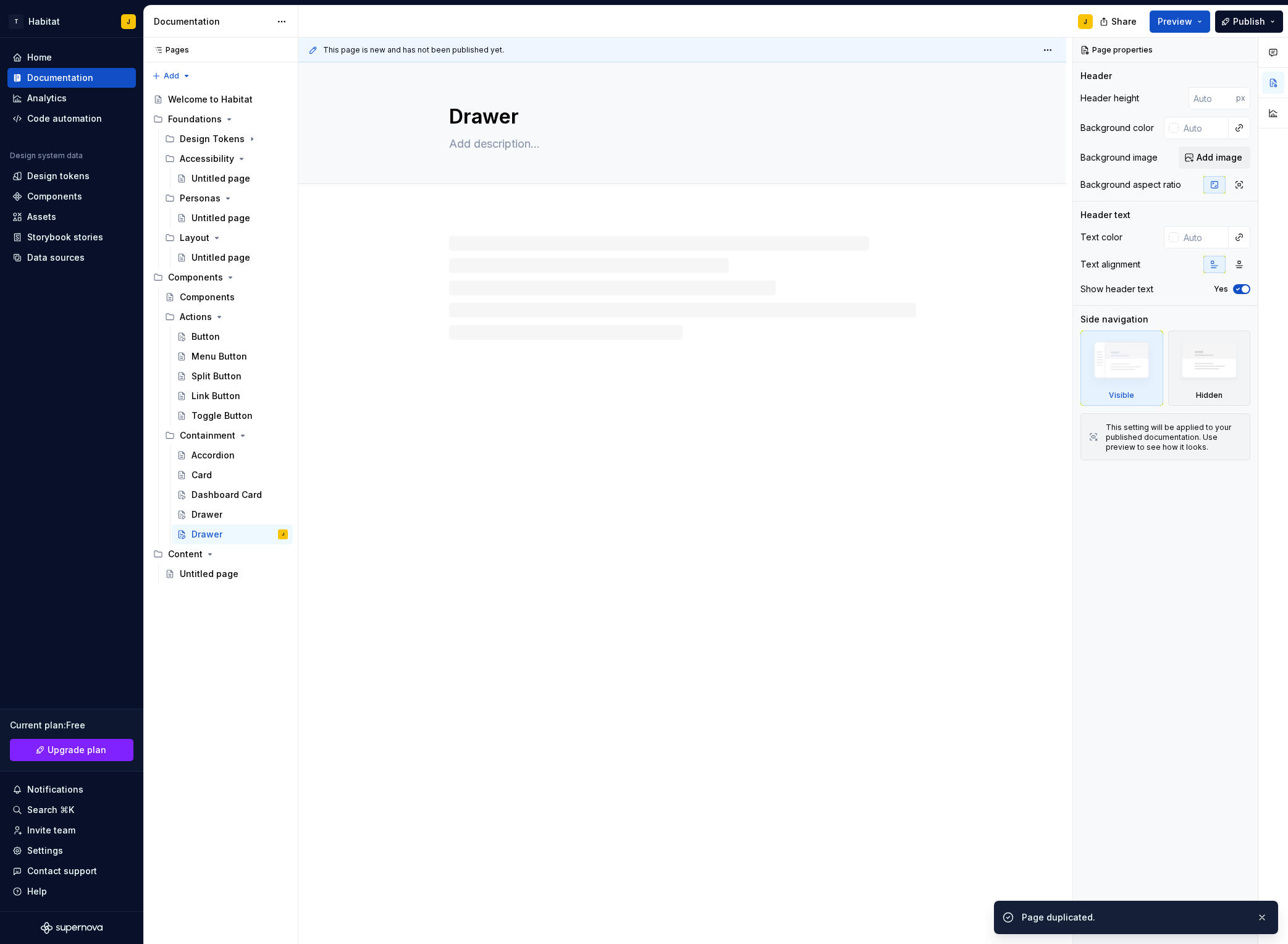
click at [599, 283] on div at bounding box center [683, 288] width 467 height 104
click at [489, 113] on textarea "Drawer" at bounding box center [680, 117] width 467 height 30
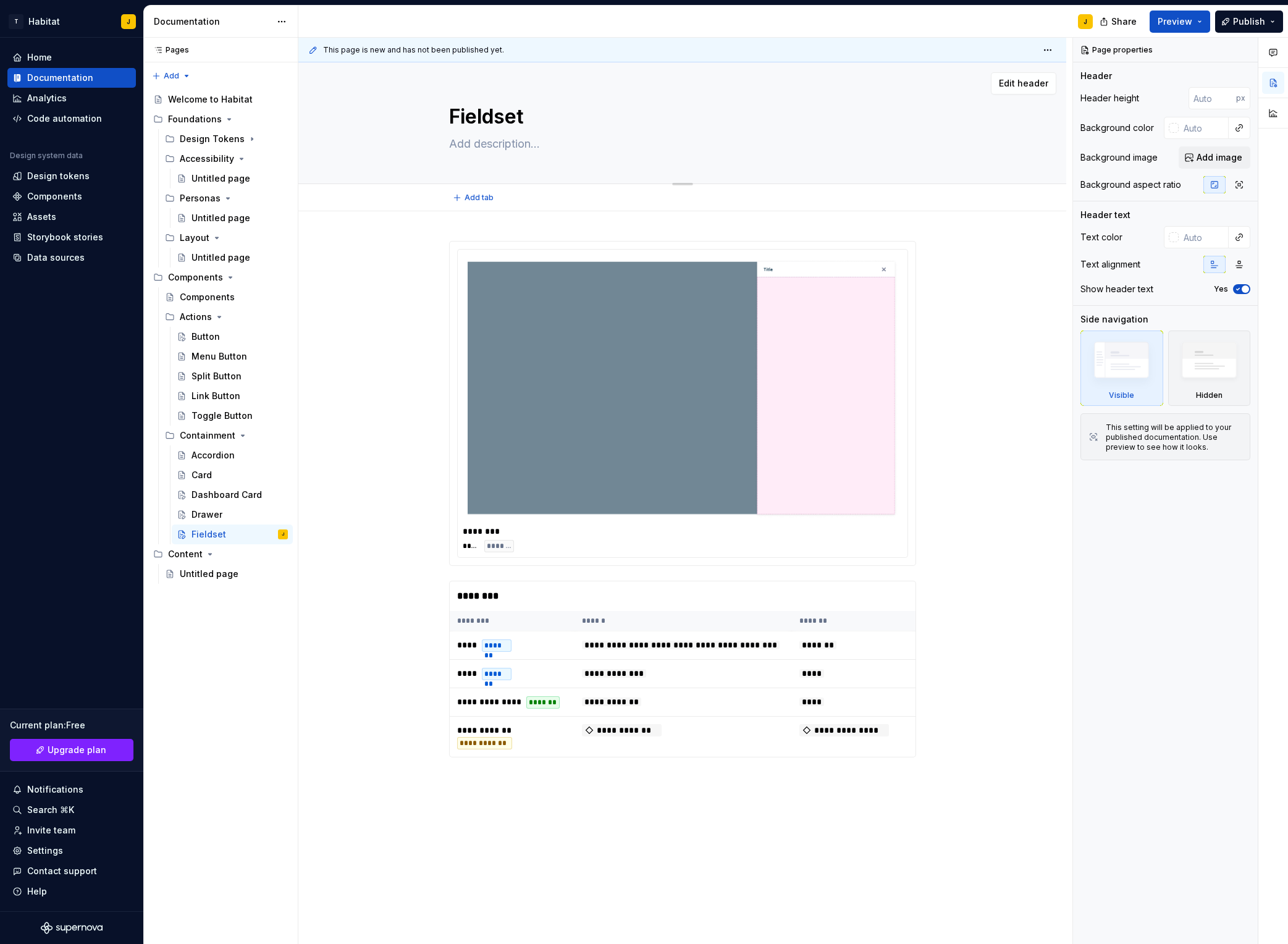
click at [478, 143] on textarea at bounding box center [680, 144] width 467 height 20
click at [618, 301] on img at bounding box center [683, 389] width 430 height 258
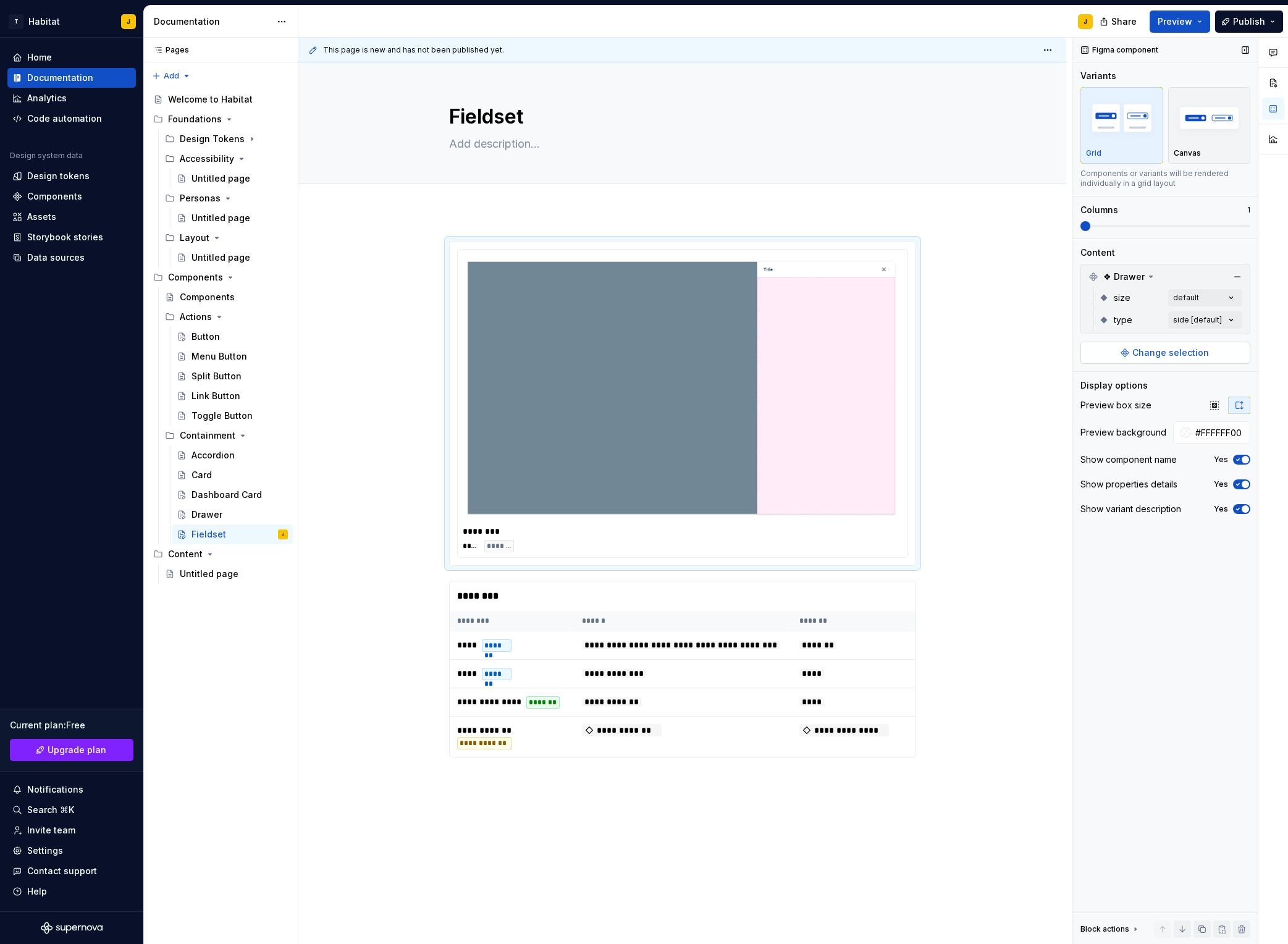
click at [1082, 352] on span "Change selection" at bounding box center [1171, 352] width 77 height 12
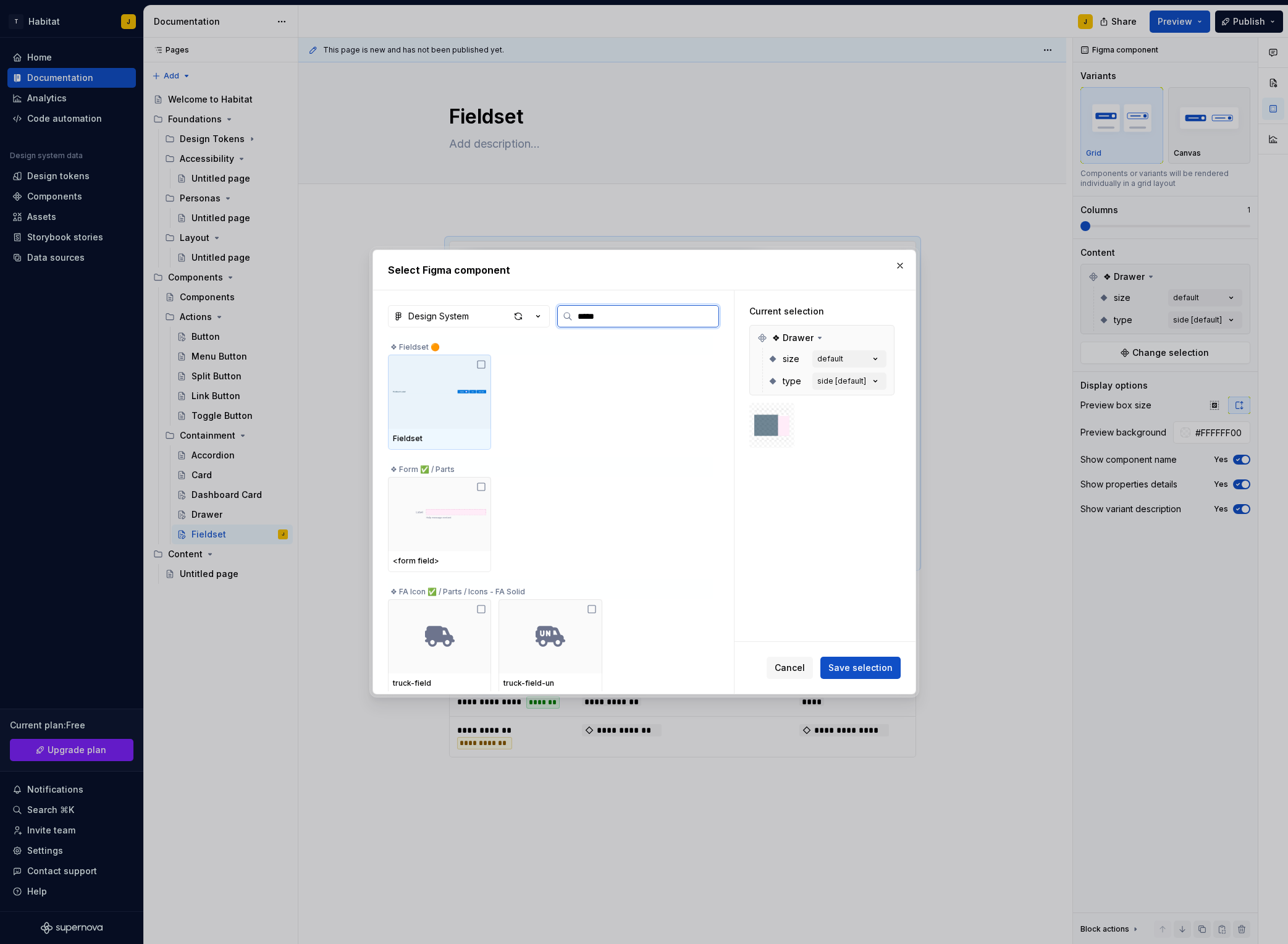
click at [485, 363] on icon at bounding box center [481, 365] width 10 height 10
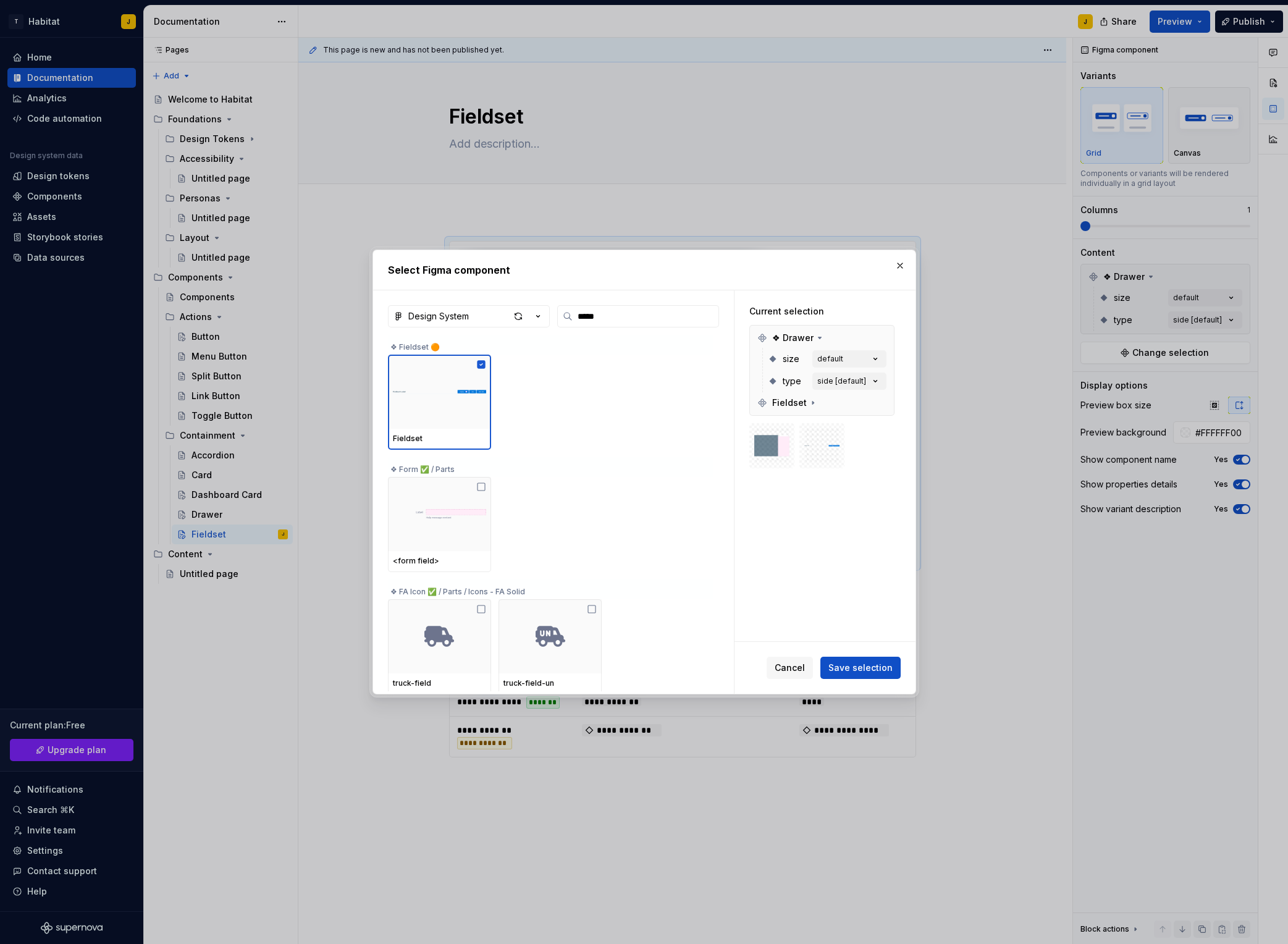
drag, startPoint x: 863, startPoint y: 662, endPoint x: 878, endPoint y: 658, distance: 15.5
click at [863, 662] on span "Save selection" at bounding box center [861, 668] width 64 height 12
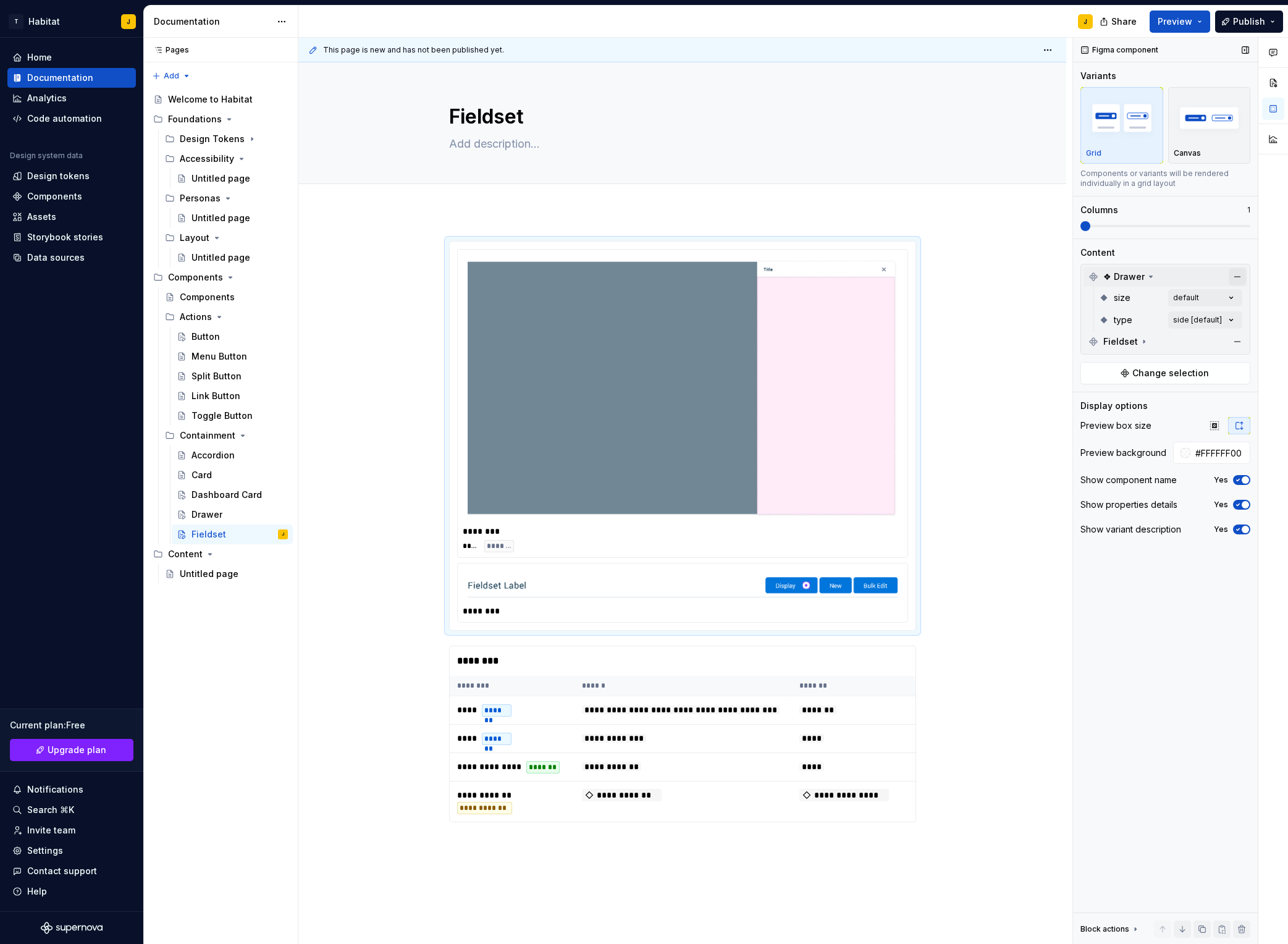
click at [1082, 279] on button "button" at bounding box center [1238, 277] width 18 height 18
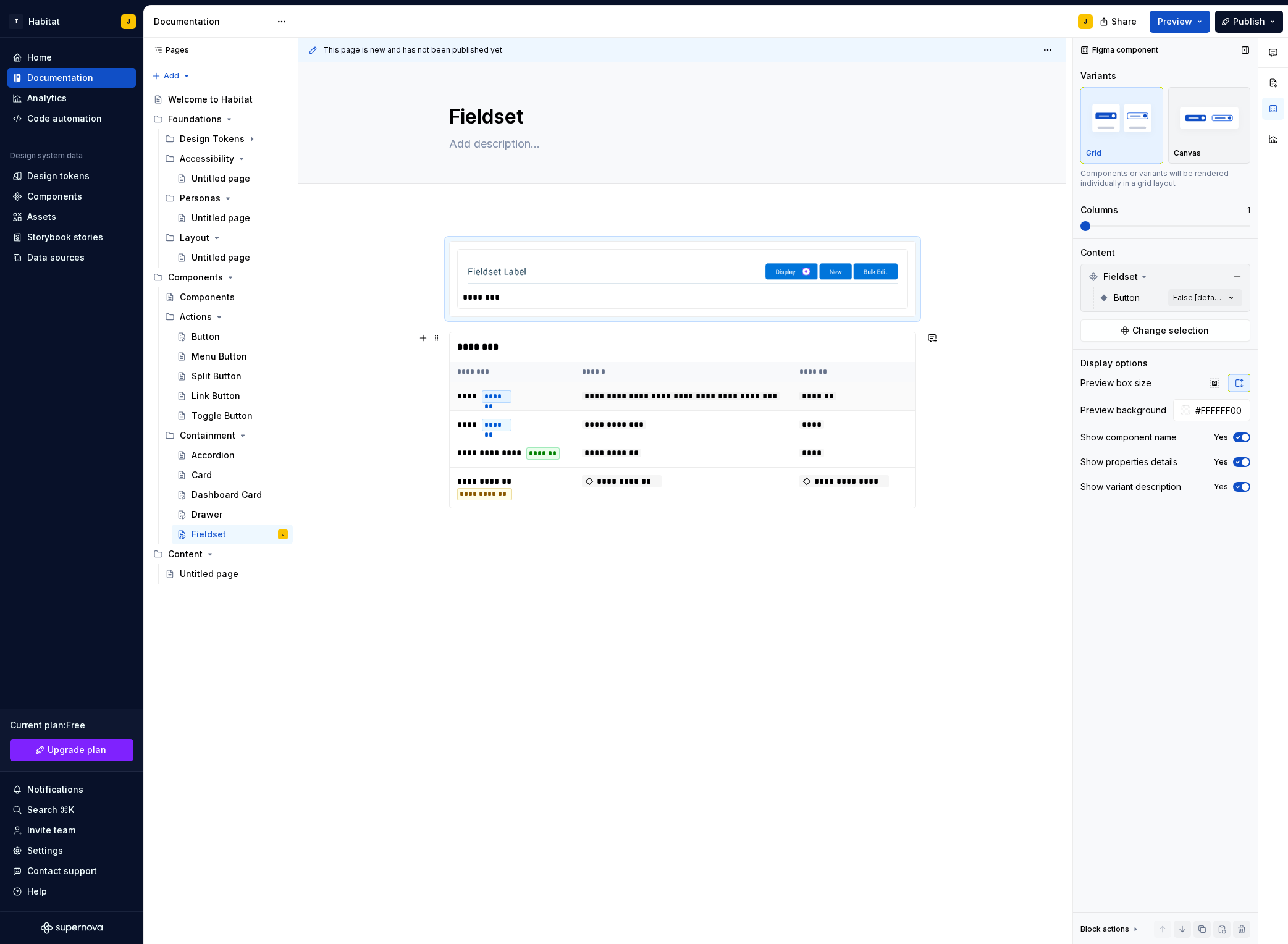
click at [661, 384] on td "**********" at bounding box center [683, 396] width 217 height 28
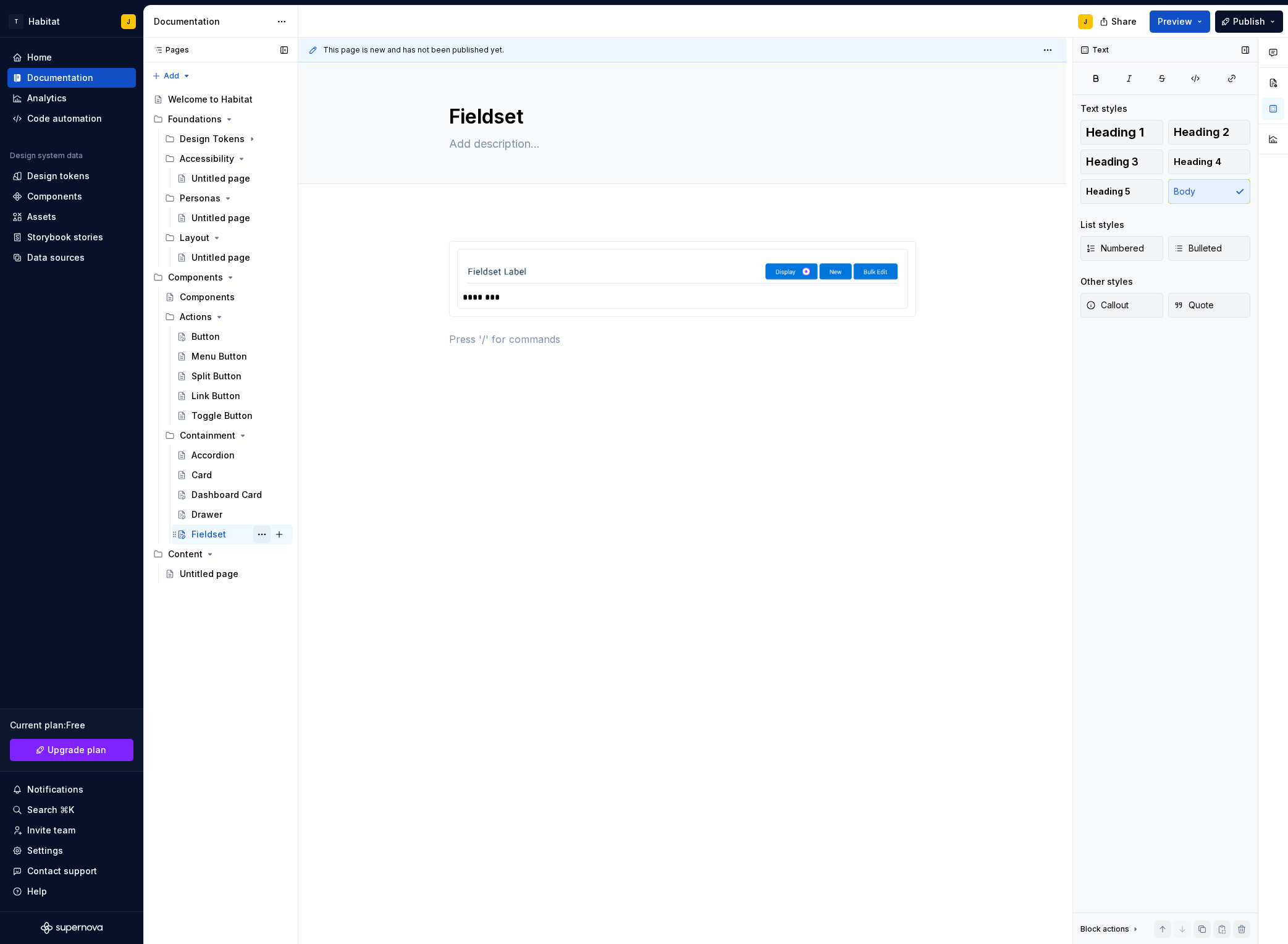
click at [261, 533] on button "Page tree" at bounding box center [262, 535] width 18 height 18
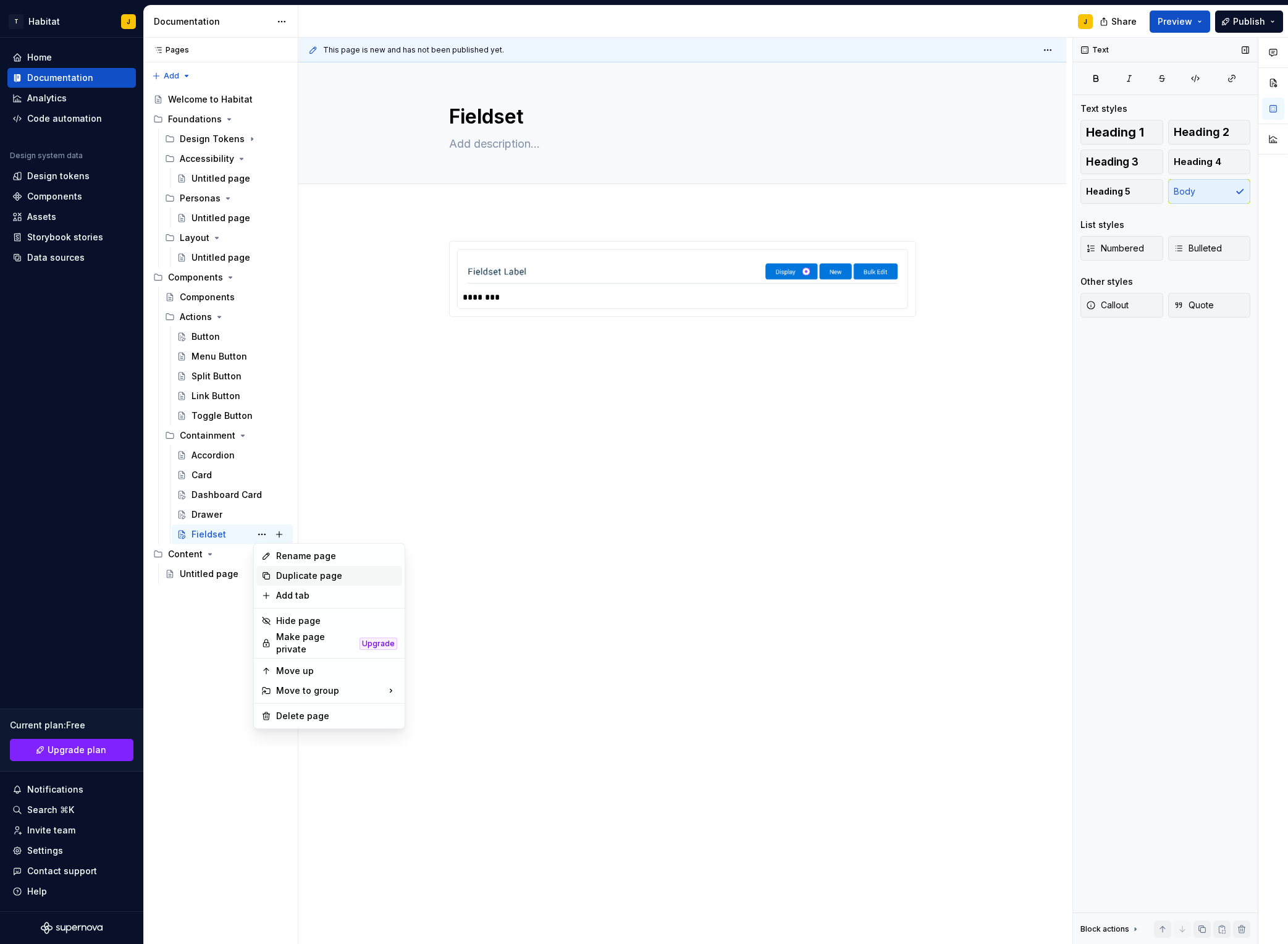
click at [308, 576] on div "Duplicate page" at bounding box center [337, 576] width 121 height 12
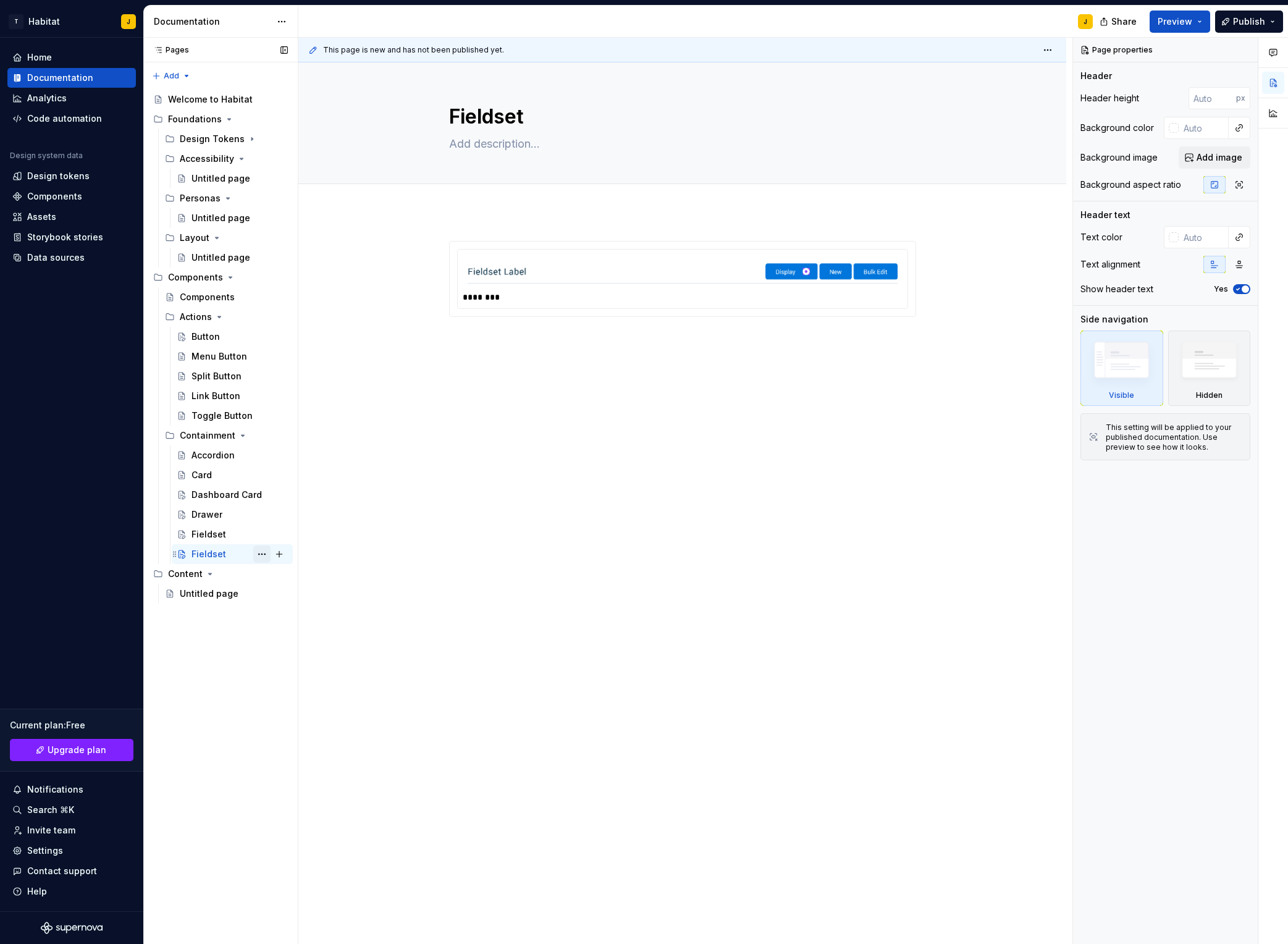
click at [264, 557] on button "Page tree" at bounding box center [262, 554] width 18 height 18
click at [322, 591] on div "Duplicate page" at bounding box center [337, 595] width 121 height 12
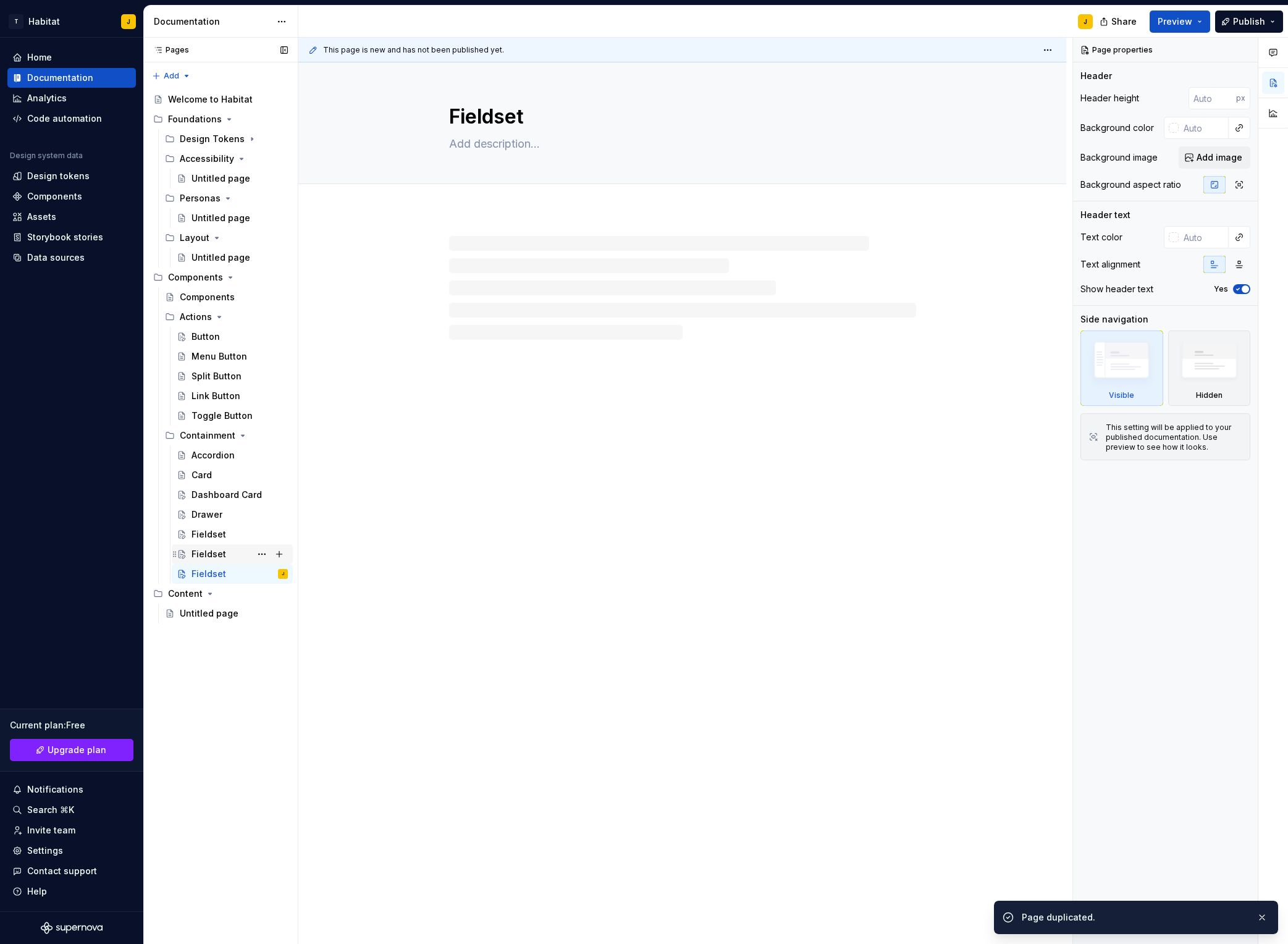
click at [195, 552] on div "Fieldset" at bounding box center [209, 554] width 34 height 12
click at [481, 115] on textarea "Fieldset" at bounding box center [680, 117] width 467 height 30
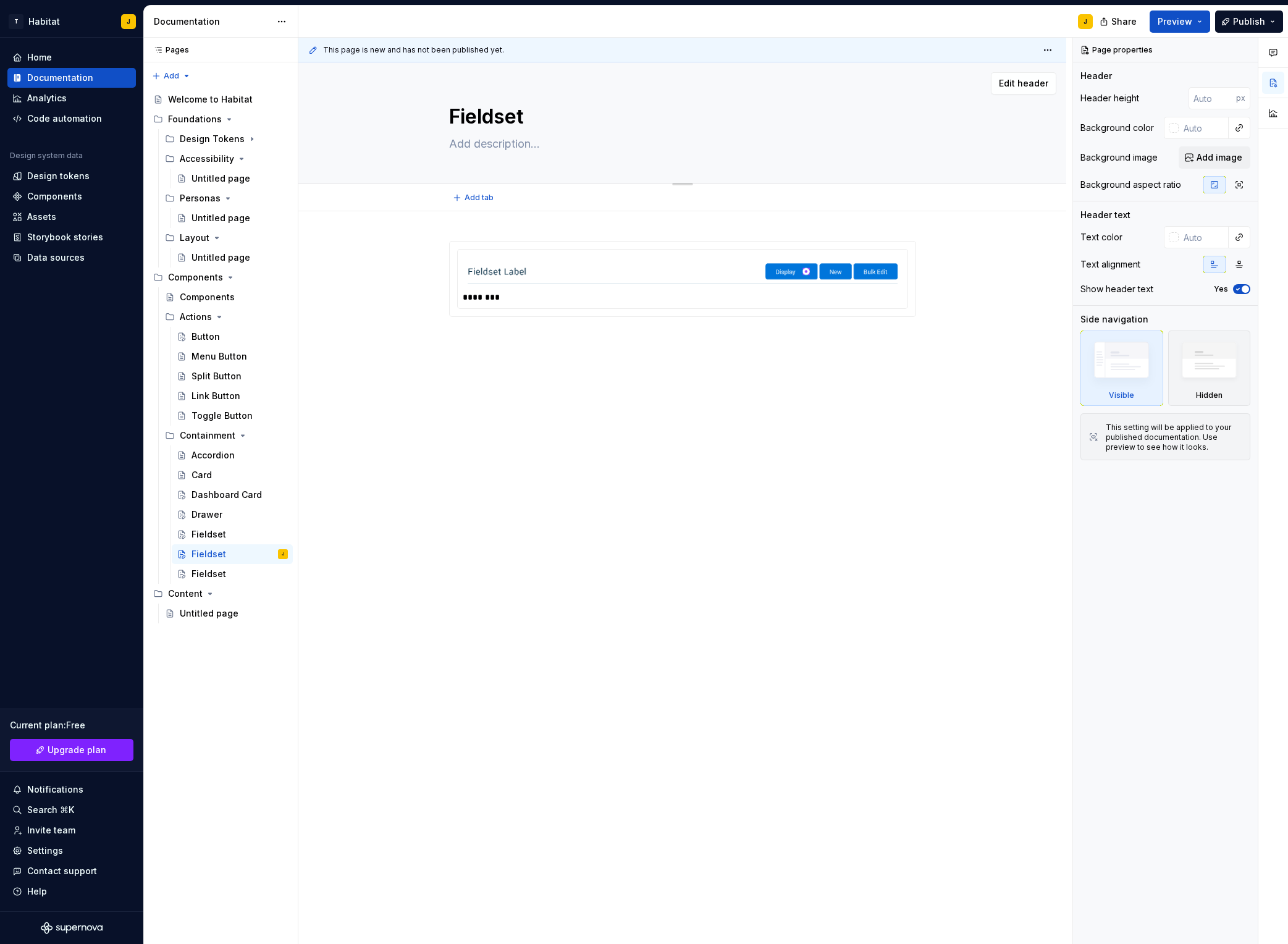
click at [524, 120] on textarea "Fieldset" at bounding box center [680, 117] width 467 height 30
click at [581, 273] on img at bounding box center [683, 271] width 430 height 24
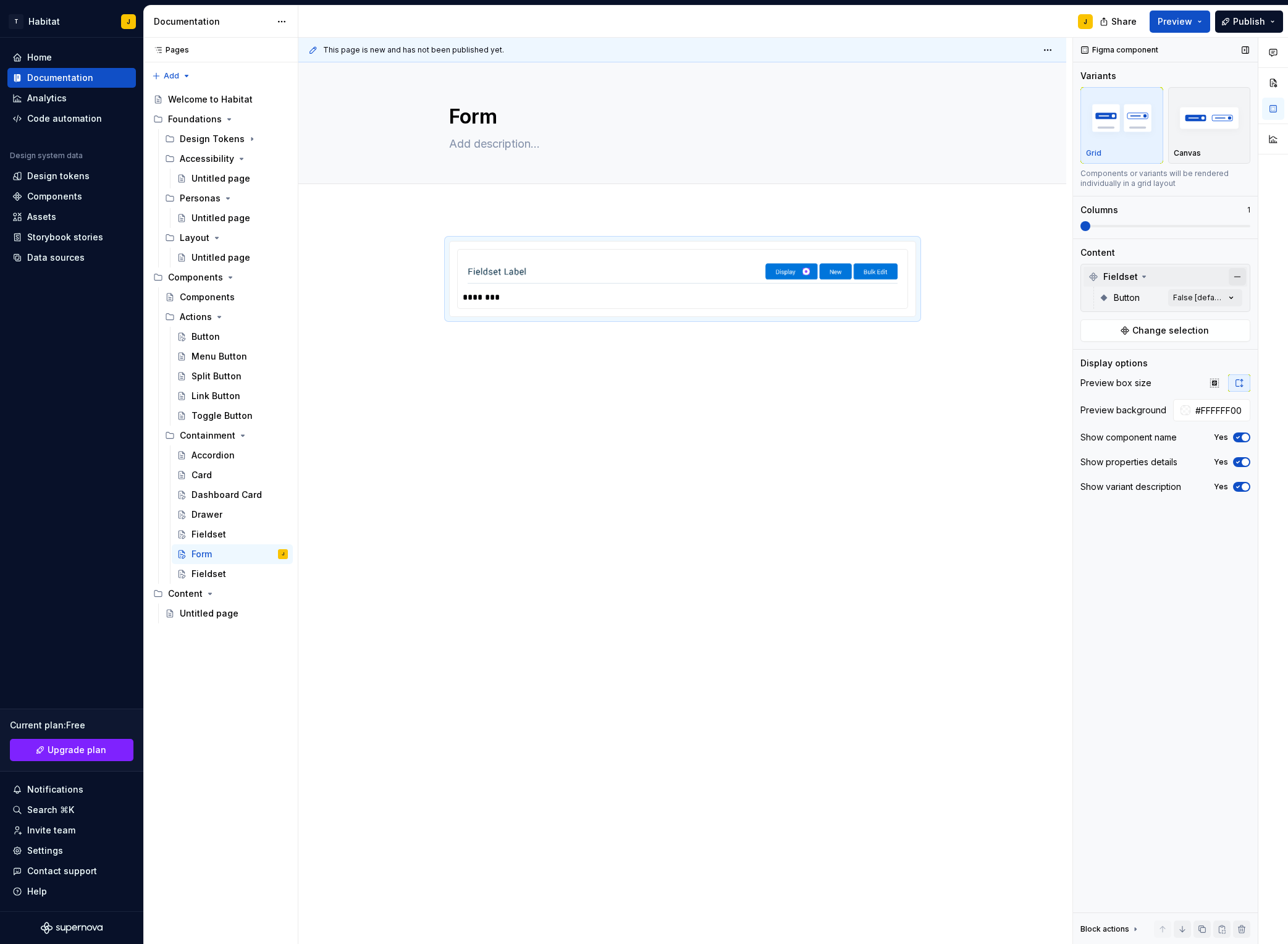
click at [1082, 276] on button "button" at bounding box center [1238, 277] width 18 height 18
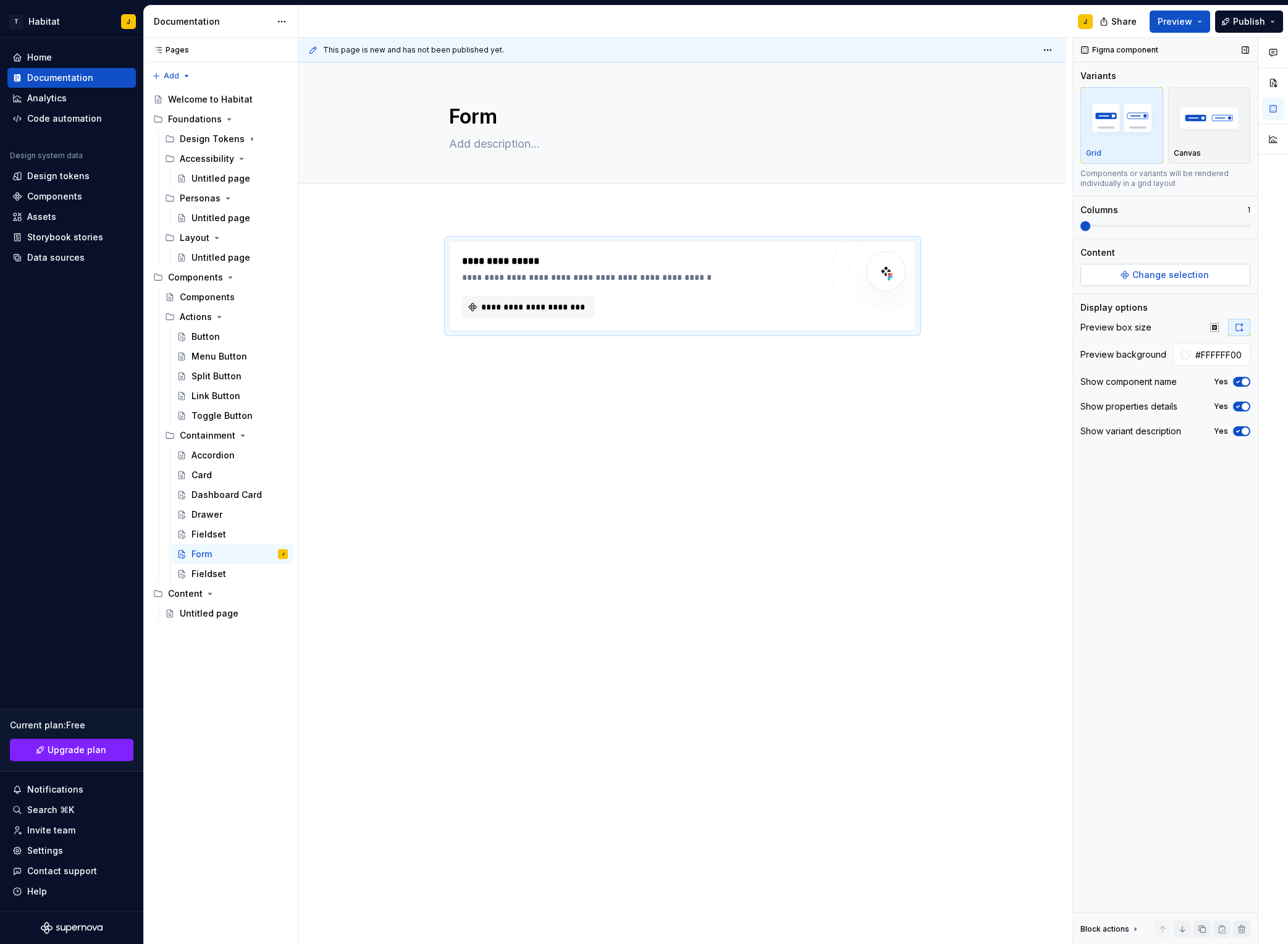
click at [1082, 279] on span "Change selection" at bounding box center [1171, 275] width 77 height 12
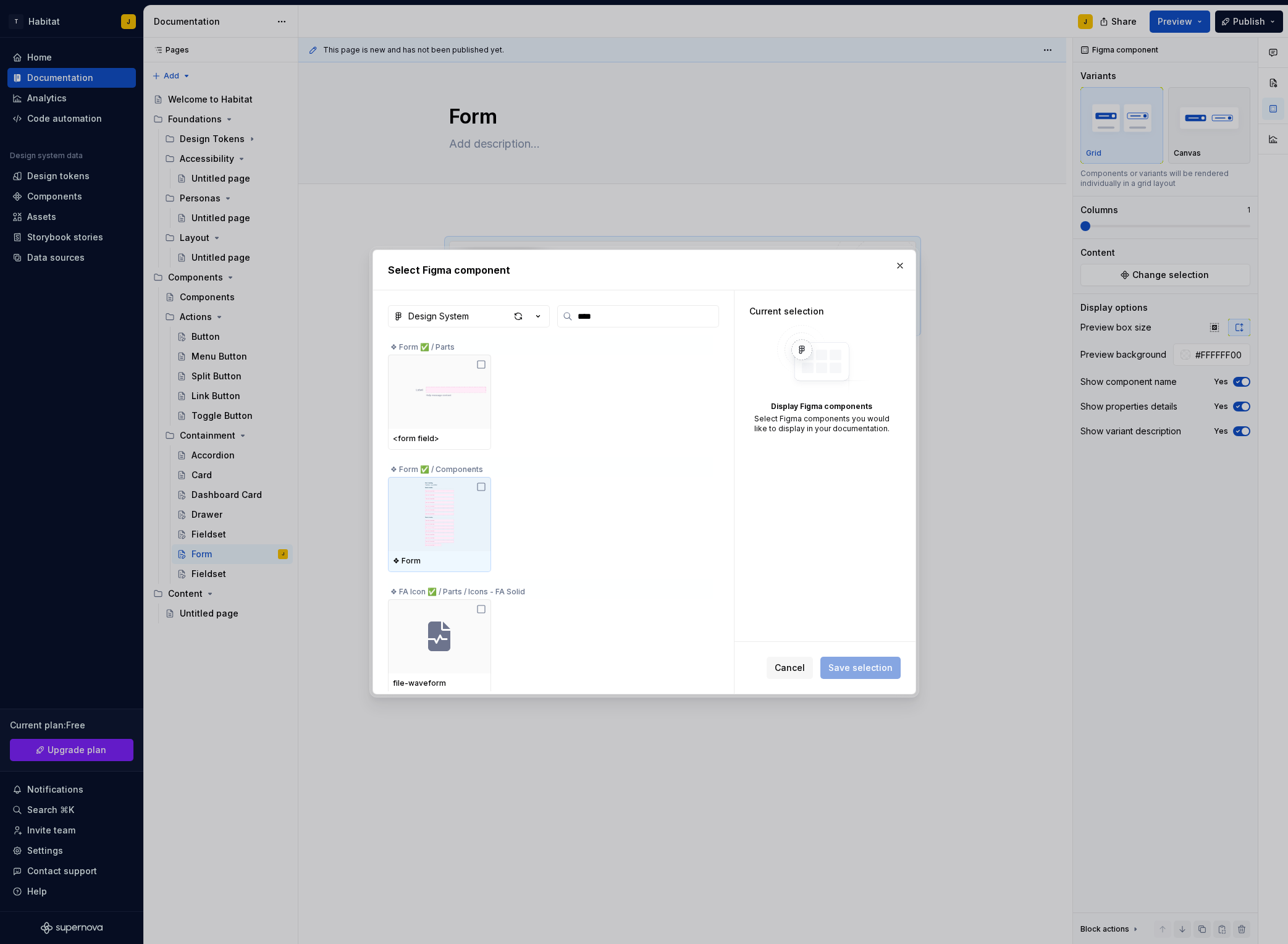
scroll to position [1, 0]
click at [480, 521] on img at bounding box center [440, 514] width 93 height 64
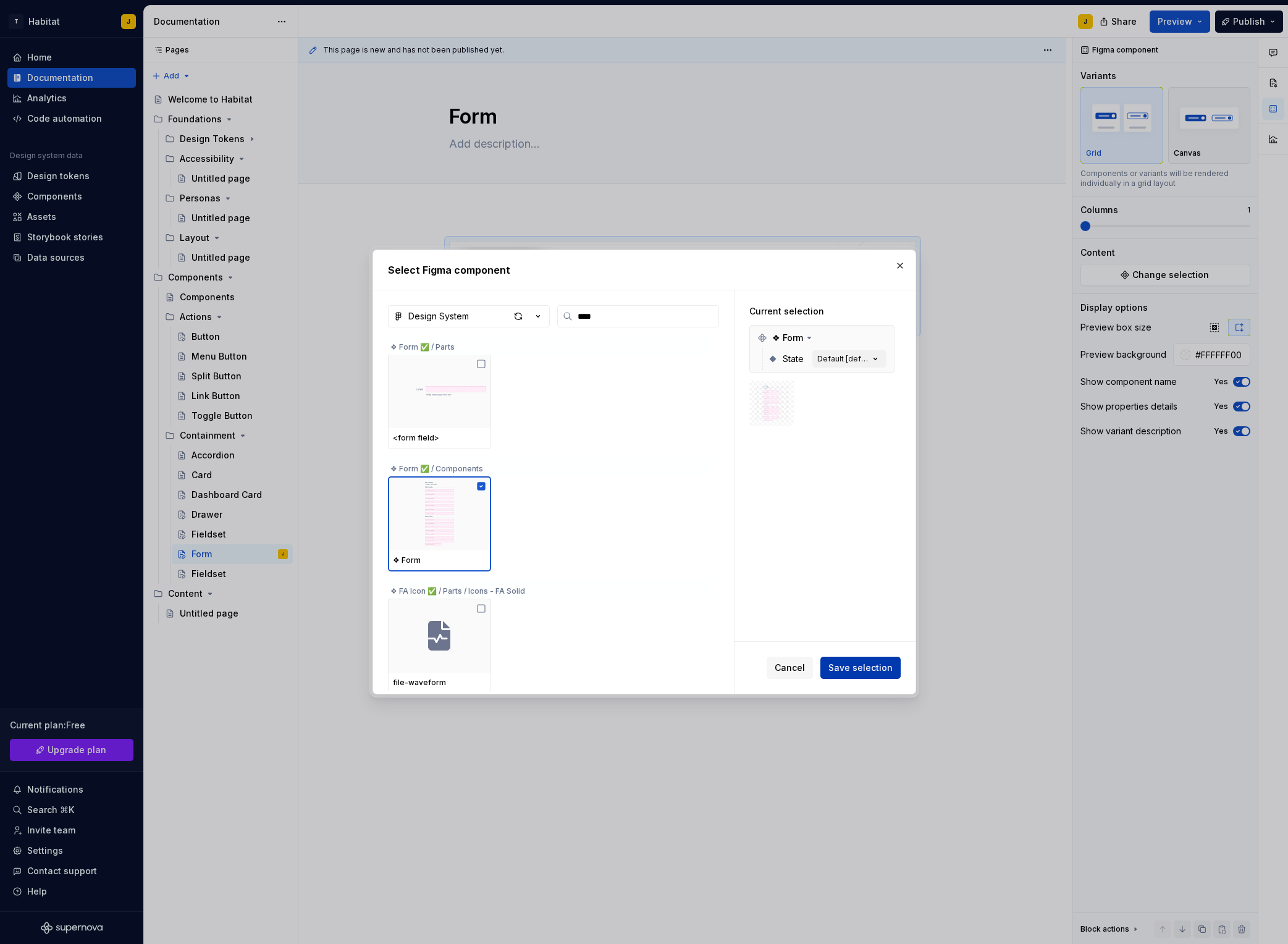
click at [877, 666] on span "Save selection" at bounding box center [861, 668] width 64 height 12
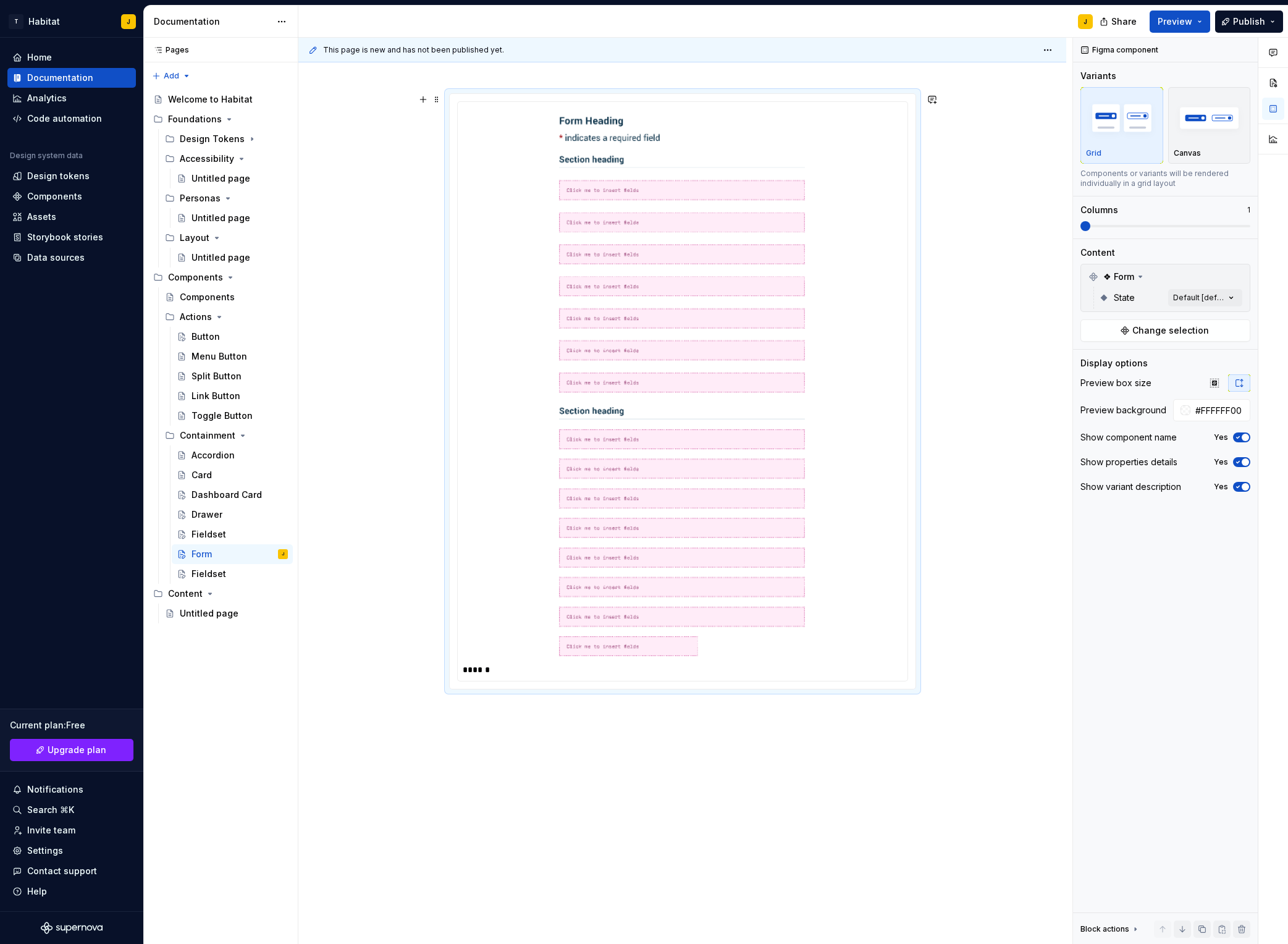
scroll to position [152, 0]
click at [957, 384] on div "******" at bounding box center [682, 535] width 768 height 953
click at [608, 721] on div "******" at bounding box center [683, 409] width 467 height 641
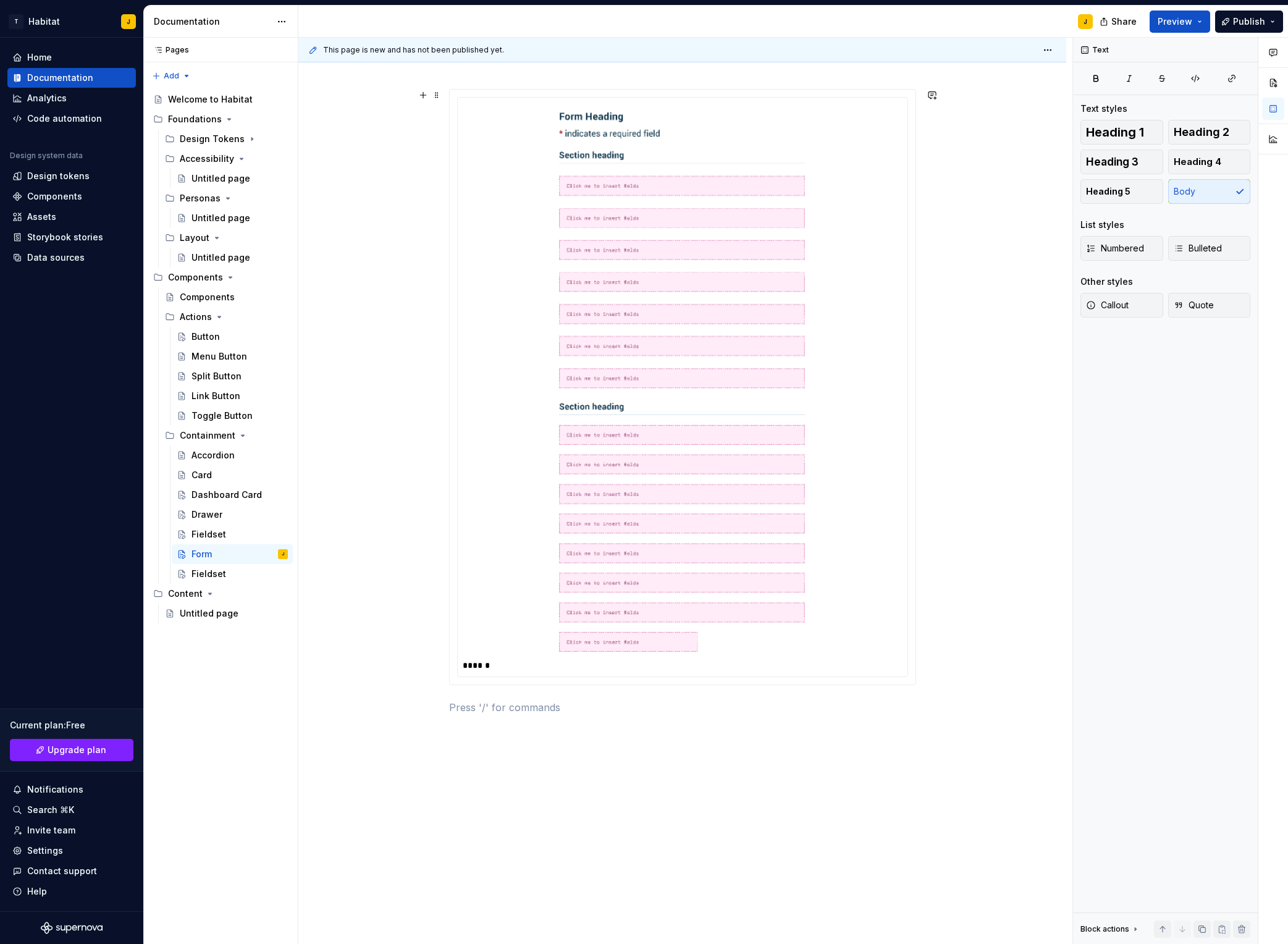
scroll to position [0, 0]
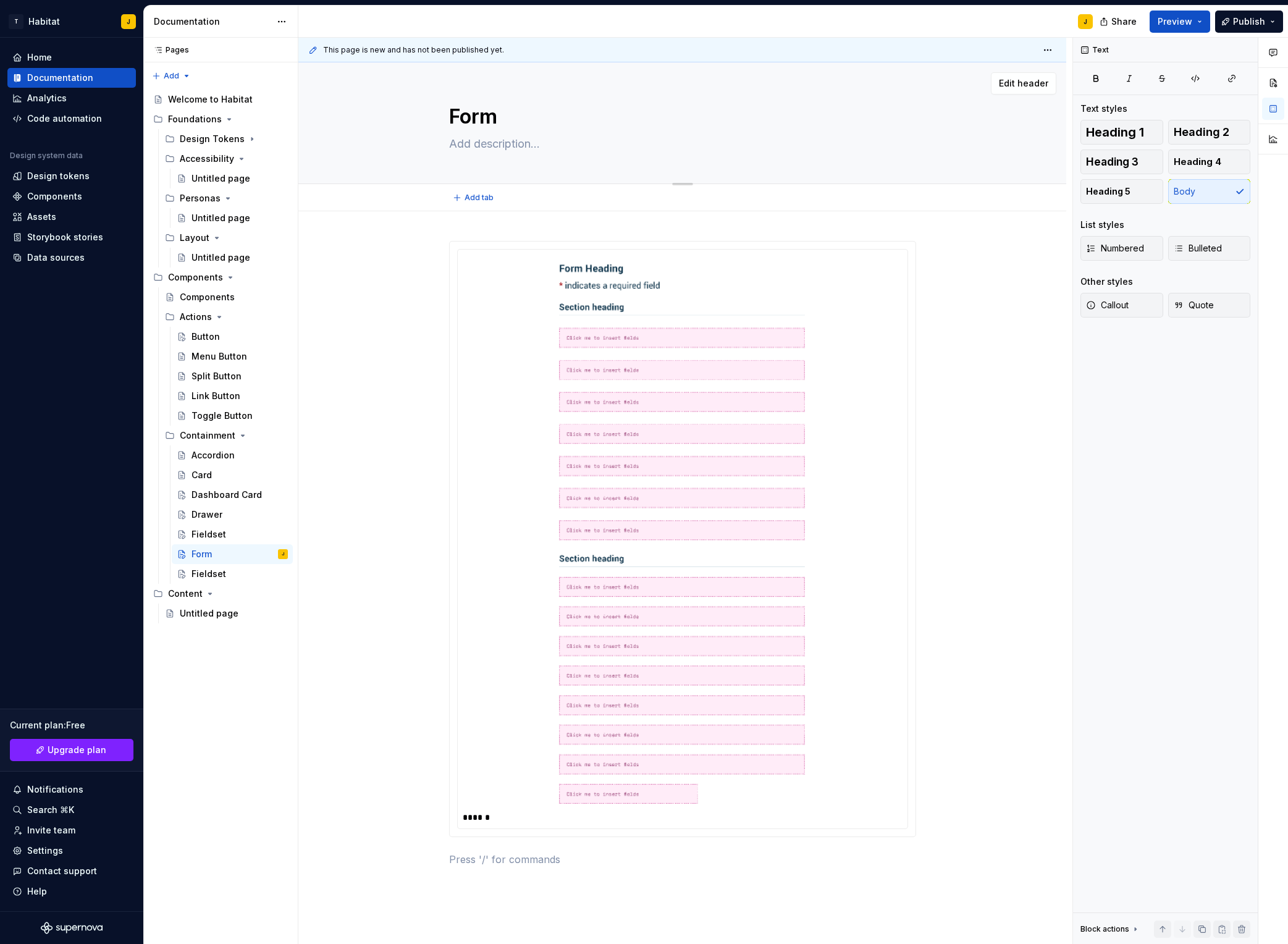
click at [495, 140] on textarea at bounding box center [680, 144] width 467 height 20
paste textarea "A form allows users to input information or make selections."
click at [356, 301] on div "******" at bounding box center [682, 688] width 768 height 953
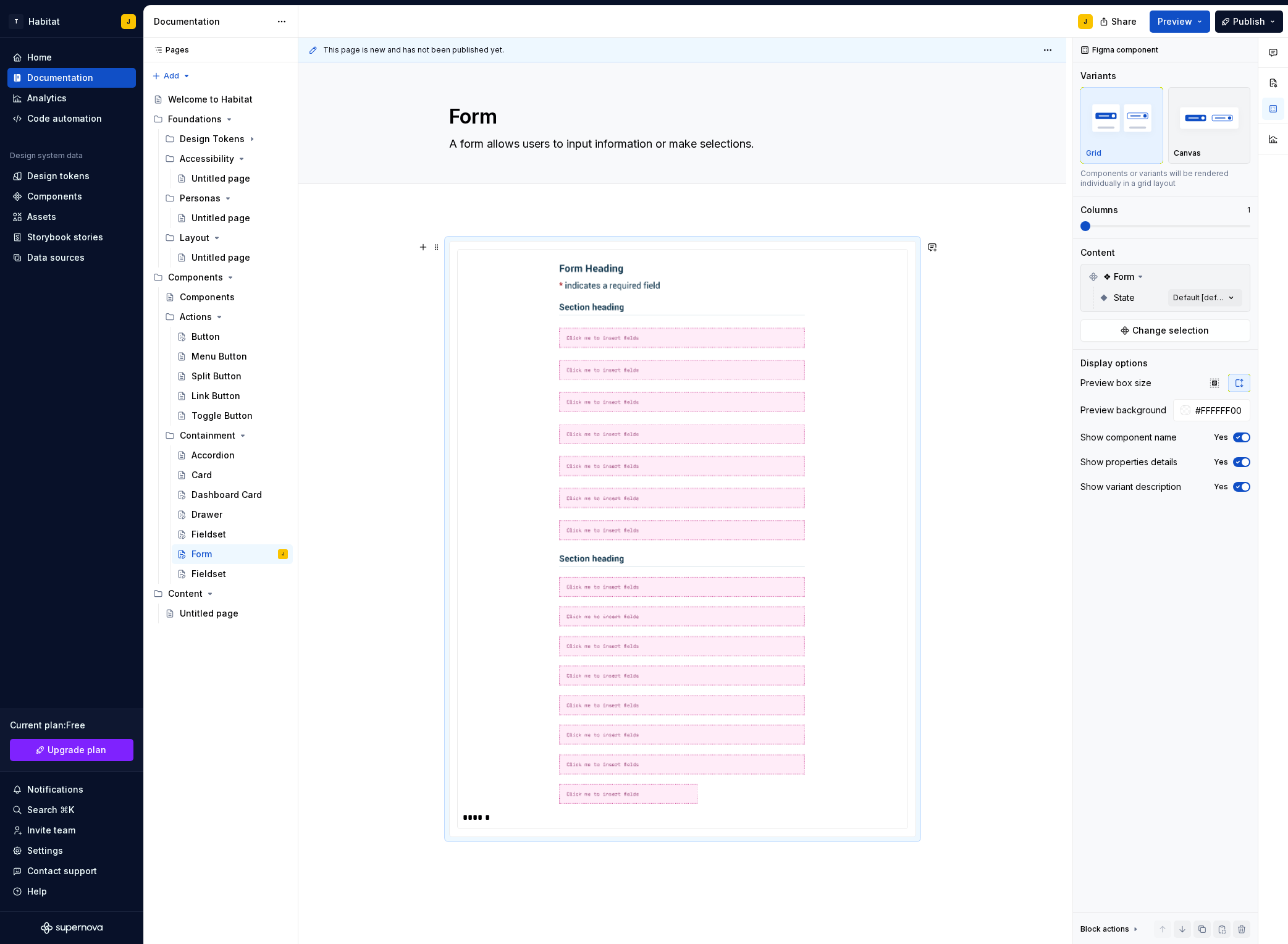
click at [355, 370] on div "******" at bounding box center [682, 688] width 768 height 953
click at [390, 382] on div "******" at bounding box center [682, 688] width 768 height 953
click at [210, 576] on div "Fieldset" at bounding box center [209, 574] width 34 height 12
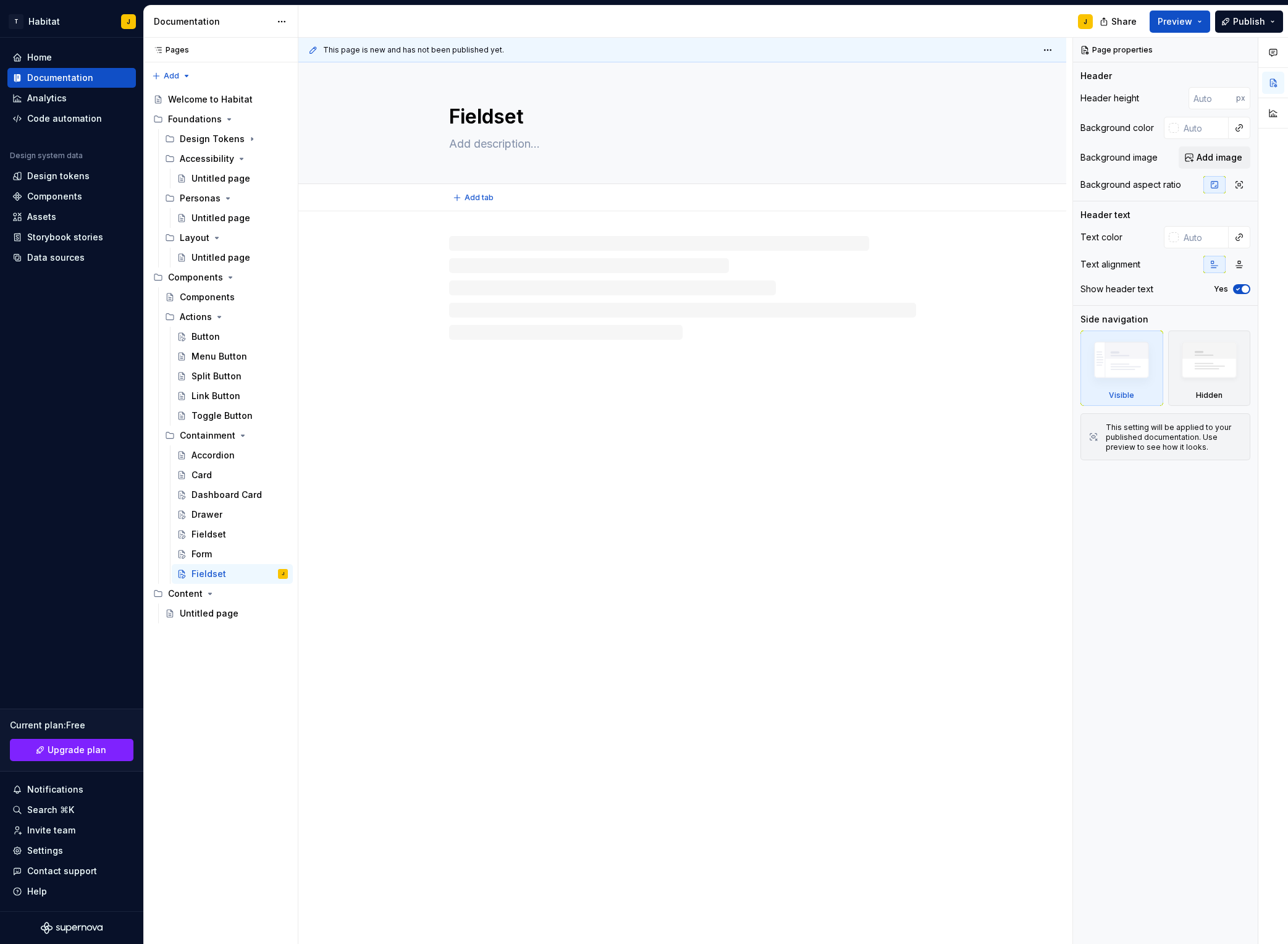
click at [525, 117] on textarea "Fieldset" at bounding box center [680, 117] width 467 height 30
click at [532, 117] on textarea "Fieldset" at bounding box center [680, 117] width 467 height 30
click at [376, 500] on div "********" at bounding box center [682, 428] width 768 height 433
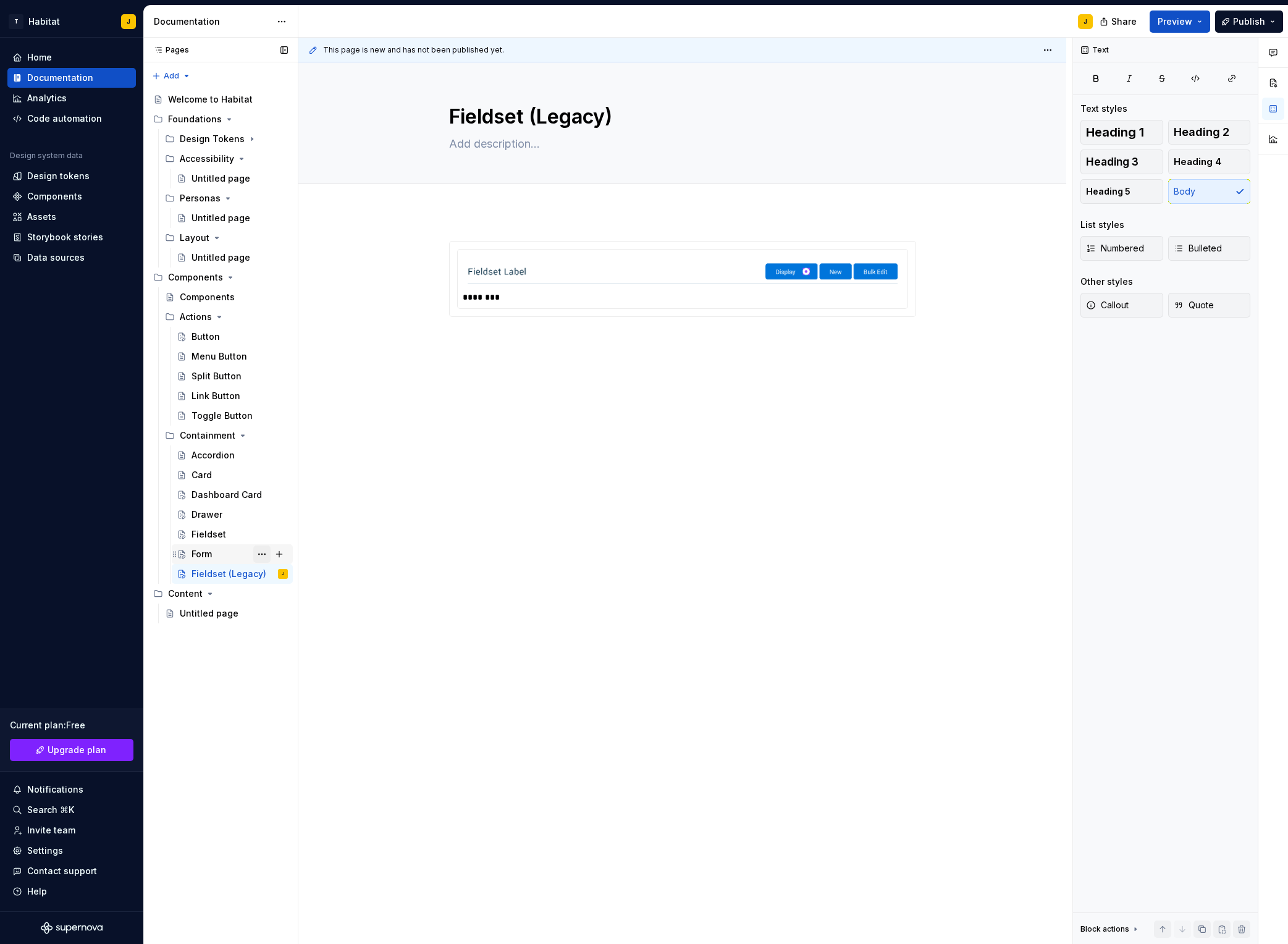
click at [261, 554] on button "Page tree" at bounding box center [262, 554] width 18 height 18
click at [311, 595] on div "Duplicate page" at bounding box center [337, 595] width 121 height 12
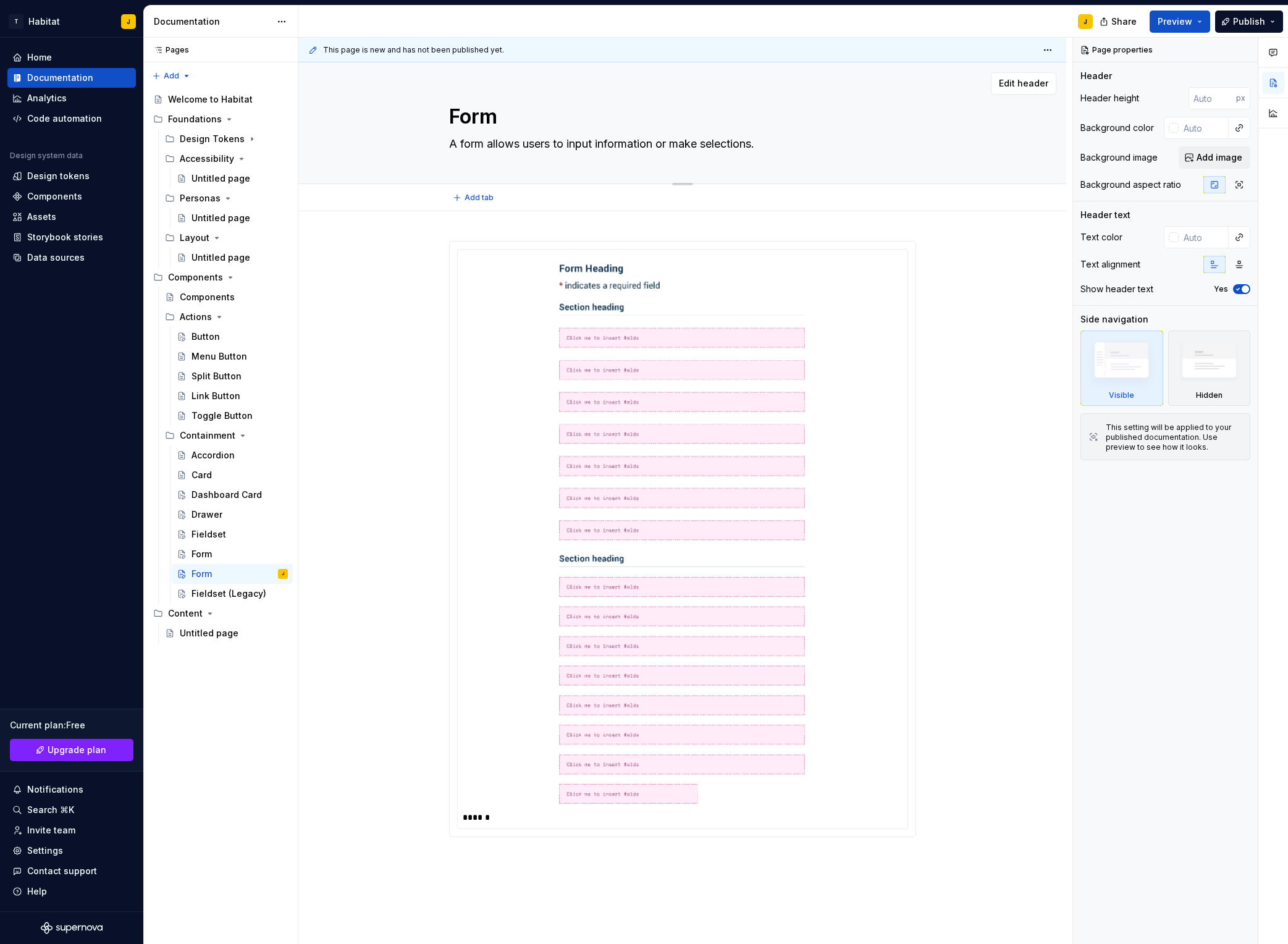
click at [473, 115] on textarea "Form" at bounding box center [680, 117] width 467 height 30
click at [480, 126] on textarea "Poppver" at bounding box center [680, 117] width 467 height 30
click at [490, 120] on textarea "Poppver" at bounding box center [680, 117] width 467 height 30
click at [506, 144] on textarea "A form allows users to input information or make selections." at bounding box center [680, 144] width 467 height 20
drag, startPoint x: 735, startPoint y: 183, endPoint x: 698, endPoint y: 315, distance: 137.1
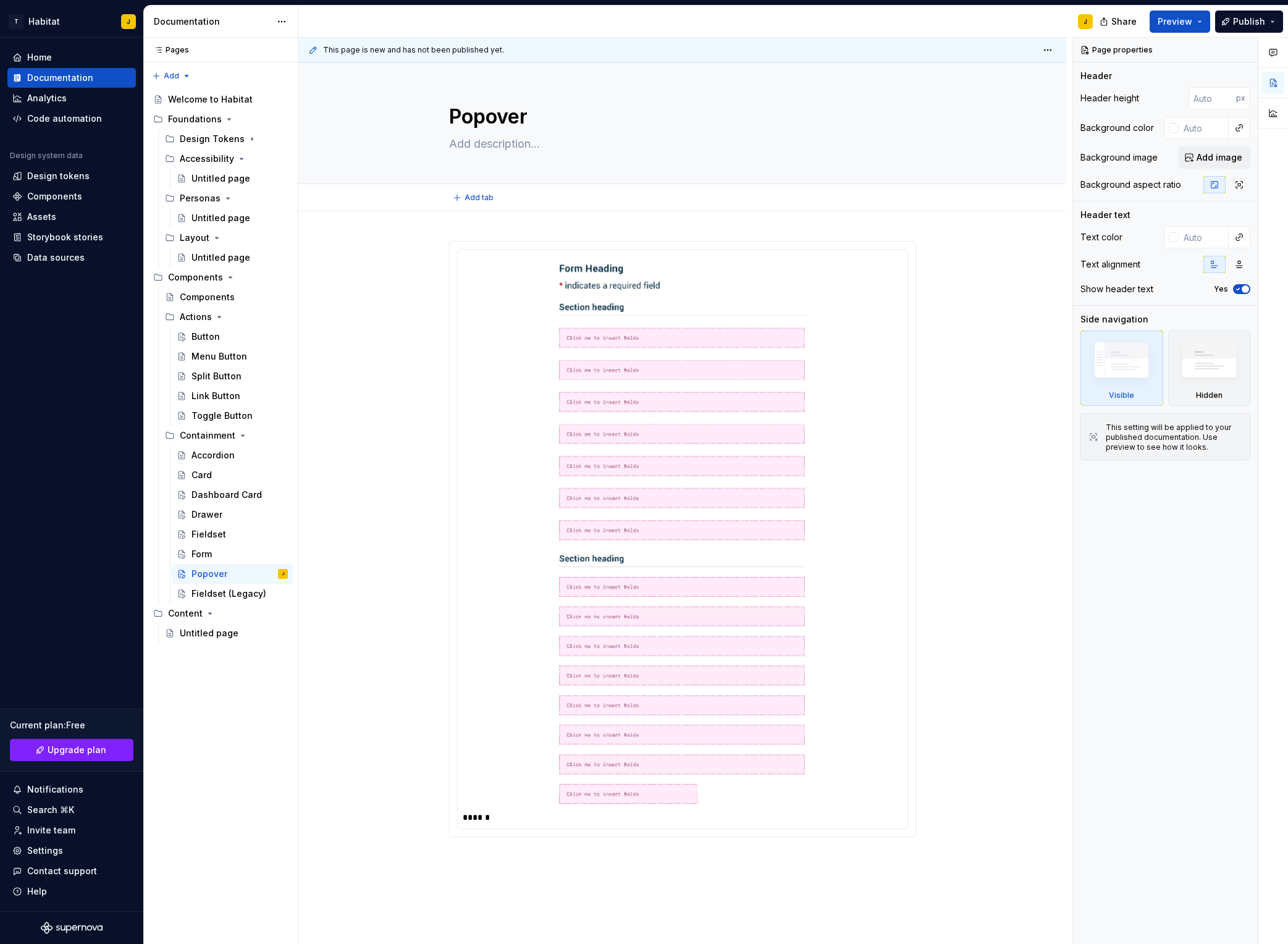
click at [735, 183] on div "Popover" at bounding box center [683, 123] width 467 height 121
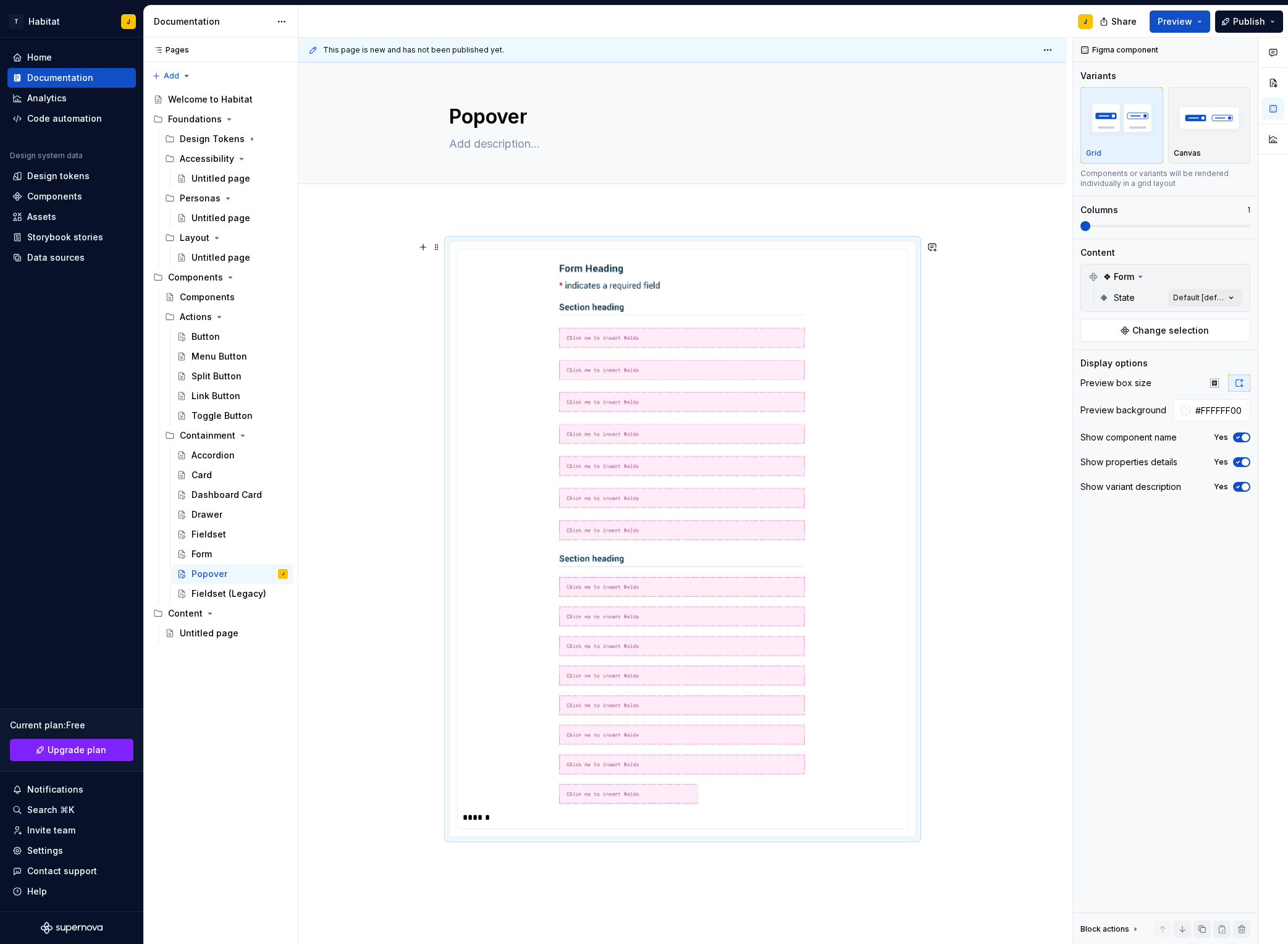
click at [699, 317] on img at bounding box center [683, 532] width 247 height 544
click at [1082, 333] on span "Change selection" at bounding box center [1171, 330] width 77 height 12
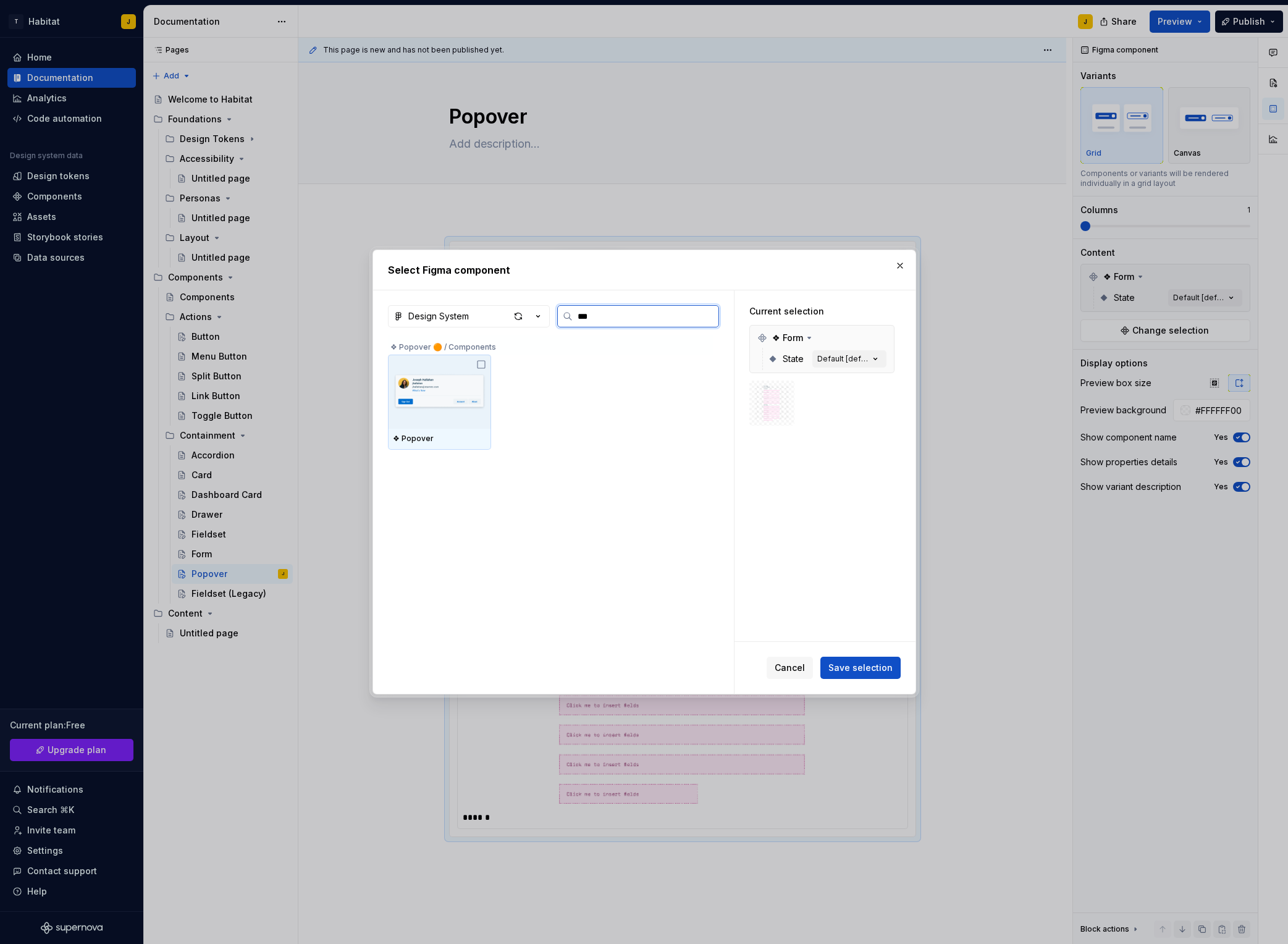
click at [482, 366] on icon at bounding box center [481, 365] width 10 height 10
click at [847, 672] on span "Save selection" at bounding box center [861, 668] width 64 height 12
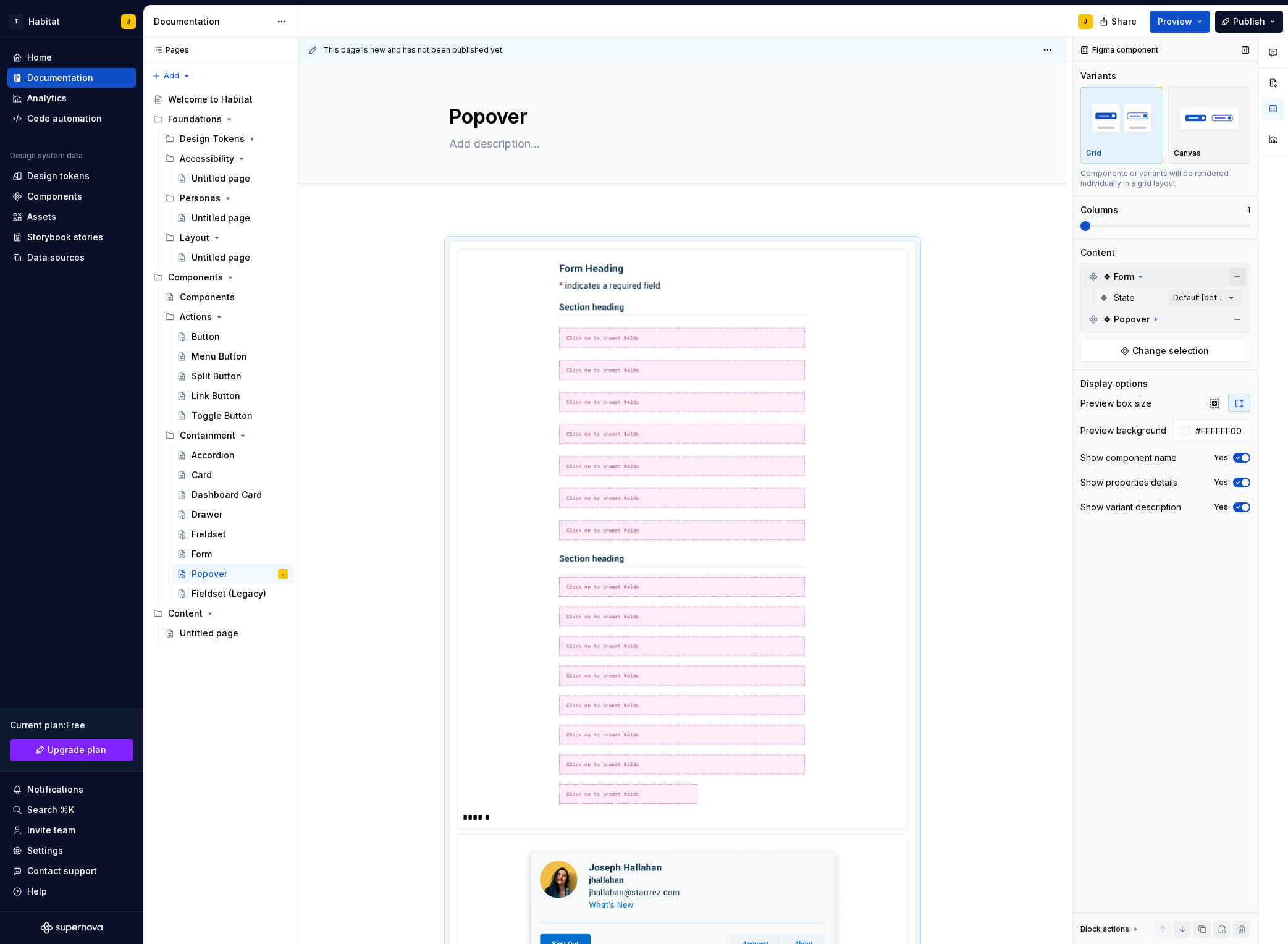
click at [1082, 278] on button "button" at bounding box center [1238, 277] width 18 height 18
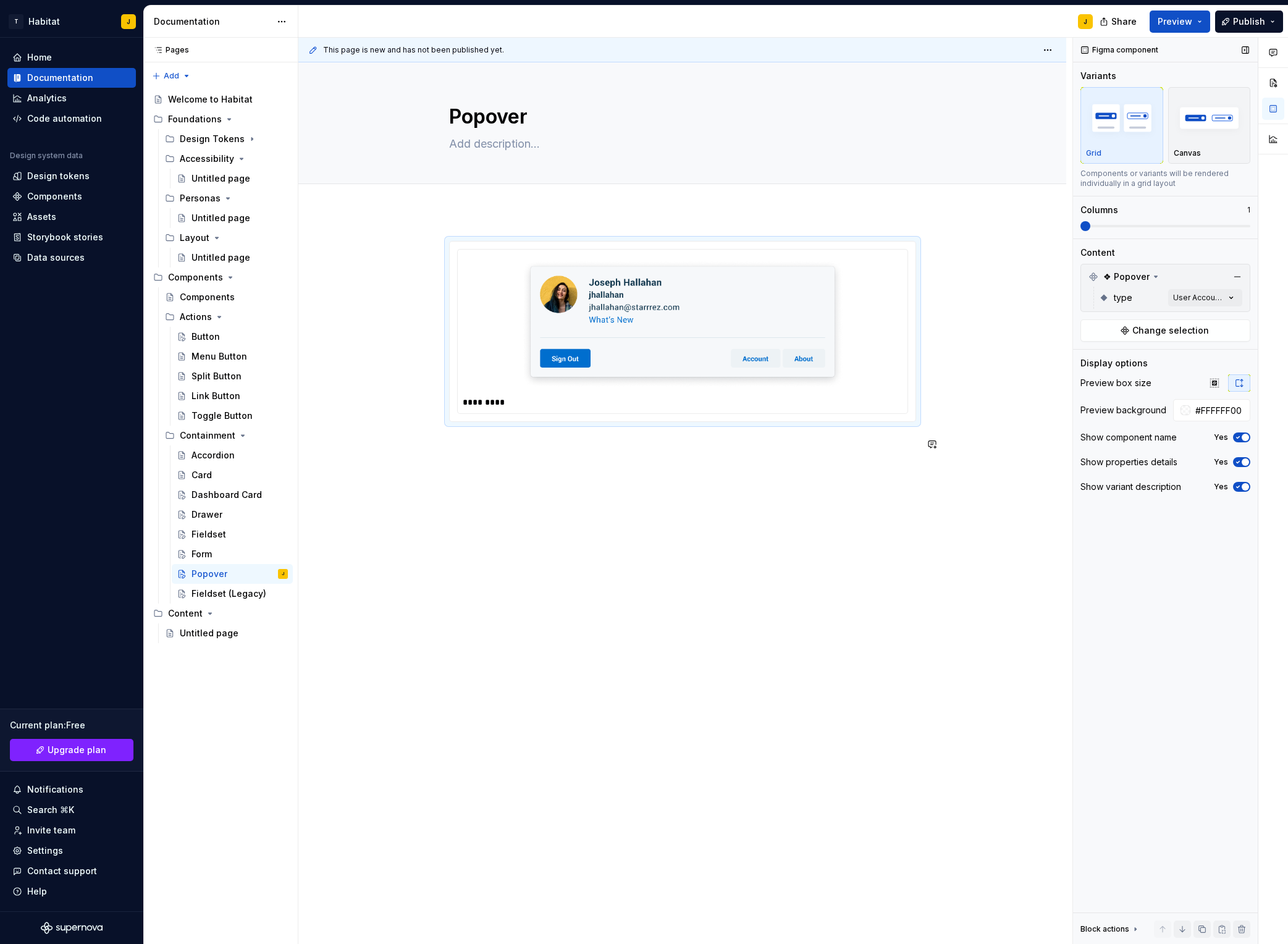
click at [909, 465] on div "*********" at bounding box center [683, 353] width 467 height 225
click at [702, 333] on img at bounding box center [683, 324] width 322 height 129
click at [1082, 300] on div "Comments Open comments No comments yet Select ‘Comment’ from the block context …" at bounding box center [1181, 492] width 215 height 908
click at [1082, 379] on div "List" at bounding box center [1159, 376] width 151 height 12
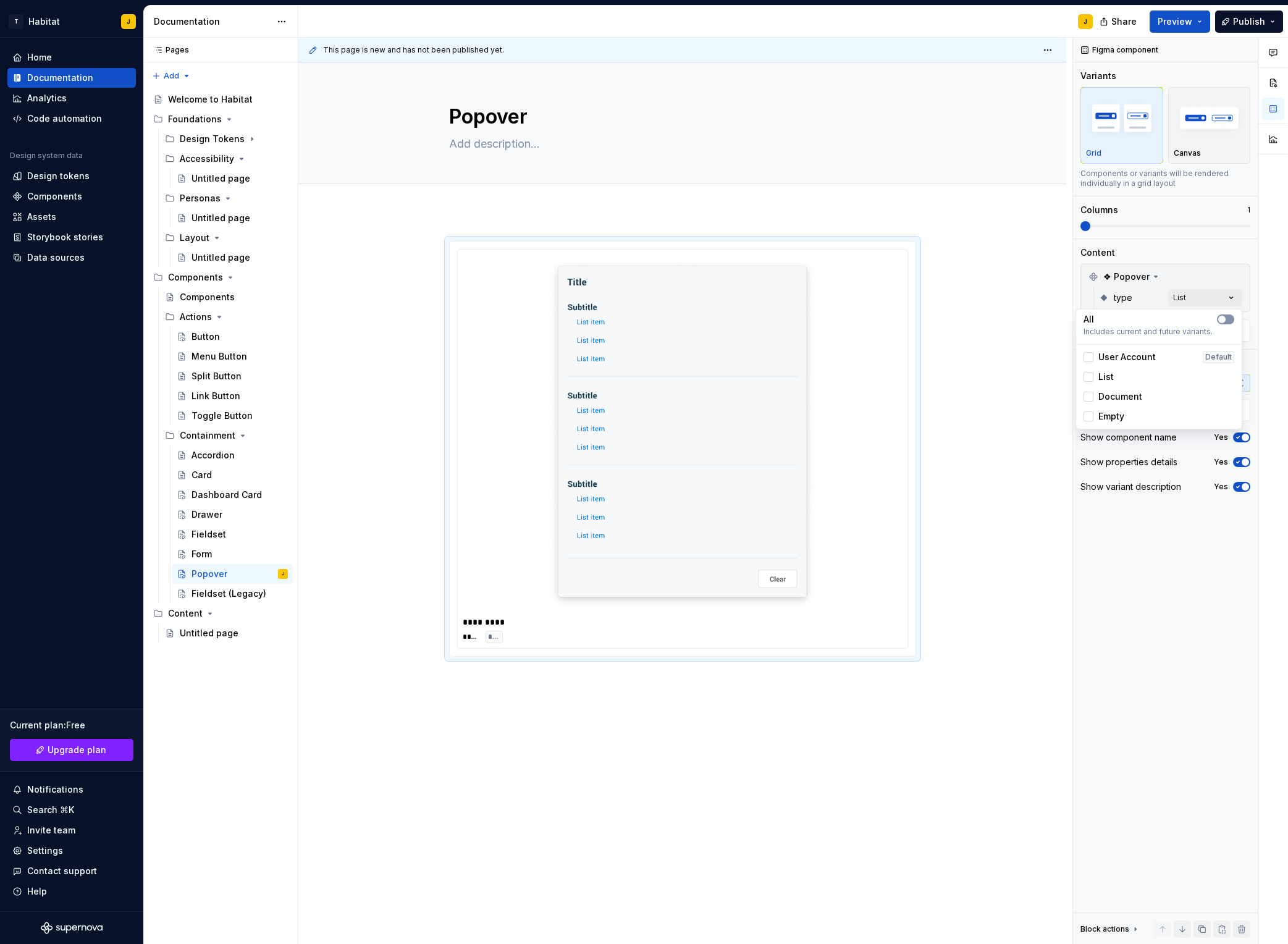
click at [1082, 322] on button "button" at bounding box center [1226, 320] width 18 height 10
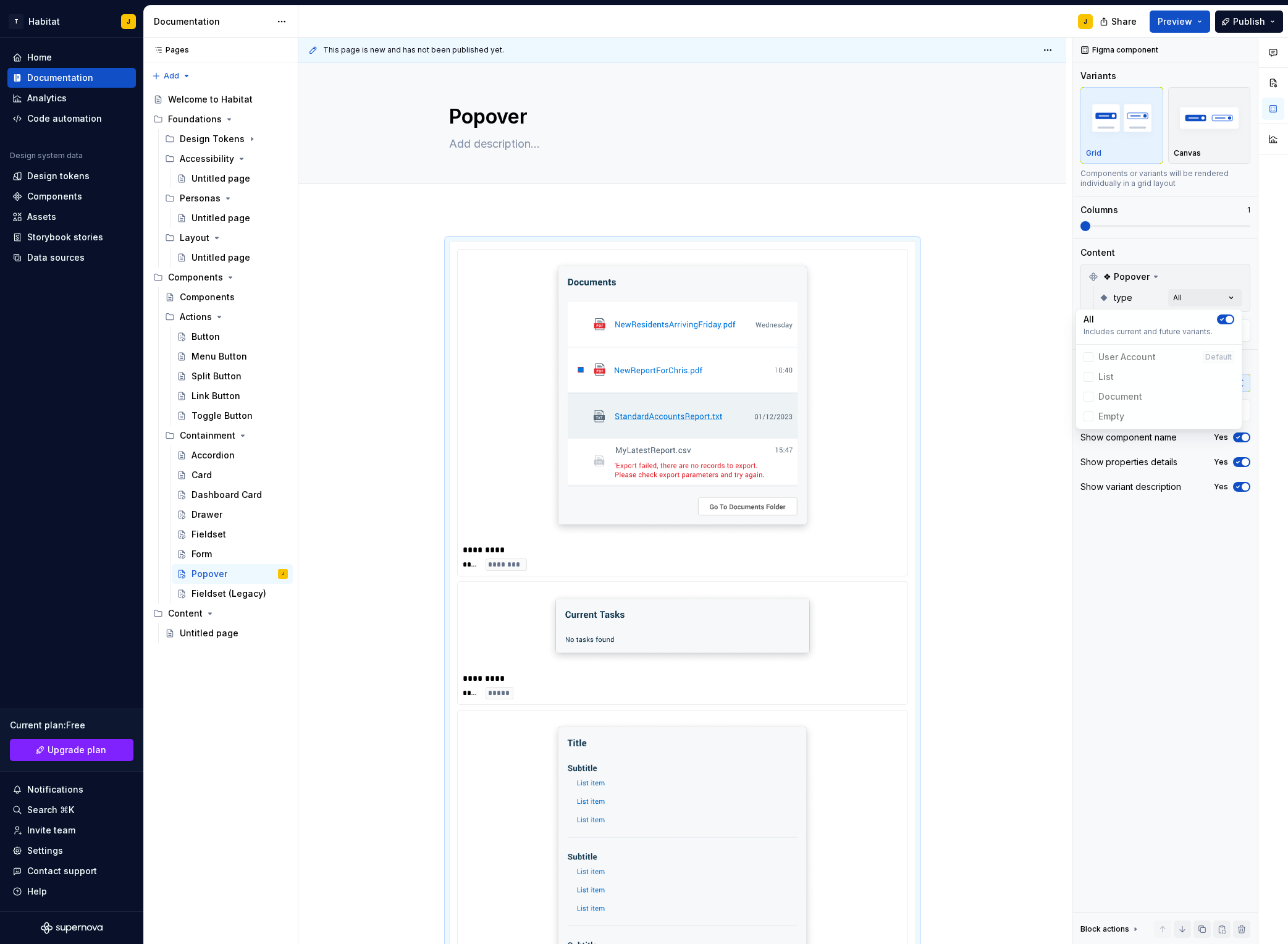
click at [1082, 320] on span "button" at bounding box center [1230, 320] width 7 height 7
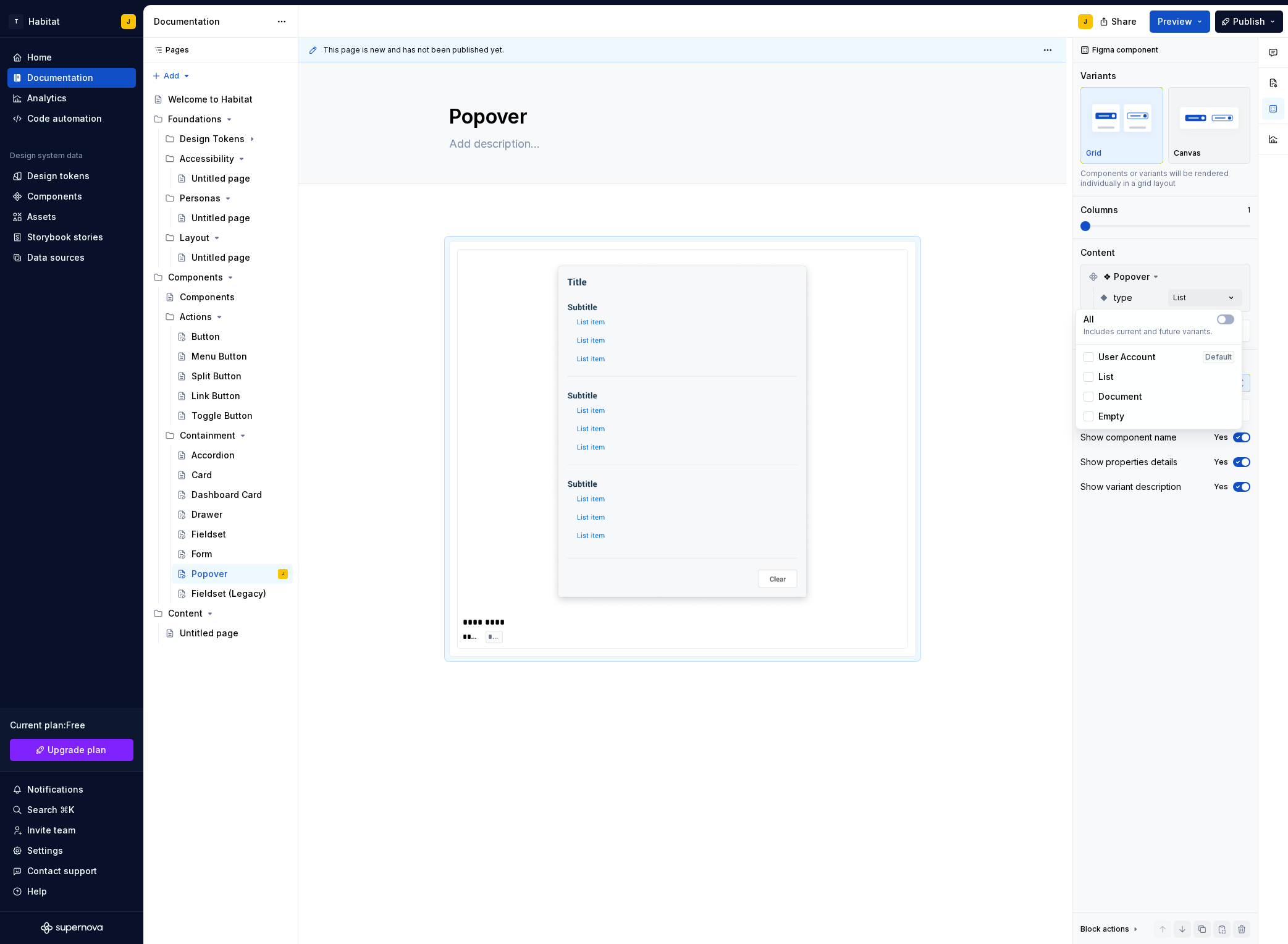
click at [1082, 270] on div "Comments Open comments No comments yet Select ‘Comment’ from the block context …" at bounding box center [1181, 492] width 215 height 908
click at [1082, 296] on div "Comments Open comments No comments yet Select ‘Comment’ from the block context …" at bounding box center [1181, 492] width 215 height 908
click at [1082, 413] on span "Empty" at bounding box center [1112, 417] width 26 height 12
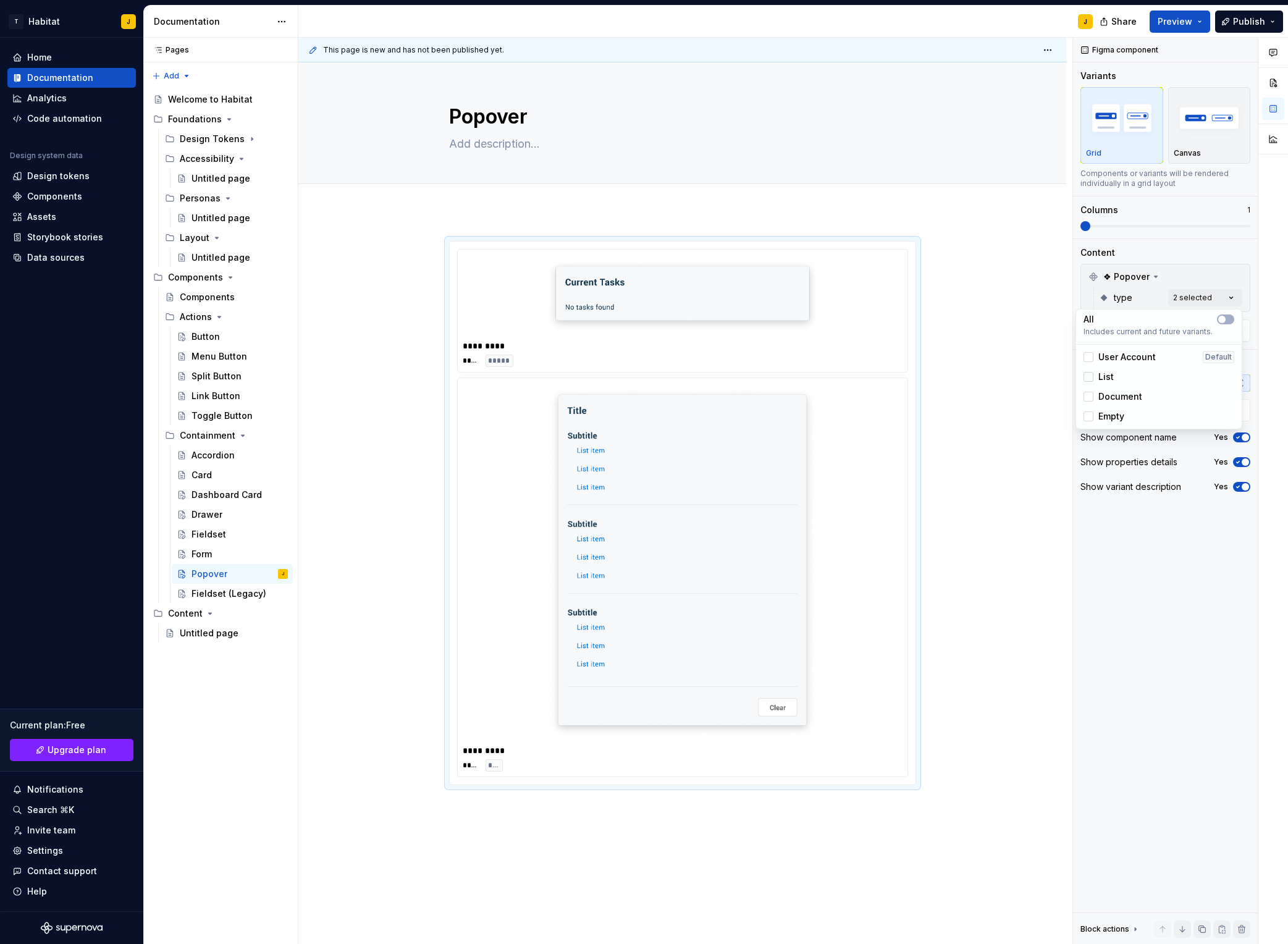
click at [1082, 377] on icon at bounding box center [1089, 377] width 0 height 0
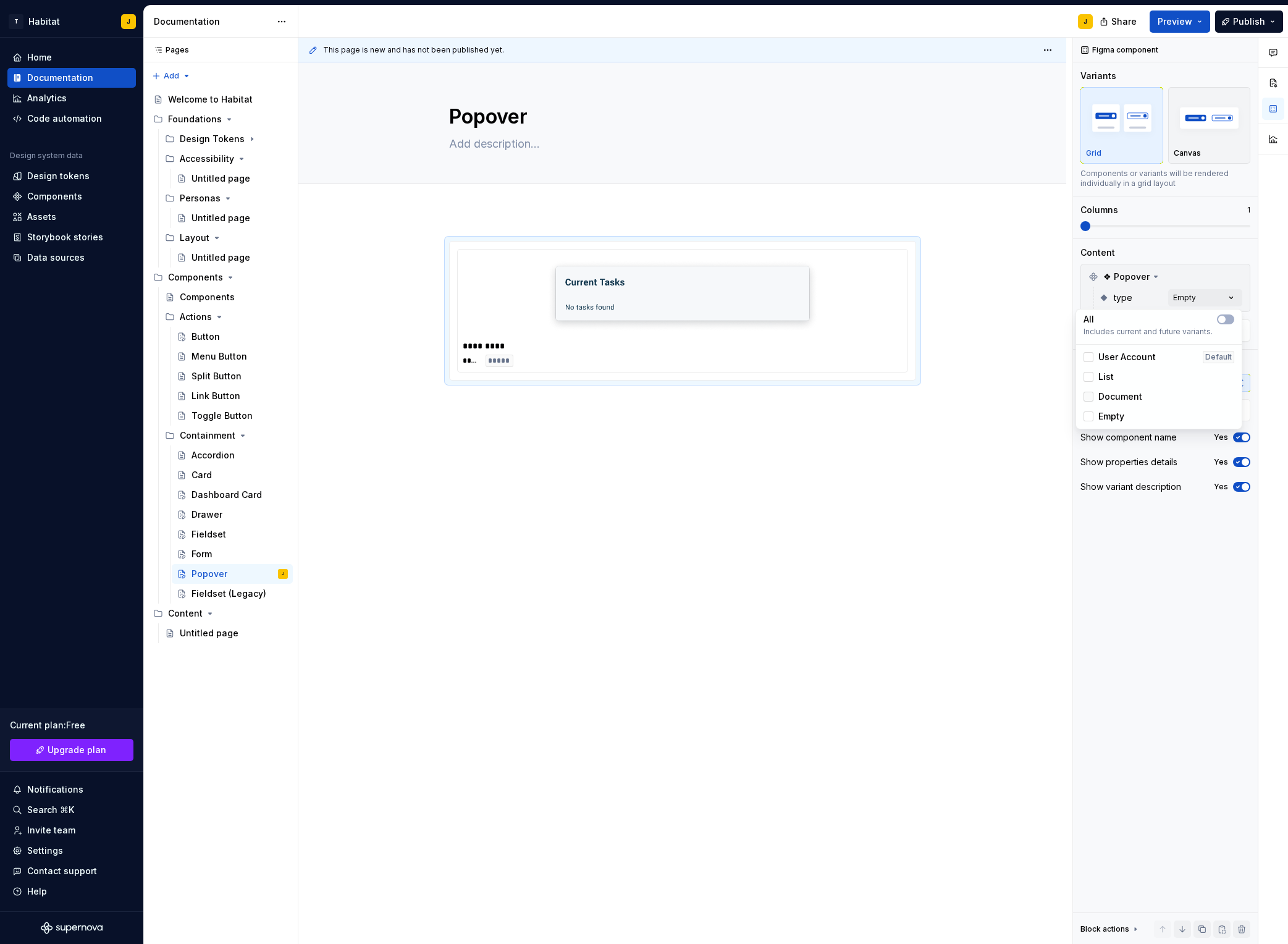
click at [1082, 398] on div at bounding box center [1089, 397] width 10 height 10
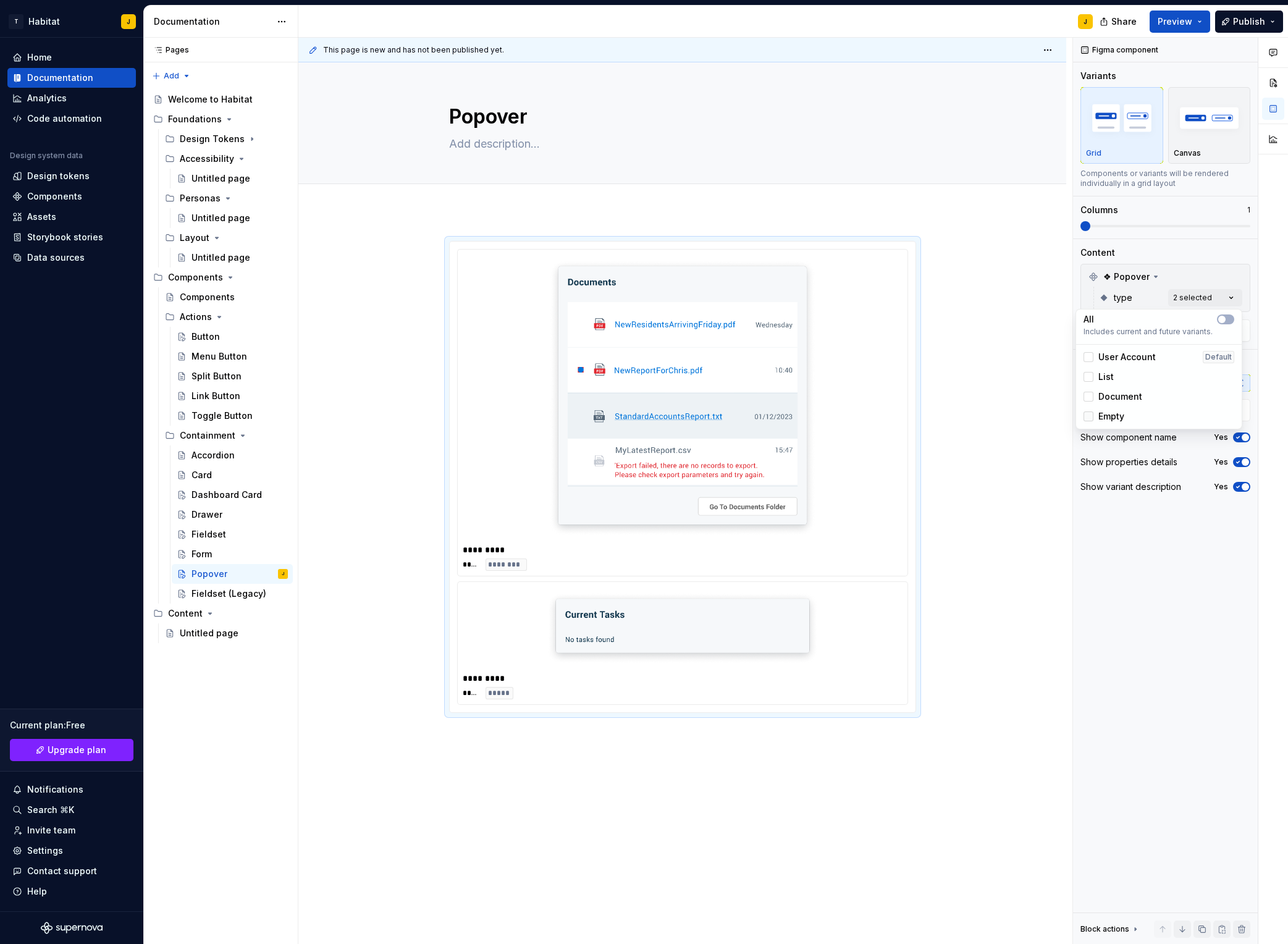
click at [1082, 417] on icon at bounding box center [1089, 417] width 0 height 0
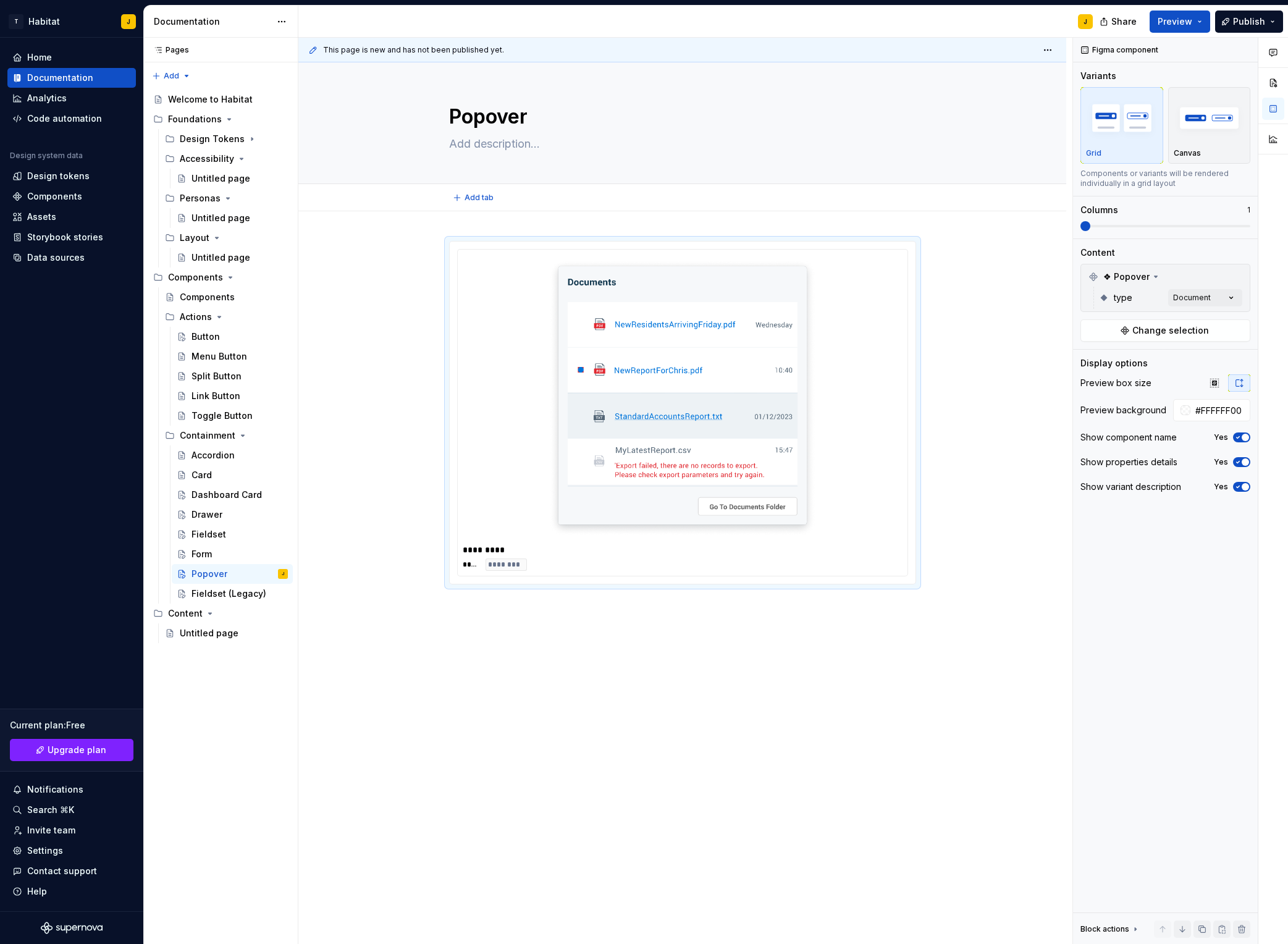
click at [492, 115] on html "T Habitat J Home Documentation Analytics Code automation Design system data Des…" at bounding box center [644, 472] width 1288 height 944
click at [524, 115] on textarea "Popover" at bounding box center [680, 117] width 467 height 30
click at [508, 116] on textarea "Popover" at bounding box center [680, 117] width 467 height 30
click at [850, 283] on div at bounding box center [683, 398] width 440 height 287
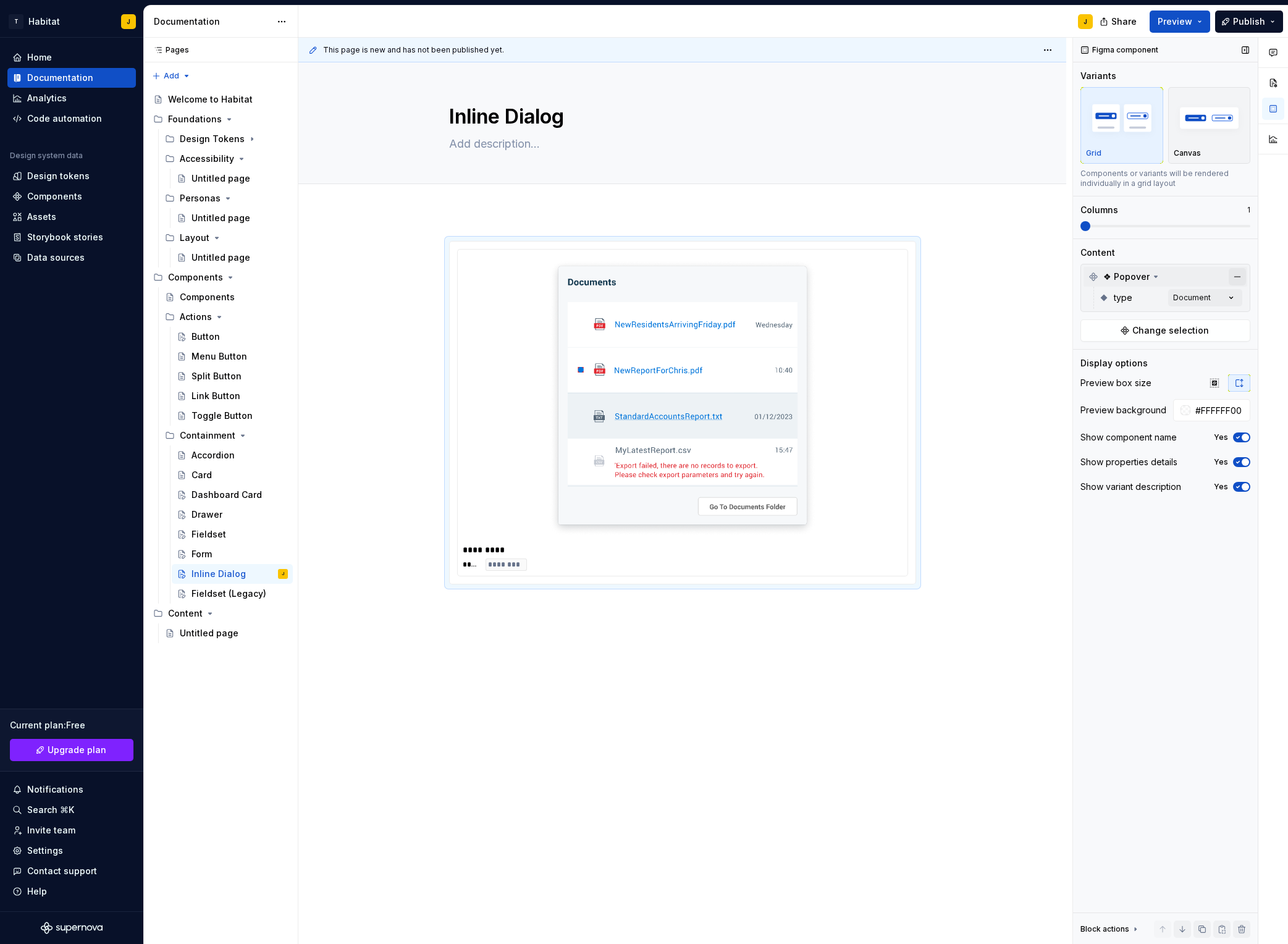
click at [1082, 276] on button "button" at bounding box center [1238, 277] width 18 height 18
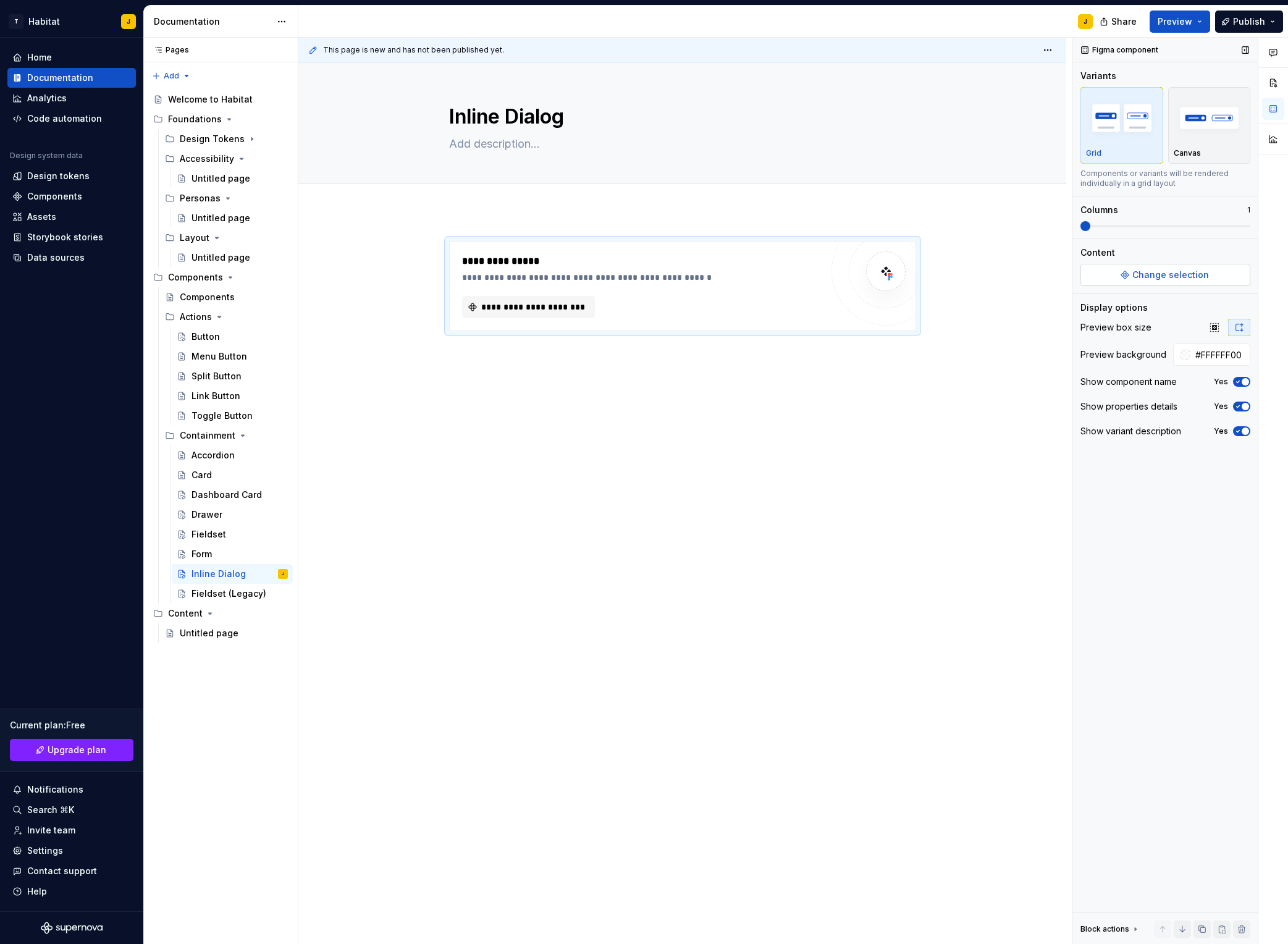
click at [1082, 279] on span "Change selection" at bounding box center [1171, 275] width 77 height 12
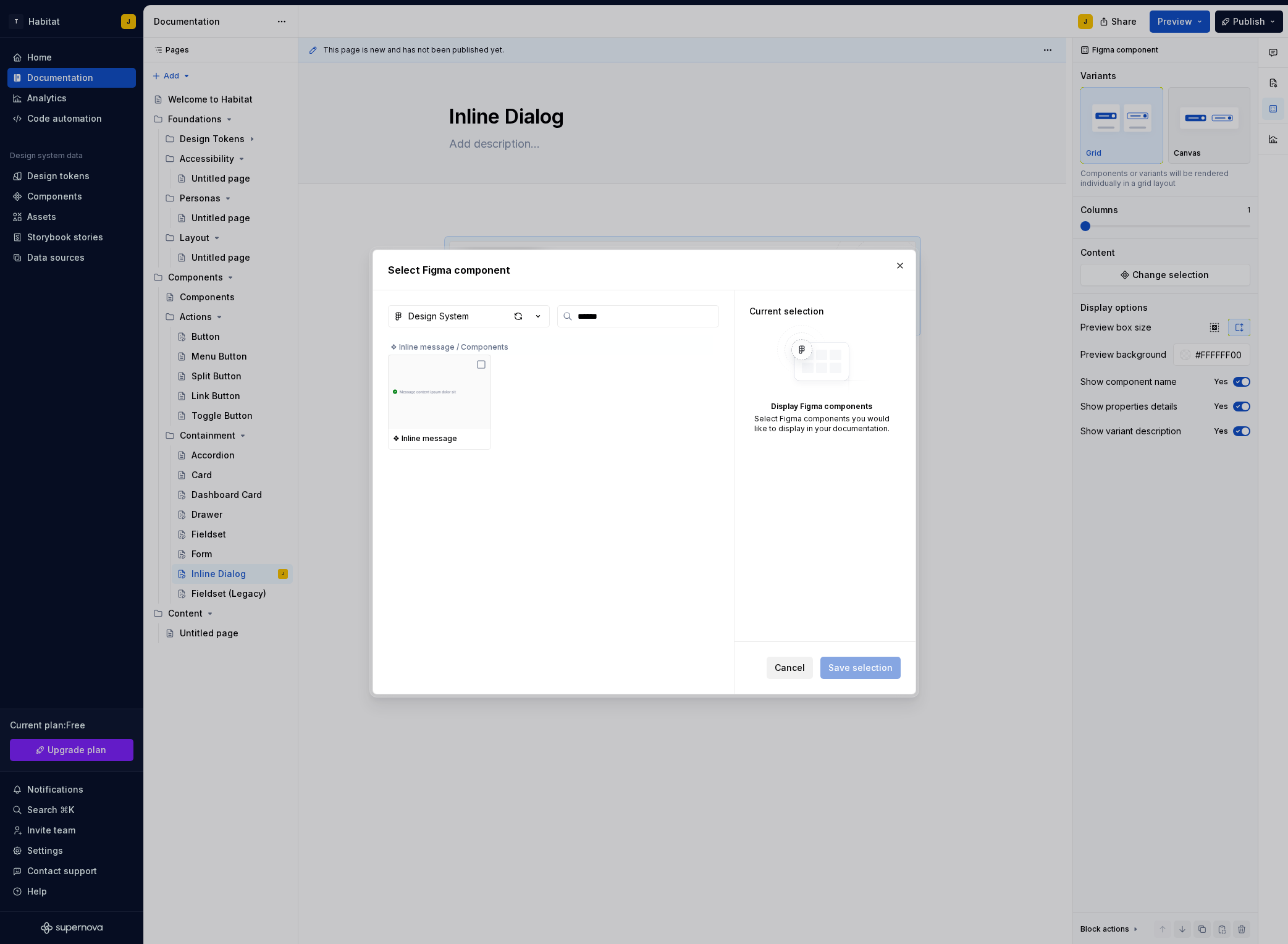
click at [799, 670] on span "Cancel" at bounding box center [790, 668] width 31 height 12
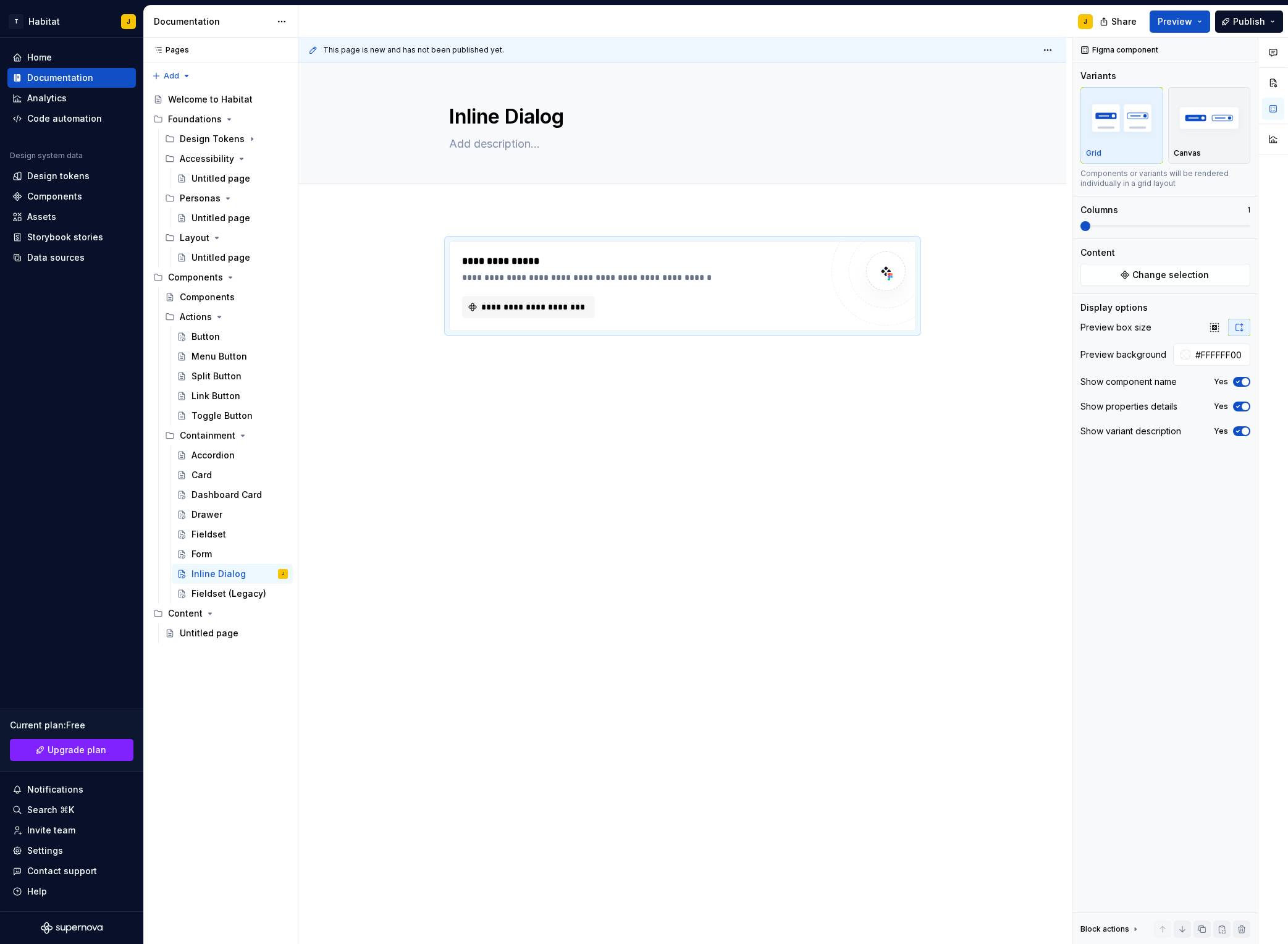
click at [581, 542] on div "**********" at bounding box center [682, 435] width 768 height 447
drag, startPoint x: 536, startPoint y: 564, endPoint x: 379, endPoint y: 590, distance: 159.1
click at [535, 564] on div "**********" at bounding box center [686, 492] width 775 height 908
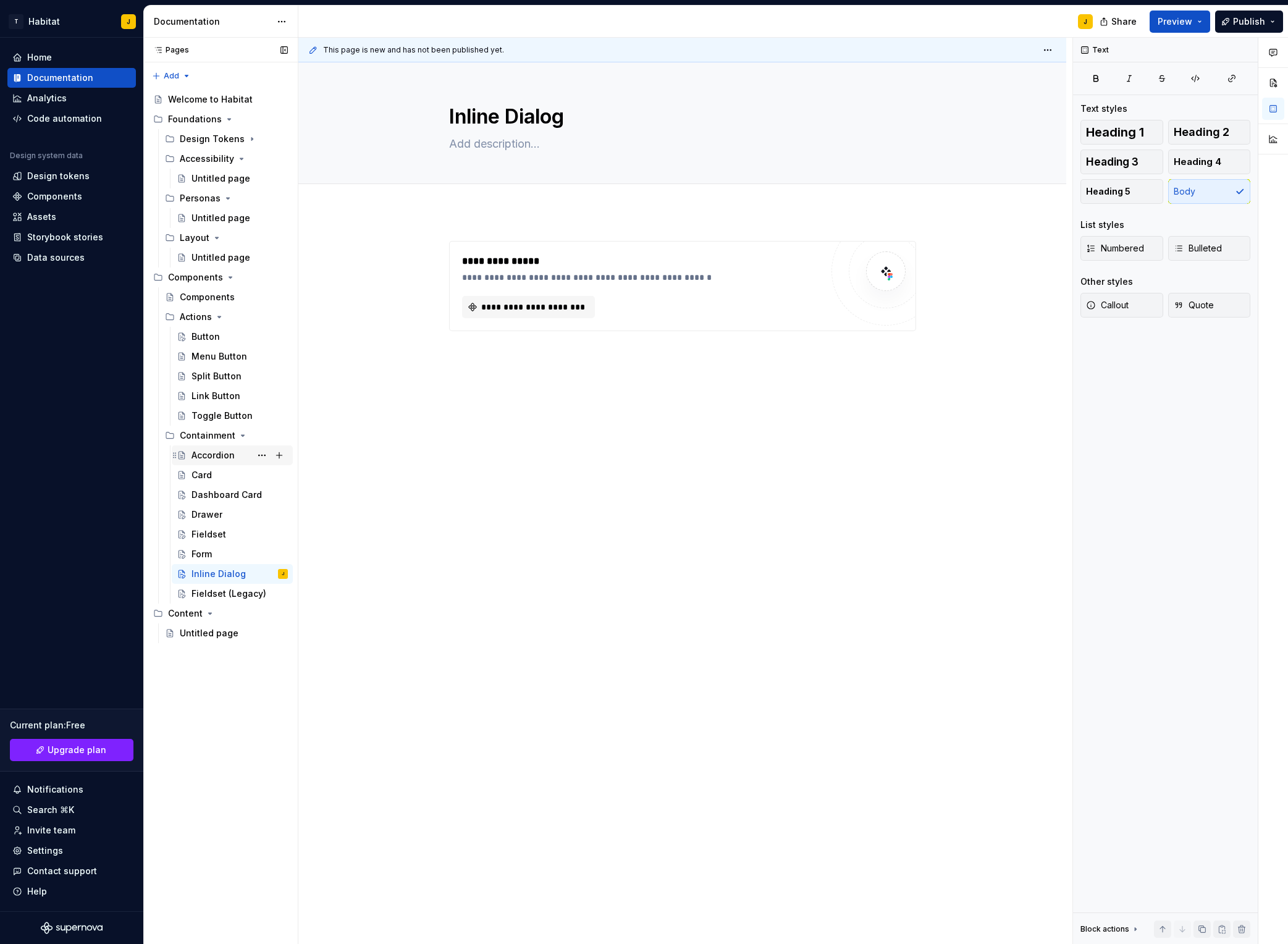
click at [222, 452] on div "Accordion" at bounding box center [213, 455] width 43 height 12
drag, startPoint x: 263, startPoint y: 456, endPoint x: 275, endPoint y: 457, distance: 12.0
click at [0, 0] on button "Page tree" at bounding box center [0, 0] width 0 height 0
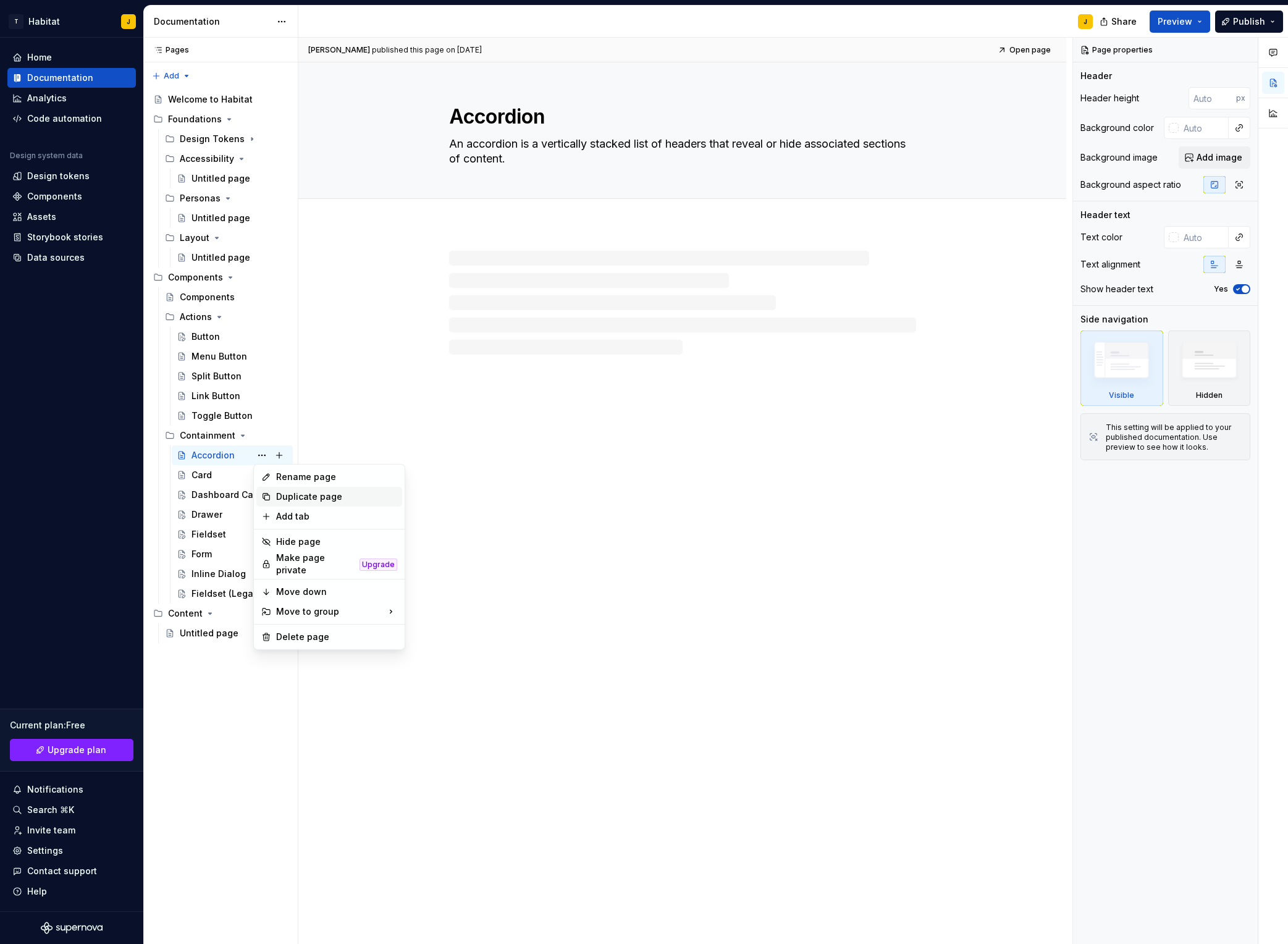
click at [319, 492] on div "Duplicate page" at bounding box center [337, 497] width 121 height 12
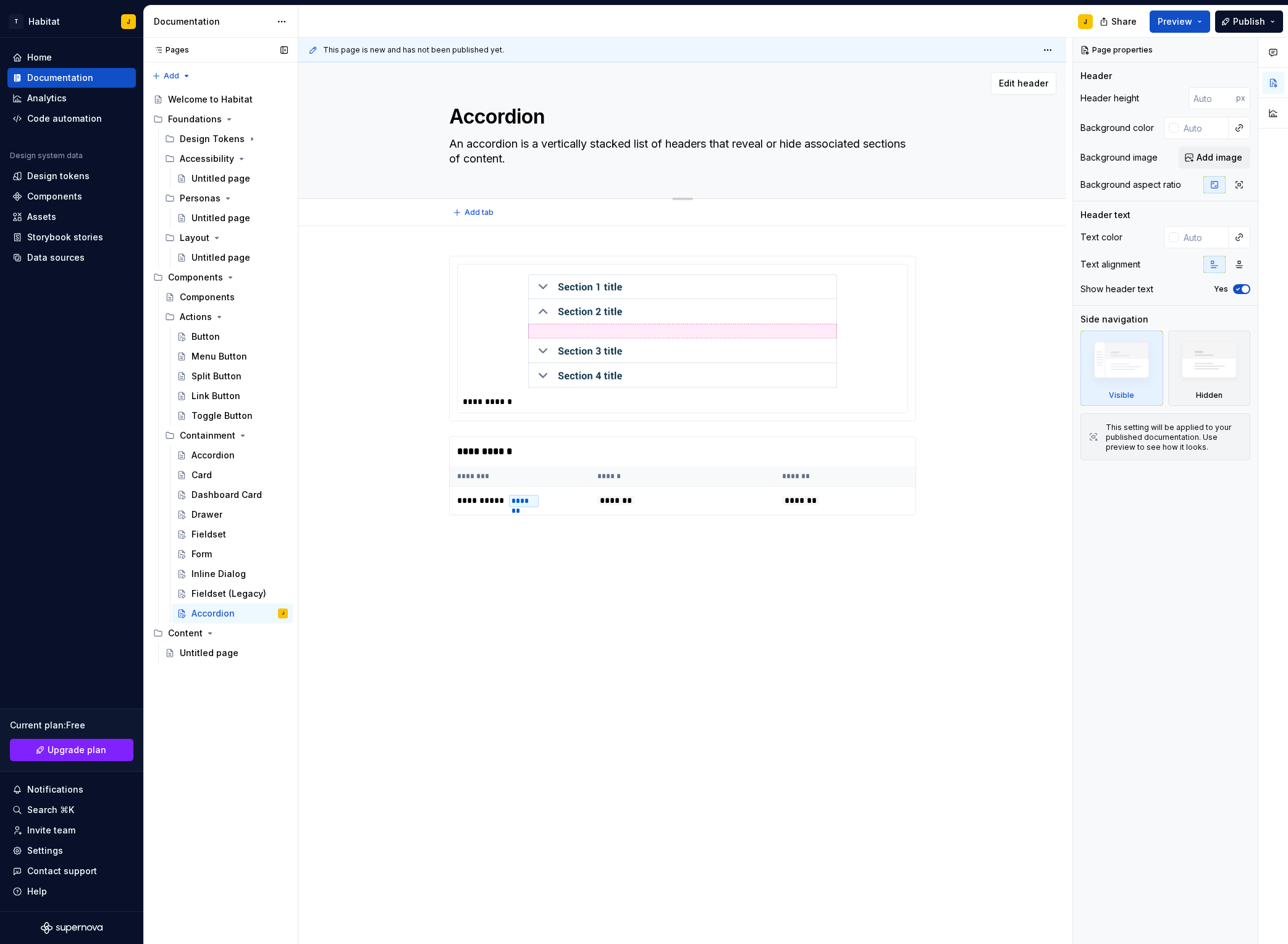
click at [476, 115] on textarea "Accordion" at bounding box center [680, 117] width 467 height 30
click at [511, 152] on textarea "An accordion is a vertically stacked list of headers that reveal or hide associ…" at bounding box center [680, 151] width 467 height 34
paste textarea "Modals focus the user’s attention exclusively on one task or piece of informati…"
click at [381, 233] on div "**********" at bounding box center [682, 535] width 768 height 617
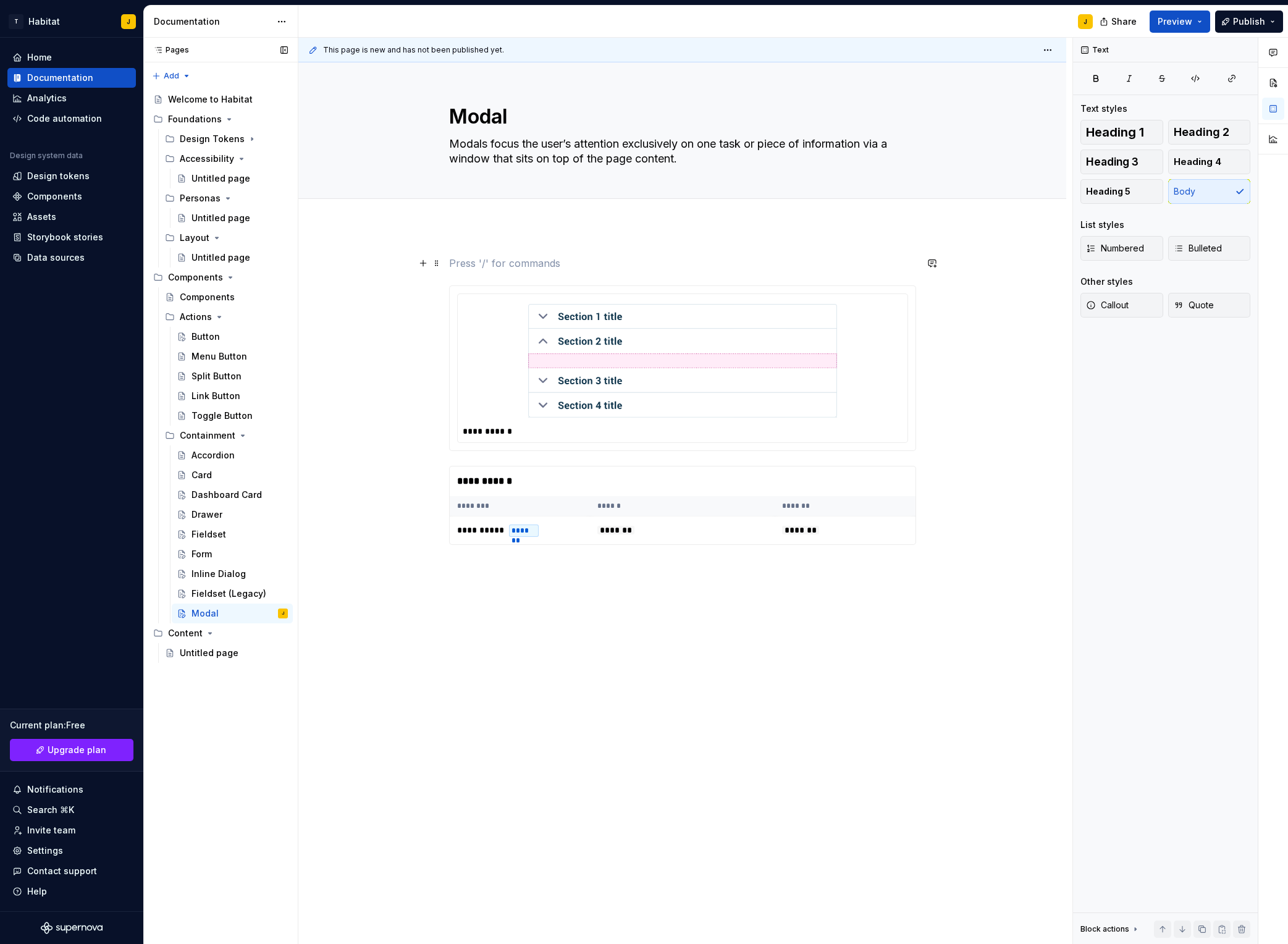
click at [467, 265] on p at bounding box center [683, 263] width 467 height 15
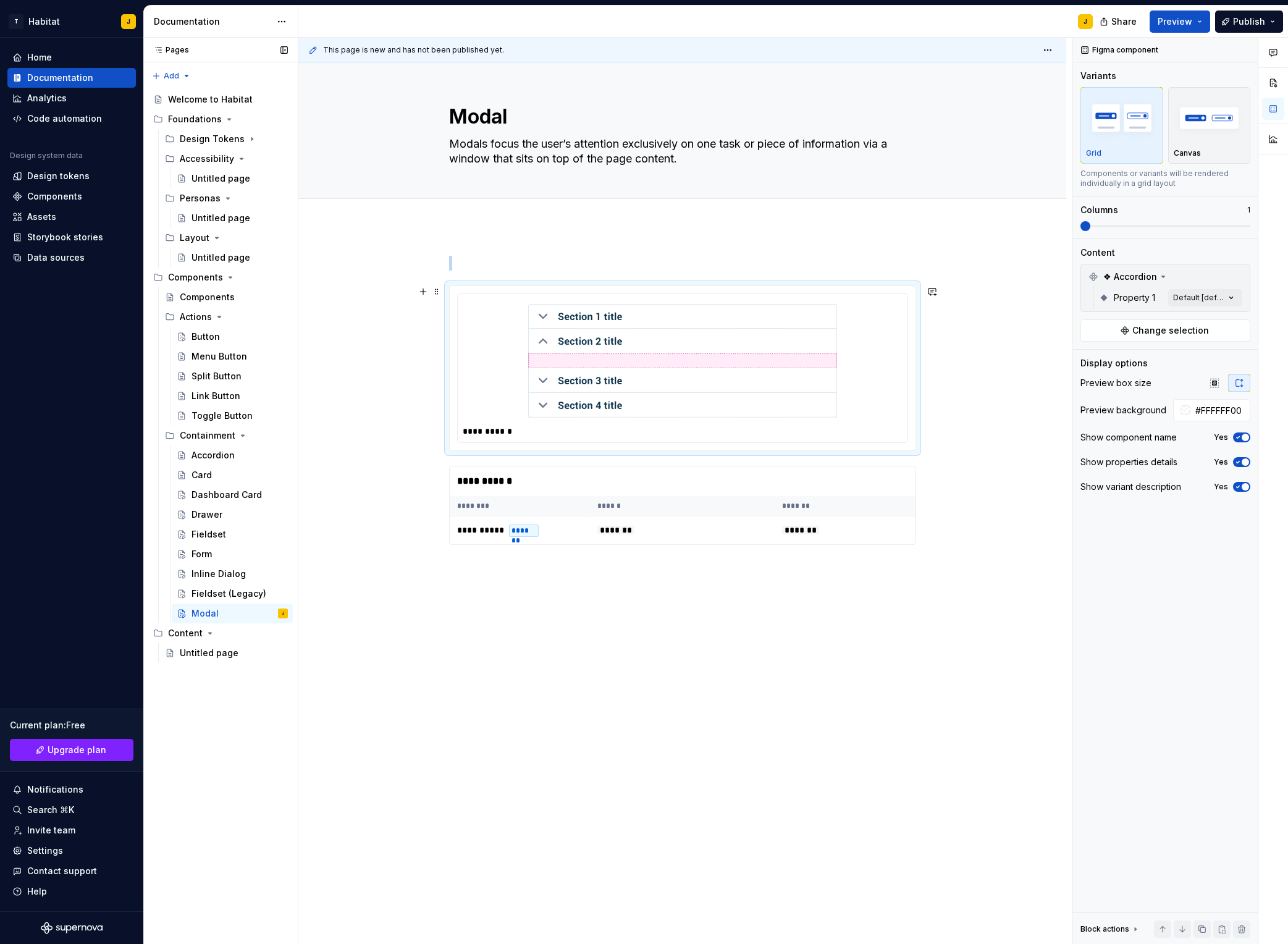
click at [722, 386] on img at bounding box center [683, 361] width 309 height 114
click at [1082, 276] on button "button" at bounding box center [1238, 277] width 18 height 18
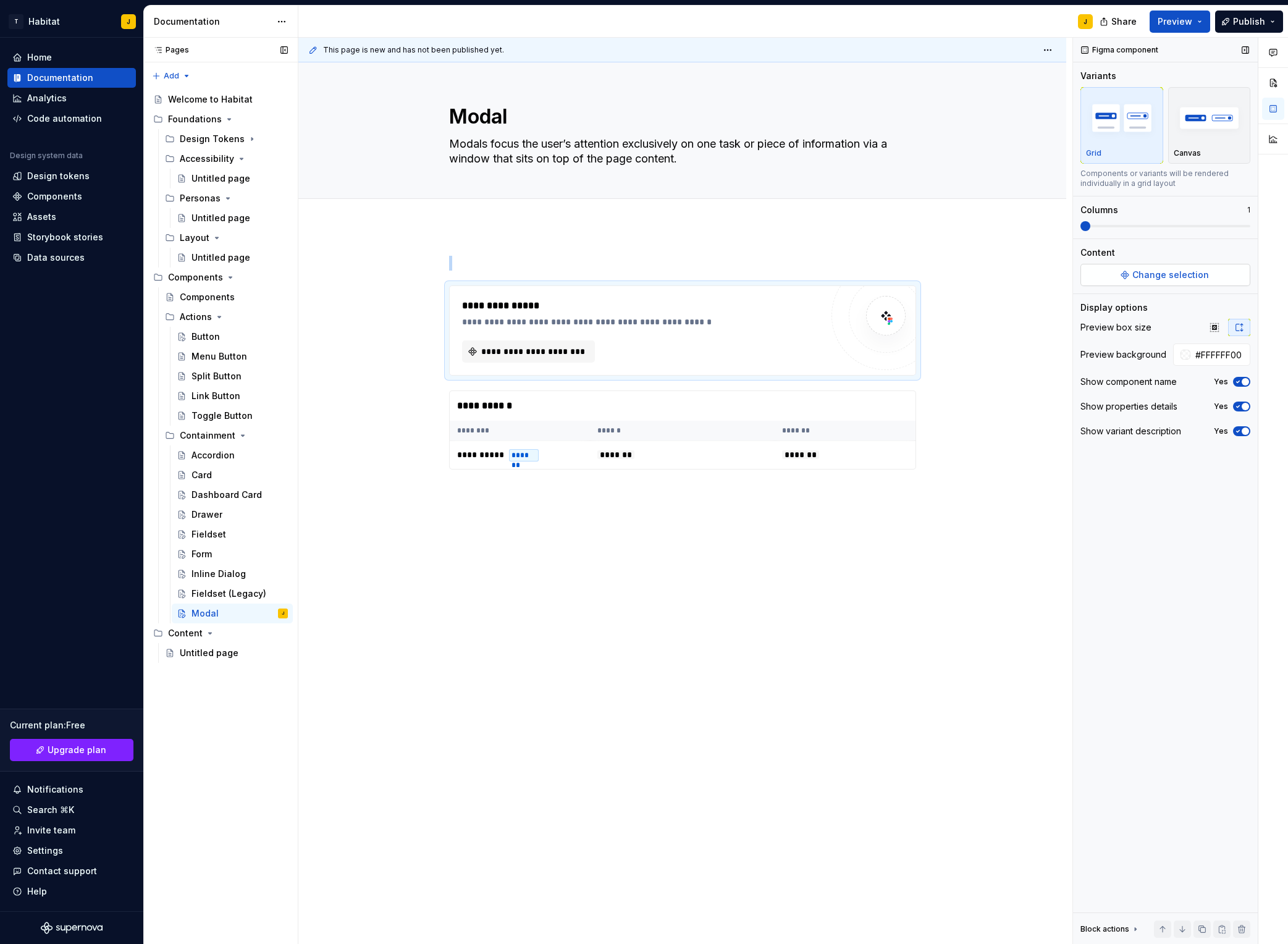
click at [1082, 278] on span "Change selection" at bounding box center [1171, 275] width 77 height 12
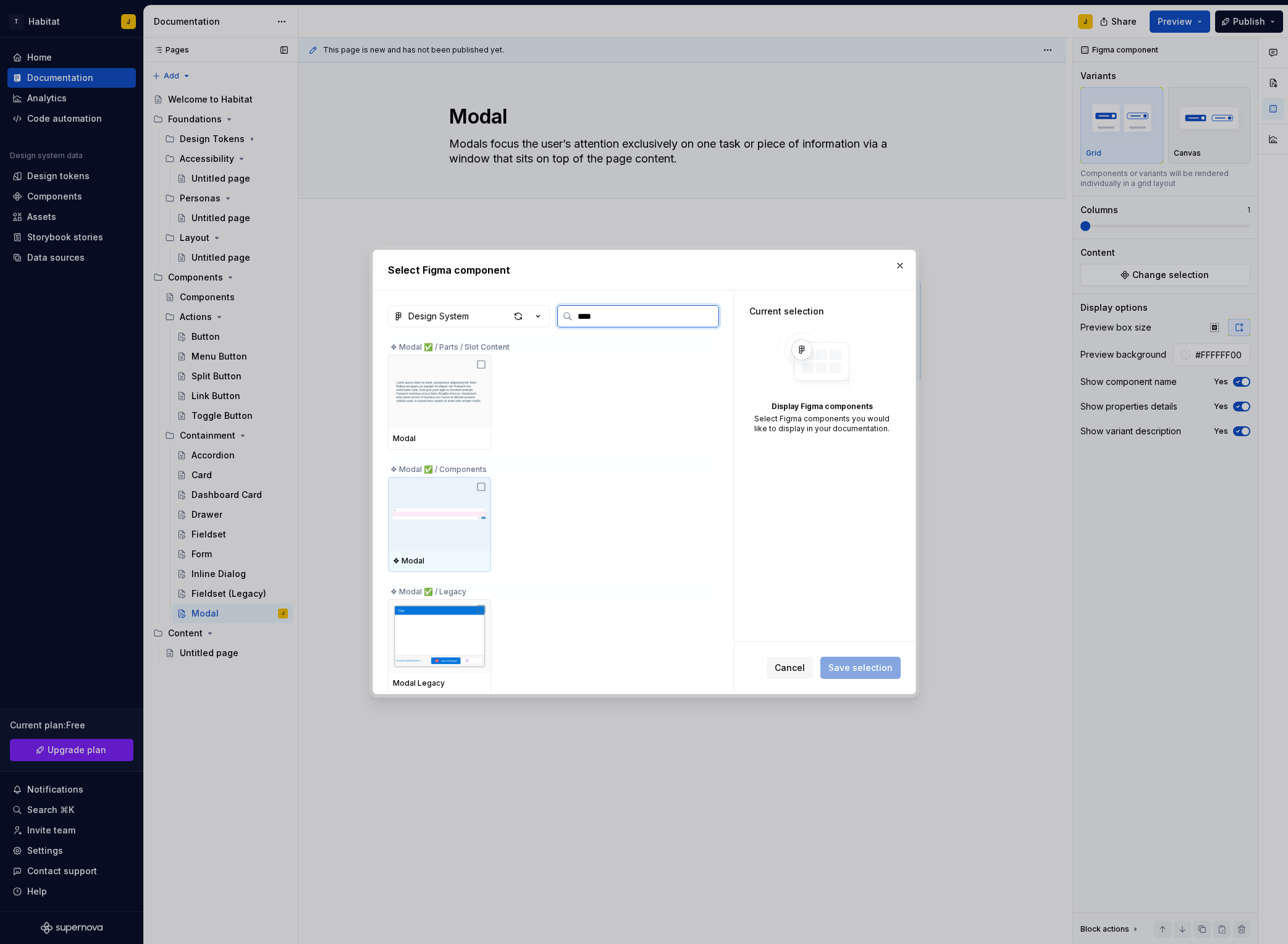
click at [470, 523] on img at bounding box center [440, 514] width 93 height 64
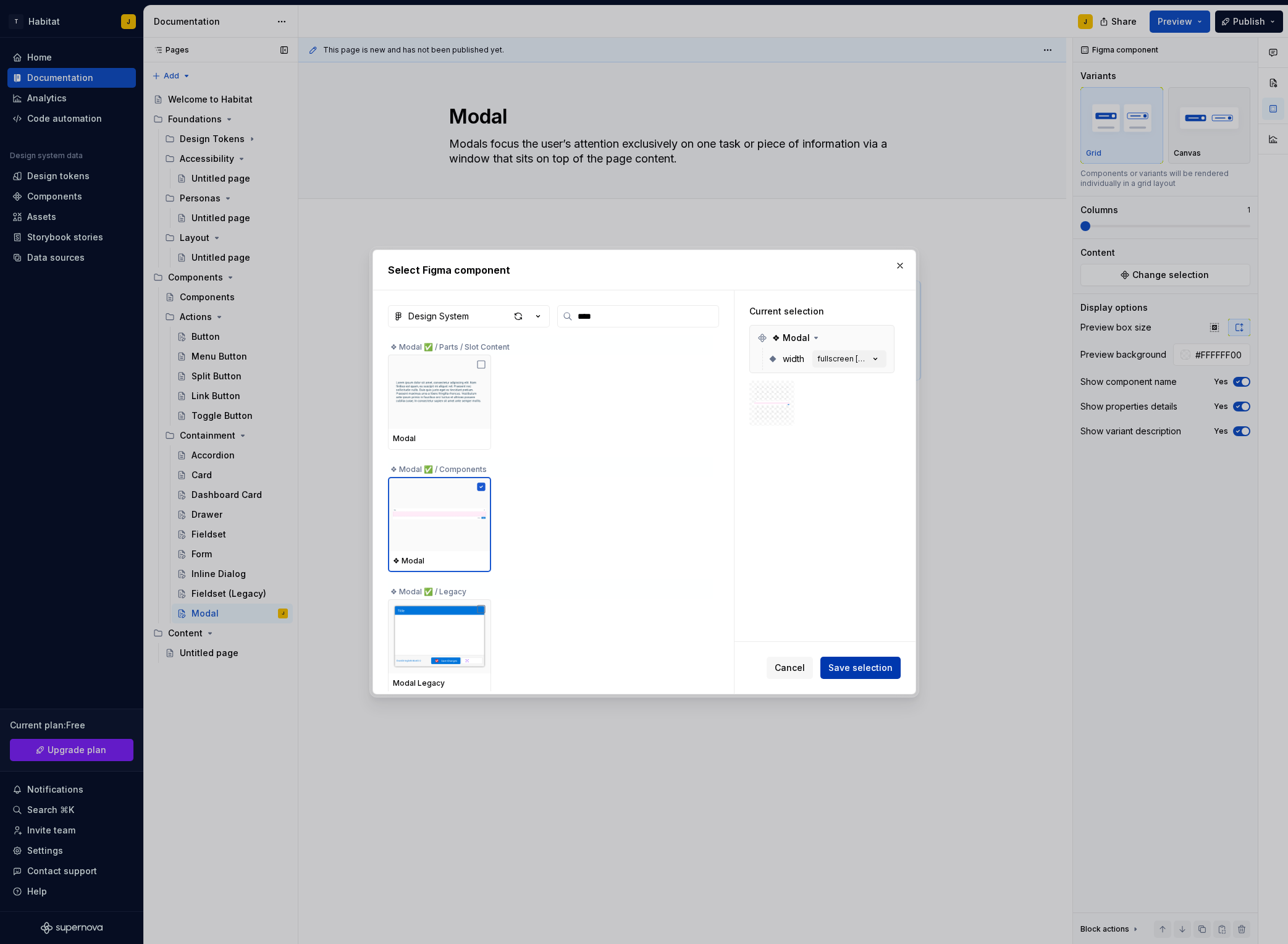
click at [869, 665] on span "Save selection" at bounding box center [861, 668] width 64 height 12
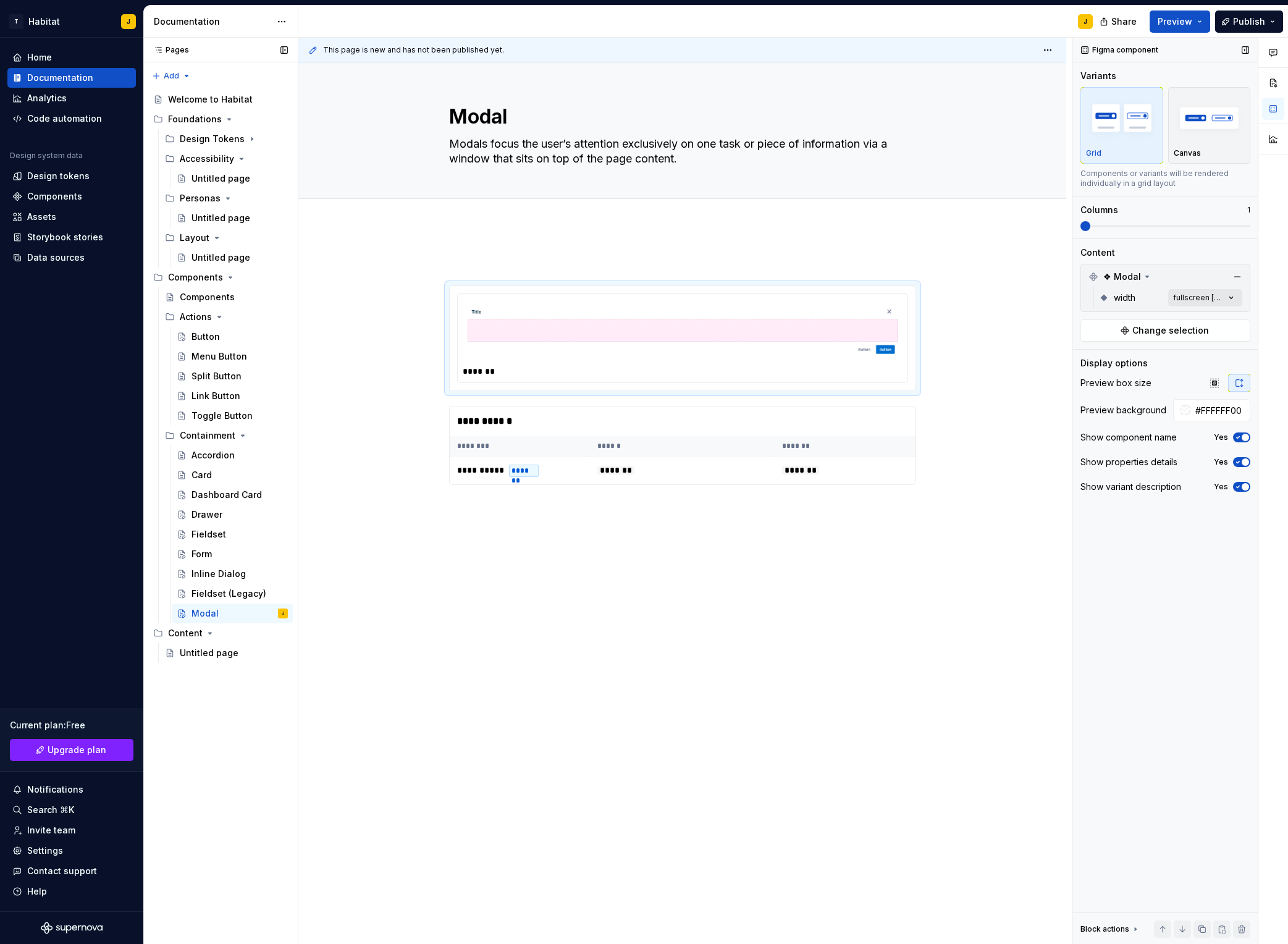
click at [1082, 302] on div "Comments Open comments No comments yet Select ‘Comment’ from the block context …" at bounding box center [1181, 492] width 215 height 908
click at [1082, 382] on div "medium" at bounding box center [1159, 376] width 151 height 12
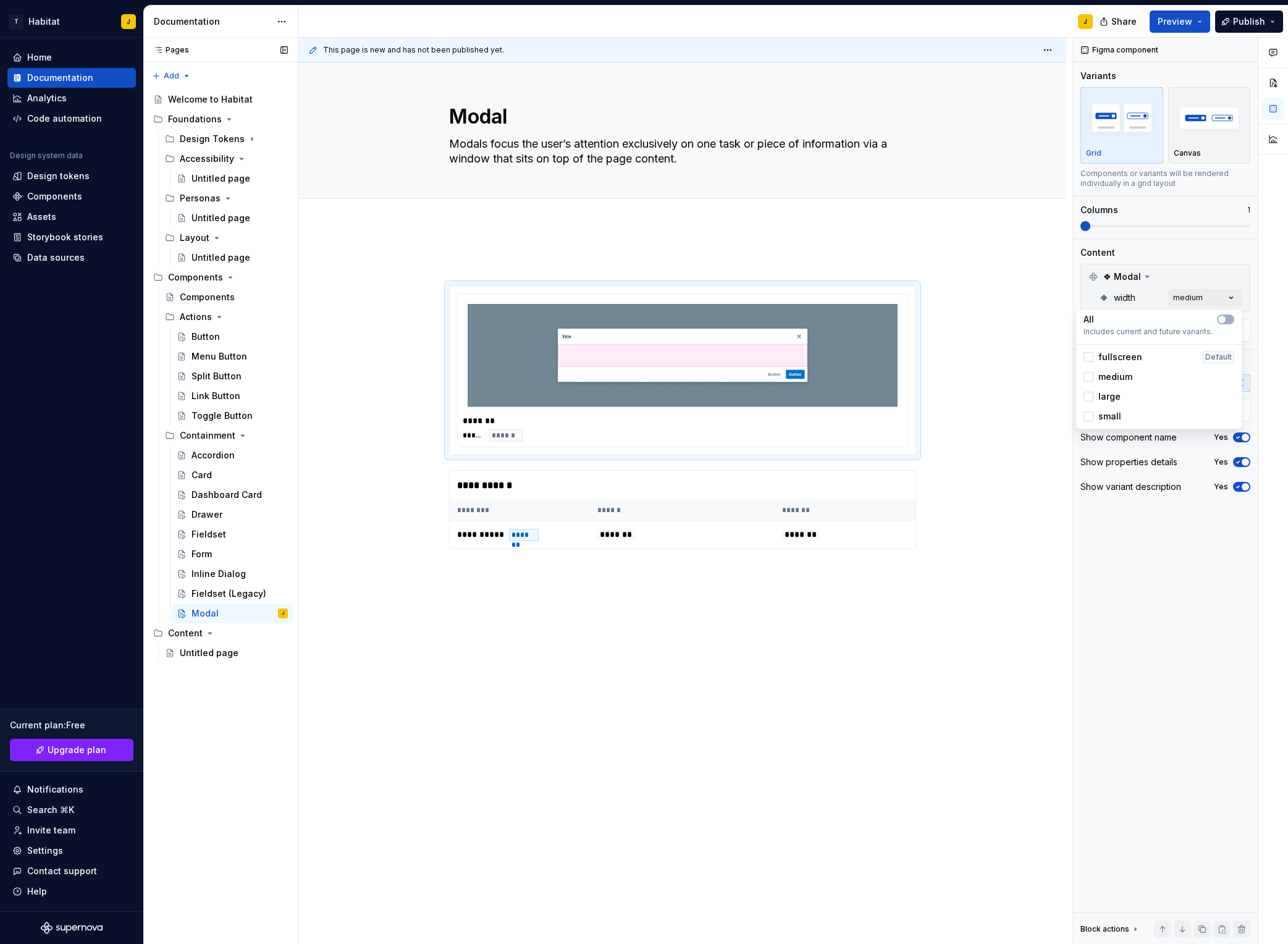
click at [1082, 398] on span "large" at bounding box center [1109, 396] width 22 height 12
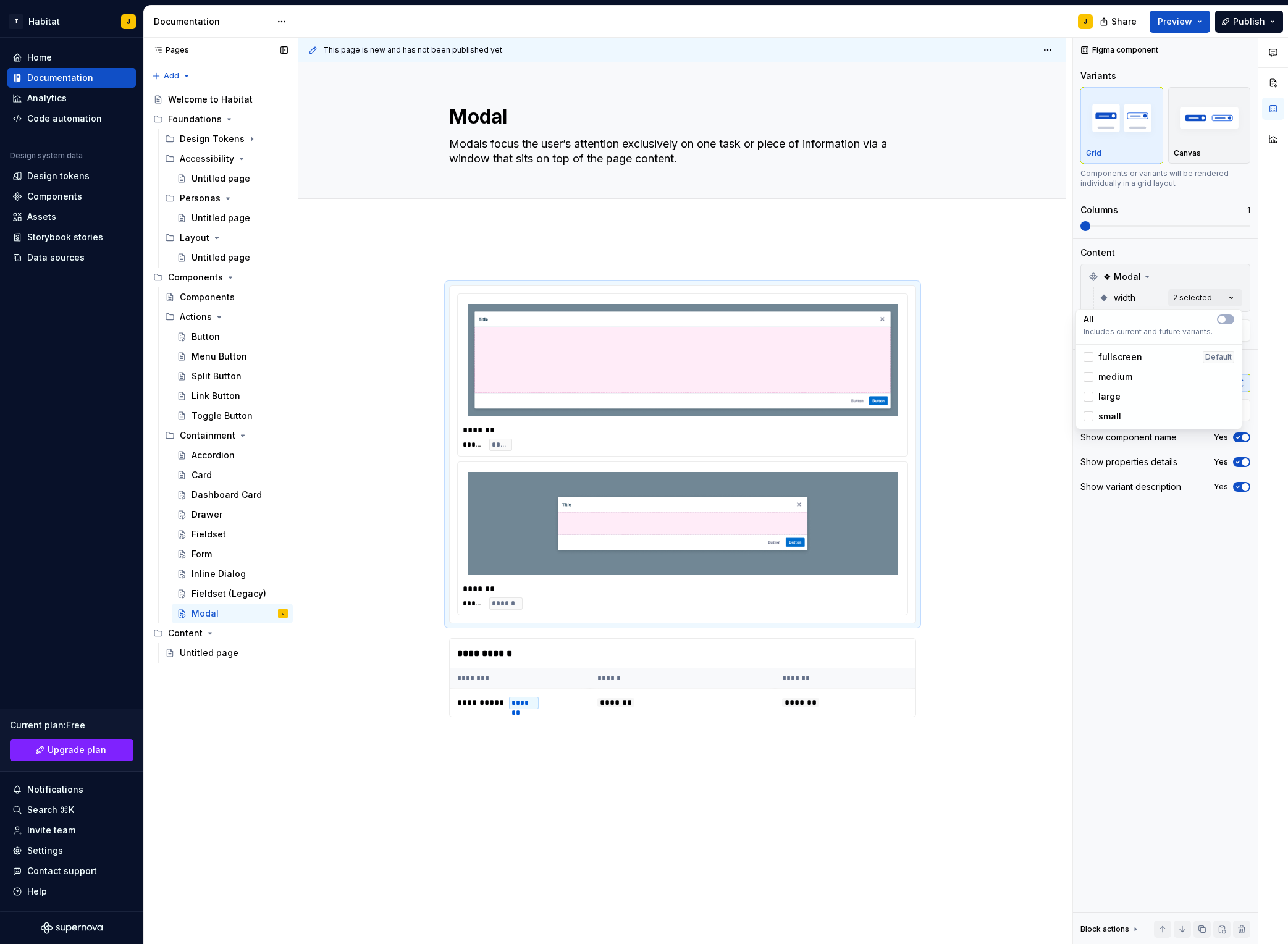
click at [1082, 398] on span "large" at bounding box center [1109, 396] width 22 height 12
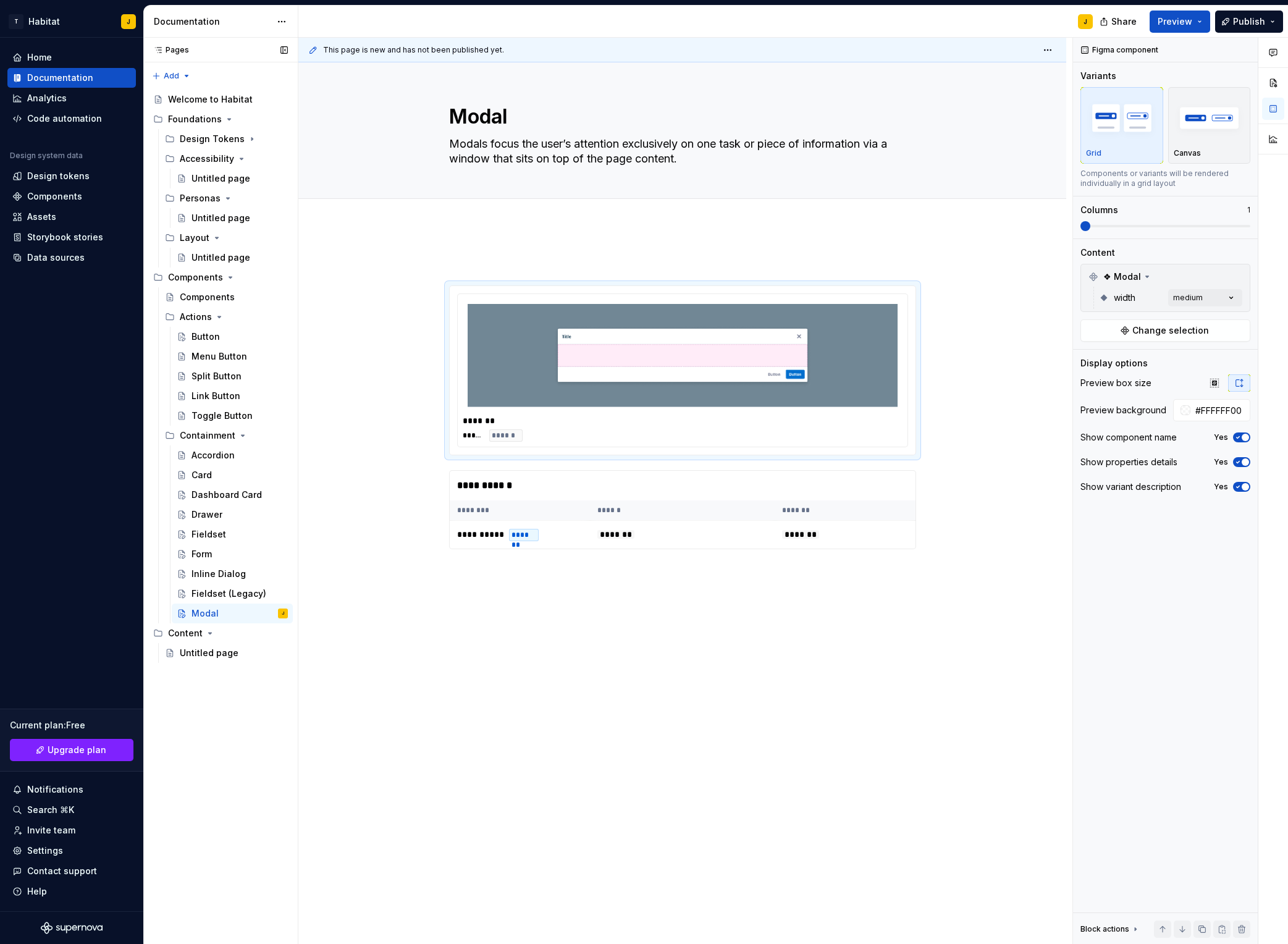
click at [579, 506] on html "T Habitat J Home Documentation Analytics Code automation Design system data Des…" at bounding box center [644, 472] width 1288 height 944
click at [346, 549] on div "**********" at bounding box center [682, 552] width 768 height 651
click at [605, 514] on th "******" at bounding box center [683, 511] width 185 height 20
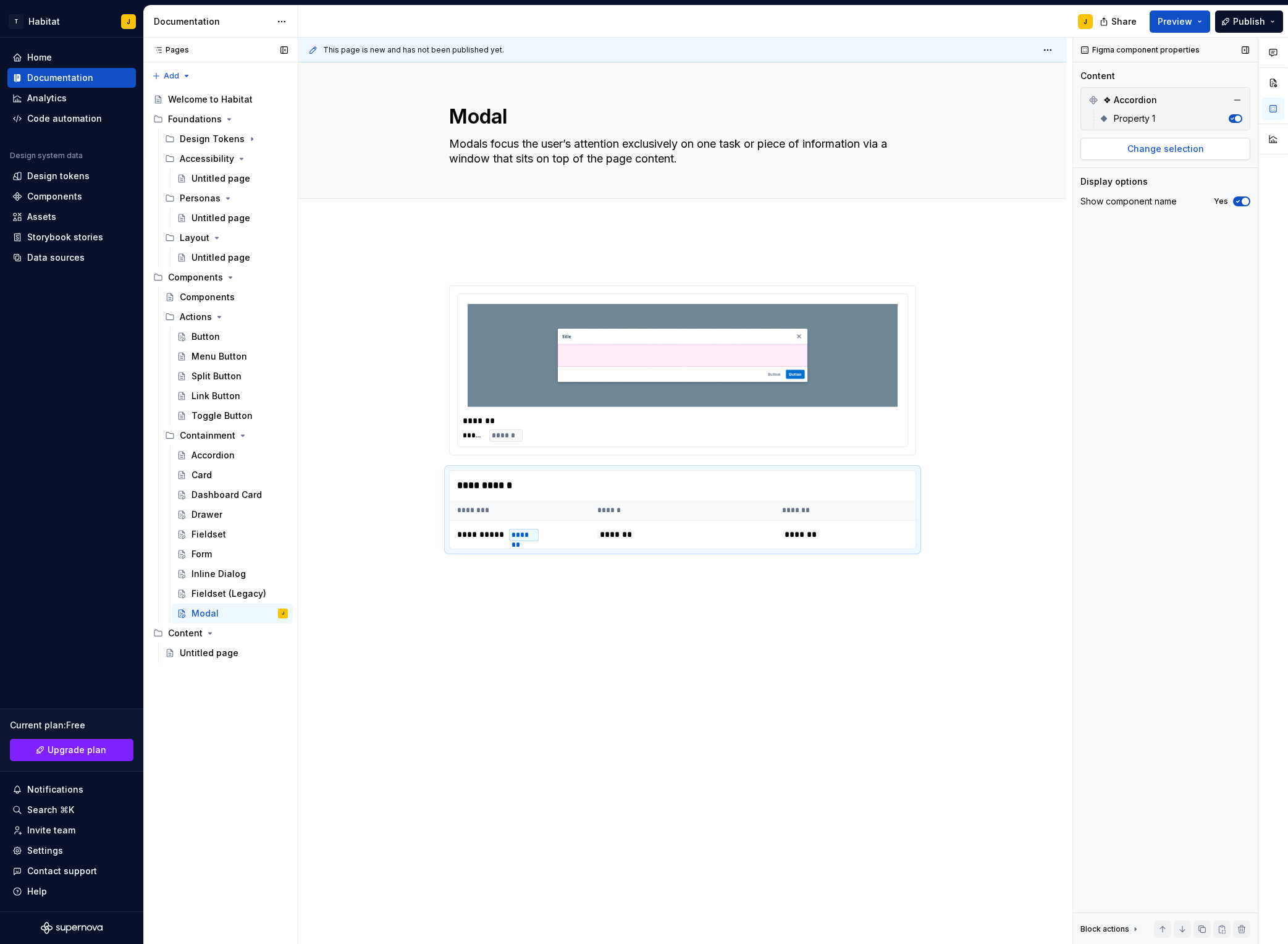
click at [1082, 147] on span "Change selection" at bounding box center [1165, 149] width 77 height 12
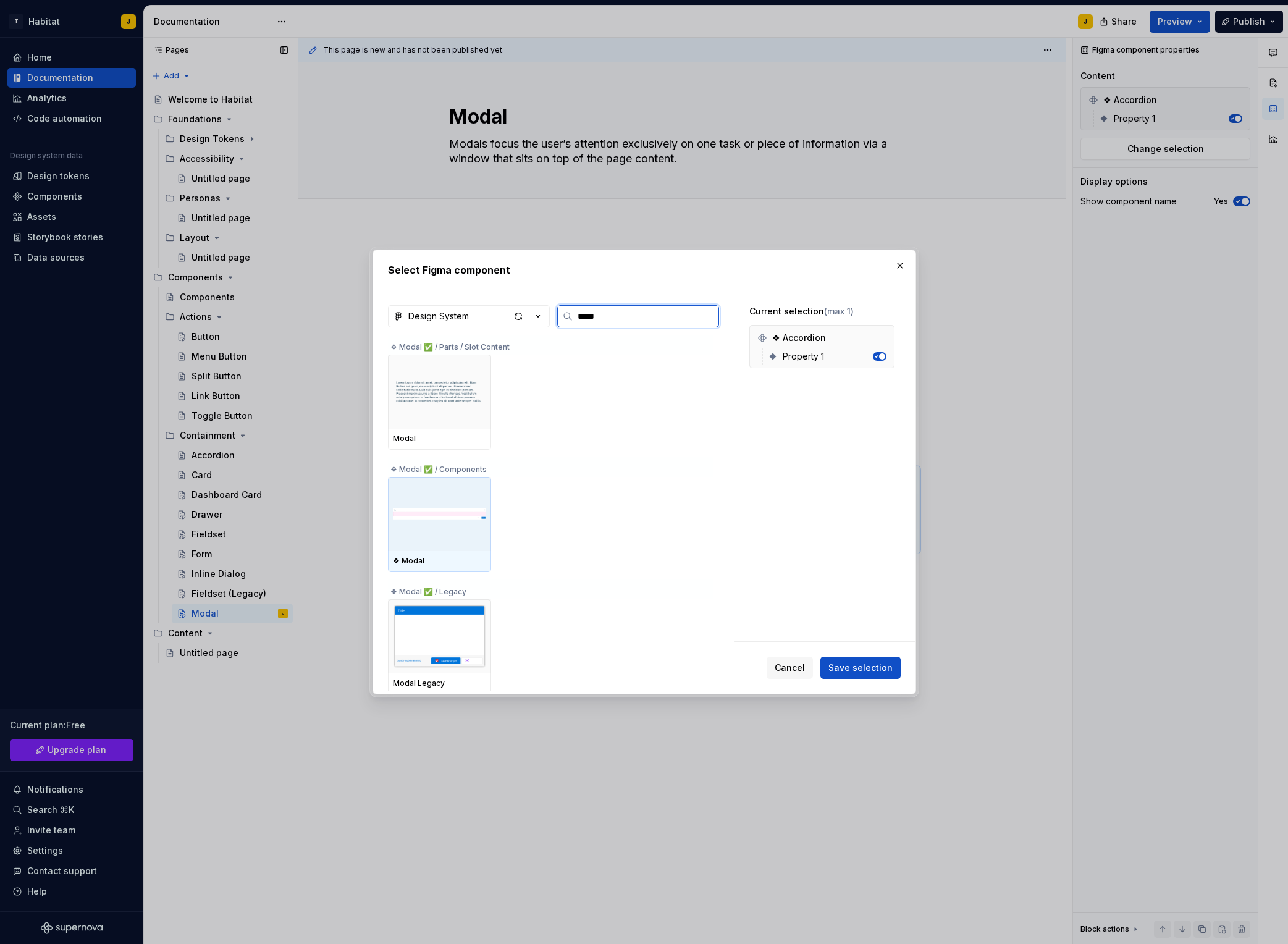
click at [436, 533] on img at bounding box center [440, 514] width 93 height 64
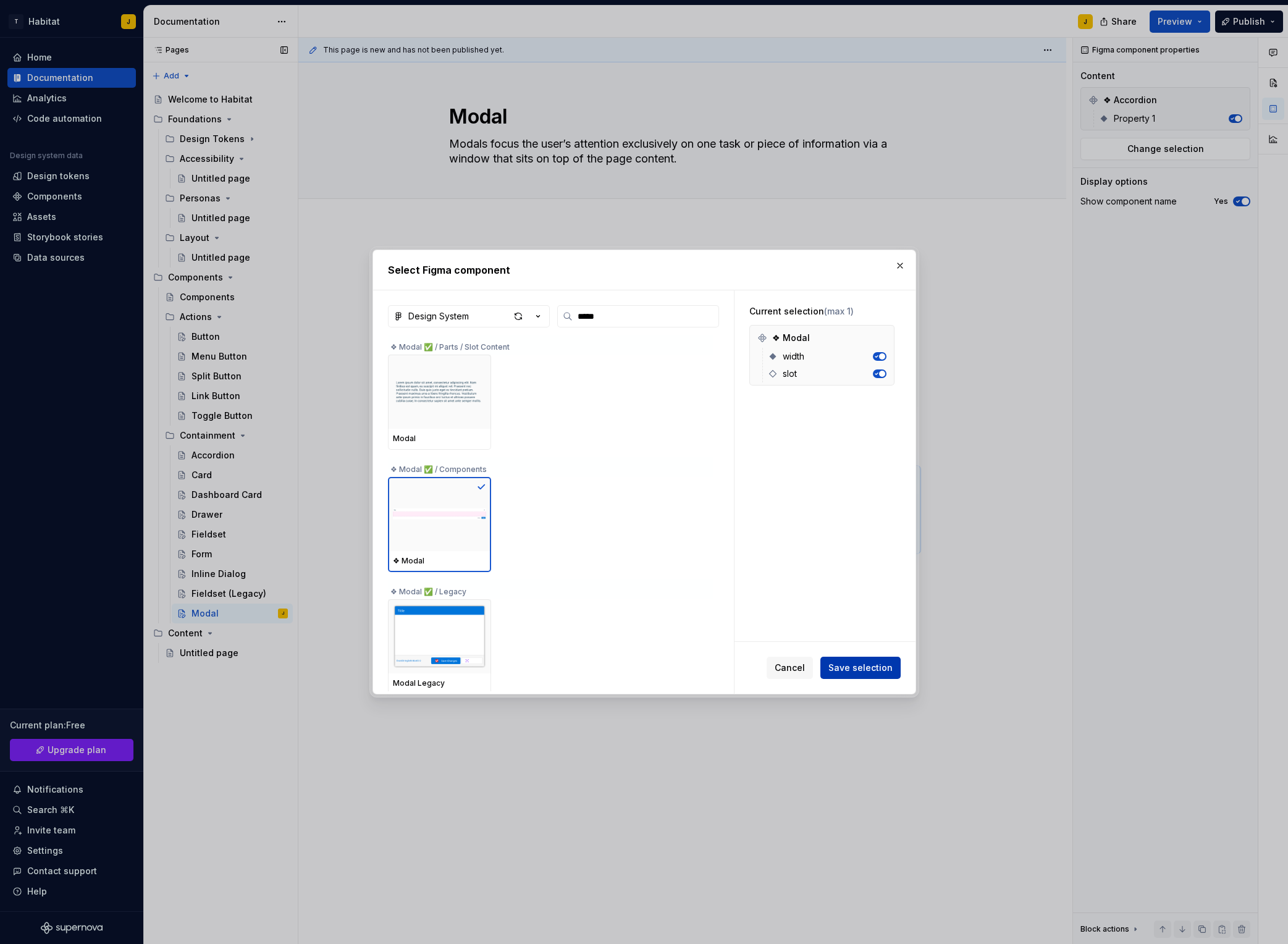
click at [852, 662] on span "Save selection" at bounding box center [861, 668] width 64 height 12
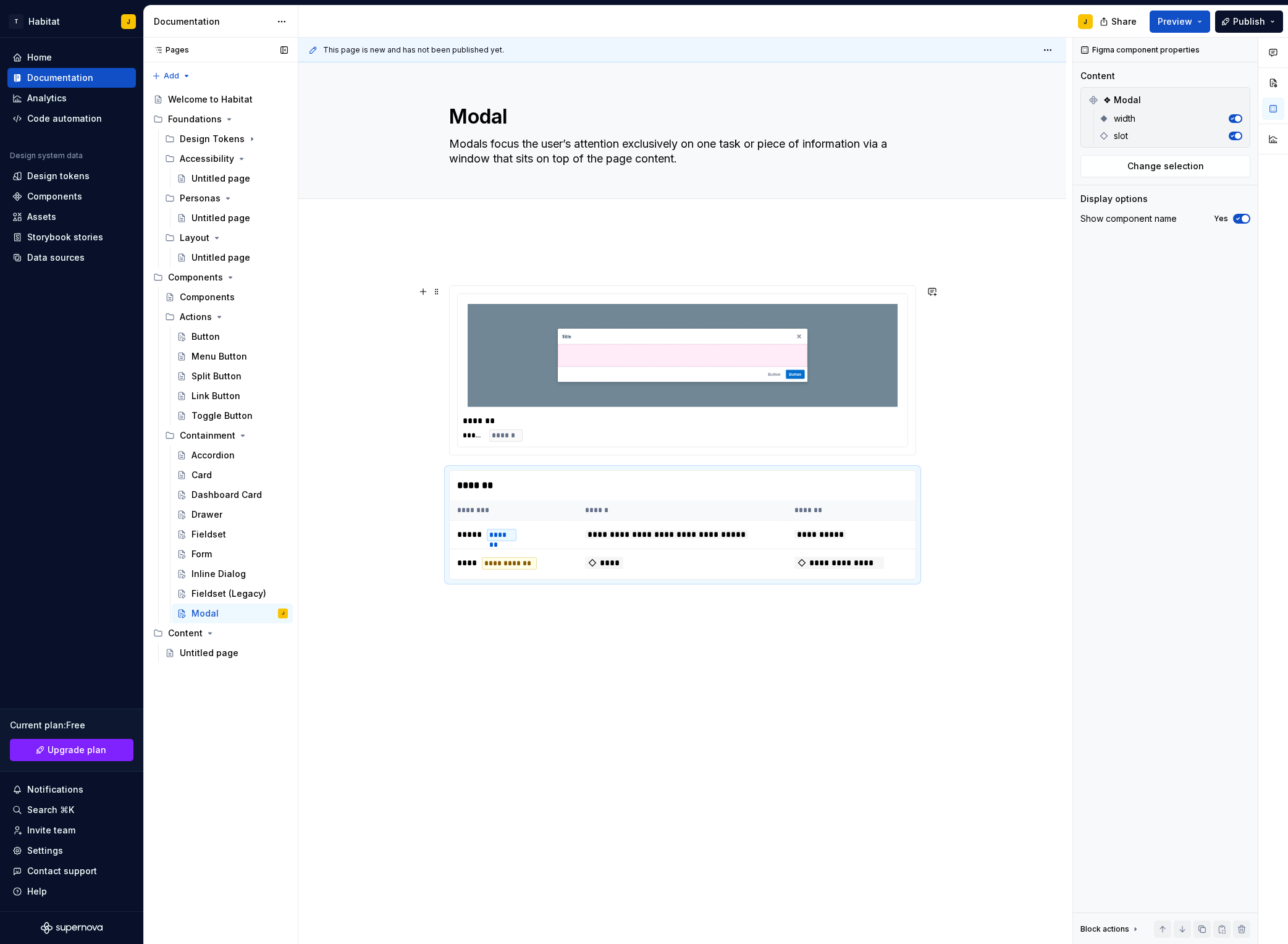
click at [954, 406] on div "**********" at bounding box center [682, 567] width 768 height 681
click at [463, 721] on div "**********" at bounding box center [682, 567] width 768 height 681
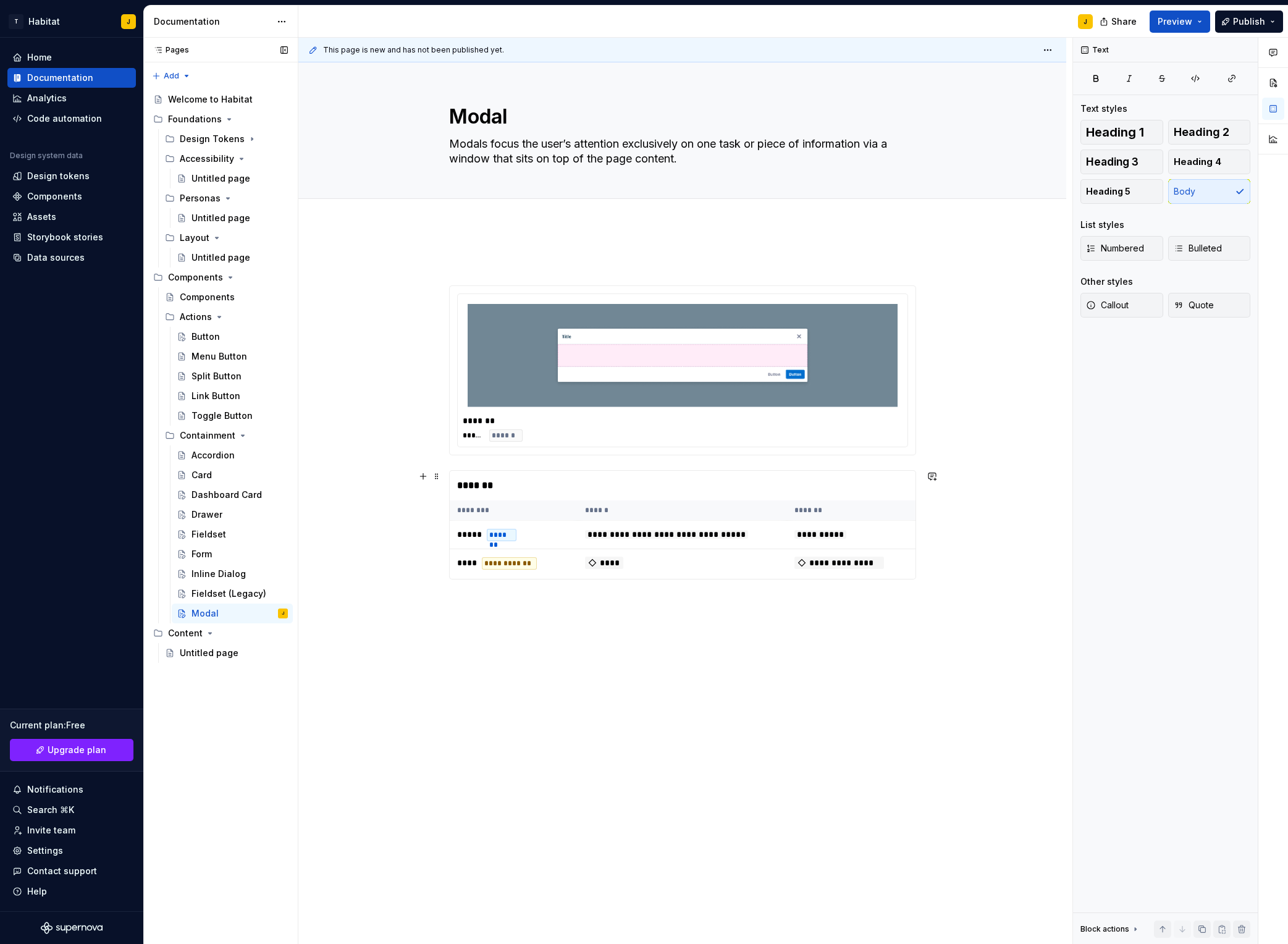
click at [311, 535] on div "**********" at bounding box center [682, 567] width 768 height 681
click at [263, 617] on button "Page tree" at bounding box center [262, 614] width 18 height 18
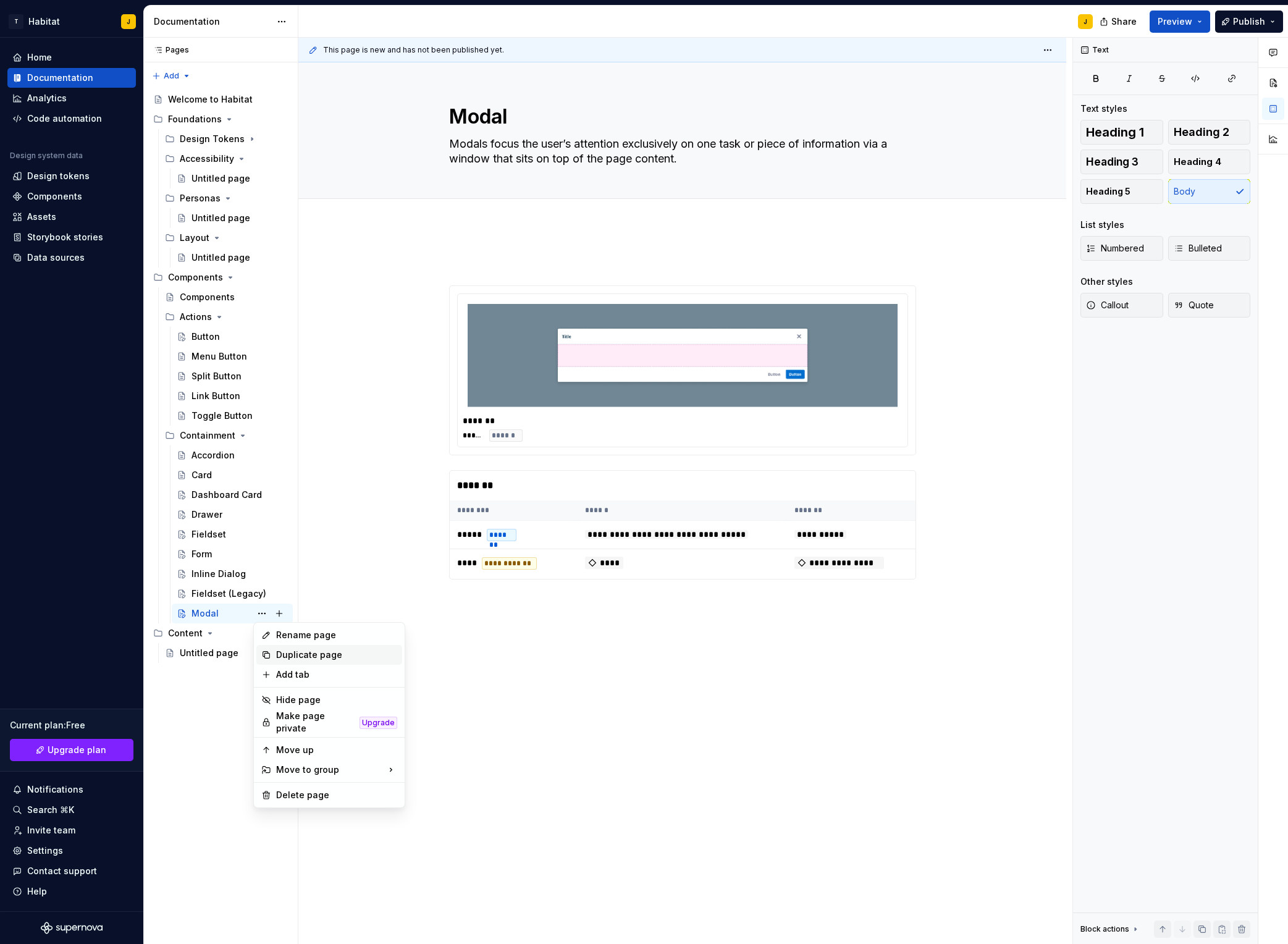
drag, startPoint x: 319, startPoint y: 659, endPoint x: 341, endPoint y: 654, distance: 22.6
click at [319, 659] on div "Duplicate page" at bounding box center [337, 655] width 121 height 12
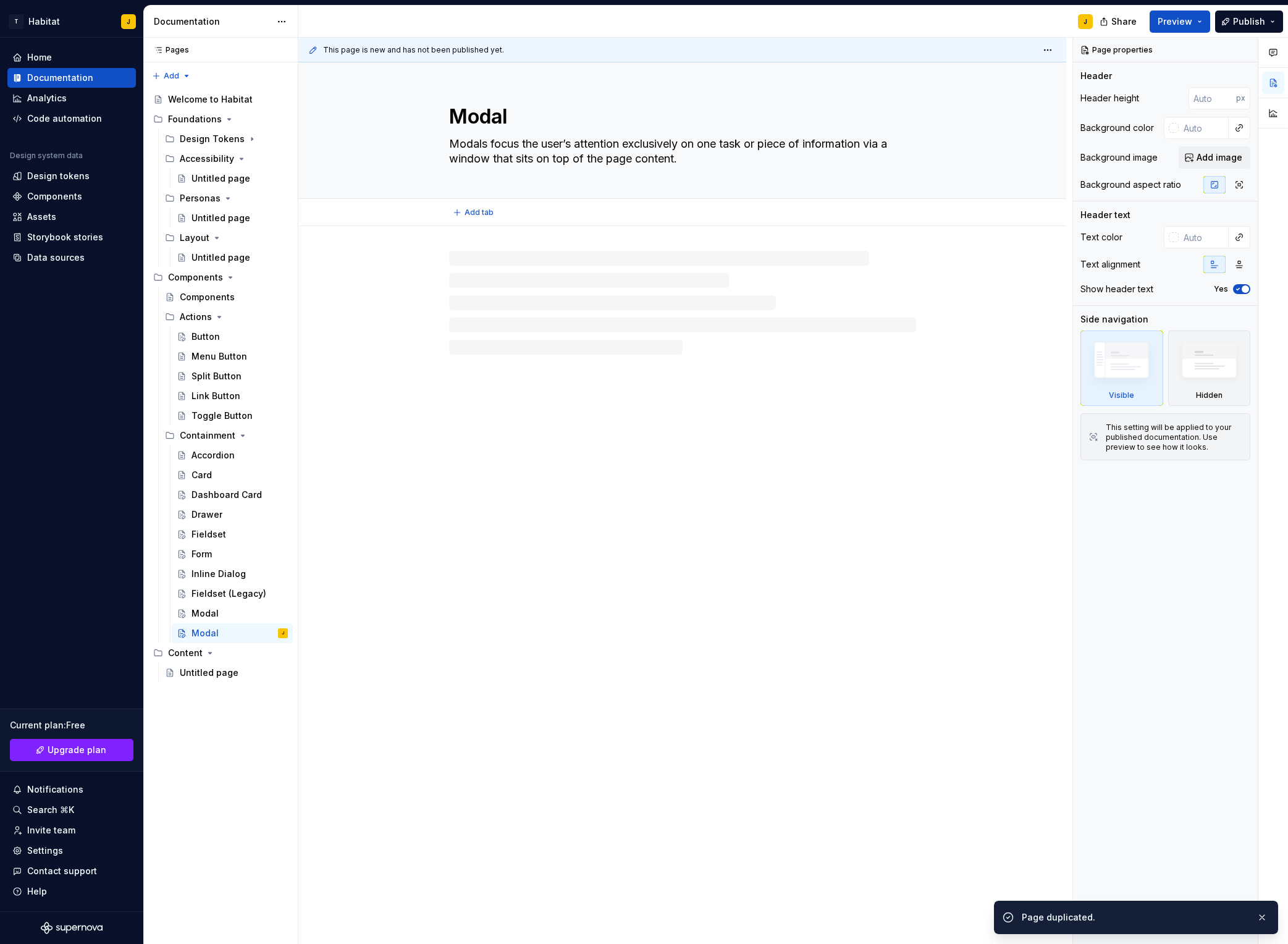
click at [452, 117] on textarea "Modal" at bounding box center [680, 117] width 467 height 30
click at [473, 120] on textarea "Modal" at bounding box center [680, 117] width 467 height 30
click at [481, 133] on div "Modal Modals focus the user’s attention exclusively on one task or piece of inf…" at bounding box center [683, 131] width 467 height 136
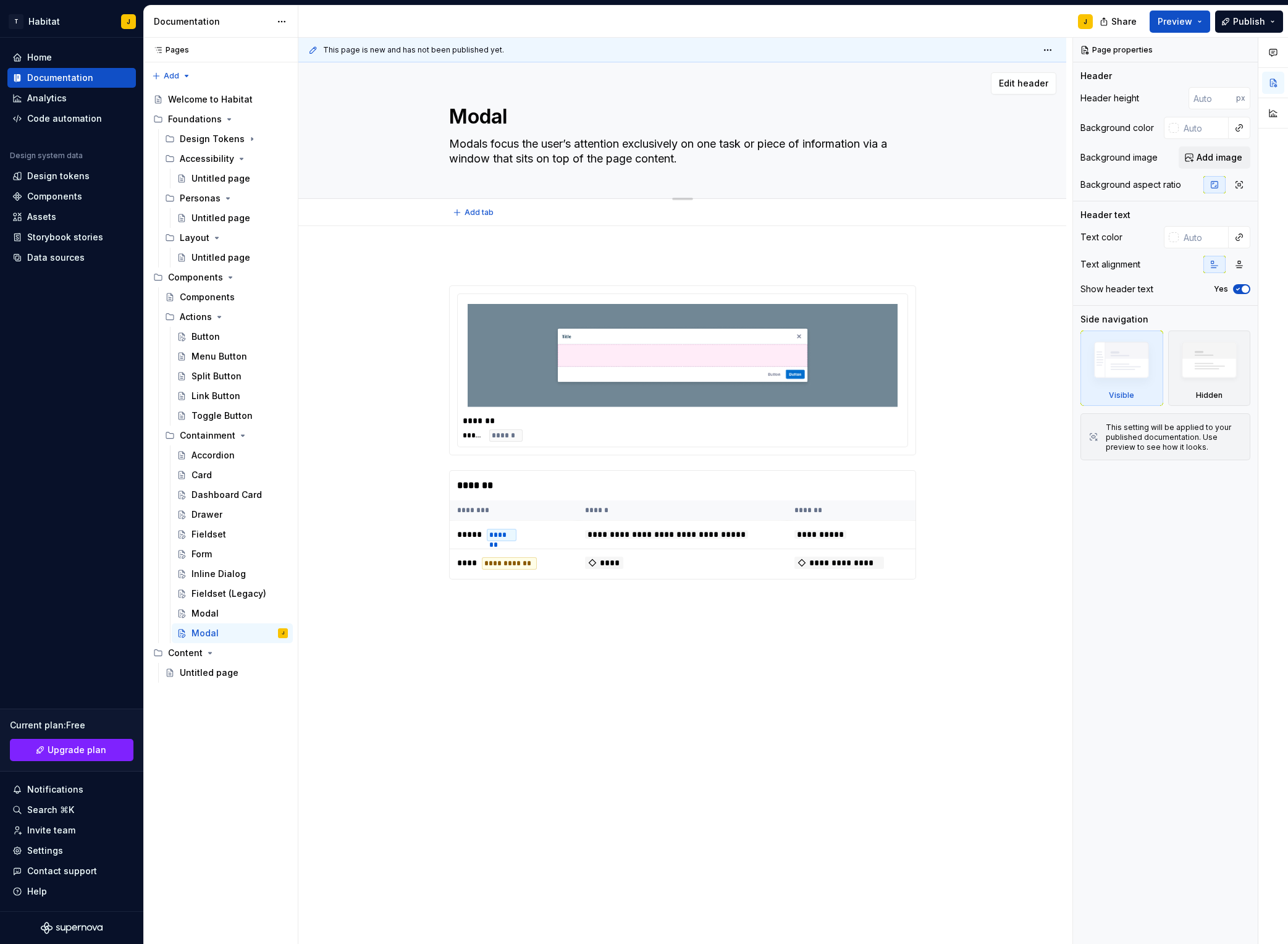
click at [476, 128] on textarea "Modal" at bounding box center [680, 117] width 467 height 30
click at [540, 151] on textarea "Modals focus the user’s attention exclusively on one task or piece of informati…" at bounding box center [680, 151] width 467 height 34
click at [500, 148] on textarea "Modals focus the user’s attention exclusively on one task or piece of informati…" at bounding box center [680, 151] width 467 height 34
paste textarea "Tooltips display additional information upon hover or focus that is contextual,…"
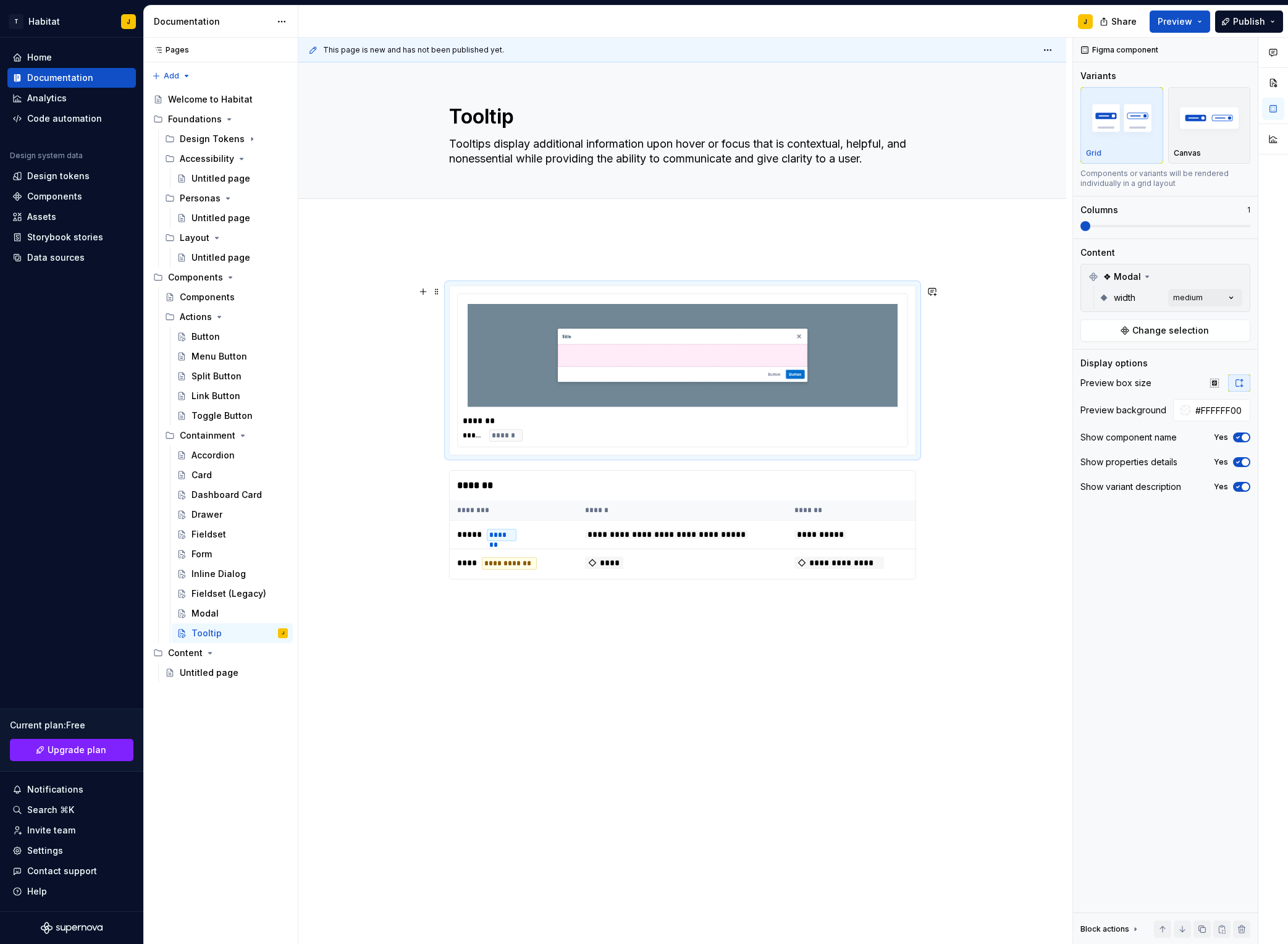
click at [678, 289] on div "******* ***** ******" at bounding box center [683, 370] width 466 height 169
click at [690, 332] on img at bounding box center [683, 355] width 430 height 103
click at [1082, 273] on button "button" at bounding box center [1238, 277] width 18 height 18
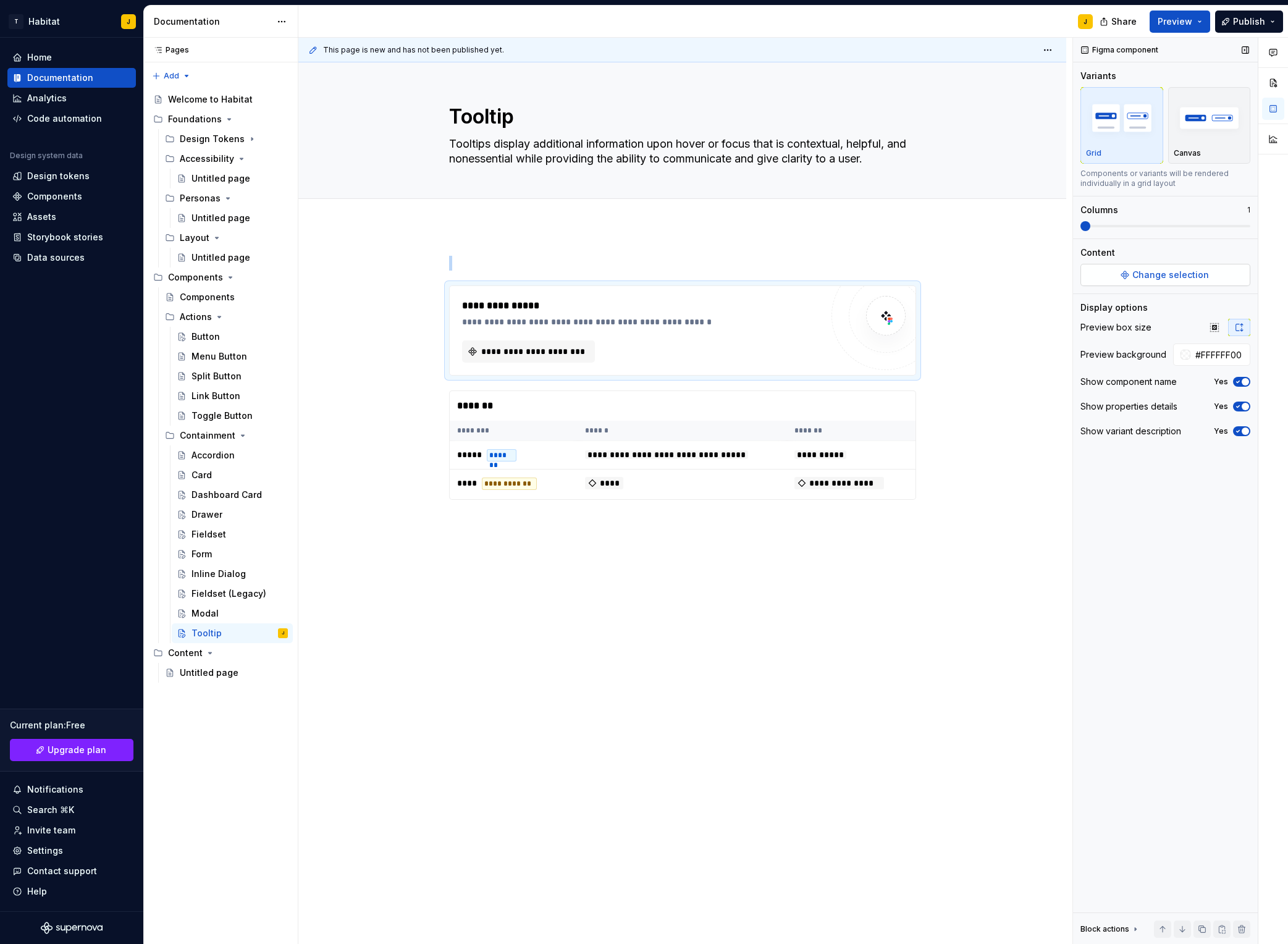
click at [1082, 279] on span "Change selection" at bounding box center [1171, 275] width 77 height 12
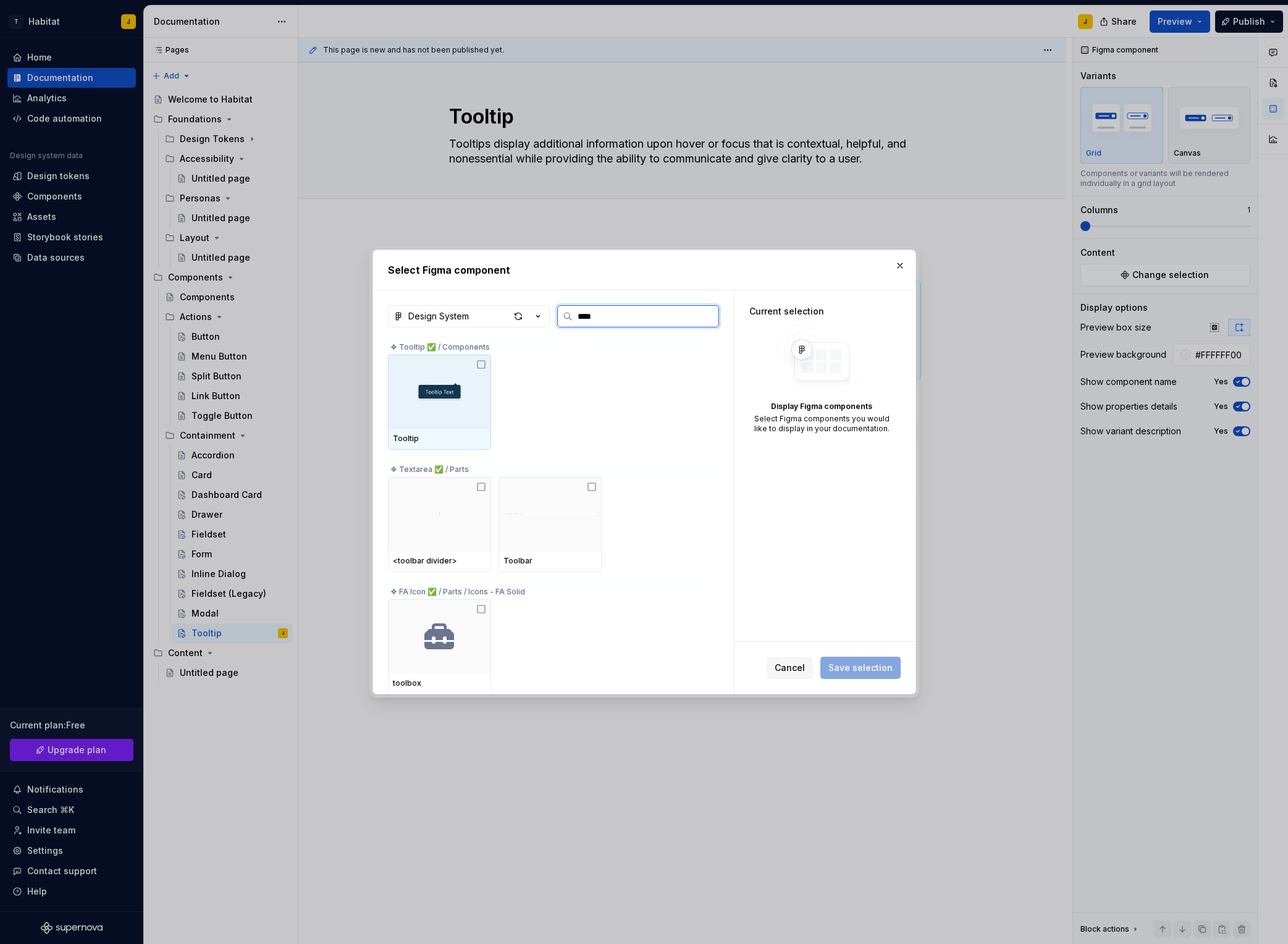
click at [484, 362] on icon at bounding box center [481, 365] width 10 height 10
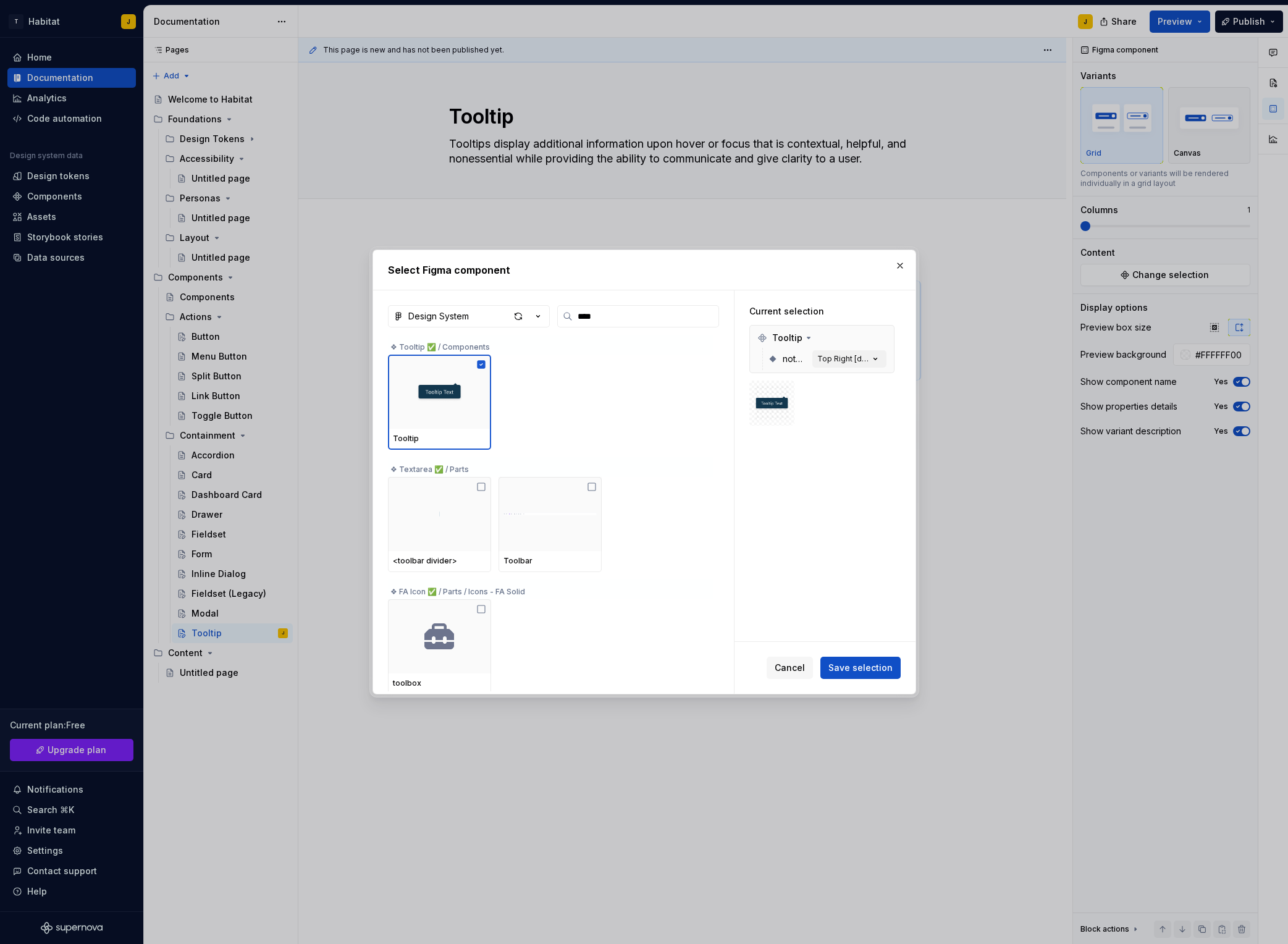
click at [875, 678] on button "Save selection" at bounding box center [861, 668] width 80 height 22
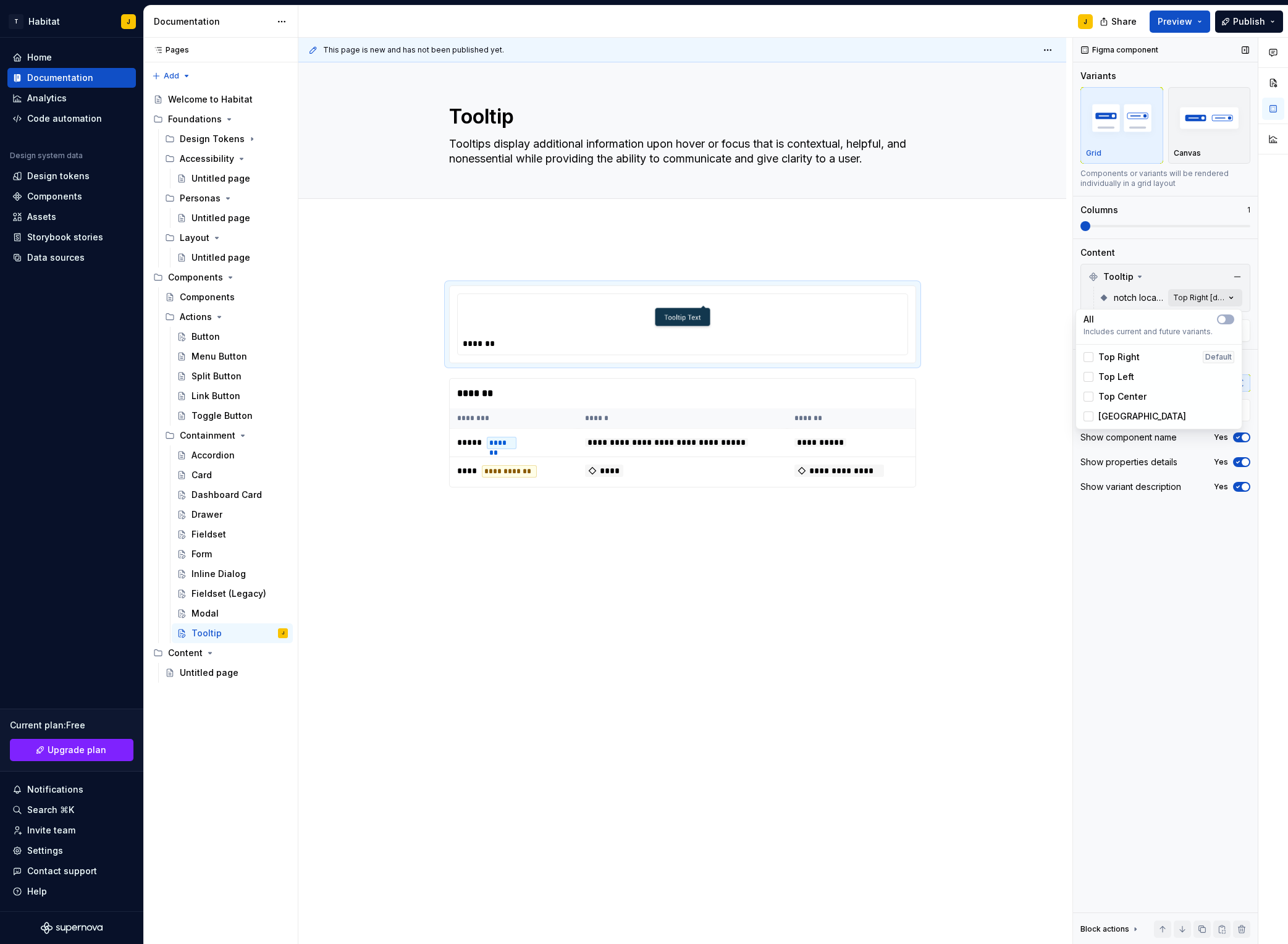
click at [1082, 298] on div "Comments Open comments No comments yet Select ‘Comment’ from the block context …" at bounding box center [1181, 492] width 215 height 908
click at [1082, 399] on span "Top Center" at bounding box center [1122, 396] width 48 height 12
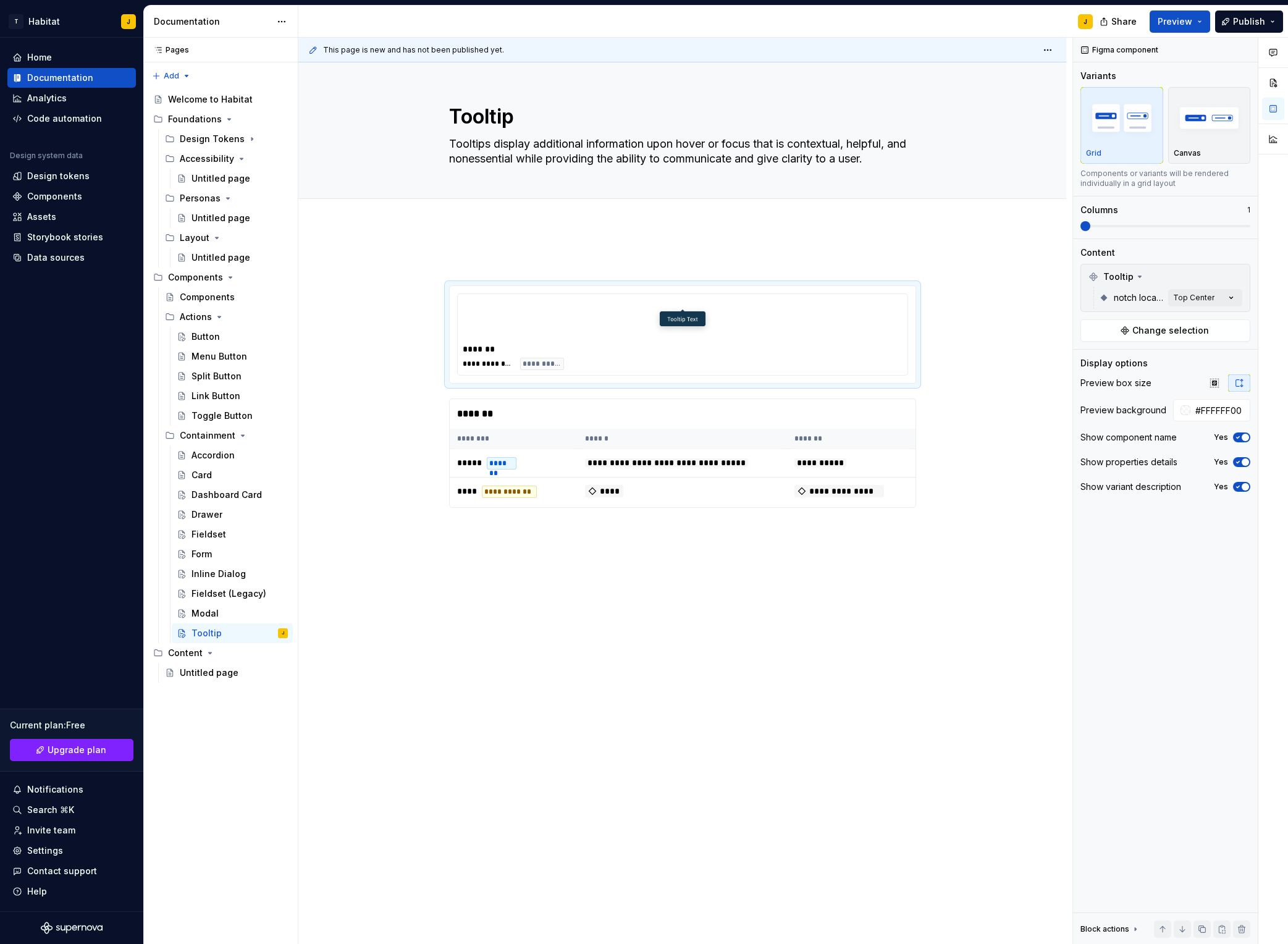
drag, startPoint x: 581, startPoint y: 434, endPoint x: 589, endPoint y: 433, distance: 8.1
click at [581, 434] on html "T Habitat J Home Documentation Analytics Code automation Design system data Des…" at bounding box center [644, 472] width 1288 height 944
click at [998, 414] on div "**********" at bounding box center [682, 531] width 768 height 610
click at [1013, 453] on div "**********" at bounding box center [682, 531] width 768 height 610
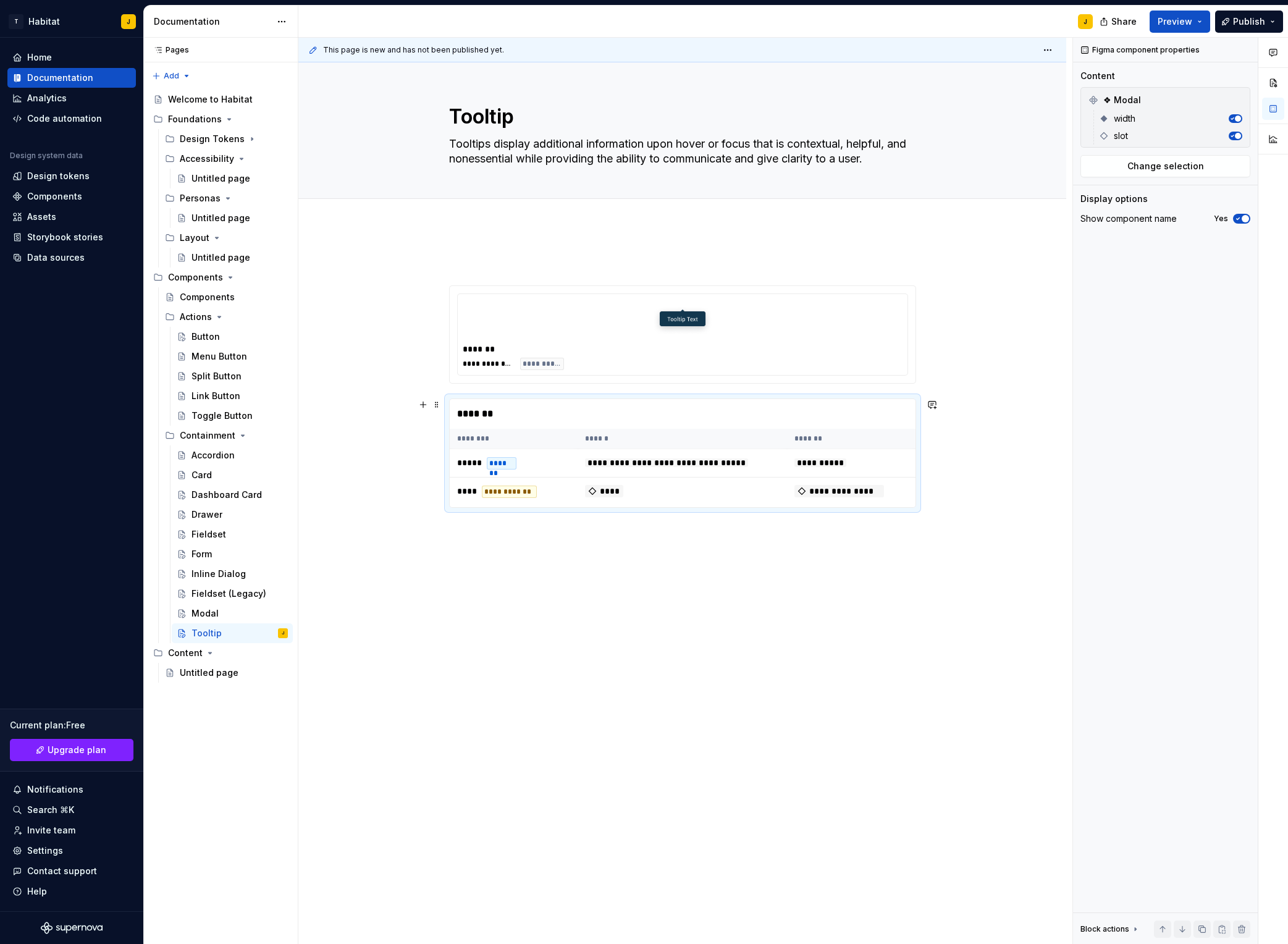
click at [750, 427] on div "*******" at bounding box center [683, 414] width 466 height 30
click at [1082, 168] on span "Change selection" at bounding box center [1165, 166] width 77 height 12
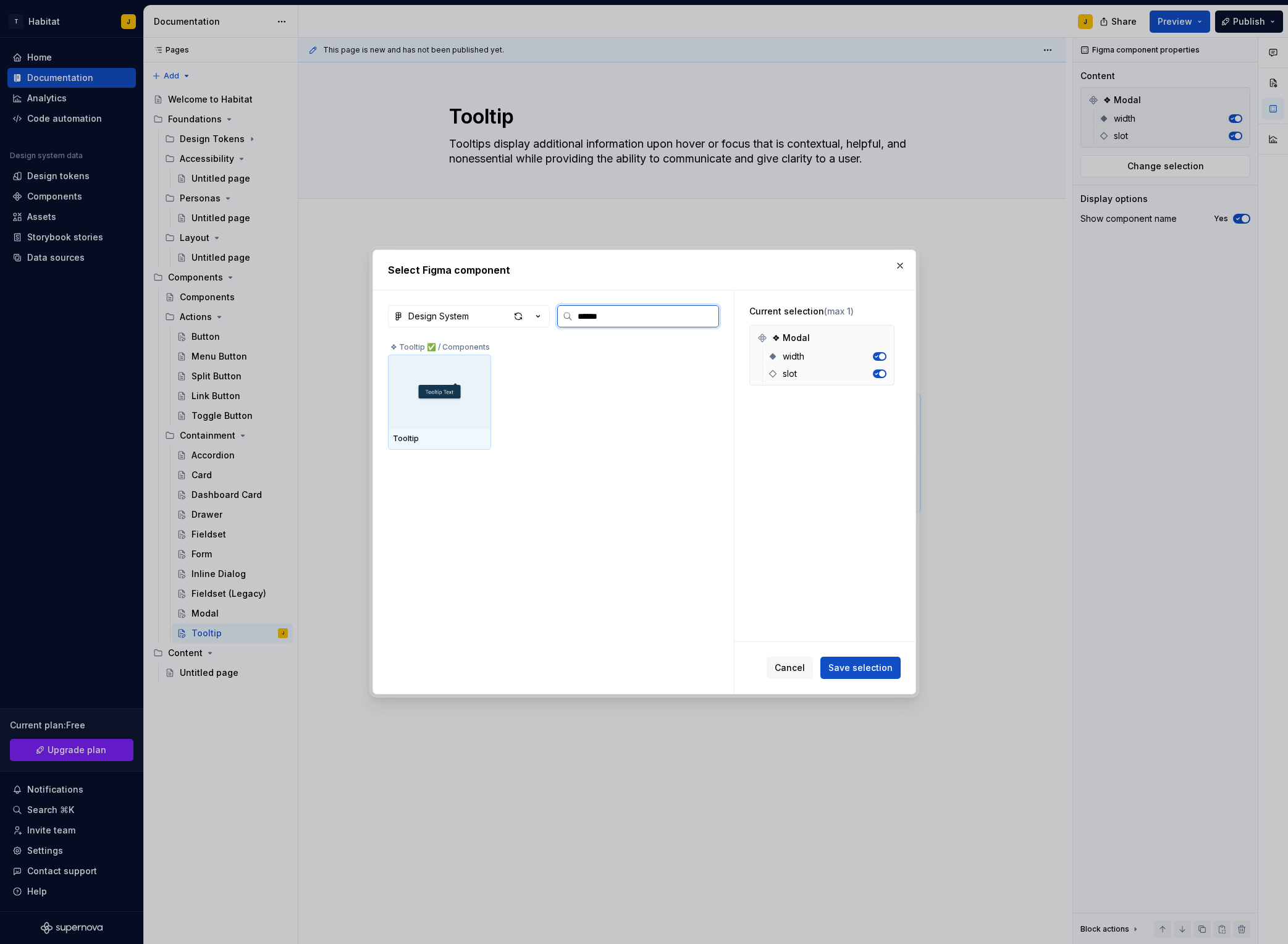
click at [475, 377] on div at bounding box center [439, 392] width 103 height 74
drag, startPoint x: 858, startPoint y: 667, endPoint x: 877, endPoint y: 668, distance: 19.0
click at [859, 668] on span "Save selection" at bounding box center [861, 668] width 64 height 12
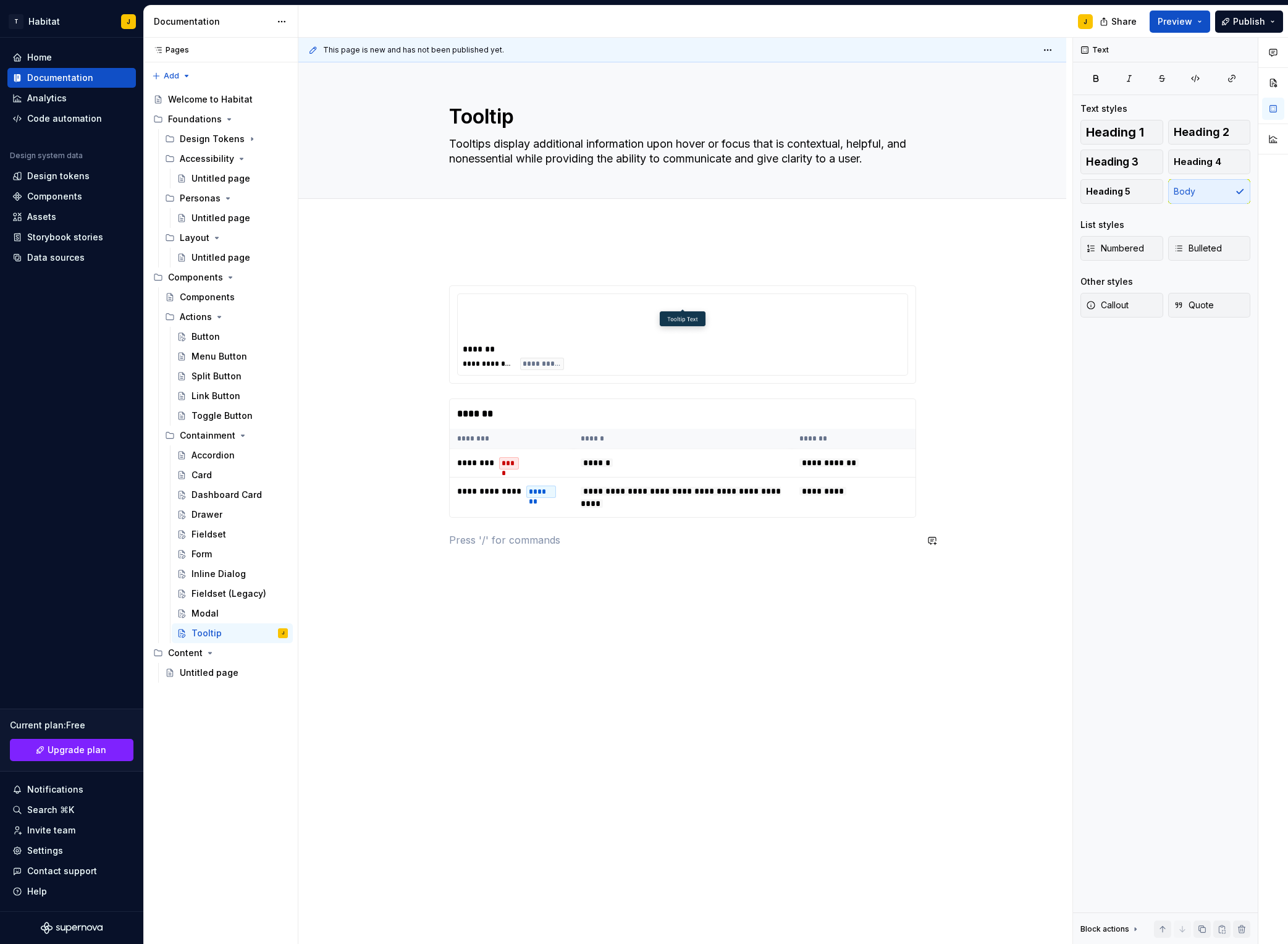
click at [807, 556] on div "**********" at bounding box center [683, 409] width 467 height 306
click at [0, 0] on button "Page tree" at bounding box center [0, 0] width 0 height 0
click at [322, 679] on div "Duplicate page" at bounding box center [337, 675] width 121 height 12
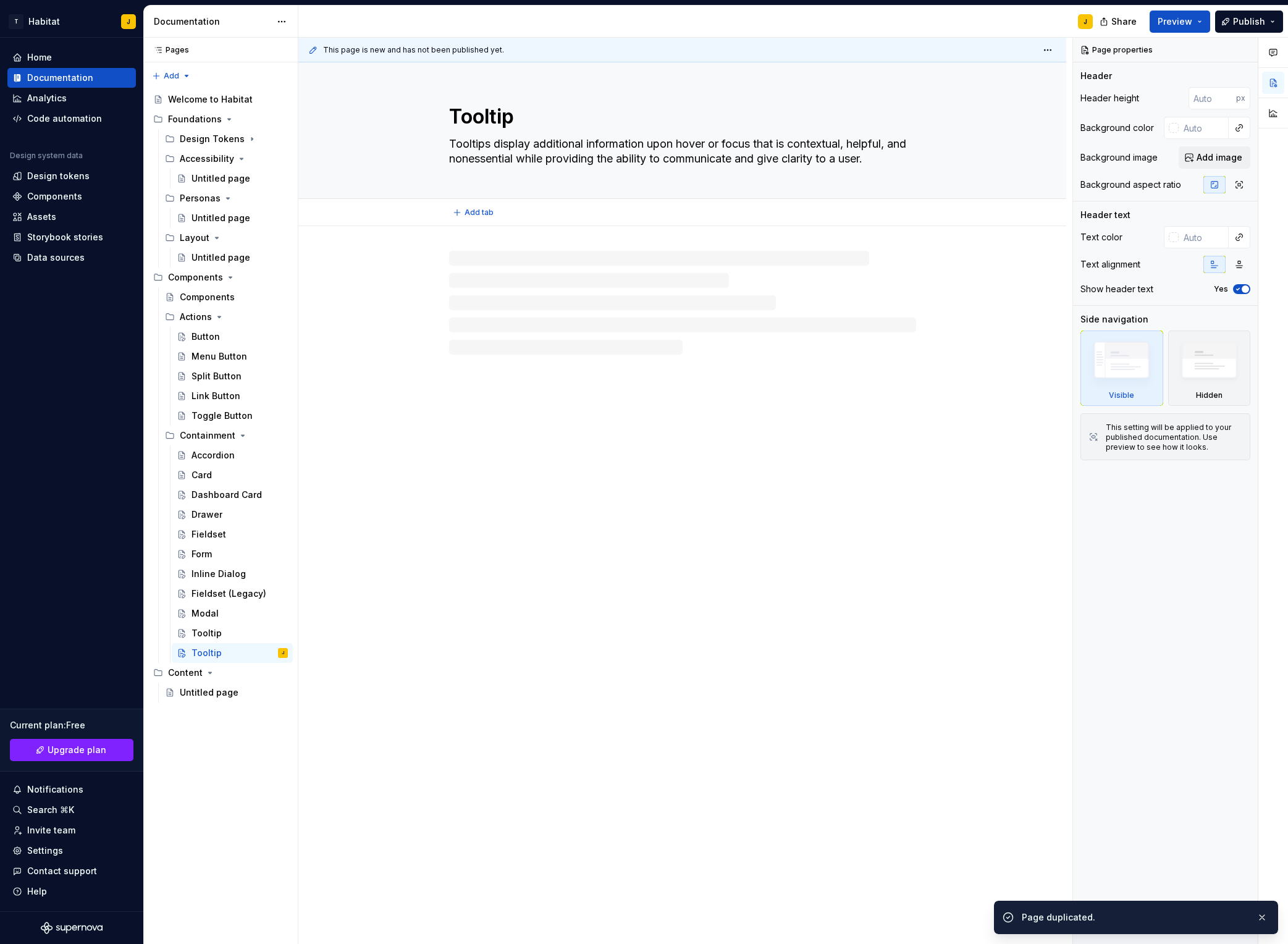
click at [467, 109] on textarea "Tooltip" at bounding box center [680, 117] width 467 height 30
click at [497, 117] on textarea "Tooltip" at bounding box center [680, 117] width 467 height 30
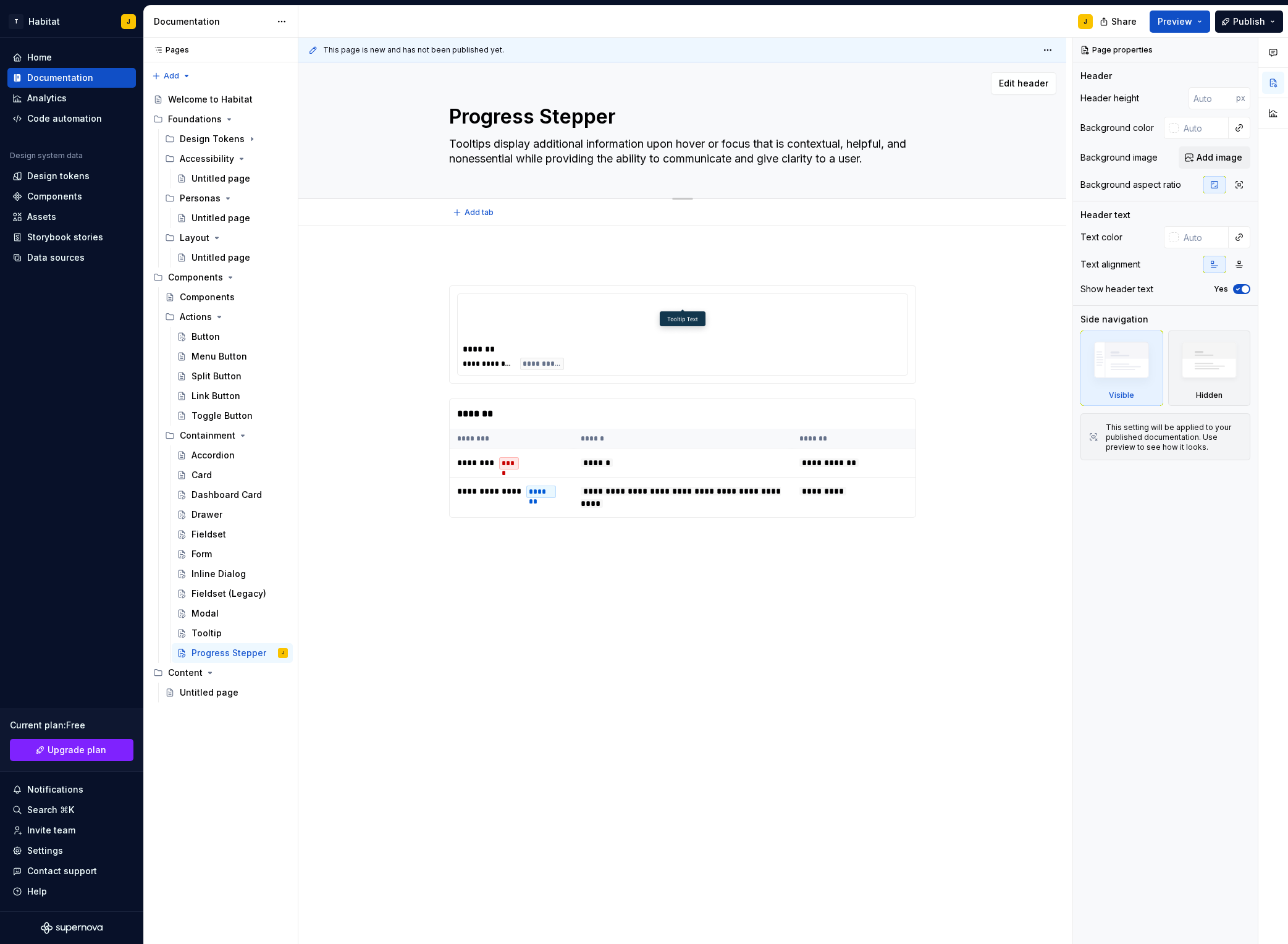
click at [526, 160] on textarea "Tooltips display additional information upon hover or focus that is contextual,…" at bounding box center [680, 151] width 467 height 34
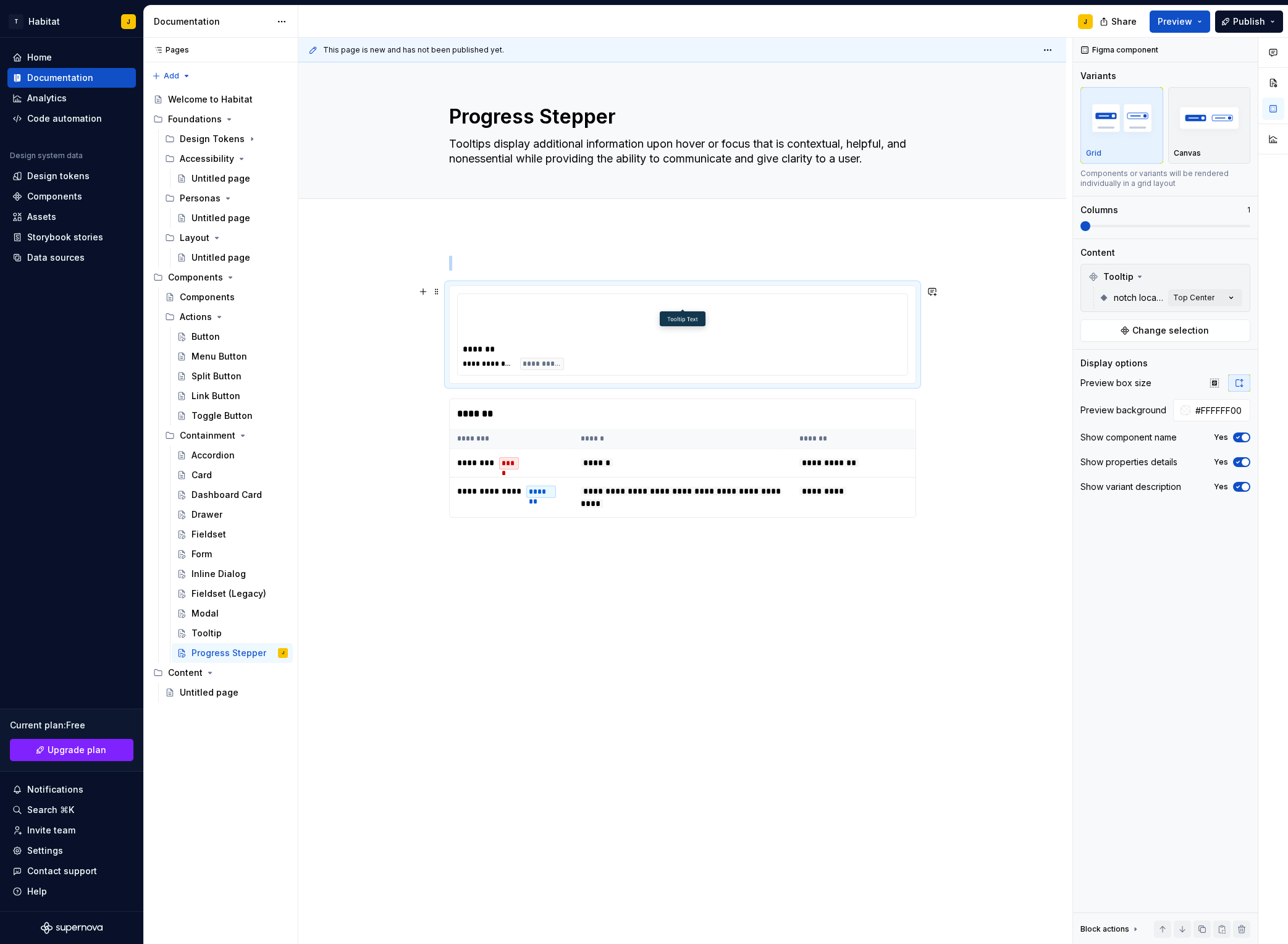
click at [745, 348] on div "*******" at bounding box center [683, 349] width 440 height 12
click at [1082, 335] on span "Change selection" at bounding box center [1171, 330] width 77 height 12
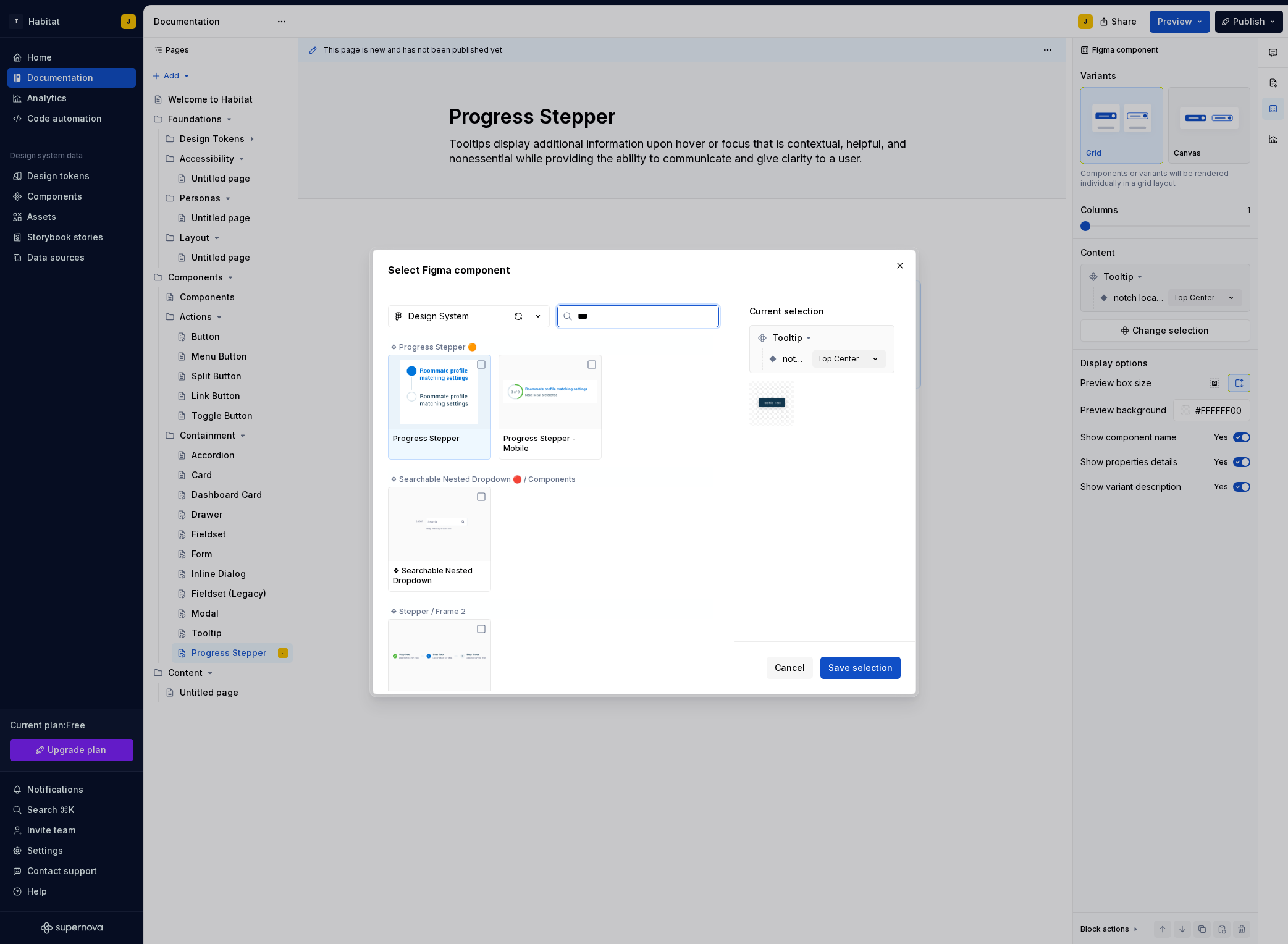
click at [454, 411] on img at bounding box center [440, 392] width 93 height 64
click at [859, 666] on span "Save selection" at bounding box center [861, 668] width 64 height 12
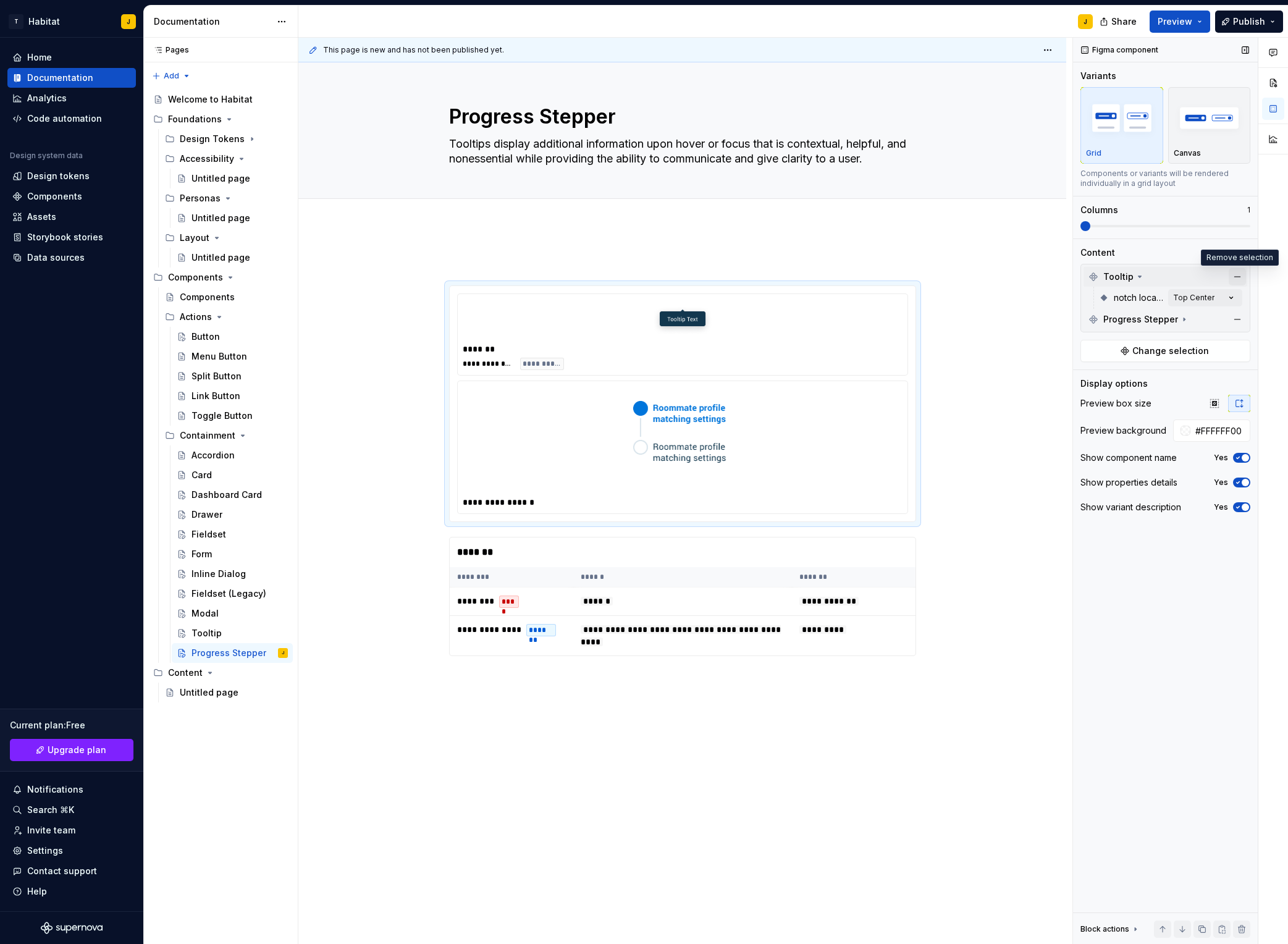
click at [1082, 277] on button "button" at bounding box center [1238, 277] width 18 height 18
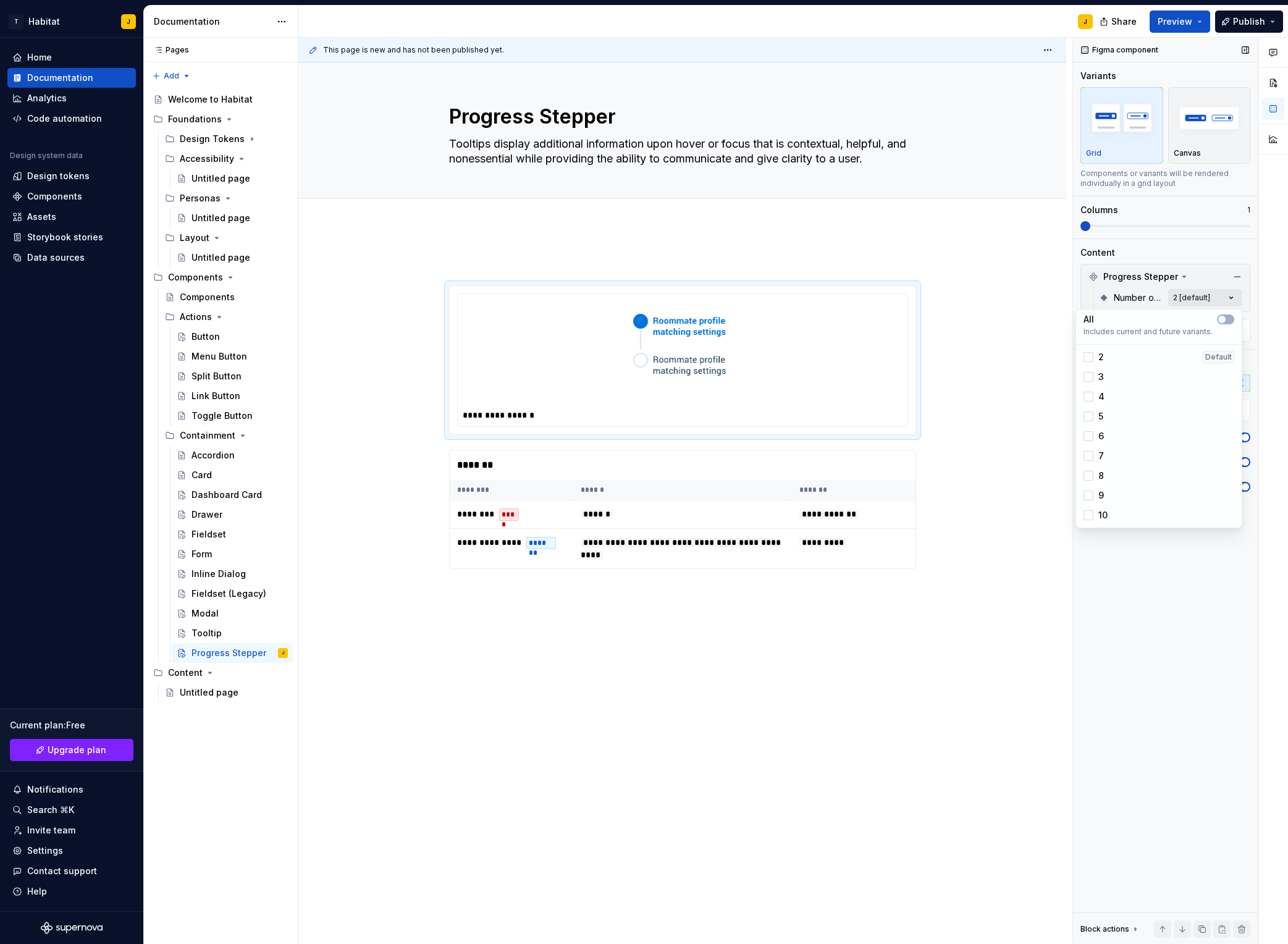
click at [1082, 303] on div "Comments Open comments No comments yet Select ‘Comment’ from the block context …" at bounding box center [1181, 492] width 215 height 908
click at [1082, 406] on div "5" at bounding box center [1159, 416] width 160 height 20
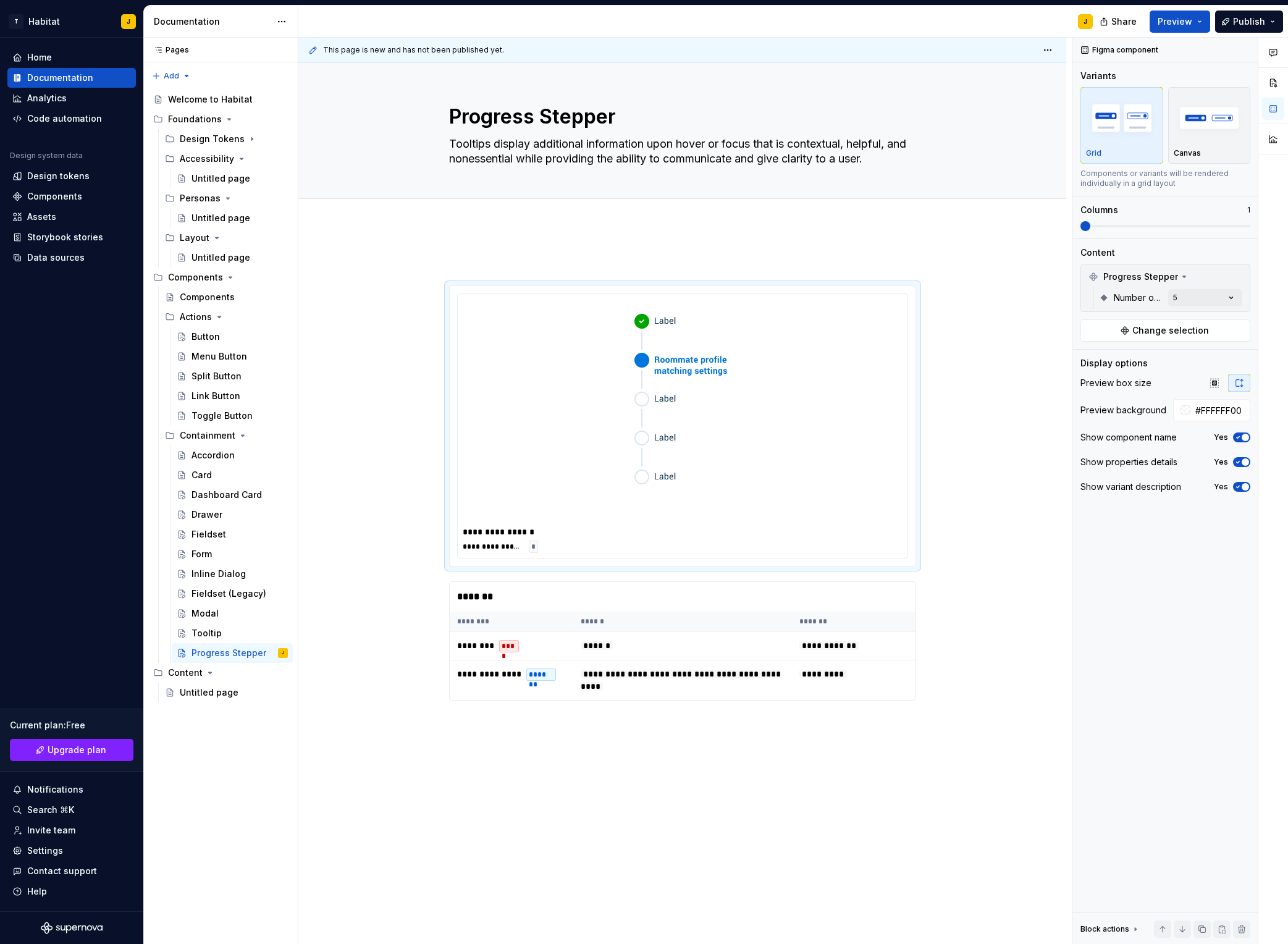
click at [956, 317] on html "T Habitat J Home Documentation Analytics Code automation Design system data Des…" at bounding box center [644, 472] width 1288 height 944
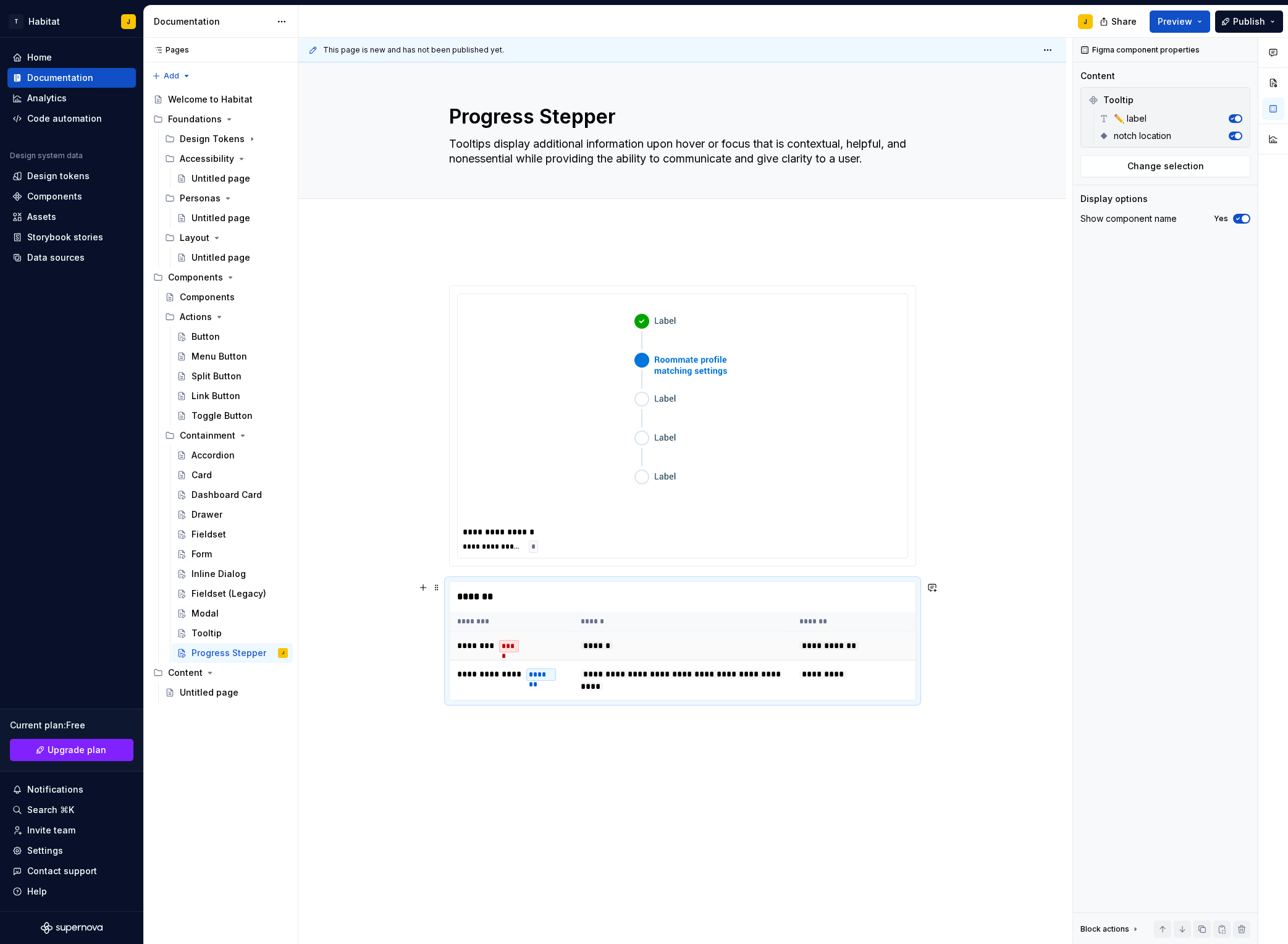
click at [692, 645] on td "******" at bounding box center [683, 646] width 219 height 28
click at [1082, 162] on span "Change selection" at bounding box center [1165, 166] width 77 height 12
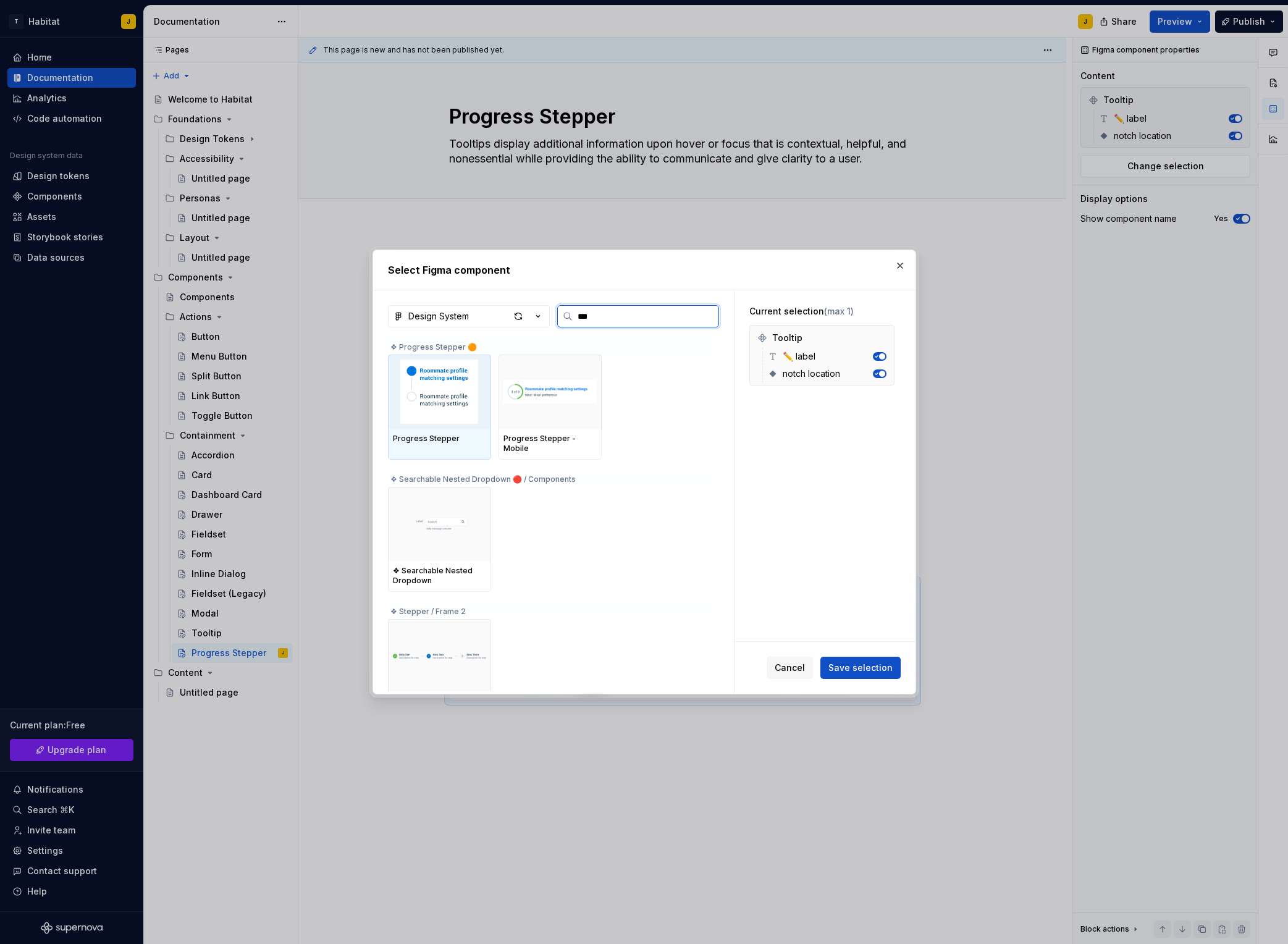
click at [462, 408] on img at bounding box center [440, 392] width 93 height 64
click at [864, 667] on span "Save selection" at bounding box center [861, 668] width 64 height 12
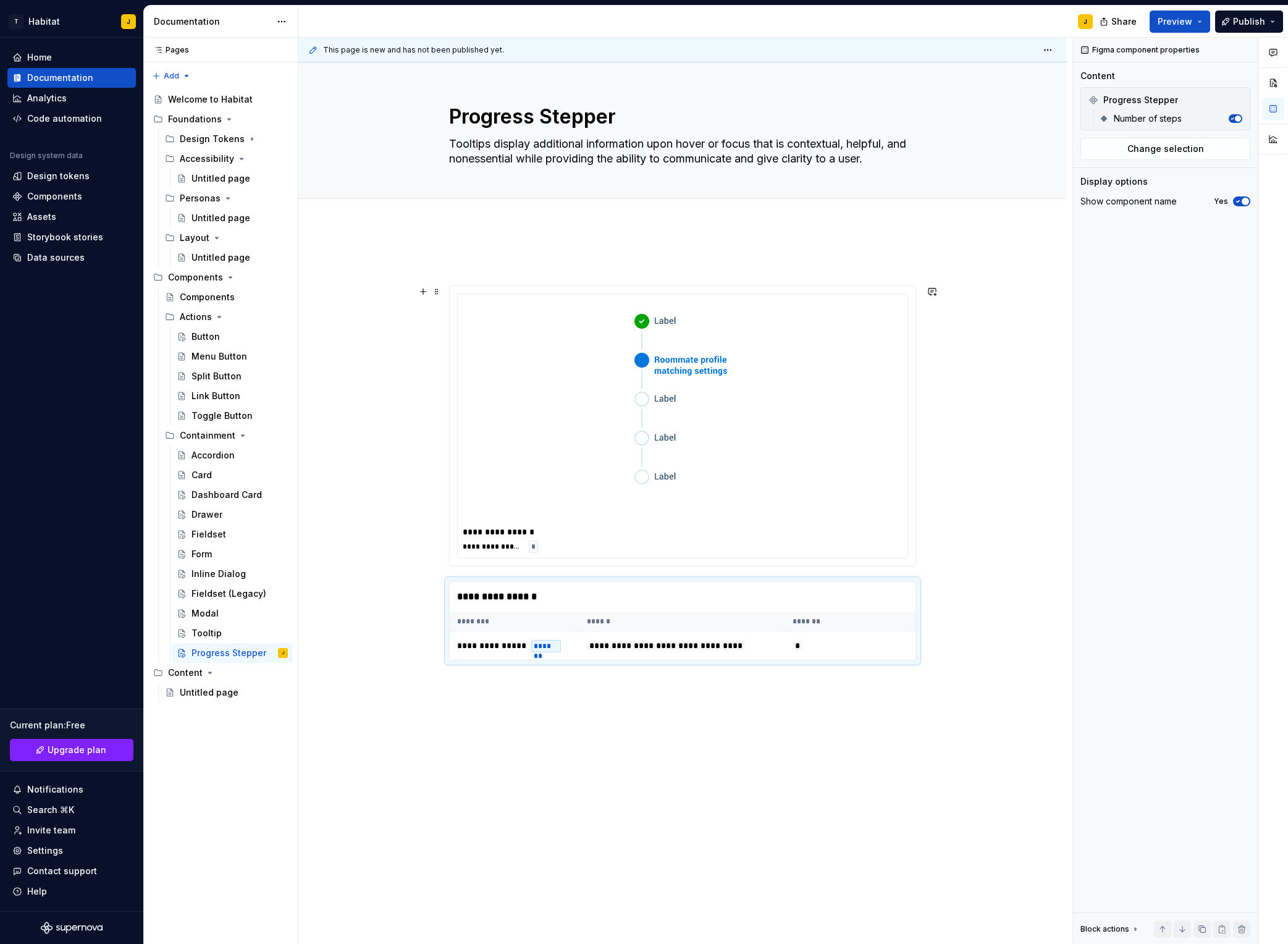
click at [988, 545] on div "**********" at bounding box center [682, 607] width 768 height 762
click at [844, 661] on div "**********" at bounding box center [683, 621] width 467 height 79
click at [1082, 120] on span "Number of steps" at bounding box center [1147, 118] width 68 height 12
click at [1082, 152] on span "Change selection" at bounding box center [1165, 149] width 77 height 12
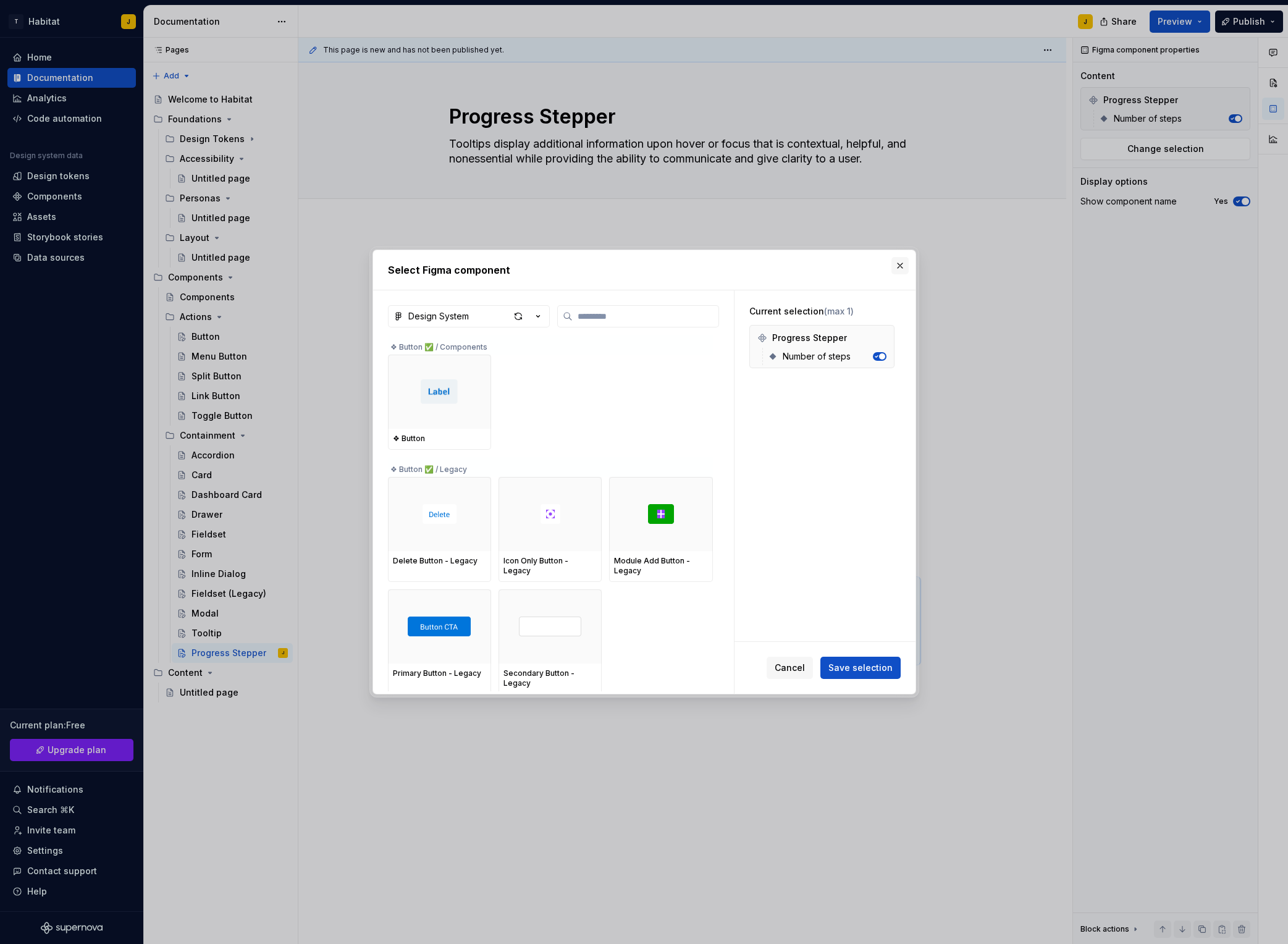
click at [895, 266] on button "button" at bounding box center [900, 266] width 18 height 18
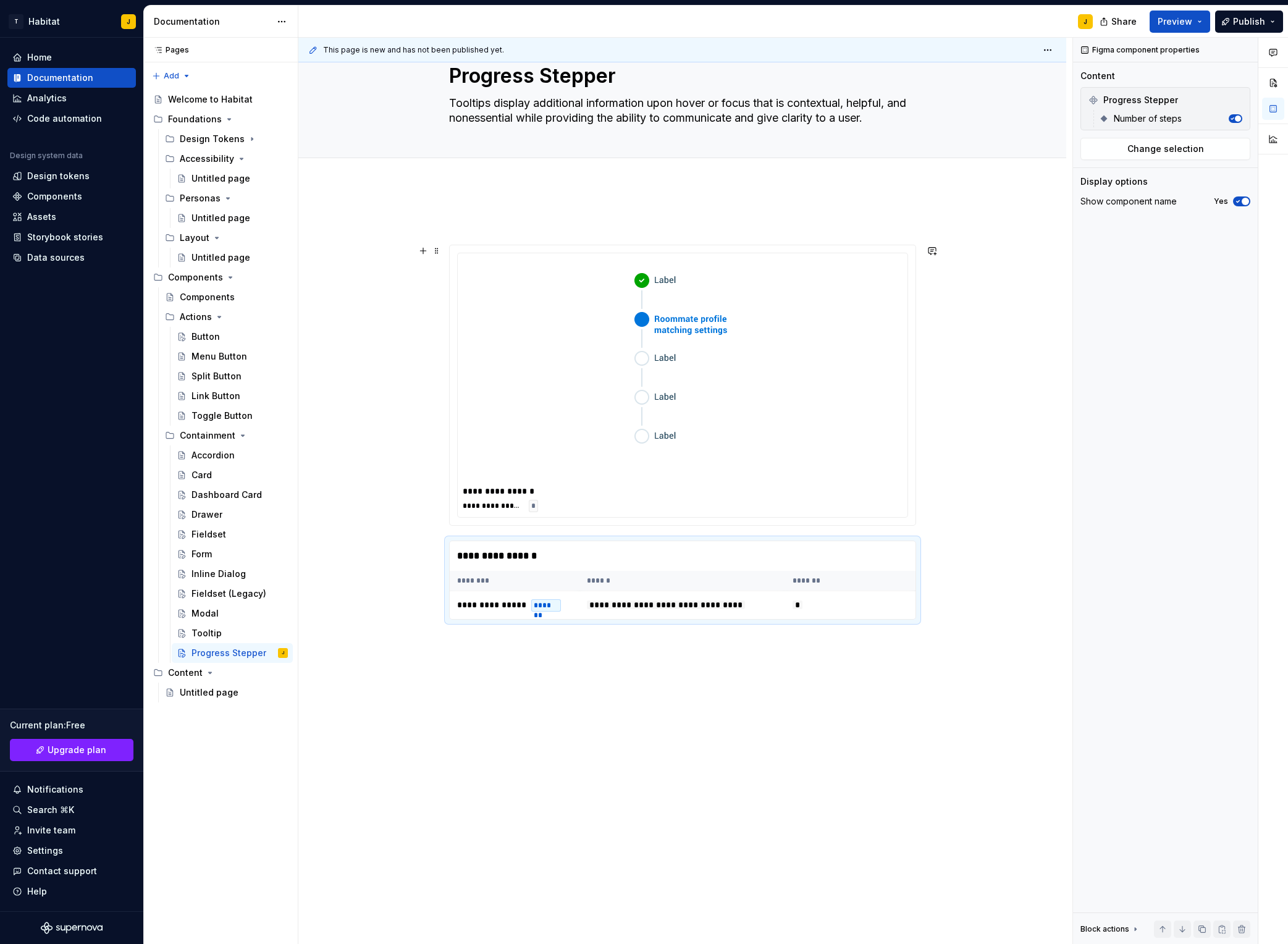
scroll to position [42, 0]
click at [322, 606] on div "**********" at bounding box center [682, 565] width 768 height 762
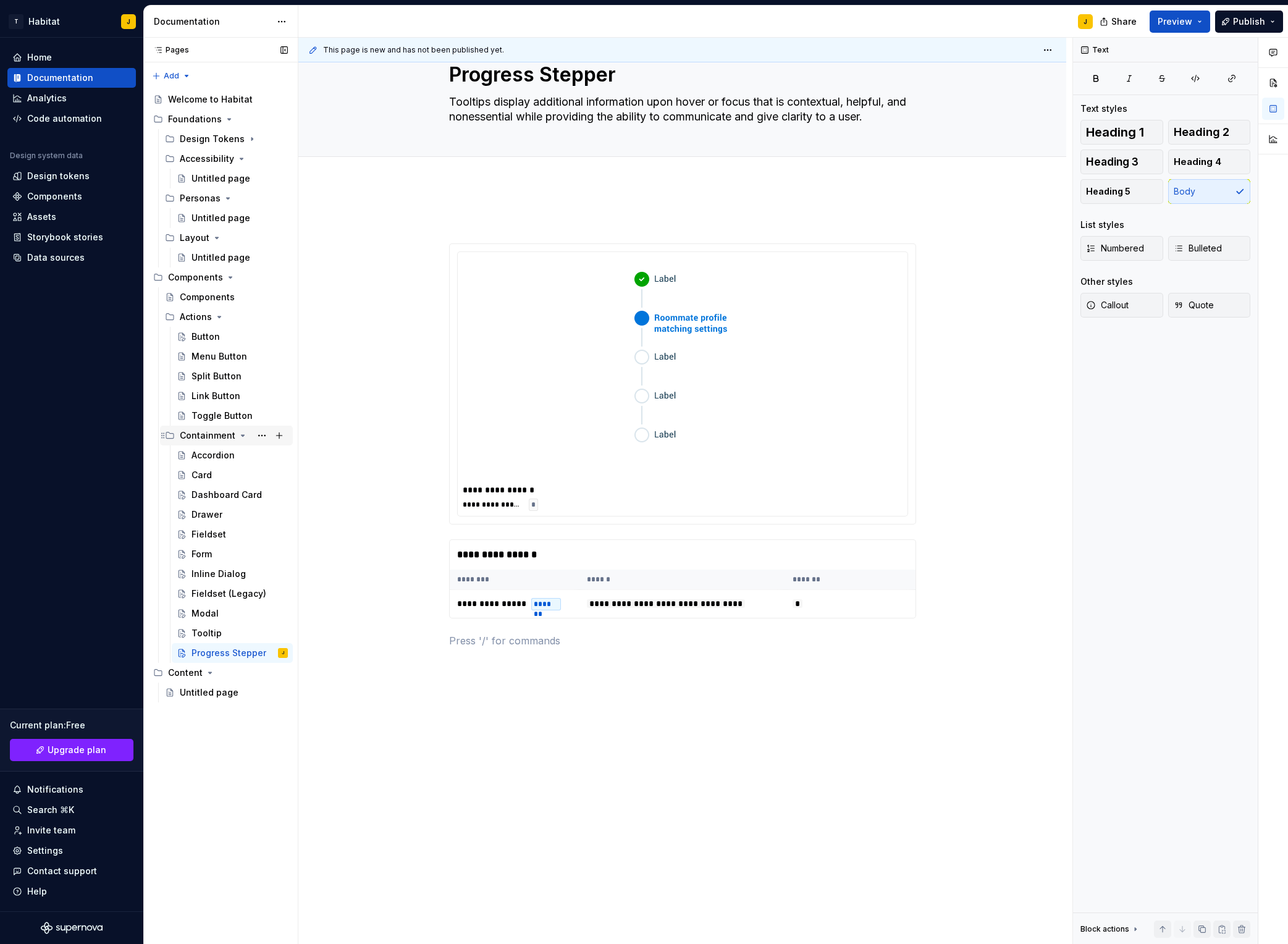
click at [241, 436] on icon "Page tree" at bounding box center [243, 436] width 3 height 1
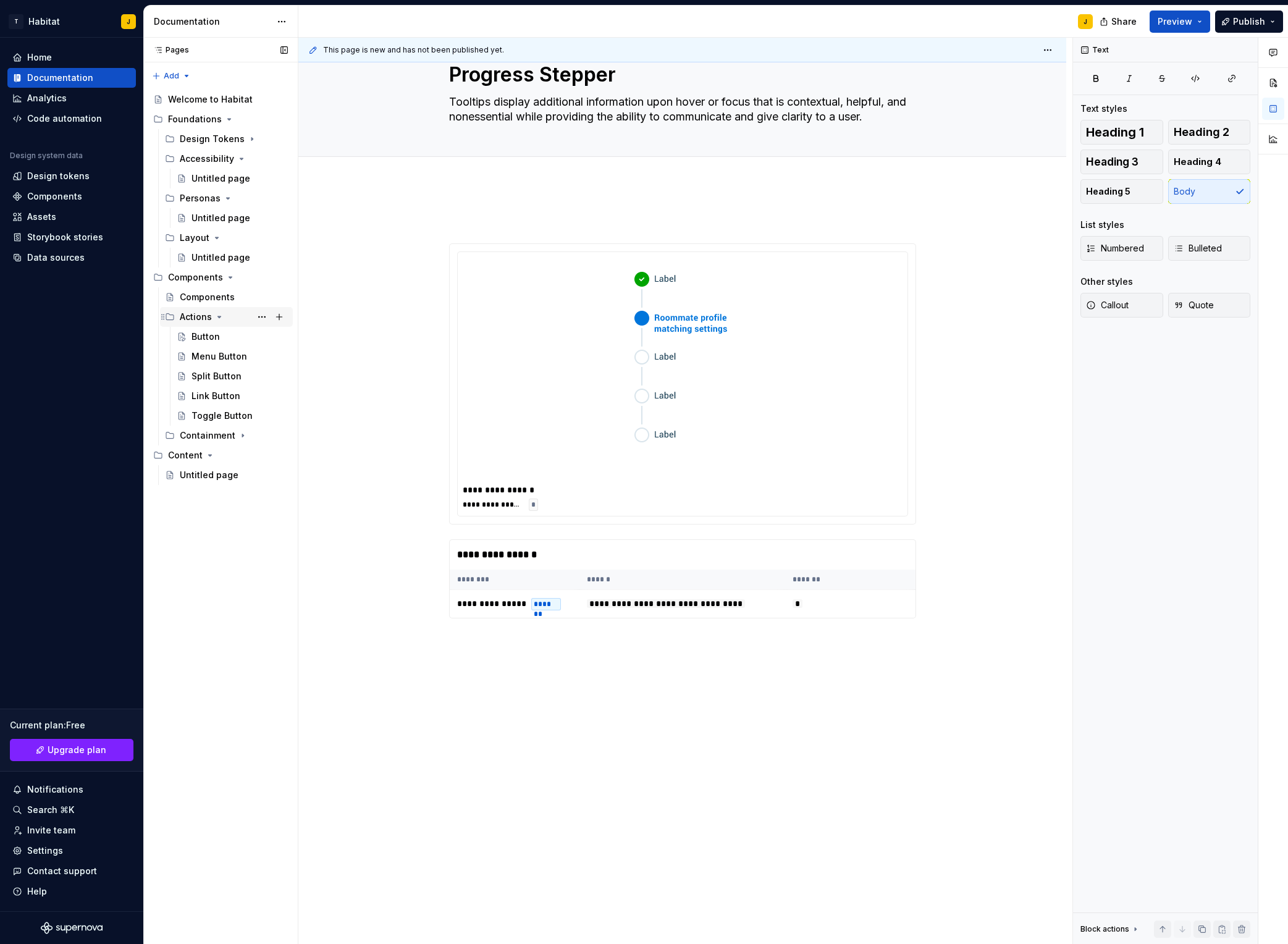
click at [217, 317] on icon "Page tree" at bounding box center [220, 317] width 10 height 10
click at [260, 277] on button "Page tree" at bounding box center [262, 278] width 18 height 18
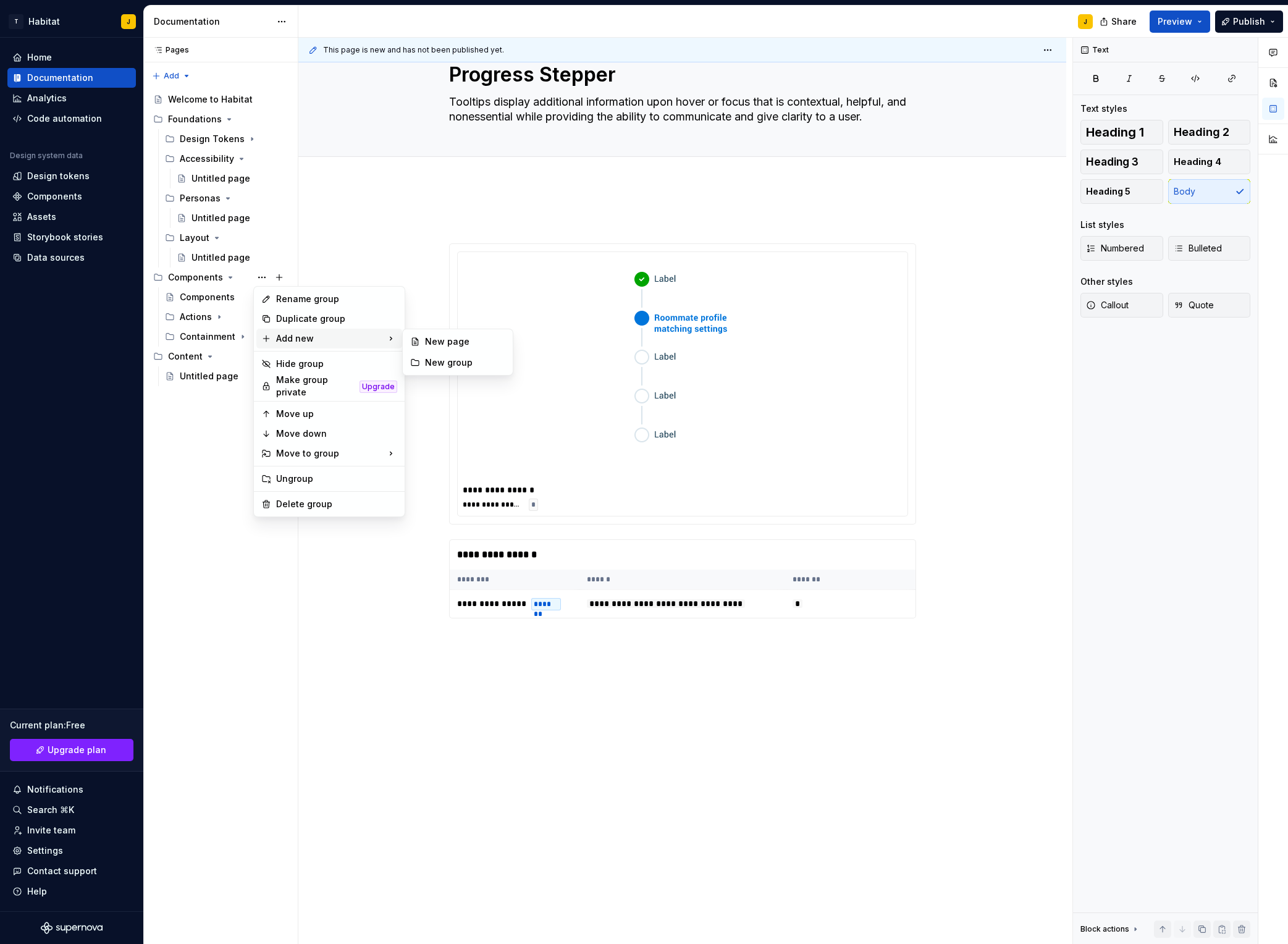
drag, startPoint x: 304, startPoint y: 301, endPoint x: 448, endPoint y: 359, distance: 155.2
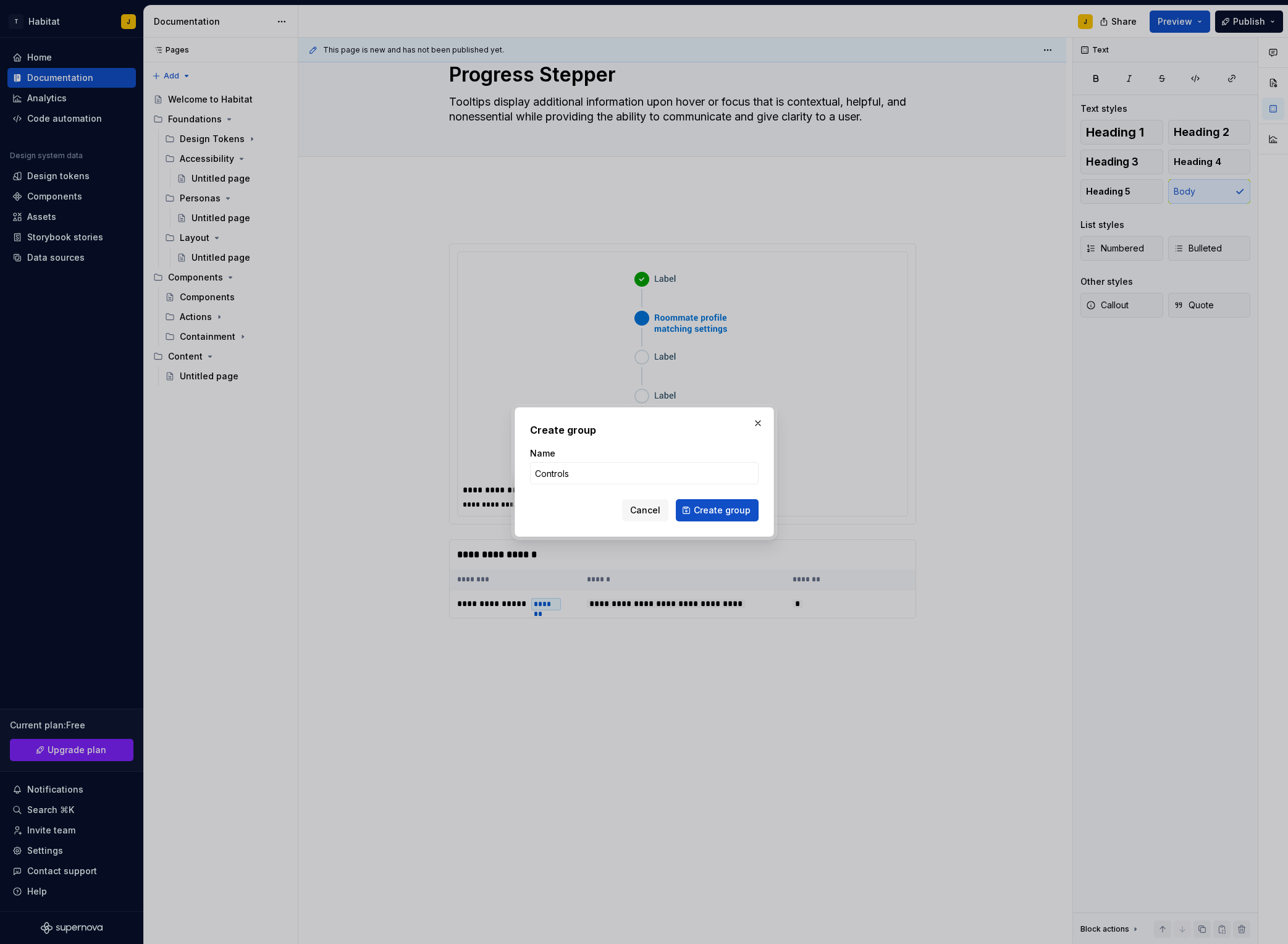
click button "Create group" at bounding box center [718, 511] width 83 height 22
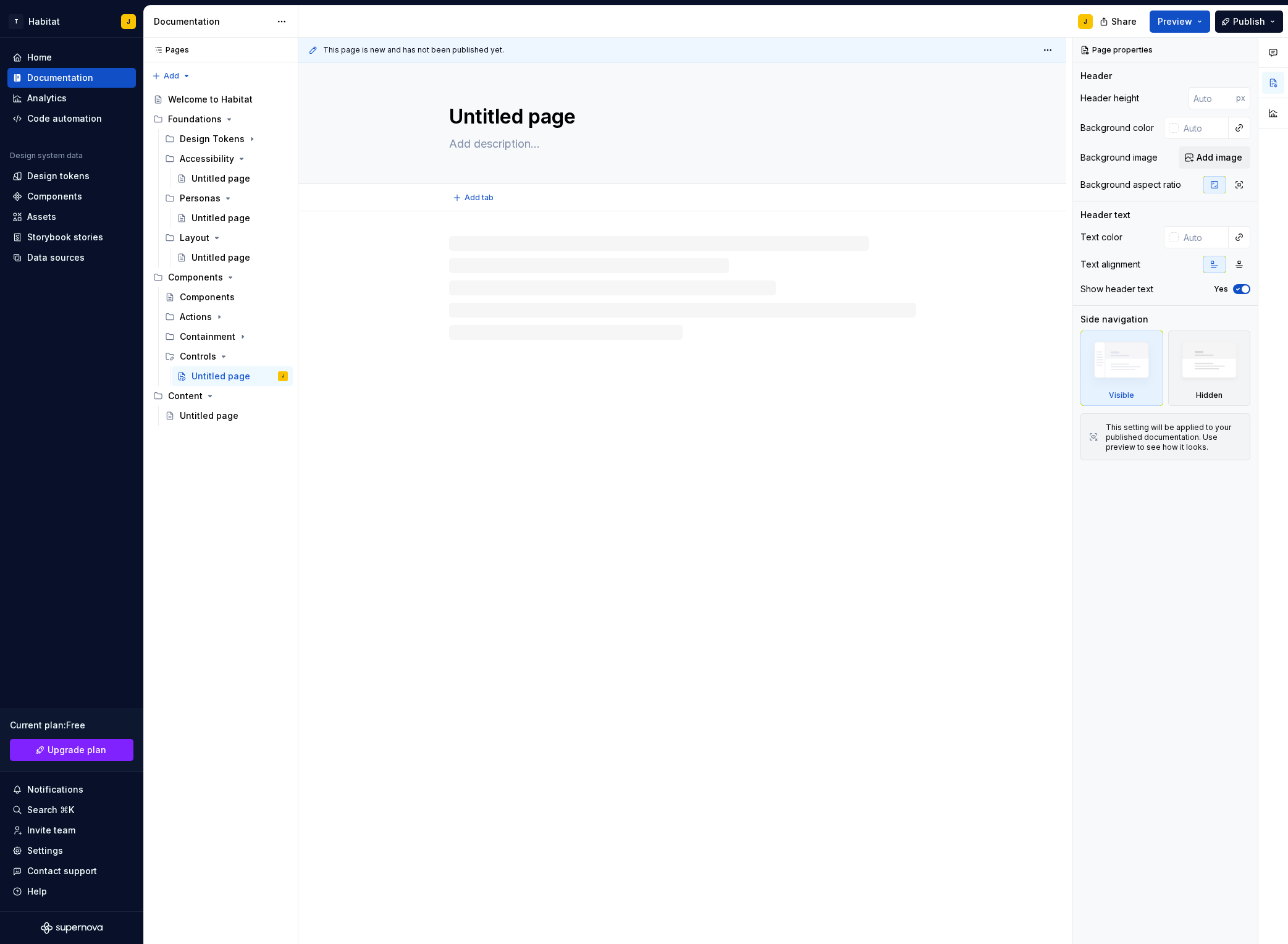
click at [502, 112] on textarea "Untitled page" at bounding box center [680, 117] width 467 height 30
click at [511, 109] on textarea "Untitled page" at bounding box center [680, 117] width 467 height 30
click at [241, 341] on icon "Page tree" at bounding box center [243, 337] width 10 height 10
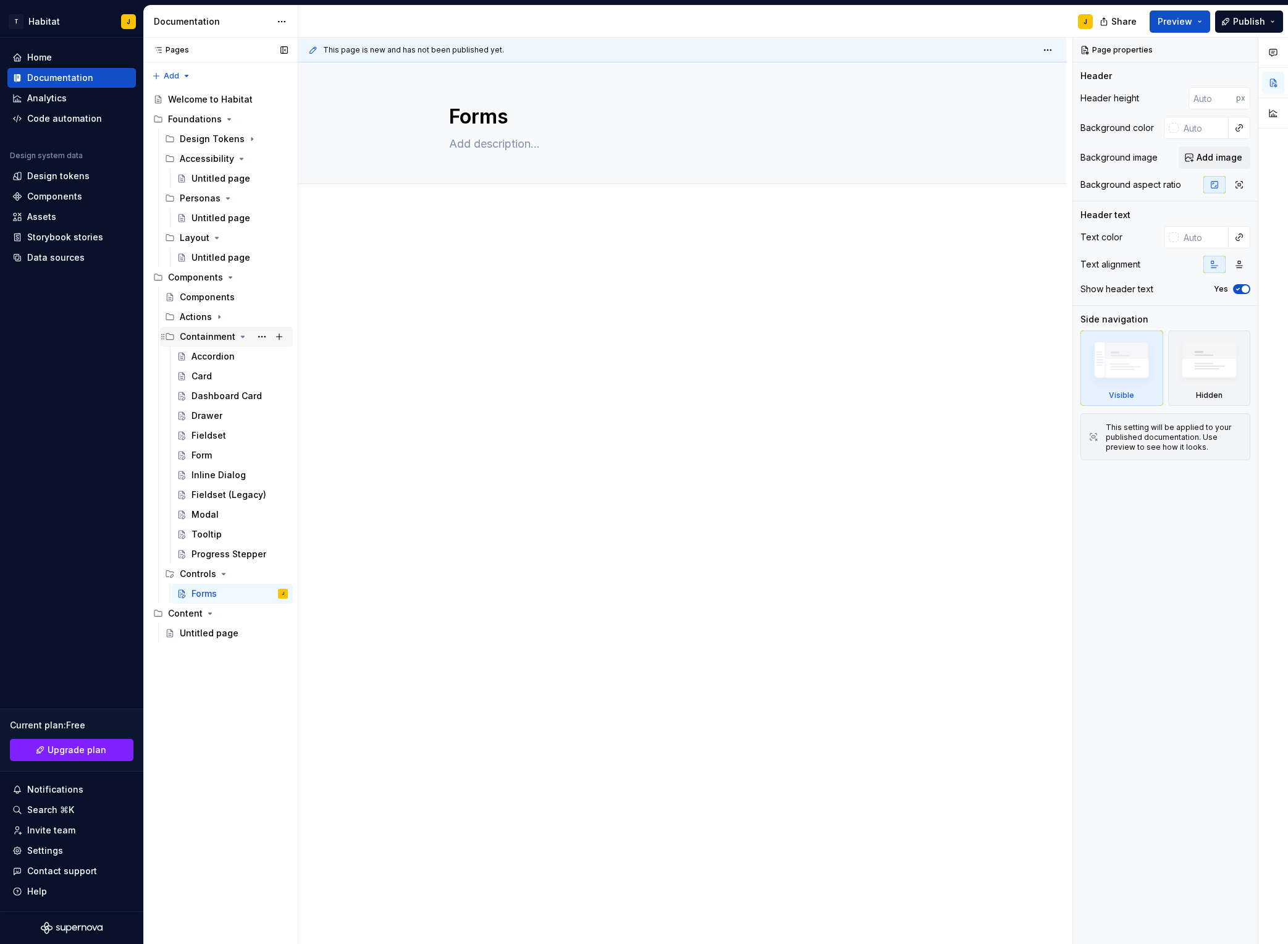
click at [241, 341] on icon "Page tree" at bounding box center [243, 337] width 10 height 10
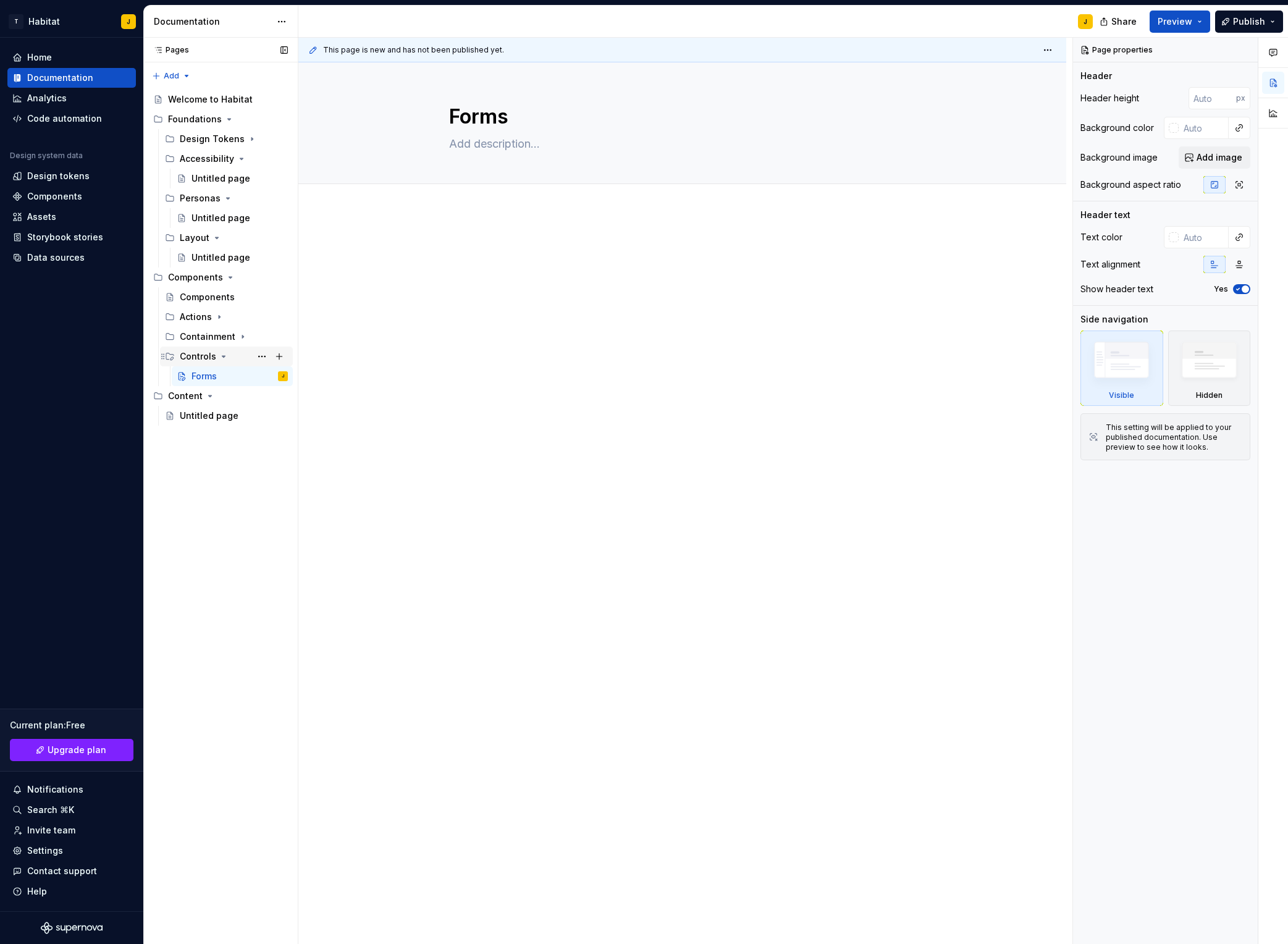
click at [201, 358] on div "Controls" at bounding box center [198, 356] width 36 height 12
click at [263, 357] on button "Page tree" at bounding box center [262, 357] width 18 height 18
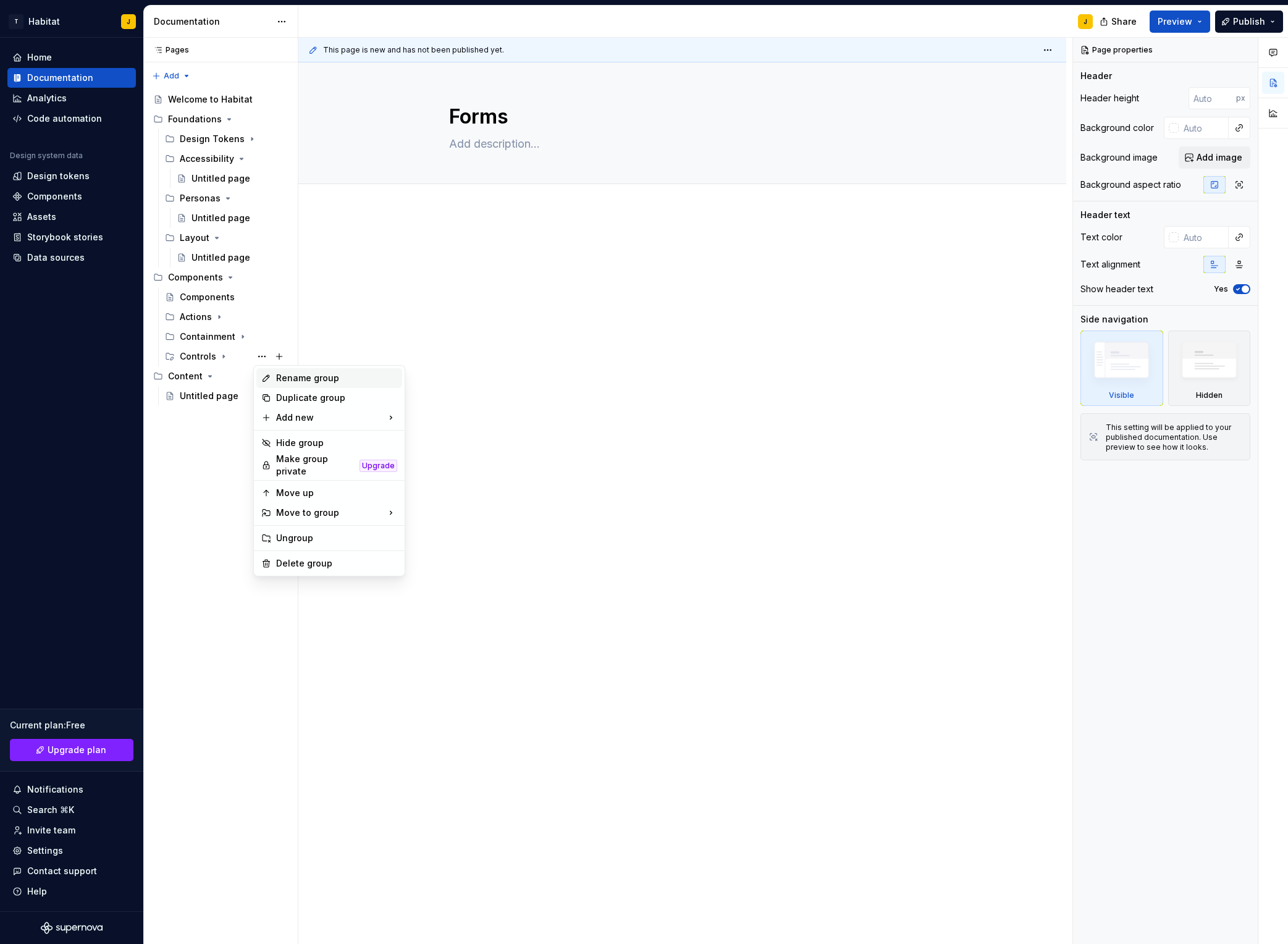
click at [324, 380] on div "Rename group" at bounding box center [337, 378] width 121 height 12
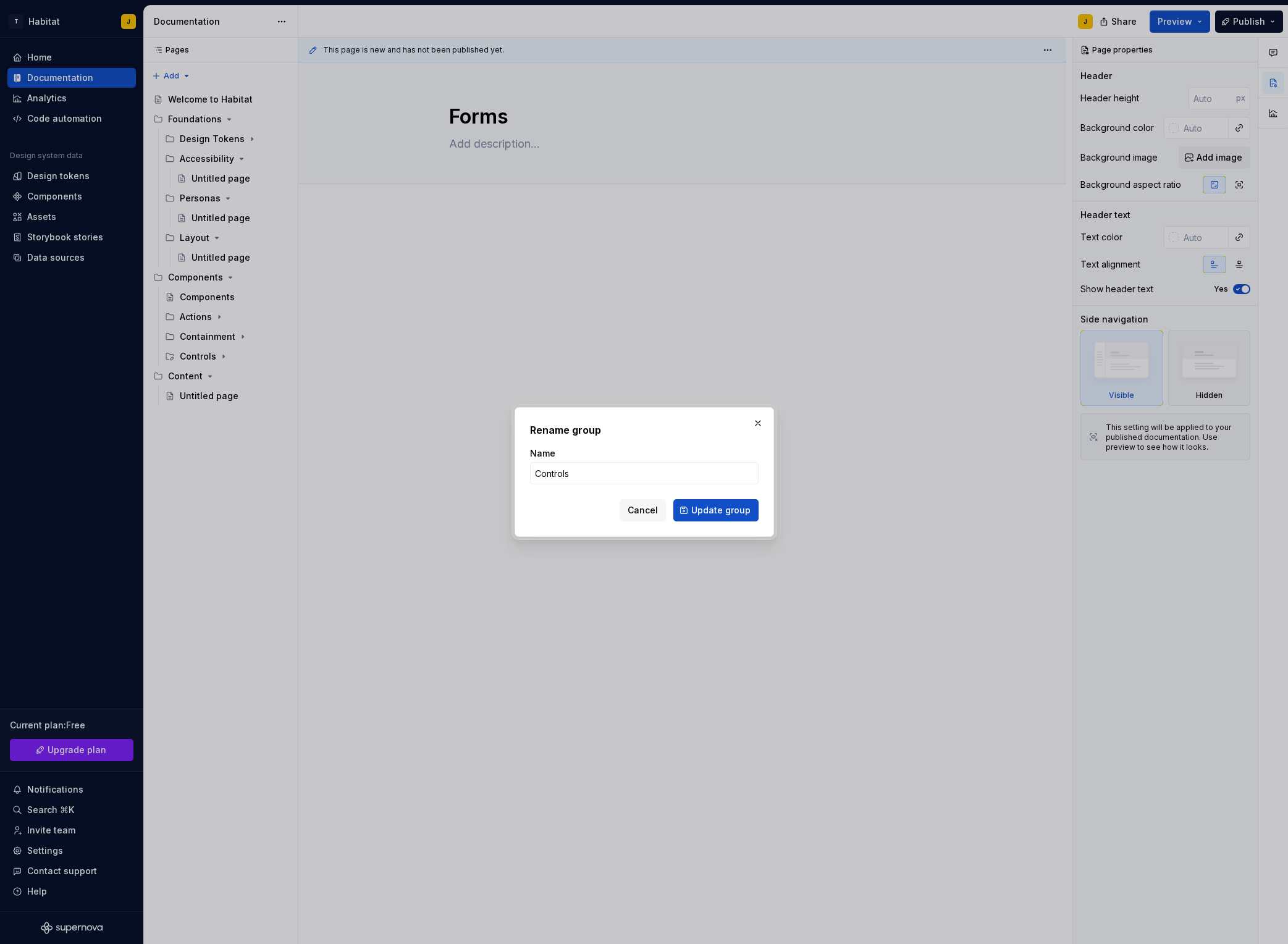
click button "Update group" at bounding box center [715, 511] width 85 height 22
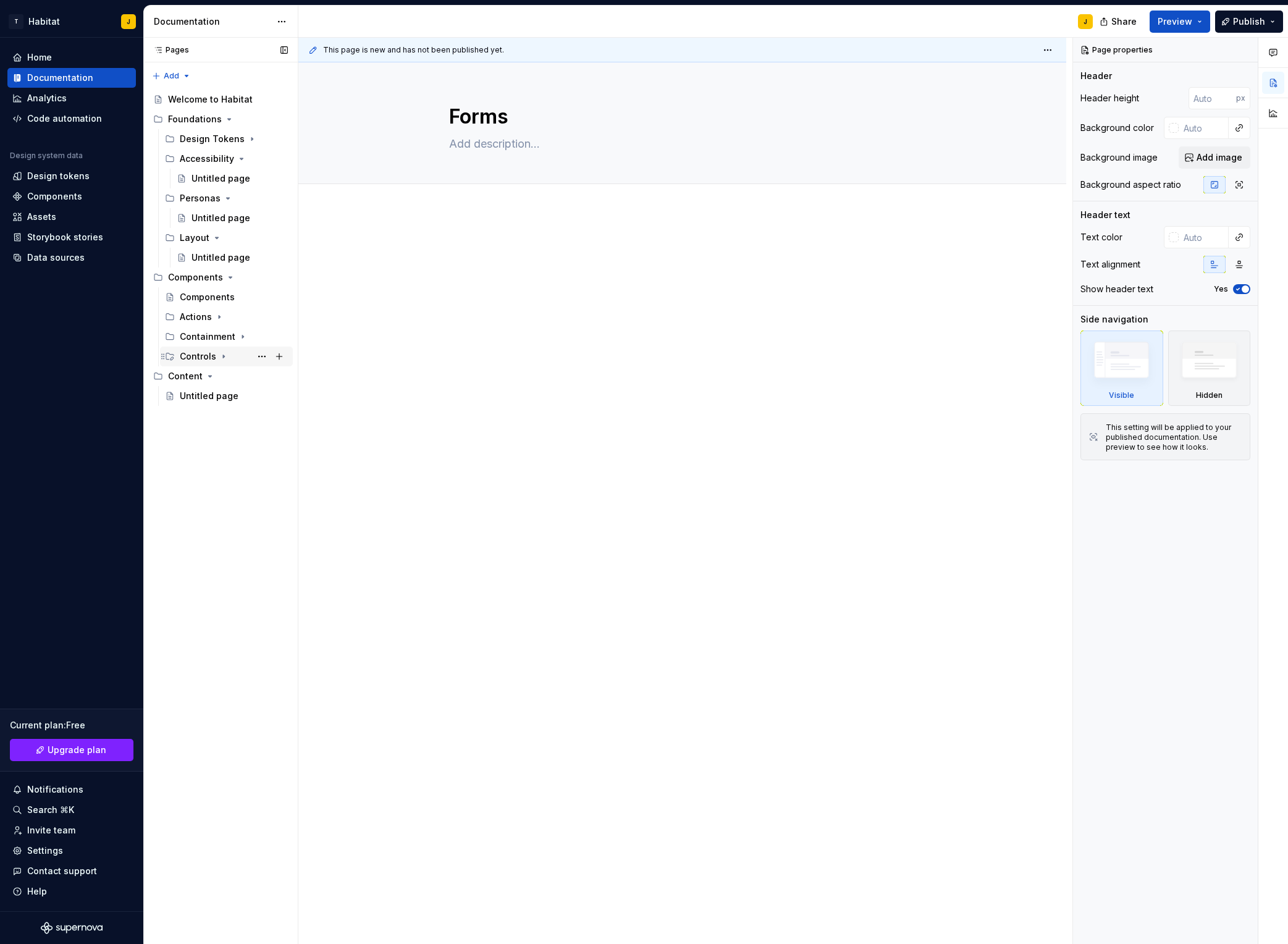
click at [216, 357] on div "Controls" at bounding box center [234, 357] width 108 height 18
click at [212, 374] on div "Forms" at bounding box center [204, 376] width 26 height 12
click at [484, 112] on textarea "Forms" at bounding box center [680, 117] width 467 height 30
drag, startPoint x: 482, startPoint y: 266, endPoint x: 481, endPoint y: 209, distance: 57.0
click at [481, 265] on div at bounding box center [683, 264] width 467 height 47
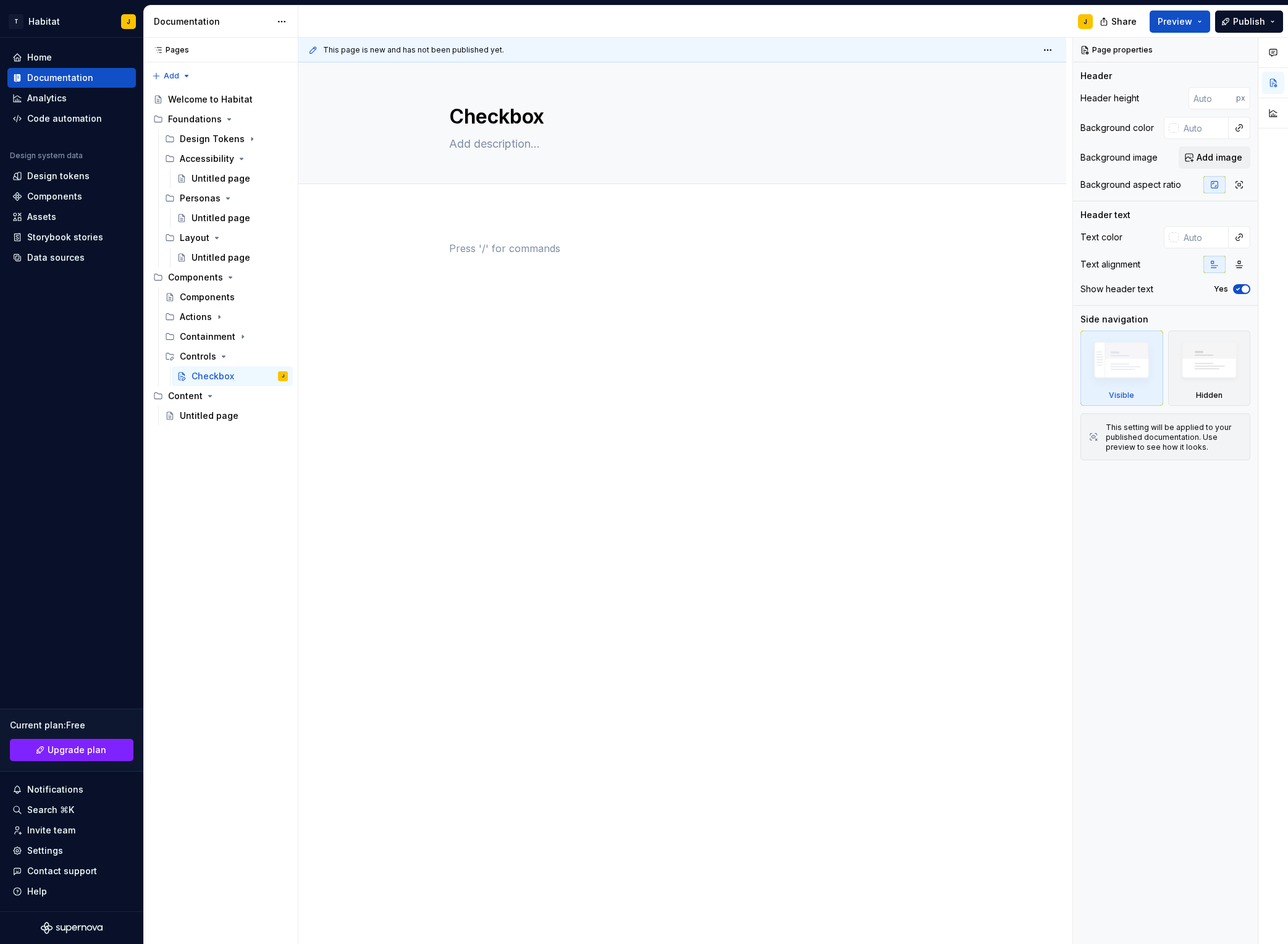
click at [481, 246] on p at bounding box center [683, 248] width 467 height 15
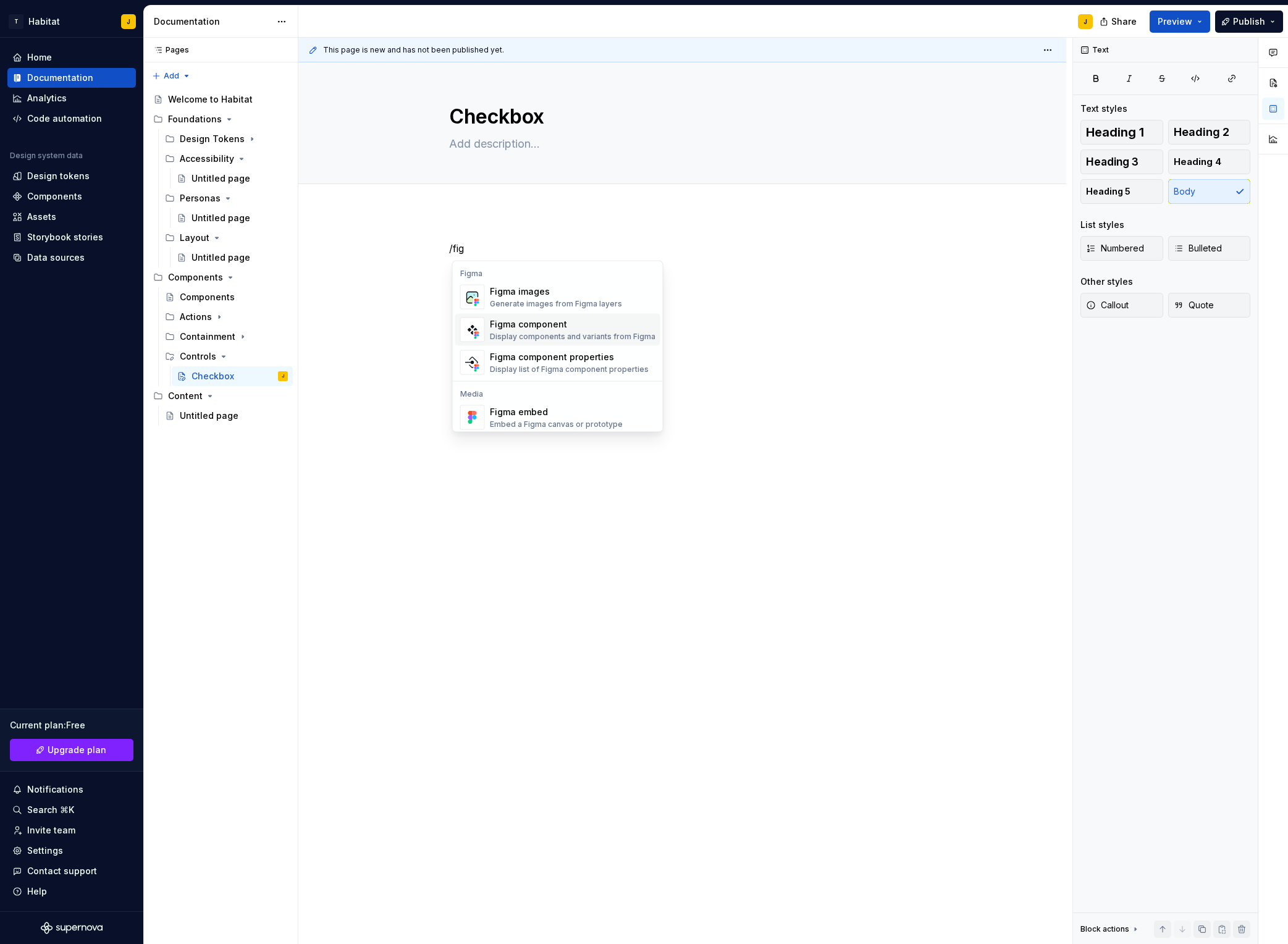
click at [581, 333] on div "Display components and variants from Figma" at bounding box center [573, 337] width 166 height 10
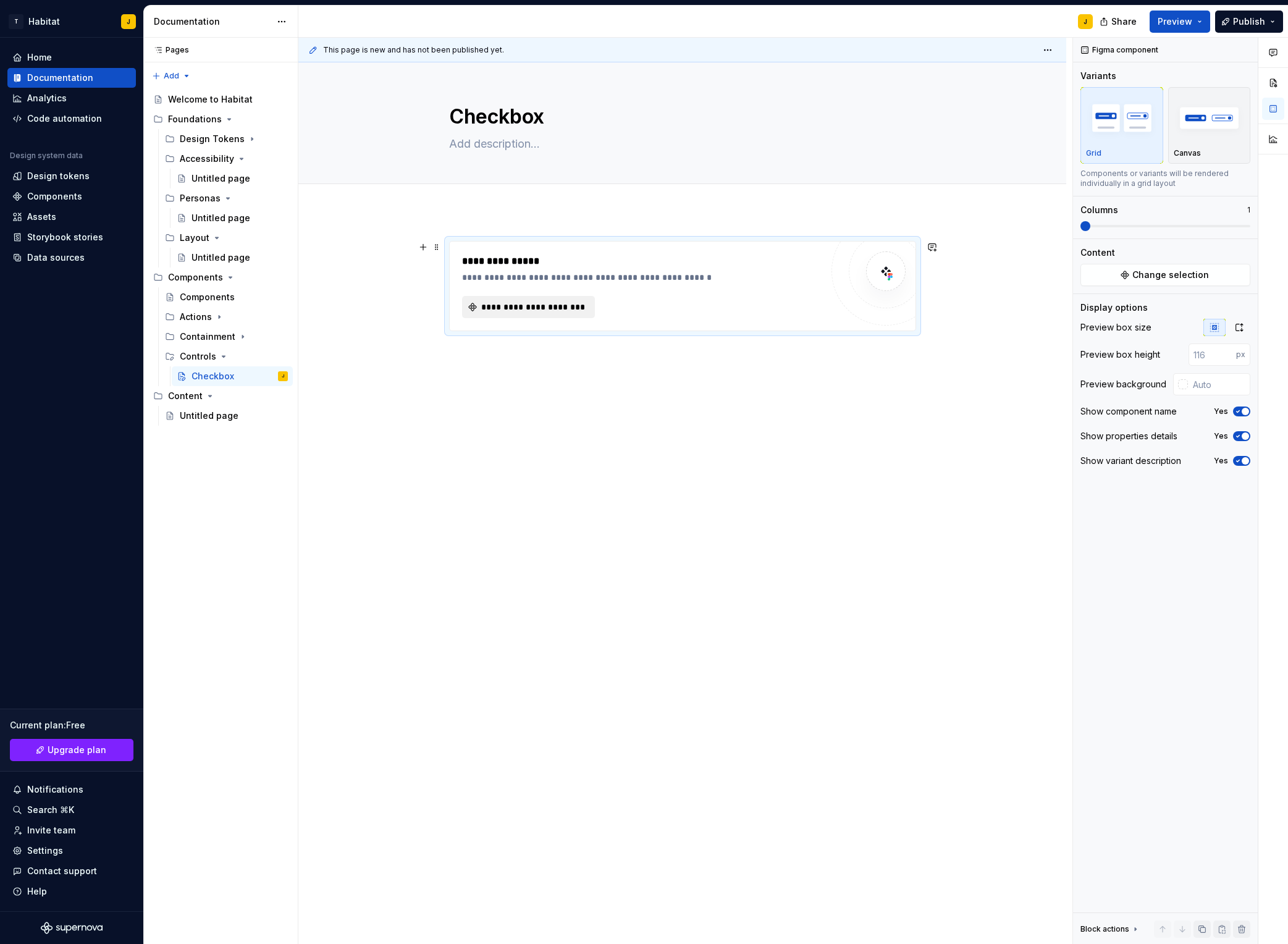
click at [516, 314] on button "**********" at bounding box center [529, 307] width 133 height 22
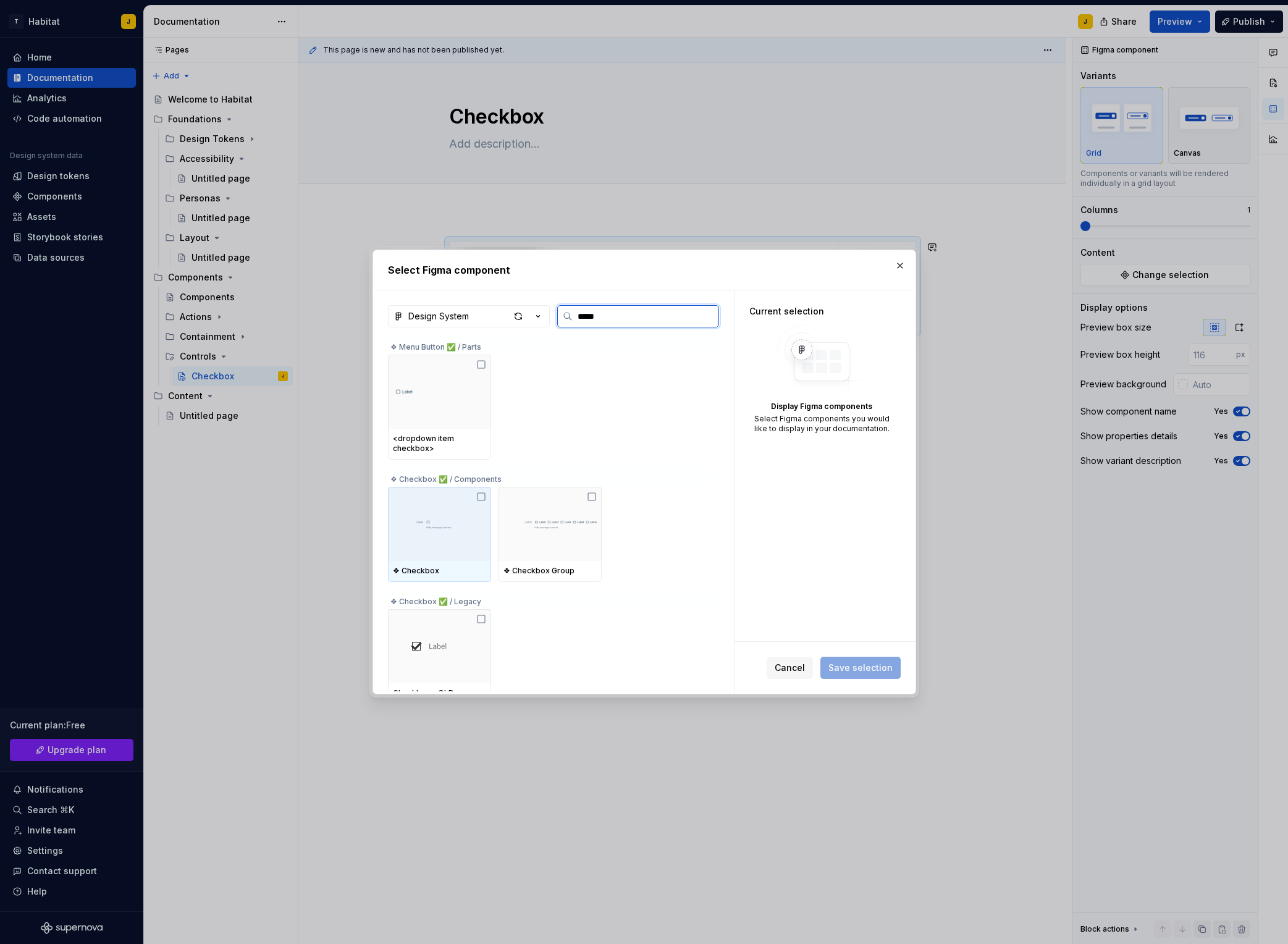
click at [483, 500] on icon at bounding box center [481, 497] width 7 height 7
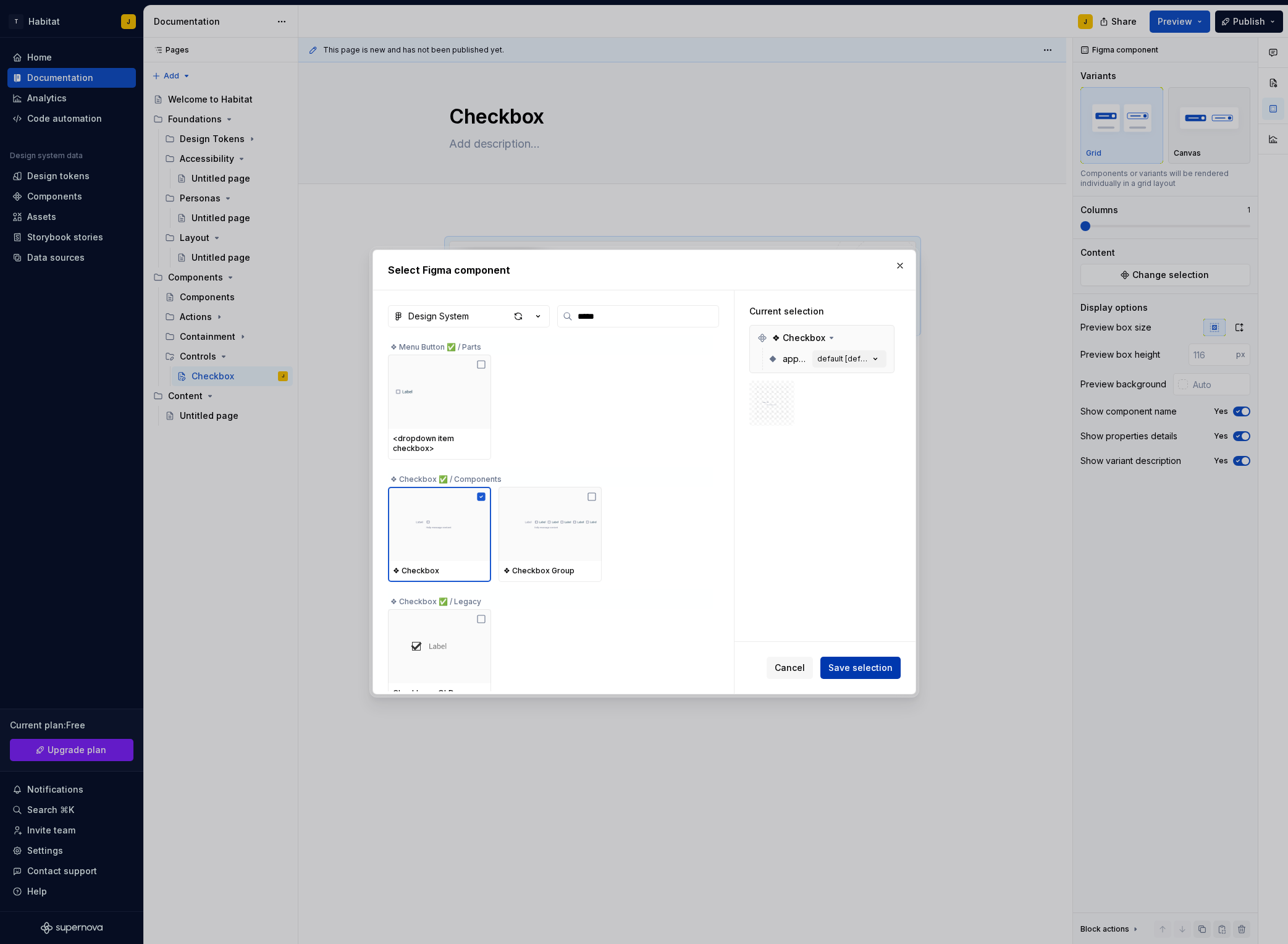
click at [869, 676] on button "Save selection" at bounding box center [861, 668] width 80 height 22
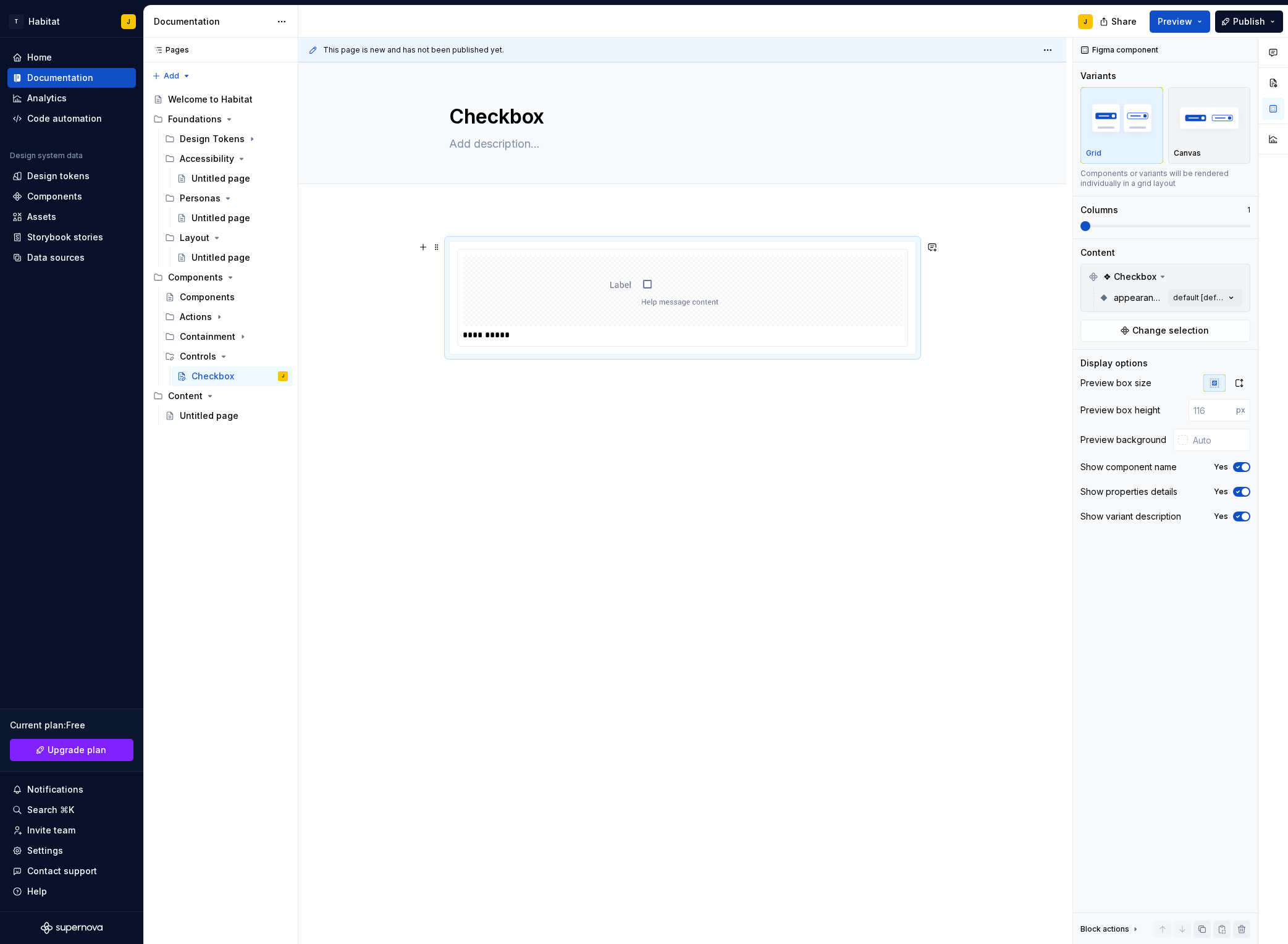
drag, startPoint x: 1009, startPoint y: 304, endPoint x: 1001, endPoint y: 303, distance: 8.1
click at [1008, 303] on div "**********" at bounding box center [686, 492] width 775 height 908
click at [239, 338] on icon "Page tree" at bounding box center [243, 337] width 10 height 10
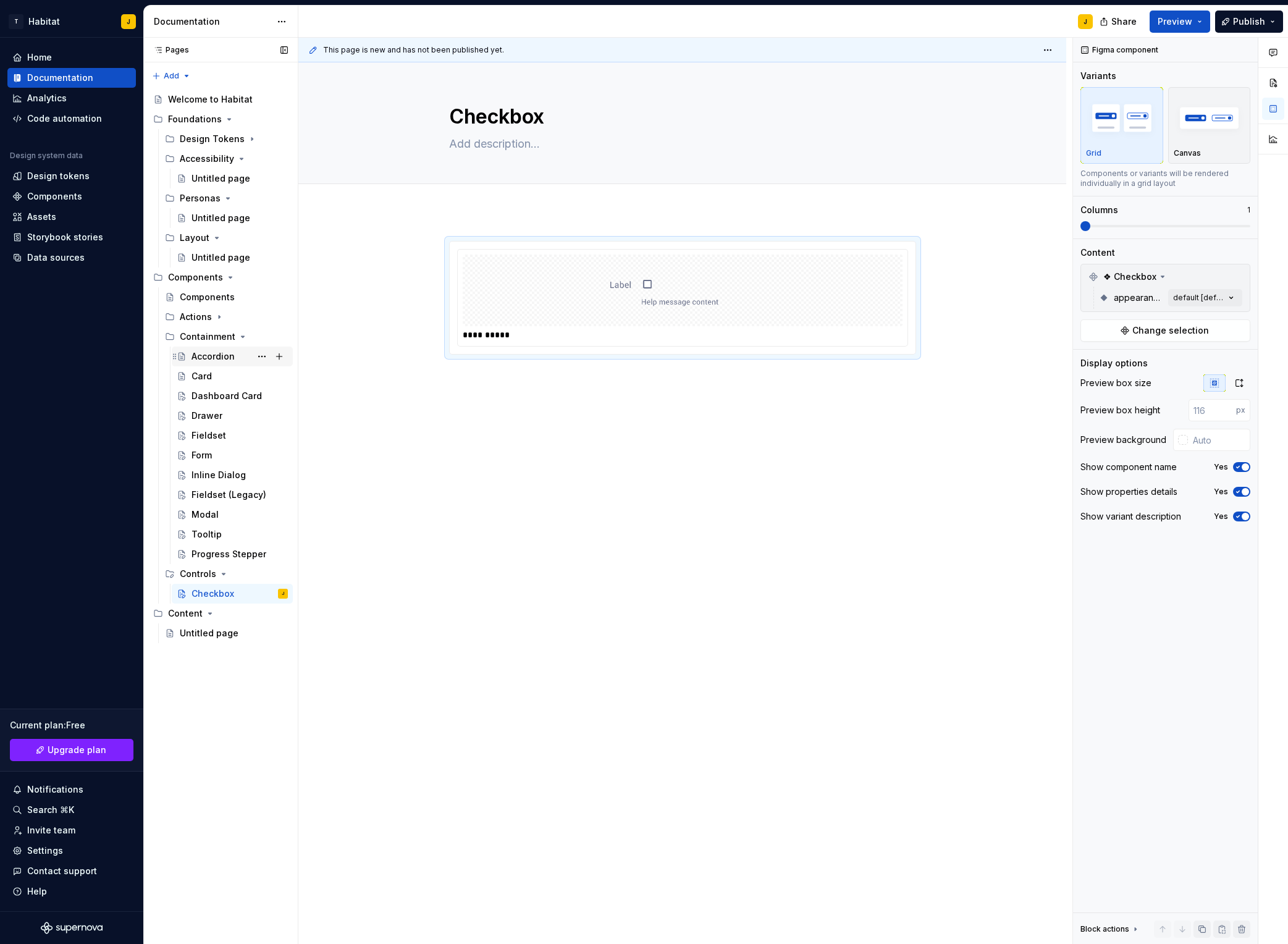
click at [223, 361] on div "Accordion" at bounding box center [213, 356] width 43 height 12
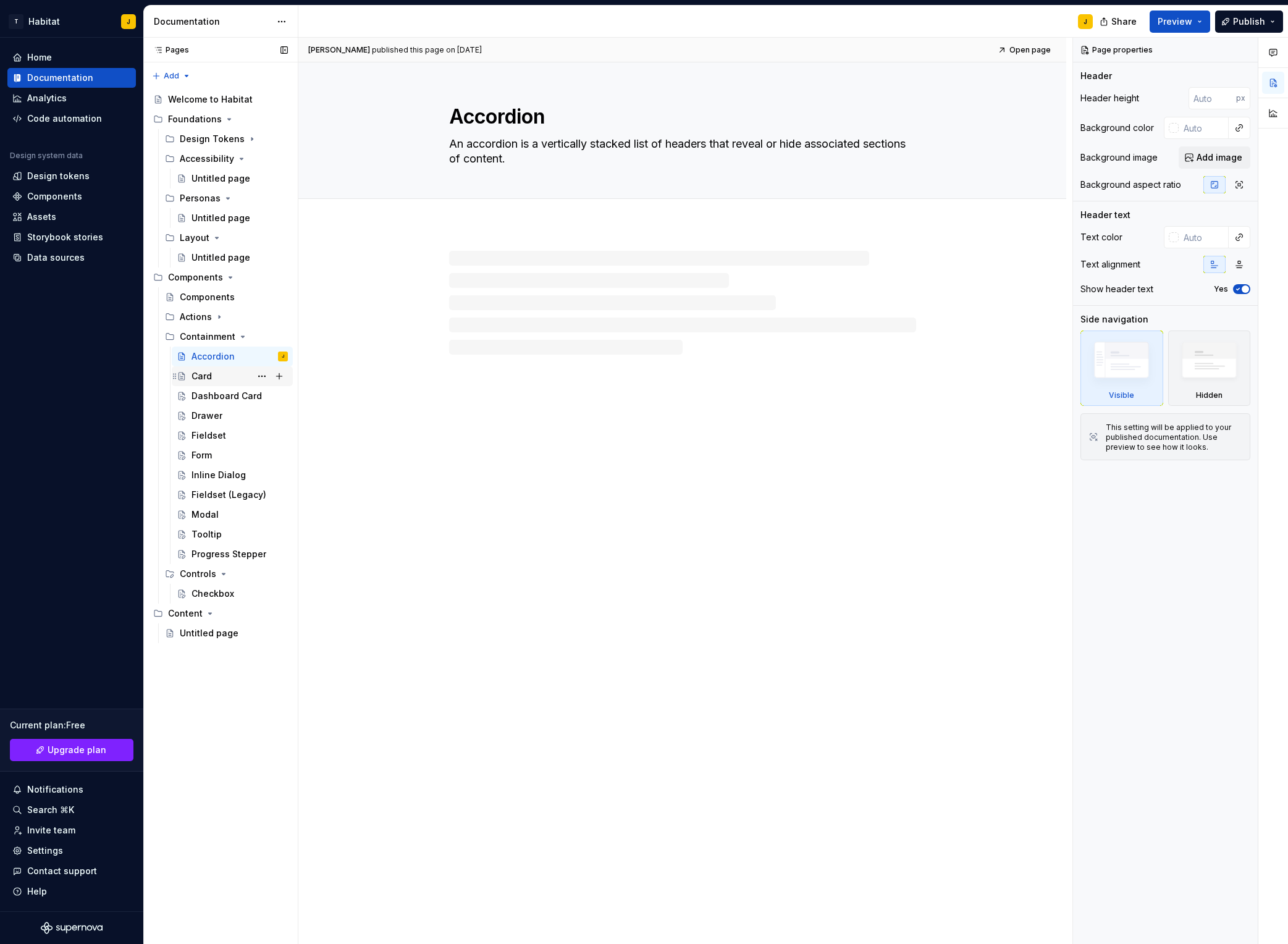
click at [209, 382] on div "Card" at bounding box center [240, 376] width 96 height 18
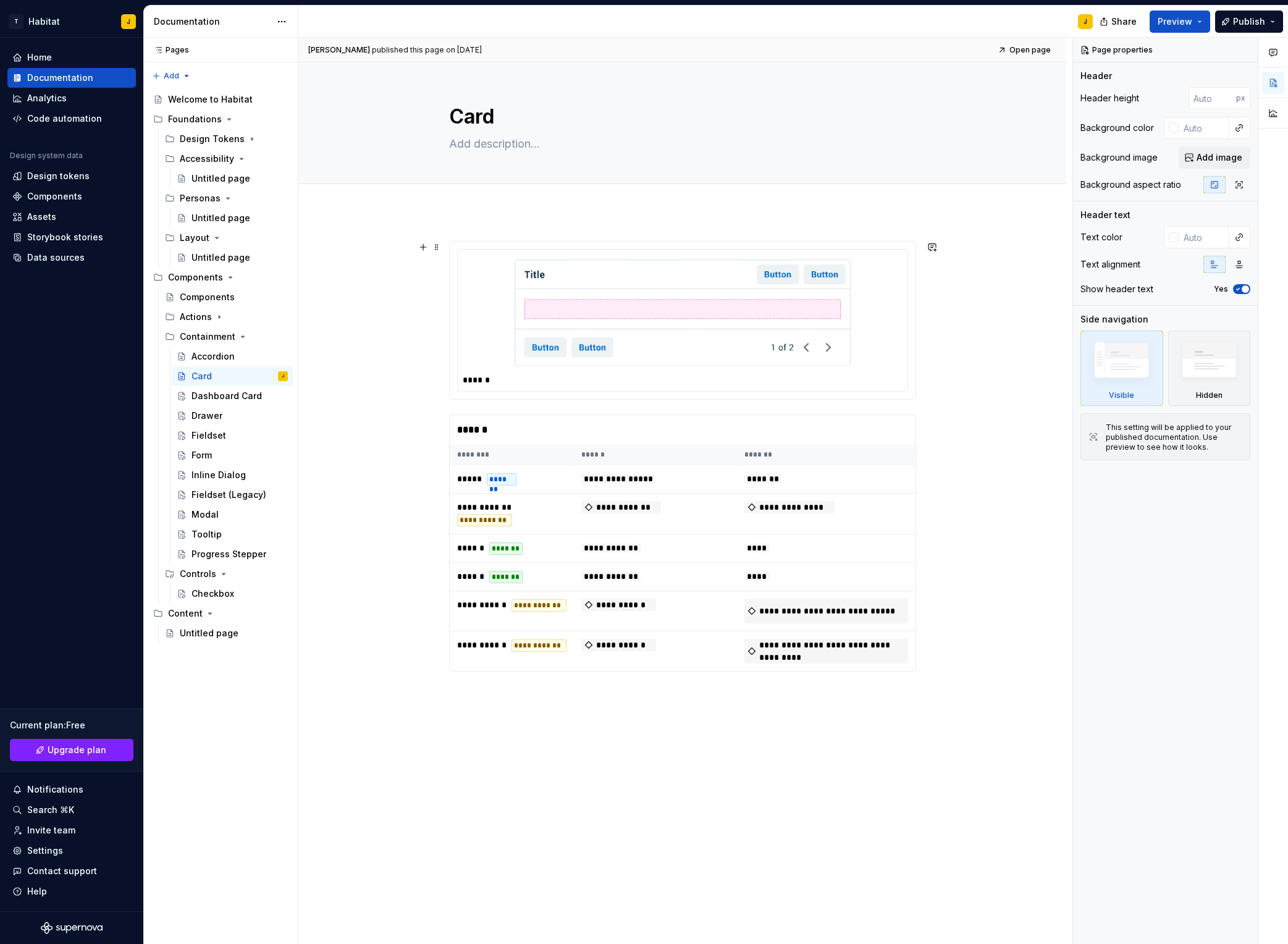
click at [500, 299] on div at bounding box center [683, 313] width 440 height 117
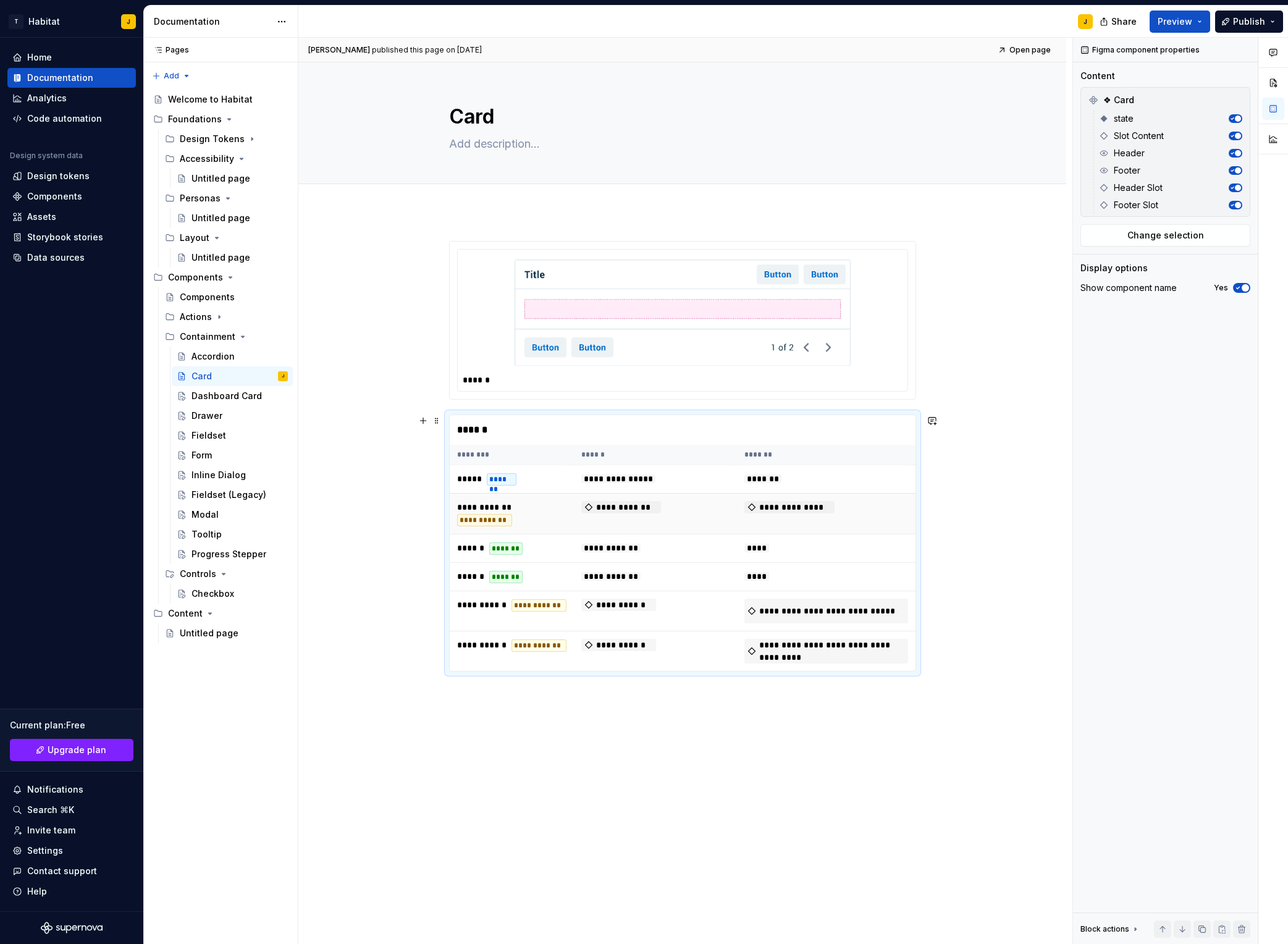
click at [625, 509] on span "**********" at bounding box center [621, 507] width 79 height 12
click at [225, 594] on div "Checkbox" at bounding box center [213, 594] width 42 height 12
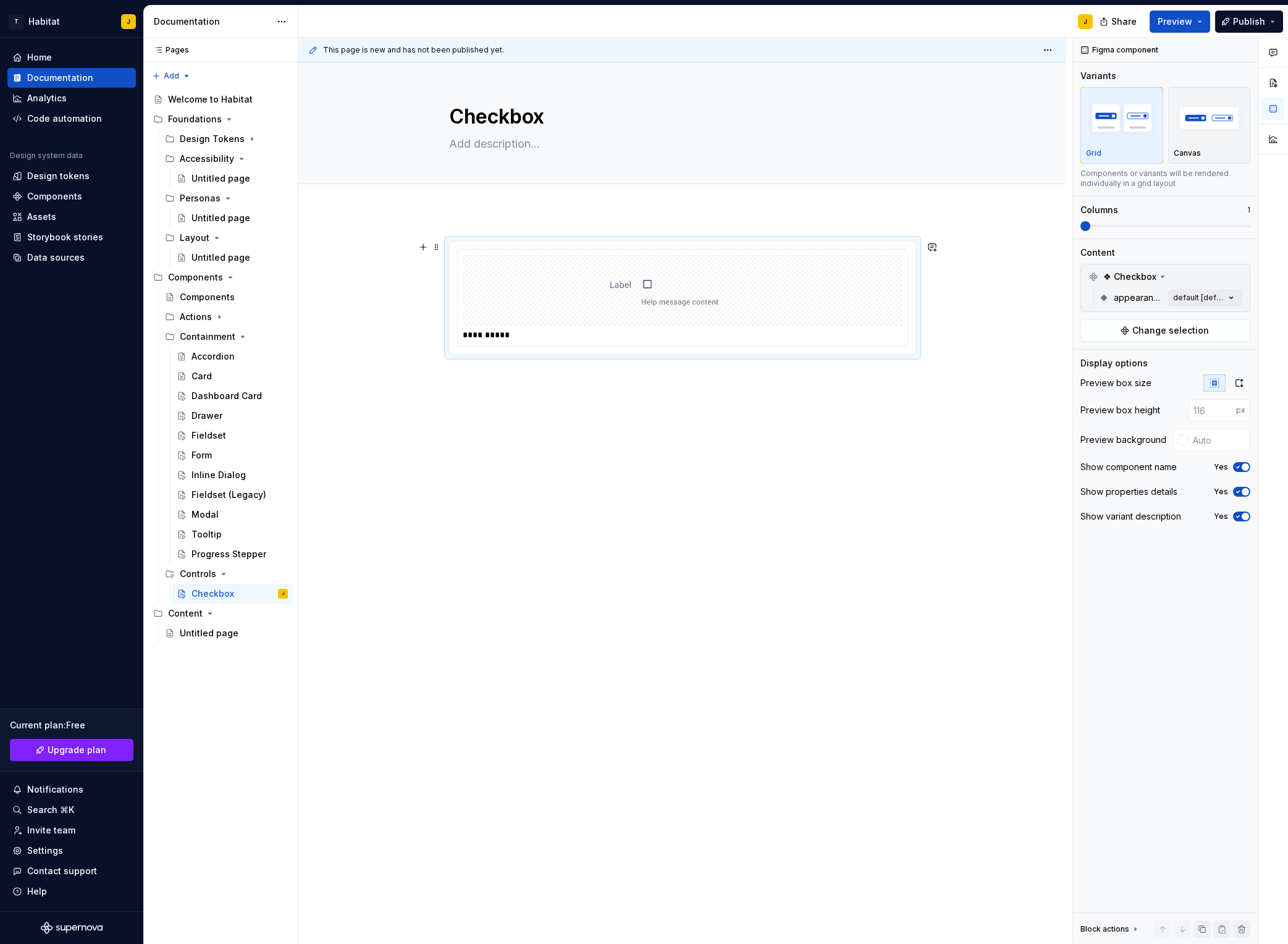
click at [835, 330] on div "**********" at bounding box center [683, 335] width 440 height 12
click at [1082, 441] on div at bounding box center [1184, 440] width 10 height 10
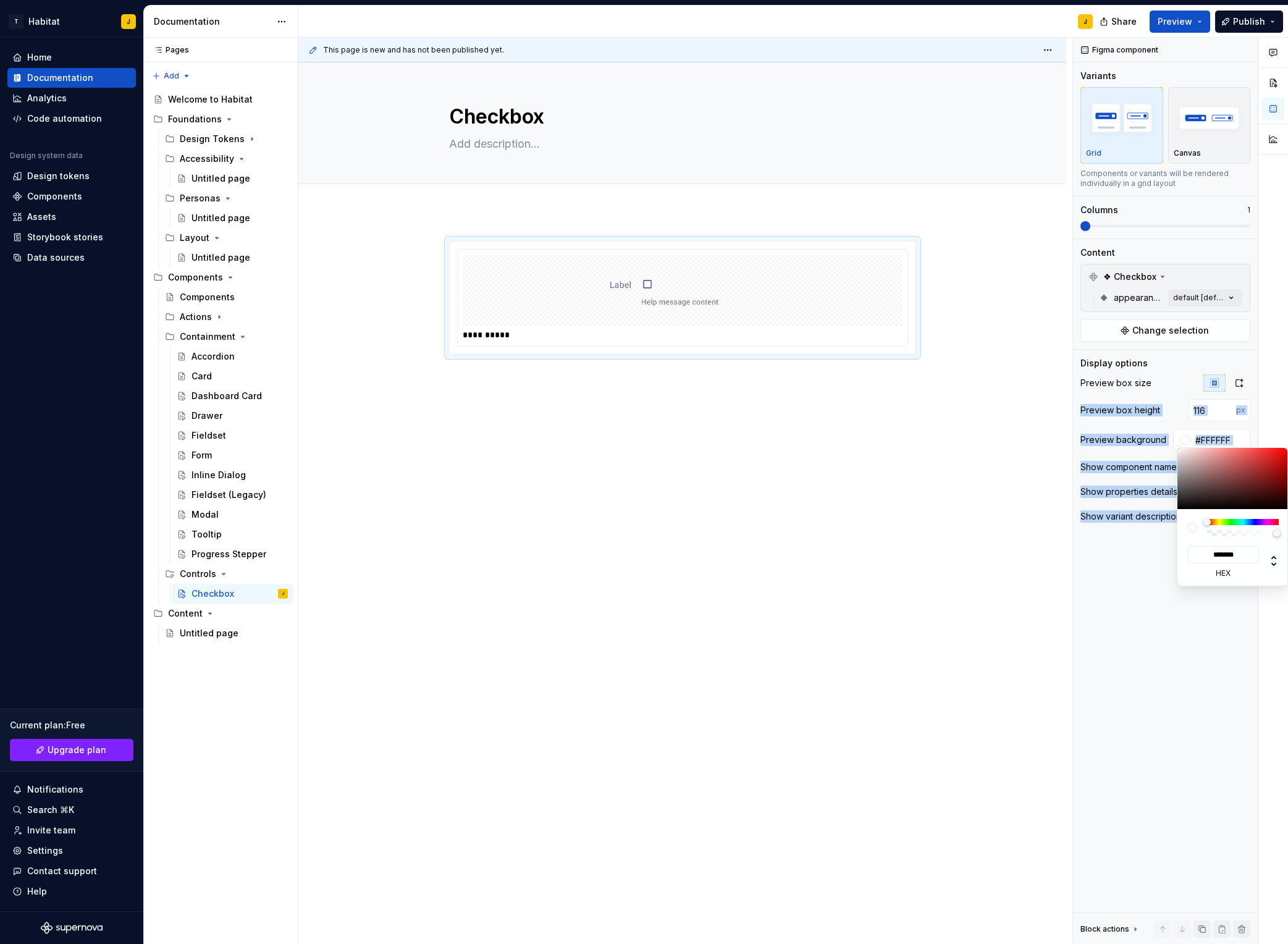
drag, startPoint x: 1192, startPoint y: 466, endPoint x: 1094, endPoint y: 401, distance: 117.6
click at [1082, 403] on body "T Habitat J Home Documentation Analytics Code automation Design system data Des…" at bounding box center [644, 472] width 1288 height 944
click at [769, 437] on html "T Habitat J Home Documentation Analytics Code automation Design system data Des…" at bounding box center [644, 472] width 1288 height 944
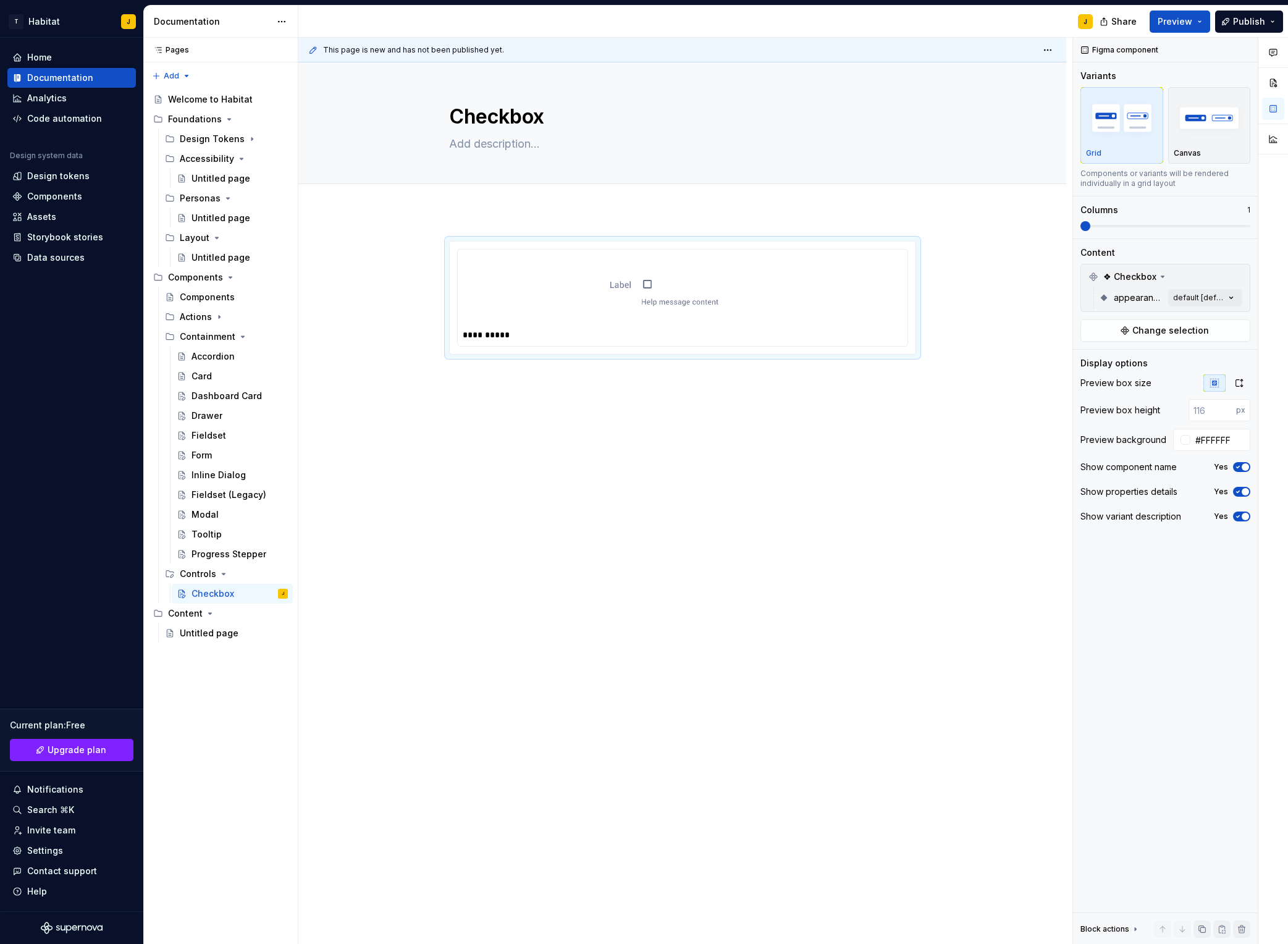
click at [817, 302] on html "T Habitat J Home Documentation Analytics Code automation Design system data Des…" at bounding box center [644, 472] width 1288 height 944
click at [1082, 306] on div "Comments Open comments No comments yet Select ‘Comment’ from the block context …" at bounding box center [1181, 492] width 215 height 908
click at [1082, 298] on div "Comments Open comments No comments yet Select ‘Comment’ from the block context …" at bounding box center [1181, 492] width 215 height 908
click at [1082, 299] on div "Comments Open comments No comments yet Select ‘Comment’ from the block context …" at bounding box center [1181, 492] width 215 height 908
click at [1082, 293] on div "Comments Open comments No comments yet Select ‘Comment’ from the block context …" at bounding box center [1181, 492] width 215 height 908
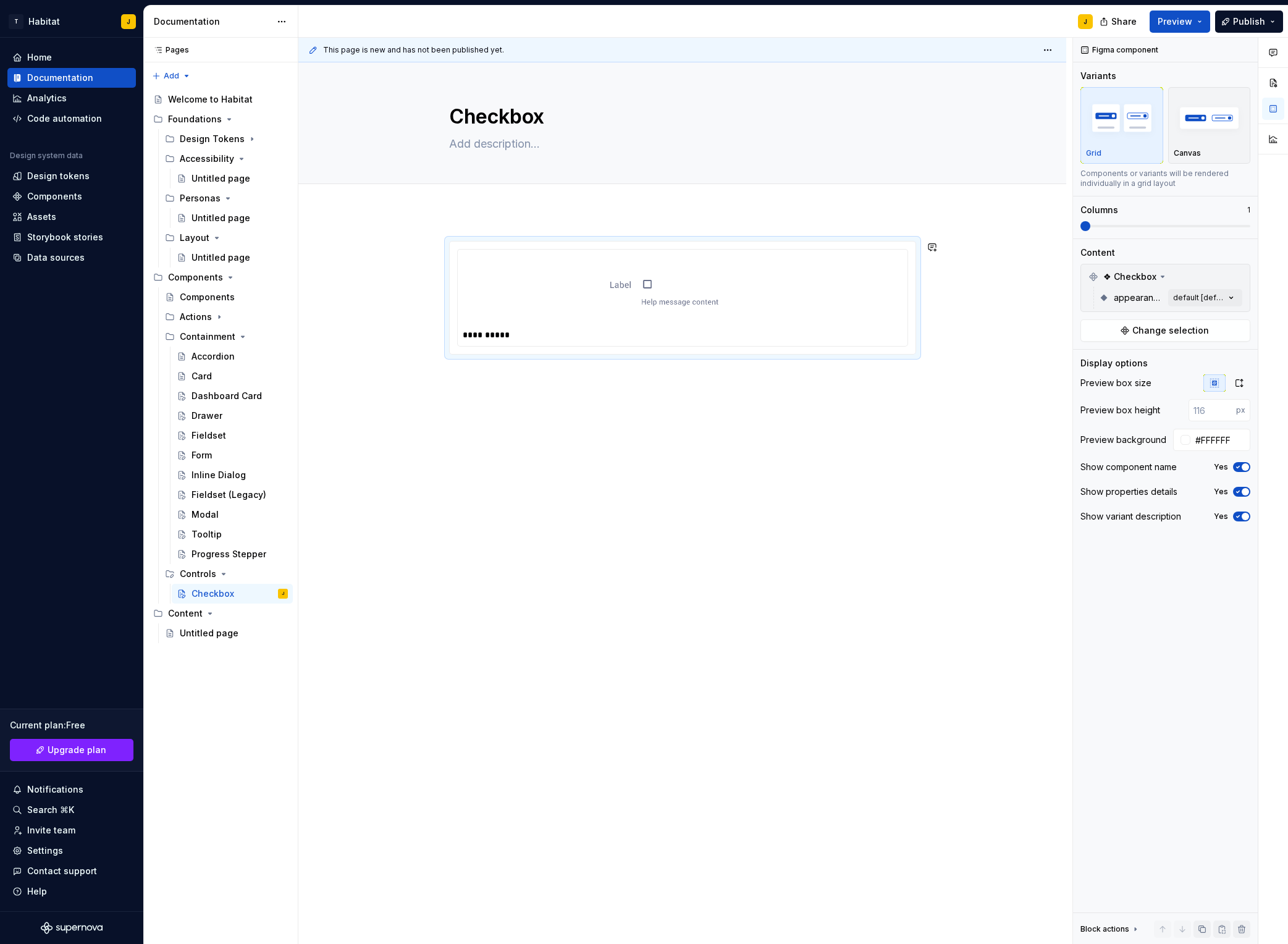
click at [711, 497] on div "**********" at bounding box center [682, 432] width 768 height 441
click at [564, 320] on img at bounding box center [683, 290] width 288 height 62
drag, startPoint x: 543, startPoint y: 433, endPoint x: 431, endPoint y: 309, distance: 167.1
click at [539, 431] on div "**********" at bounding box center [686, 492] width 775 height 908
click at [438, 249] on span at bounding box center [437, 247] width 10 height 18
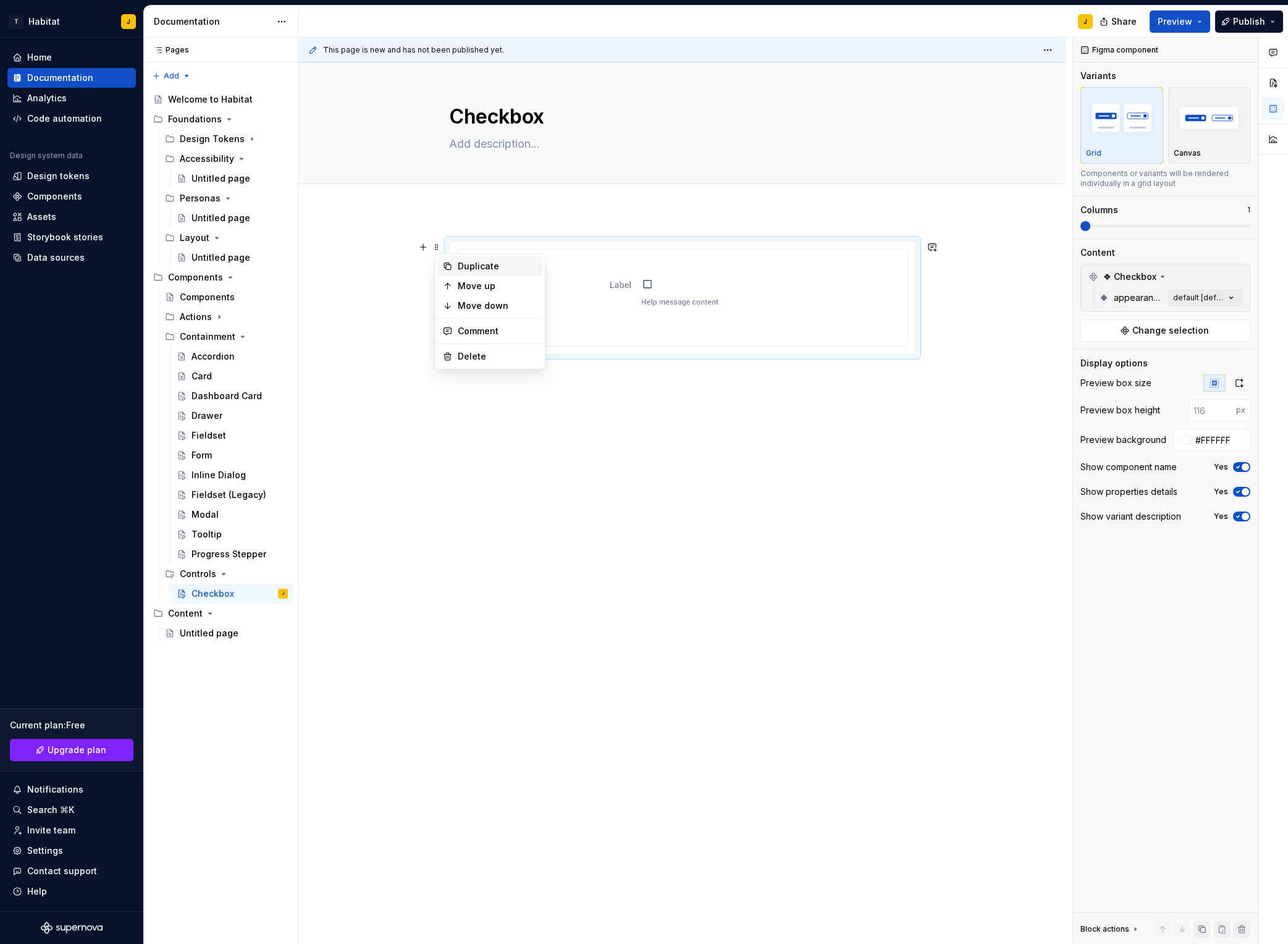
click at [489, 265] on div "Duplicate" at bounding box center [498, 266] width 80 height 12
click at [1082, 330] on span "Change selection" at bounding box center [1171, 330] width 77 height 12
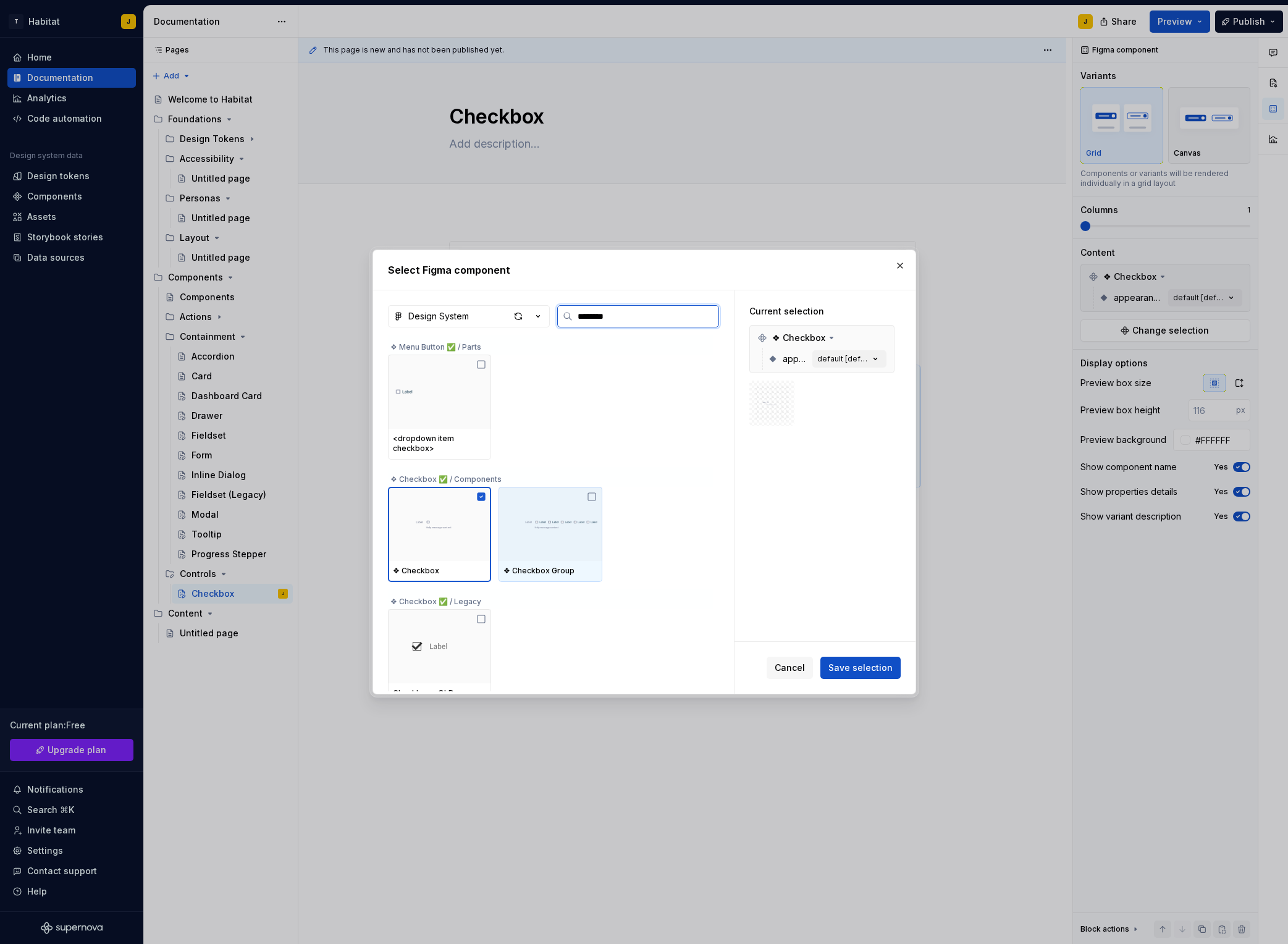
click at [572, 522] on img at bounding box center [550, 525] width 93 height 34
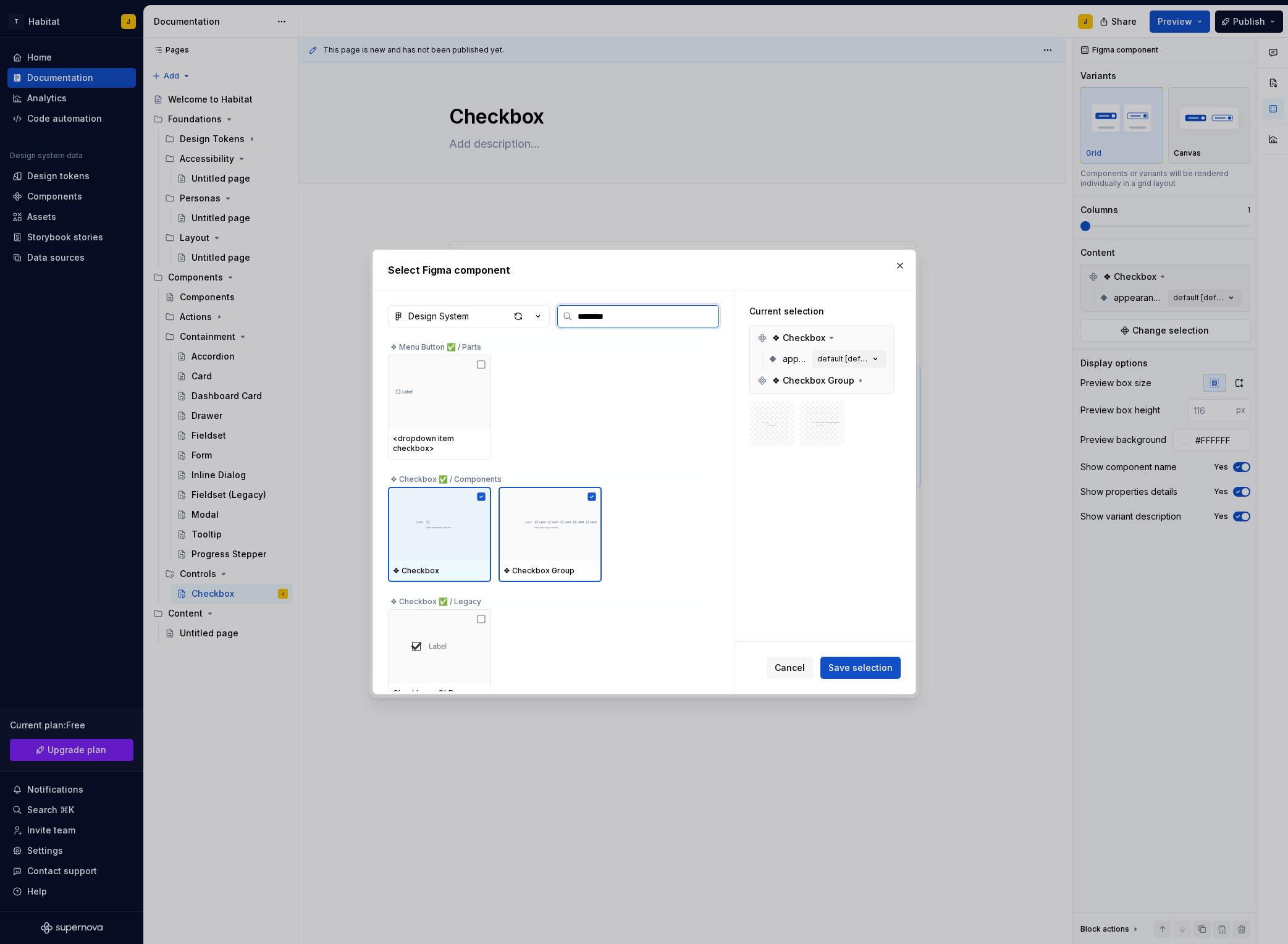
click at [486, 532] on img at bounding box center [440, 524] width 93 height 32
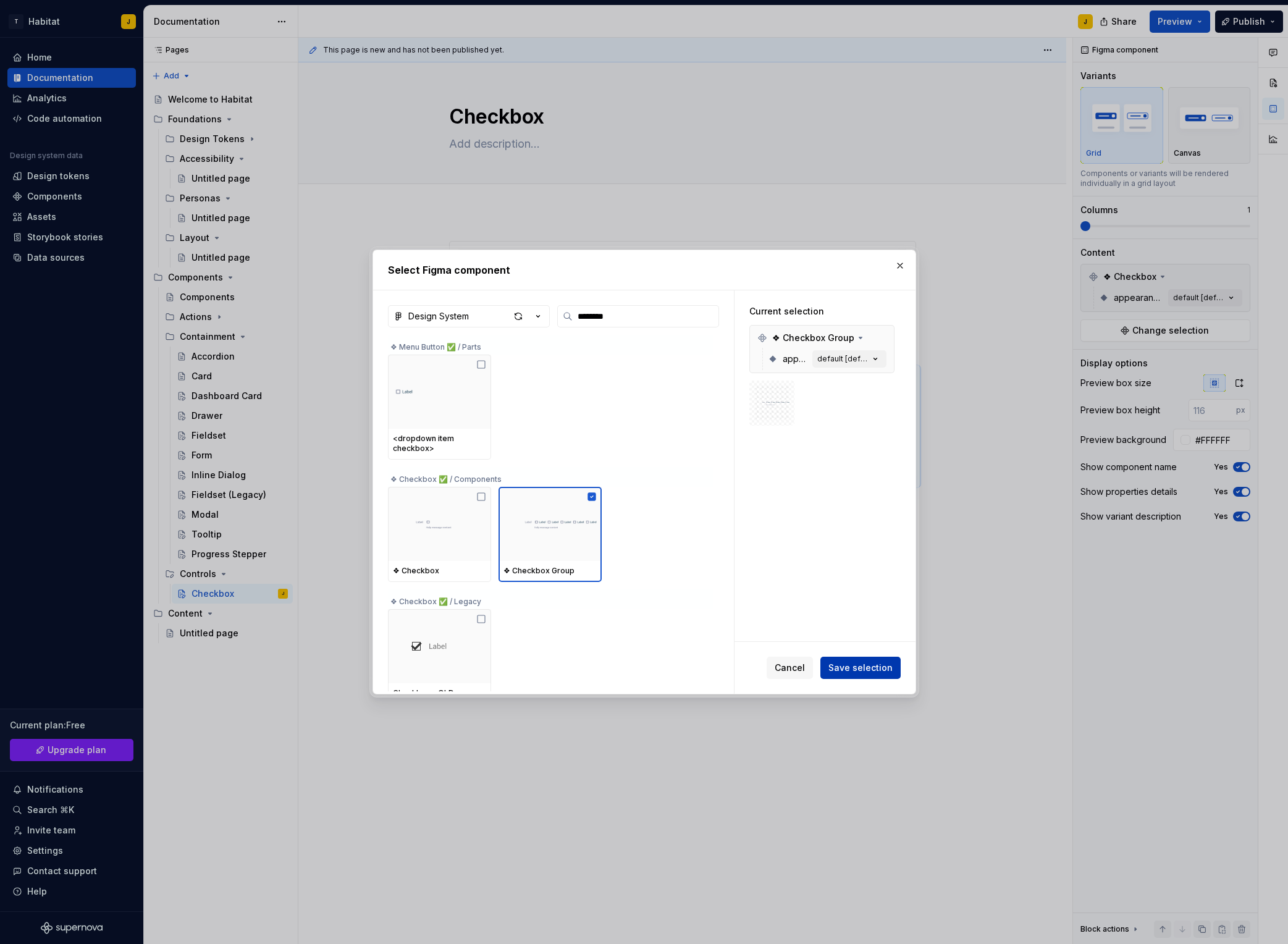
click at [860, 668] on span "Save selection" at bounding box center [861, 668] width 64 height 12
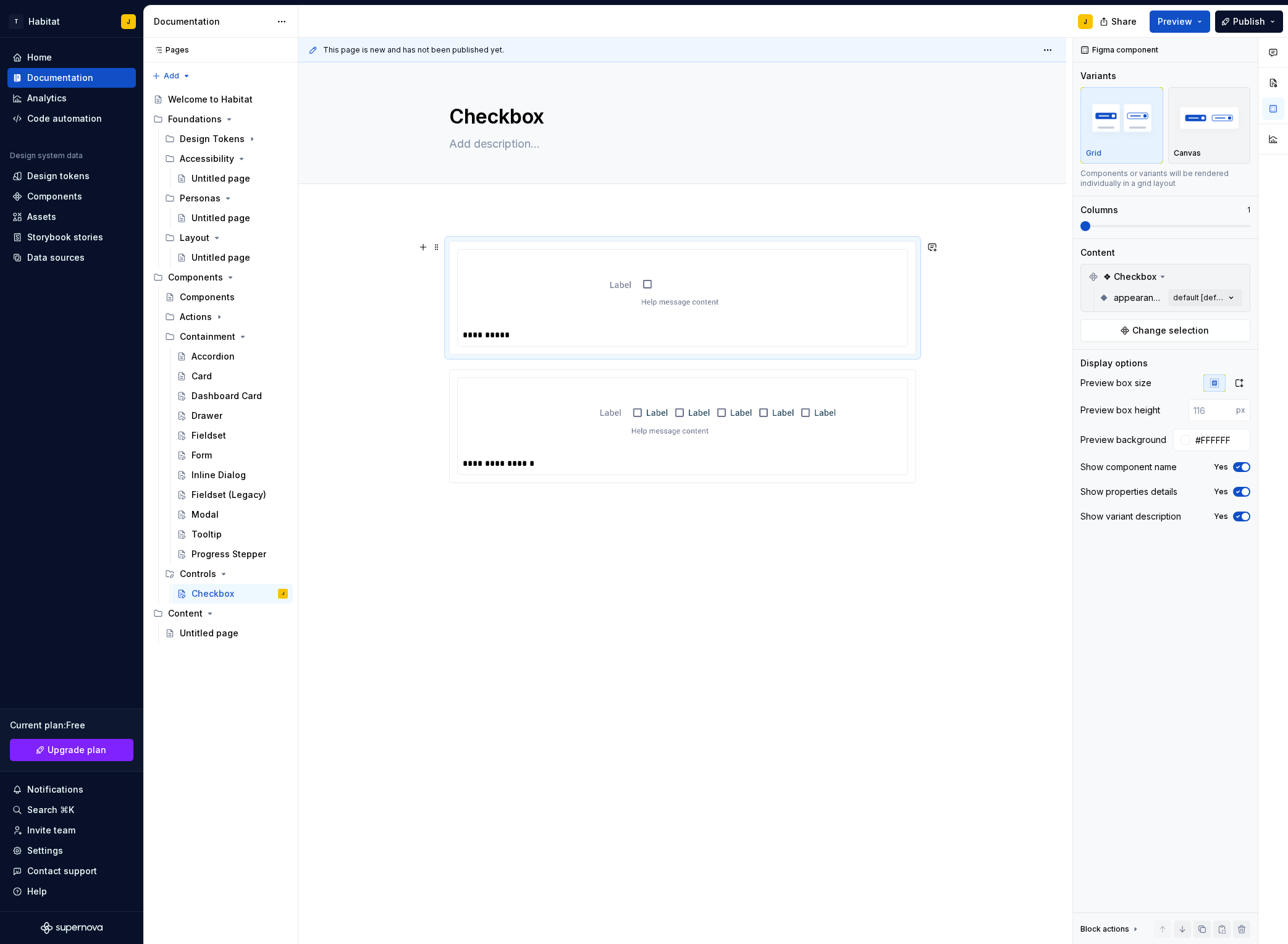
click at [697, 290] on img at bounding box center [683, 290] width 288 height 62
click at [823, 276] on img at bounding box center [683, 290] width 288 height 62
click at [1082, 330] on span "Change selection" at bounding box center [1171, 330] width 77 height 12
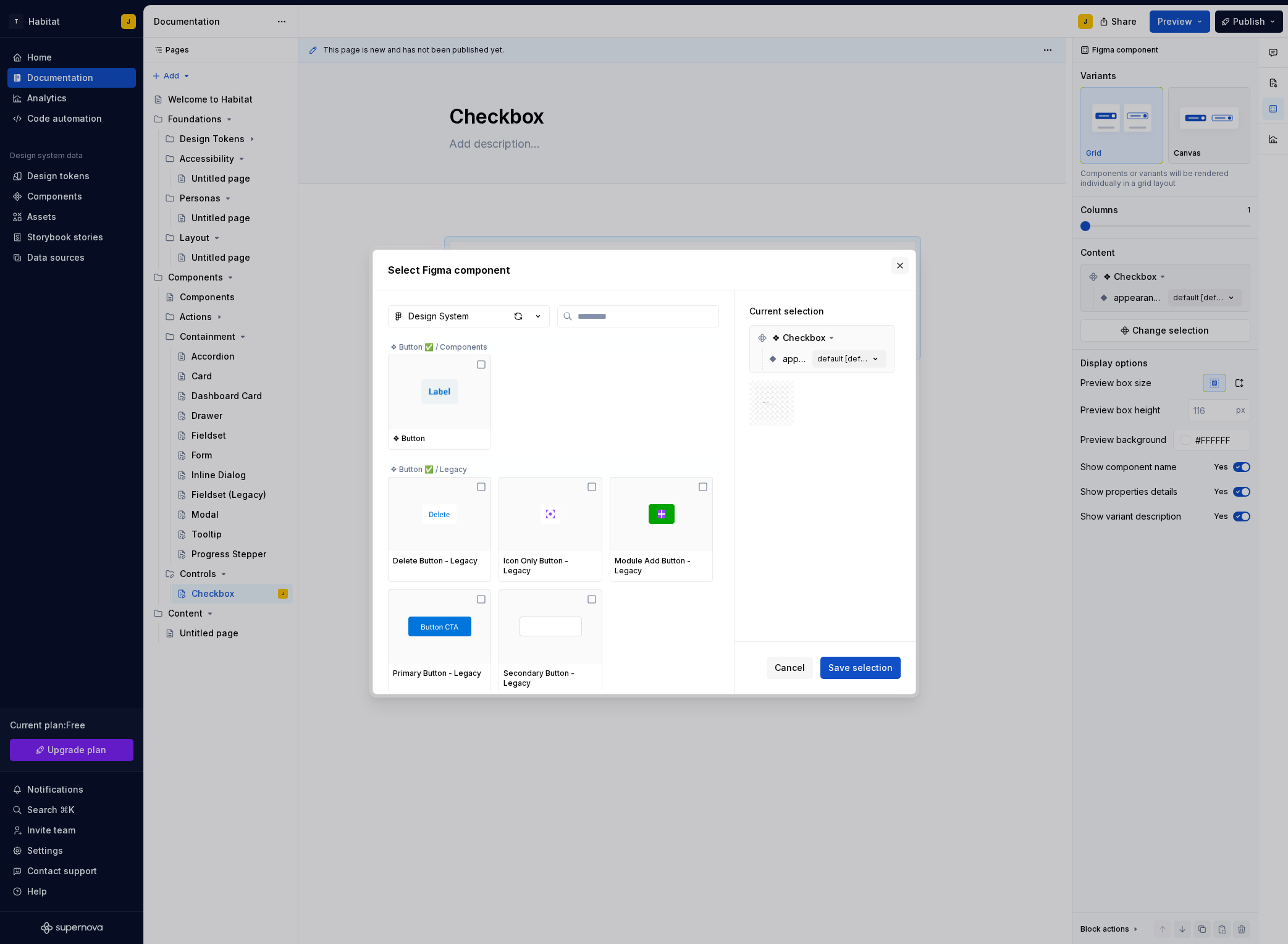
click at [904, 265] on button "button" at bounding box center [900, 266] width 18 height 18
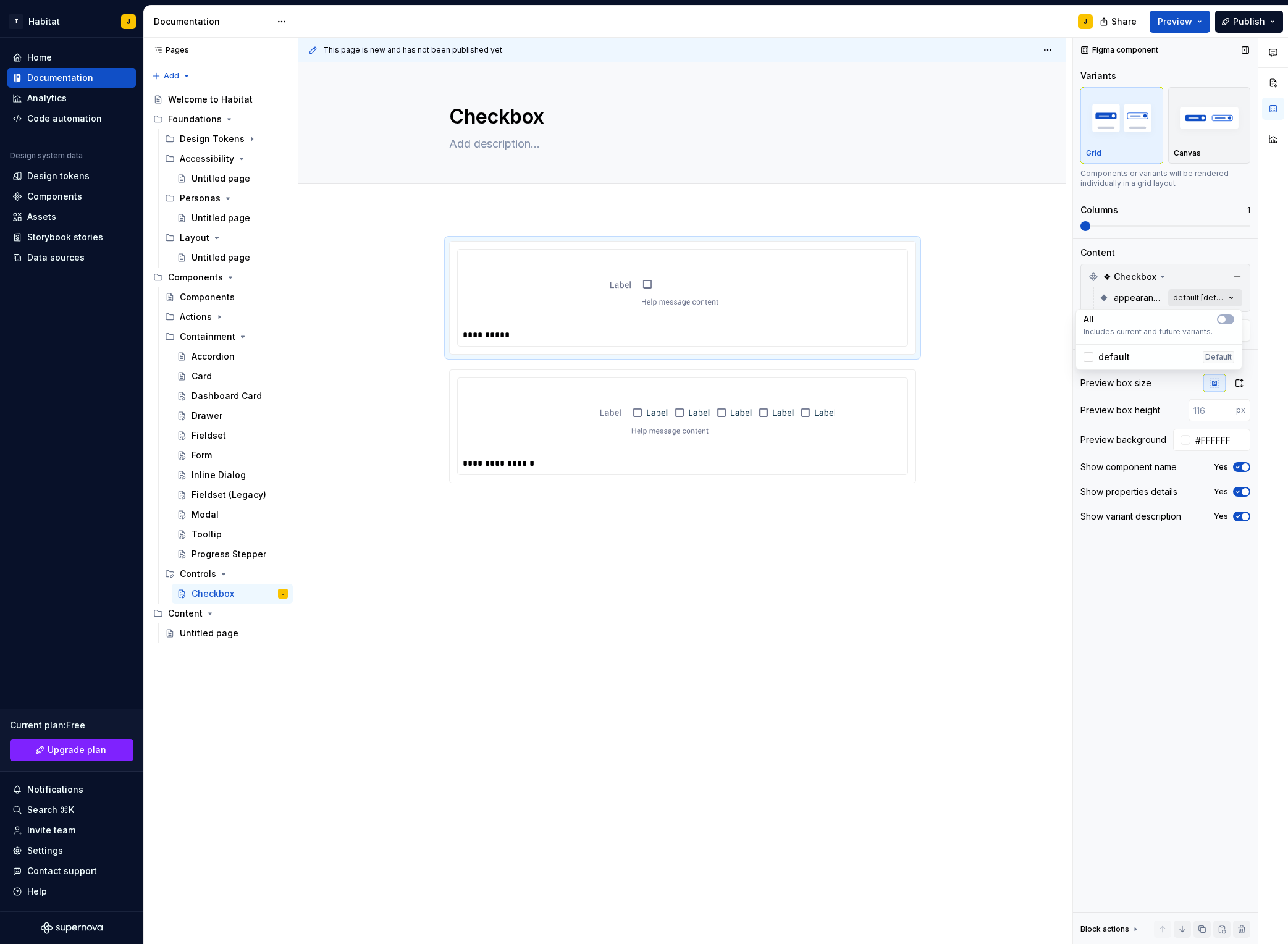
click at [1082, 300] on div "Comments Open comments No comments yet Select ‘Comment’ from the block context …" at bounding box center [1181, 492] width 215 height 908
click at [847, 327] on html "T Habitat J Home Documentation Analytics Code automation Design system data Des…" at bounding box center [644, 472] width 1288 height 944
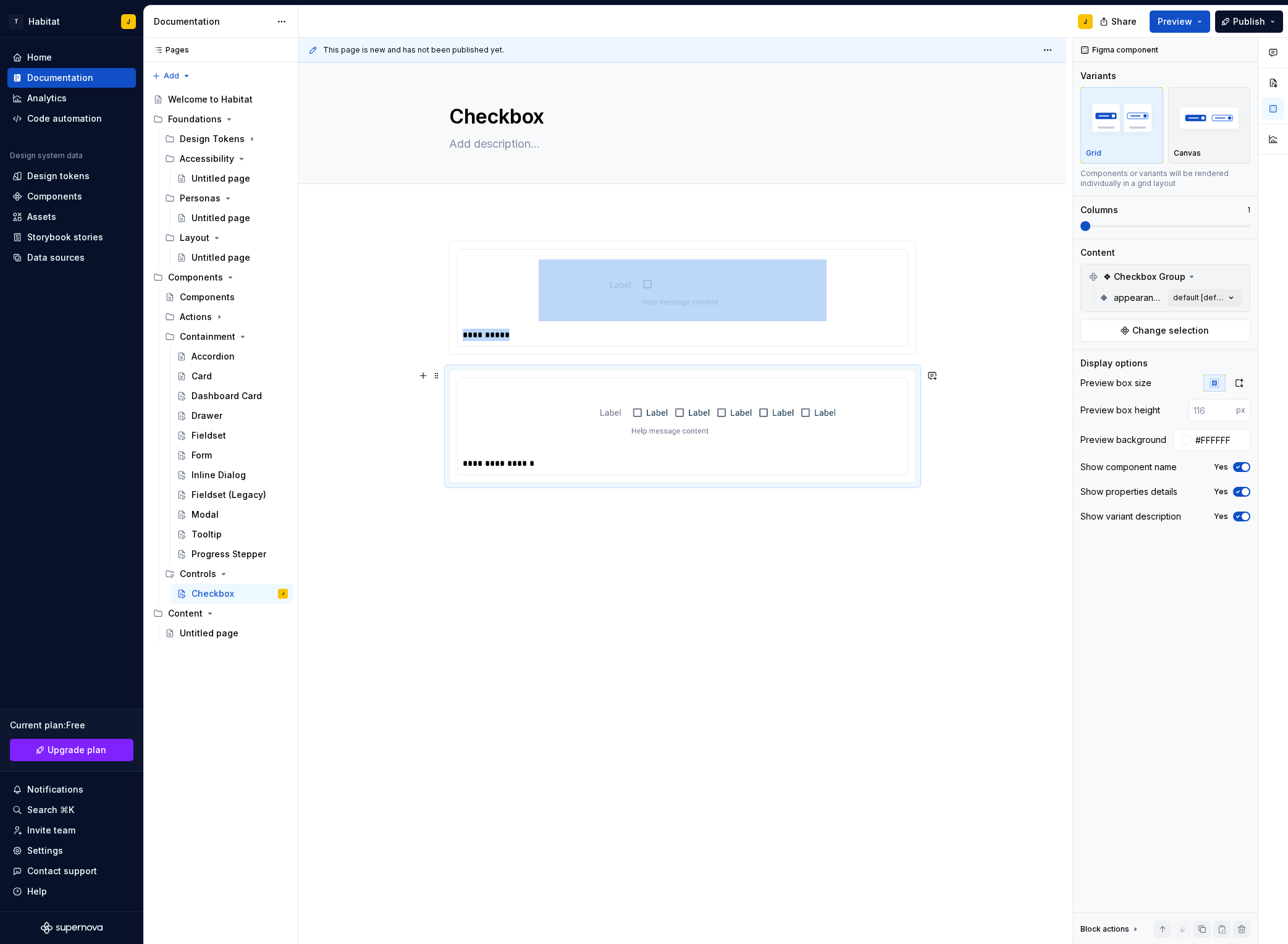
click at [675, 430] on img at bounding box center [683, 419] width 308 height 62
click at [562, 401] on img at bounding box center [683, 419] width 308 height 62
copy div "**********"
click at [424, 533] on div "**********" at bounding box center [682, 496] width 768 height 570
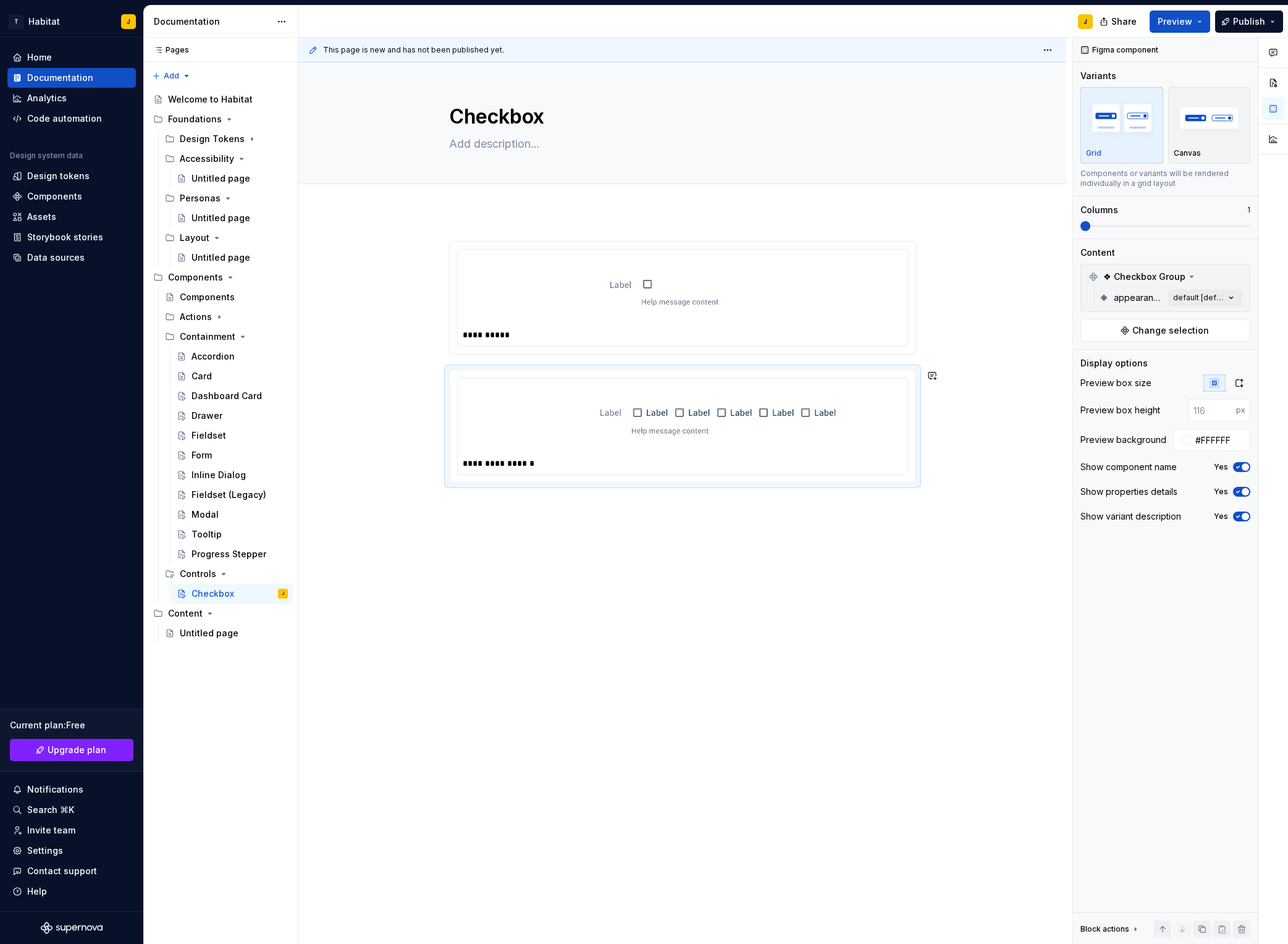
click at [455, 514] on div "**********" at bounding box center [686, 492] width 775 height 908
click at [484, 500] on div "**********" at bounding box center [682, 496] width 768 height 570
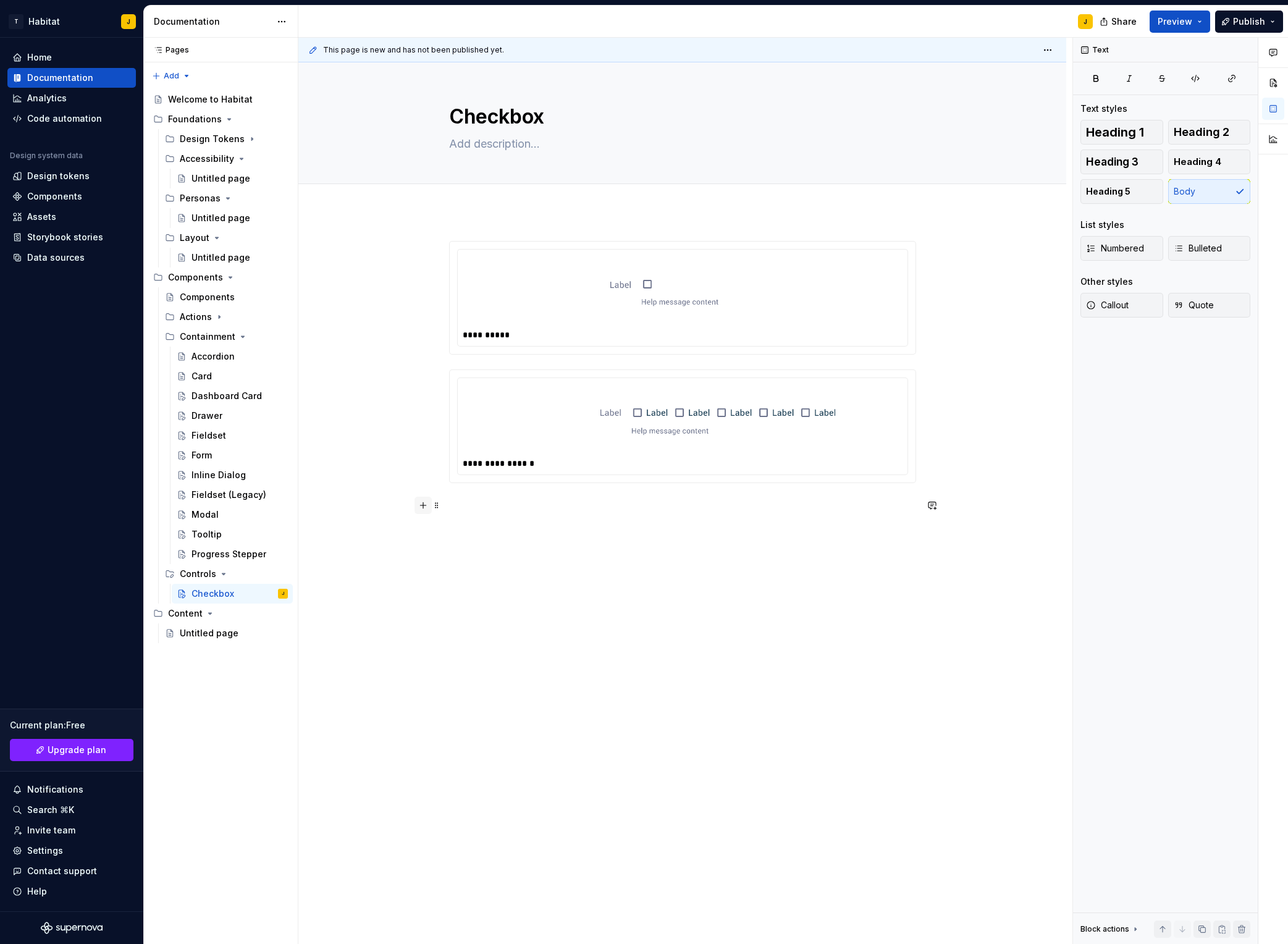
click at [424, 506] on button "button" at bounding box center [423, 506] width 18 height 18
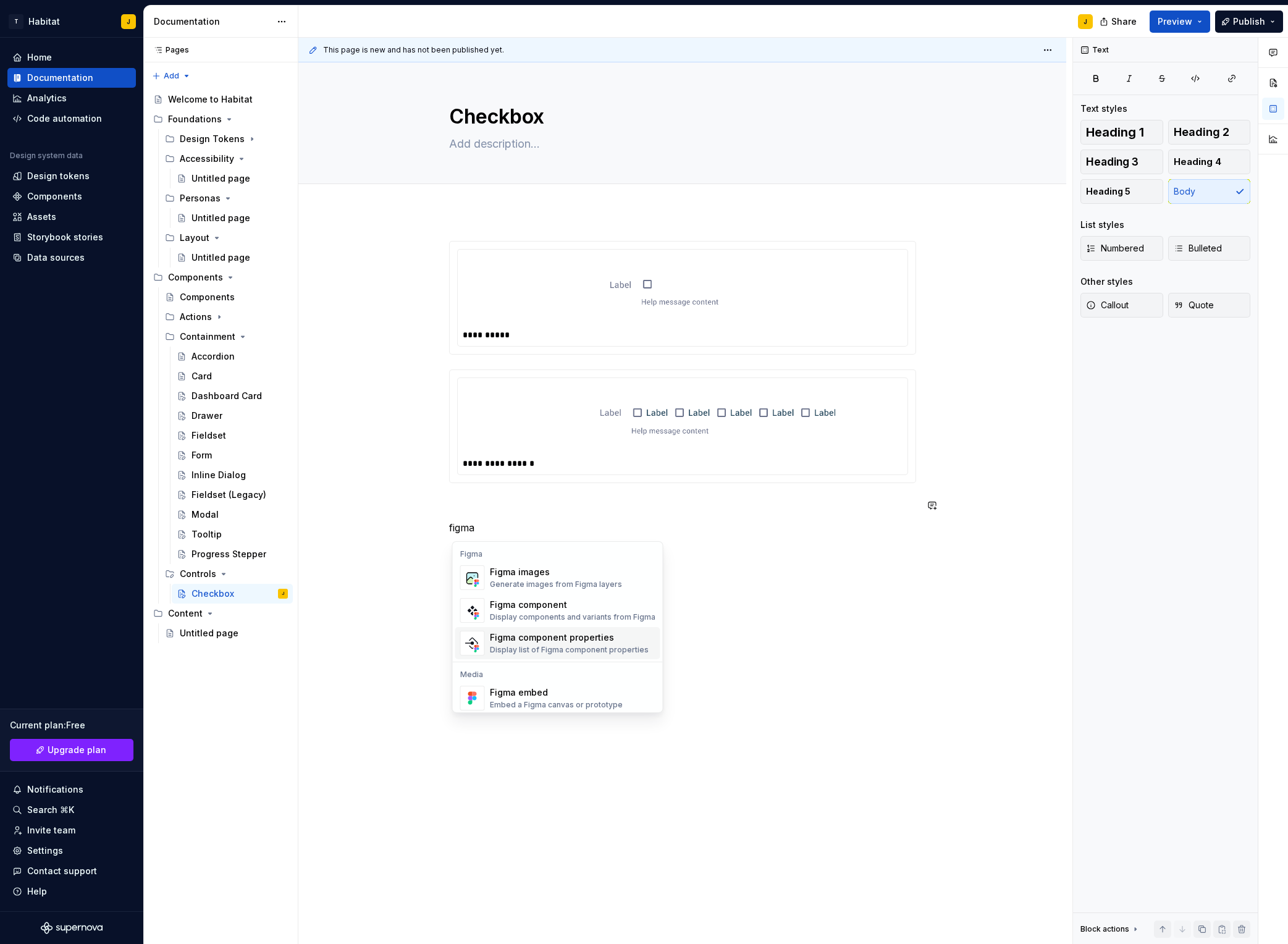
click at [595, 641] on div "Figma component properties" at bounding box center [570, 638] width 159 height 12
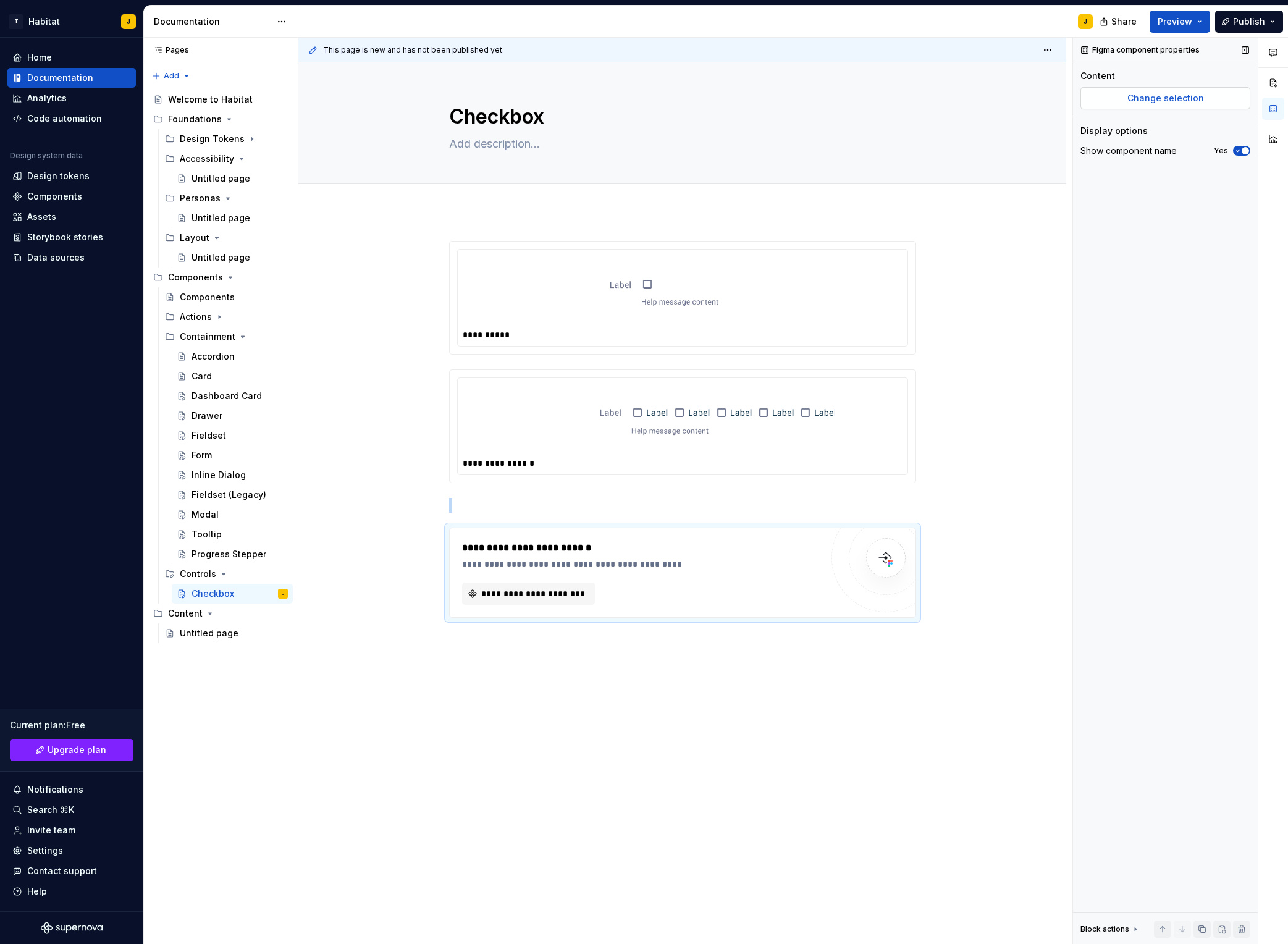
click at [1082, 101] on span "Change selection" at bounding box center [1165, 98] width 77 height 12
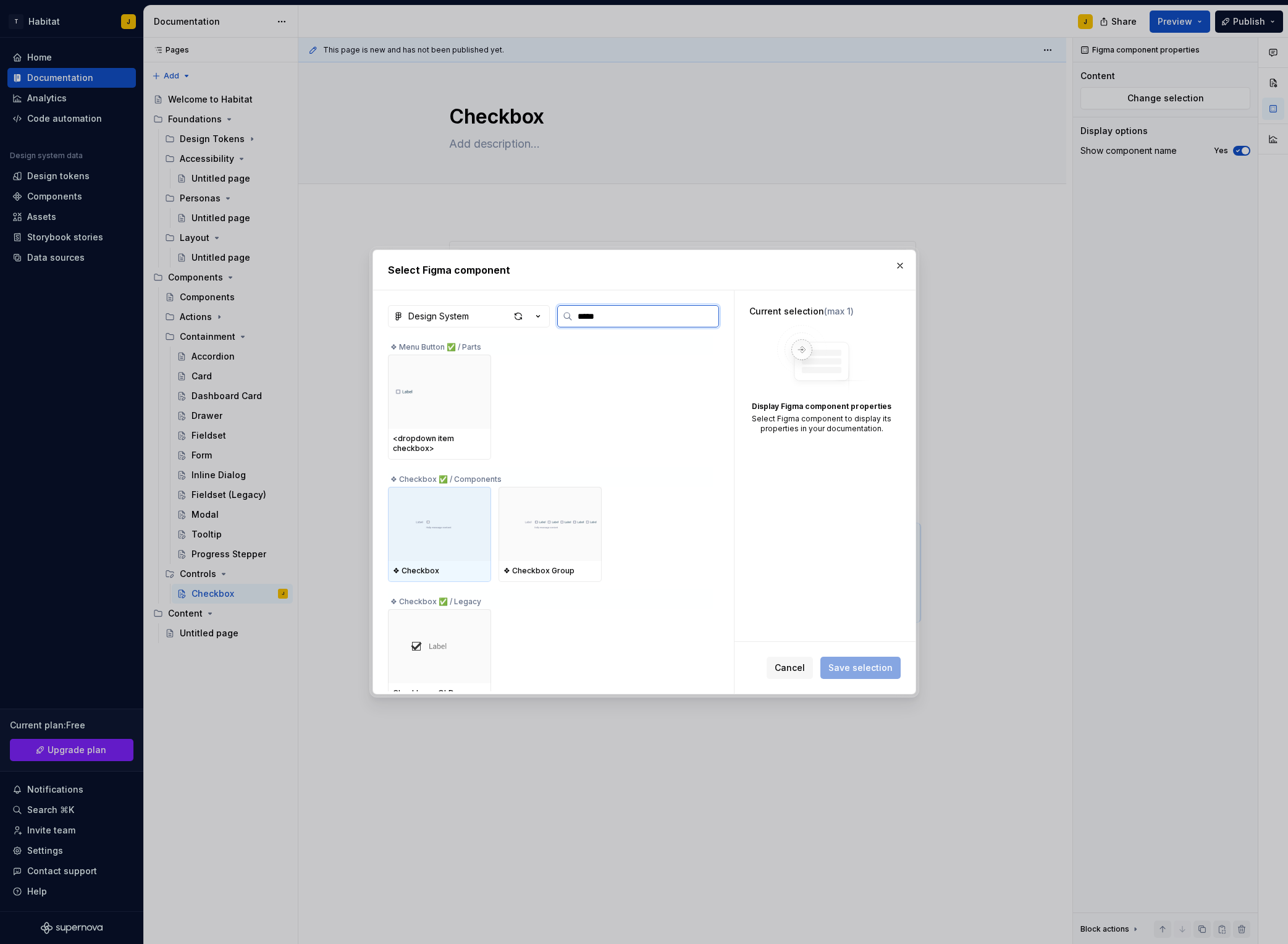
click at [453, 526] on img at bounding box center [440, 524] width 93 height 32
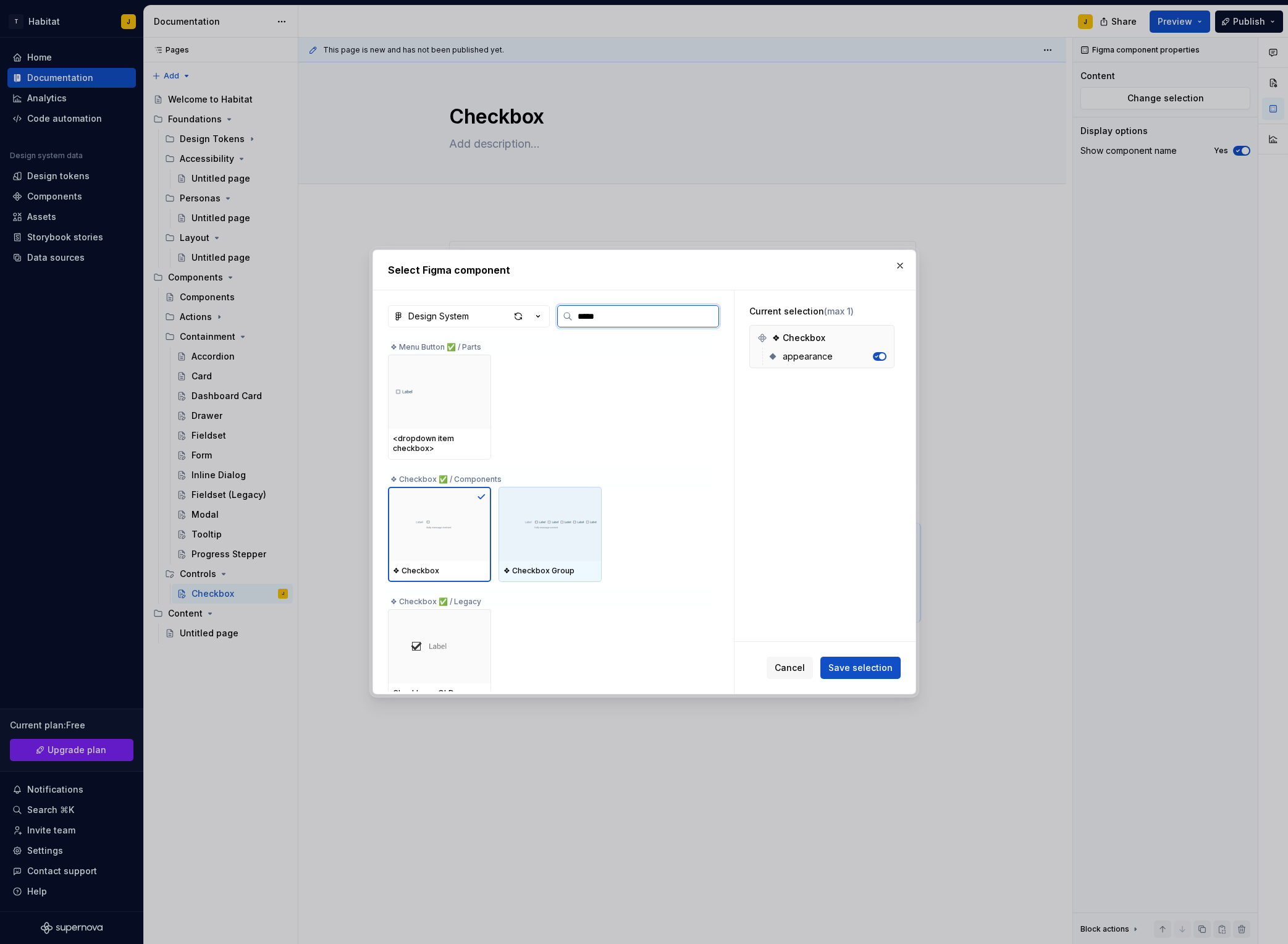
click at [563, 546] on div at bounding box center [550, 525] width 103 height 74
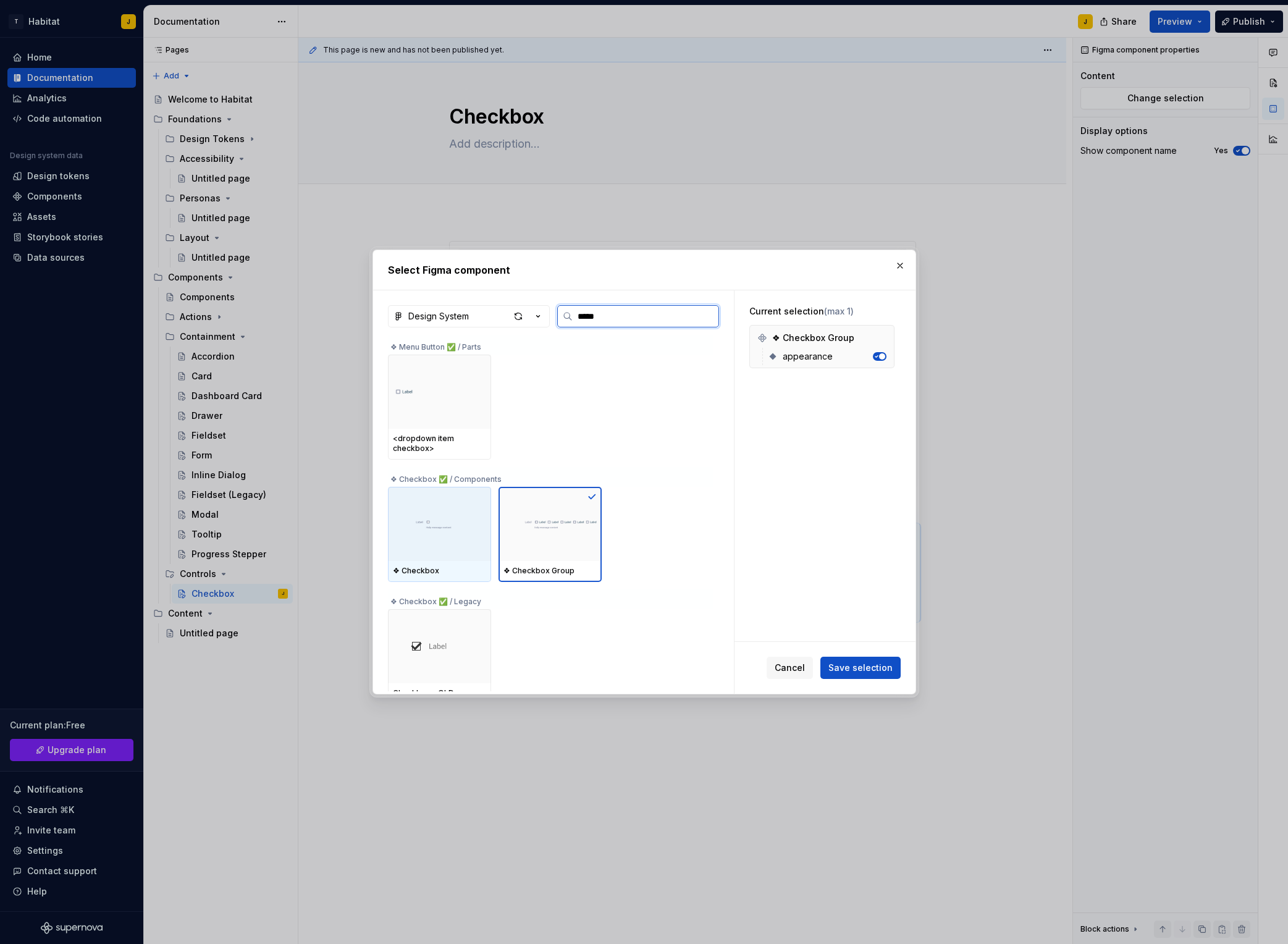
click at [484, 538] on img at bounding box center [440, 524] width 93 height 32
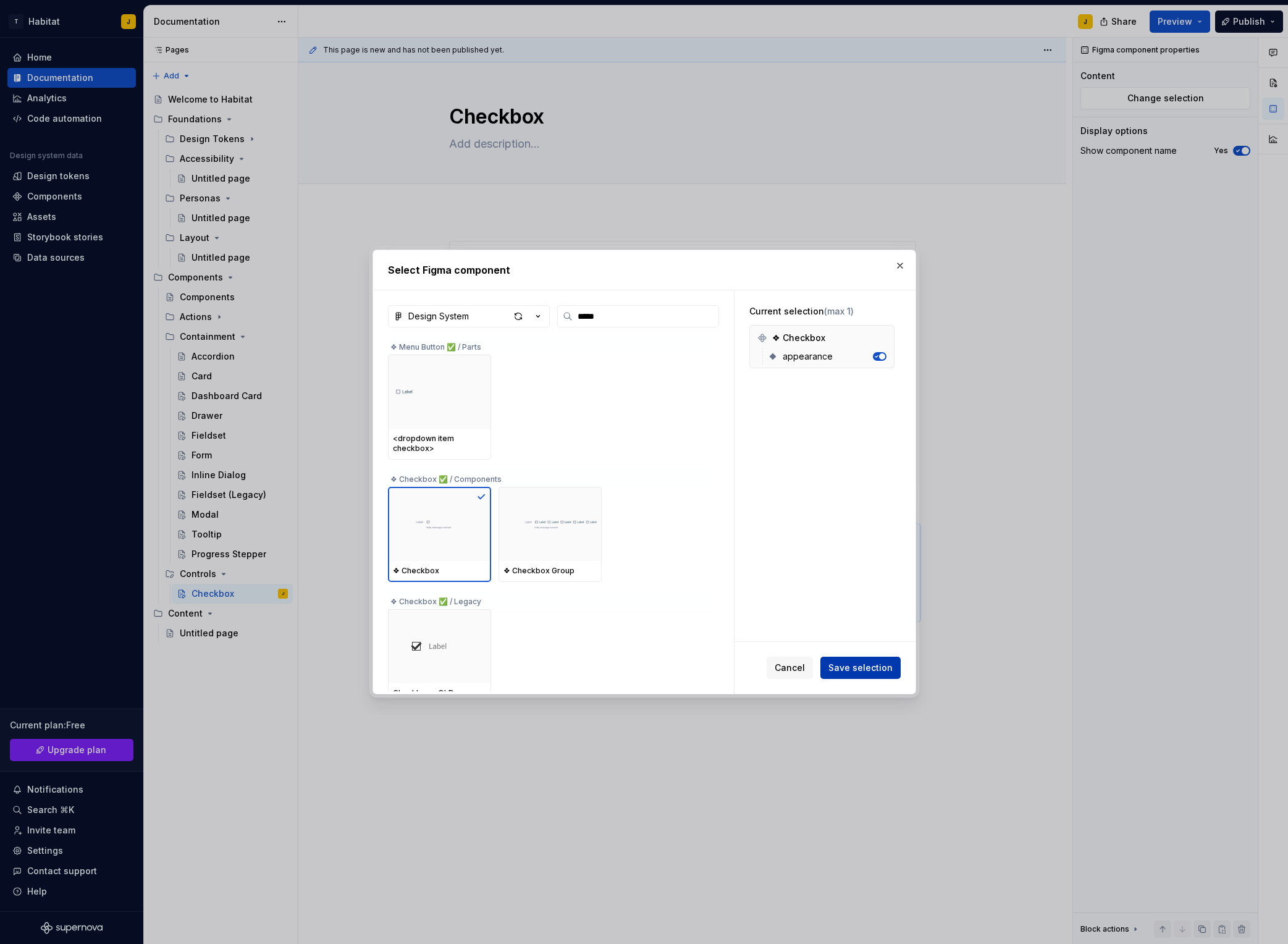
click at [856, 673] on span "Save selection" at bounding box center [861, 668] width 64 height 12
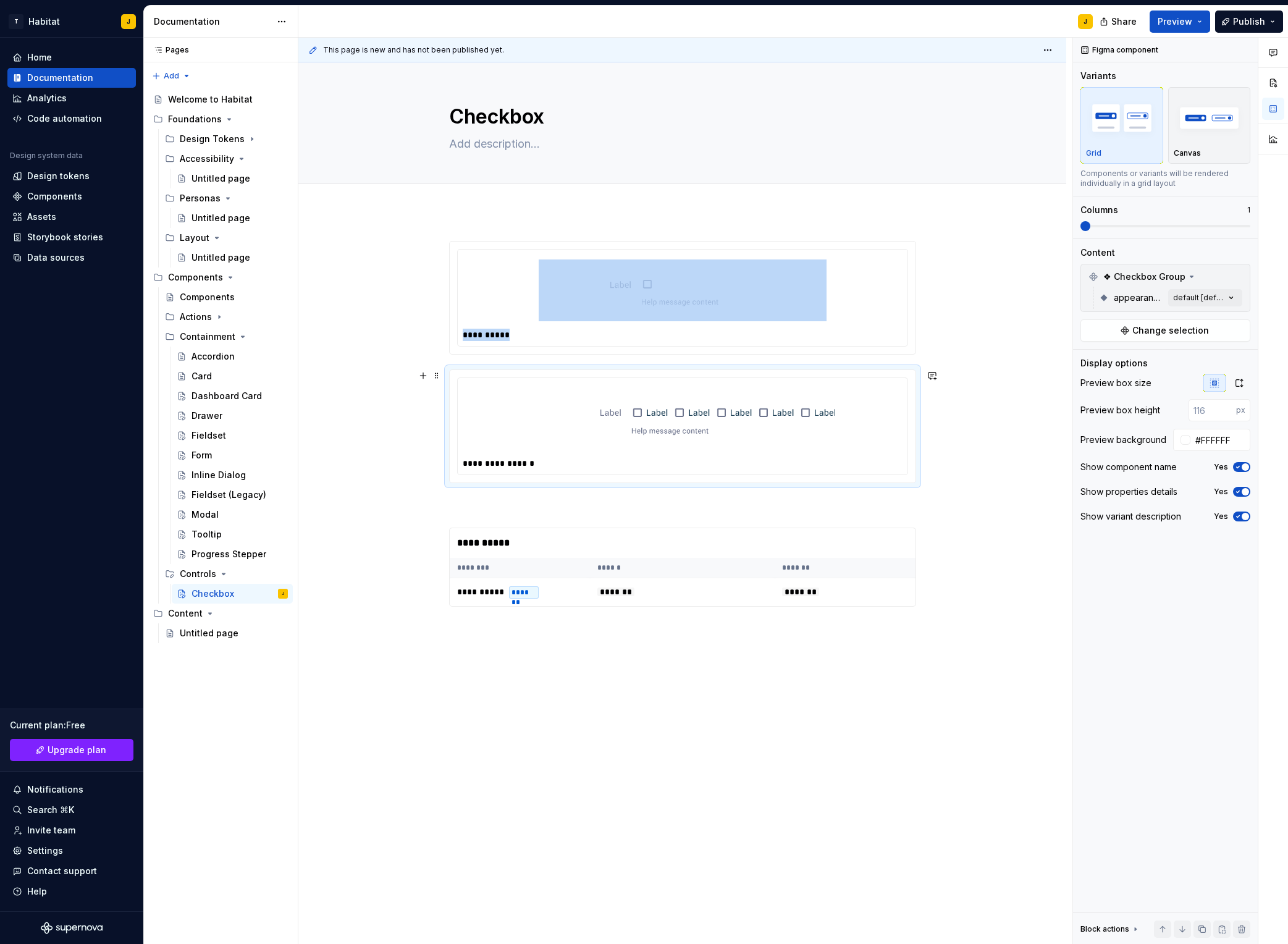
click at [670, 396] on img at bounding box center [683, 419] width 308 height 62
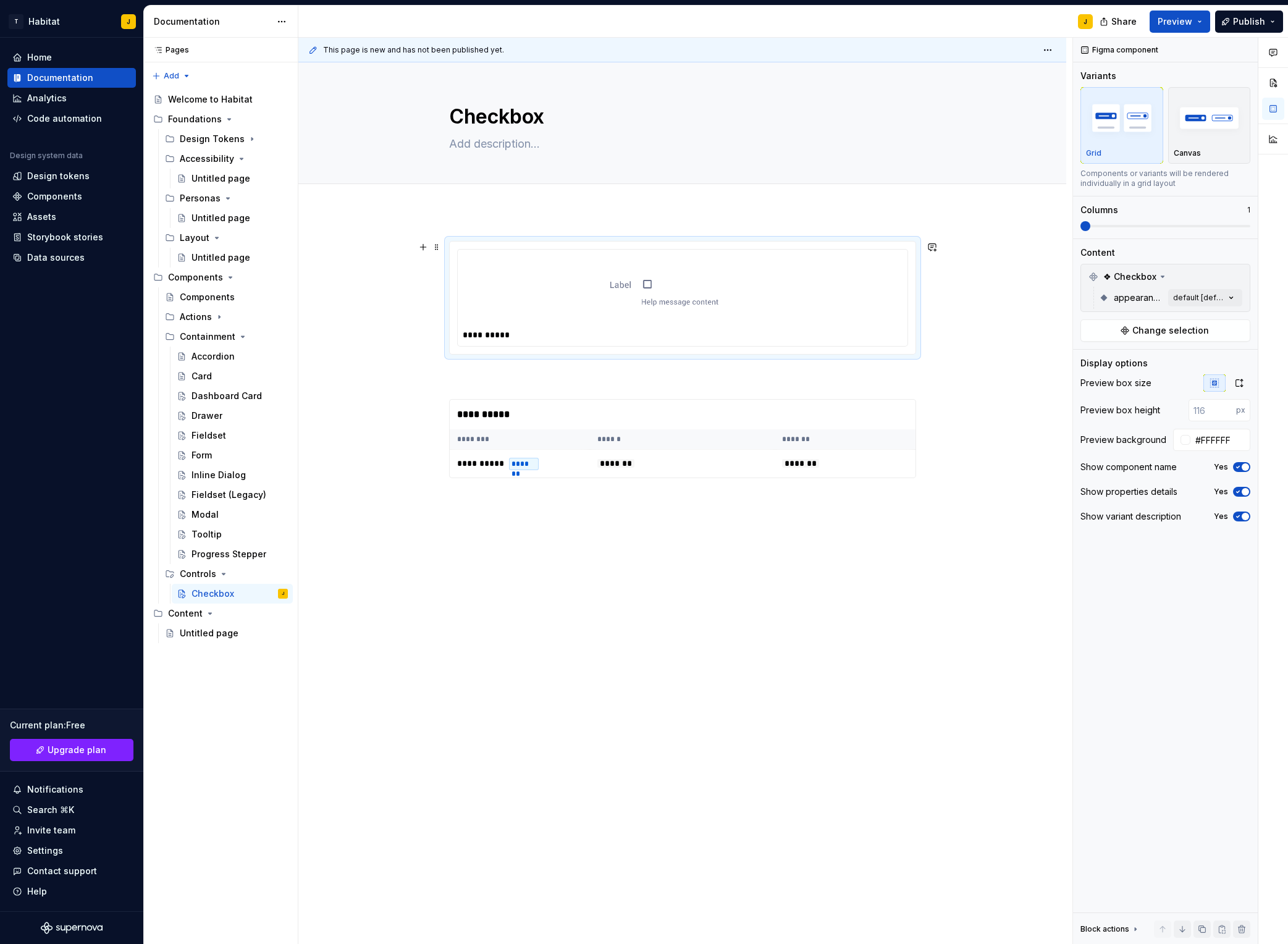
click at [754, 277] on img at bounding box center [683, 290] width 288 height 62
click at [1082, 328] on span "Change selection" at bounding box center [1171, 330] width 77 height 12
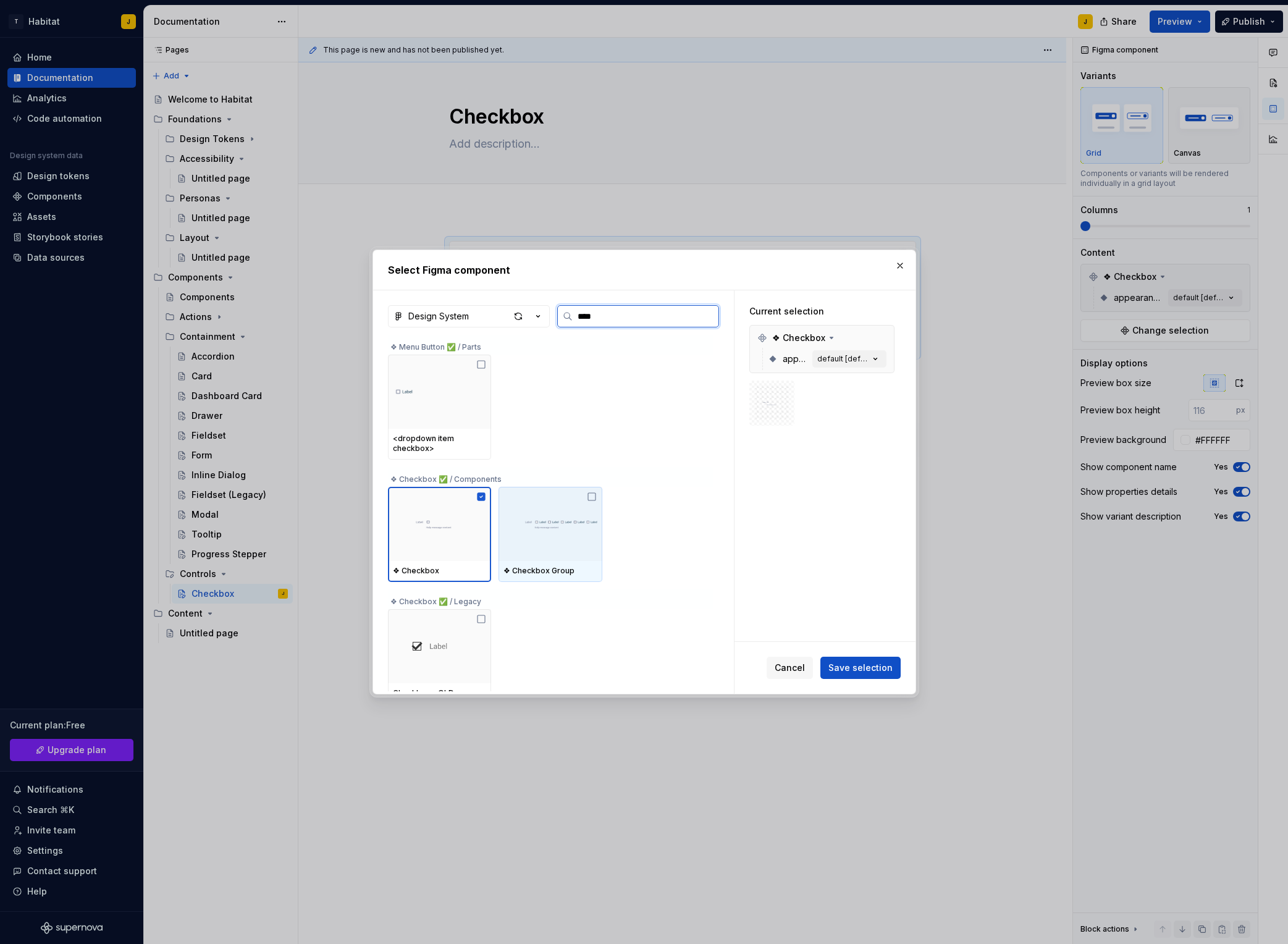
click at [591, 496] on div at bounding box center [550, 525] width 103 height 74
click at [849, 665] on span "Save selection" at bounding box center [861, 668] width 64 height 12
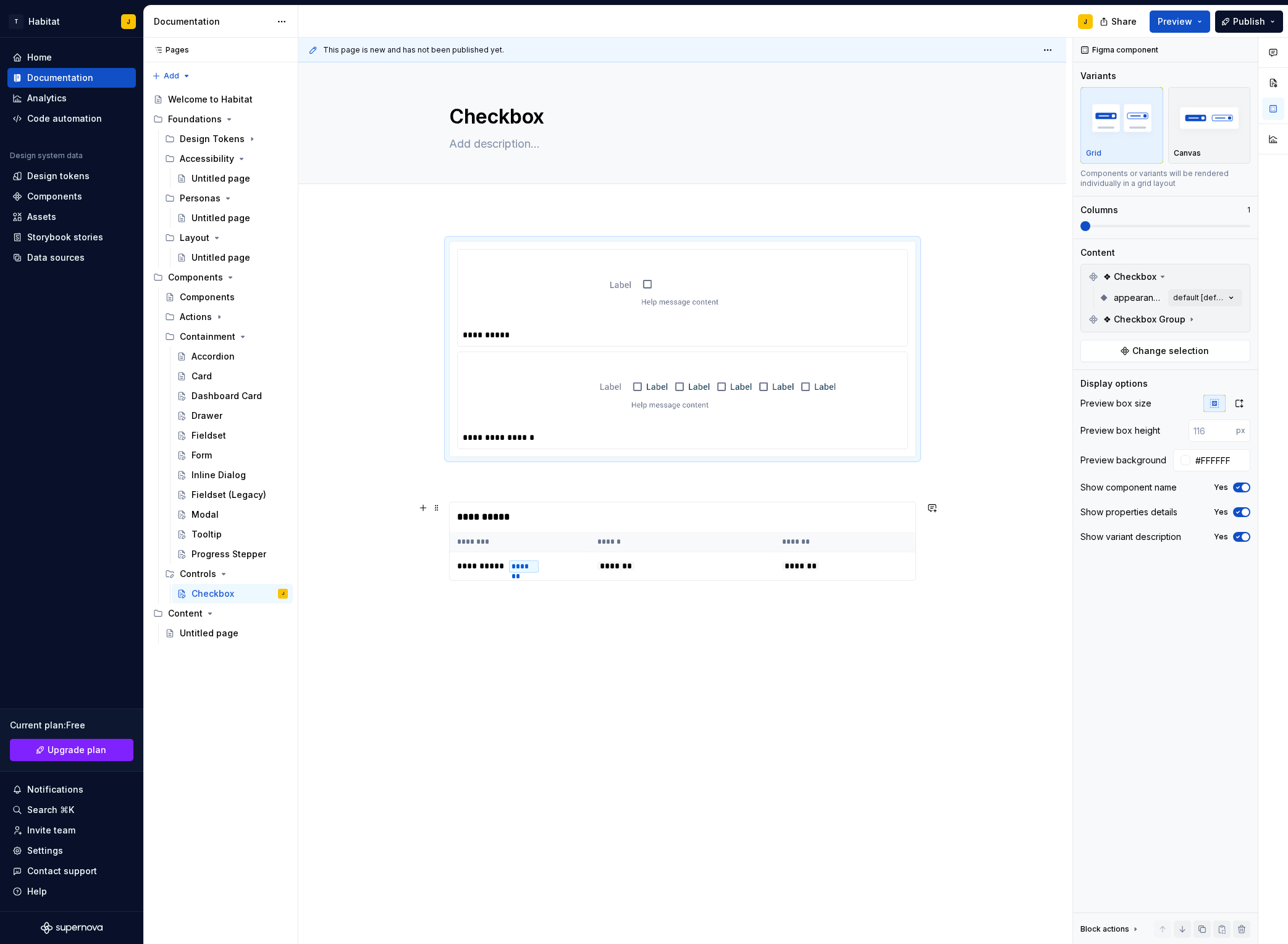
drag, startPoint x: 977, startPoint y: 514, endPoint x: 972, endPoint y: 522, distance: 9.4
click at [976, 515] on div "**********" at bounding box center [682, 545] width 768 height 668
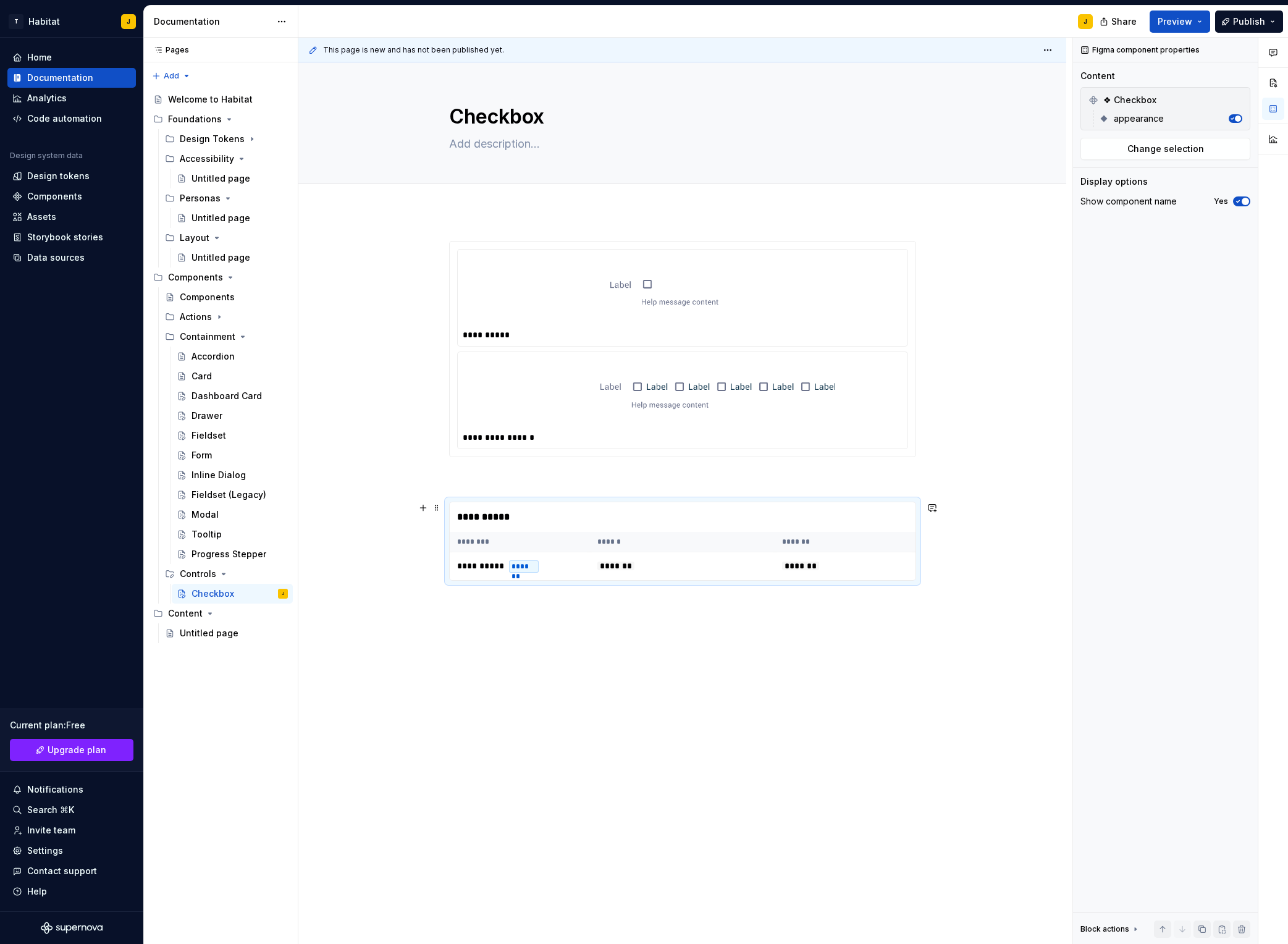
click at [556, 508] on div "**********" at bounding box center [683, 517] width 466 height 30
click at [440, 508] on span at bounding box center [437, 508] width 10 height 18
click at [488, 531] on div "Duplicate" at bounding box center [498, 527] width 80 height 12
click at [1082, 145] on span "Change selection" at bounding box center [1165, 149] width 77 height 12
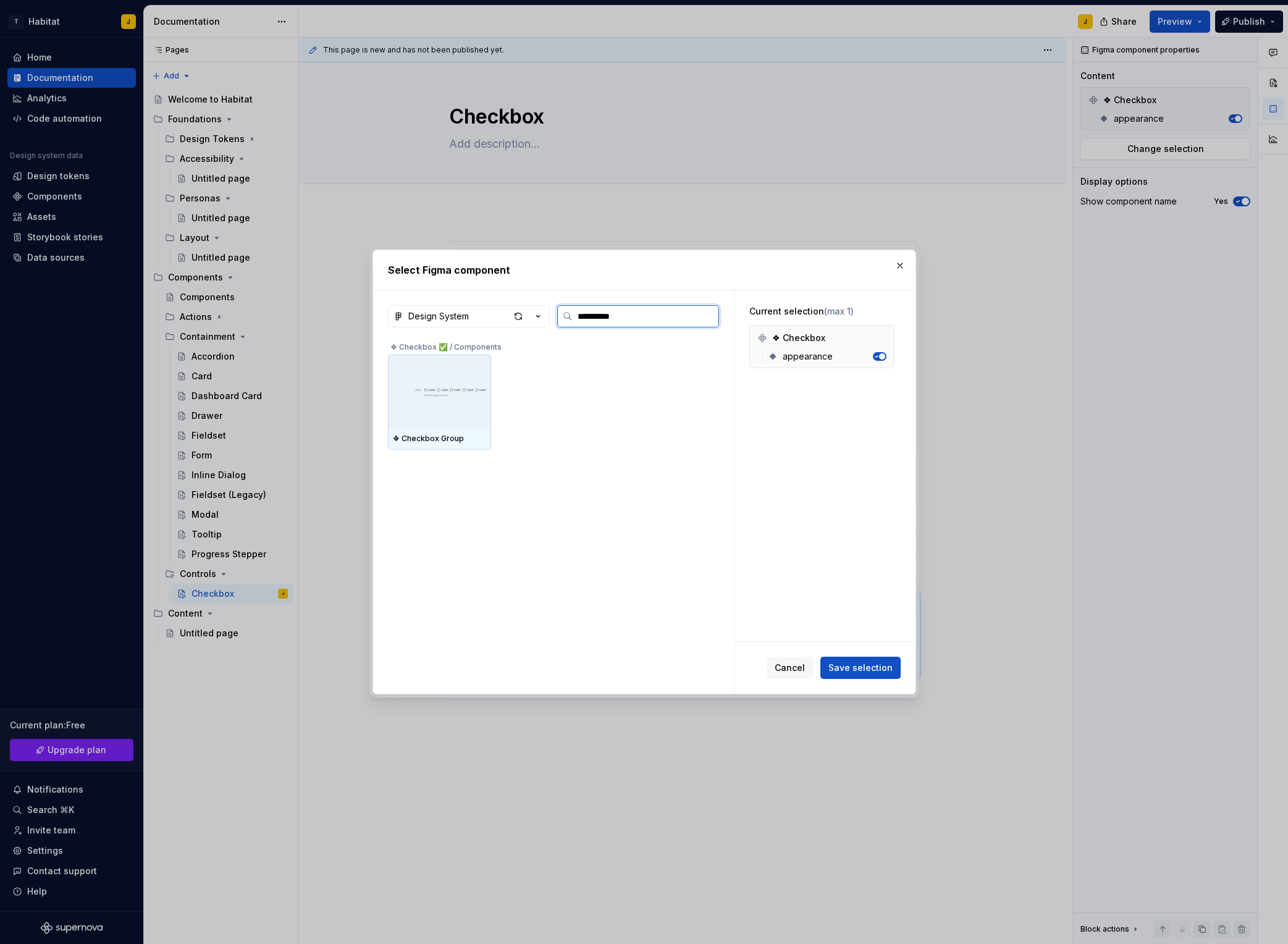
drag, startPoint x: 422, startPoint y: 408, endPoint x: 499, endPoint y: 433, distance: 81.0
click at [422, 409] on div at bounding box center [439, 392] width 103 height 74
drag, startPoint x: 854, startPoint y: 668, endPoint x: 944, endPoint y: 657, distance: 90.7
click at [855, 668] on span "Save selection" at bounding box center [861, 668] width 64 height 12
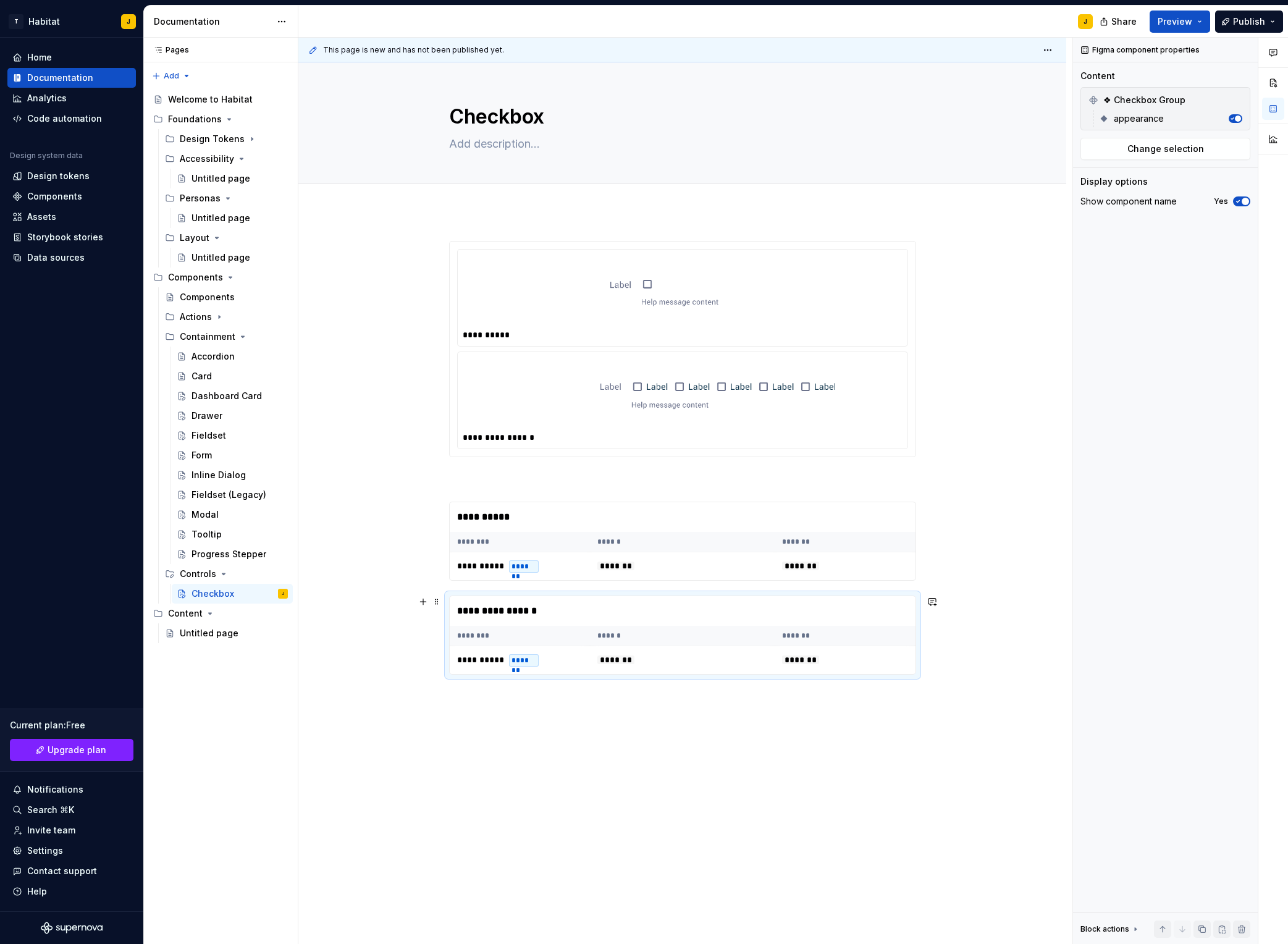
click at [1010, 594] on div "**********" at bounding box center [686, 492] width 775 height 908
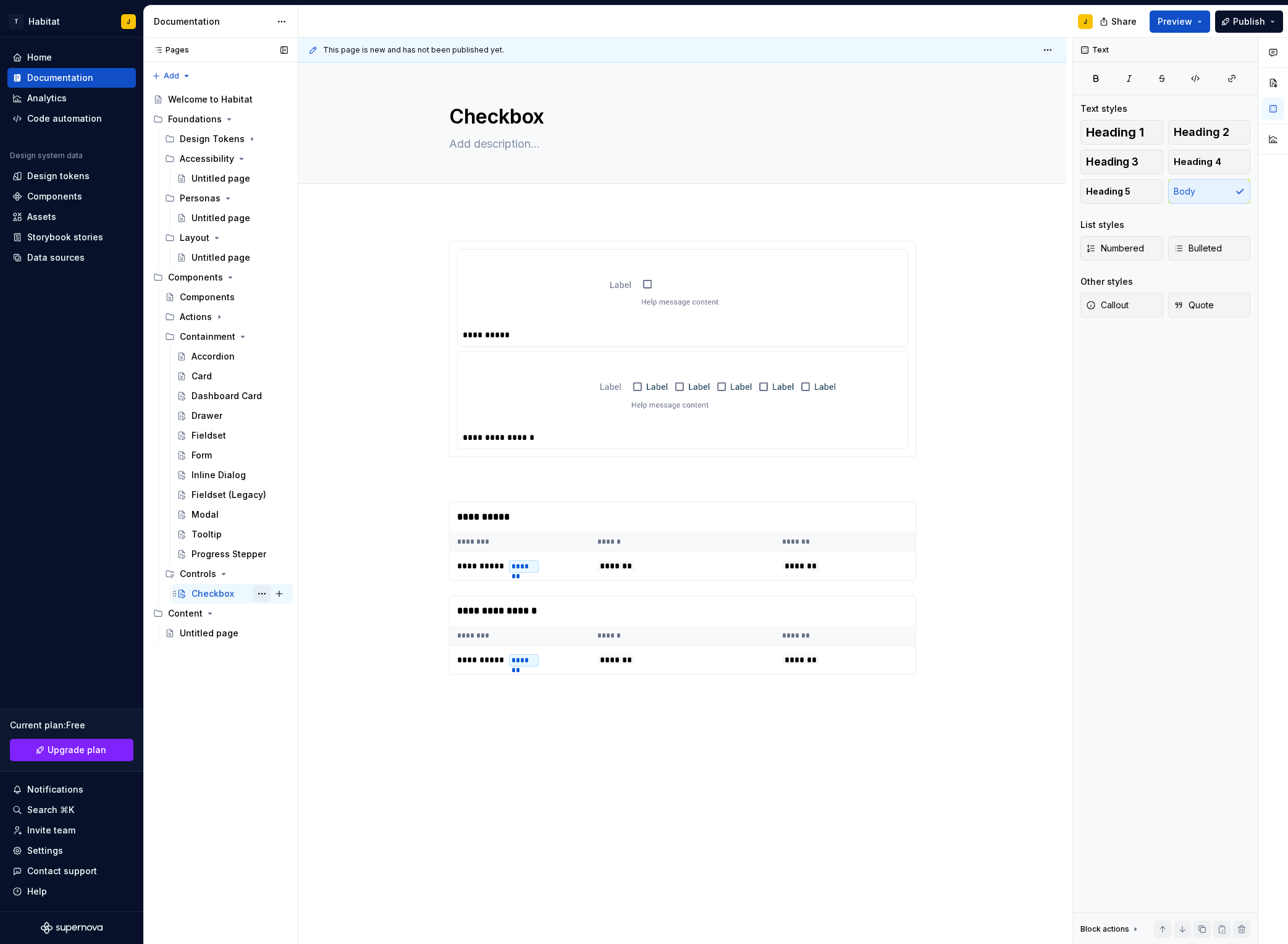
click at [261, 592] on button "Page tree" at bounding box center [262, 594] width 18 height 18
click at [311, 632] on div "Duplicate page" at bounding box center [337, 635] width 121 height 12
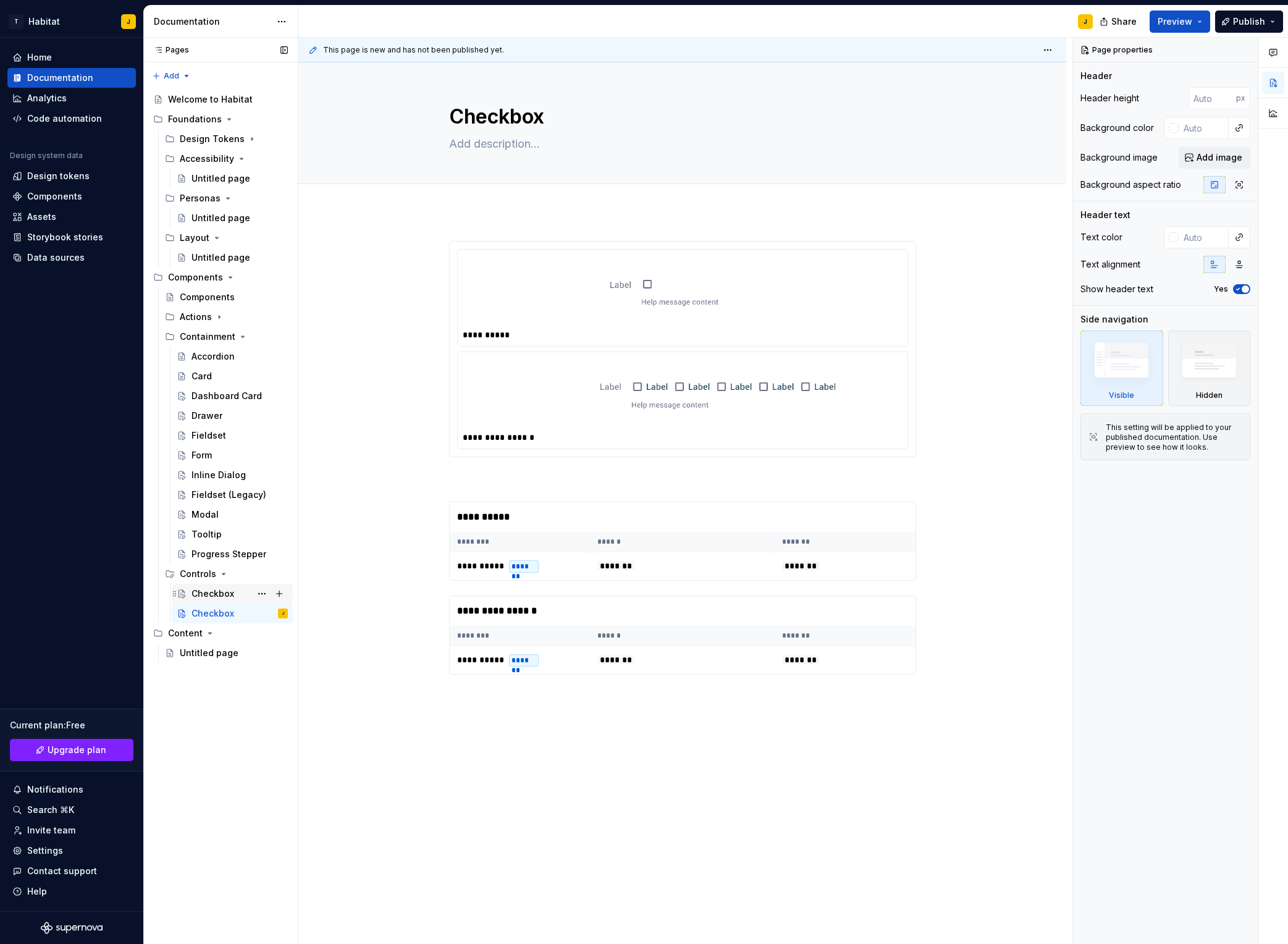
click at [226, 598] on div "Checkbox" at bounding box center [213, 594] width 42 height 12
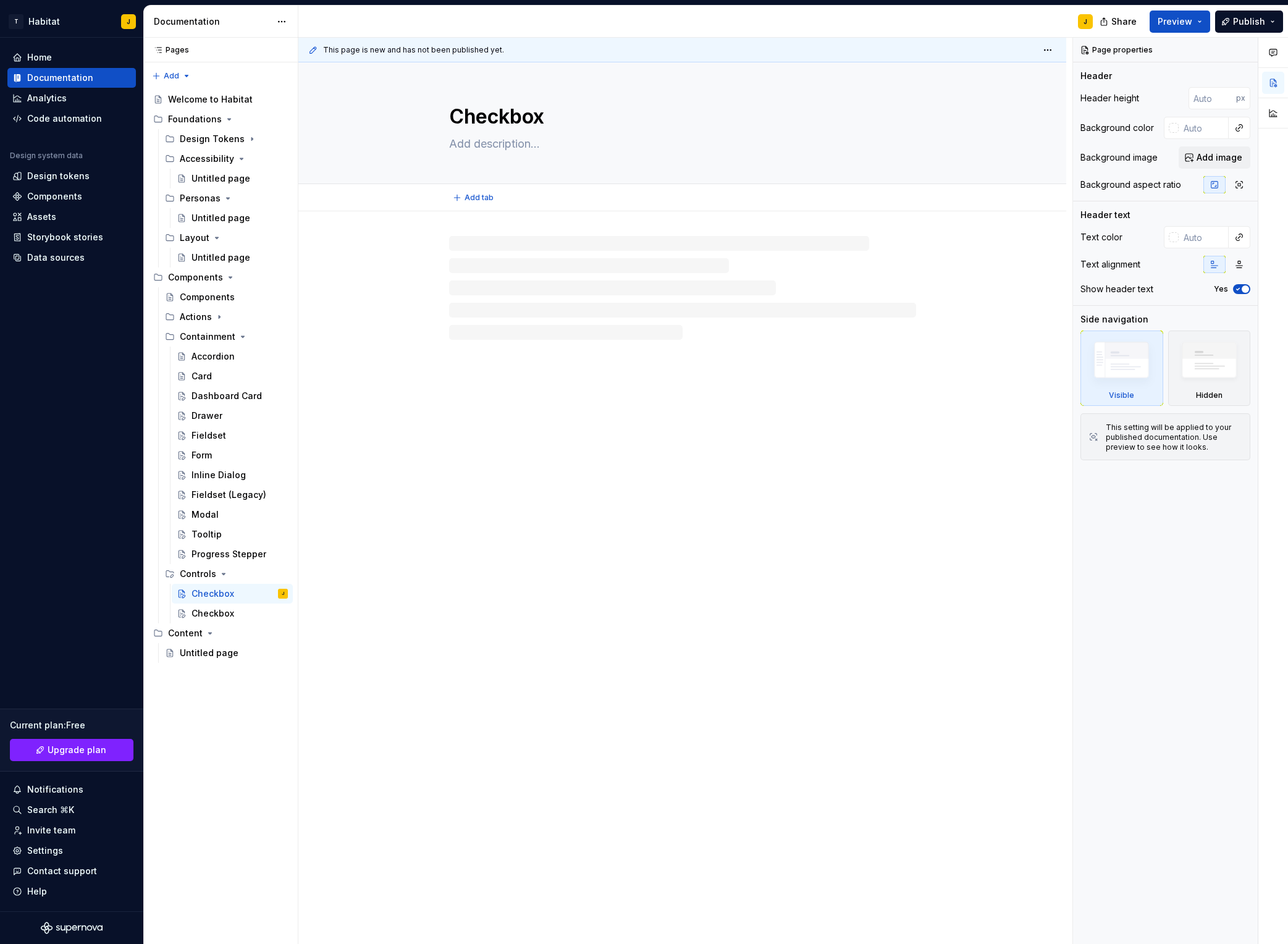
click at [478, 141] on textarea at bounding box center [680, 144] width 467 height 20
click at [497, 145] on textarea at bounding box center [680, 144] width 467 height 20
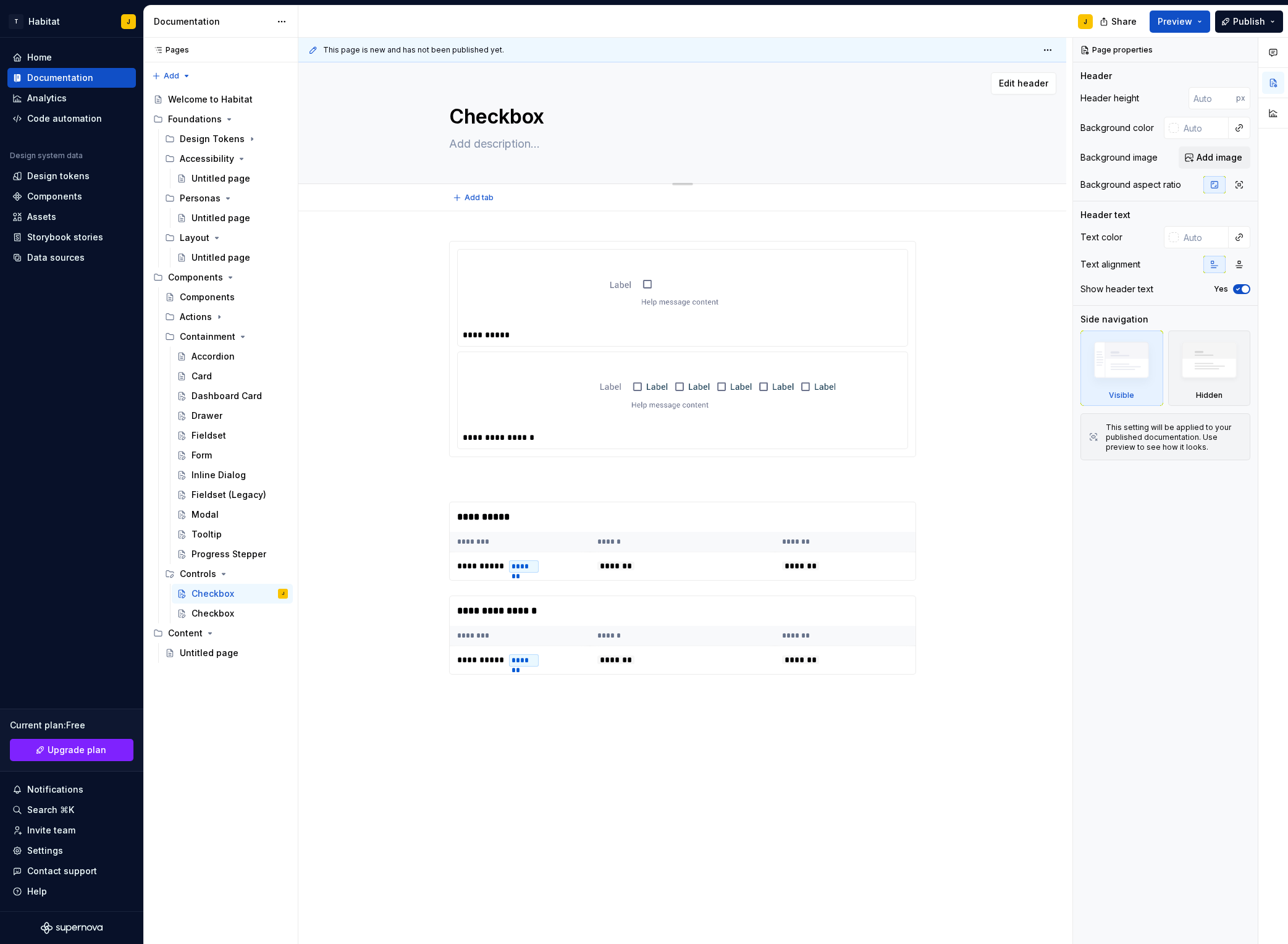
click at [505, 145] on textarea at bounding box center [680, 144] width 467 height 20
paste textarea "ets users pick one or more options"
click at [217, 610] on div "Checkbox" at bounding box center [213, 614] width 42 height 12
drag, startPoint x: 496, startPoint y: 100, endPoint x: 512, endPoint y: 109, distance: 18.4
click at [497, 101] on div "Checkbox" at bounding box center [683, 123] width 467 height 121
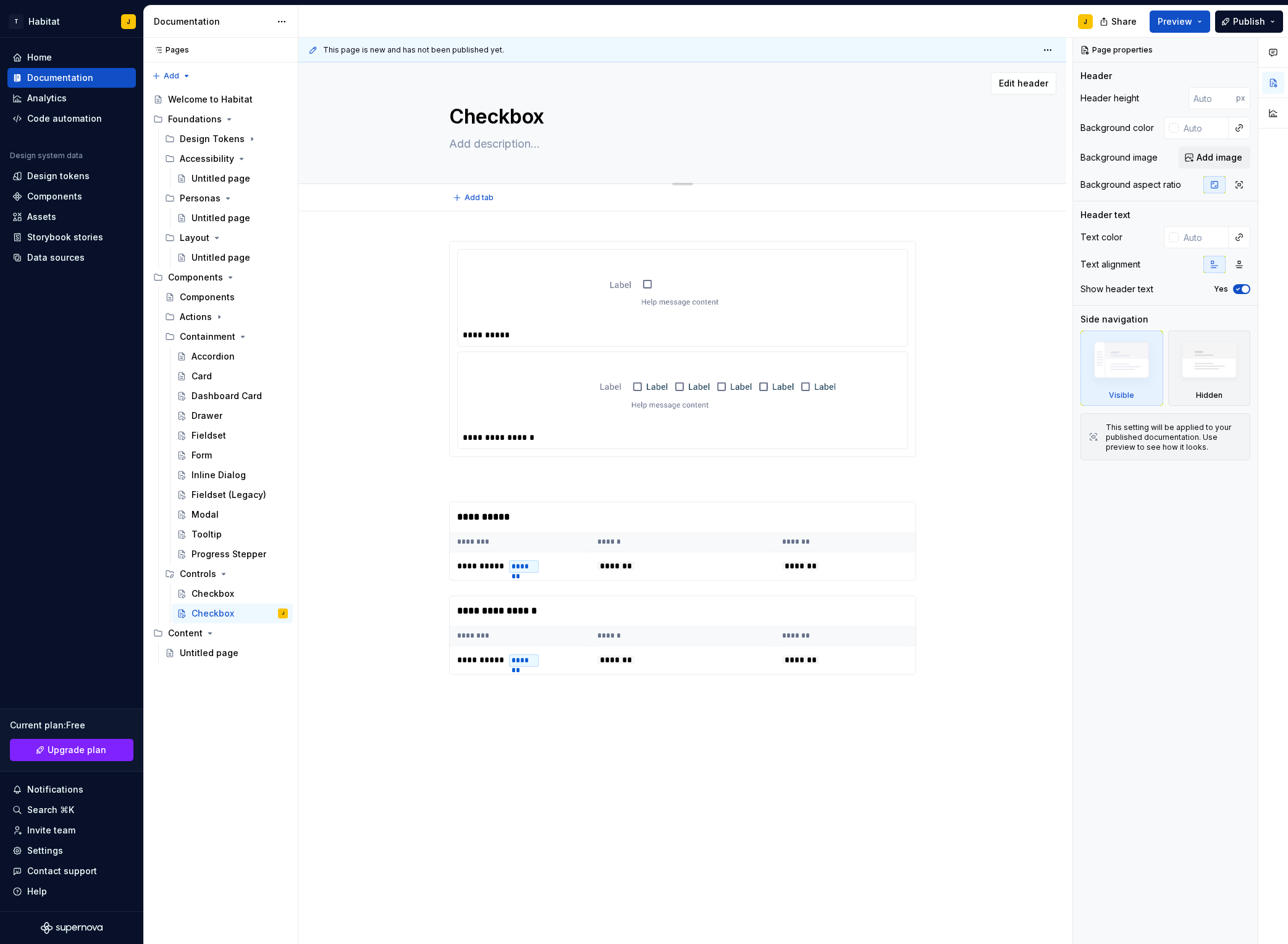
click at [512, 119] on textarea "Checkbox" at bounding box center [680, 117] width 467 height 30
click at [519, 147] on textarea at bounding box center [680, 144] width 467 height 20
paste textarea "Allows a user to pick a color using a visual picker."
click at [390, 317] on div "**********" at bounding box center [682, 592] width 768 height 762
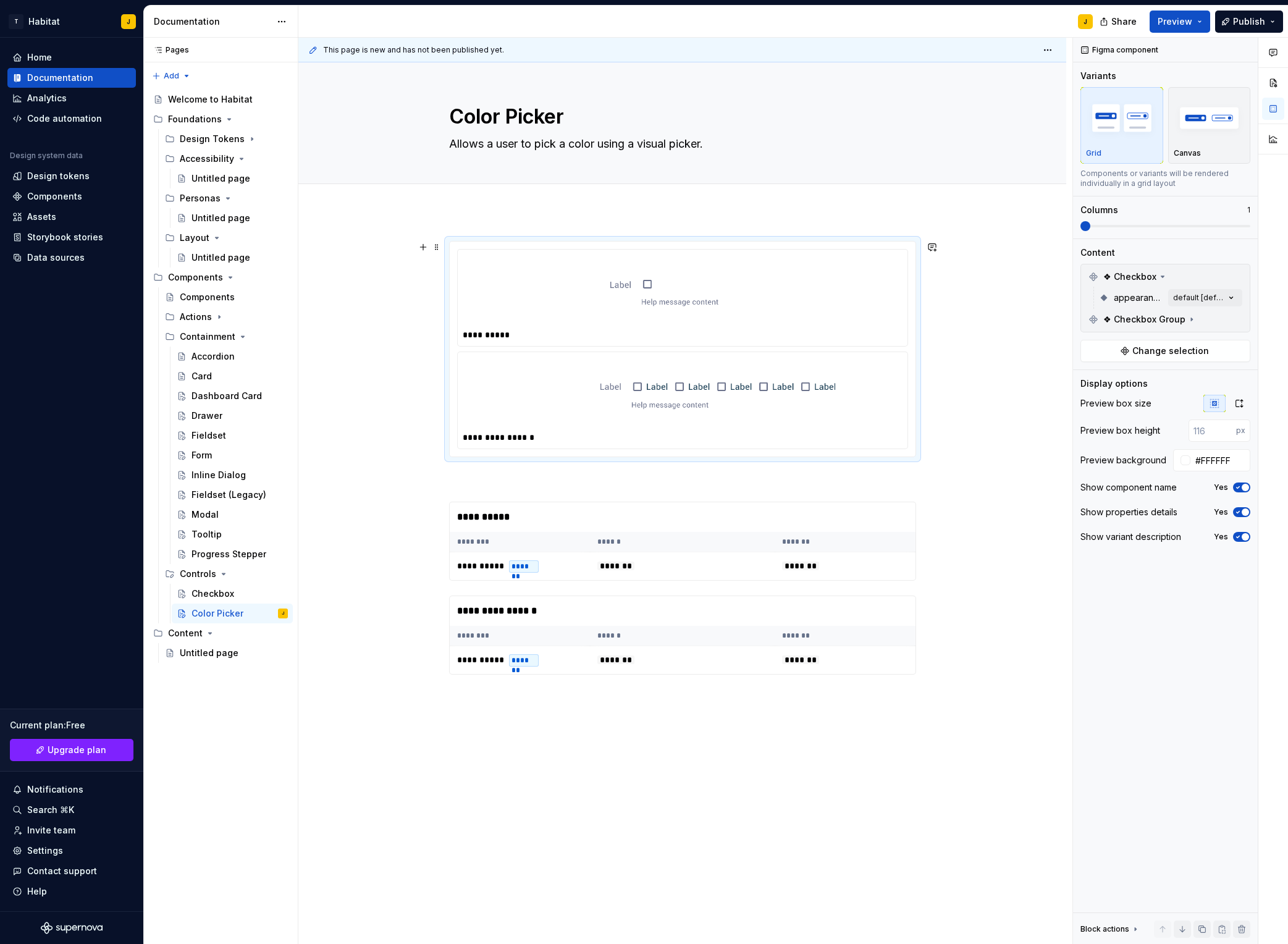
click at [635, 309] on img at bounding box center [683, 290] width 288 height 62
click at [1082, 348] on span "Change selection" at bounding box center [1171, 351] width 77 height 12
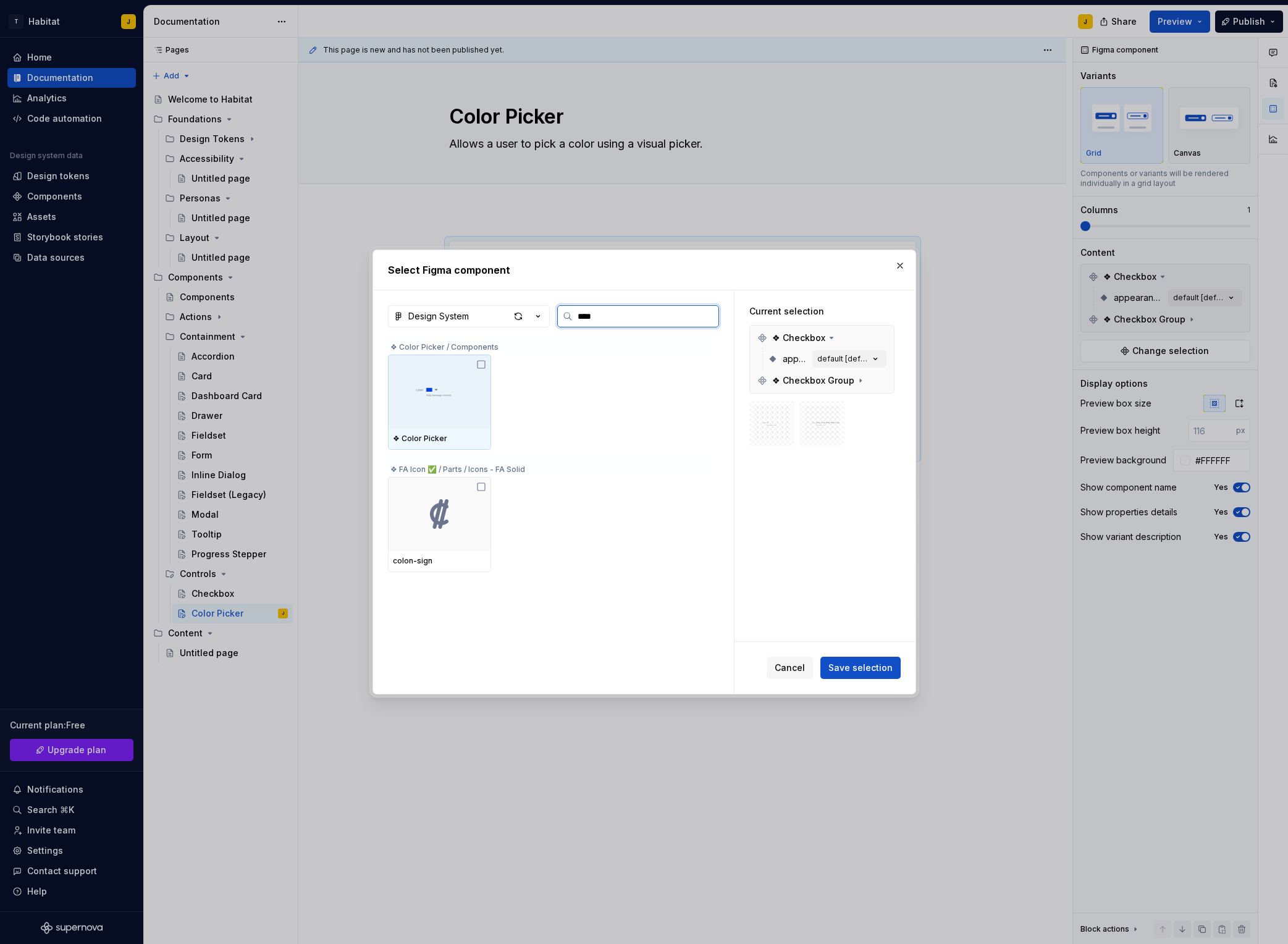
click at [473, 379] on img at bounding box center [440, 392] width 93 height 32
drag, startPoint x: 873, startPoint y: 665, endPoint x: 888, endPoint y: 668, distance: 15.3
click at [874, 665] on span "Save selection" at bounding box center [861, 668] width 64 height 12
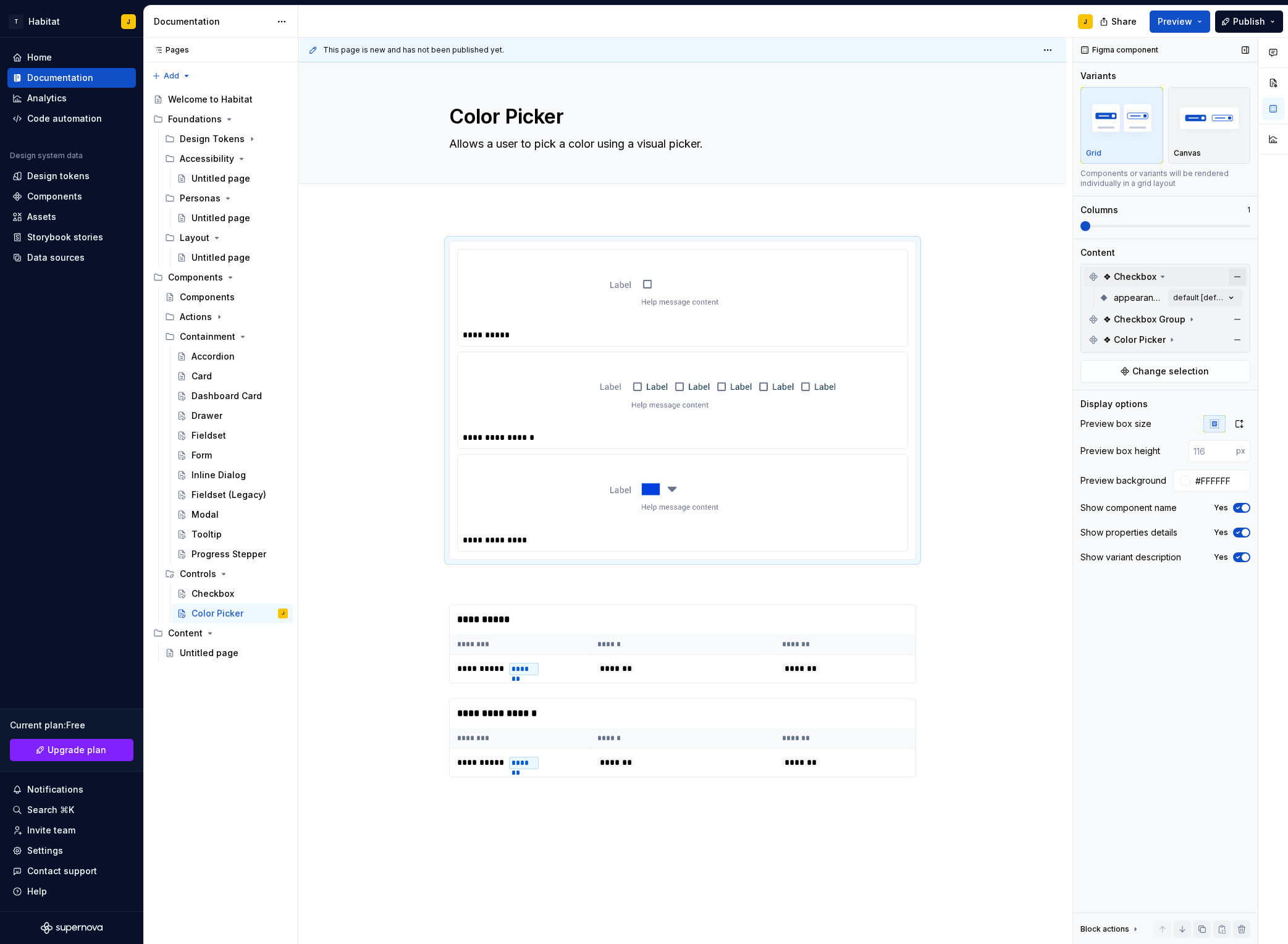
click at [1082, 279] on button "button" at bounding box center [1238, 277] width 18 height 18
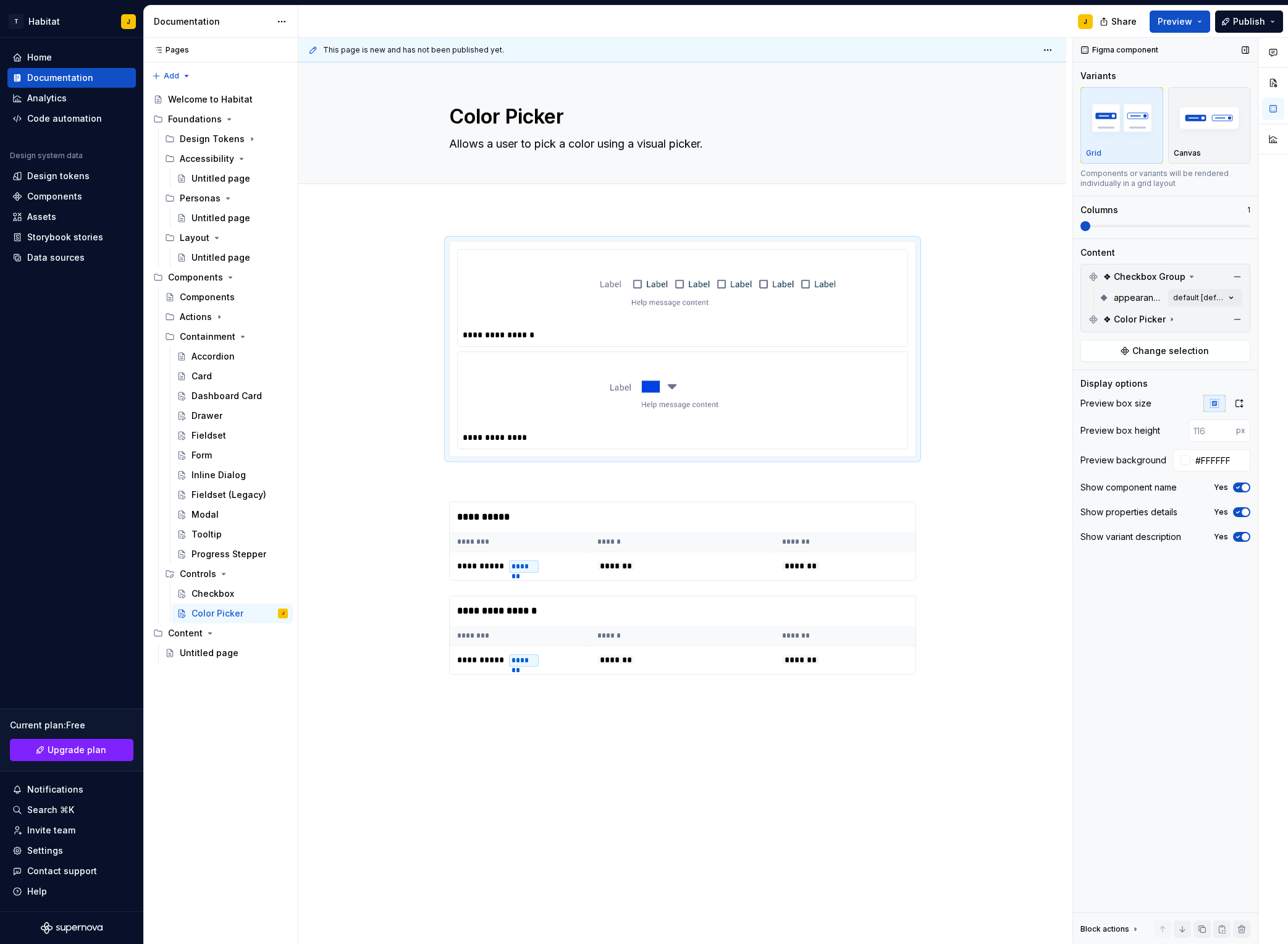
click at [1082, 279] on button "button" at bounding box center [1238, 277] width 18 height 18
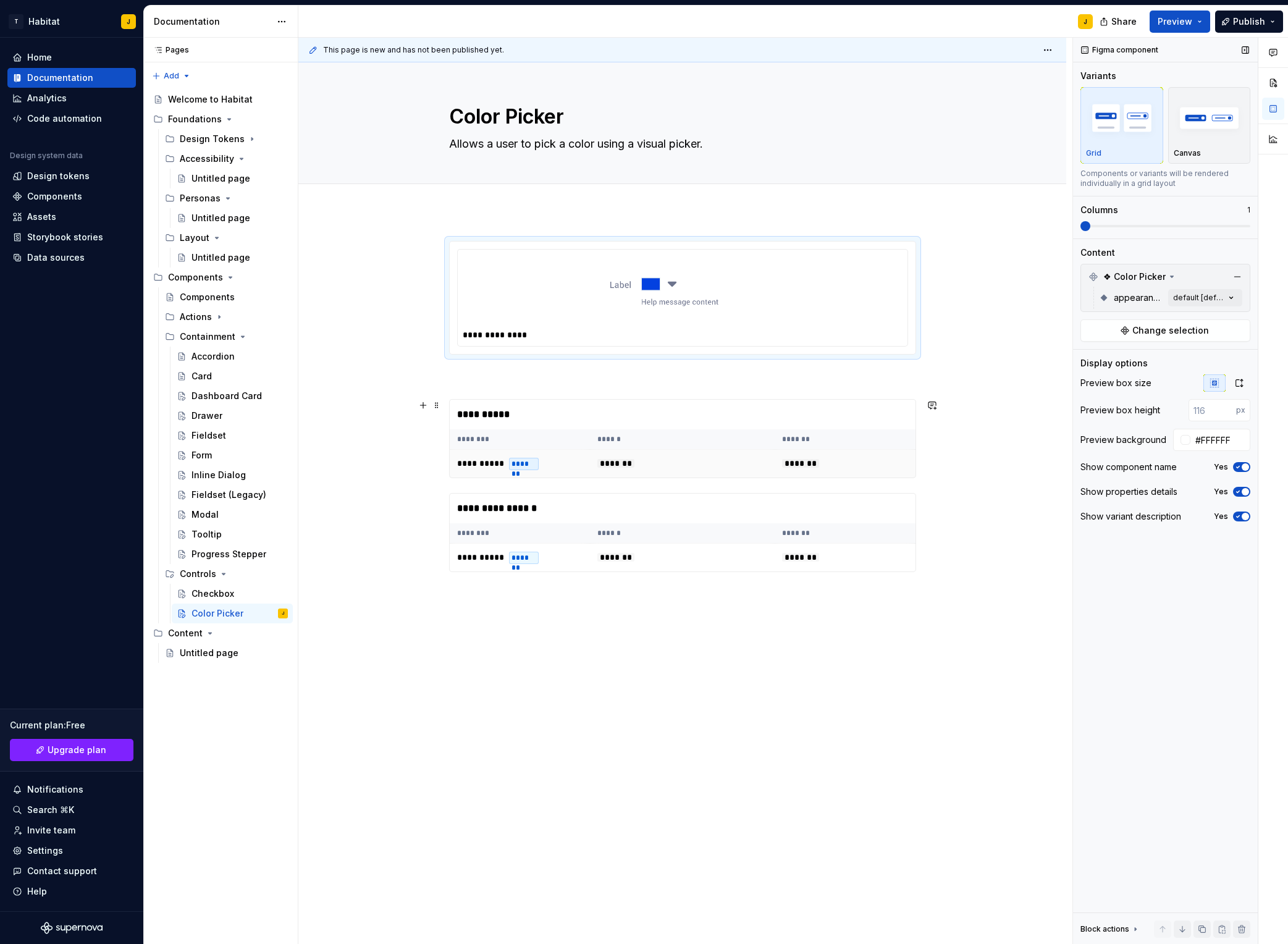
click at [697, 471] on td "*******" at bounding box center [683, 464] width 185 height 28
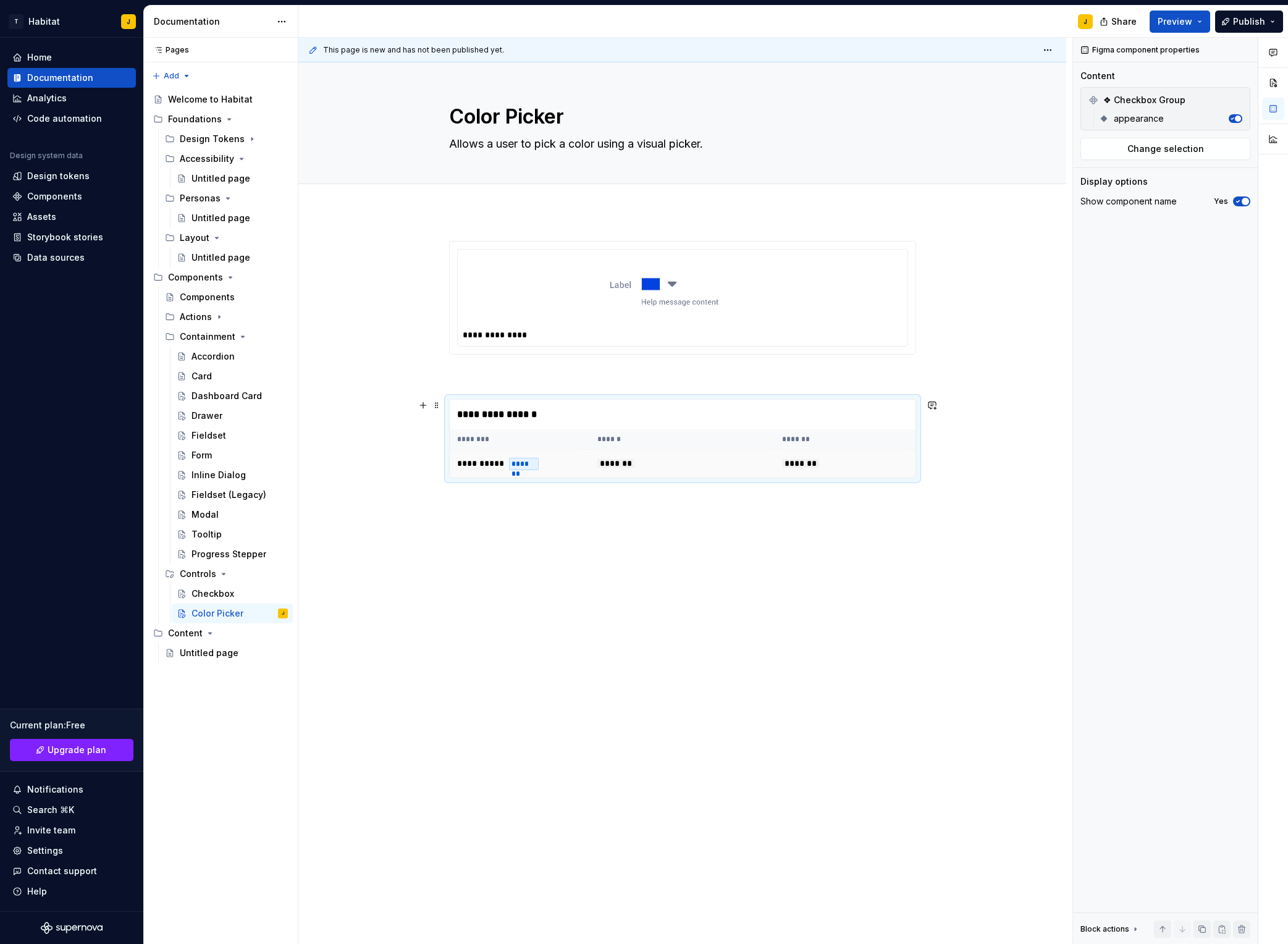
click at [727, 474] on td "*******" at bounding box center [683, 464] width 185 height 28
click at [1185, 145] on span "Change selection" at bounding box center [1165, 149] width 77 height 12
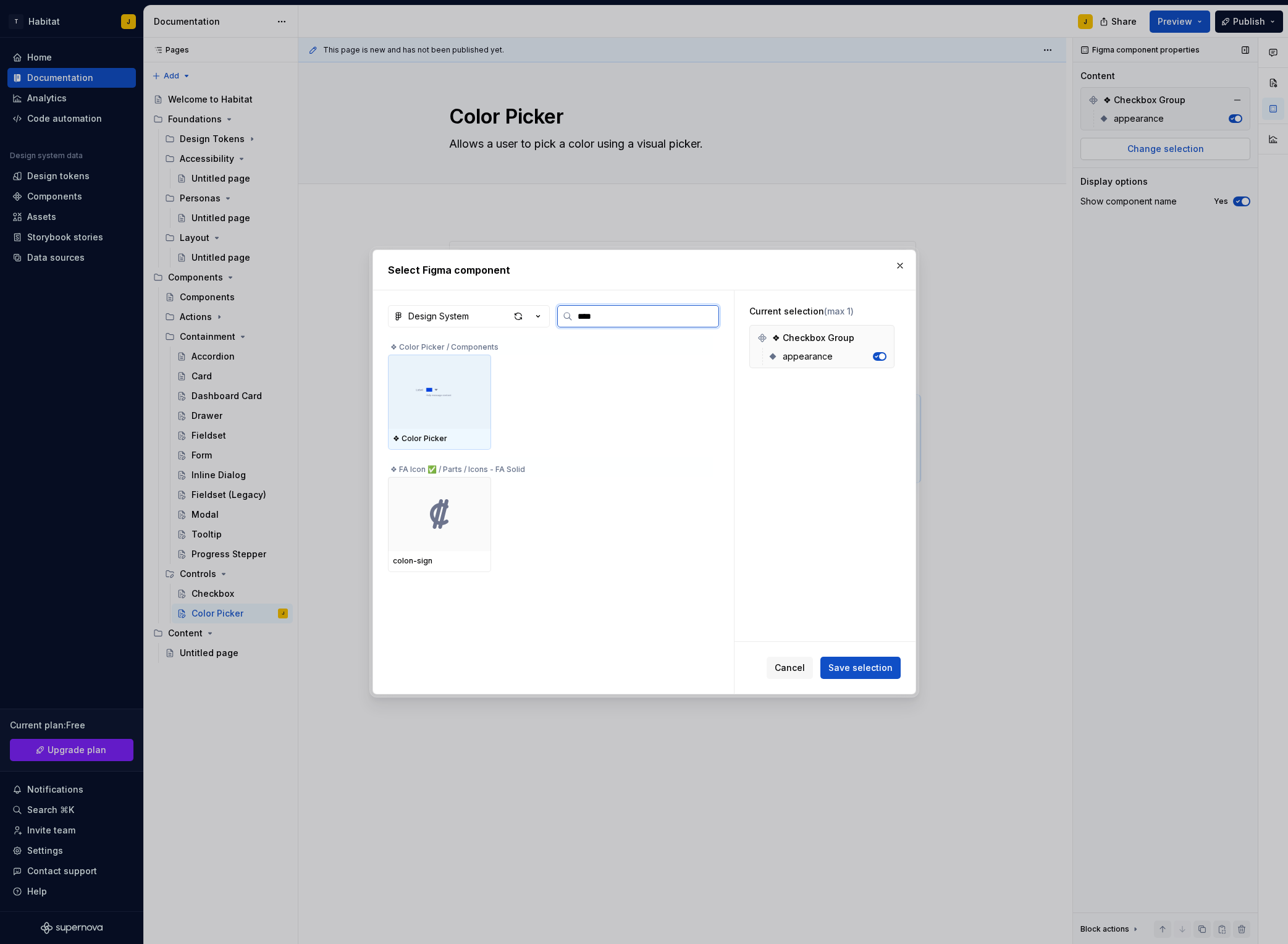
type input "*****"
click at [453, 401] on img at bounding box center [440, 392] width 93 height 32
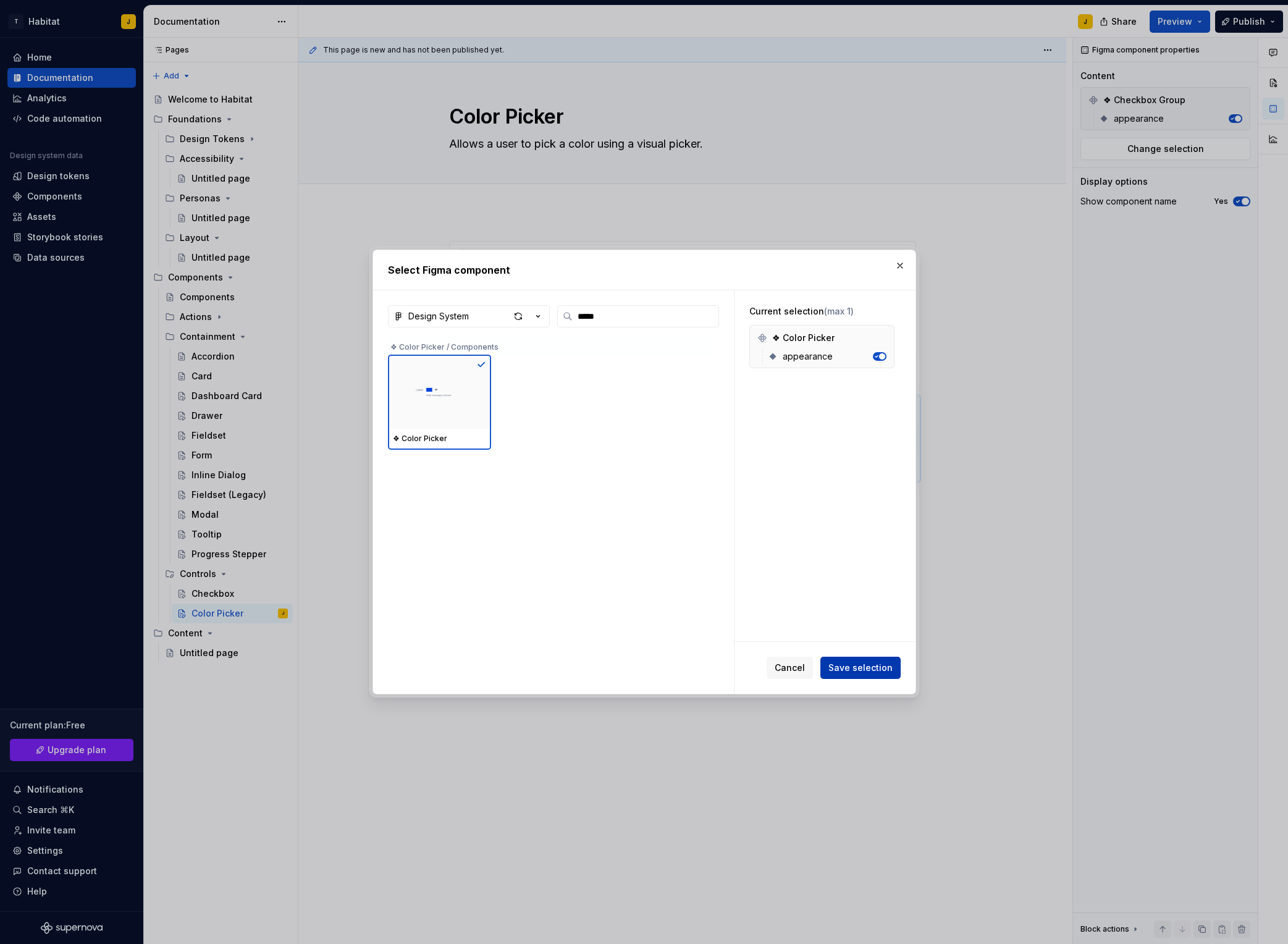
click at [885, 675] on button "Save selection" at bounding box center [861, 668] width 80 height 22
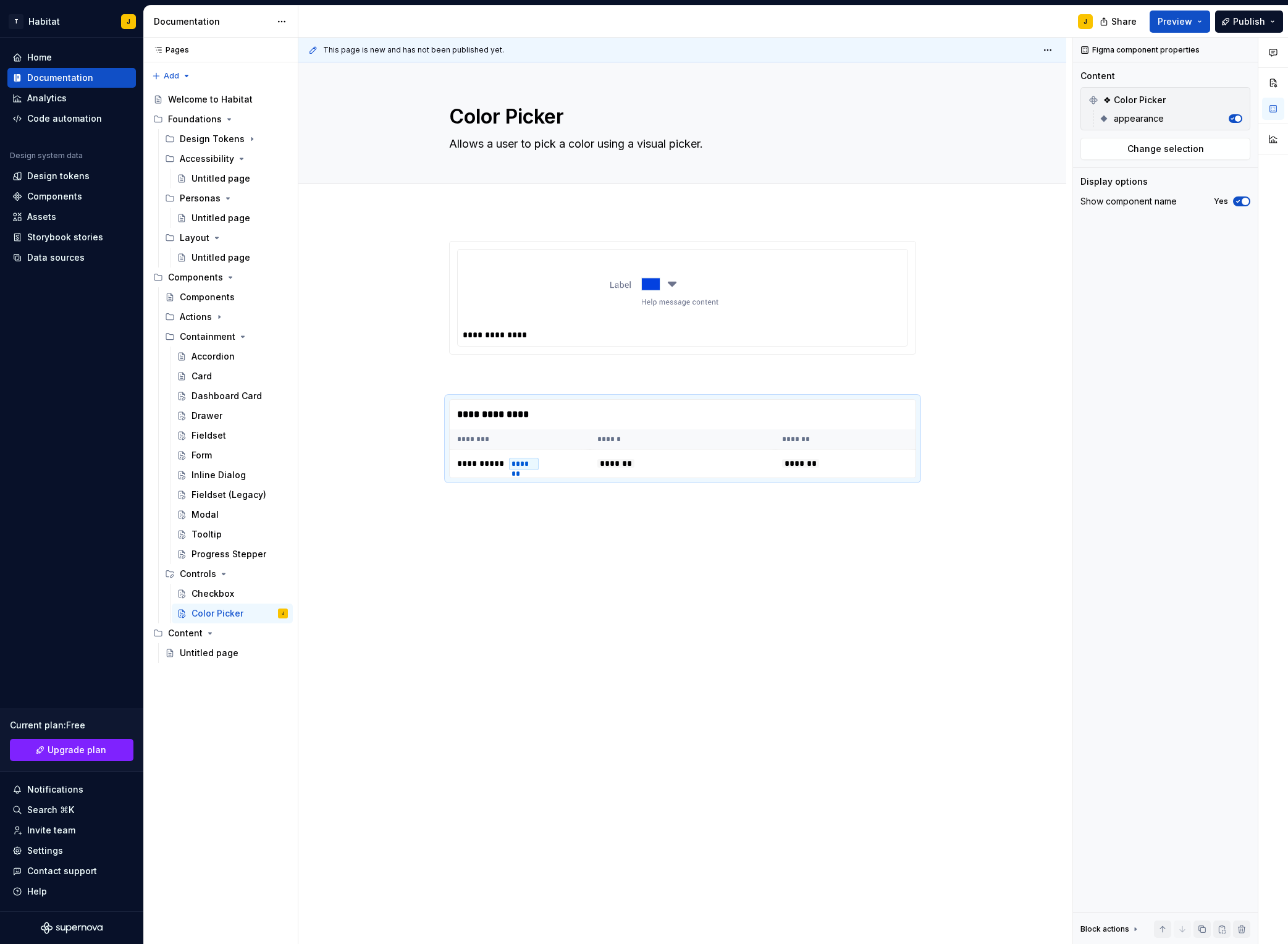
click at [605, 573] on div "**********" at bounding box center [682, 494] width 768 height 565
click at [257, 614] on button "Page tree" at bounding box center [262, 614] width 18 height 18
click at [319, 657] on div "Duplicate page" at bounding box center [337, 655] width 121 height 12
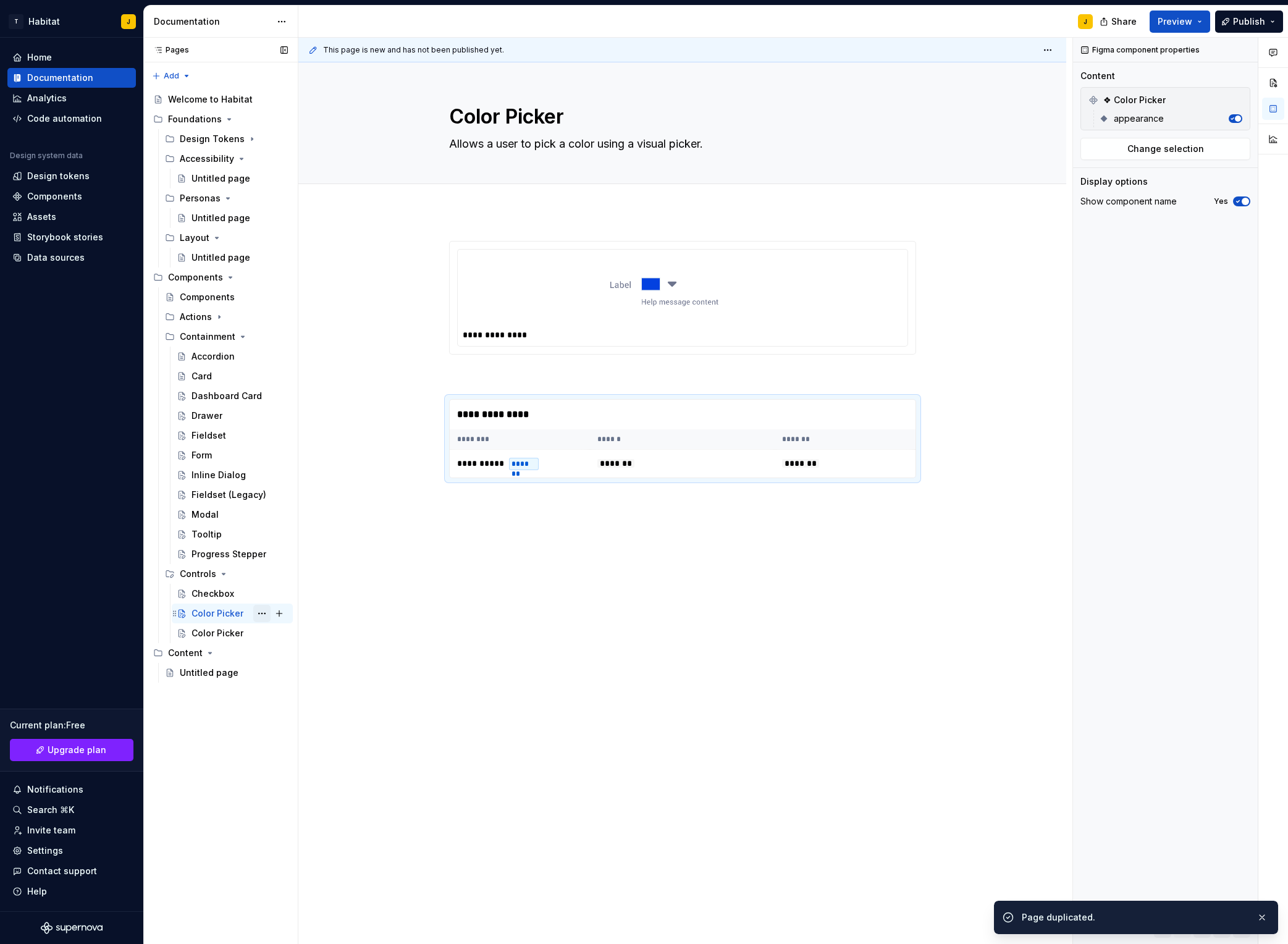
click at [260, 614] on button "Page tree" at bounding box center [262, 614] width 18 height 18
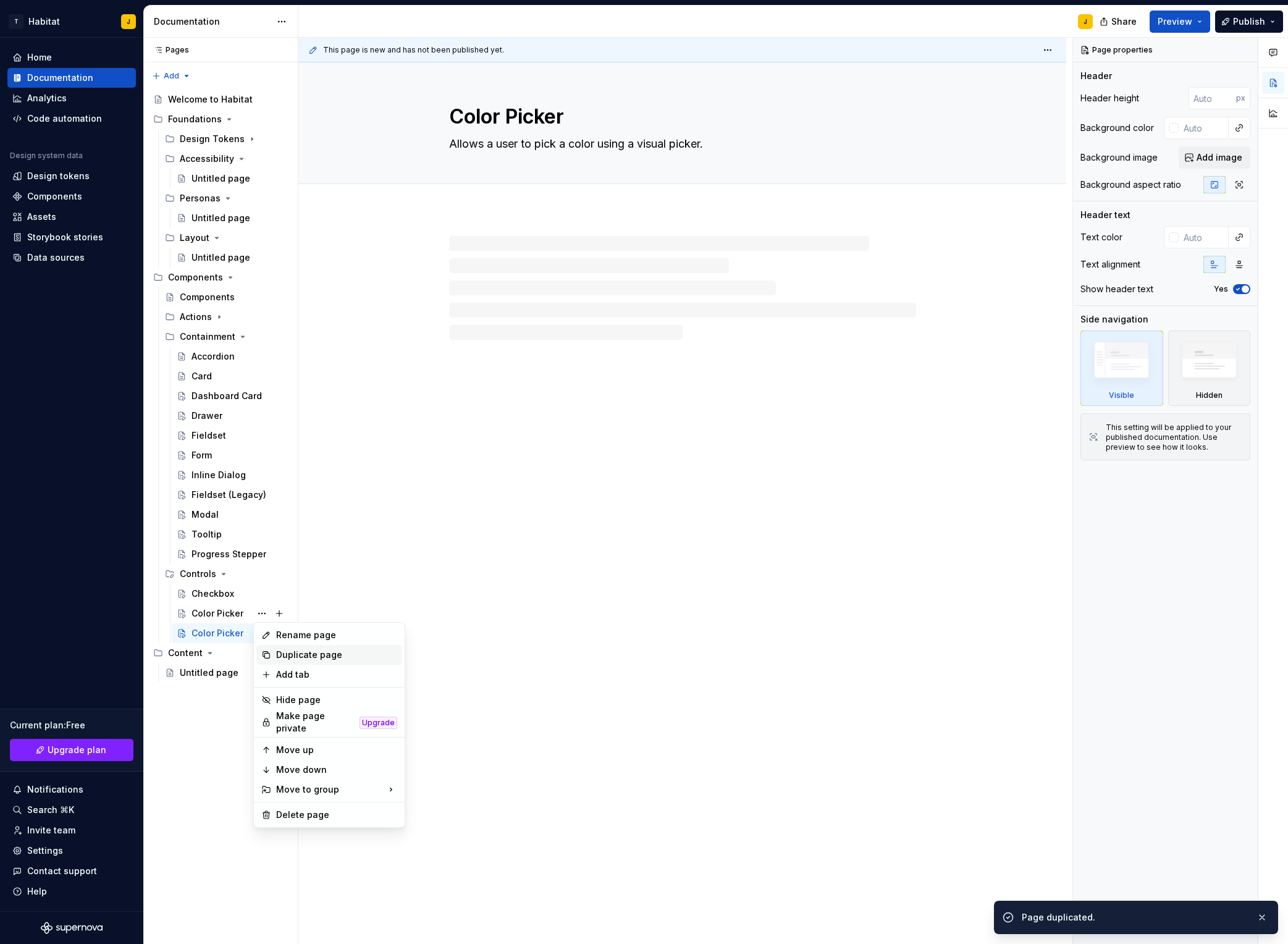
click at [293, 650] on div "Duplicate page" at bounding box center [337, 655] width 121 height 12
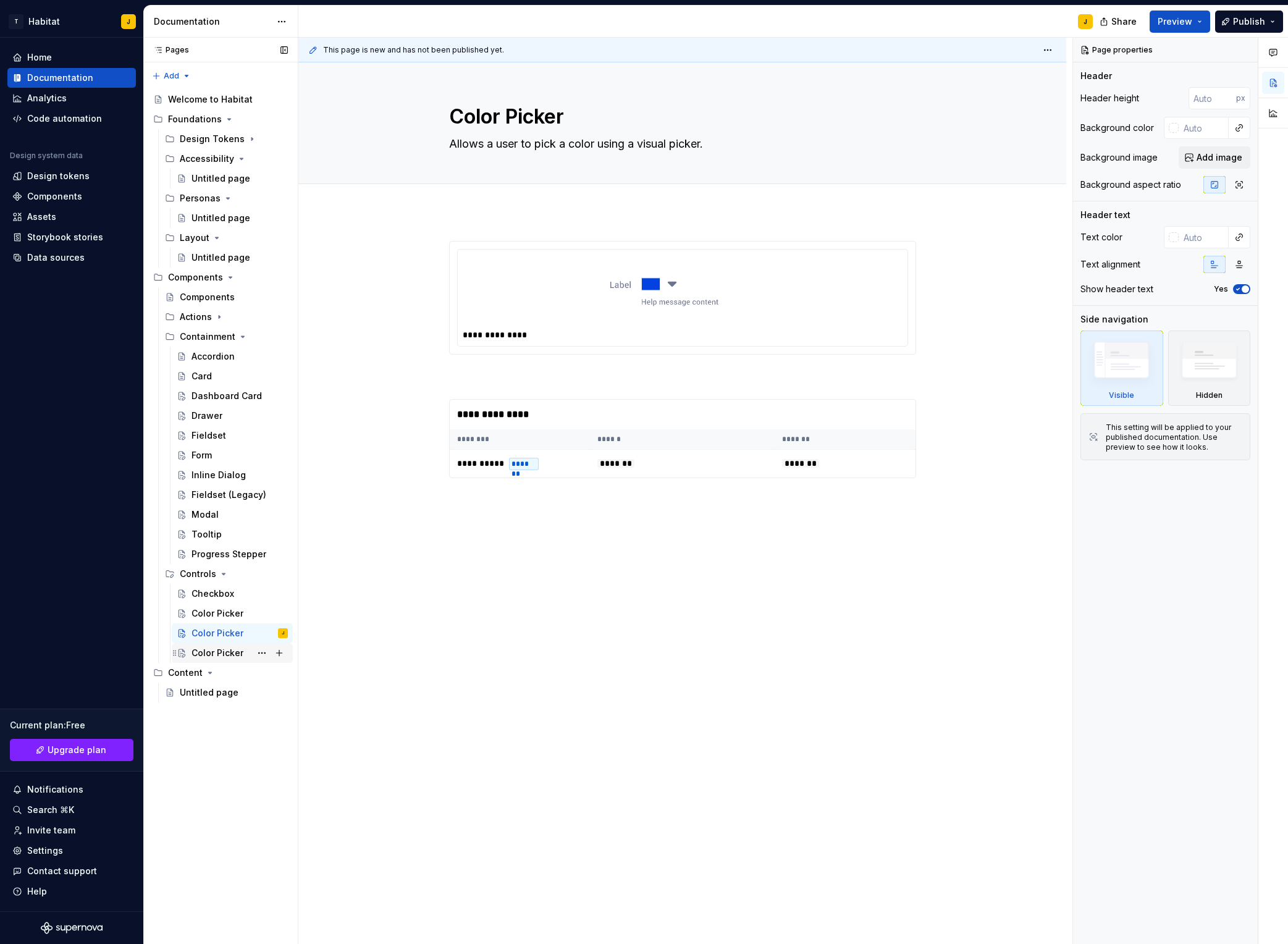
click at [212, 652] on div "Color Picker" at bounding box center [217, 653] width 52 height 12
click at [228, 627] on div "Color Picker" at bounding box center [217, 633] width 52 height 12
drag, startPoint x: 528, startPoint y: 125, endPoint x: 616, endPoint y: 127, distance: 88.0
click at [528, 125] on textarea "Color Picker" at bounding box center [680, 117] width 467 height 30
type textarea "*"
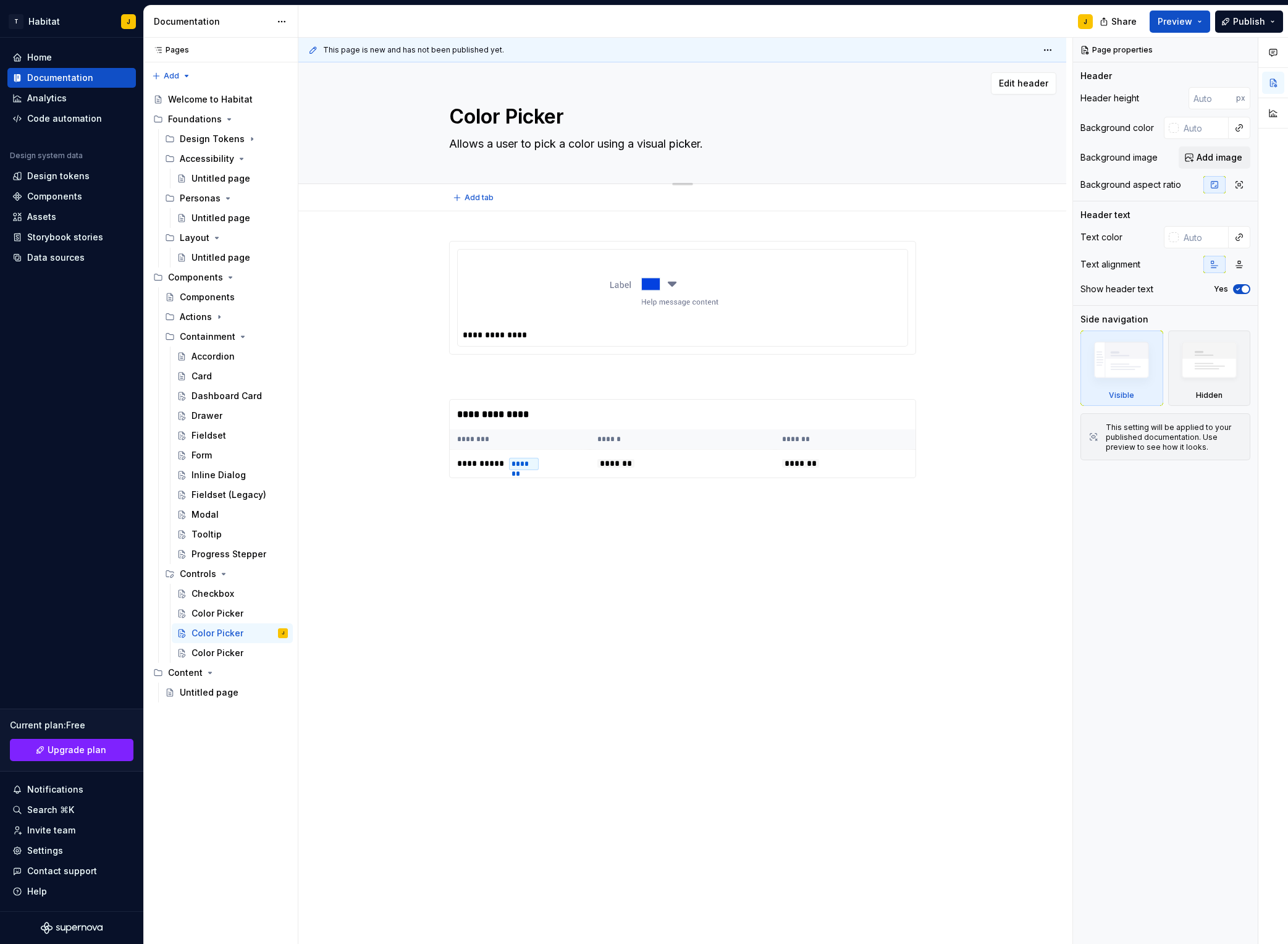
type textarea "D"
type textarea "*"
type textarea "Di"
type textarea "*"
type textarea "Dis"
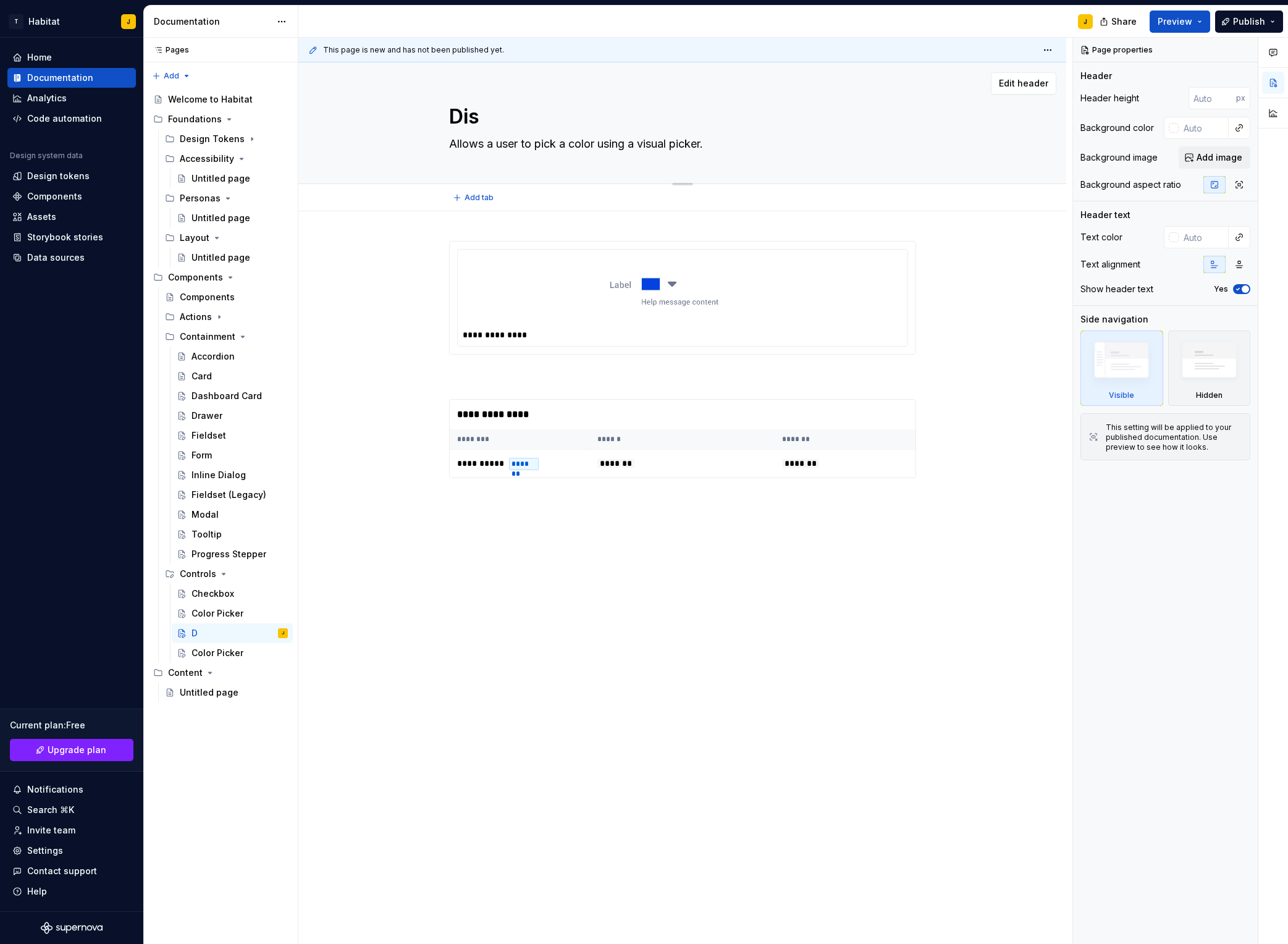
type textarea "*"
type textarea "Disp"
type textarea "*"
type textarea "Displ"
type textarea "*"
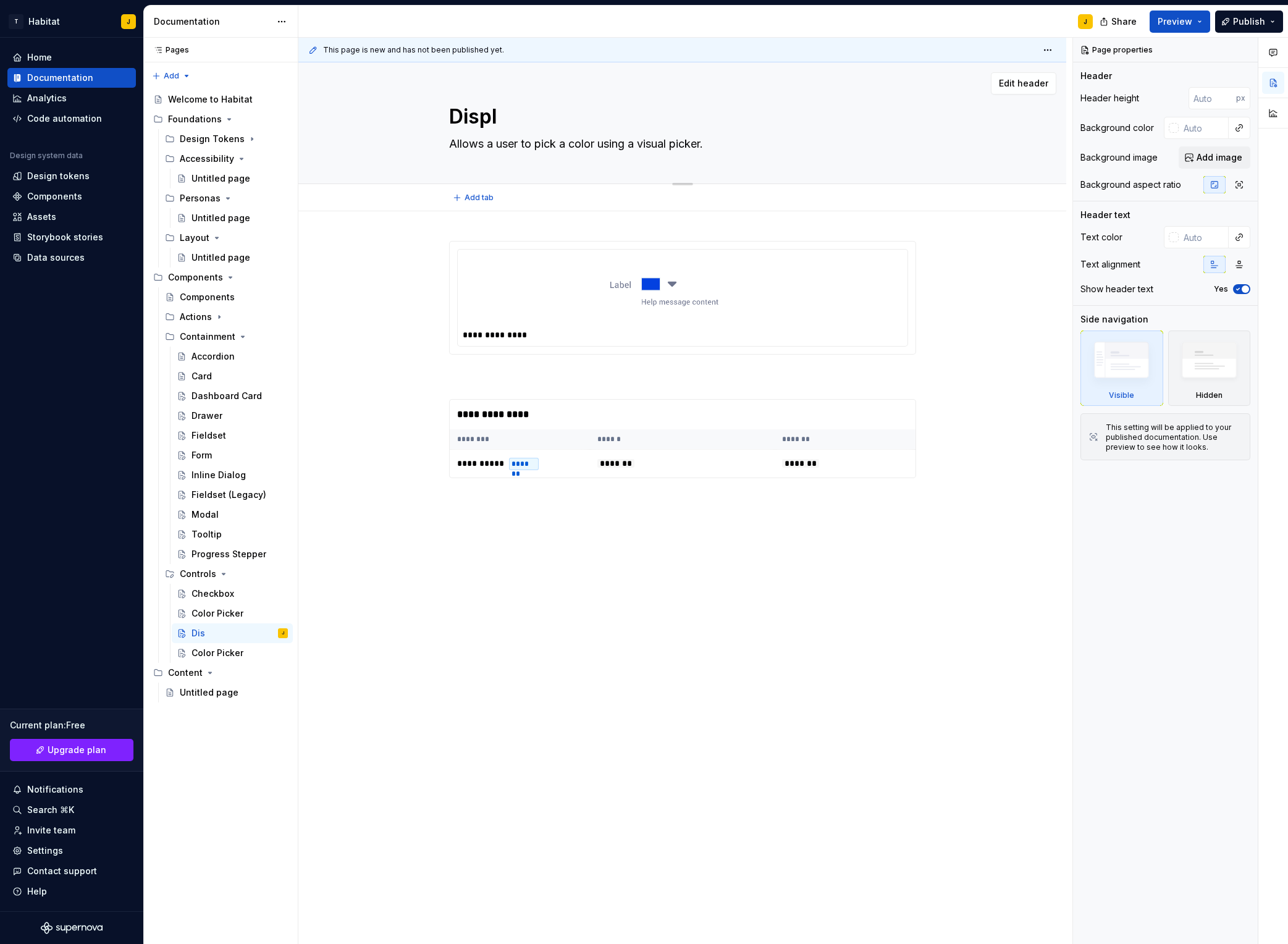
type textarea "Displa"
type textarea "*"
type textarea "Display"
type textarea "*"
type textarea "Display"
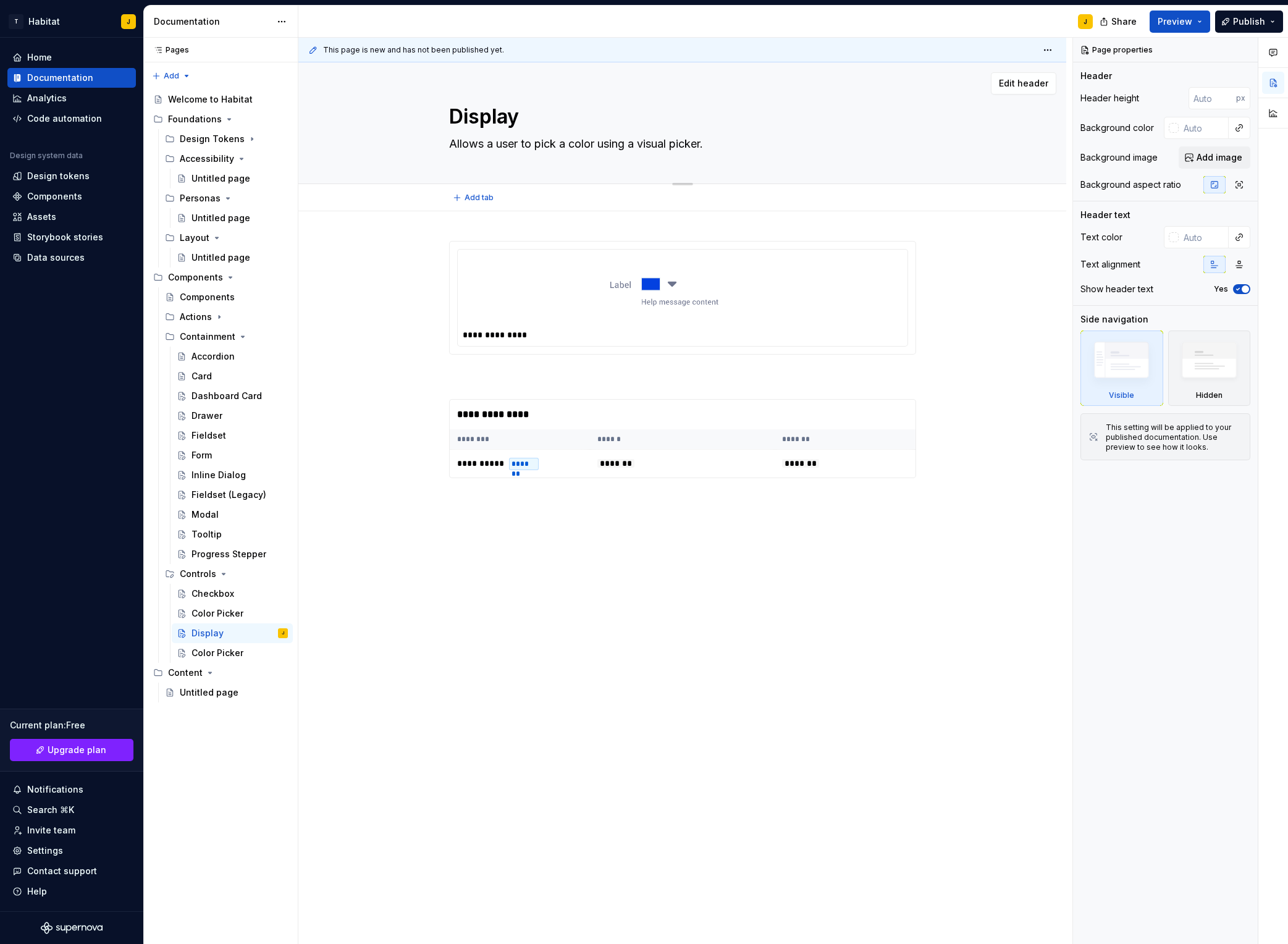
click at [600, 148] on textarea "Allows a user to pick a color using a visual picker." at bounding box center [680, 144] width 467 height 20
paste textarea "Displays data/value for a field"
type textarea "*"
type textarea "Displays data/value for a field."
type textarea "*"
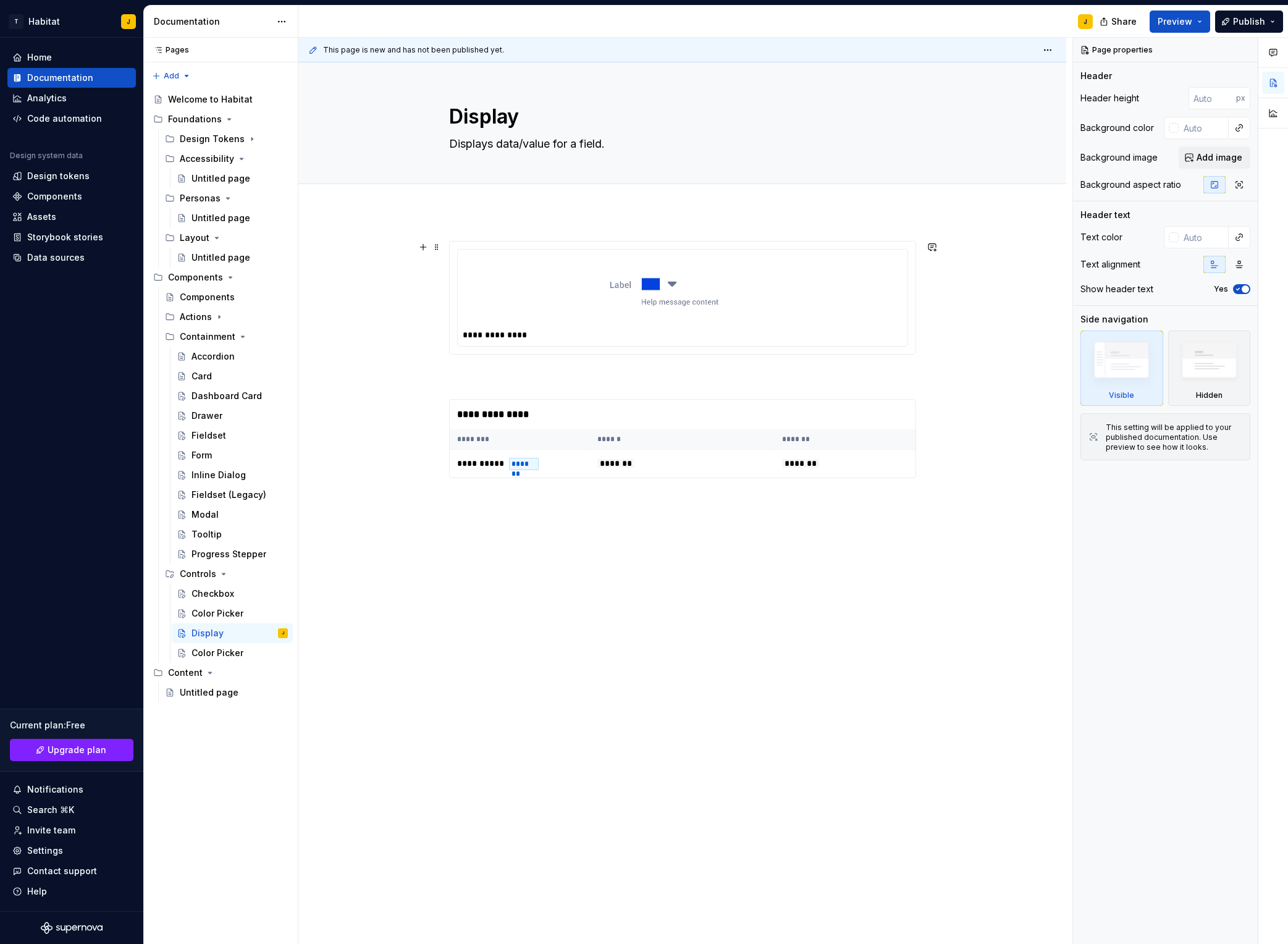
type textarea "Displays data/value for a field."
drag, startPoint x: 306, startPoint y: 332, endPoint x: 350, endPoint y: 312, distance: 48.3
click at [305, 331] on div "**********" at bounding box center [686, 492] width 775 height 908
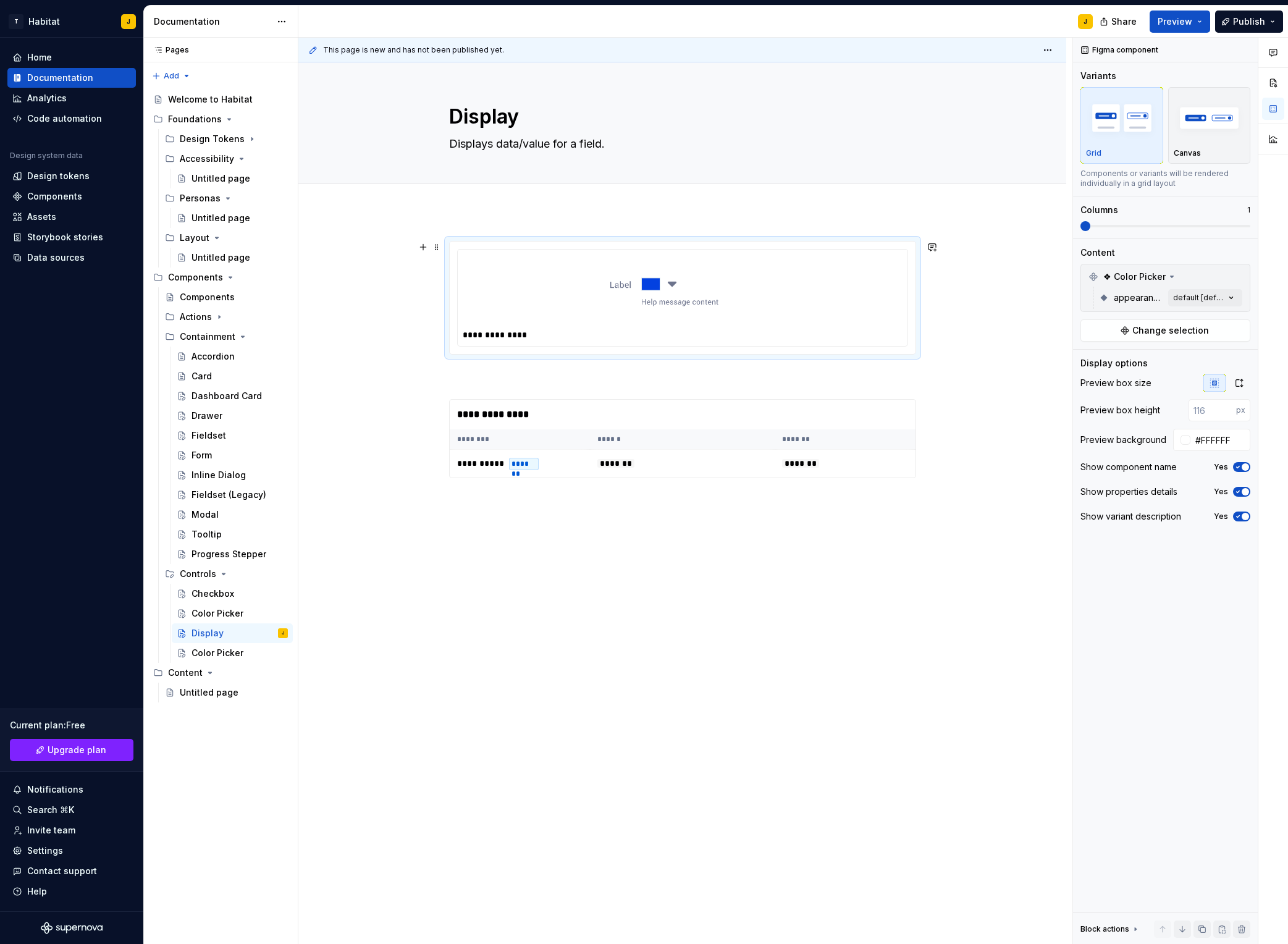
click at [662, 309] on img at bounding box center [683, 290] width 288 height 62
type textarea "*"
click at [1183, 328] on span "Change selection" at bounding box center [1171, 330] width 77 height 12
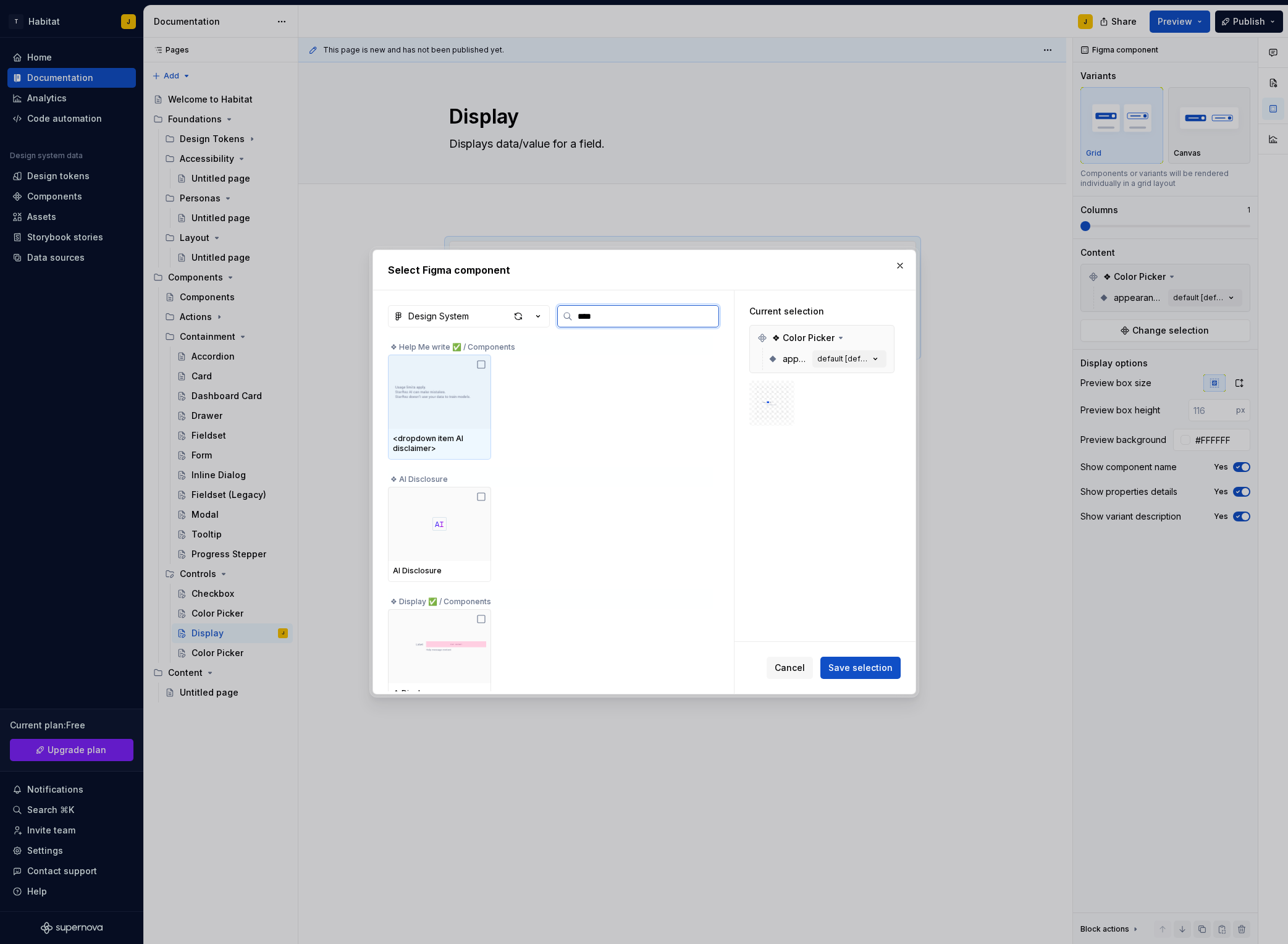
type input "*****"
click at [473, 386] on img at bounding box center [440, 392] width 93 height 32
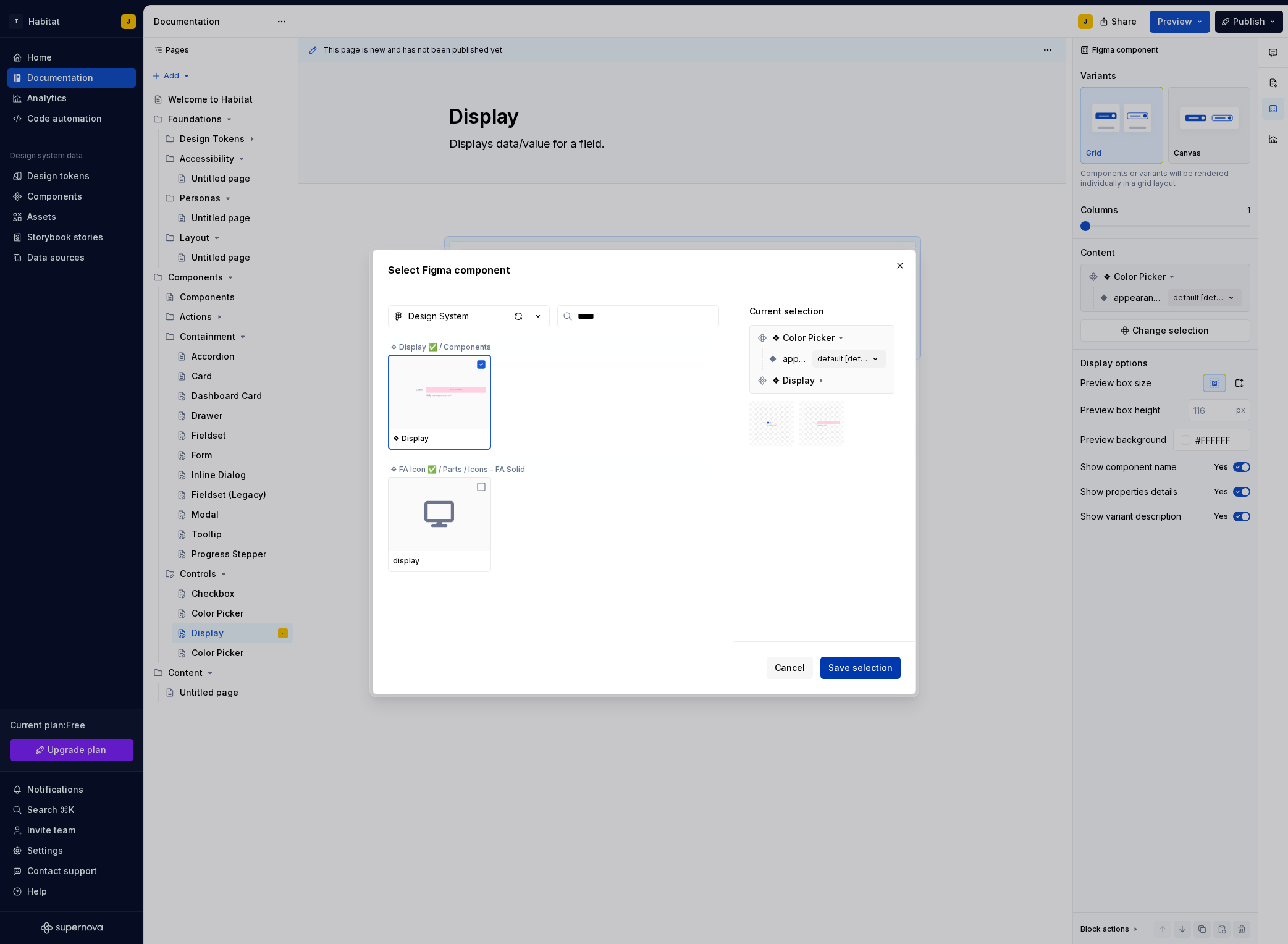
click at [860, 673] on button "Save selection" at bounding box center [861, 668] width 80 height 22
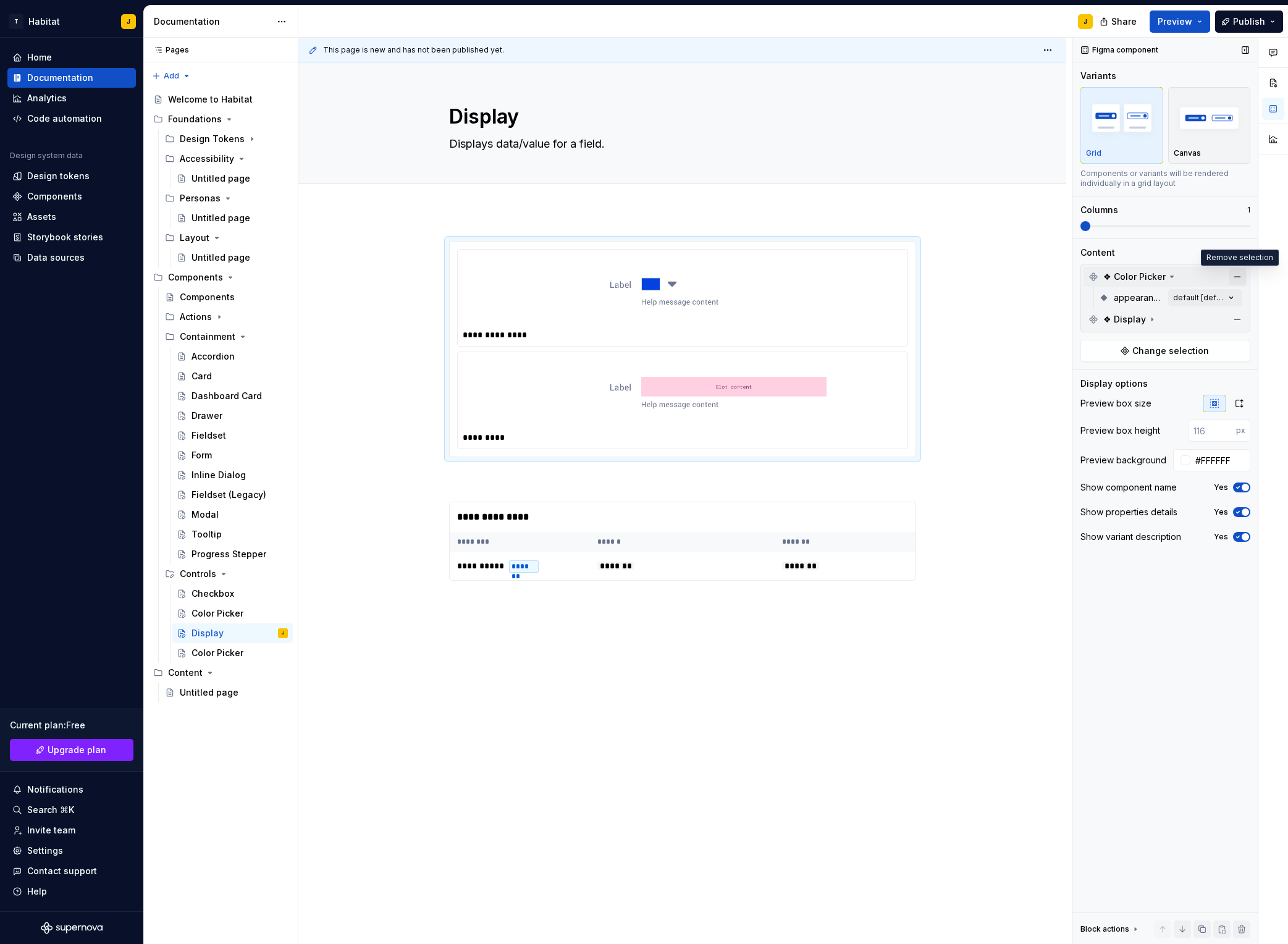
click at [1238, 279] on button "button" at bounding box center [1238, 277] width 18 height 18
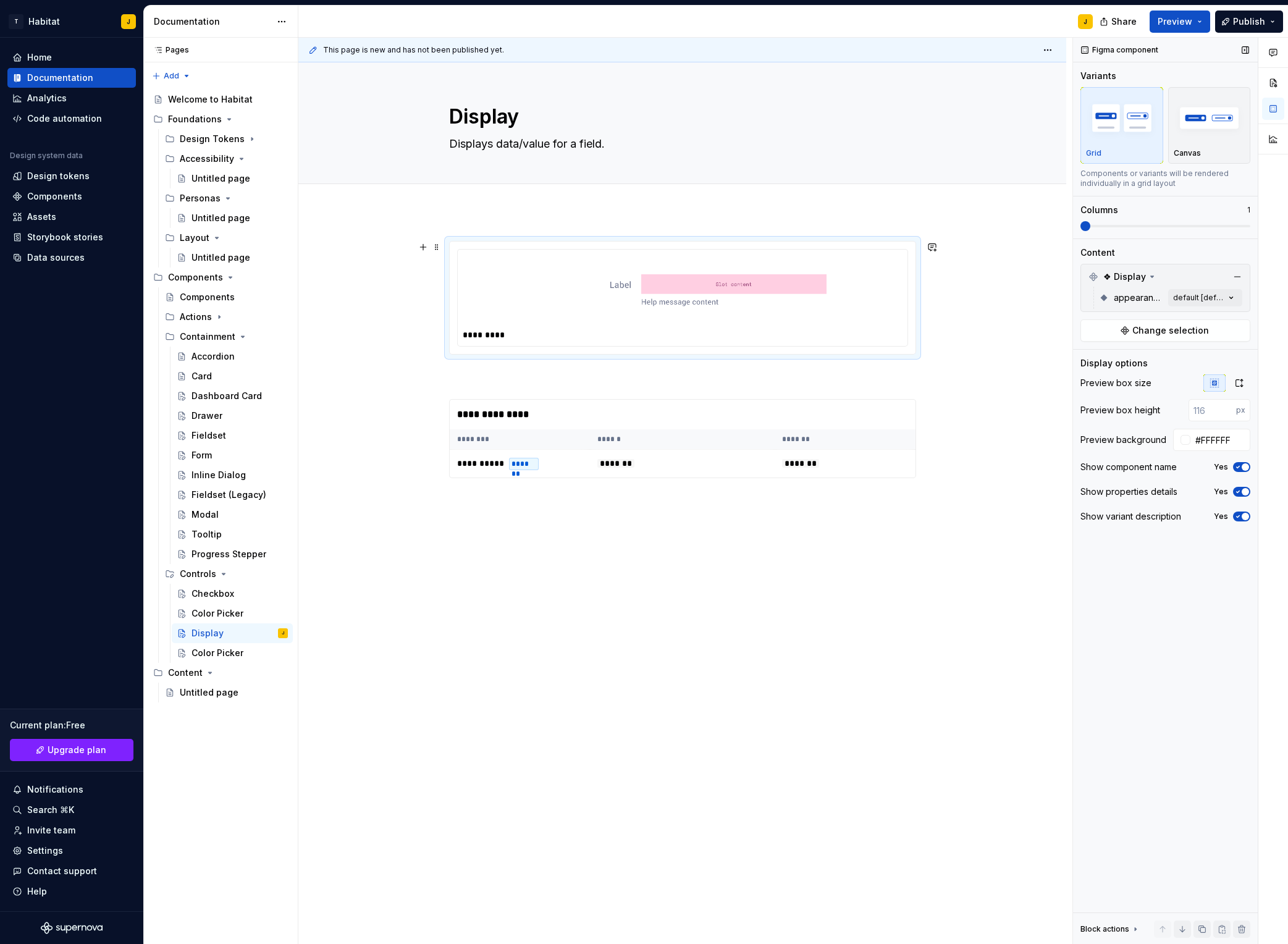
click at [754, 306] on img at bounding box center [683, 290] width 288 height 62
click at [742, 447] on th "******" at bounding box center [683, 440] width 185 height 20
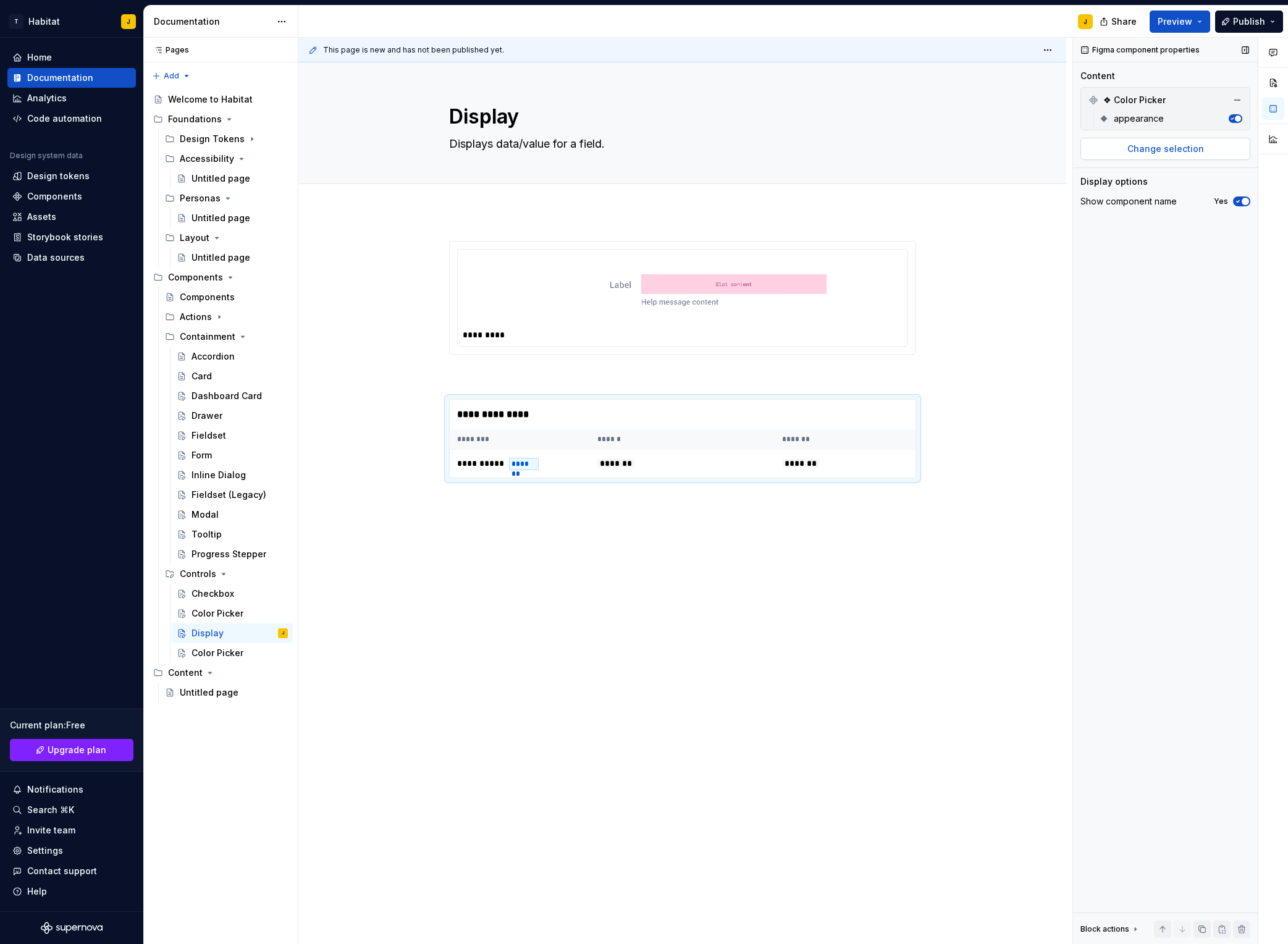
click at [1156, 141] on button "Change selection" at bounding box center [1165, 149] width 170 height 22
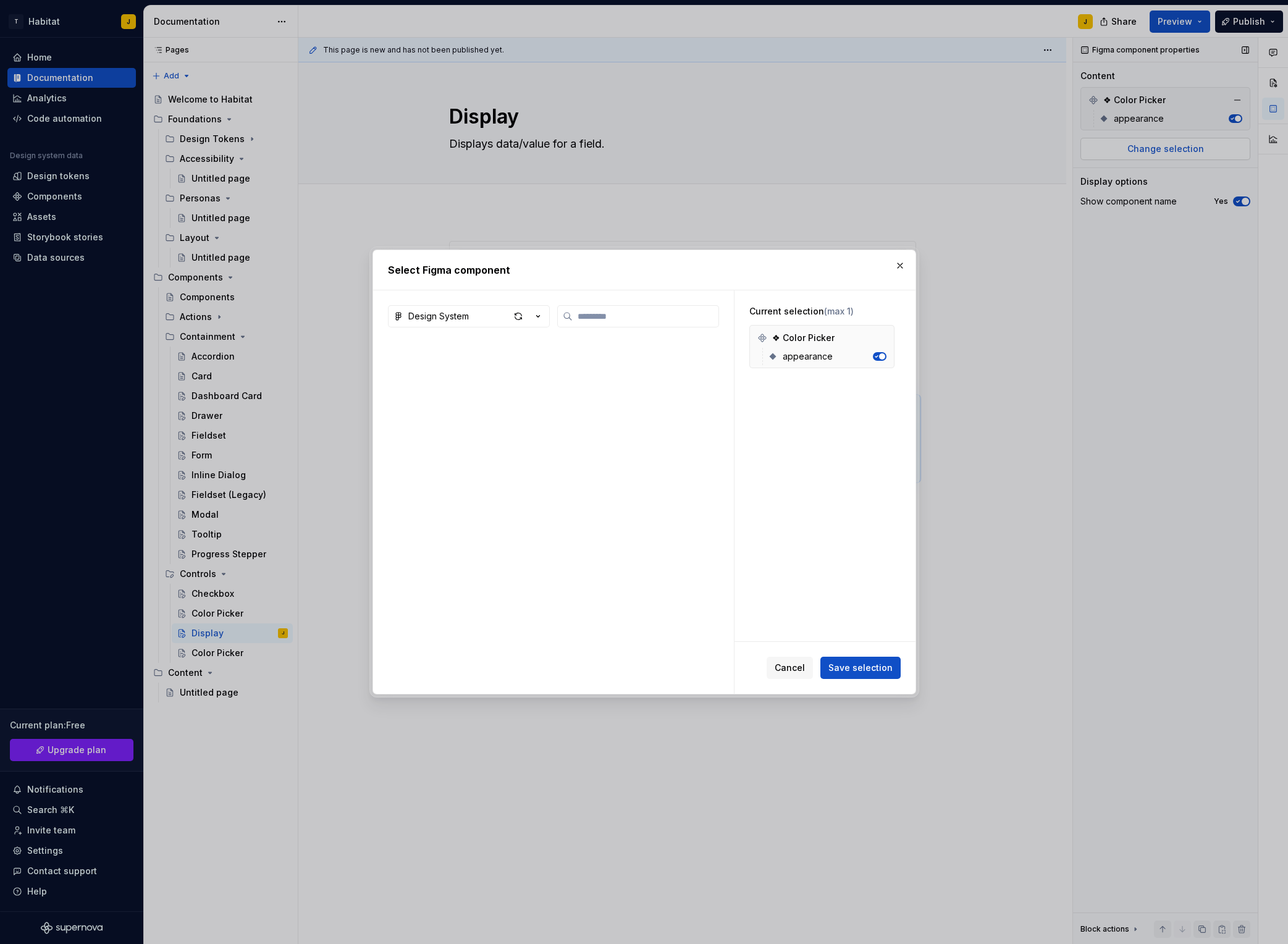
type textarea "*"
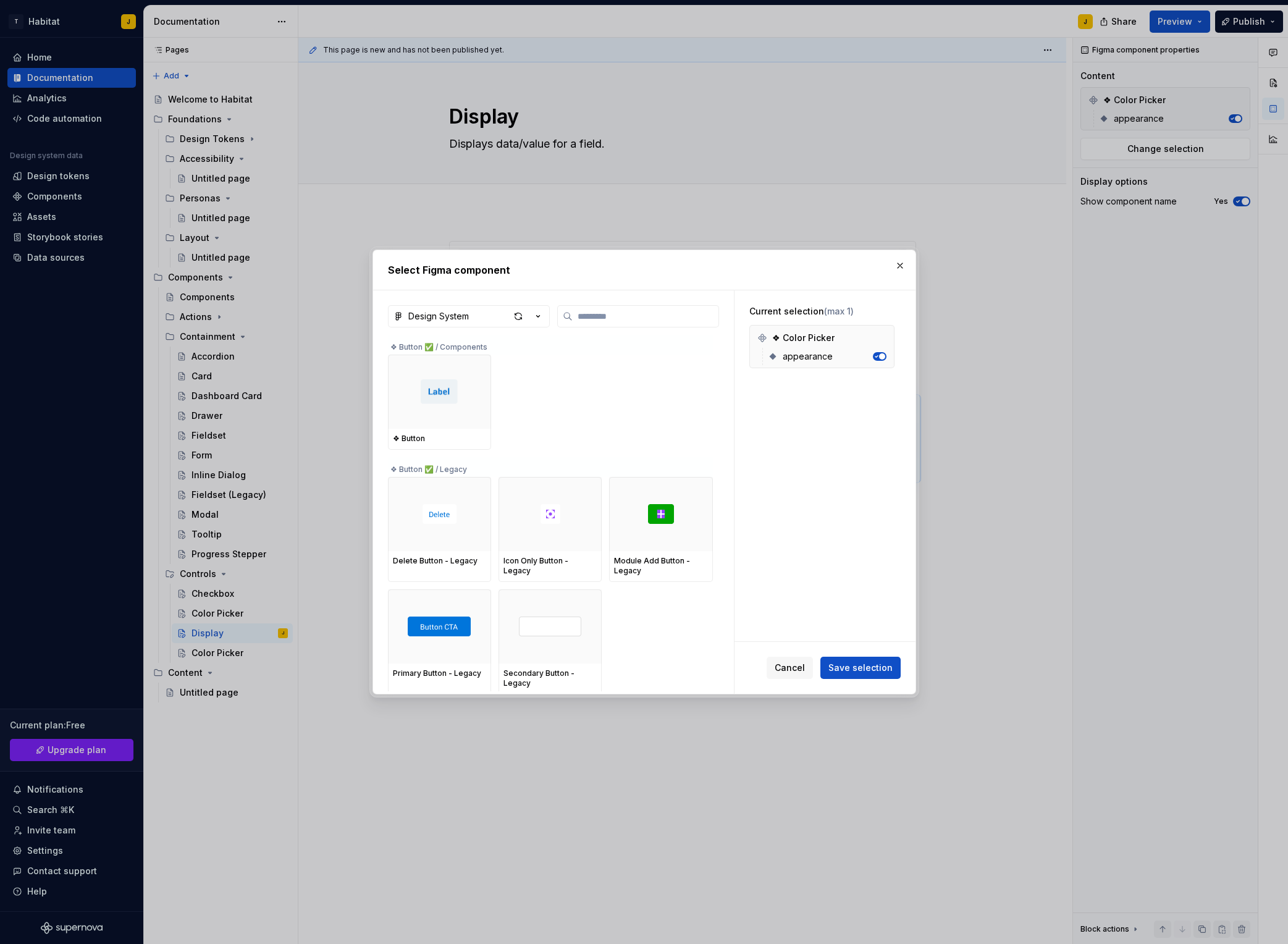
type input "*"
type textarea "*"
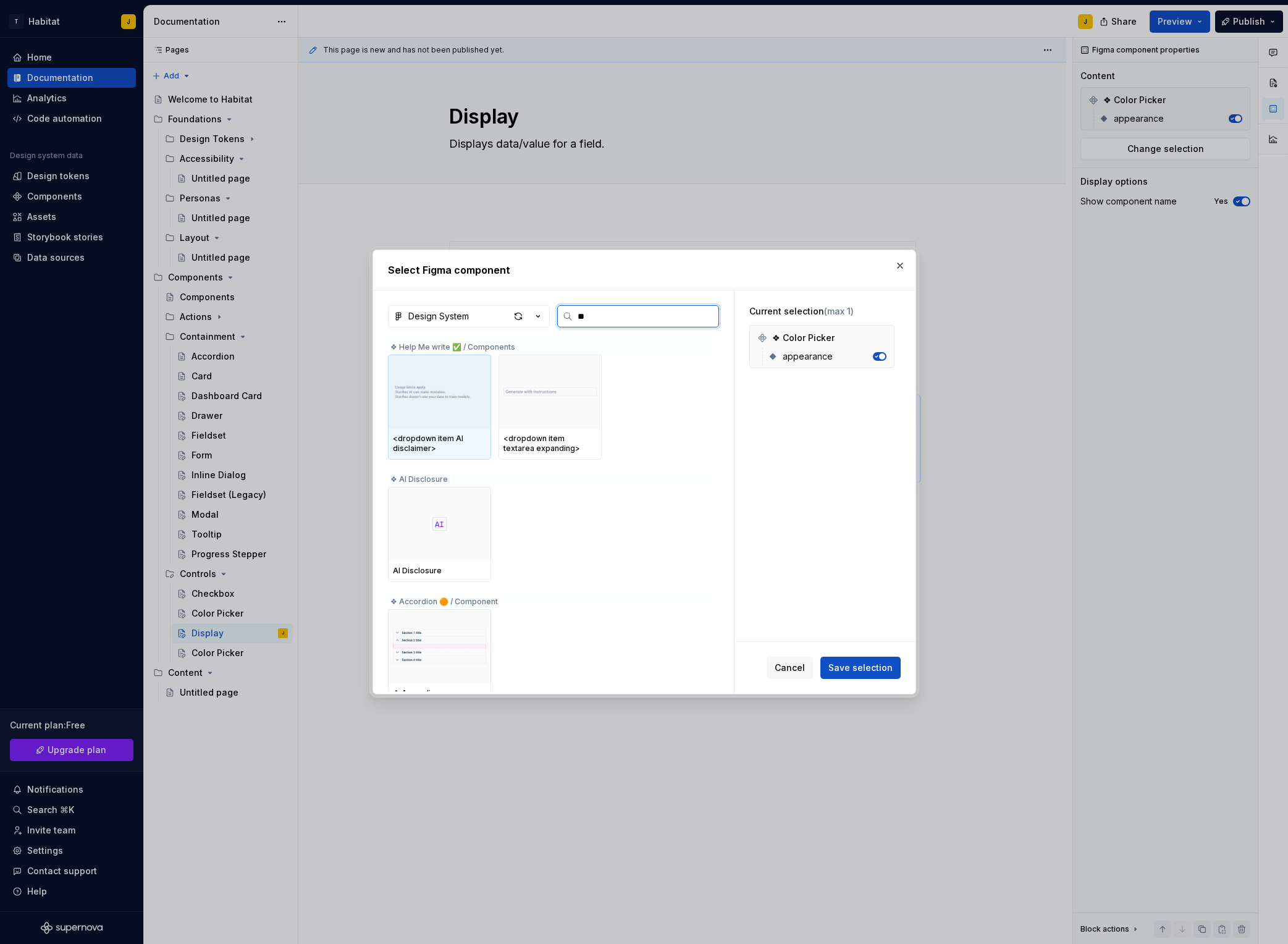
type input "***"
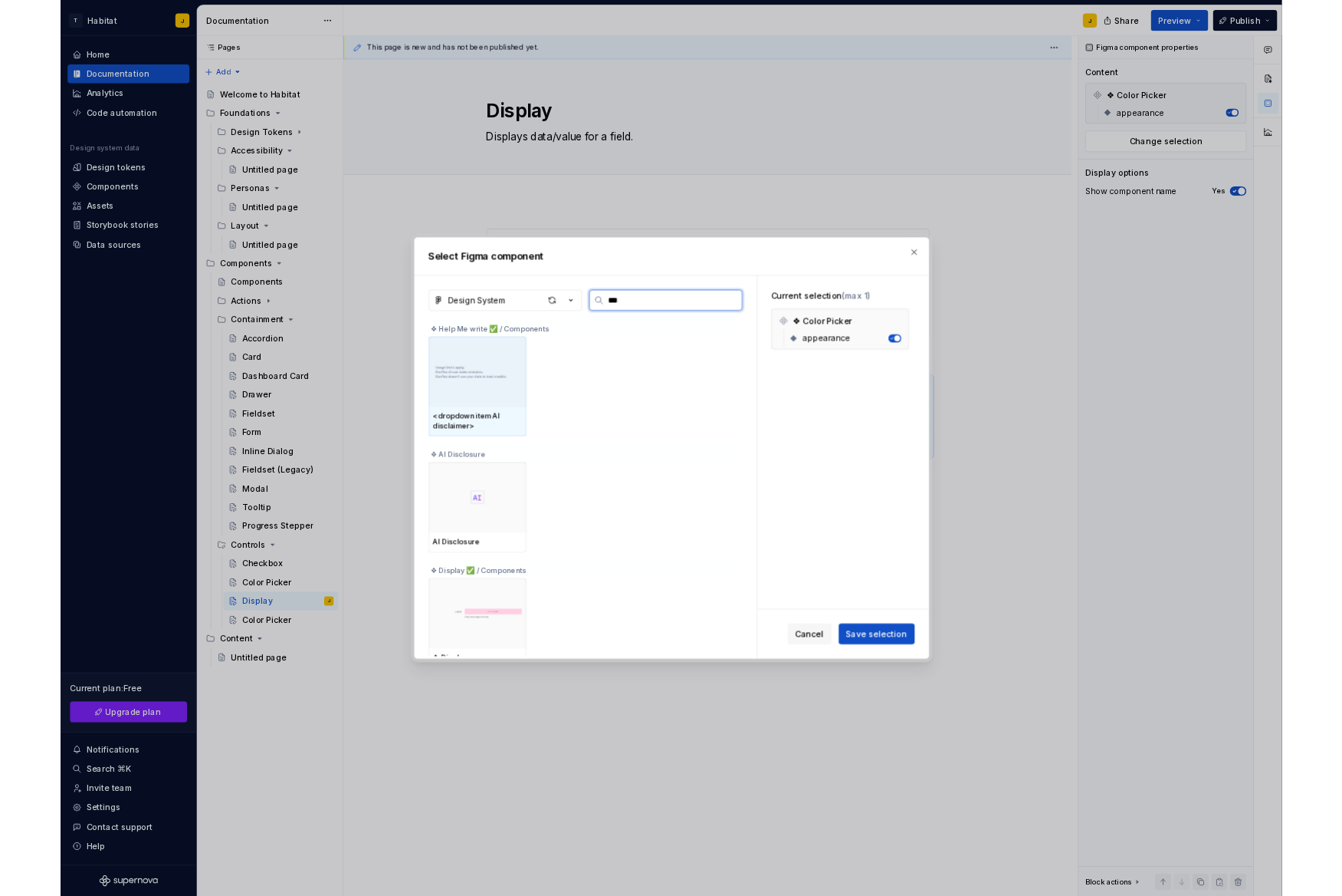
scroll to position [65, 0]
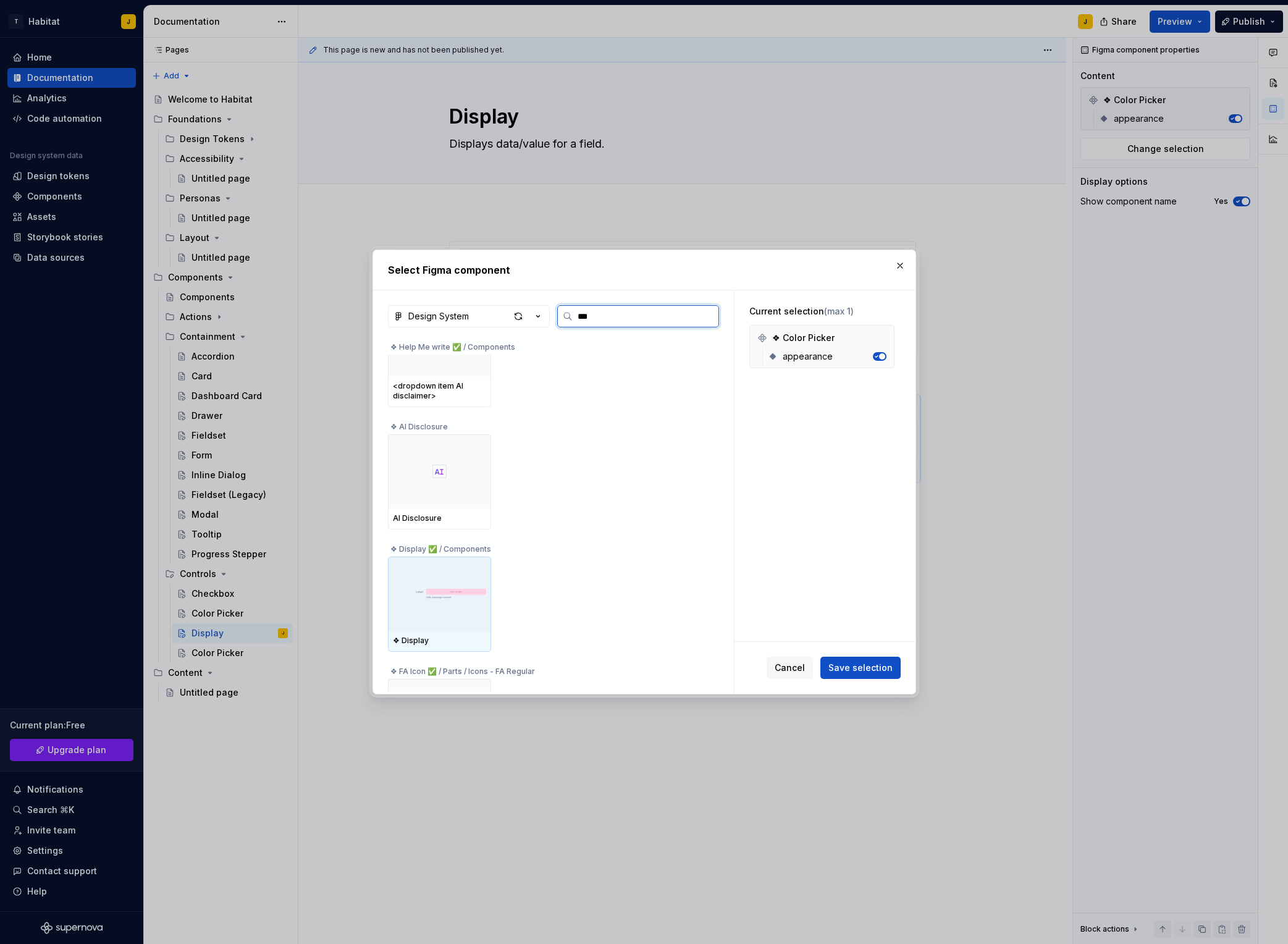
click at [434, 614] on div at bounding box center [439, 594] width 103 height 74
click at [858, 670] on span "Save selection" at bounding box center [861, 668] width 64 height 12
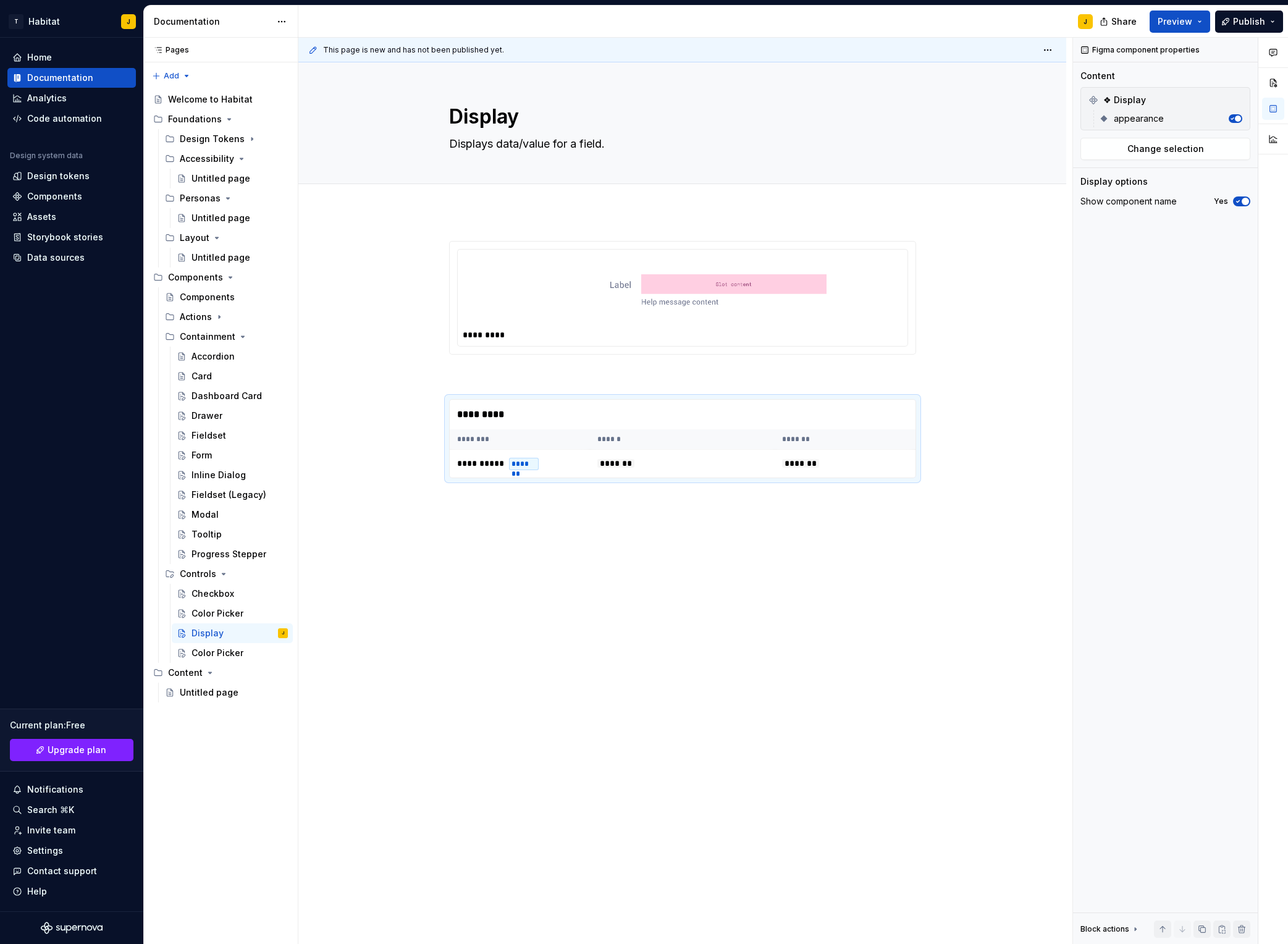
click at [796, 526] on div "**********" at bounding box center [682, 494] width 768 height 565
click at [223, 657] on div "Color Picker" at bounding box center [217, 653] width 52 height 12
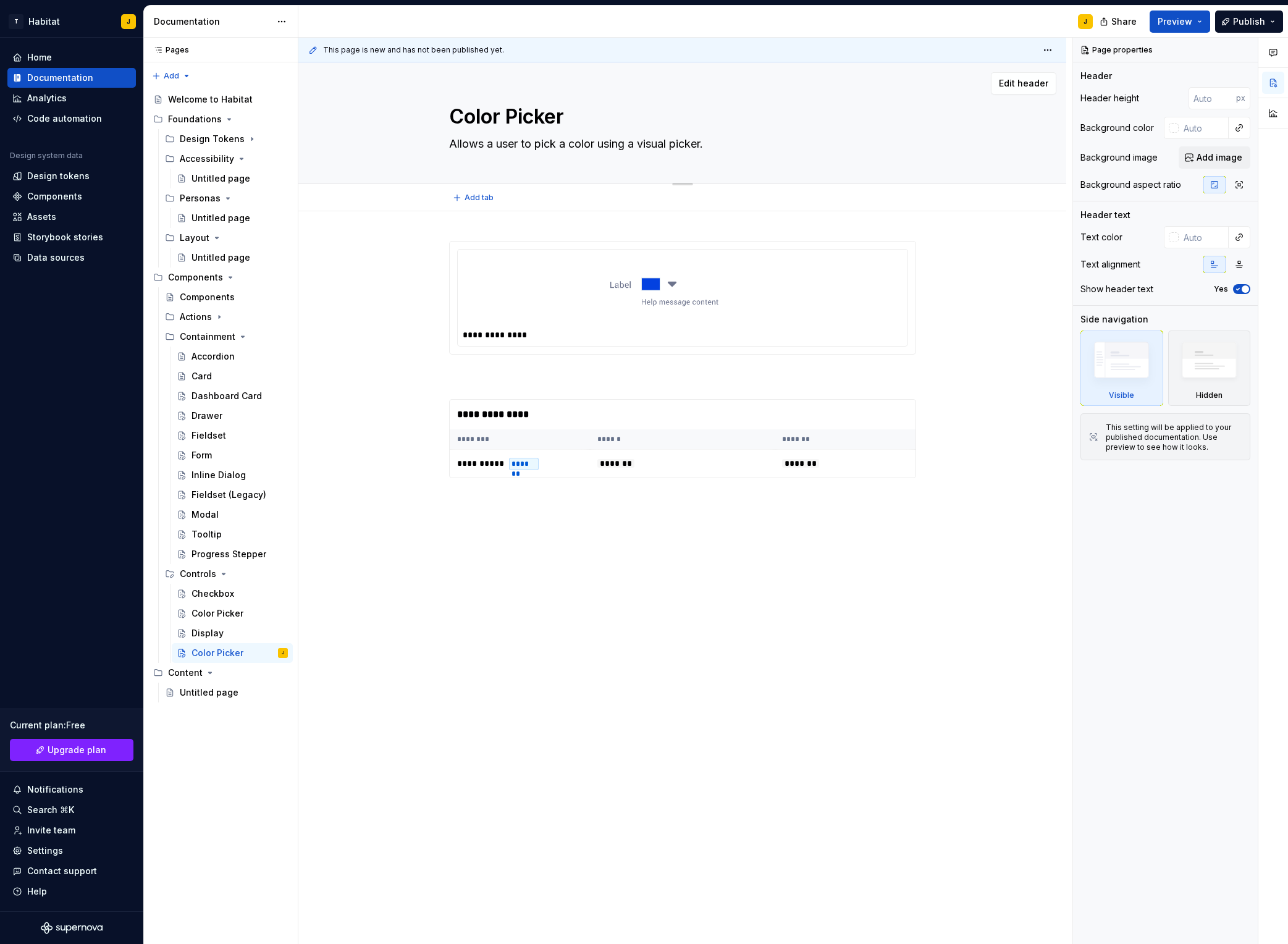
click at [503, 118] on textarea "Color Picker" at bounding box center [680, 117] width 467 height 30
type textarea "*"
type textarea "D"
type textarea "*"
type textarea "Da"
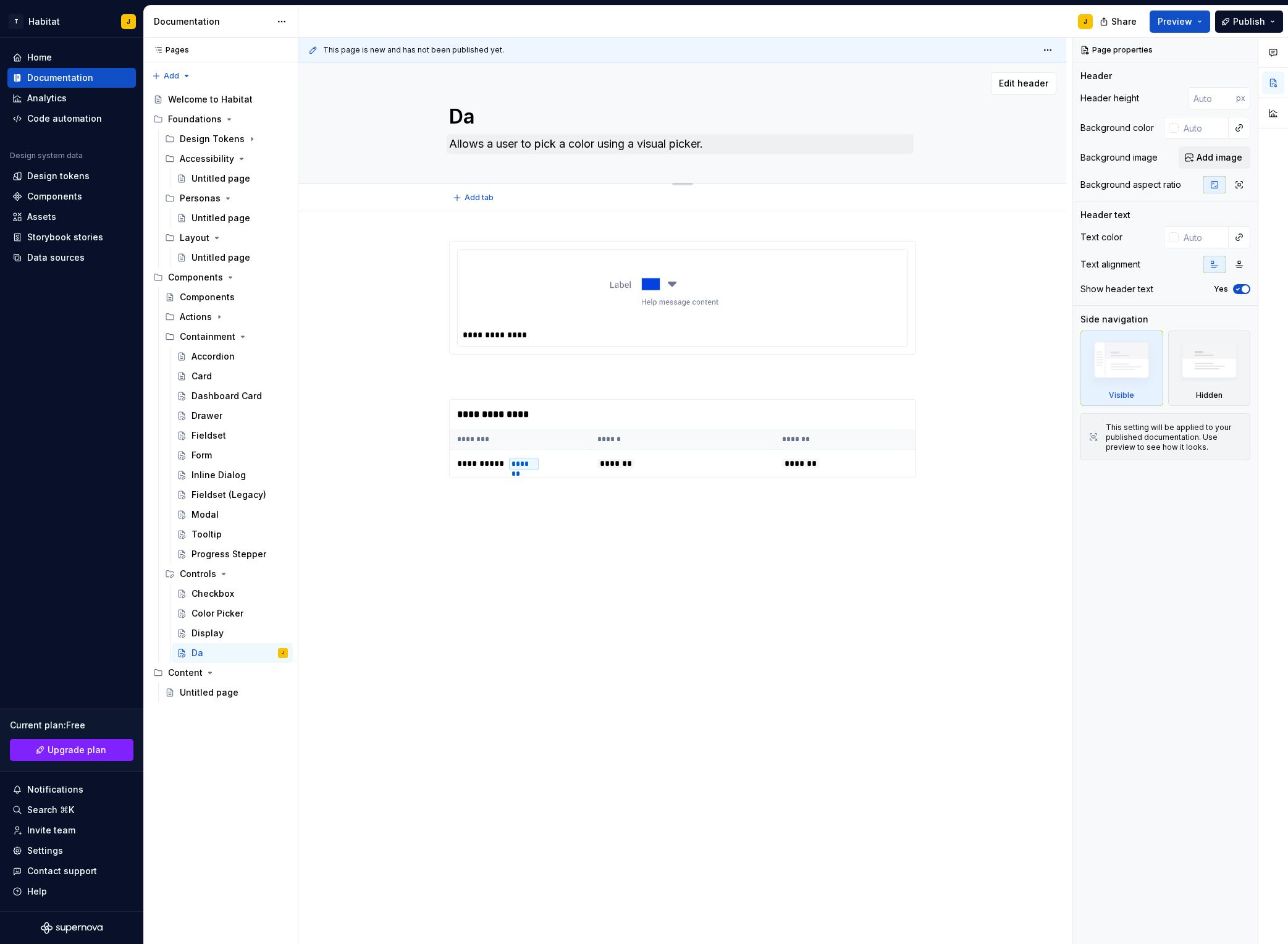
type textarea "*"
type textarea "Dat"
type textarea "*"
type textarea "Date"
type textarea "*"
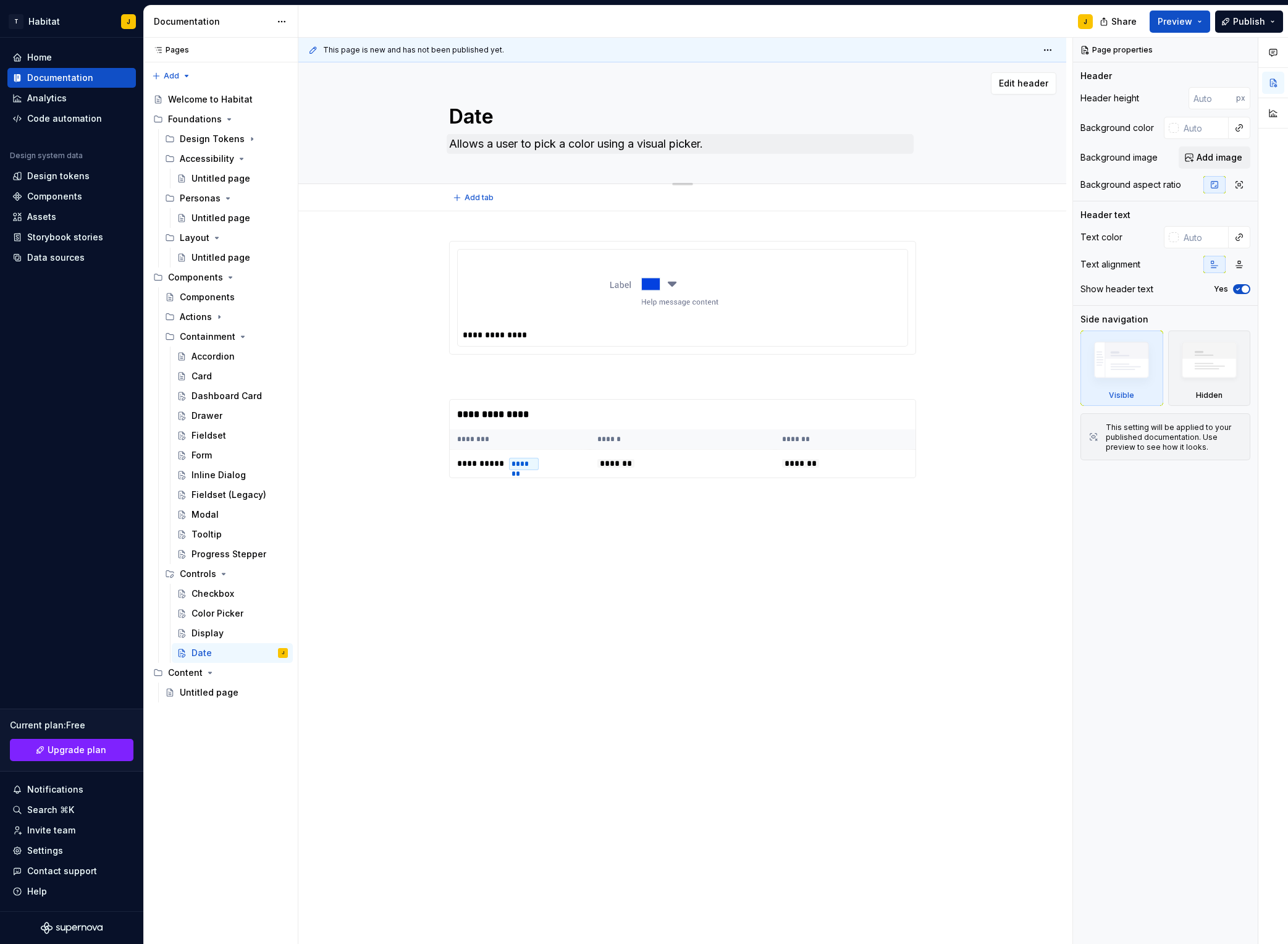
type textarea "Date"
type textarea "*"
type textarea "Date T"
type textarea "*"
type textarea "Date Ti"
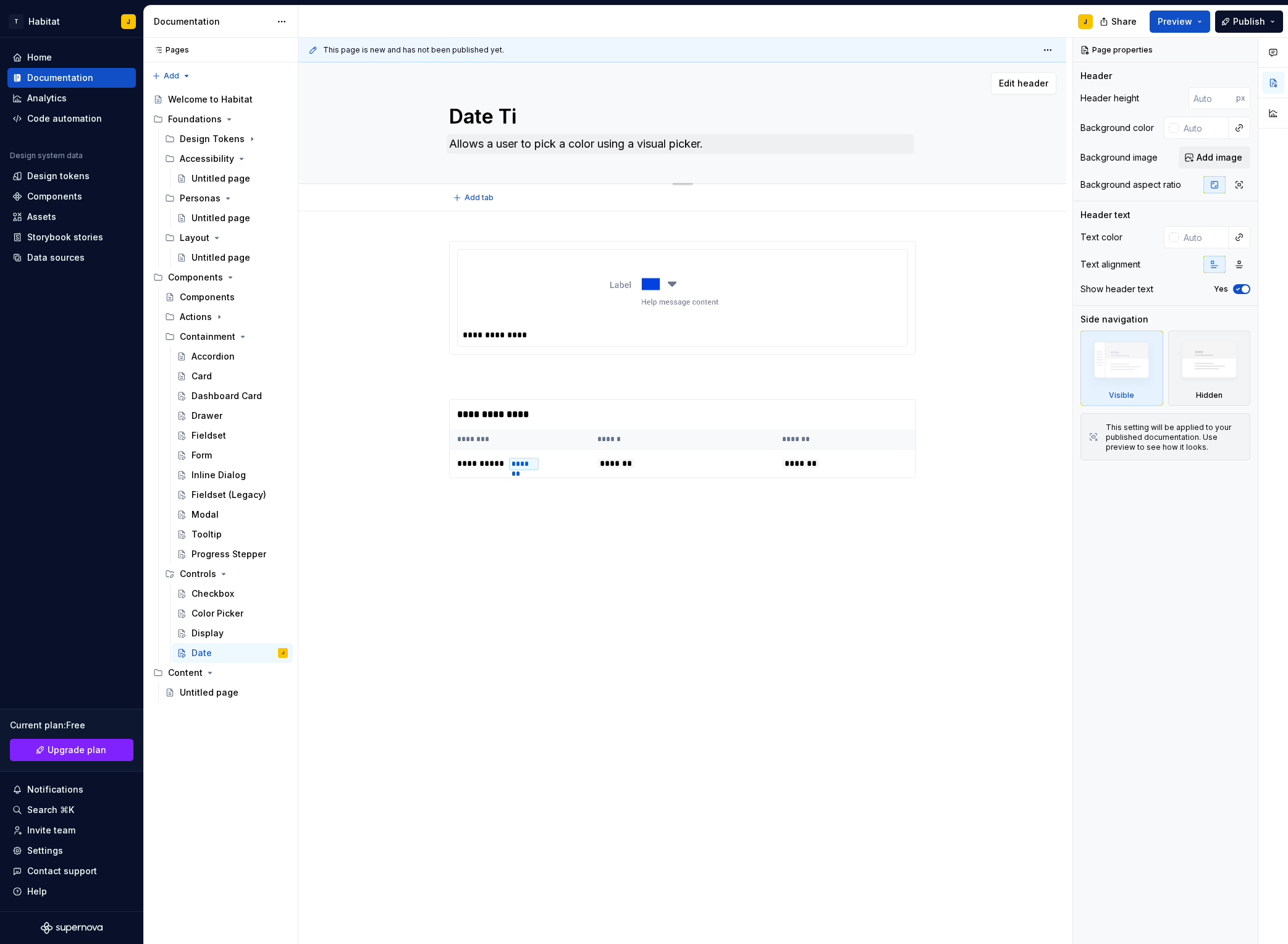
type textarea "*"
type textarea "Date Tim"
type textarea "*"
type textarea "Date Time"
type textarea "*"
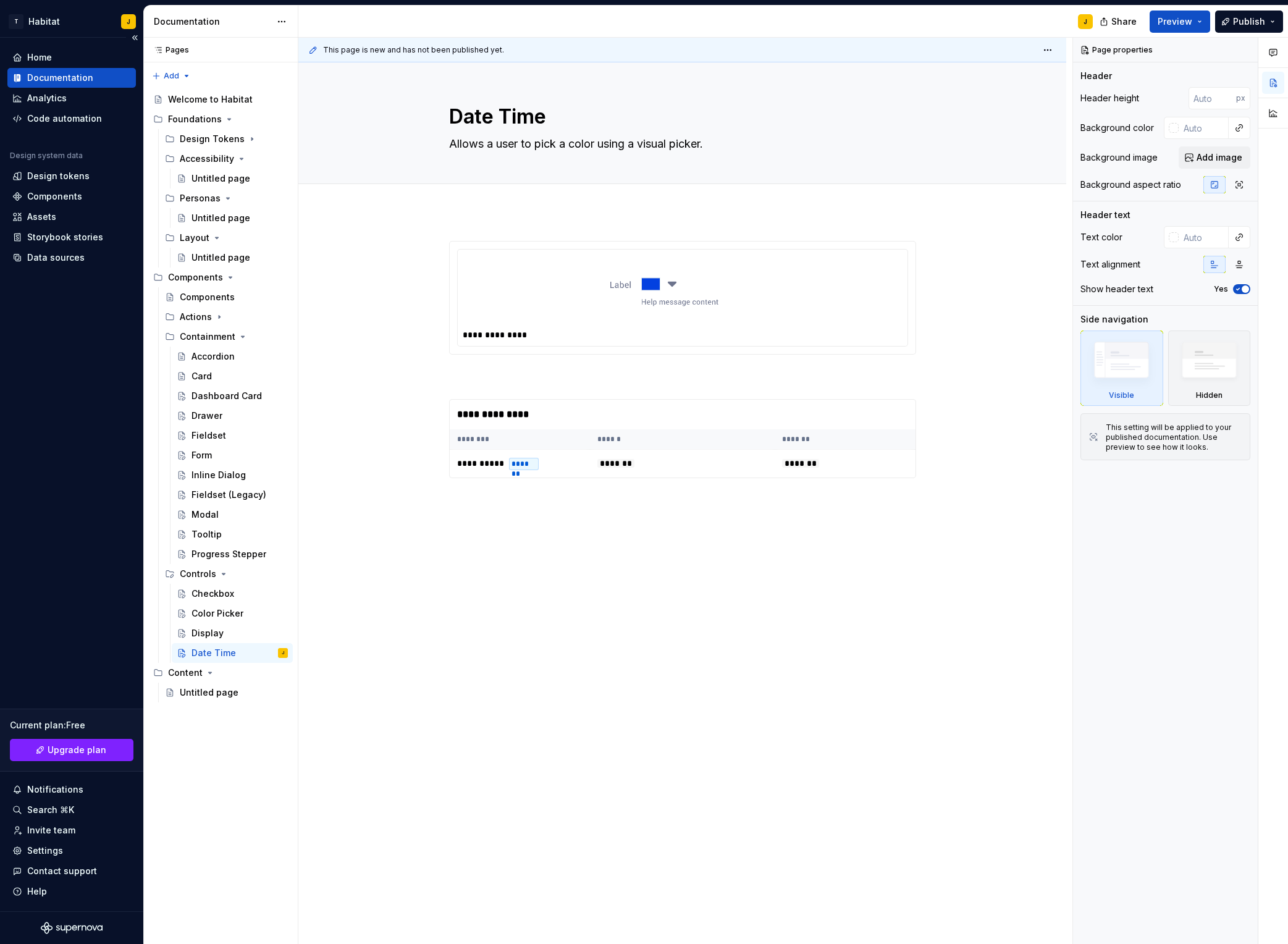
type textarea "Date Time"
click at [557, 141] on textarea "Allows a user to pick a color using a visual picker." at bounding box center [680, 144] width 467 height 20
paste textarea "date or date and time"
type textarea "*"
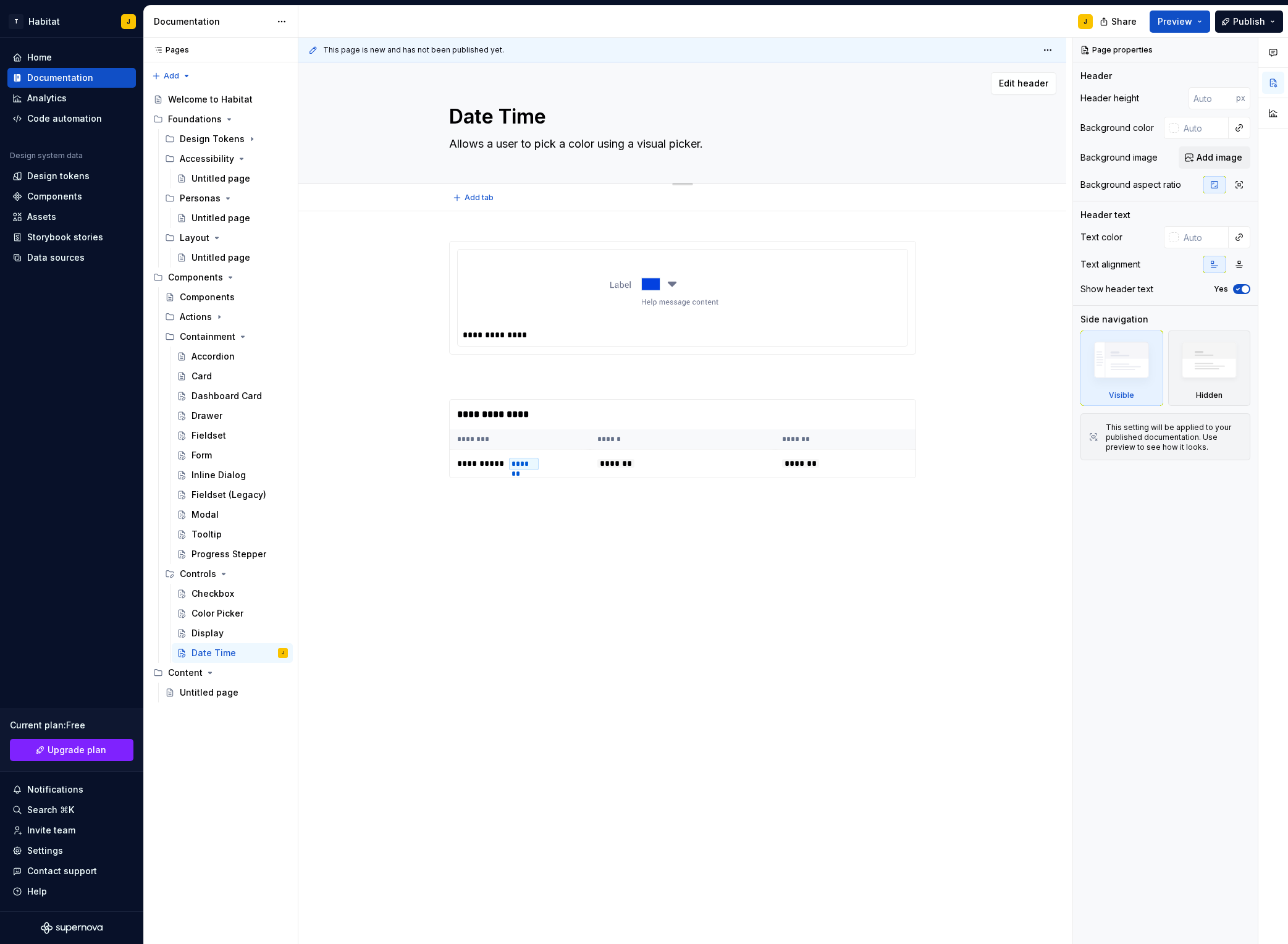
type textarea "Allows a user to pick a date or date and time"
type textarea "*"
type textarea "Allows a user to pick a date or date and time"
drag, startPoint x: 406, startPoint y: 372, endPoint x: 547, endPoint y: 363, distance: 141.3
click at [406, 372] on div "**********" at bounding box center [682, 494] width 768 height 565
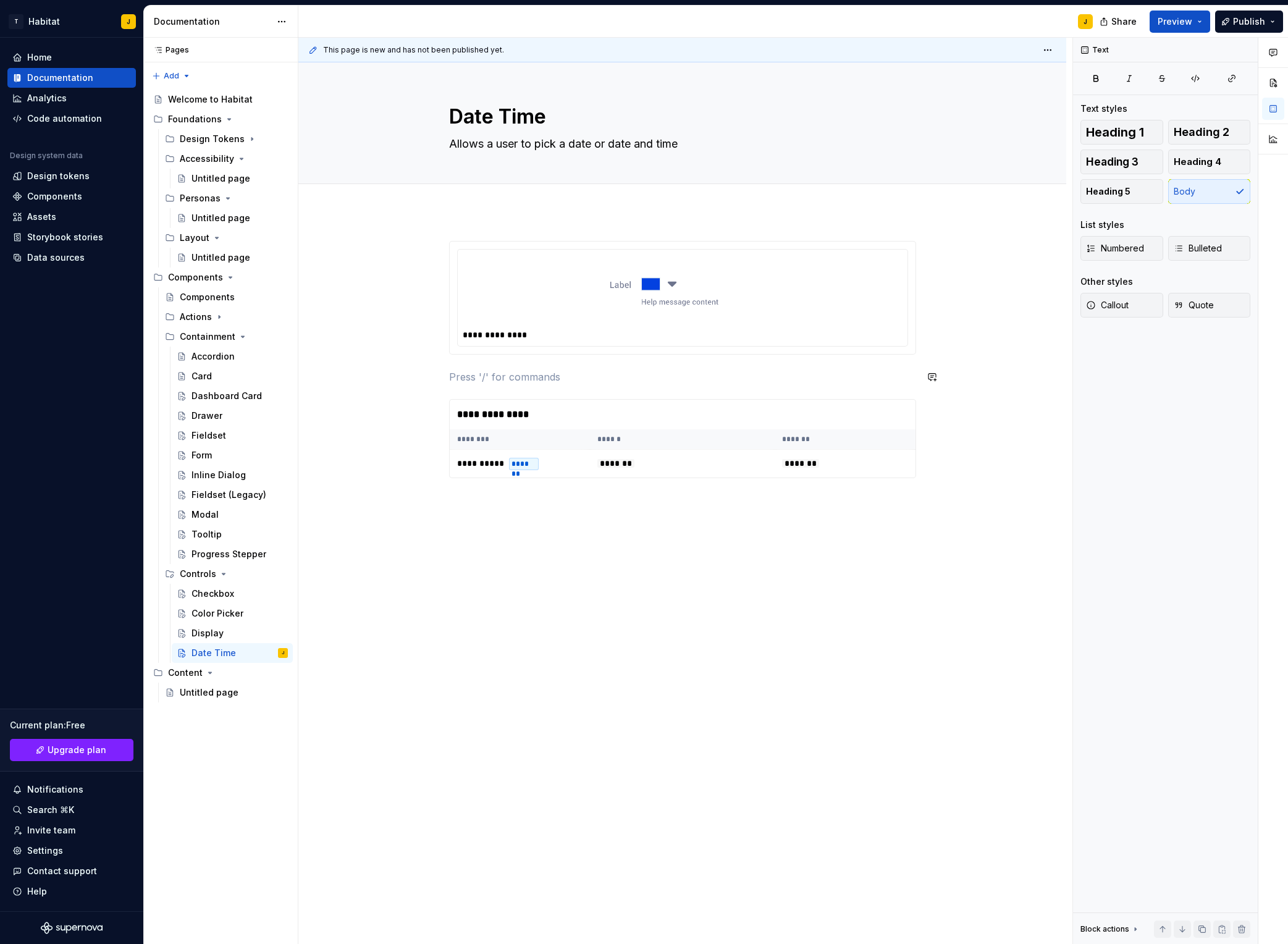
click at [654, 349] on div "**********" at bounding box center [683, 298] width 466 height 112
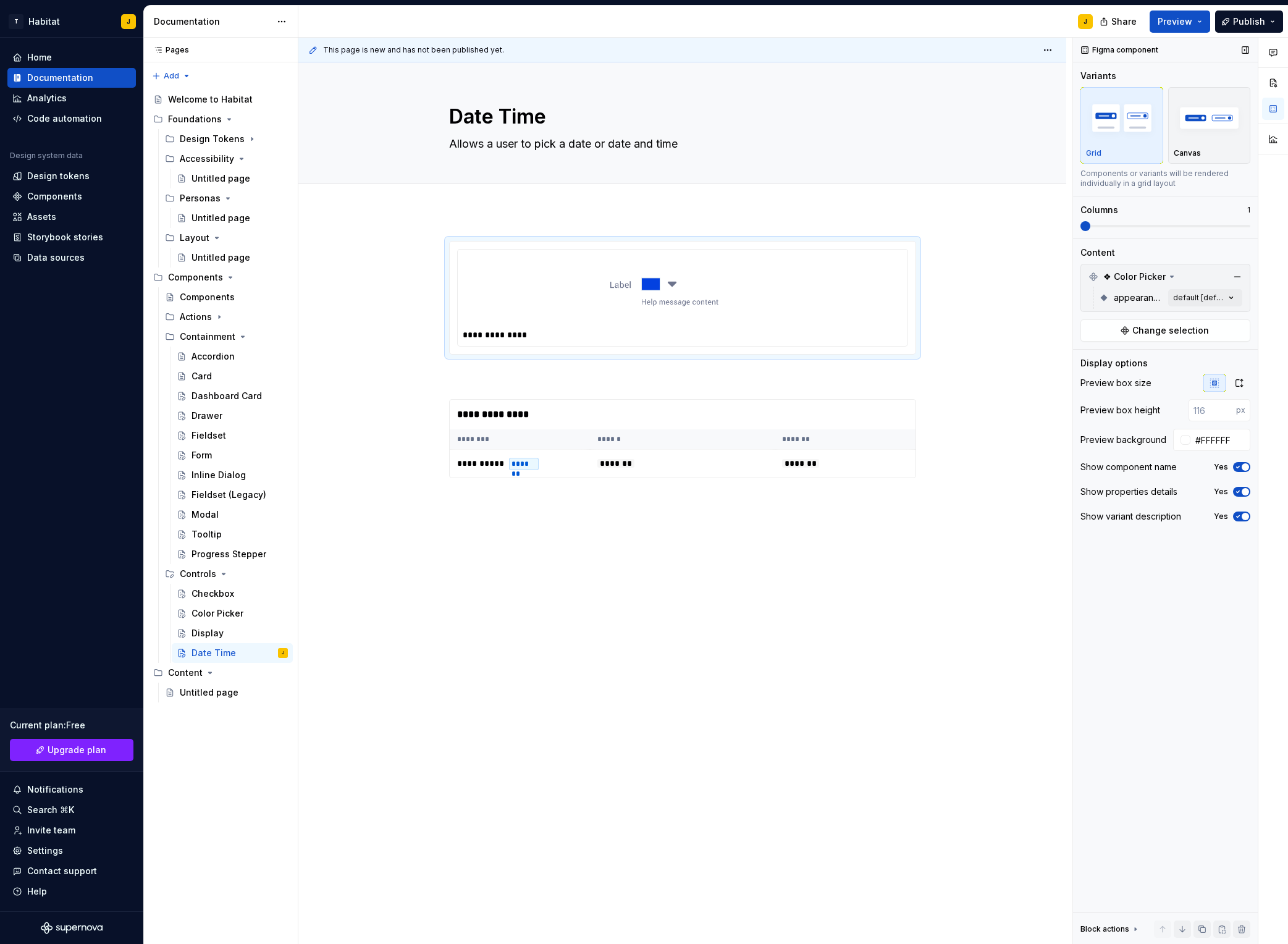
type textarea "*"
click at [1181, 330] on span "Change selection" at bounding box center [1171, 330] width 77 height 12
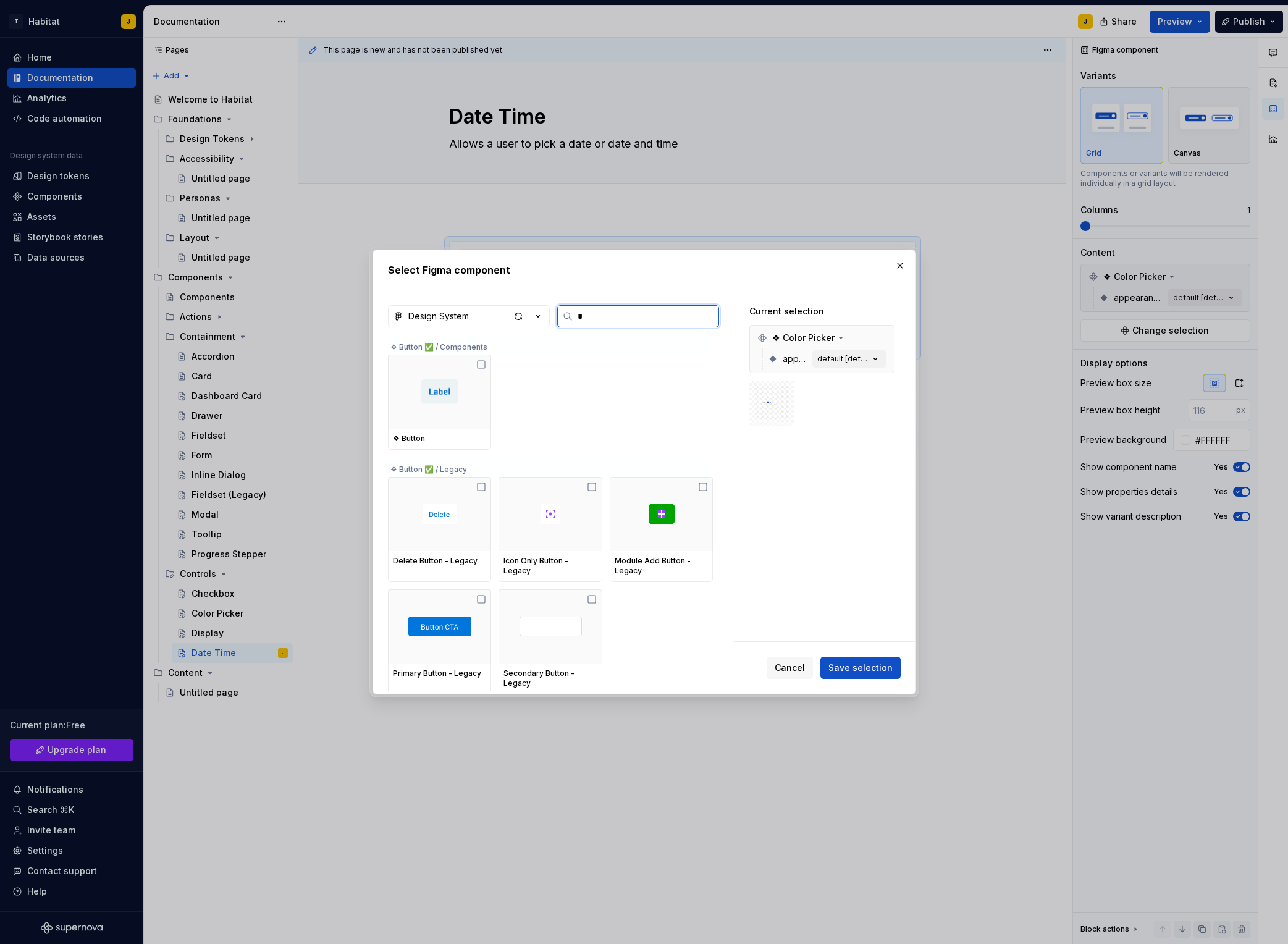
type input "**"
type textarea "*"
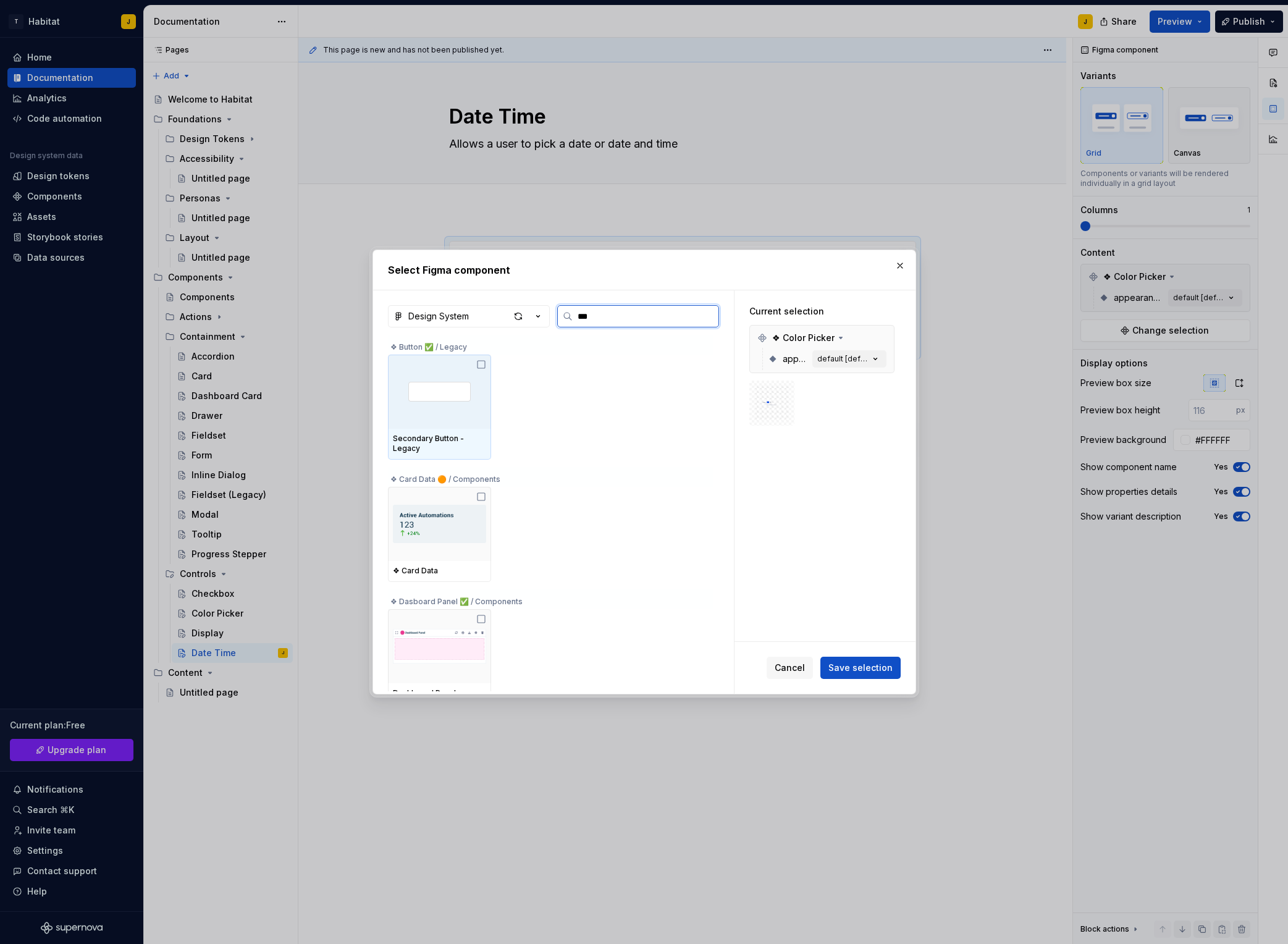
type input "****"
click at [455, 409] on div at bounding box center [439, 392] width 103 height 74
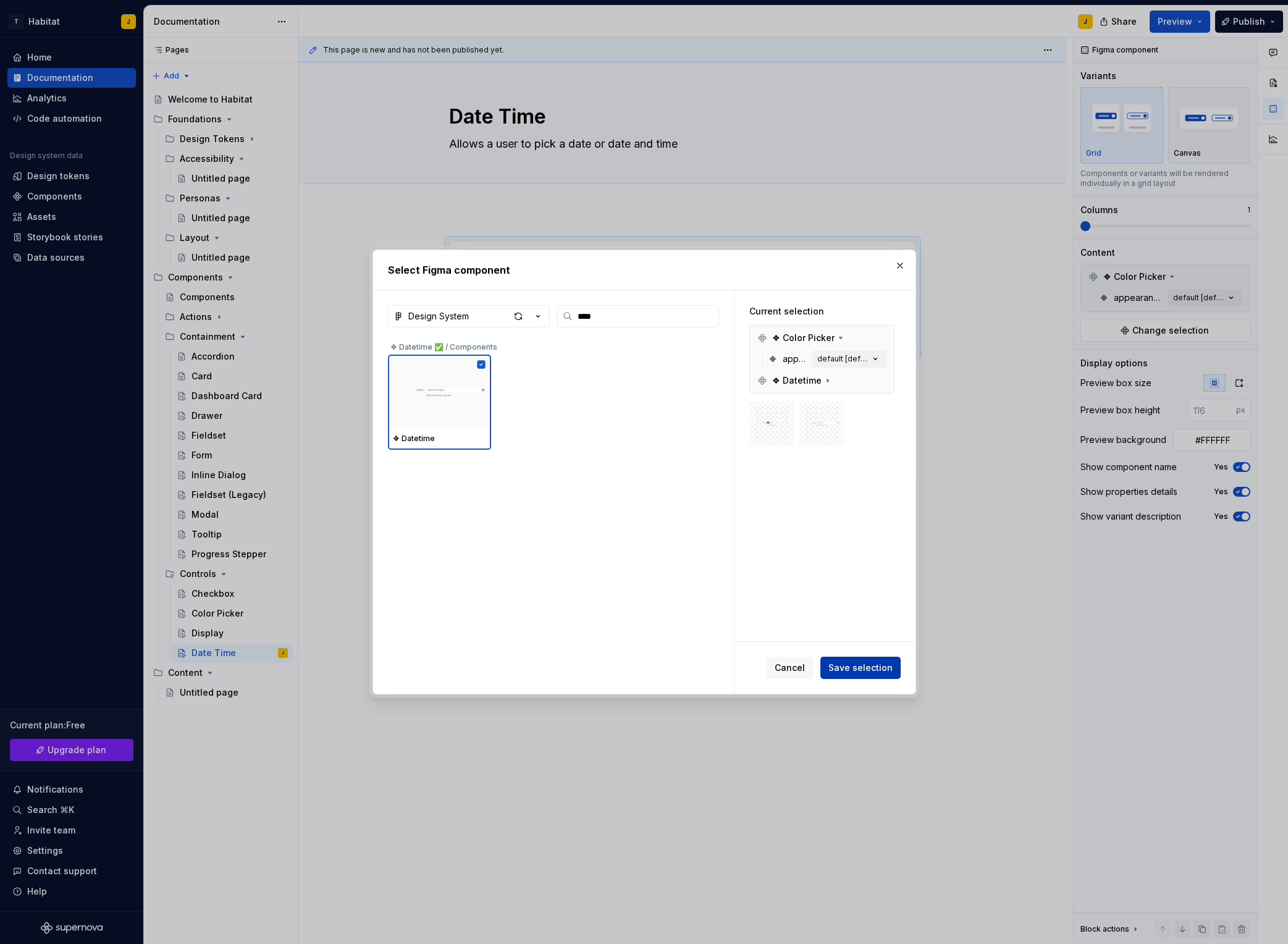
click at [853, 665] on span "Save selection" at bounding box center [861, 668] width 64 height 12
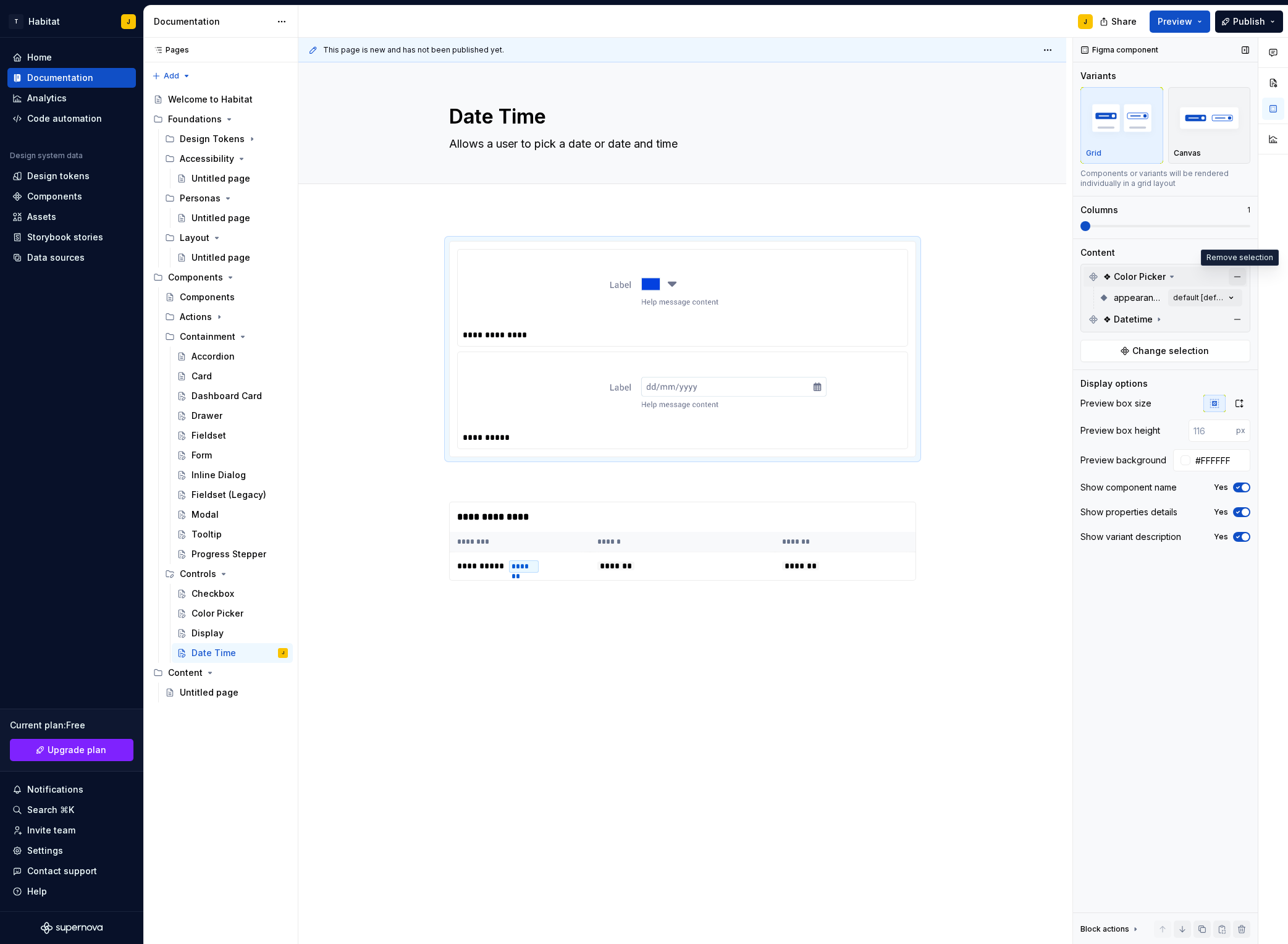
click at [1233, 281] on button "button" at bounding box center [1238, 277] width 18 height 18
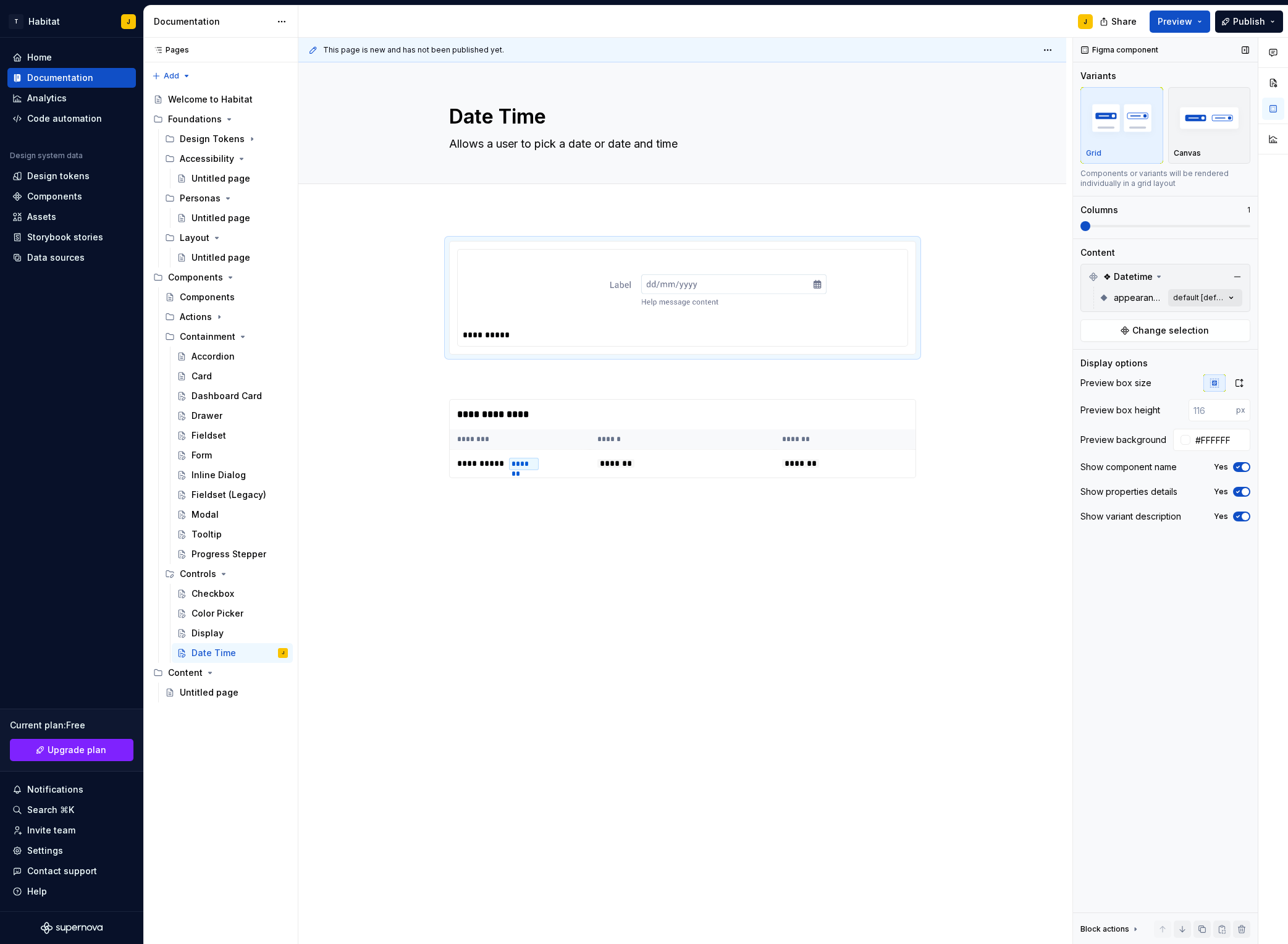
click at [1219, 298] on div "Comments Open comments No comments yet Select ‘Comment’ from the block context …" at bounding box center [1181, 492] width 215 height 908
click at [1228, 318] on button "button" at bounding box center [1226, 320] width 18 height 10
click at [1228, 318] on span "button" at bounding box center [1230, 320] width 7 height 7
click at [1228, 318] on button "button" at bounding box center [1226, 320] width 18 height 10
click at [1228, 318] on span "button" at bounding box center [1230, 320] width 7 height 7
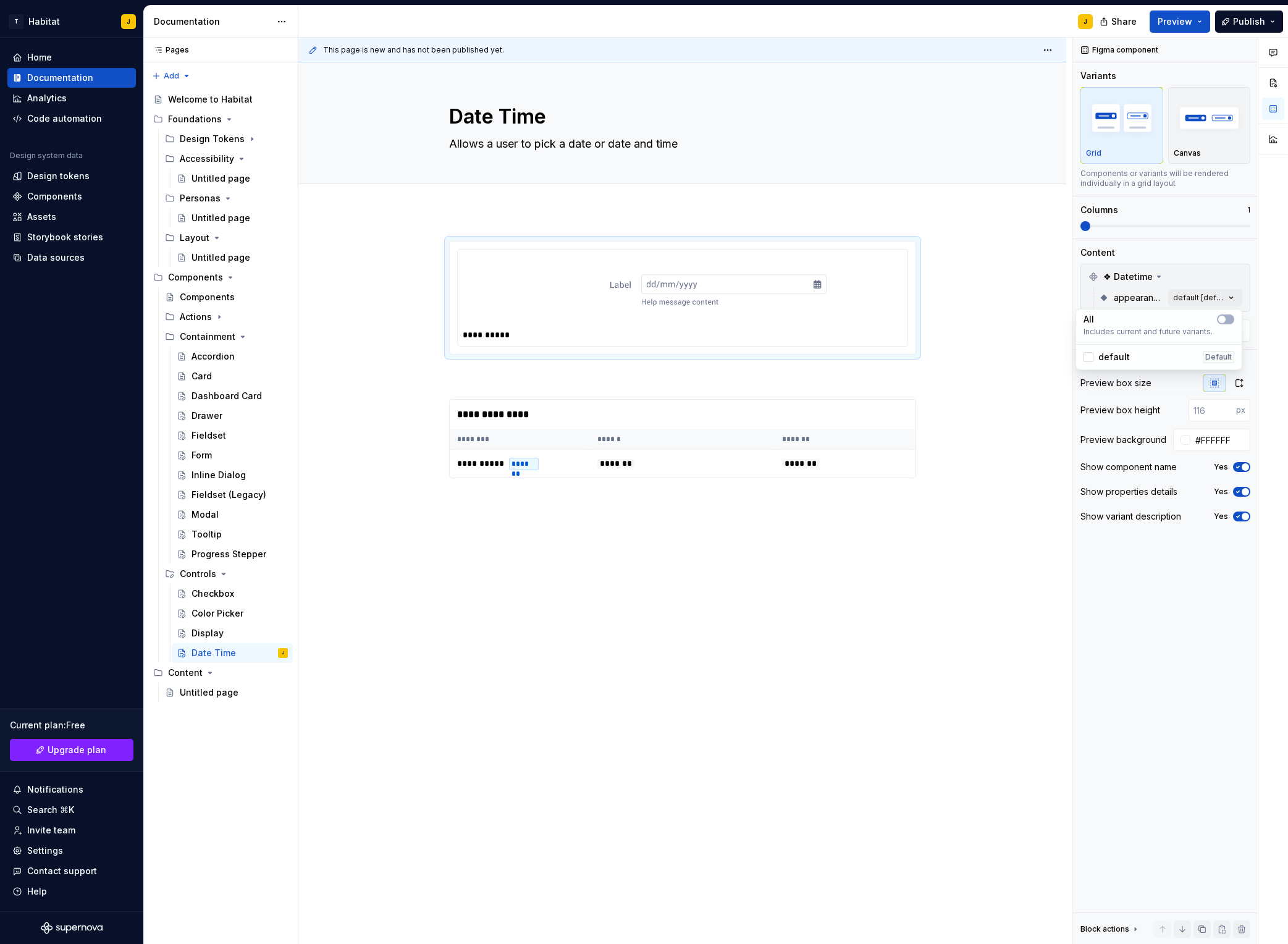
drag, startPoint x: 850, startPoint y: 529, endPoint x: 852, endPoint y: 517, distance: 12.2
click at [850, 529] on html "T Habitat J Home Documentation Analytics Code automation Design system data Des…" at bounding box center [644, 472] width 1288 height 944
click at [866, 413] on div "**********" at bounding box center [683, 414] width 466 height 30
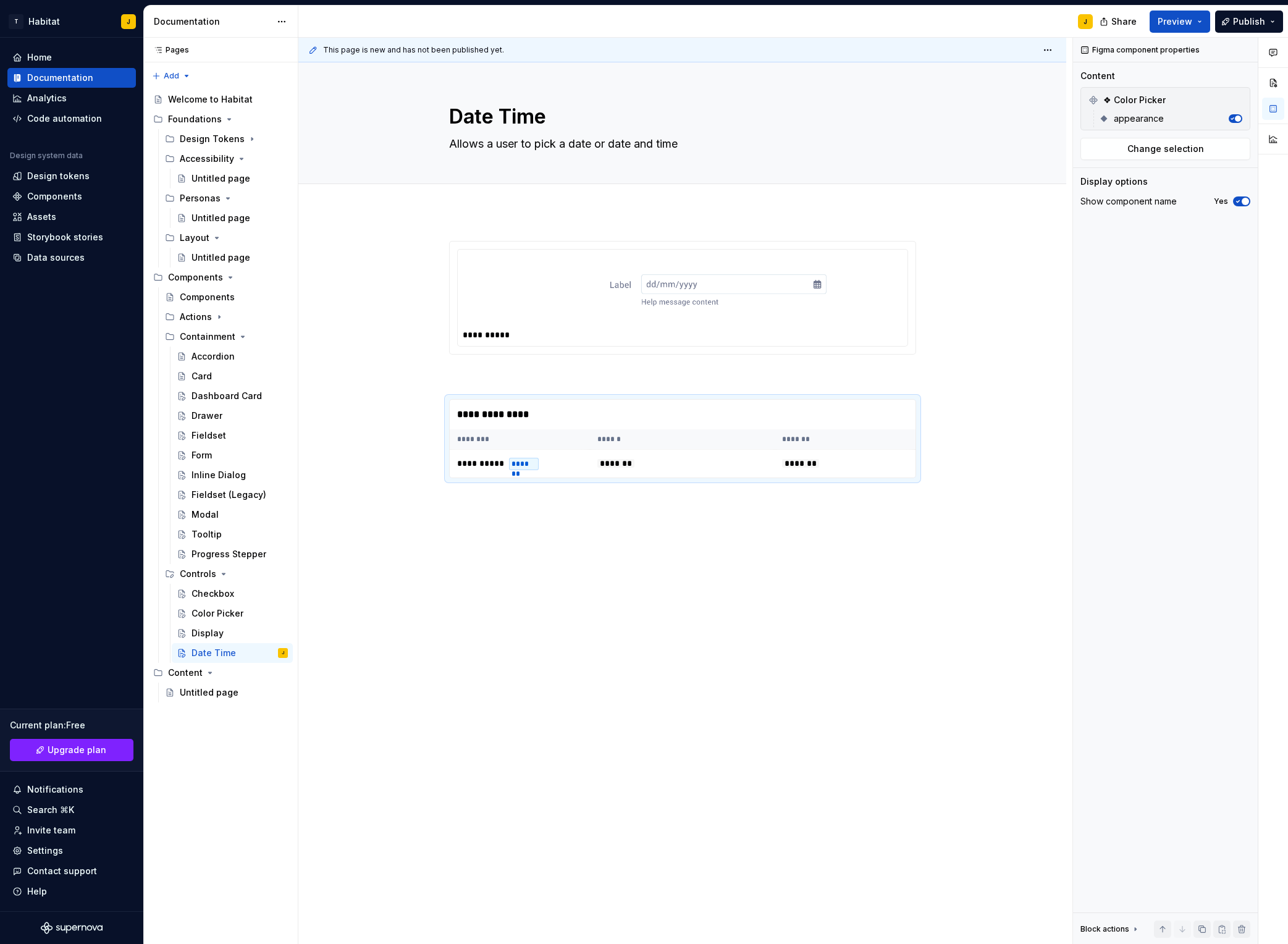
type textarea "*"
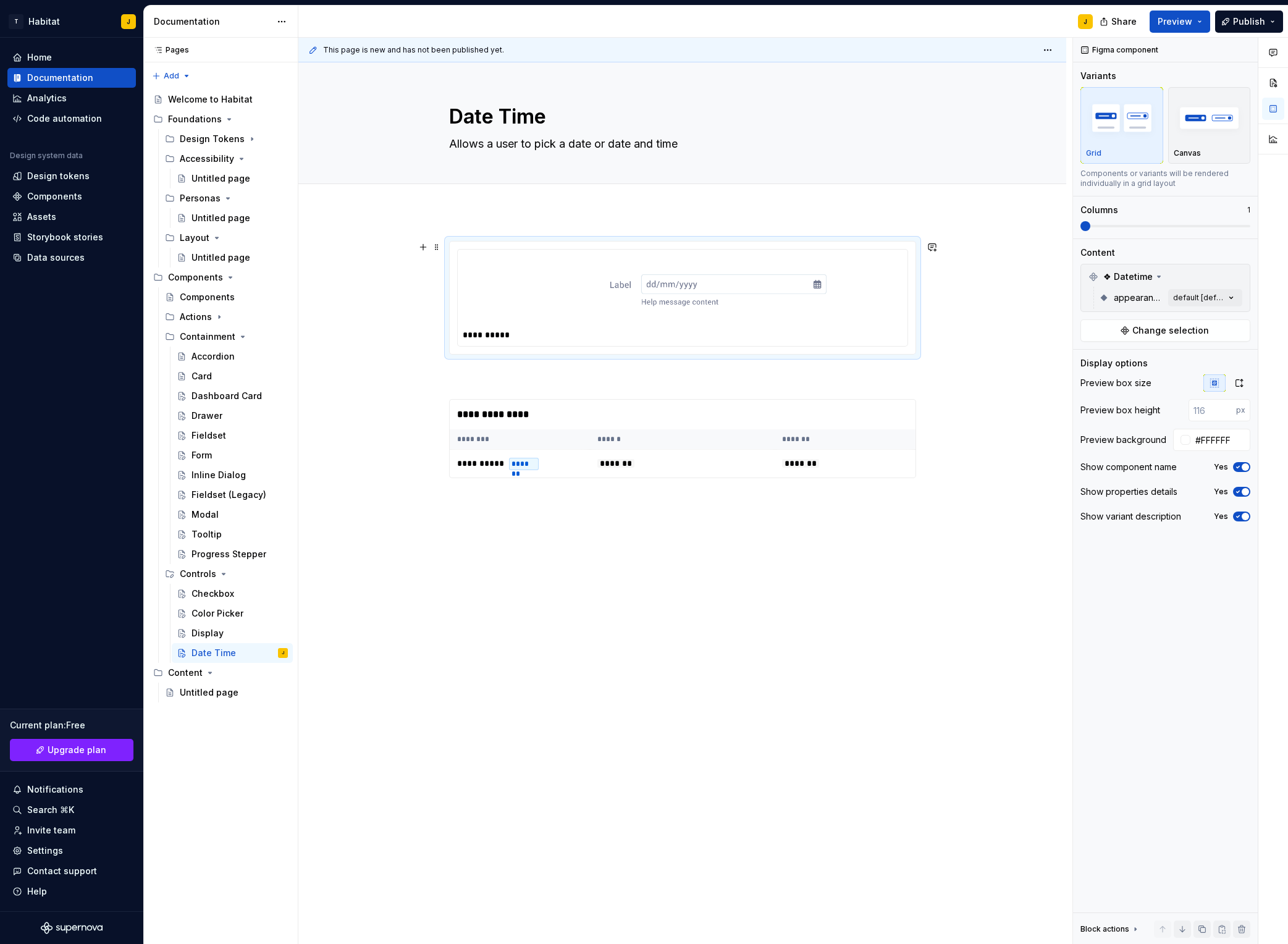
click at [794, 273] on img at bounding box center [683, 290] width 288 height 62
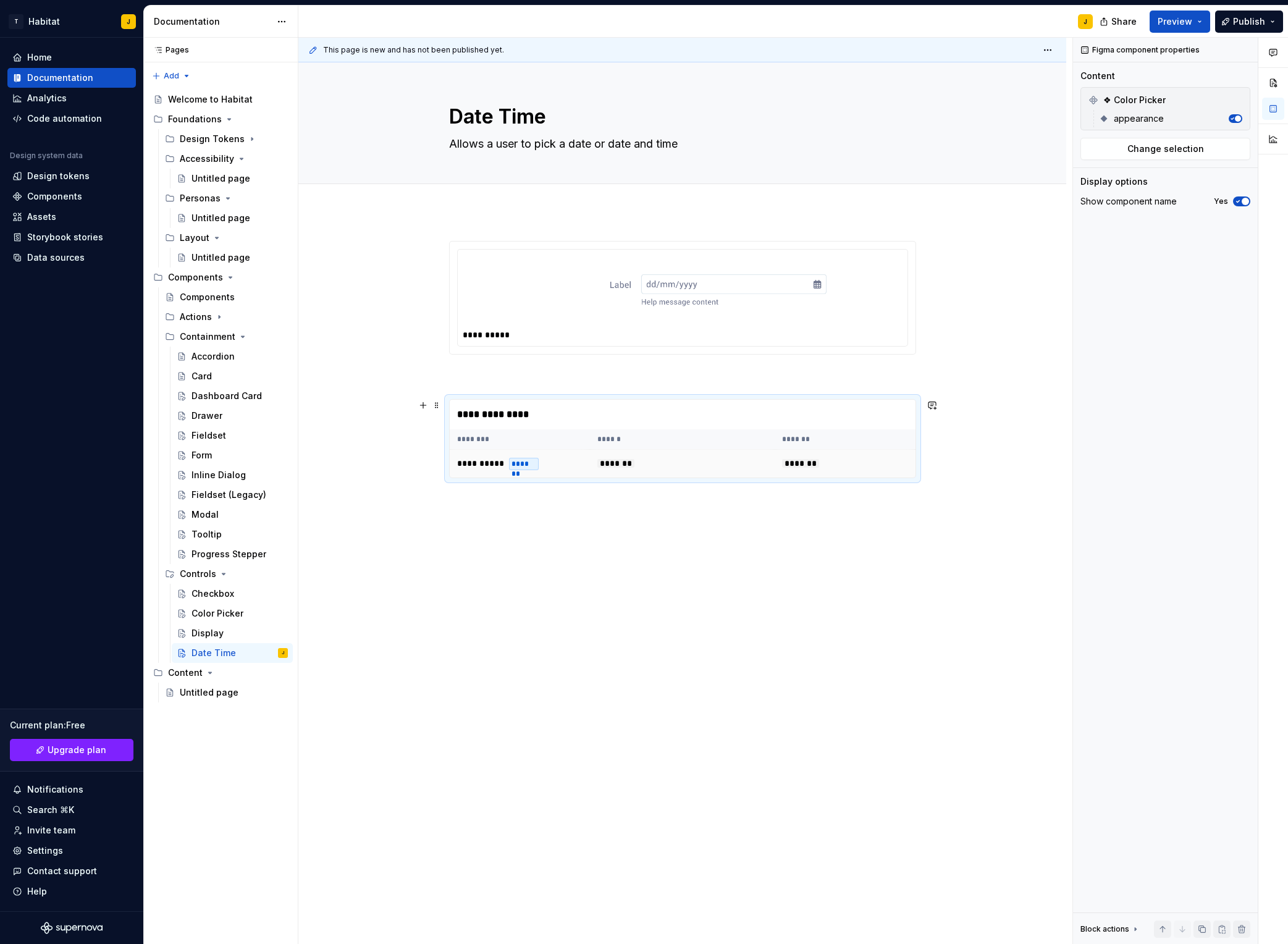
click at [835, 454] on td "*******" at bounding box center [845, 464] width 140 height 28
click at [1177, 156] on button "Change selection" at bounding box center [1165, 149] width 170 height 22
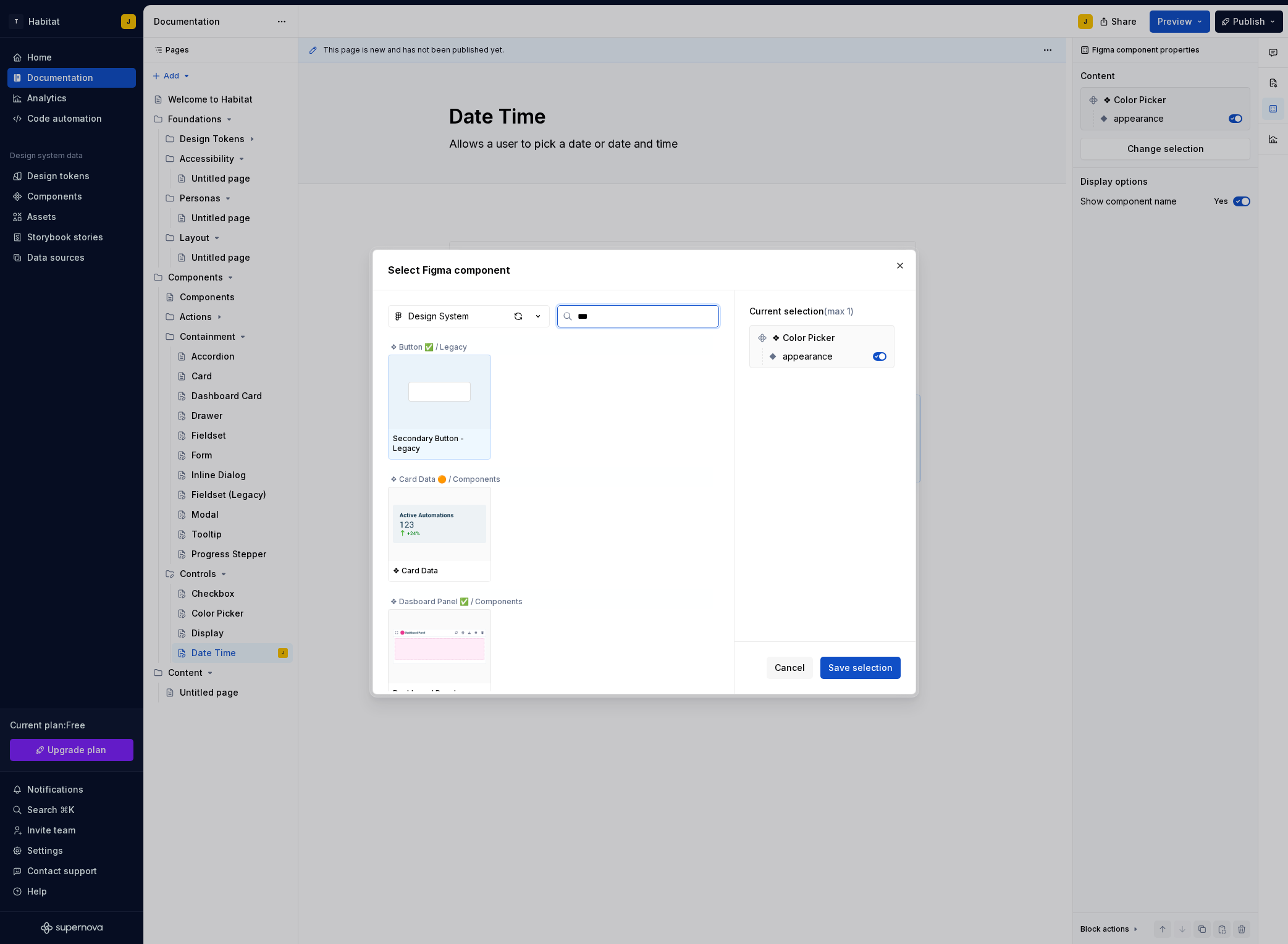
type input "****"
click at [403, 404] on img at bounding box center [440, 392] width 93 height 32
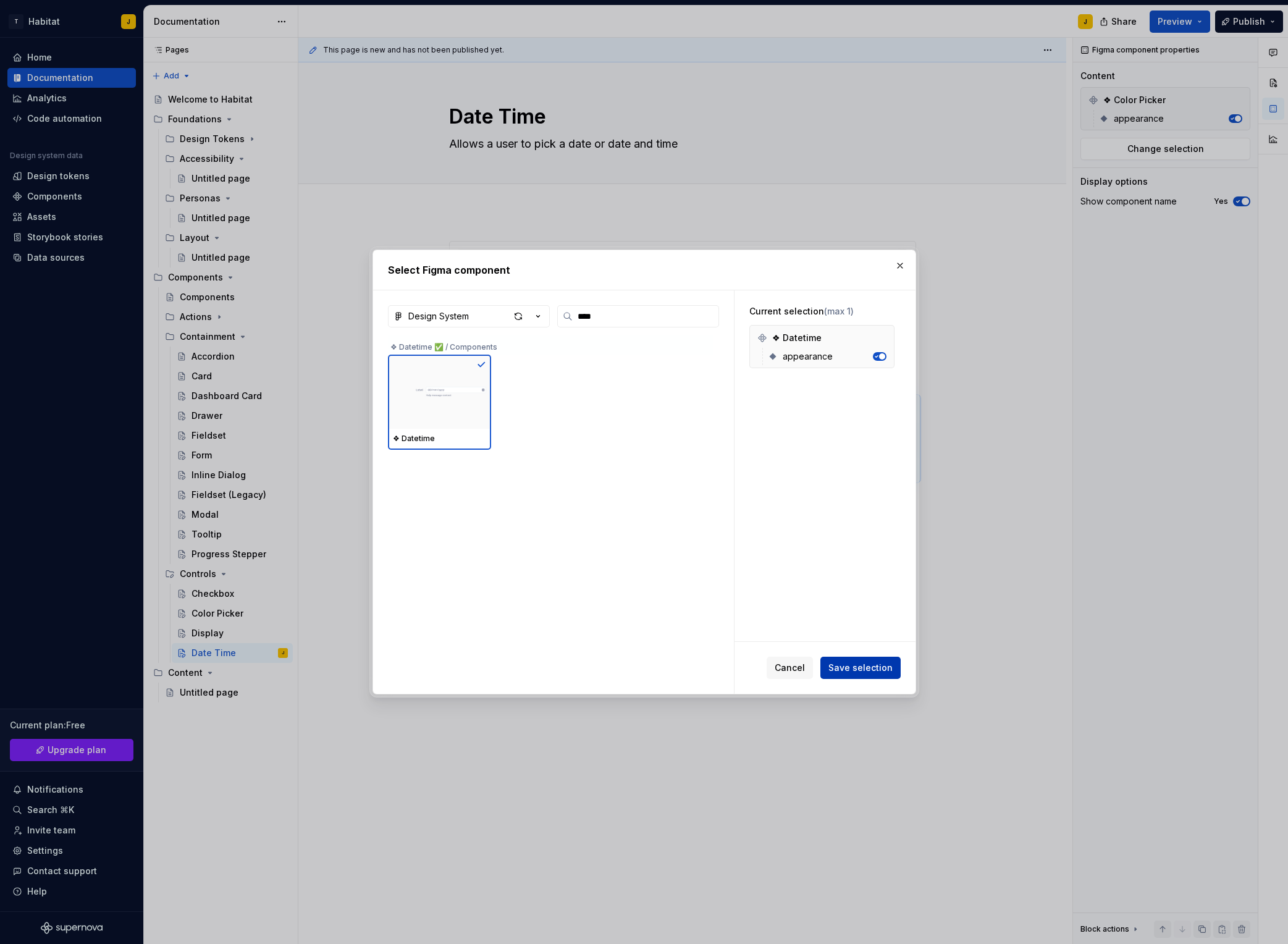
click at [844, 660] on button "Save selection" at bounding box center [861, 668] width 80 height 22
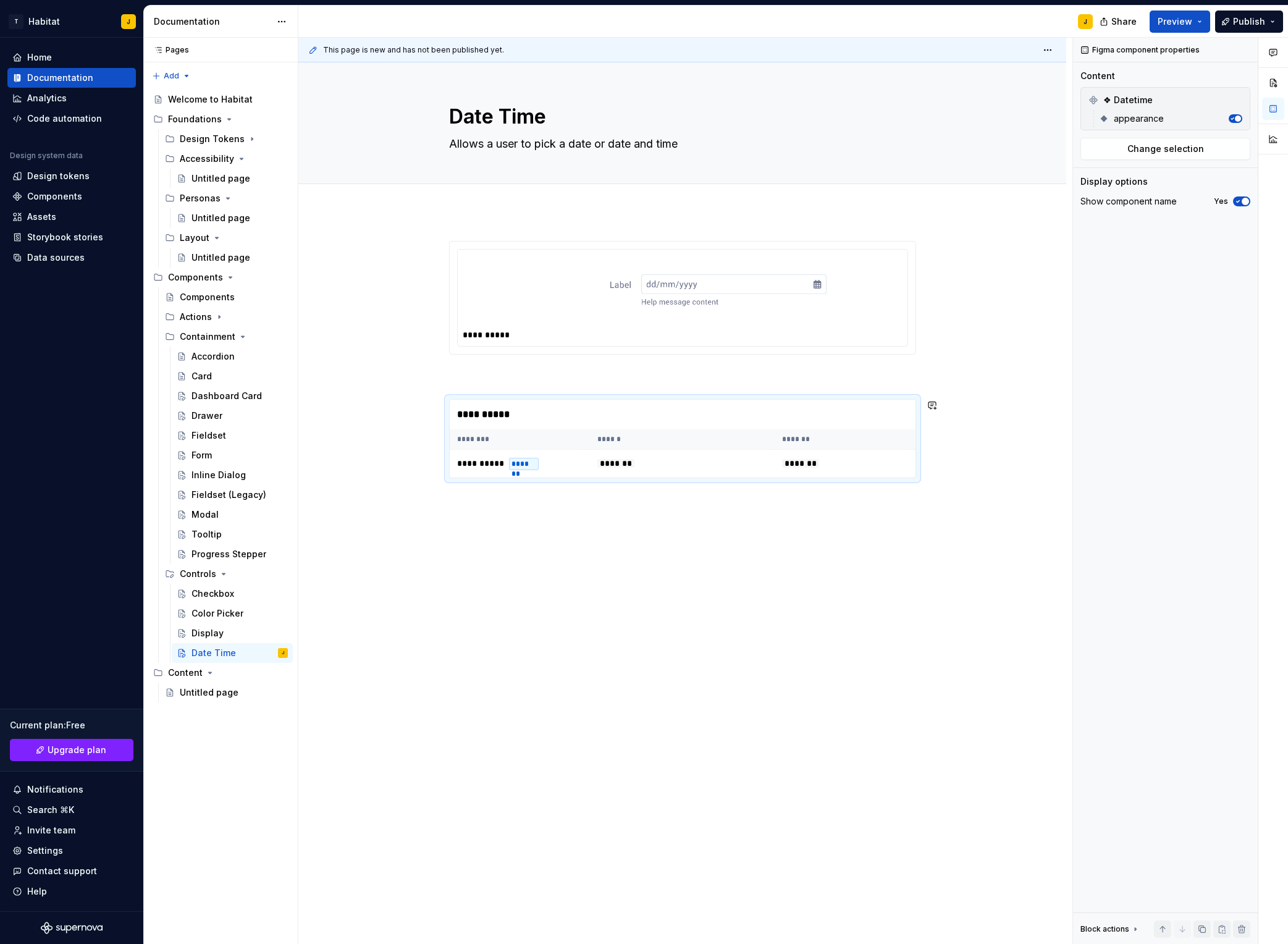
drag, startPoint x: 726, startPoint y: 531, endPoint x: 734, endPoint y: 508, distance: 24.4
click at [726, 531] on div "**********" at bounding box center [682, 494] width 768 height 565
click at [740, 436] on th "******" at bounding box center [683, 440] width 185 height 20
click at [258, 654] on button "Page tree" at bounding box center [262, 654] width 18 height 18
click at [306, 697] on div "Duplicate page" at bounding box center [337, 695] width 121 height 12
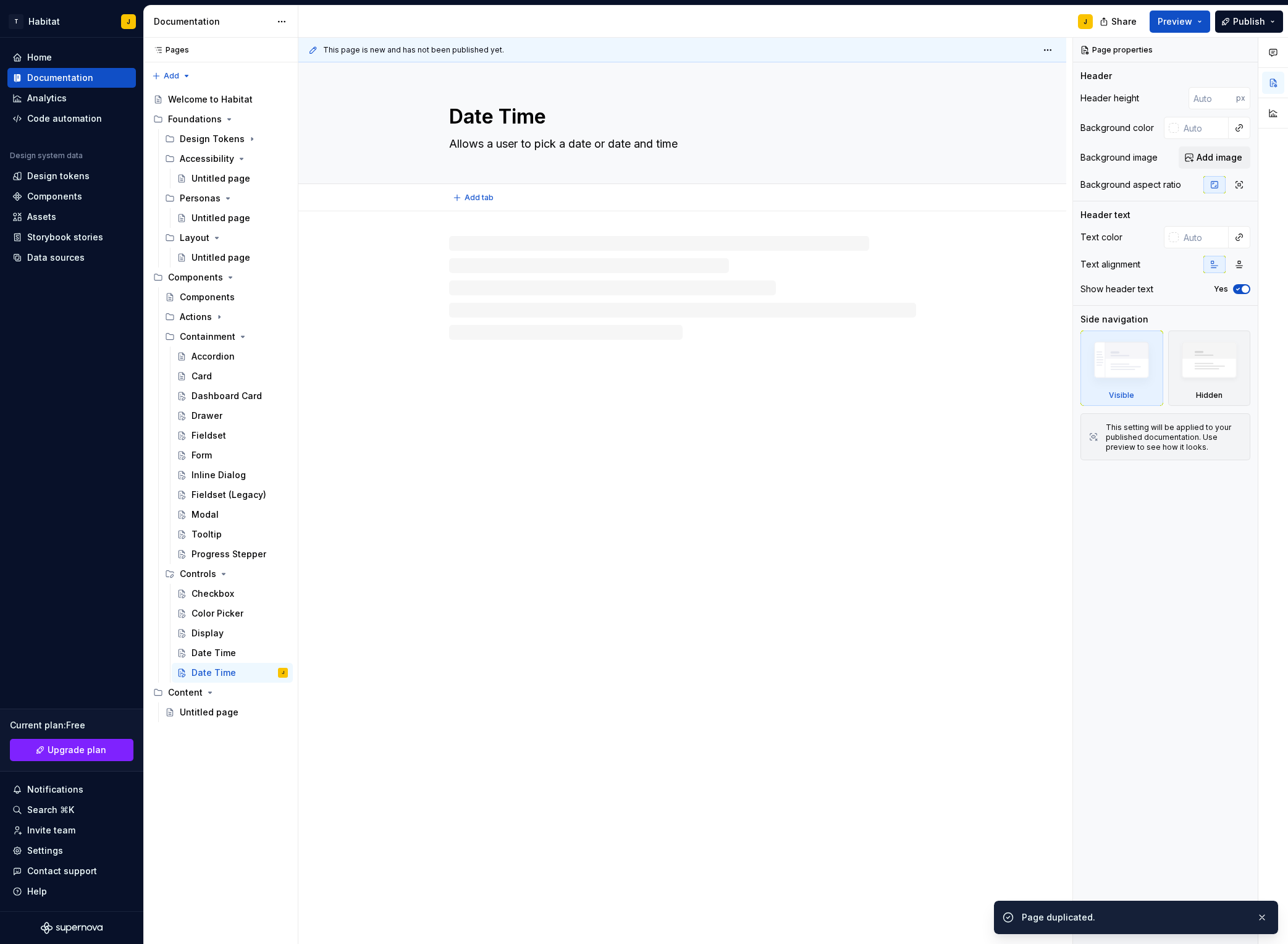
click at [504, 120] on textarea "Date Time" at bounding box center [680, 117] width 467 height 30
drag, startPoint x: 495, startPoint y: 123, endPoint x: 530, endPoint y: 119, distance: 35.2
click at [497, 123] on textarea "Date Time" at bounding box center [680, 117] width 467 height 30
drag, startPoint x: 549, startPoint y: 120, endPoint x: 446, endPoint y: 112, distance: 103.3
click at [446, 112] on div "Date Time Allows a user to pick a date or date and time" at bounding box center [682, 123] width 669 height 121
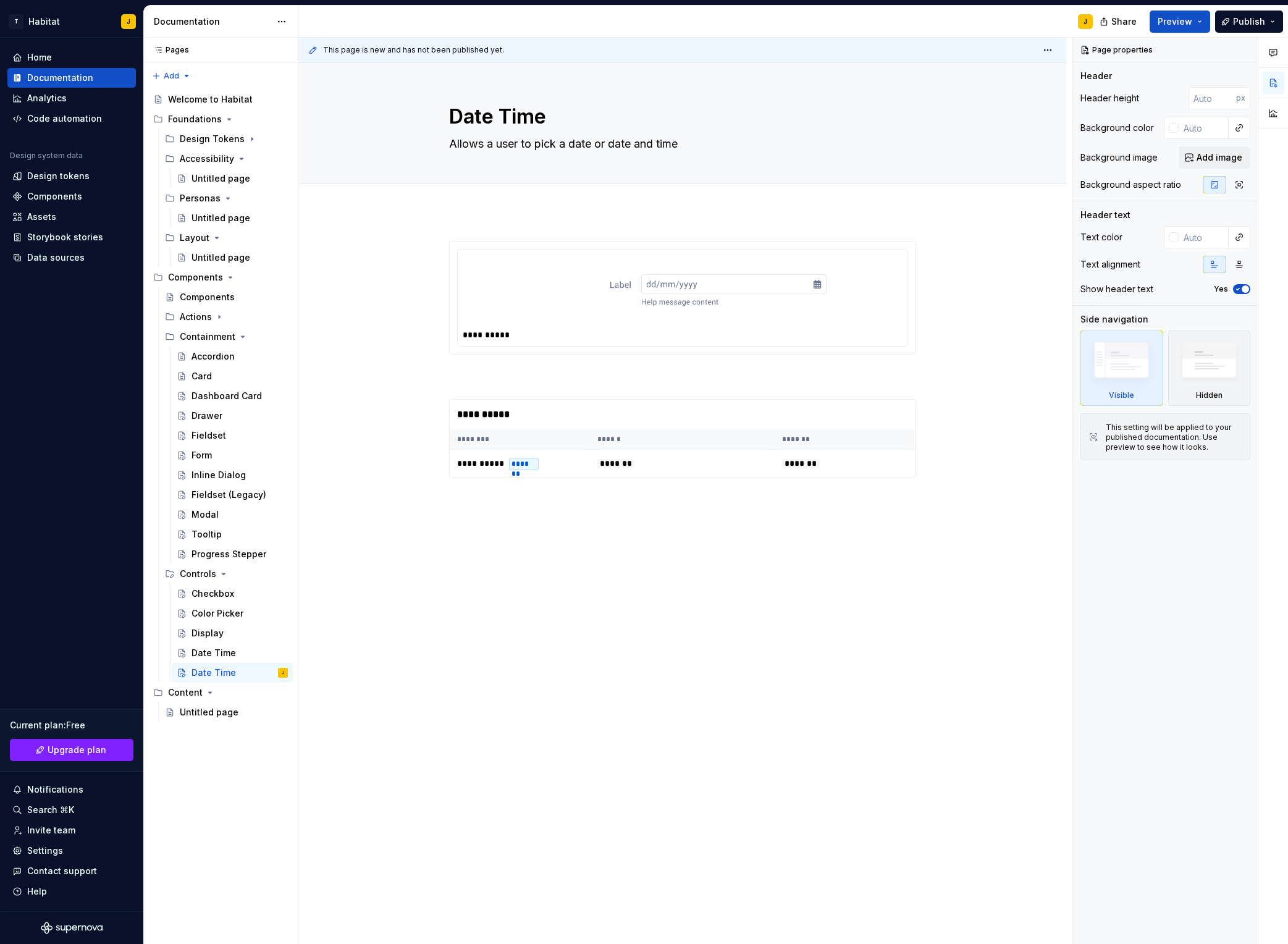
type textarea "*"
type textarea "M"
type textarea "*"
type textarea "Mu"
type textarea "*"
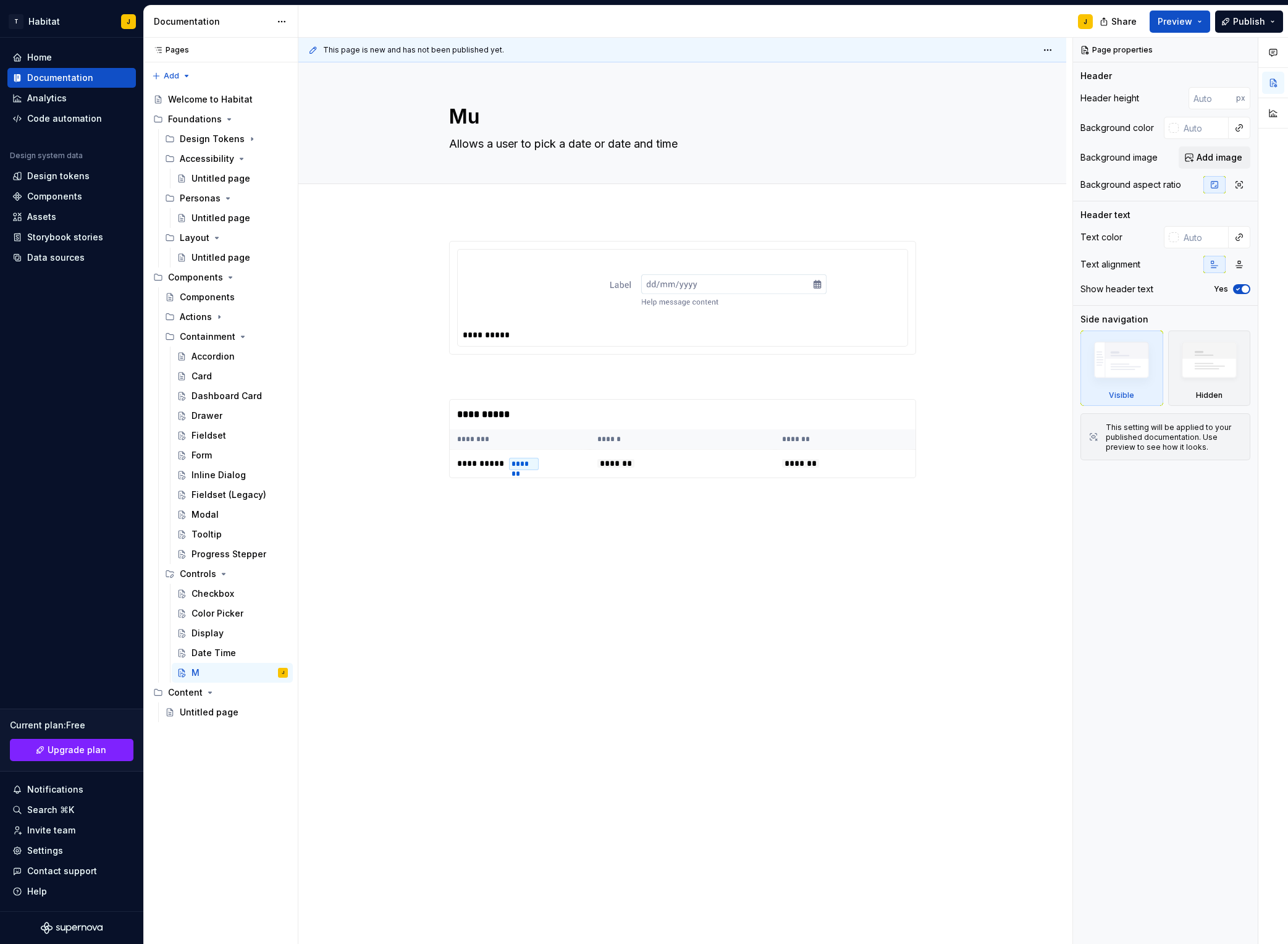
type textarea "Mul"
type textarea "*"
type textarea "Mult"
type textarea "*"
type textarea "Multo"
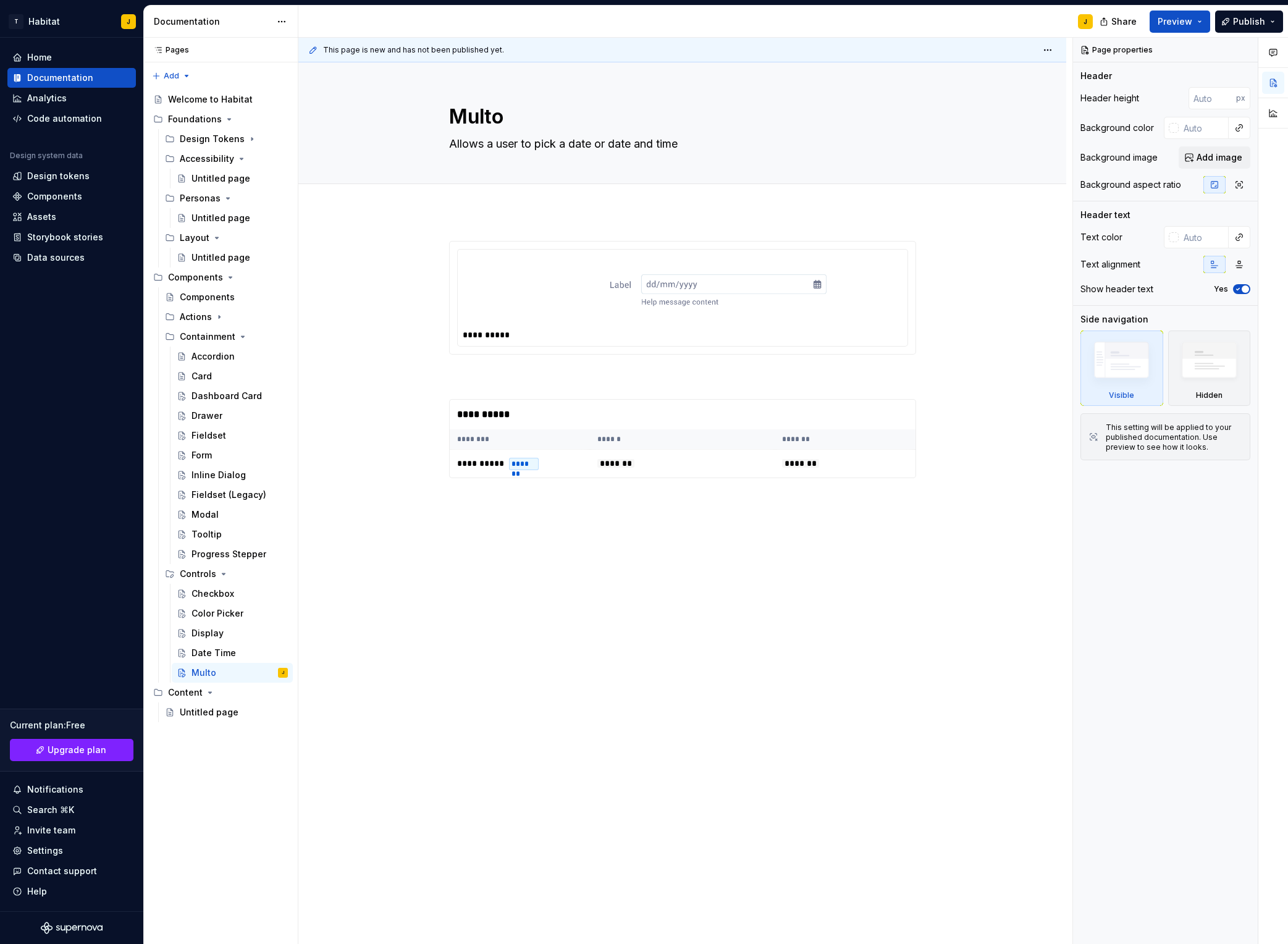
type textarea "*"
type textarea "Mult"
type textarea "*"
type textarea "Multi"
type textarea "*"
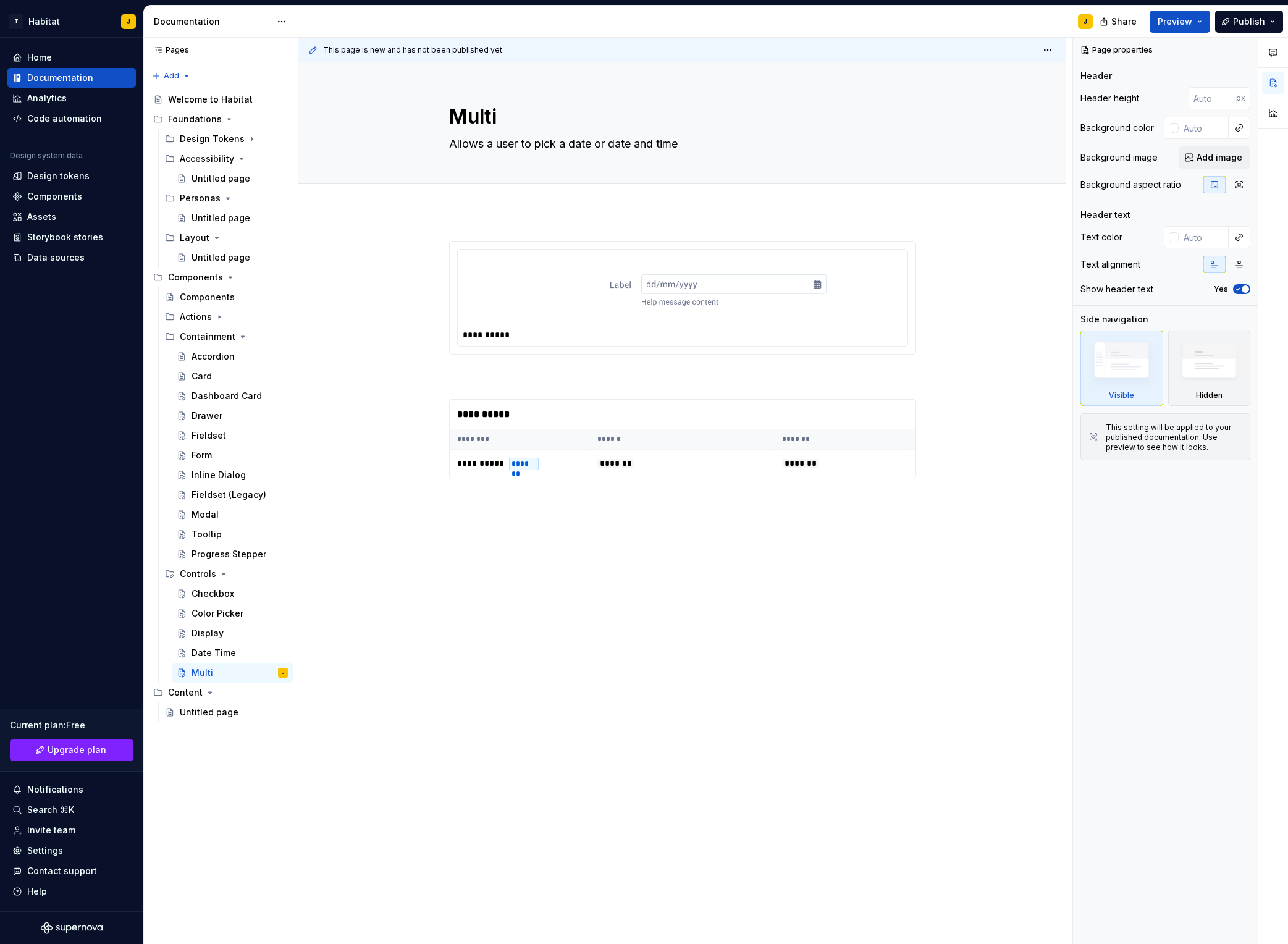
type textarea "Multis"
type textarea "*"
type textarea "Multise"
type textarea "*"
type textarea "Multisel"
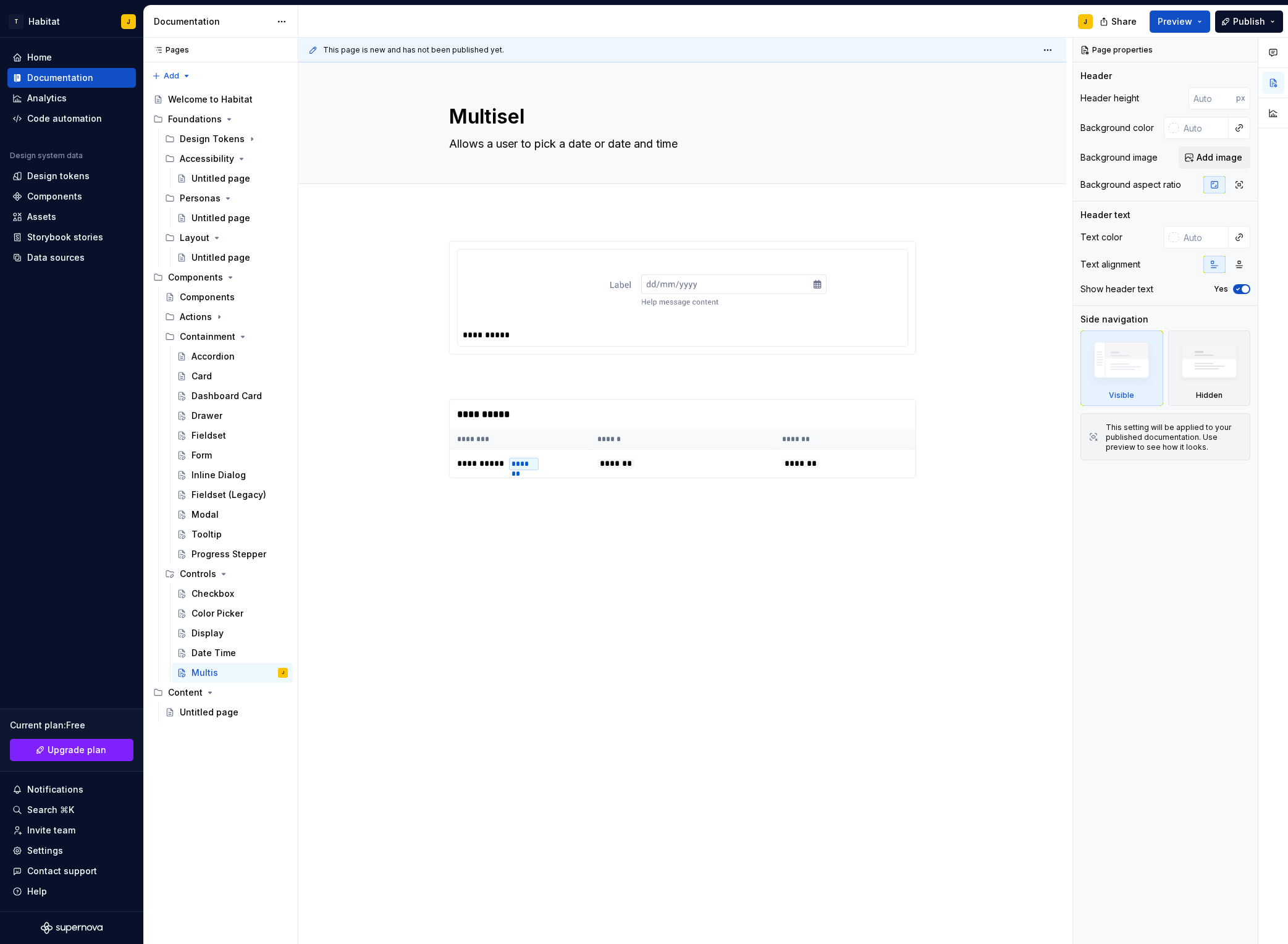
type textarea "*"
type textarea "Multisele"
type textarea "*"
type textarea "Multiselec"
type textarea "*"
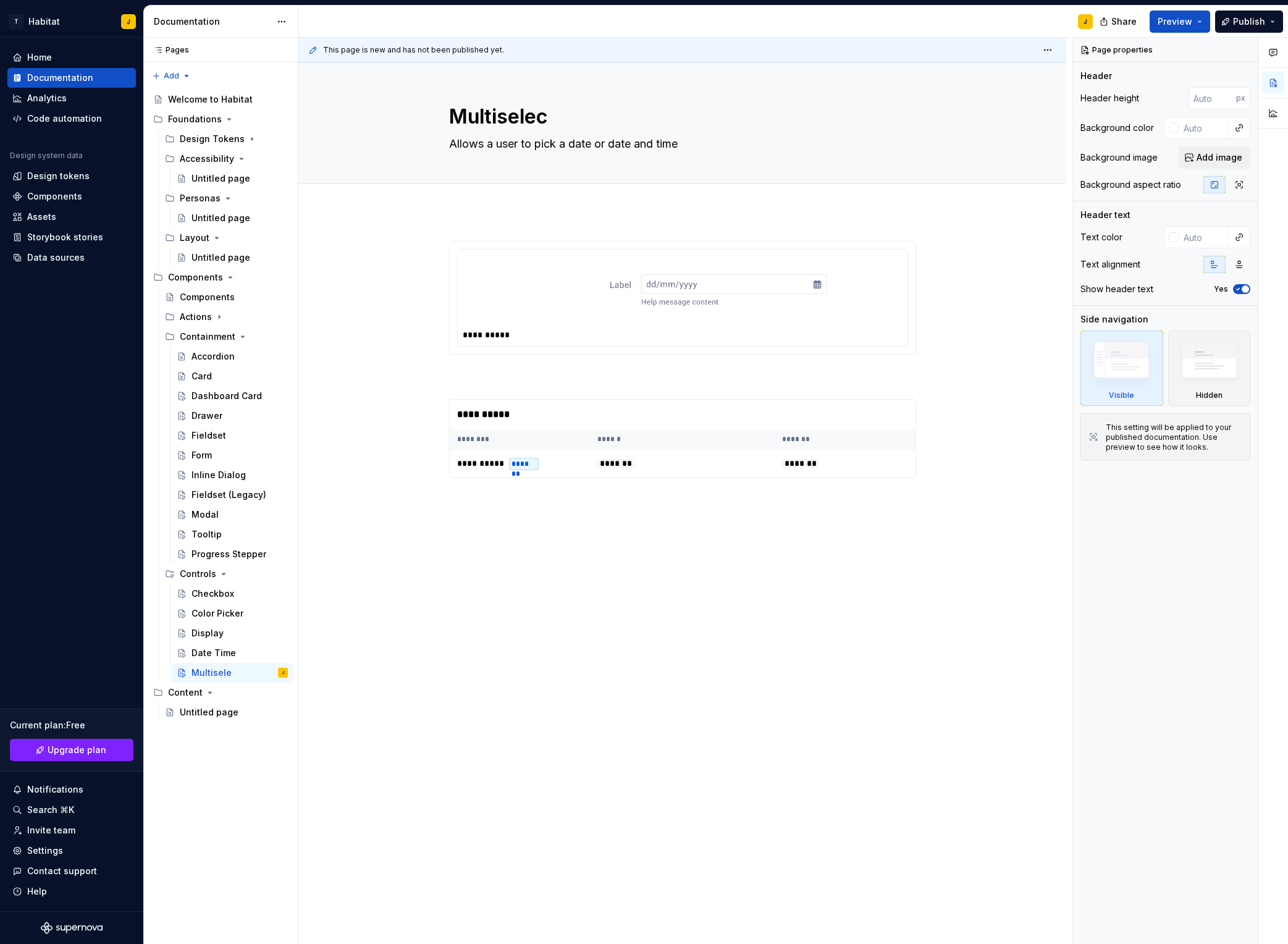
type textarea "Multiselect"
type textarea "*"
type textarea "Multiselect"
click at [480, 146] on textarea "Allows a user to pick a date or date and time" at bounding box center [680, 144] width 467 height 20
paste textarea "Select allows users to make a multiple selections from a list of options."
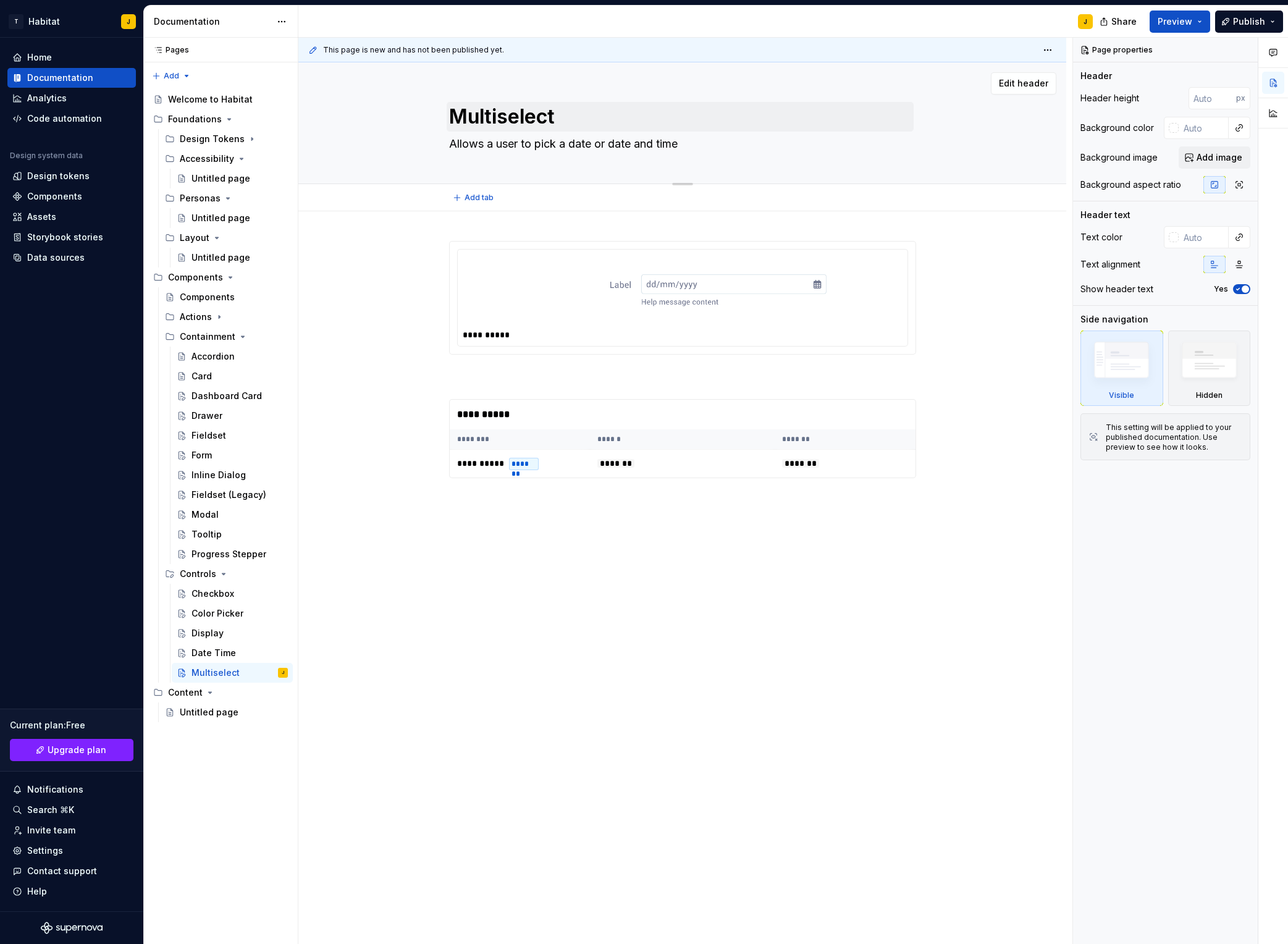
type textarea "*"
type textarea "Select allows users to make a multiple selections from a list of options."
type textarea "*"
type textarea "Select allows users to make a multiple selections from a list of options."
click at [394, 289] on div "**********" at bounding box center [682, 494] width 768 height 565
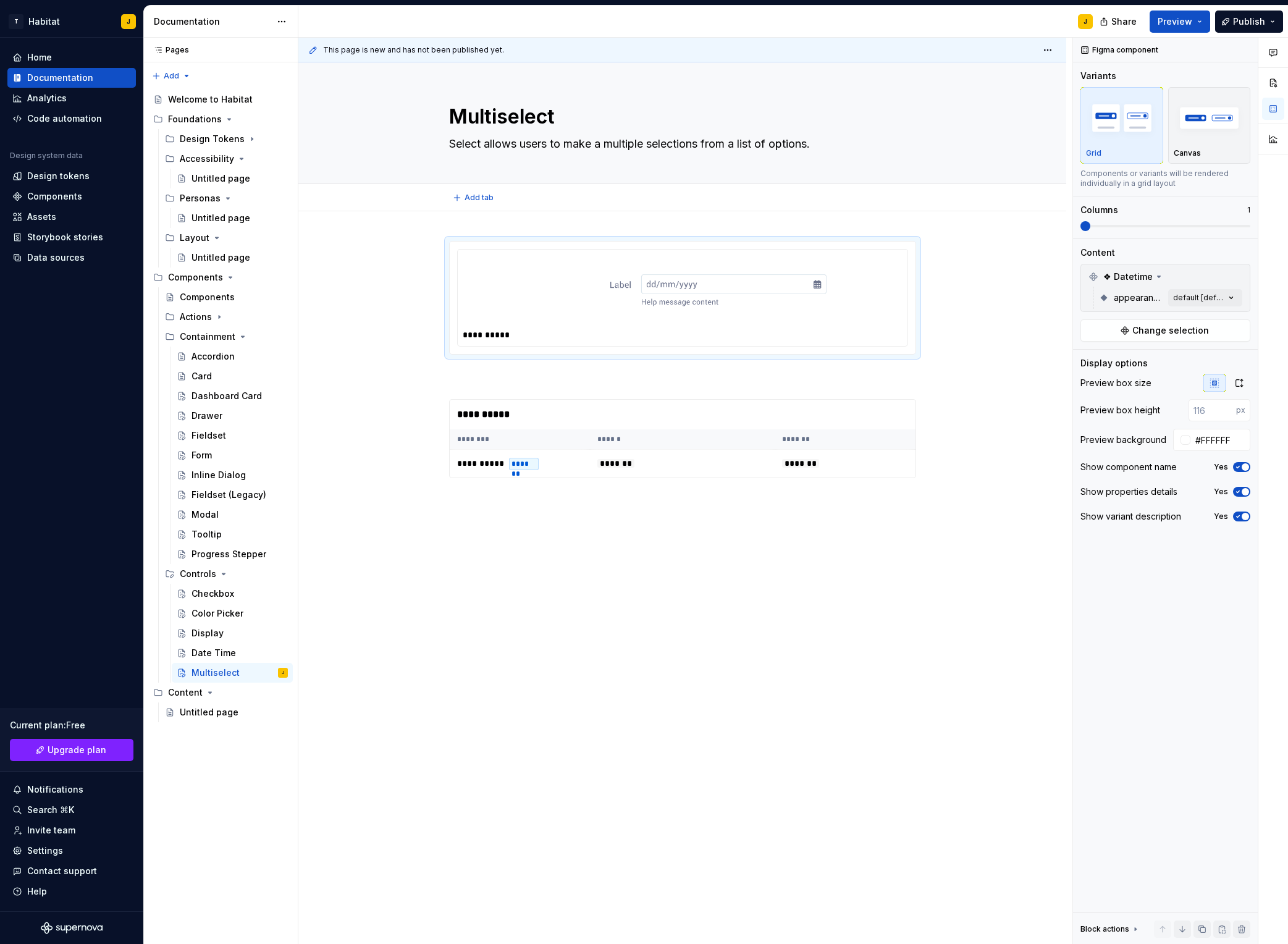
type textarea "*"
type textarea "Multi-select"
type textarea "*"
type textarea "Multi-select"
click at [386, 318] on div "**********" at bounding box center [682, 494] width 768 height 565
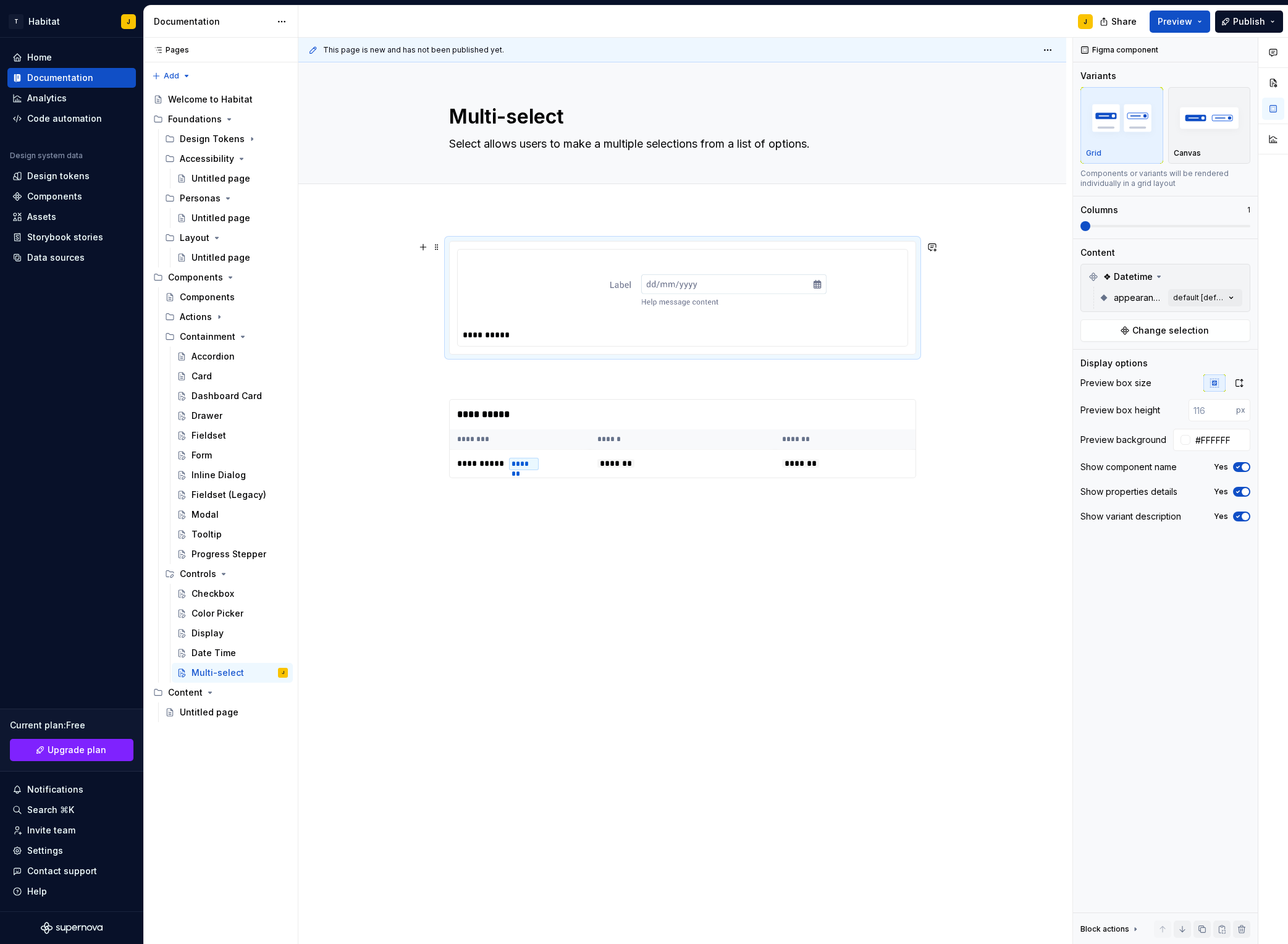
click at [655, 324] on div at bounding box center [683, 290] width 440 height 71
type textarea "*"
click at [1171, 323] on button "Change selection" at bounding box center [1165, 330] width 170 height 22
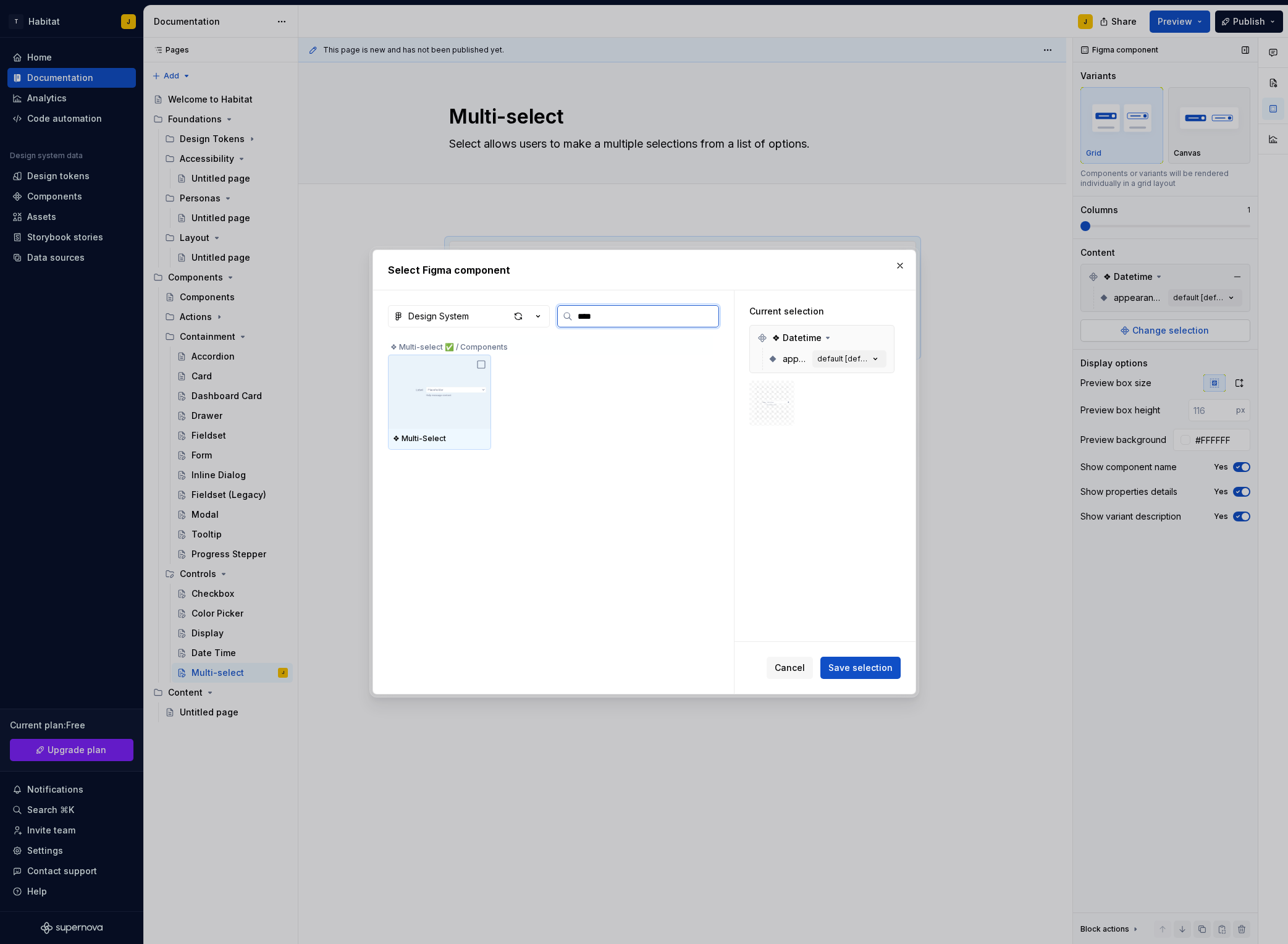
type input "*****"
click at [455, 370] on div at bounding box center [439, 392] width 103 height 74
click at [853, 670] on span "Save selection" at bounding box center [861, 668] width 64 height 12
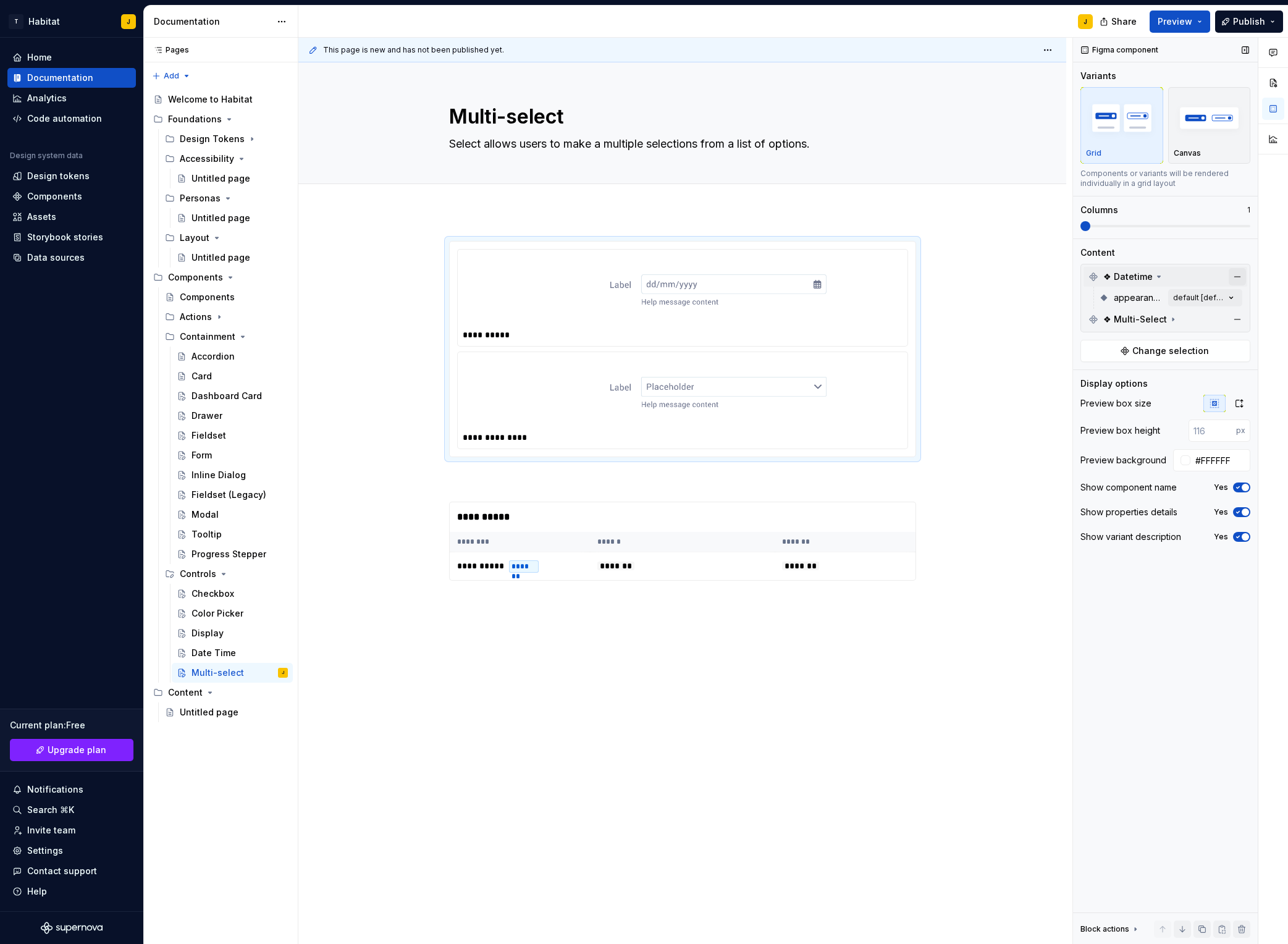
click at [1238, 274] on button "button" at bounding box center [1238, 277] width 18 height 18
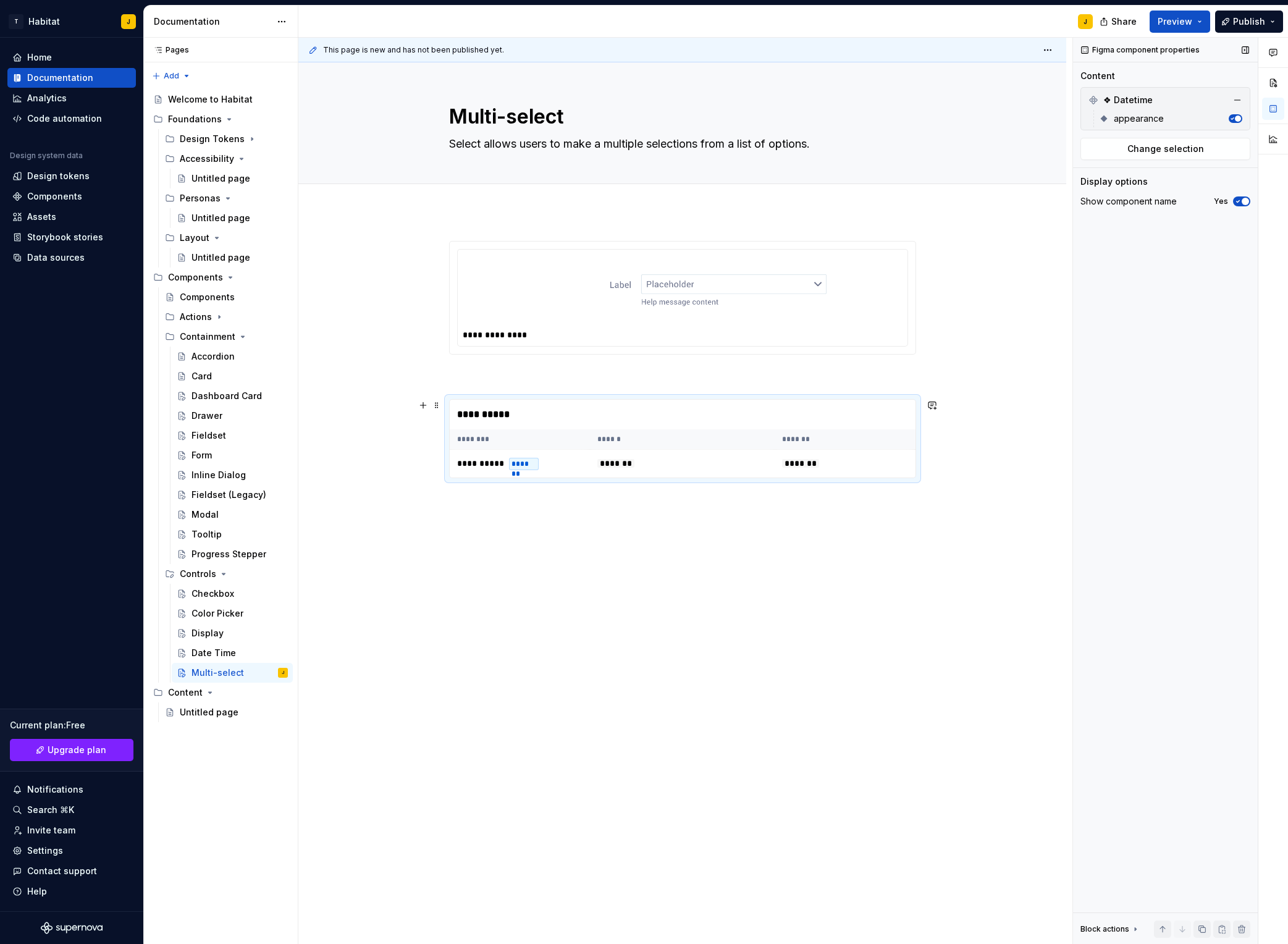
click at [575, 435] on th "********" at bounding box center [520, 440] width 140 height 20
click at [1161, 149] on span "Change selection" at bounding box center [1165, 149] width 77 height 12
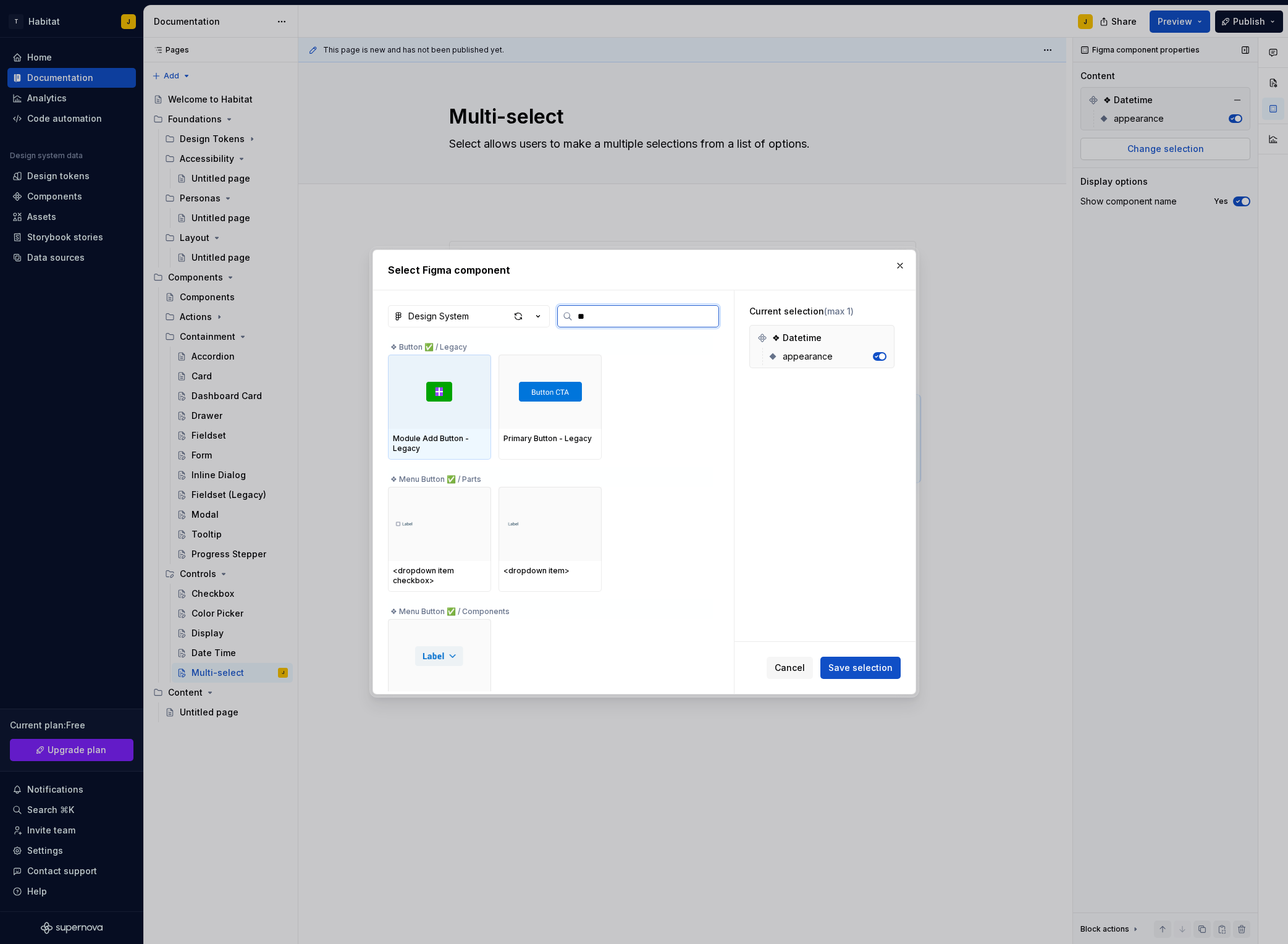
type input "***"
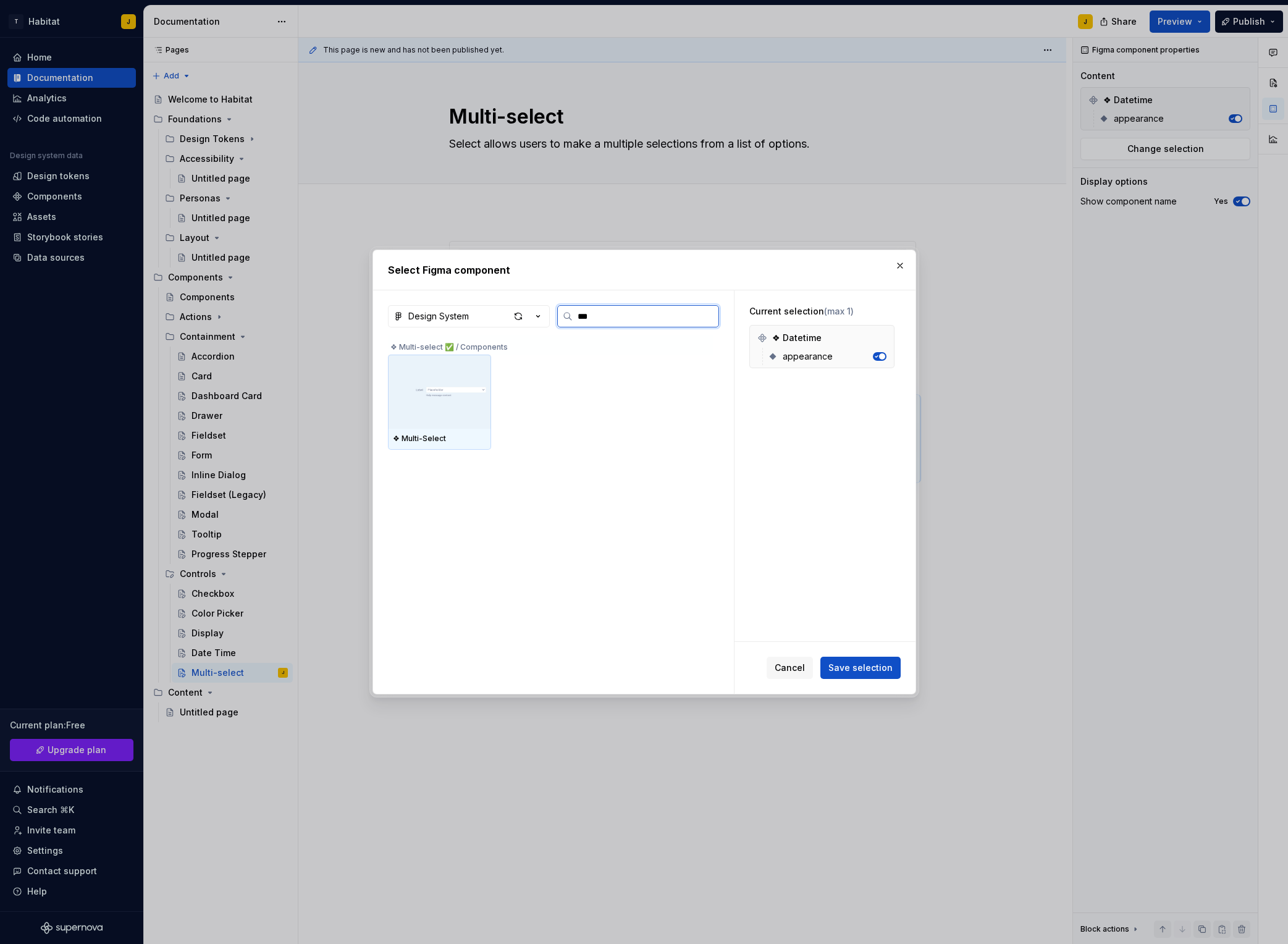
click at [477, 392] on img at bounding box center [440, 392] width 93 height 32
drag, startPoint x: 850, startPoint y: 669, endPoint x: 1001, endPoint y: 630, distance: 156.0
click at [851, 669] on span "Save selection" at bounding box center [861, 668] width 64 height 12
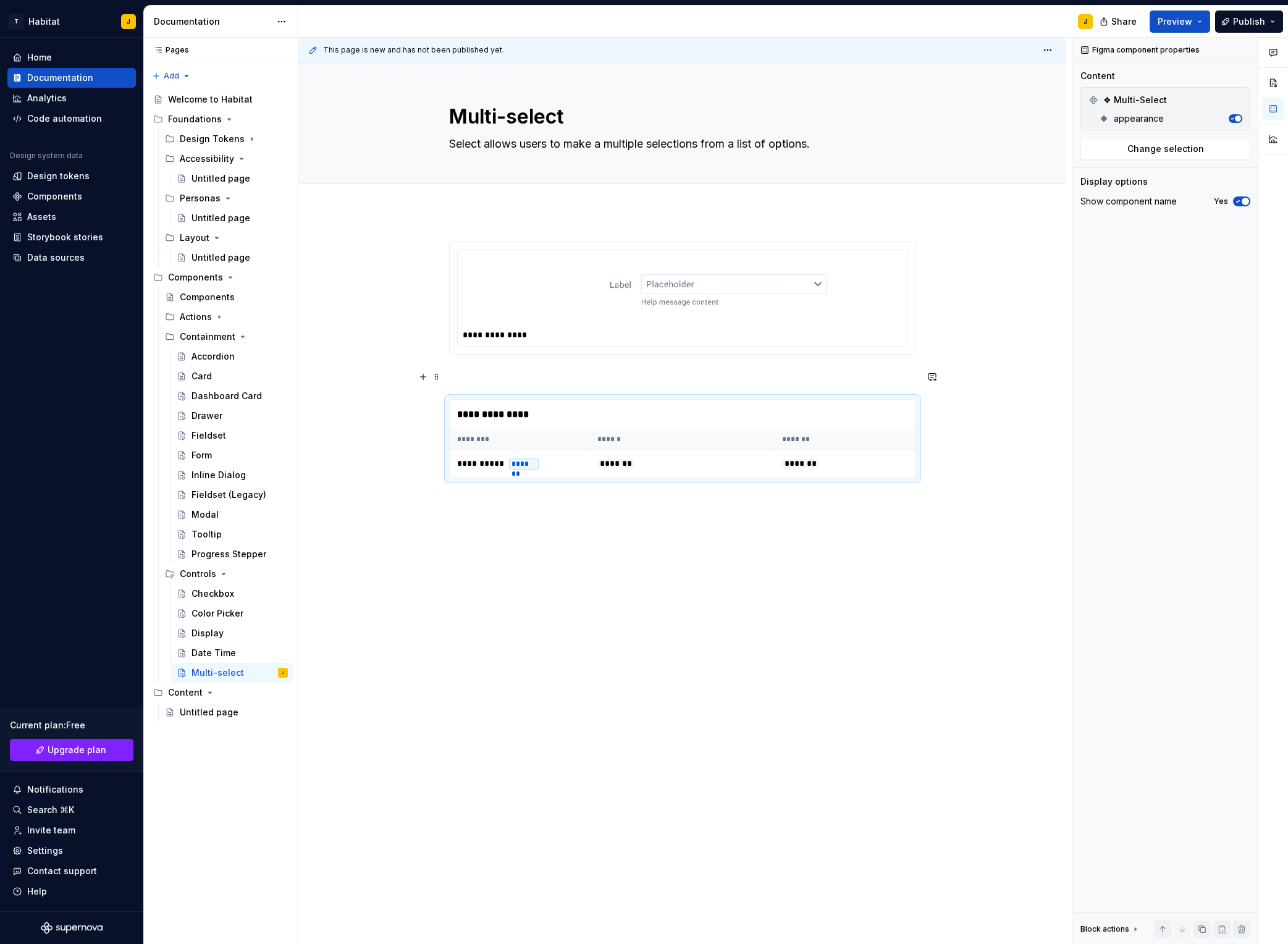
click at [932, 372] on button "button" at bounding box center [933, 377] width 18 height 18
click at [0, 0] on button "Page tree" at bounding box center [0, 0] width 0 height 0
click at [303, 719] on div "Duplicate page" at bounding box center [337, 714] width 121 height 12
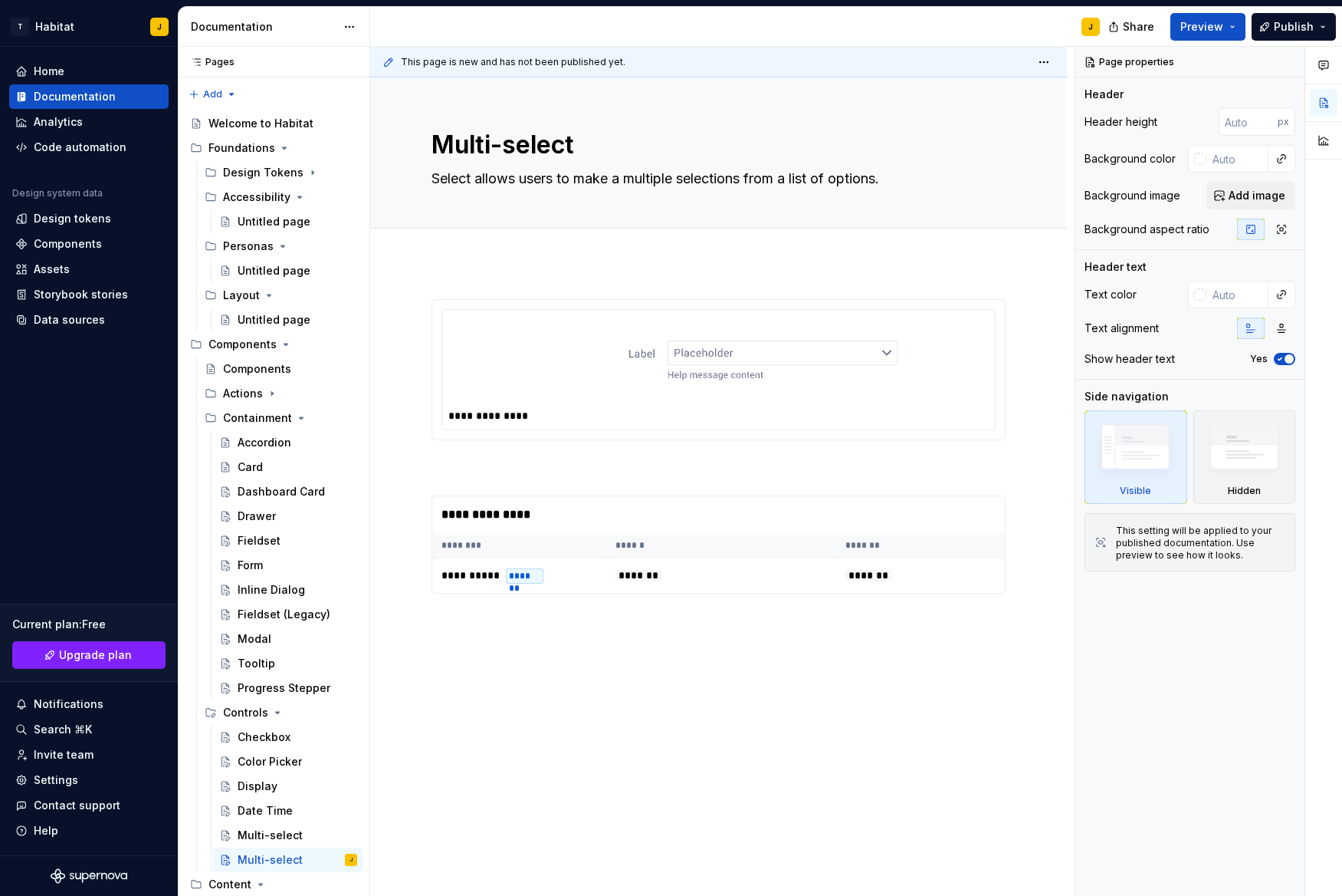
type textarea "*"
